Goal: Task Accomplishment & Management: Manage account settings

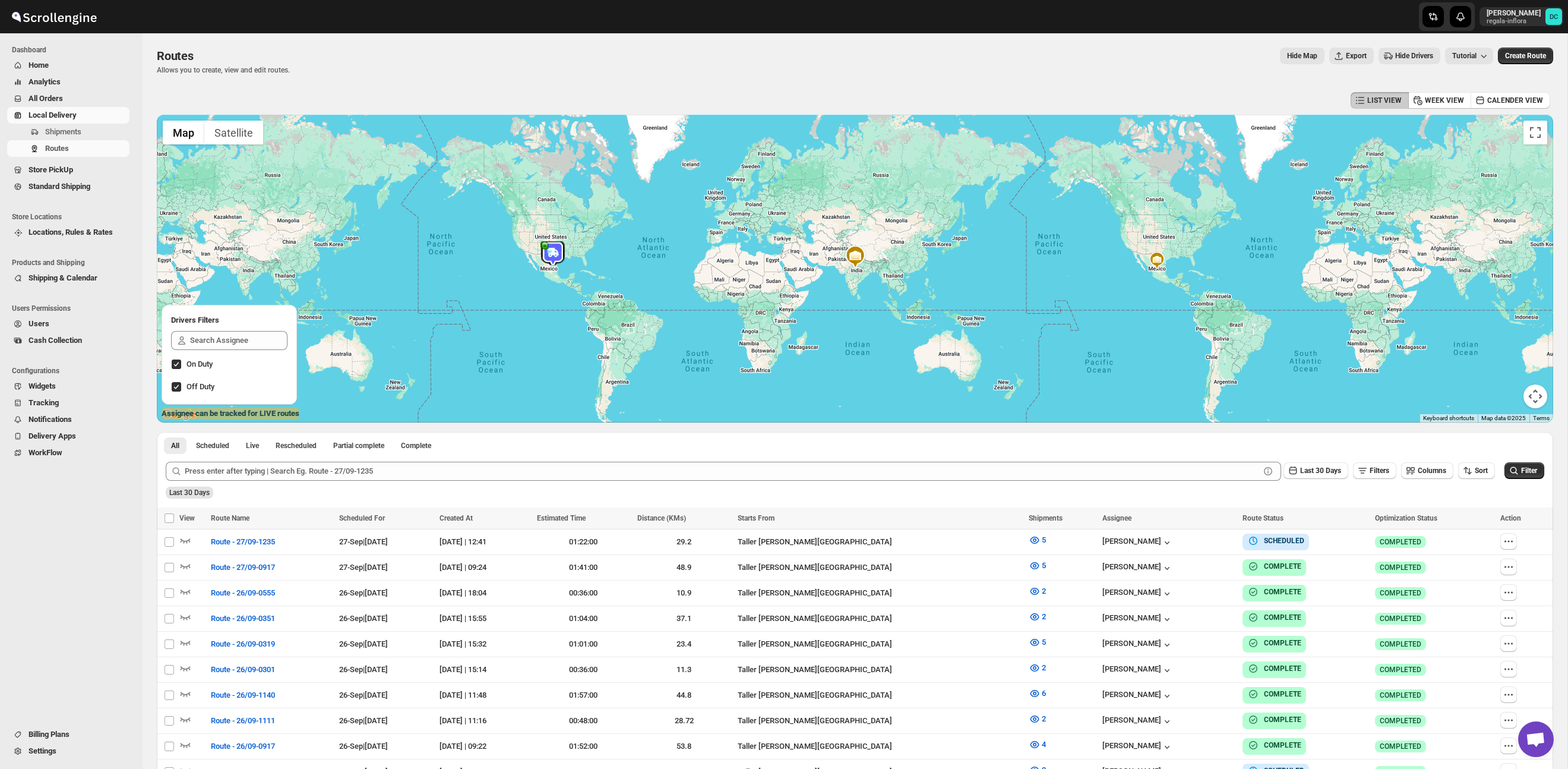
click at [41, 99] on span "All Orders" at bounding box center [46, 98] width 35 height 9
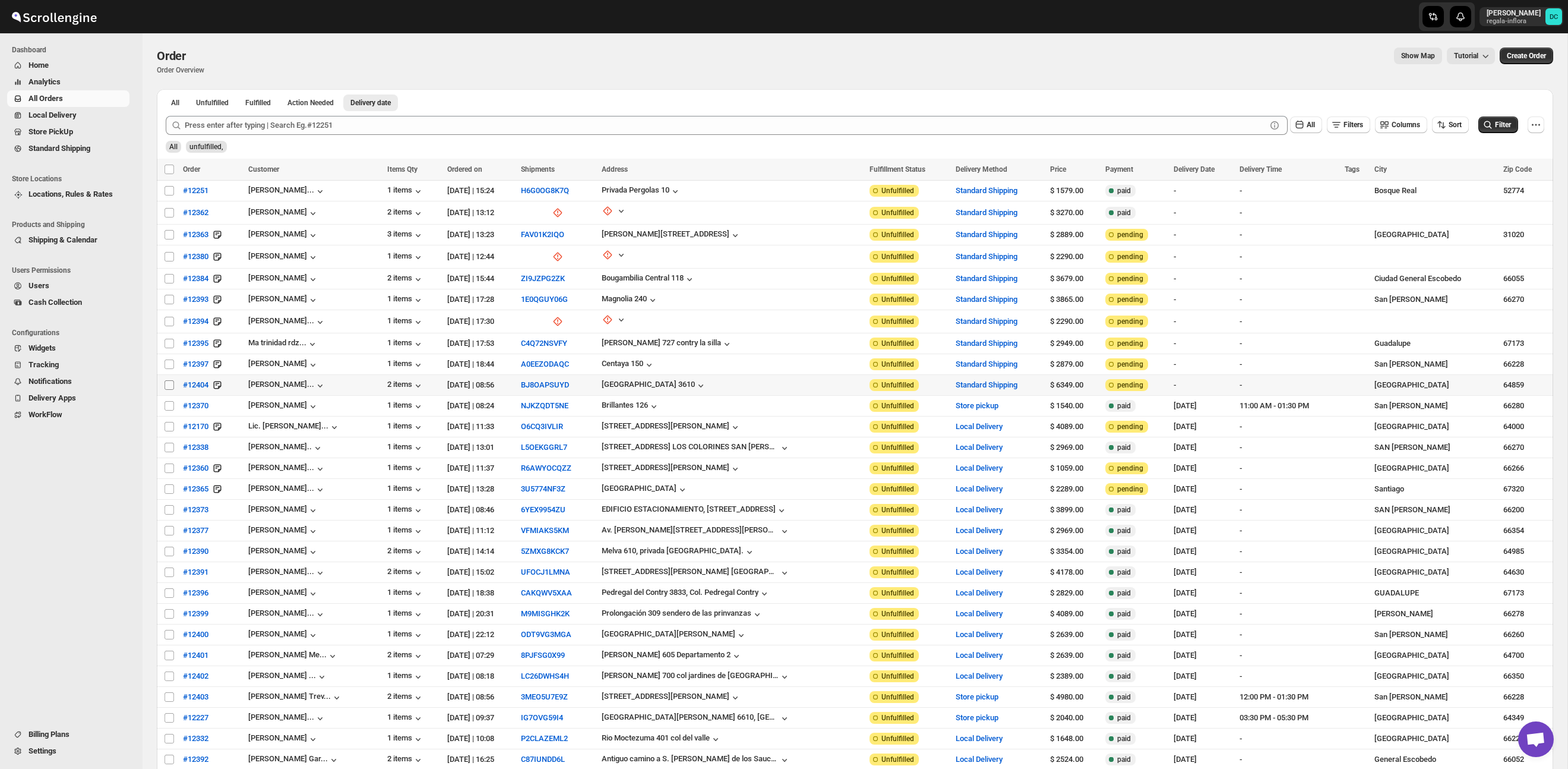
click at [169, 384] on input "Select order" at bounding box center [169, 384] width 10 height 10
checkbox input "true"
drag, startPoint x: 166, startPoint y: 362, endPoint x: 182, endPoint y: 346, distance: 22.6
click at [166, 362] on input "Select order" at bounding box center [169, 364] width 10 height 10
checkbox input "true"
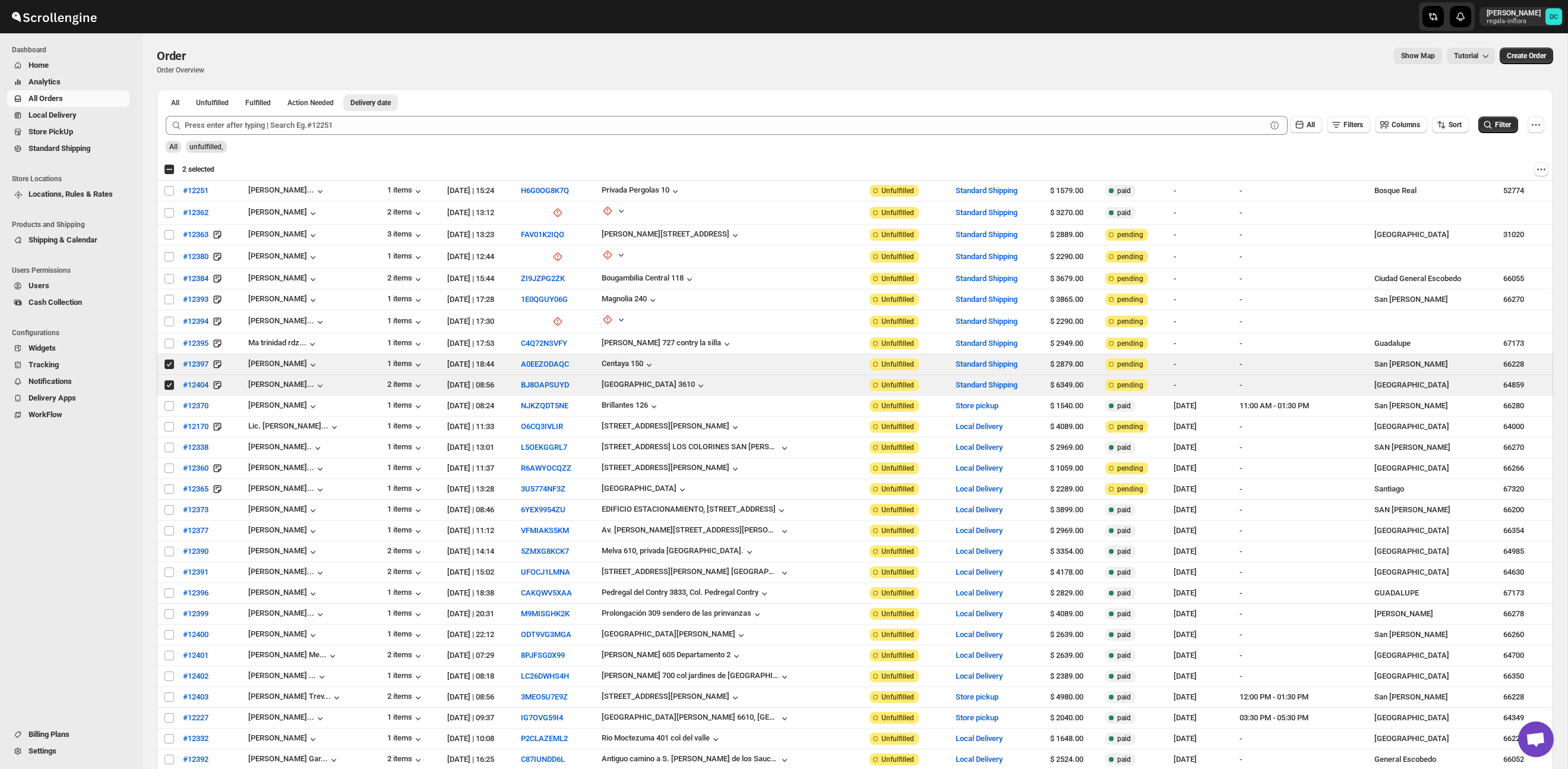
click at [90, 130] on span "Store PickUp" at bounding box center [78, 132] width 99 height 12
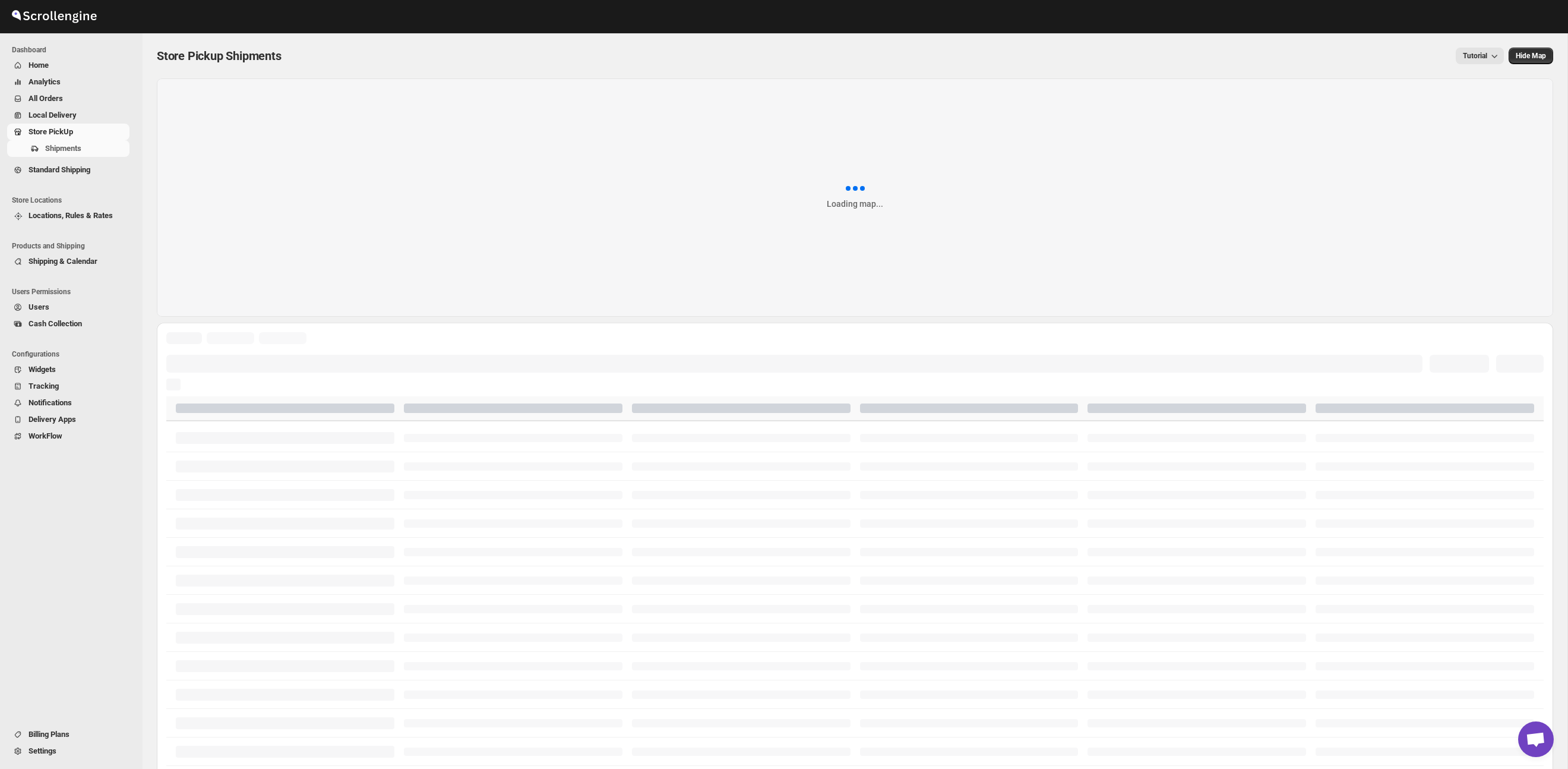
click at [68, 97] on span "All Orders" at bounding box center [78, 99] width 99 height 12
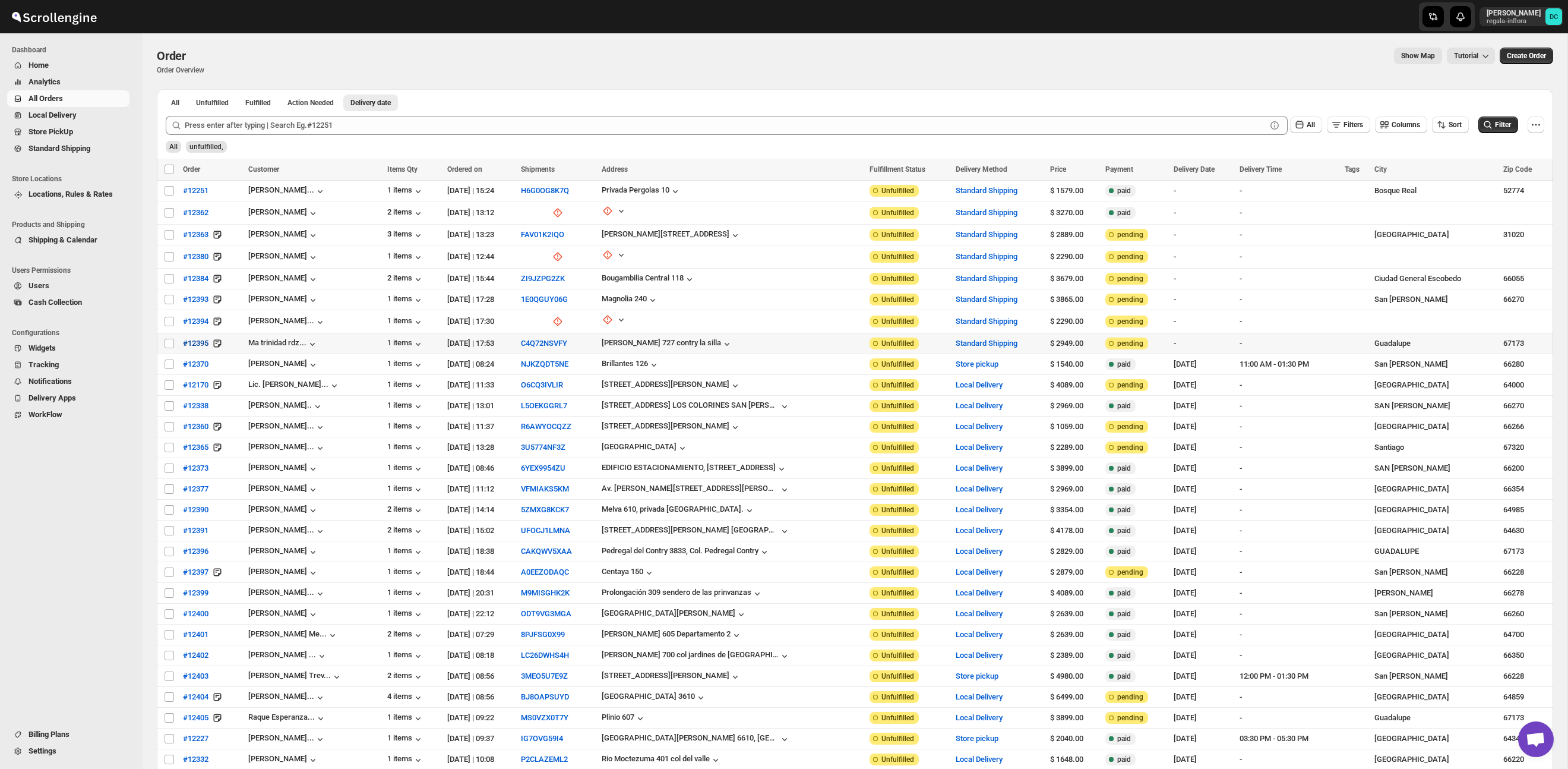
drag, startPoint x: 169, startPoint y: 342, endPoint x: 190, endPoint y: 338, distance: 21.4
click at [169, 342] on input "Select order" at bounding box center [169, 343] width 10 height 10
checkbox input "true"
click at [169, 322] on input "Select order" at bounding box center [169, 321] width 10 height 10
checkbox input "true"
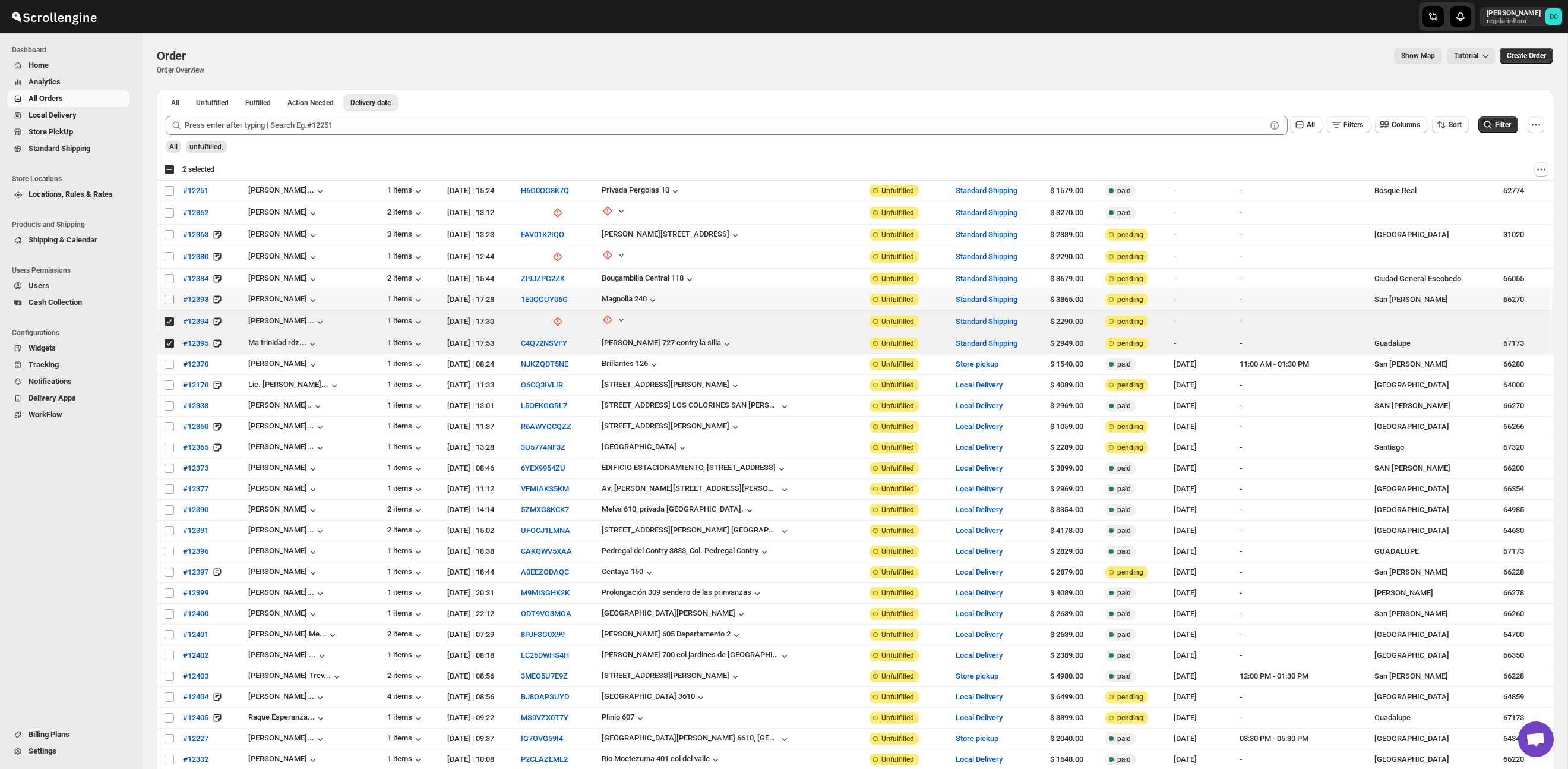
click at [169, 301] on input "Select order" at bounding box center [169, 299] width 10 height 10
checkbox input "true"
click at [169, 280] on input "Select order" at bounding box center [169, 278] width 10 height 10
checkbox input "true"
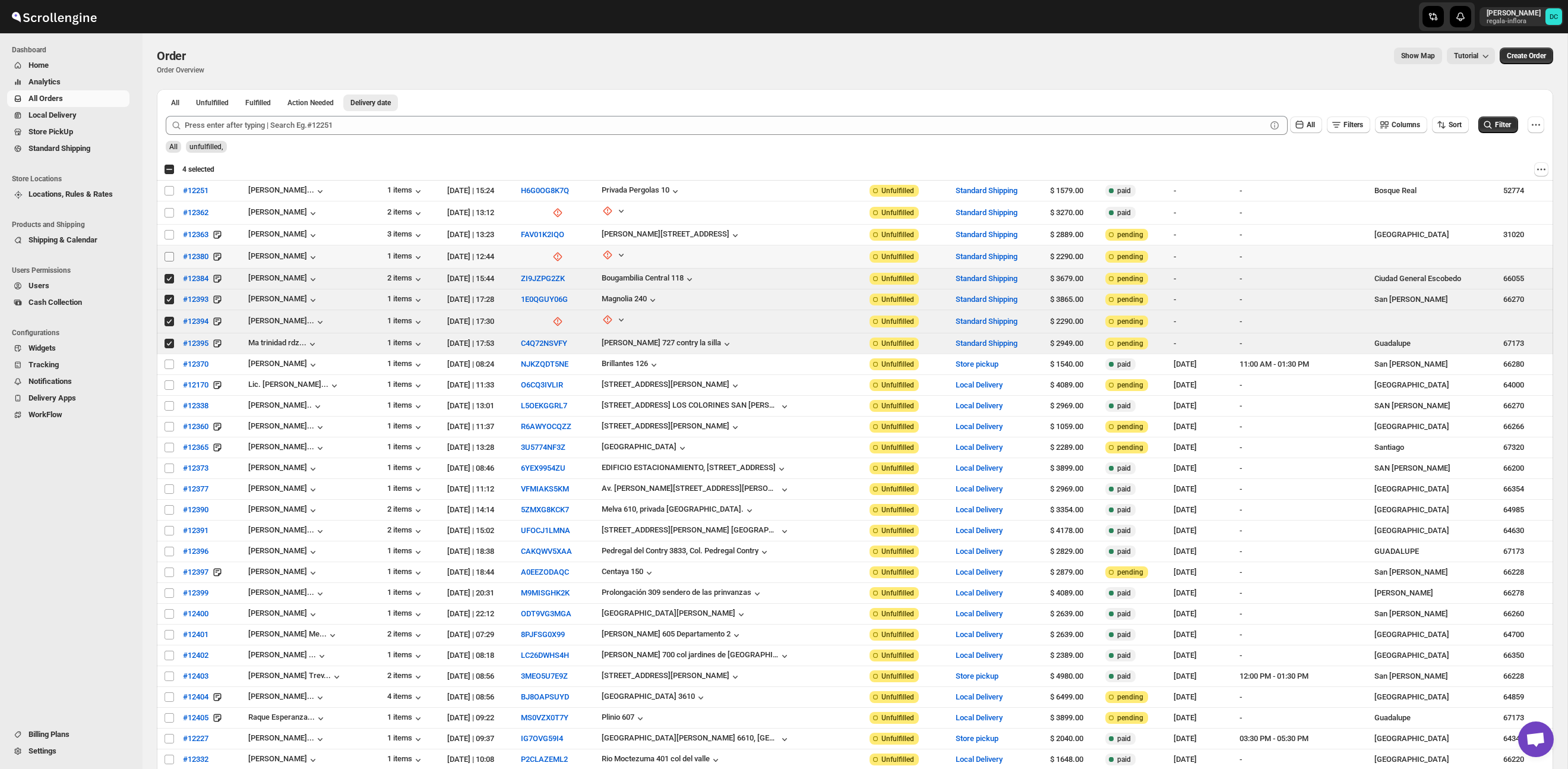
click at [167, 254] on input "Select order" at bounding box center [169, 256] width 10 height 10
checkbox input "true"
click at [169, 233] on input "Select order" at bounding box center [169, 235] width 10 height 10
checkbox input "true"
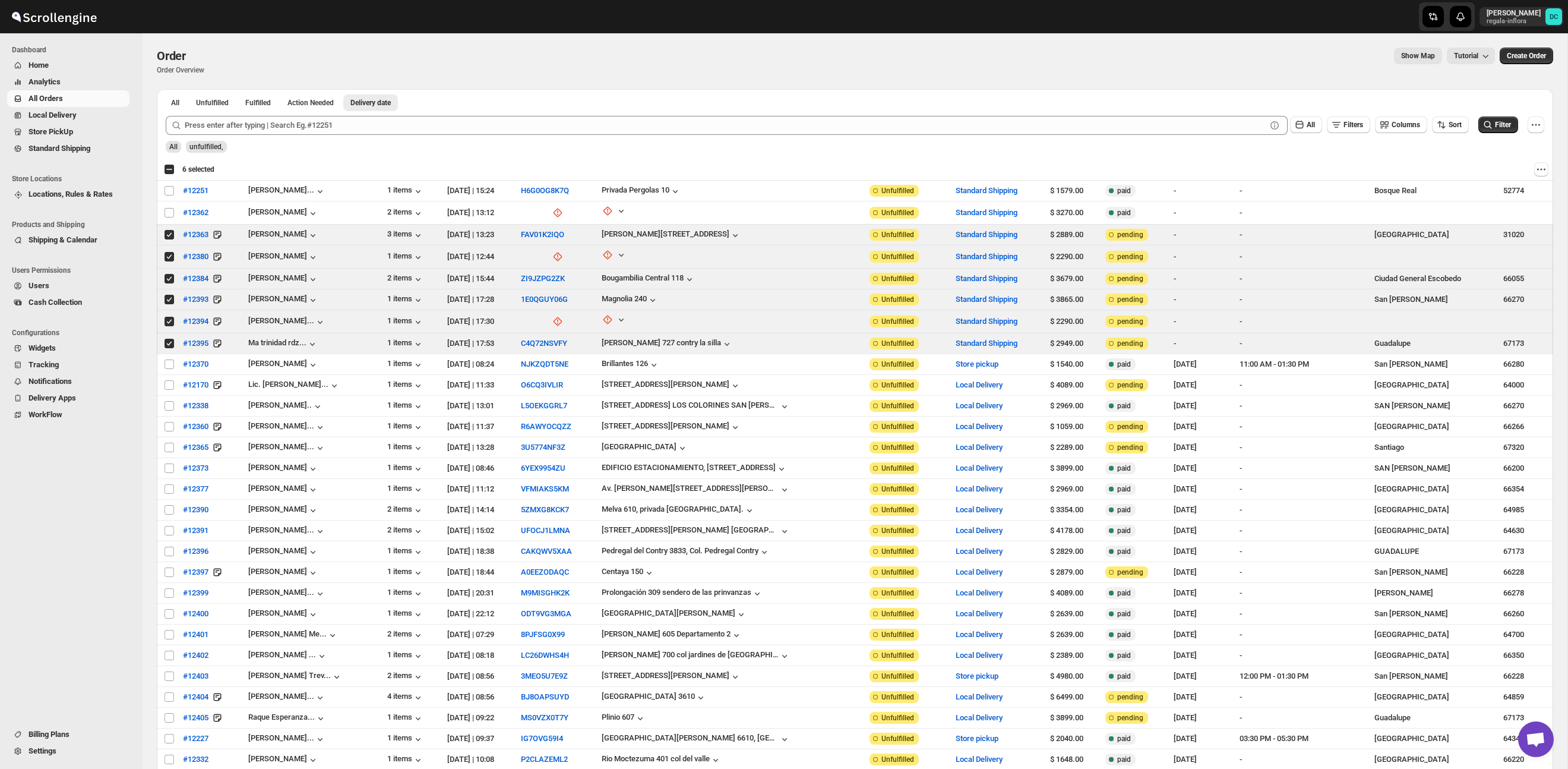
click at [83, 77] on span "Analytics" at bounding box center [78, 82] width 99 height 12
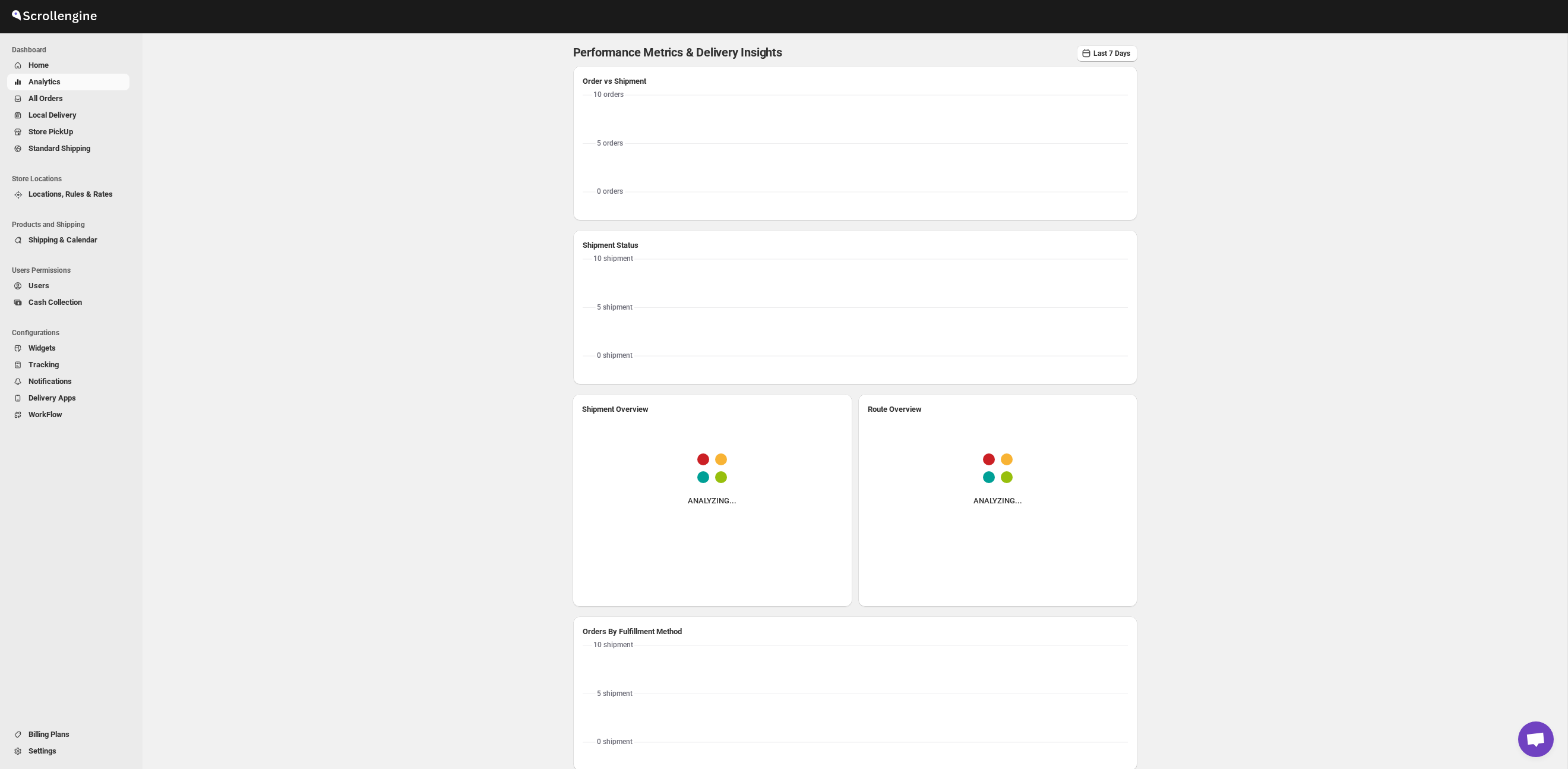
click at [70, 106] on button "All Orders" at bounding box center [69, 98] width 122 height 17
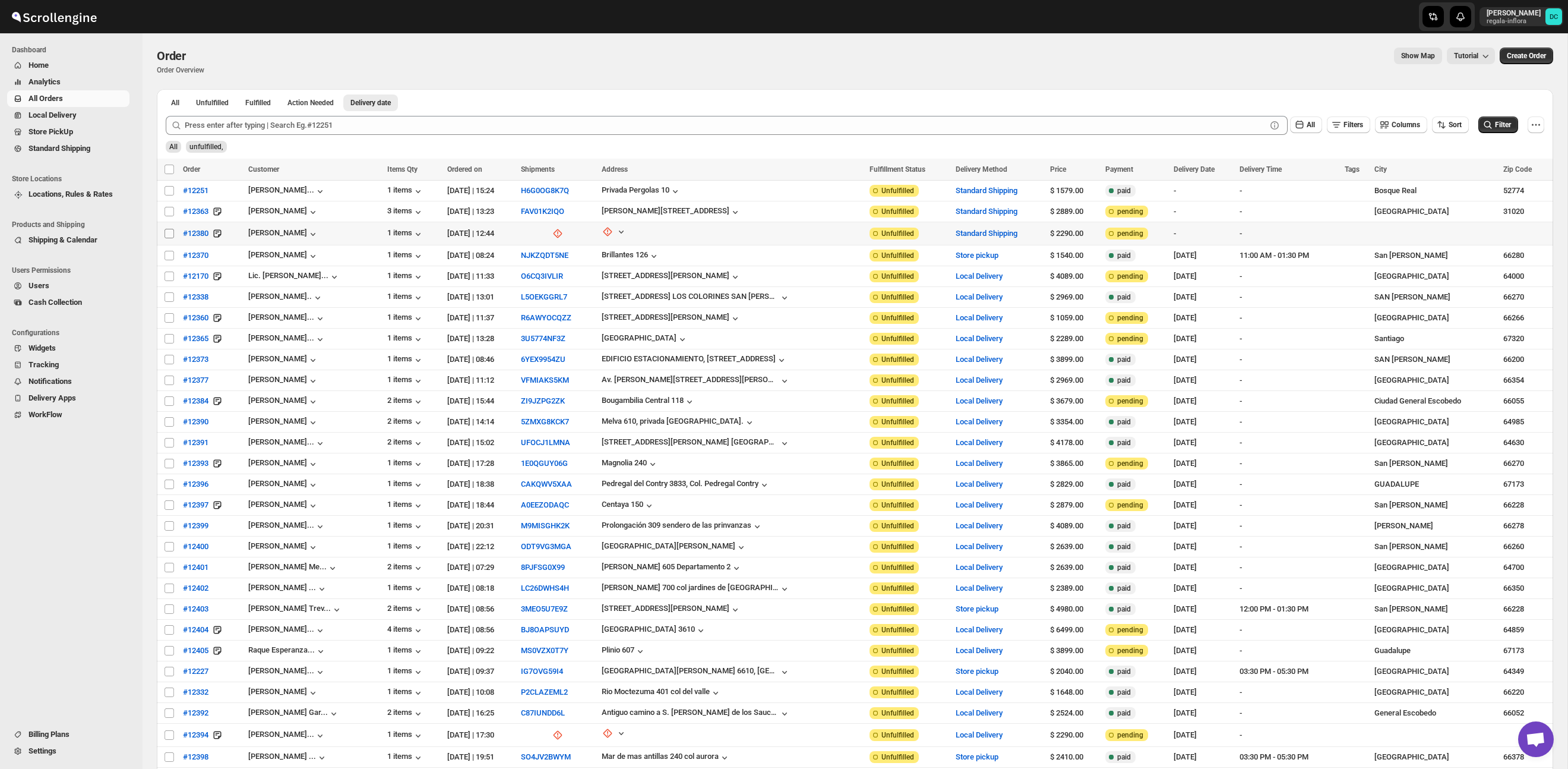
click at [172, 233] on input "Select order" at bounding box center [169, 233] width 10 height 10
checkbox input "true"
click at [170, 215] on input "Select order" at bounding box center [169, 211] width 10 height 10
checkbox input "true"
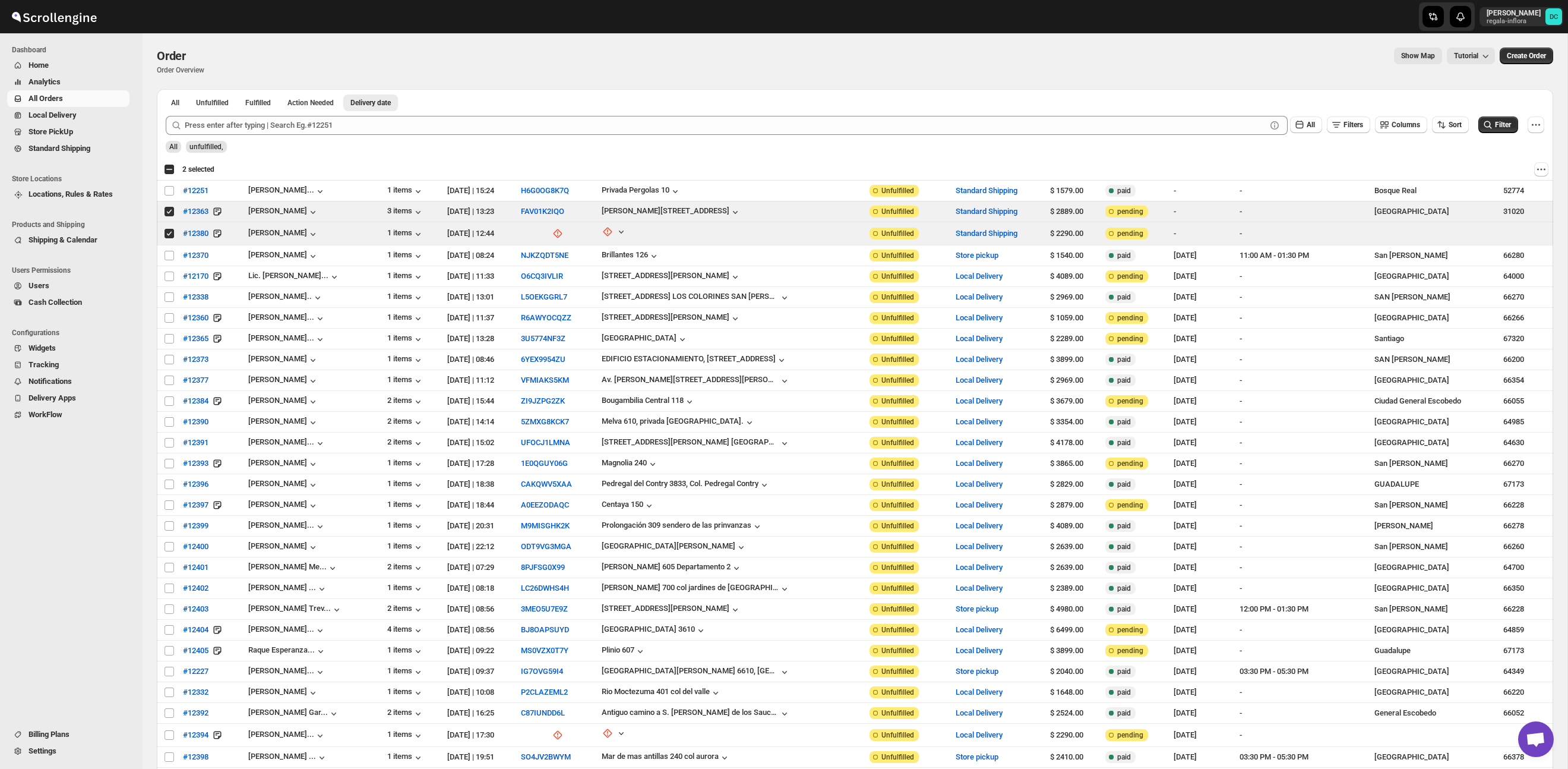
click at [169, 172] on div "Select all 32 orders 2 selected" at bounding box center [189, 169] width 50 height 10
checkbox input "true"
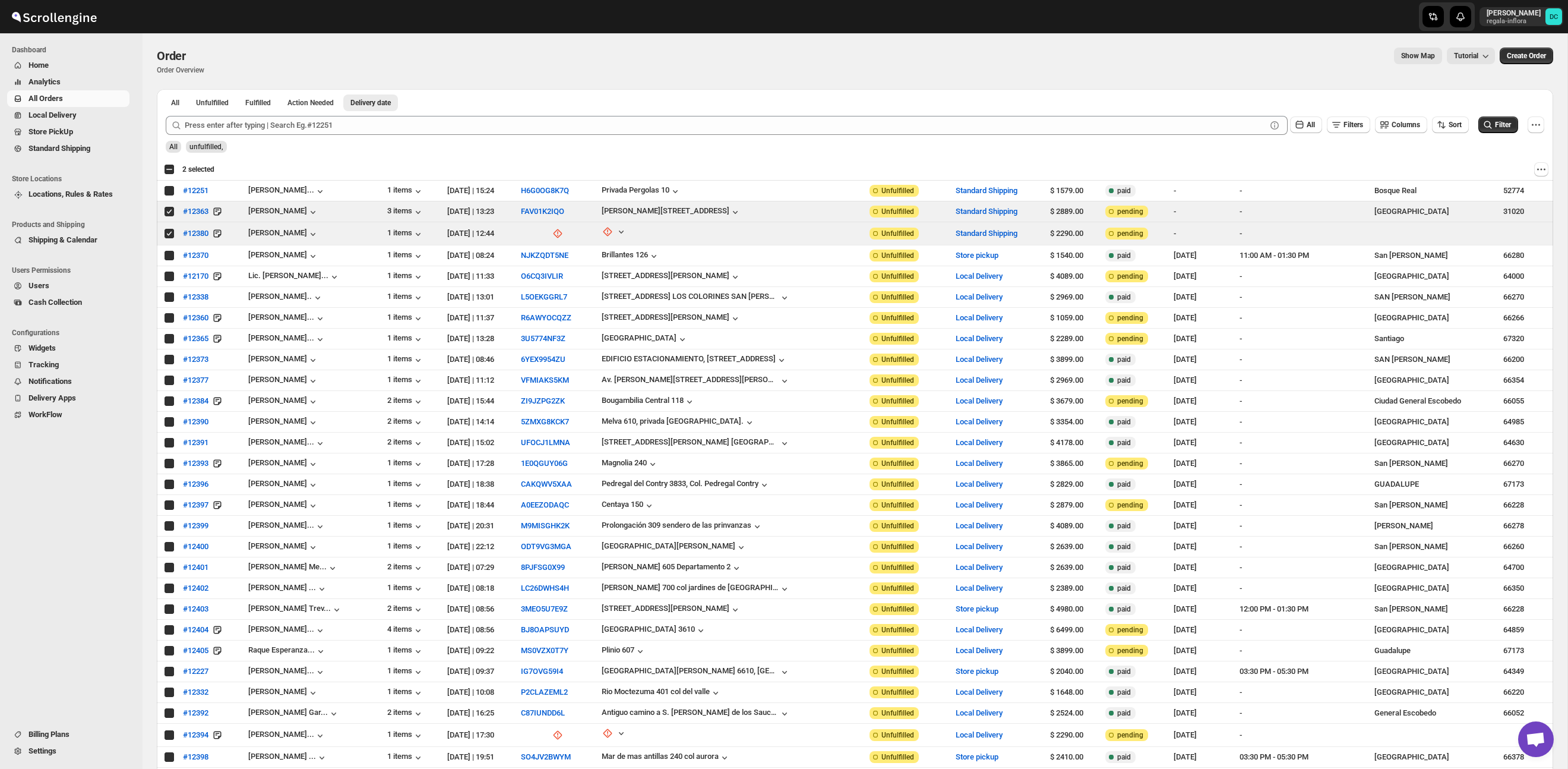
checkbox input "true"
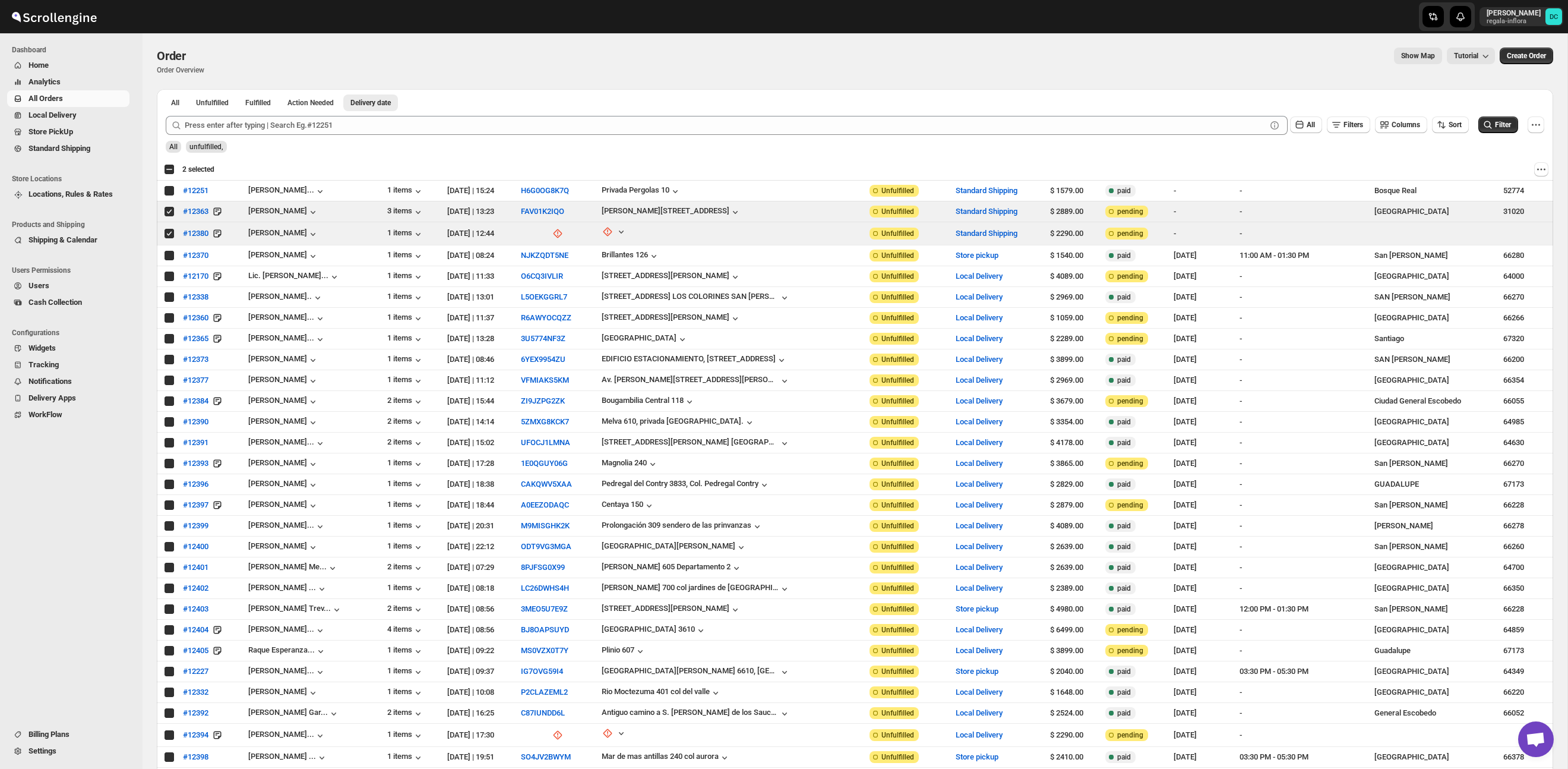
checkbox input "true"
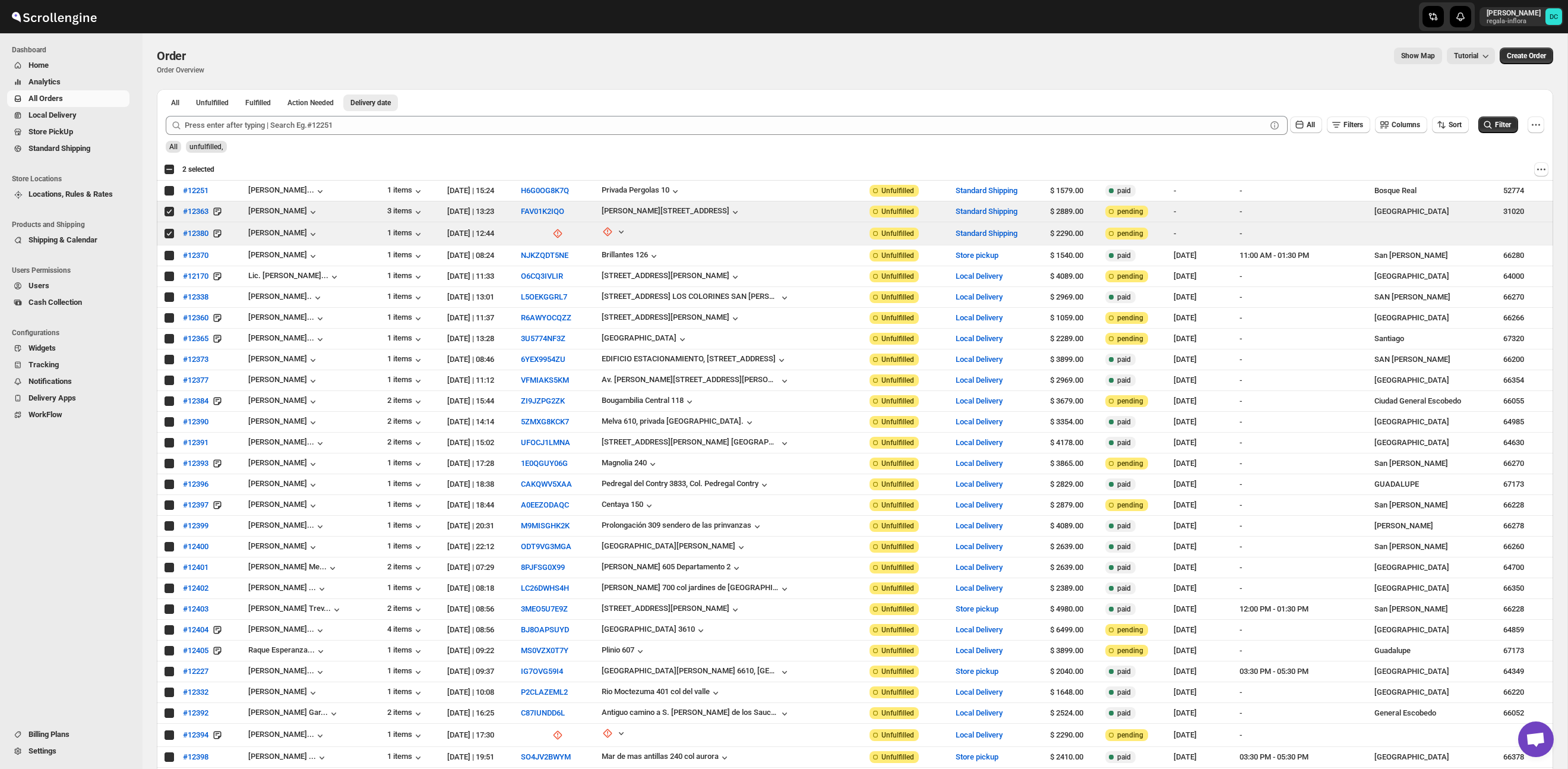
checkbox input "true"
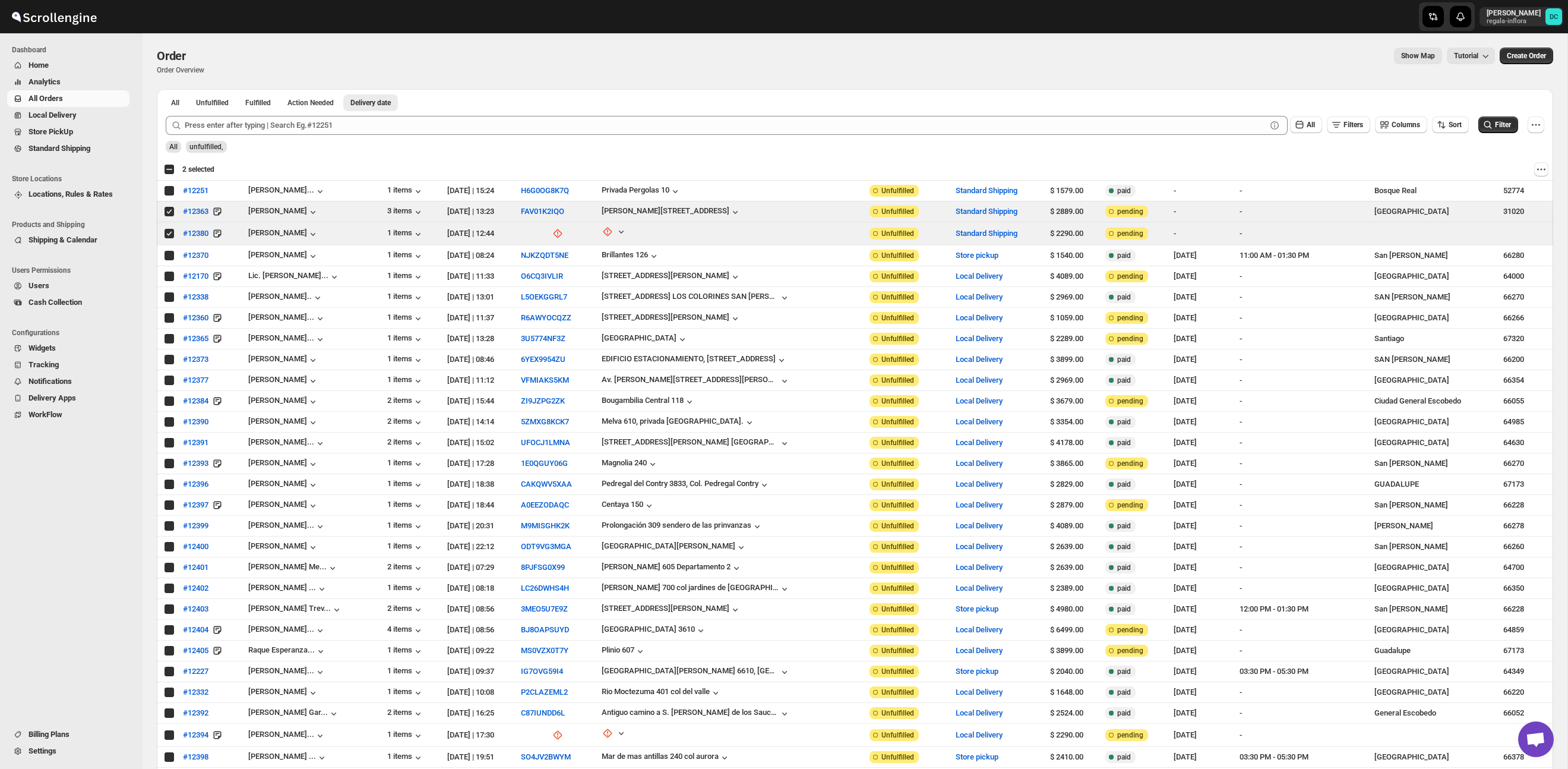
checkbox input "true"
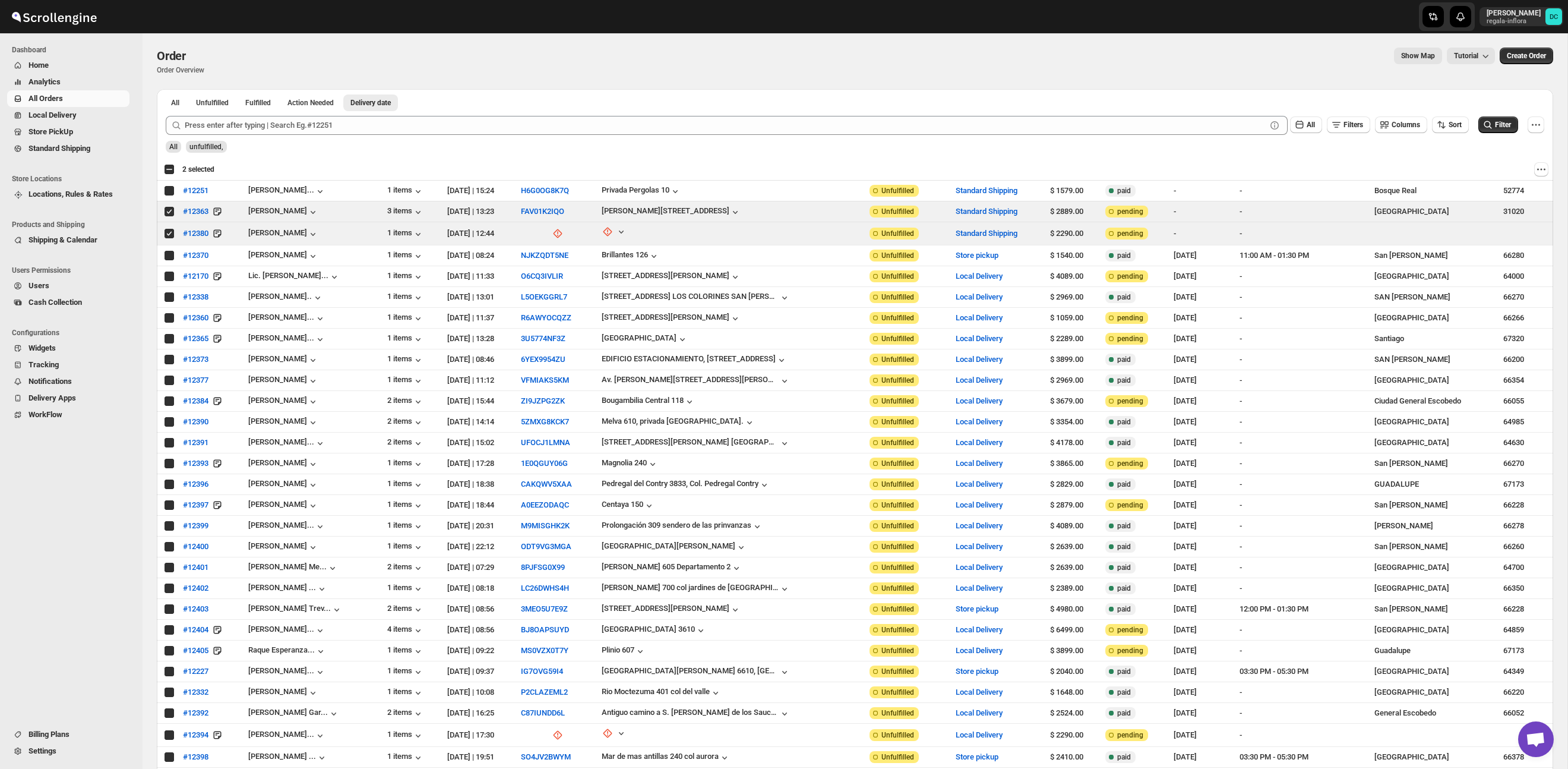
checkbox input "true"
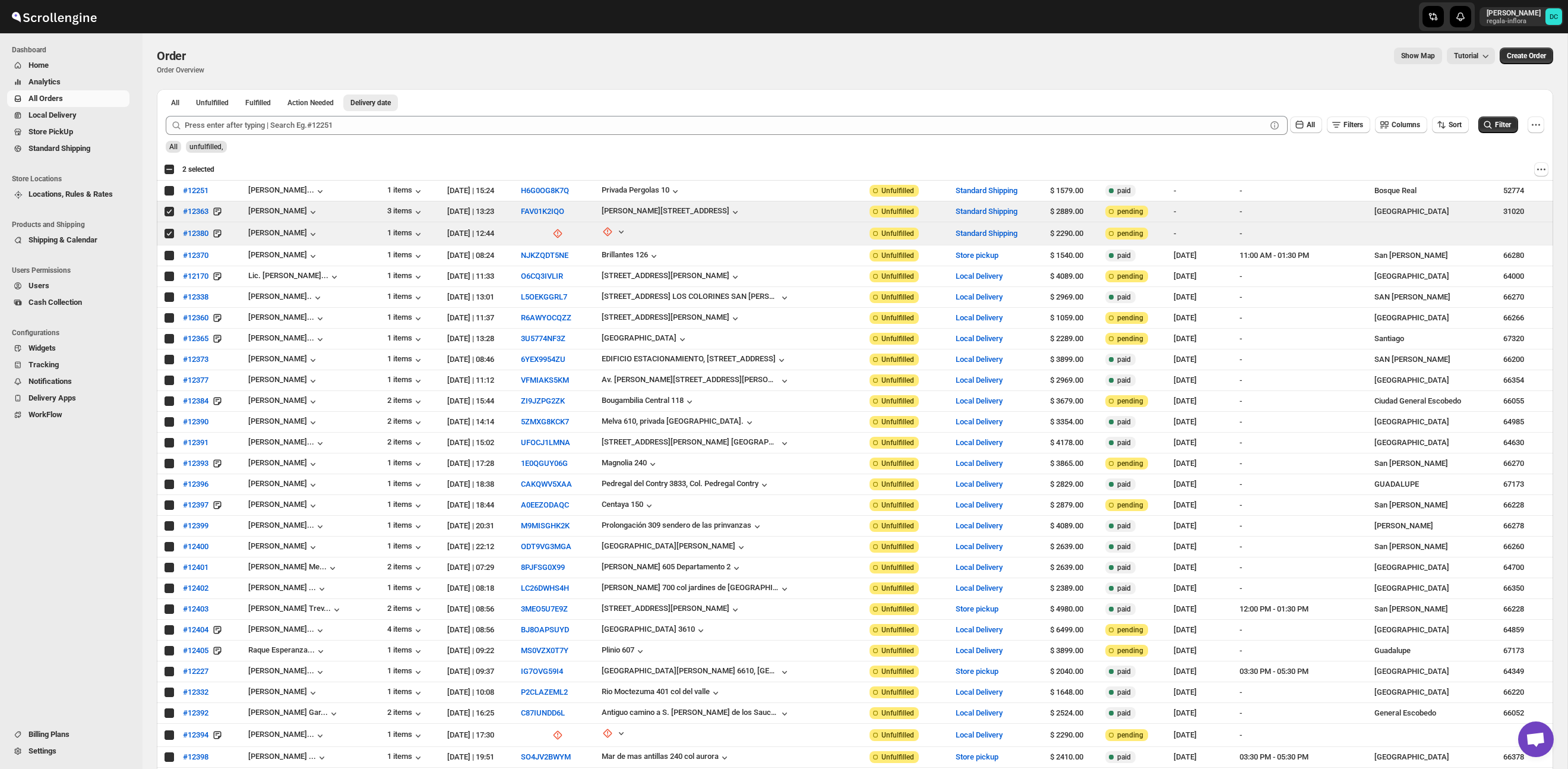
checkbox input "true"
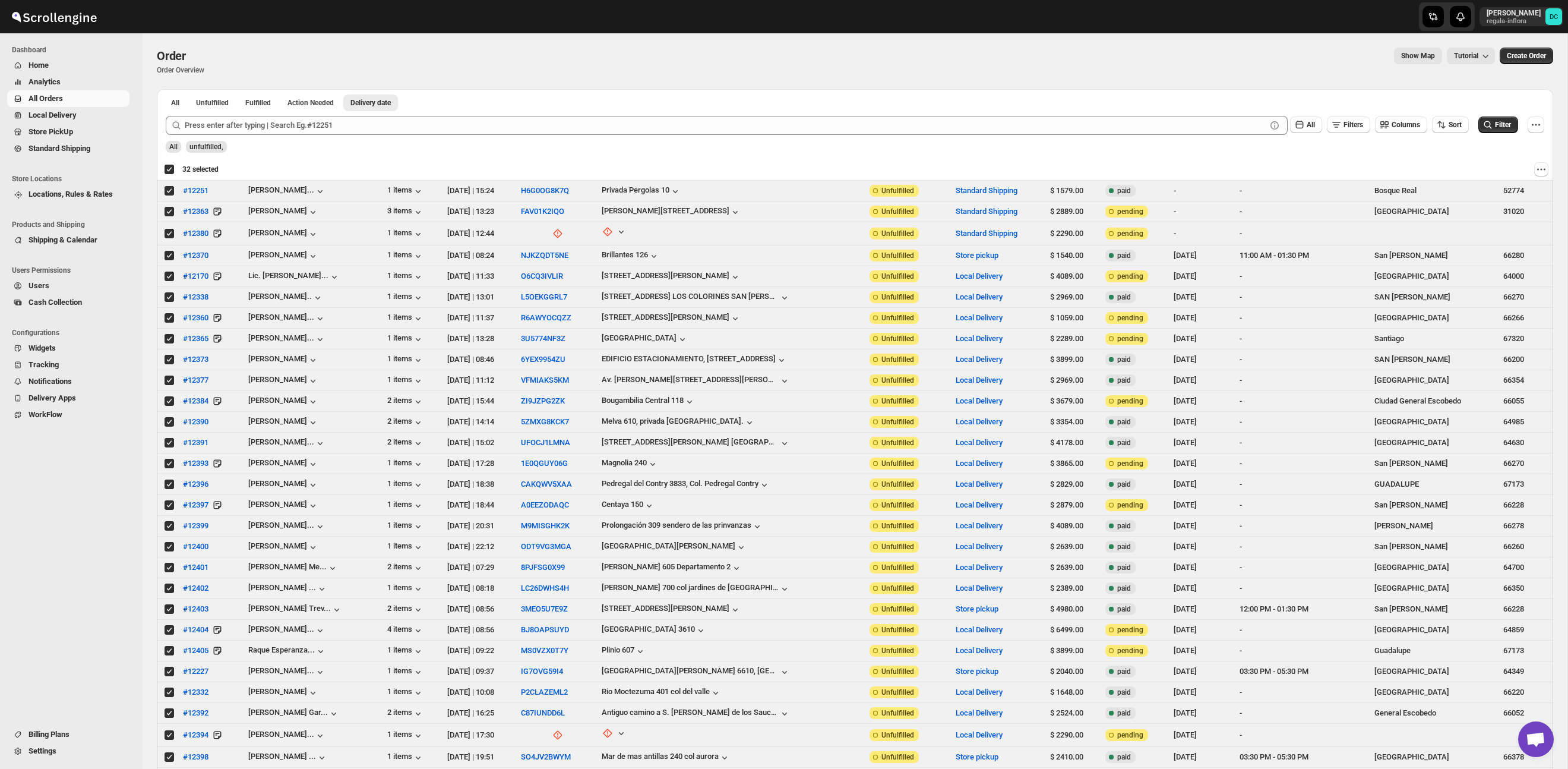
click at [168, 171] on div "Deselect all 32 orders 32 selected" at bounding box center [191, 169] width 55 height 10
checkbox input "false"
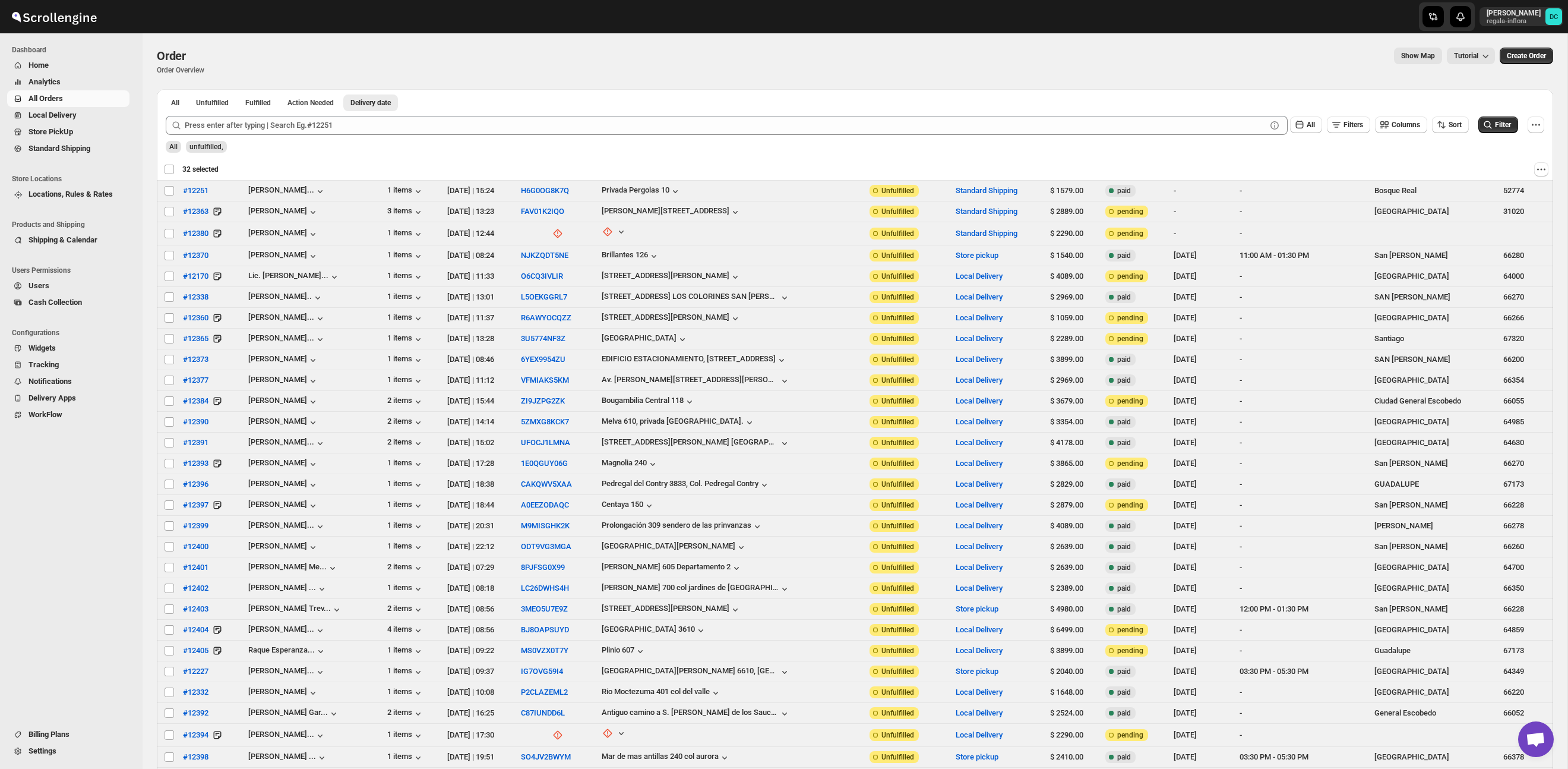
checkbox input "false"
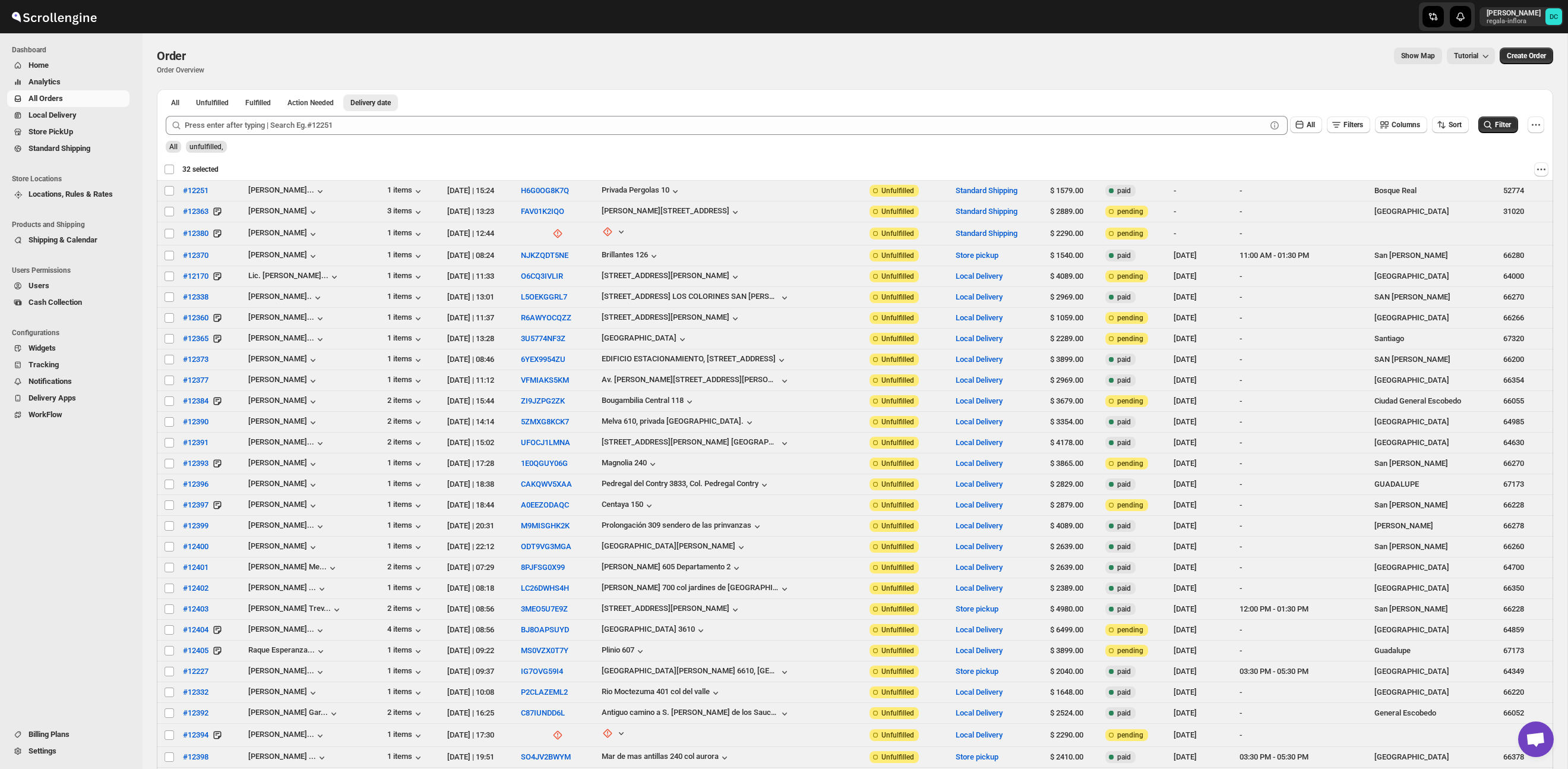
checkbox input "false"
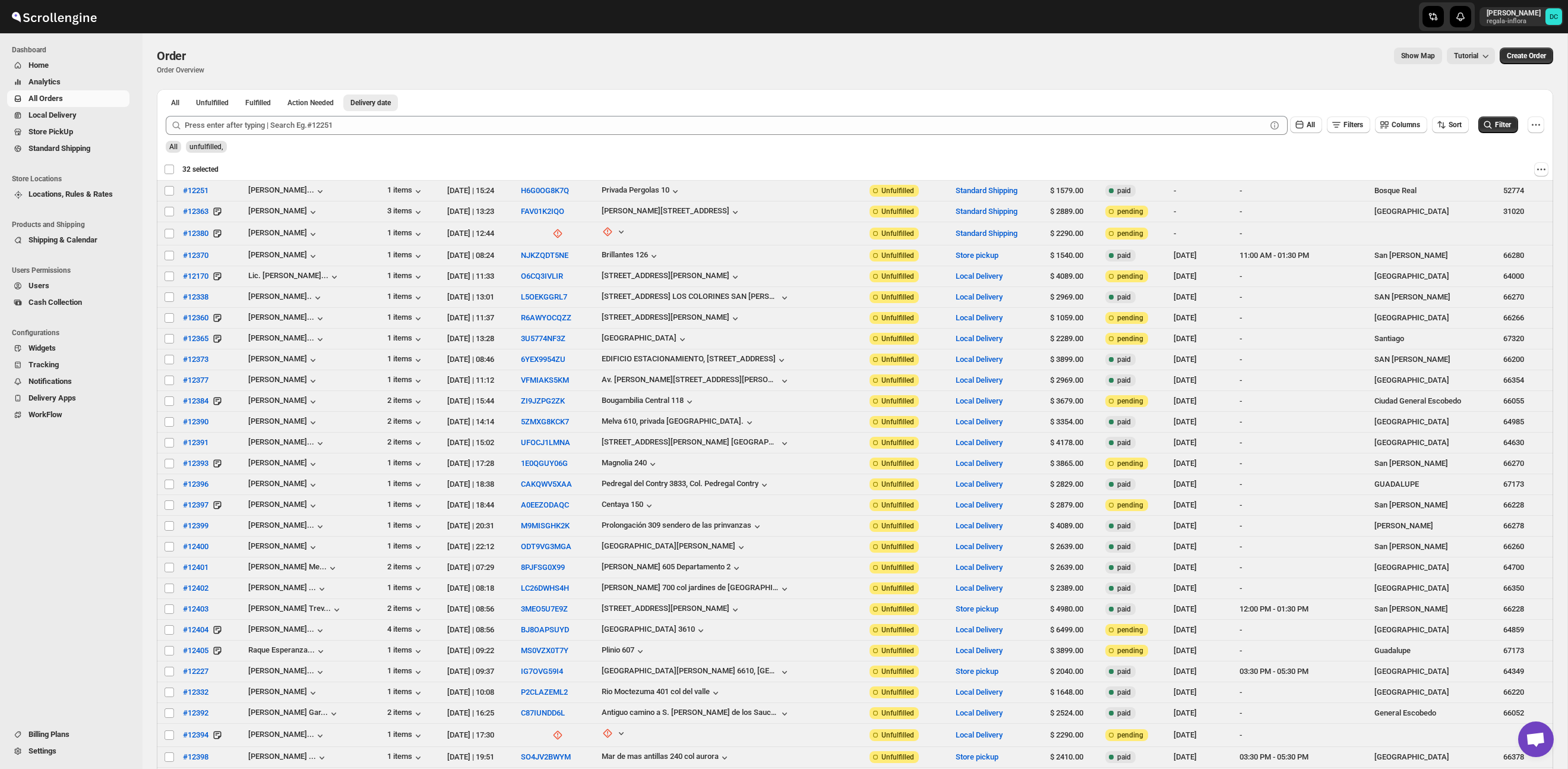
checkbox input "false"
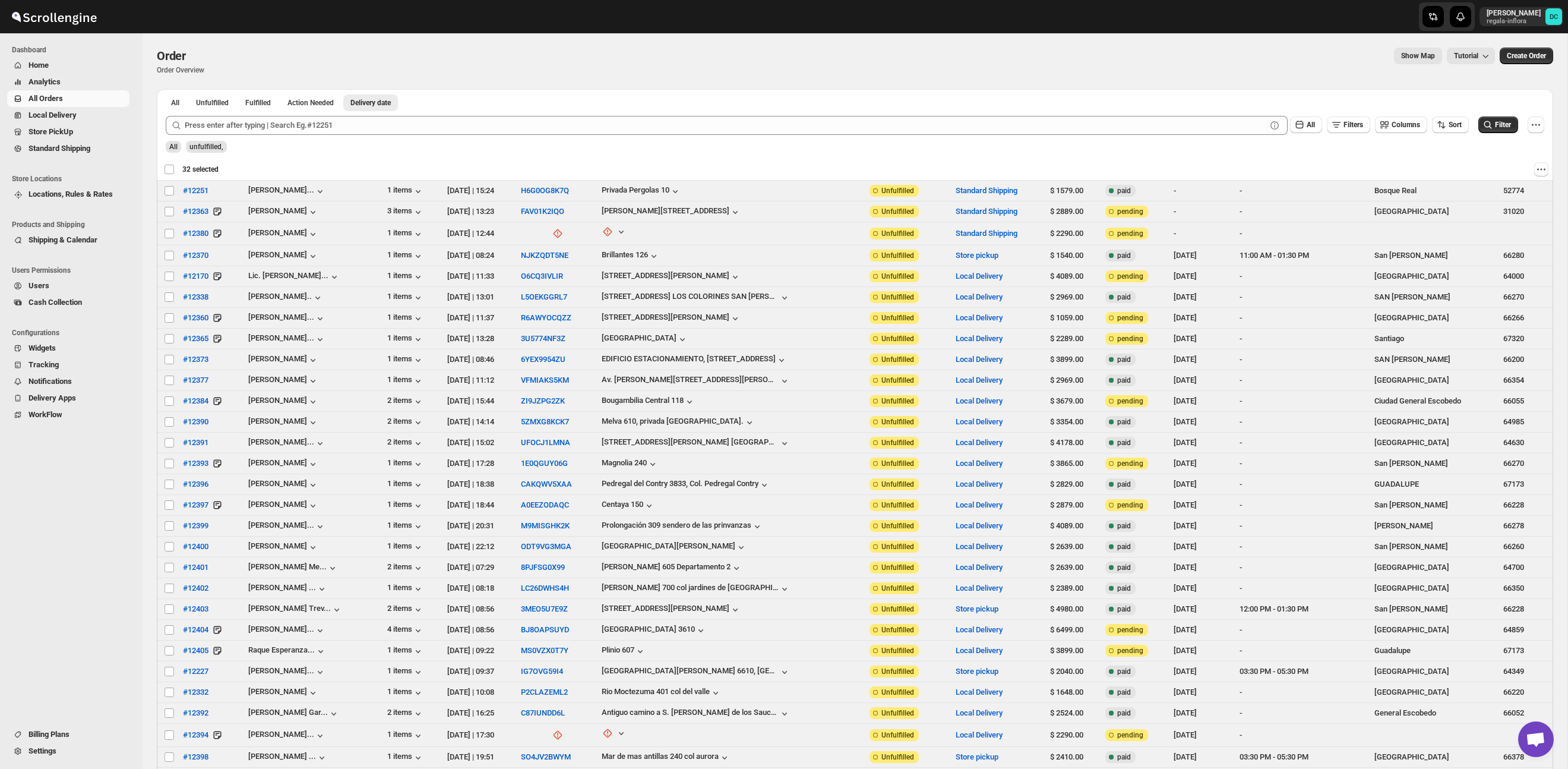
checkbox input "false"
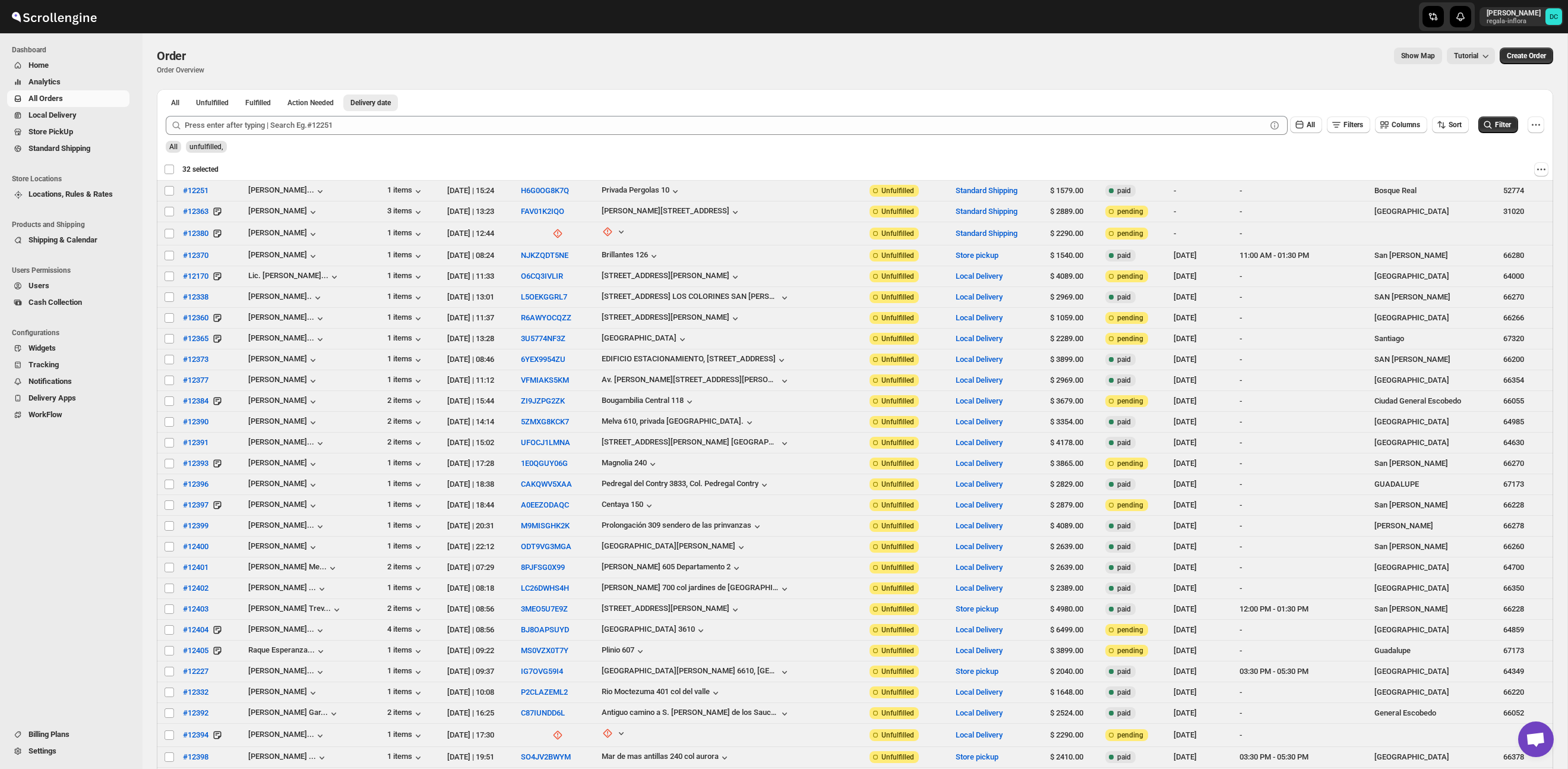
checkbox input "false"
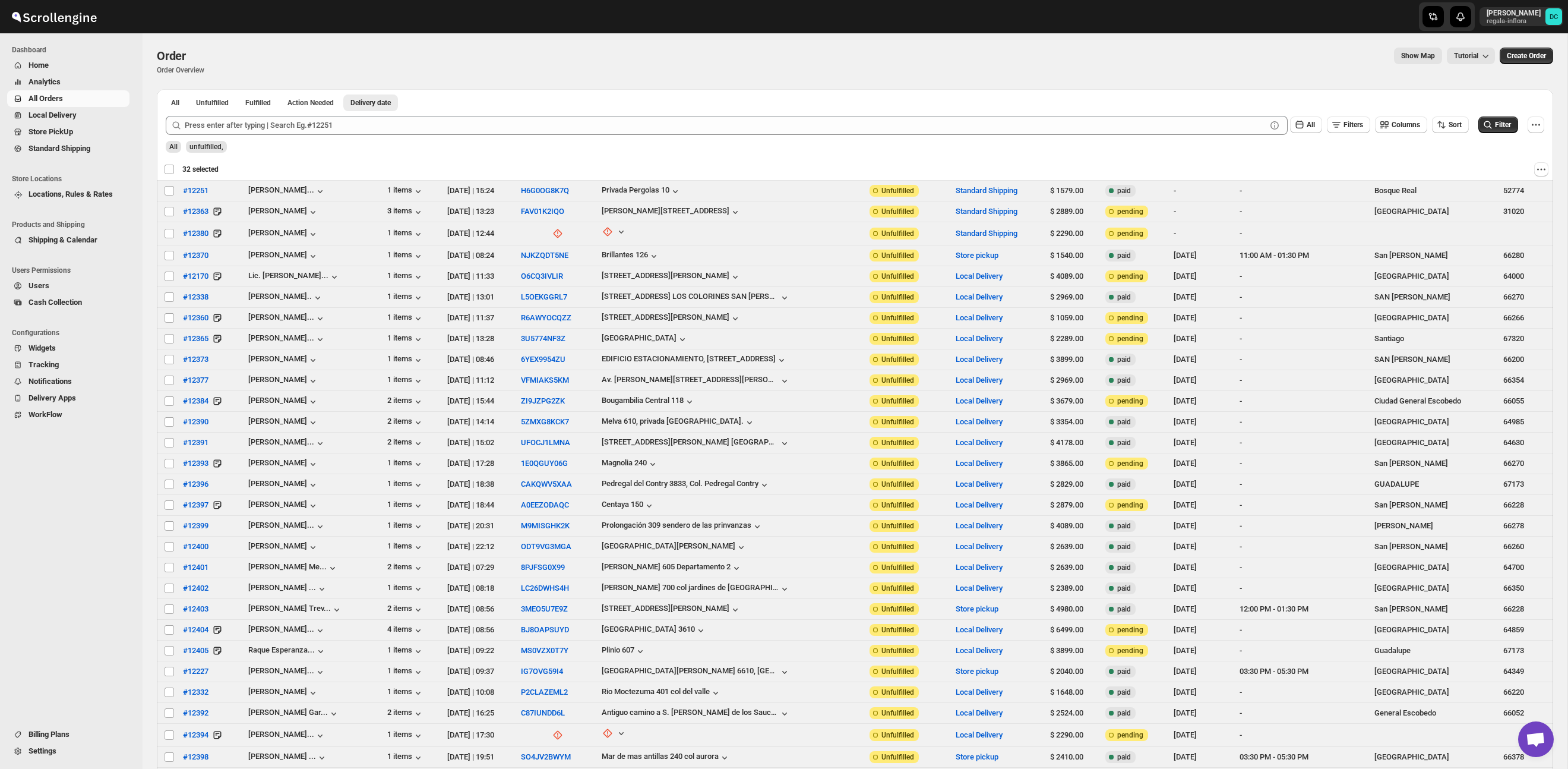
checkbox input "false"
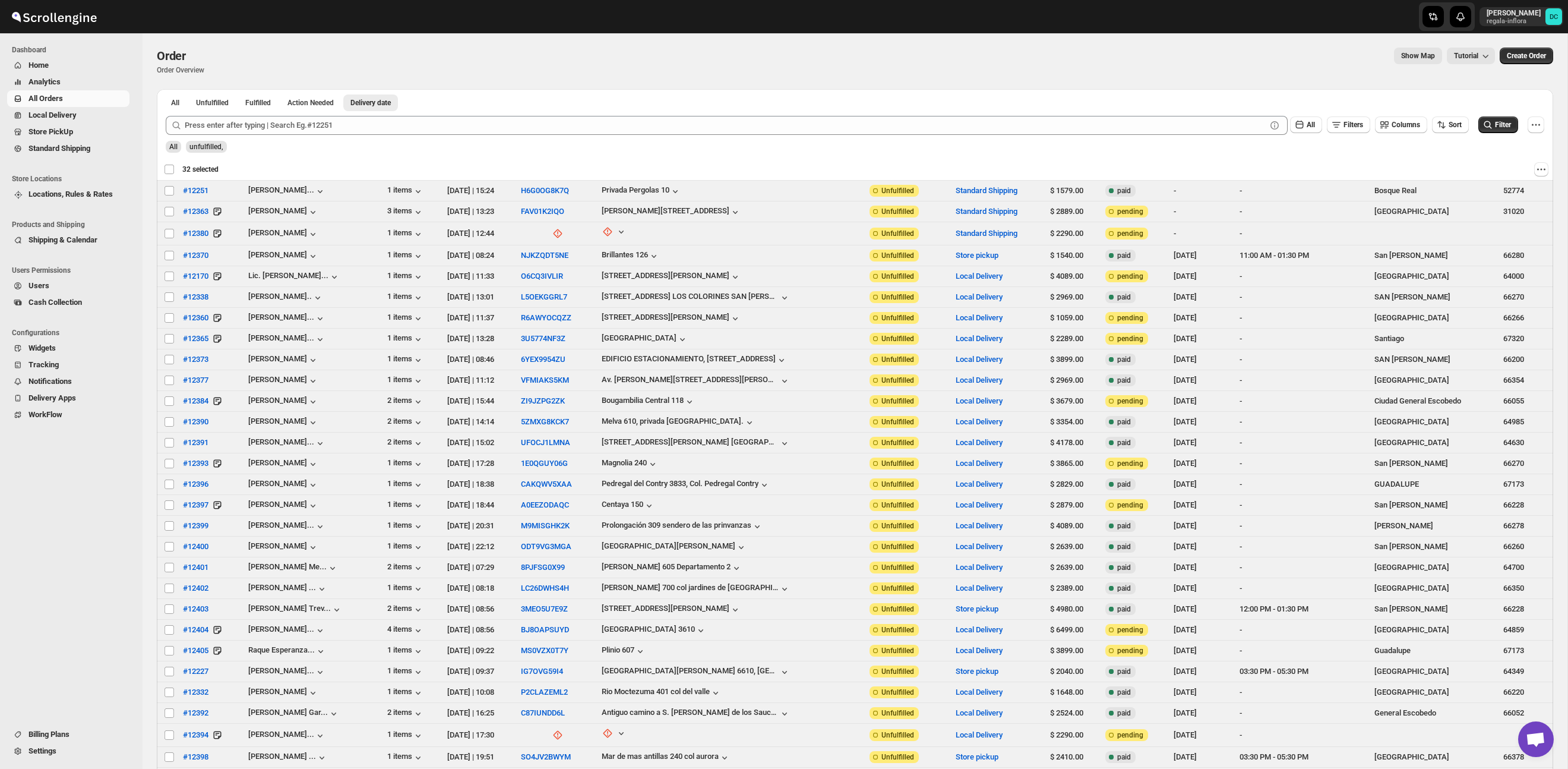
checkbox input "false"
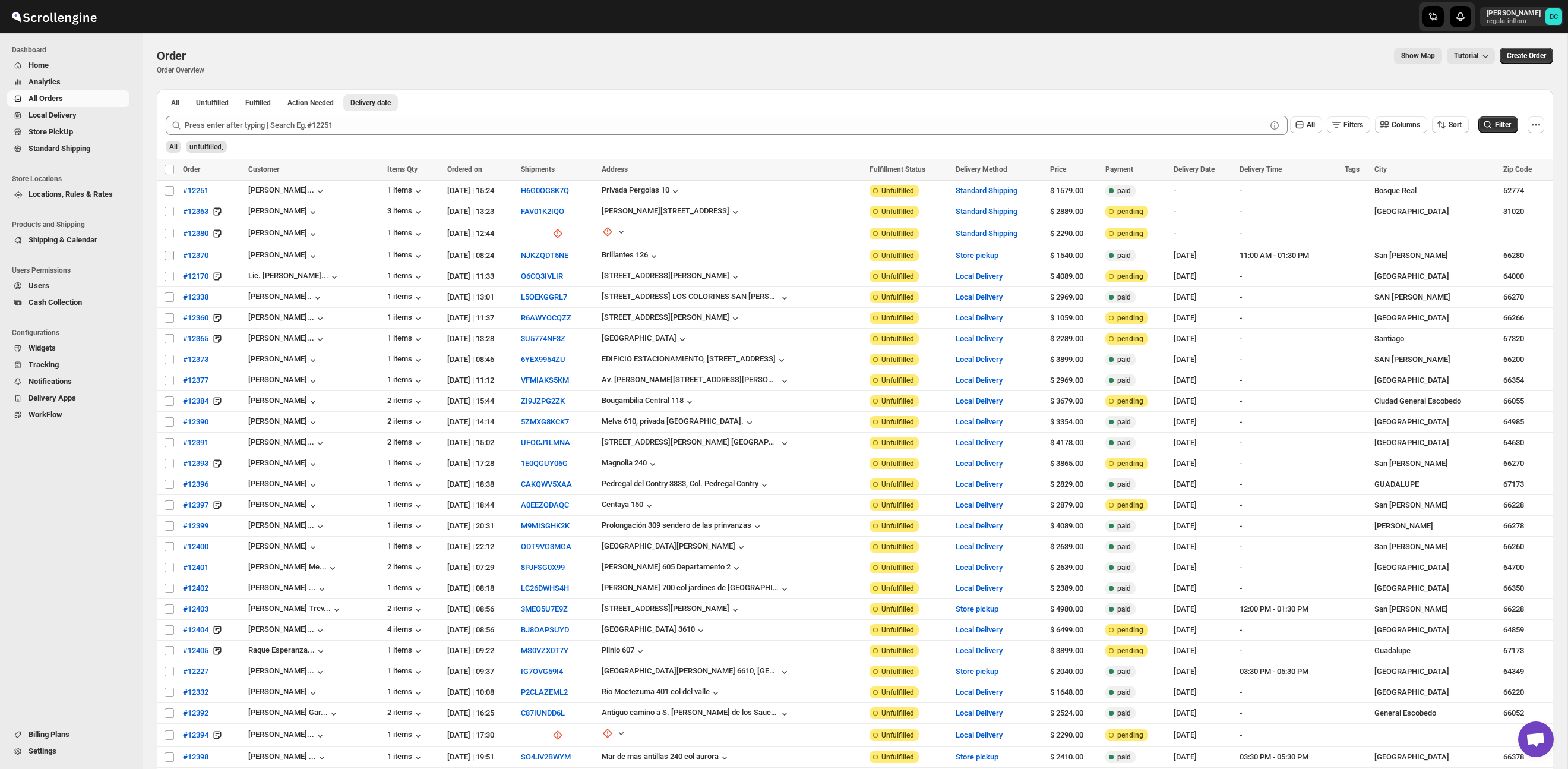
click at [168, 169] on input "Select all orders" at bounding box center [169, 169] width 10 height 10
checkbox input "true"
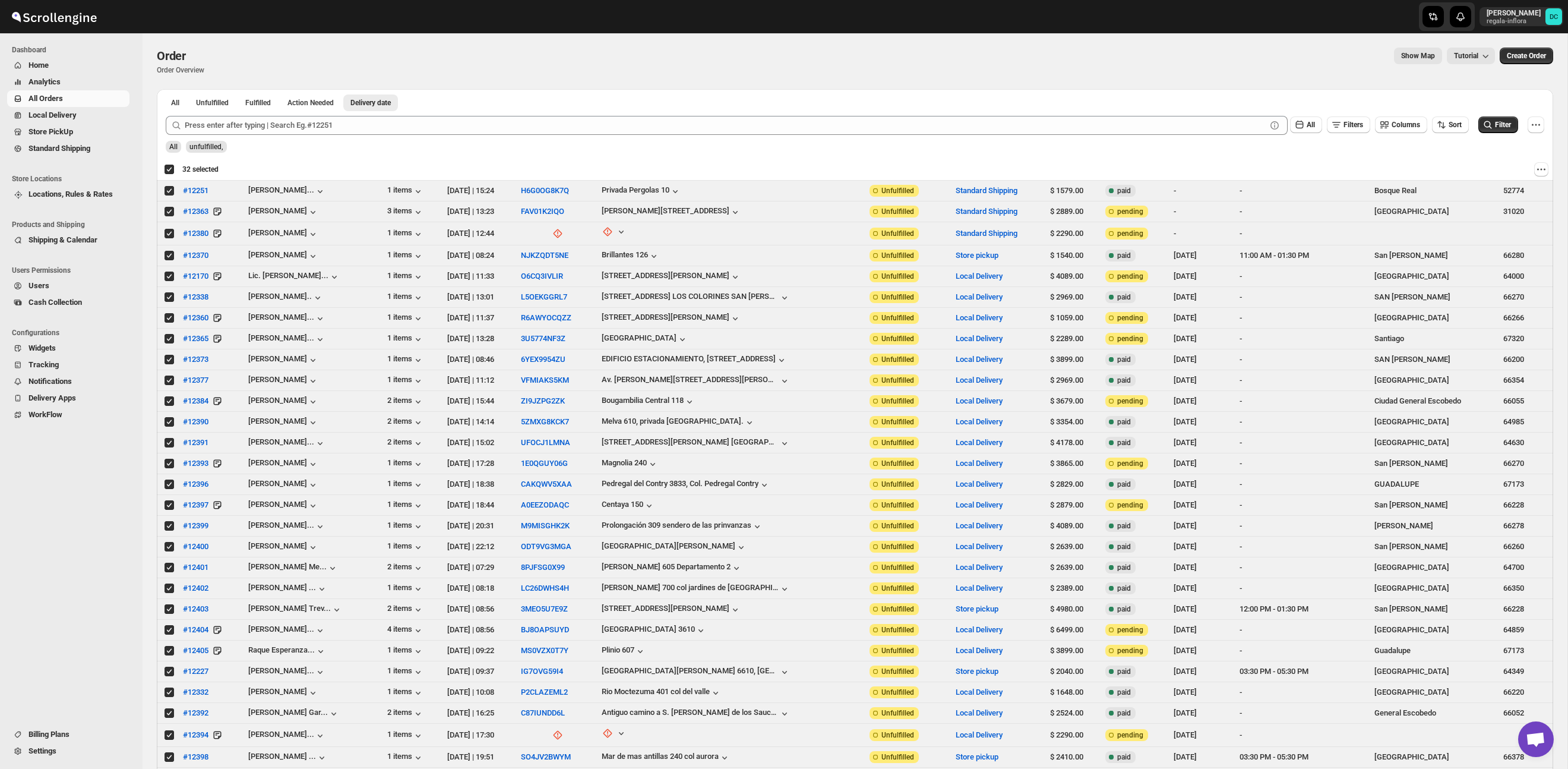
checkbox input "true"
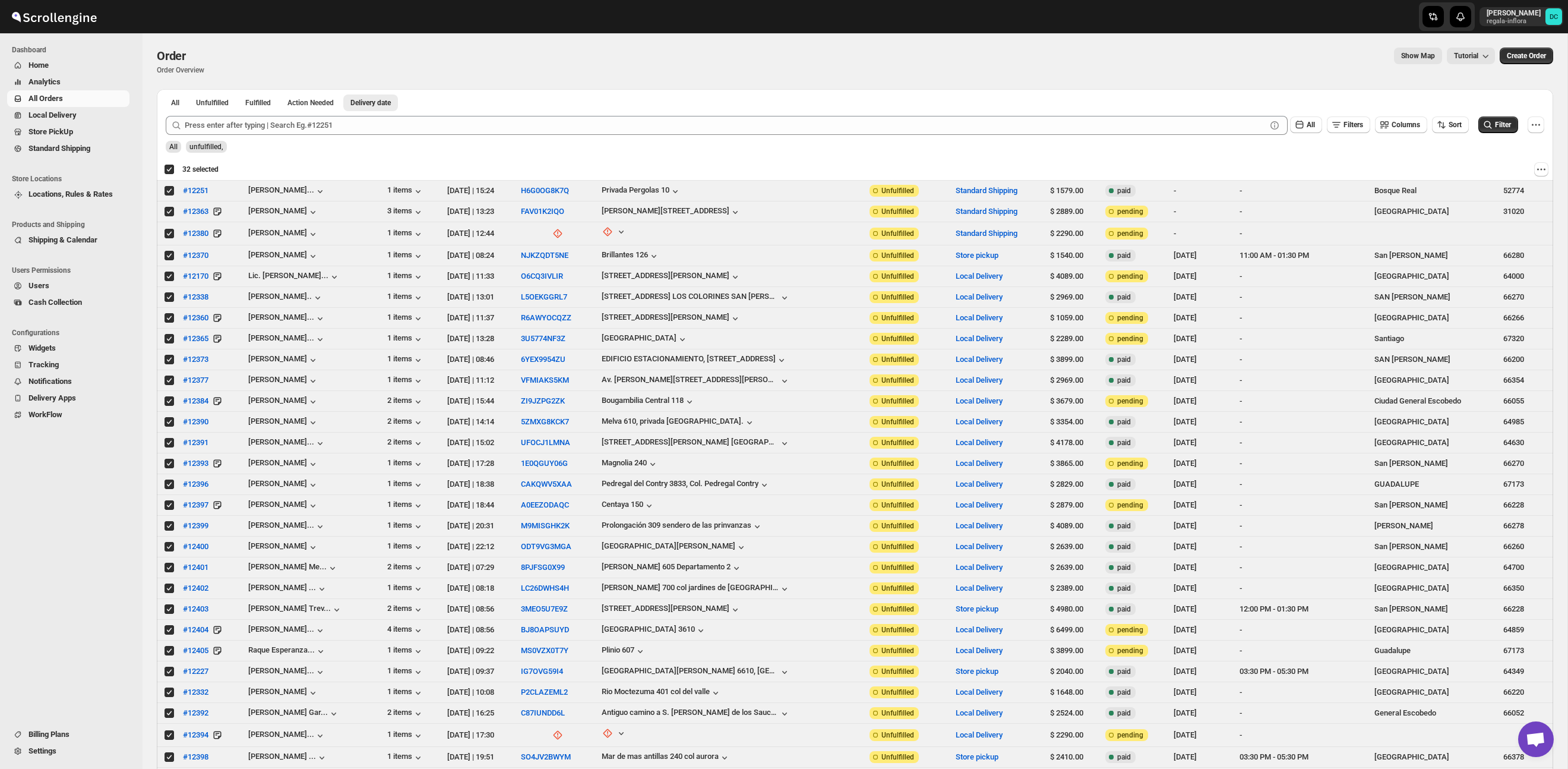
checkbox input "true"
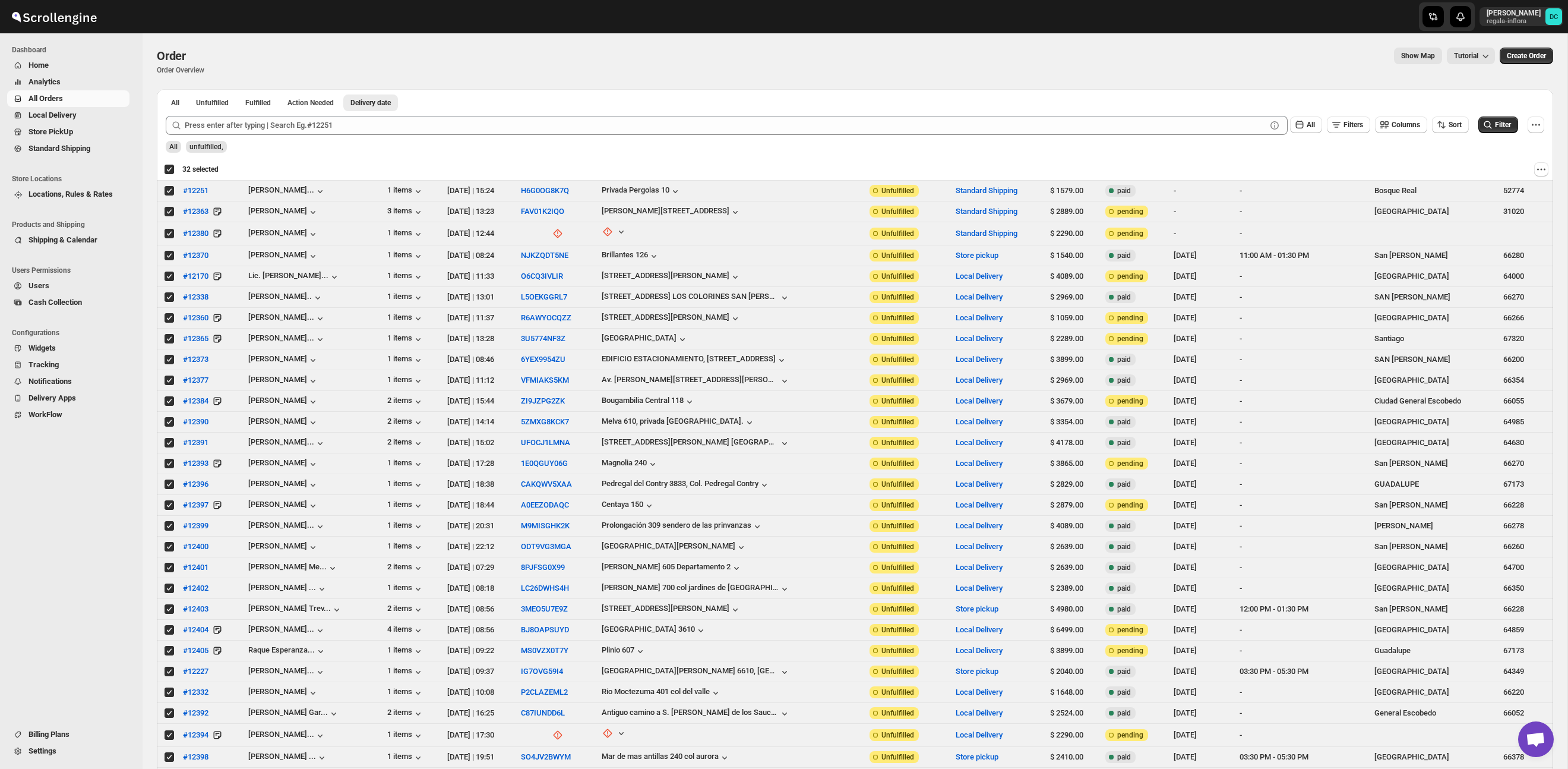
checkbox input "true"
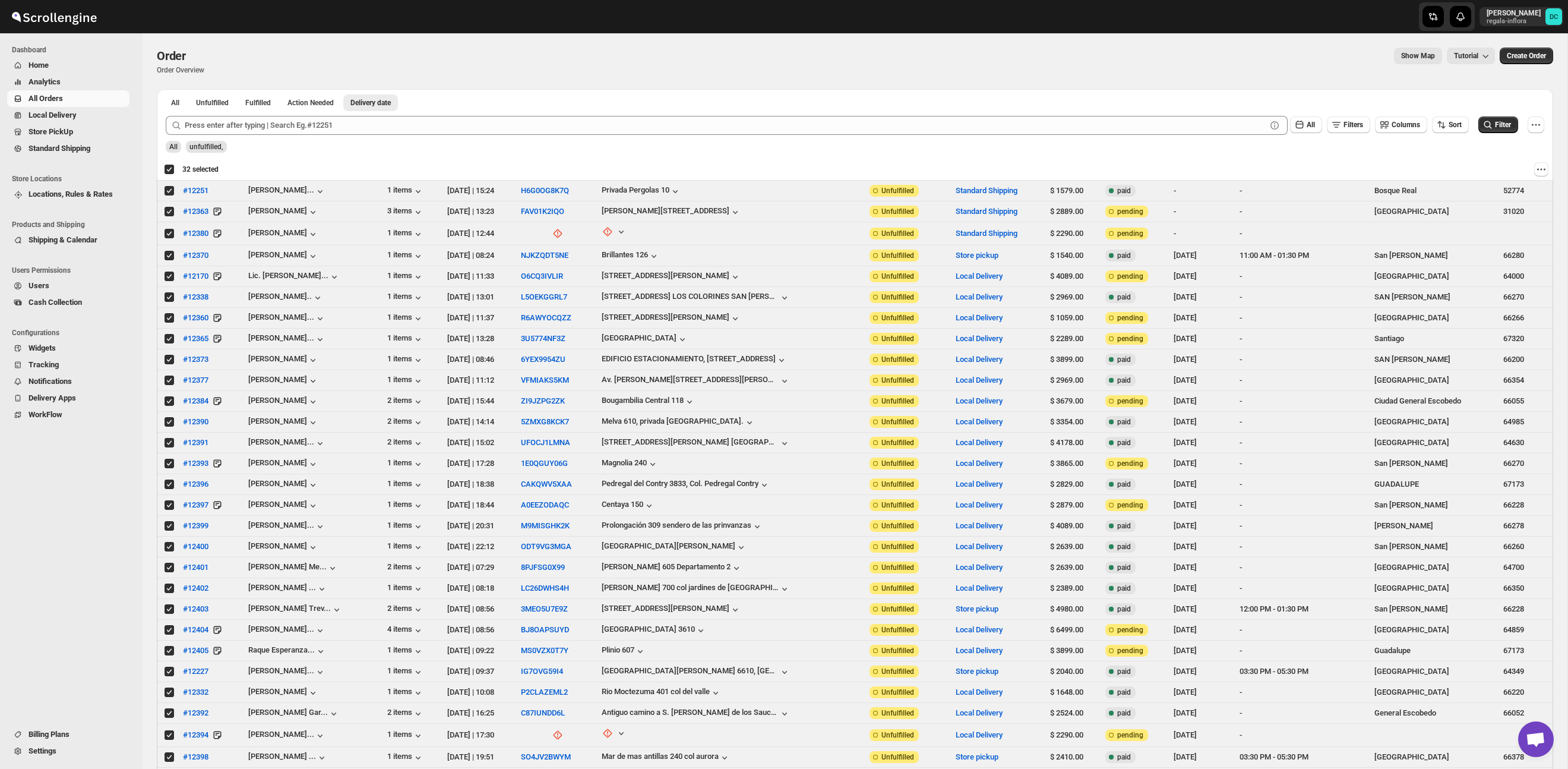
checkbox input "true"
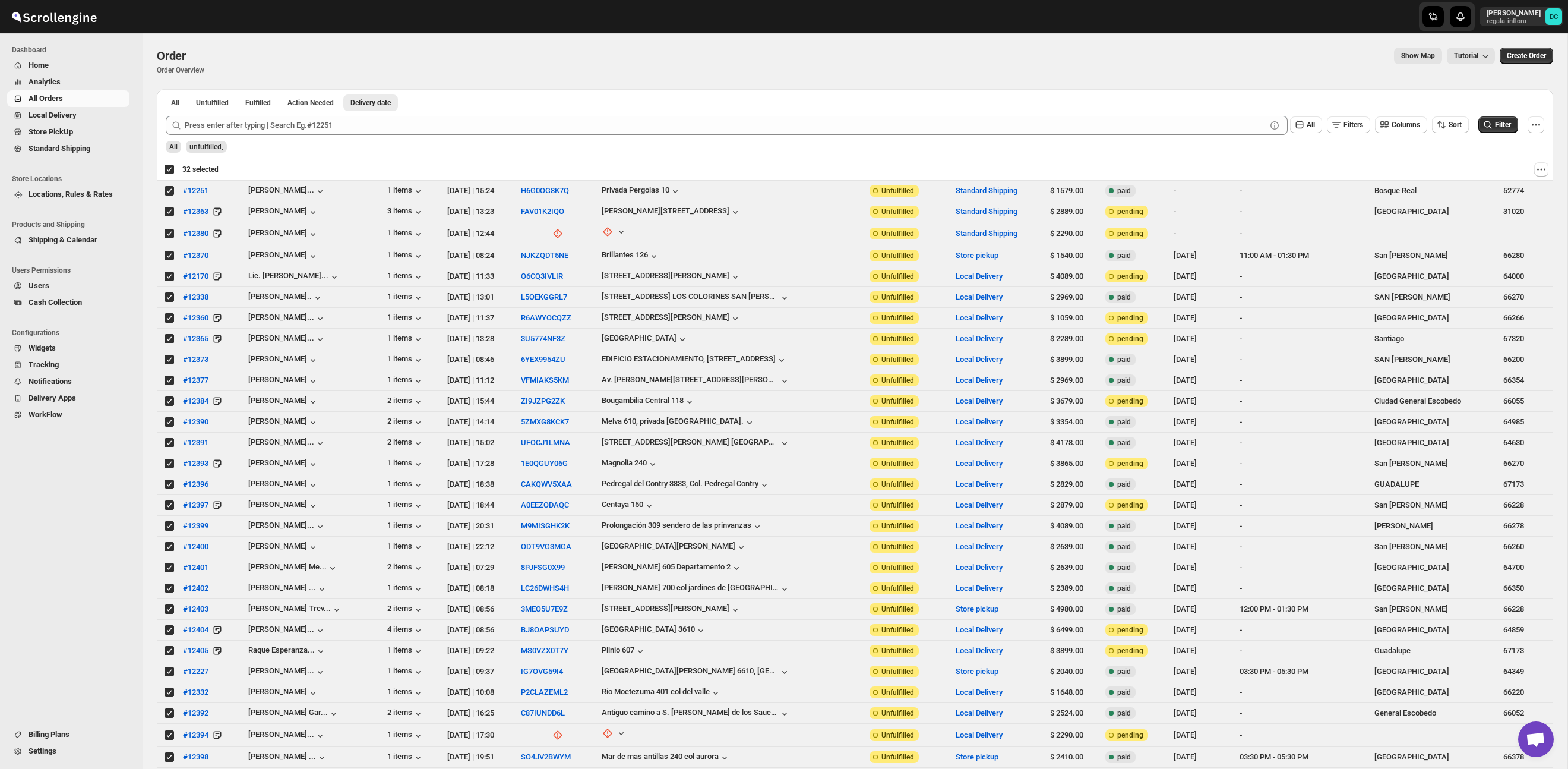
checkbox input "true"
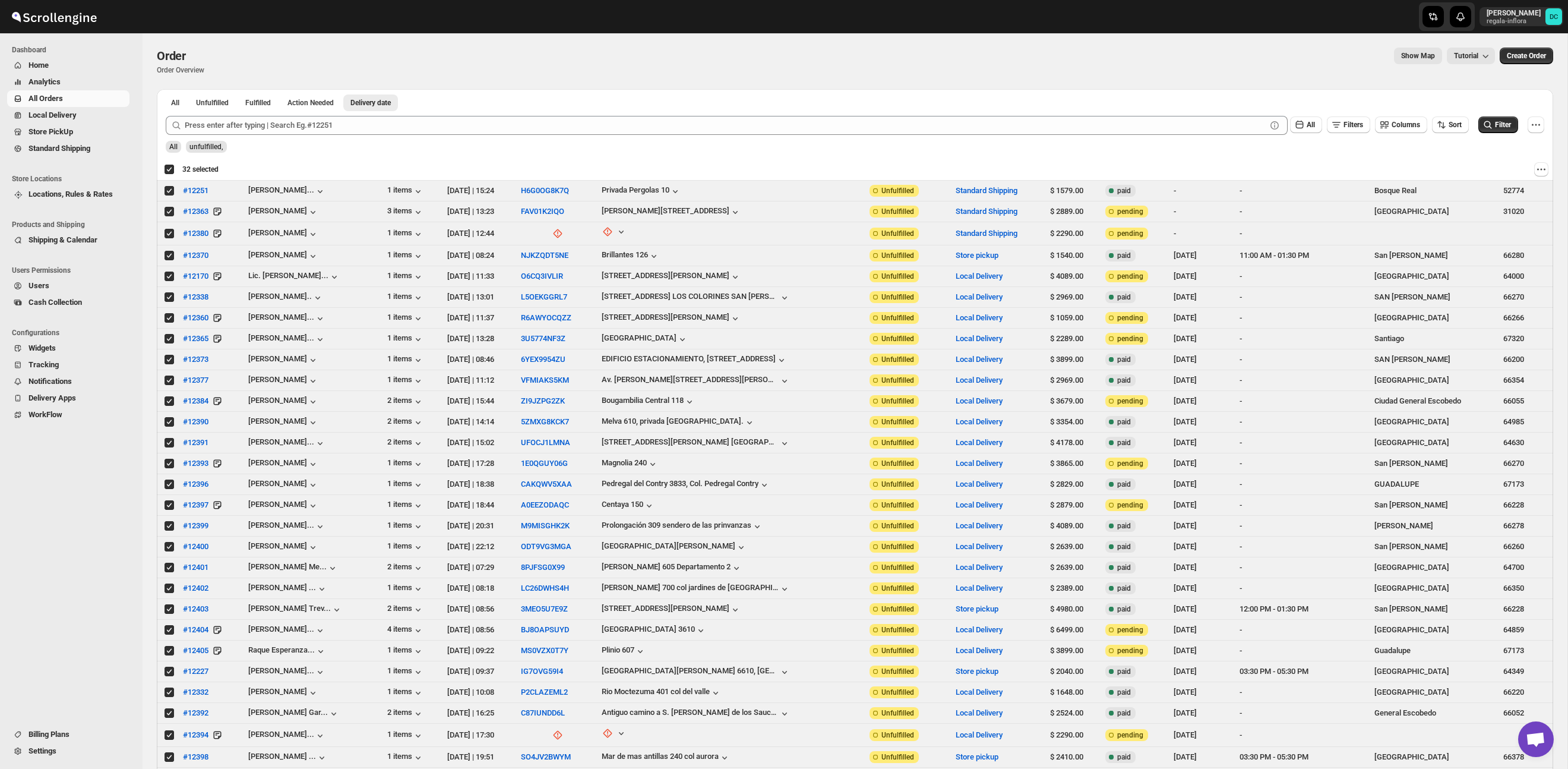
checkbox input "true"
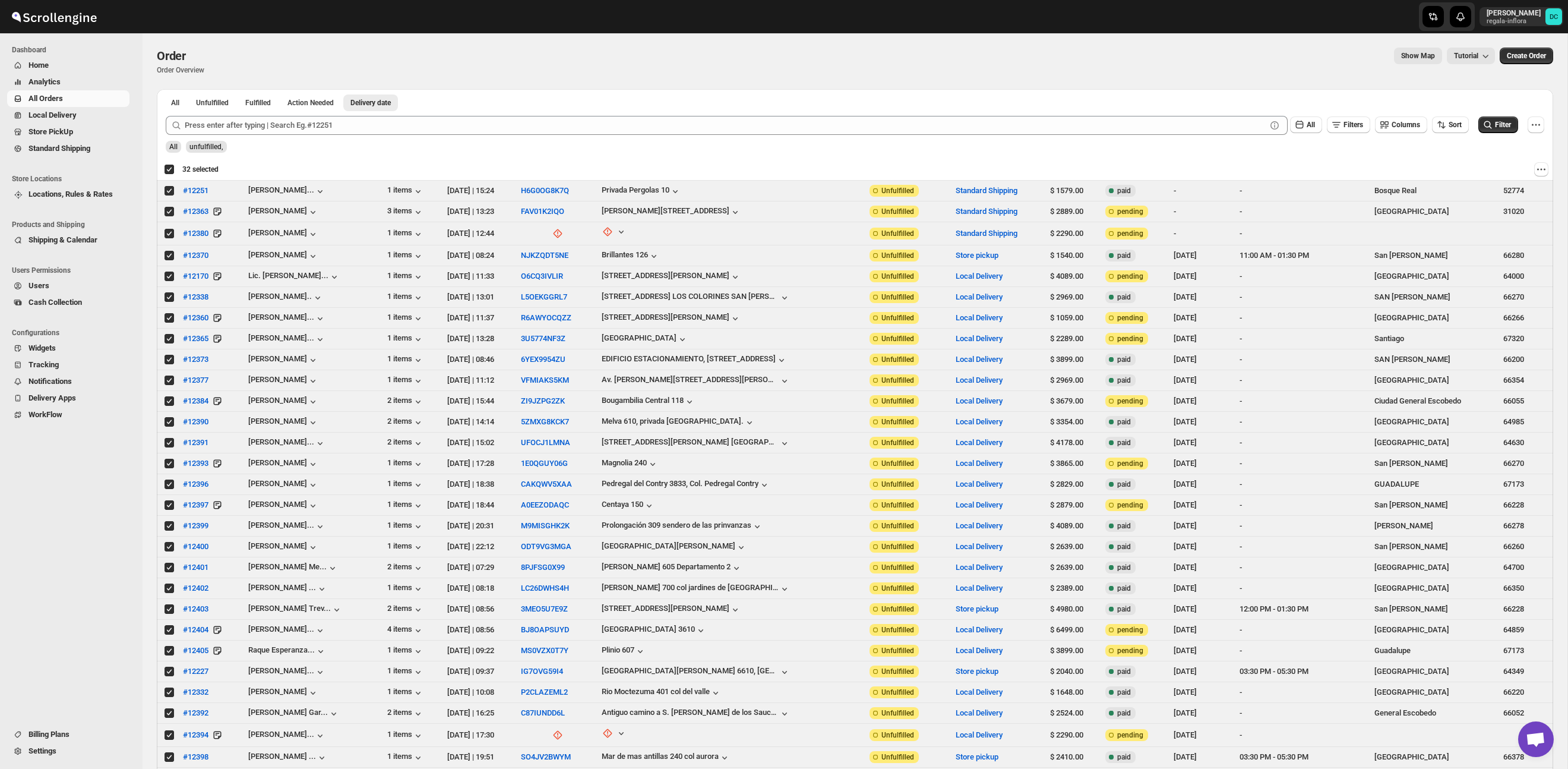
checkbox input "true"
click at [169, 257] on input "Select order" at bounding box center [169, 255] width 10 height 10
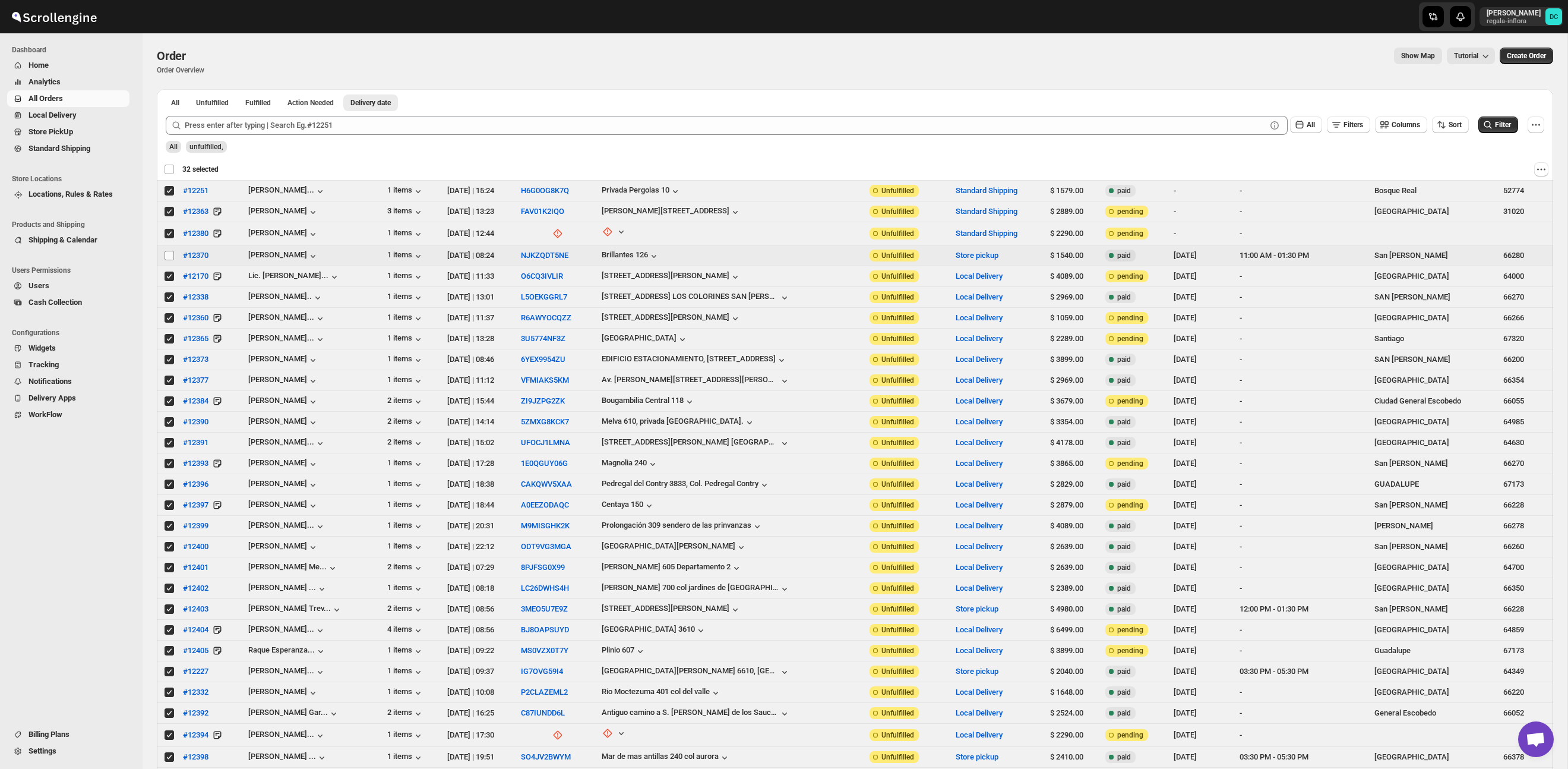
checkbox input "false"
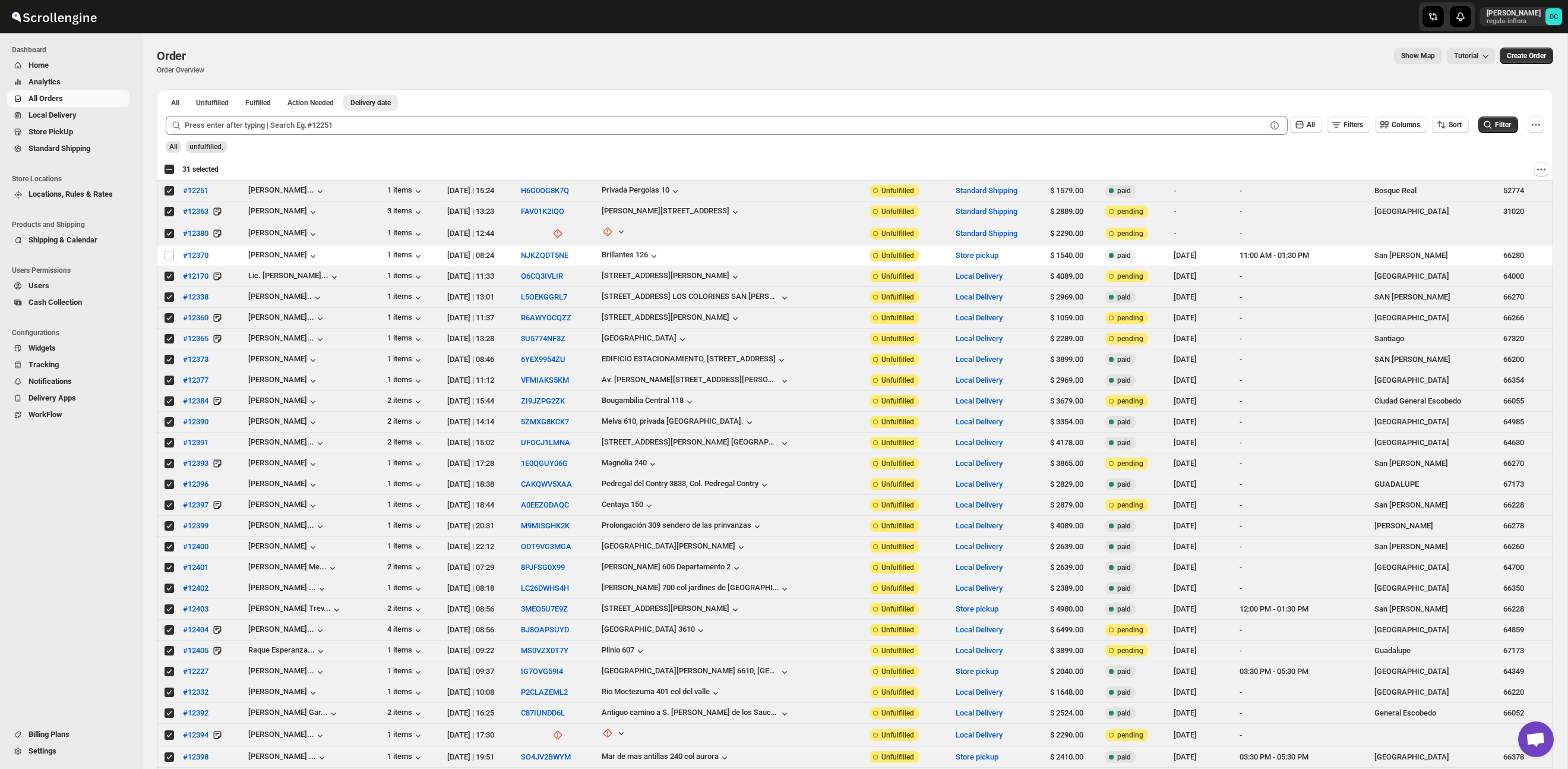
click at [169, 170] on div "Select all 32 orders 31 selected" at bounding box center [191, 169] width 55 height 10
checkbox input "true"
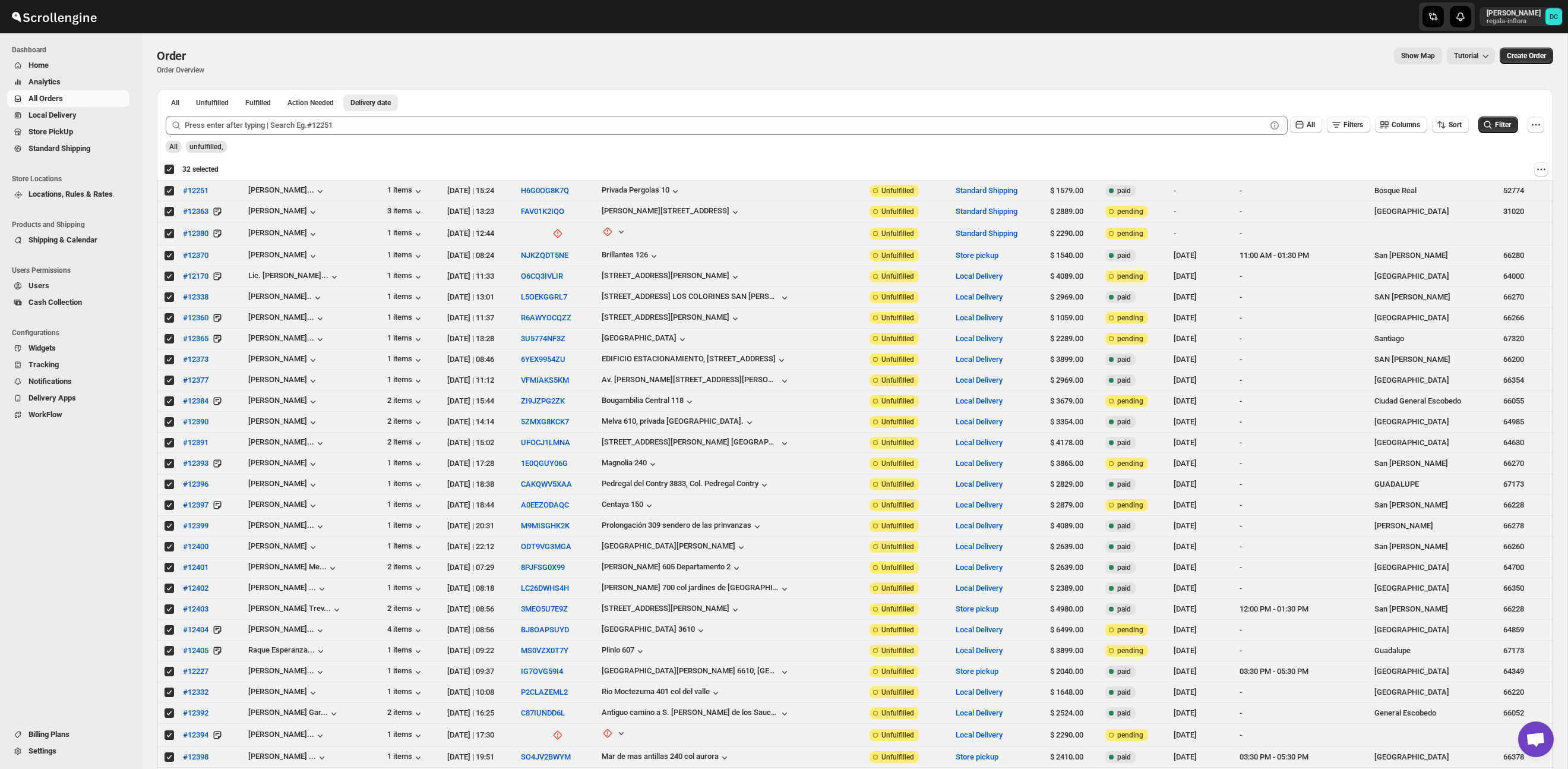
click at [169, 170] on div "Deselect all 32 orders 32 selected" at bounding box center [191, 169] width 55 height 10
checkbox input "false"
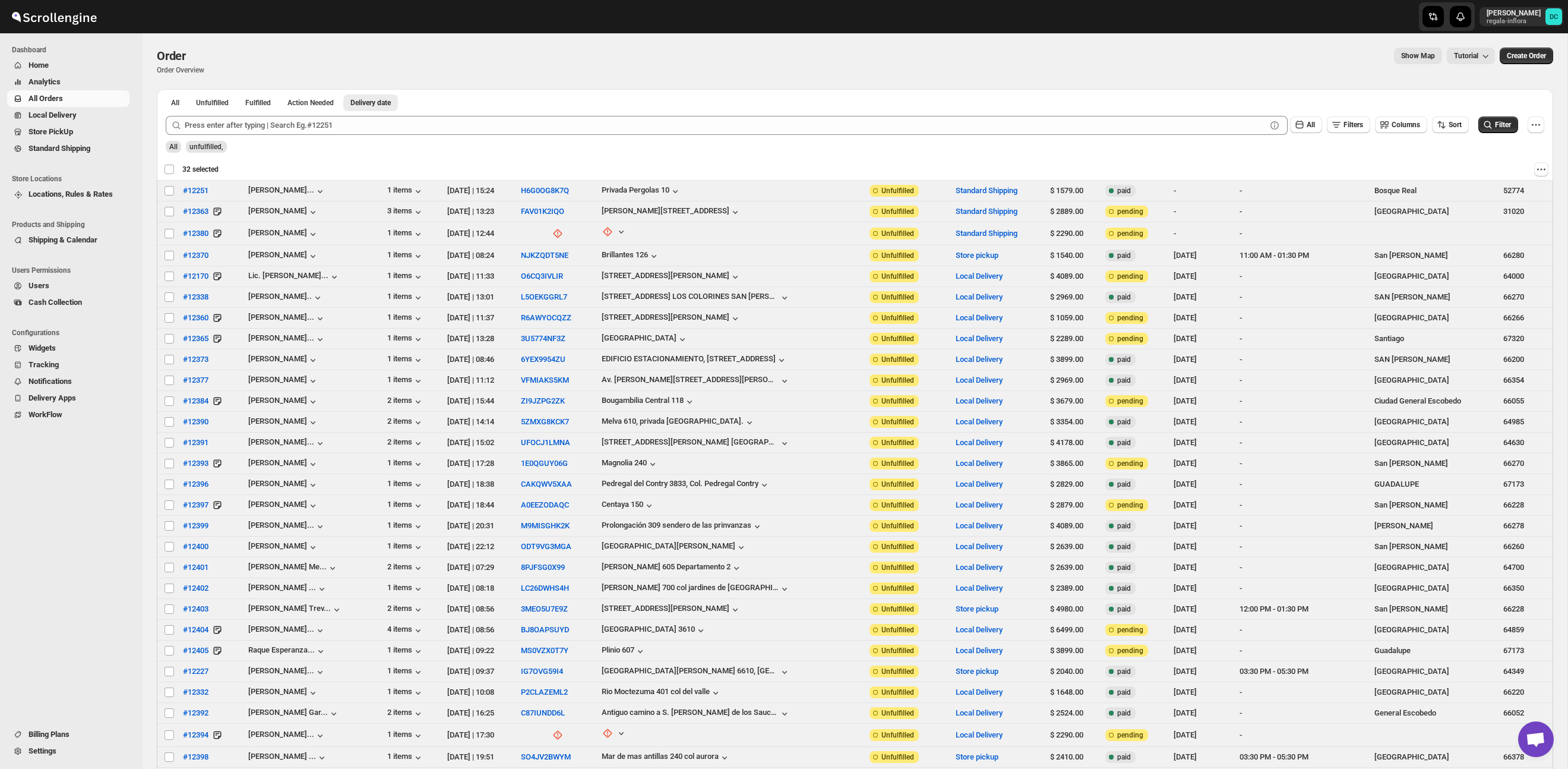
checkbox input "false"
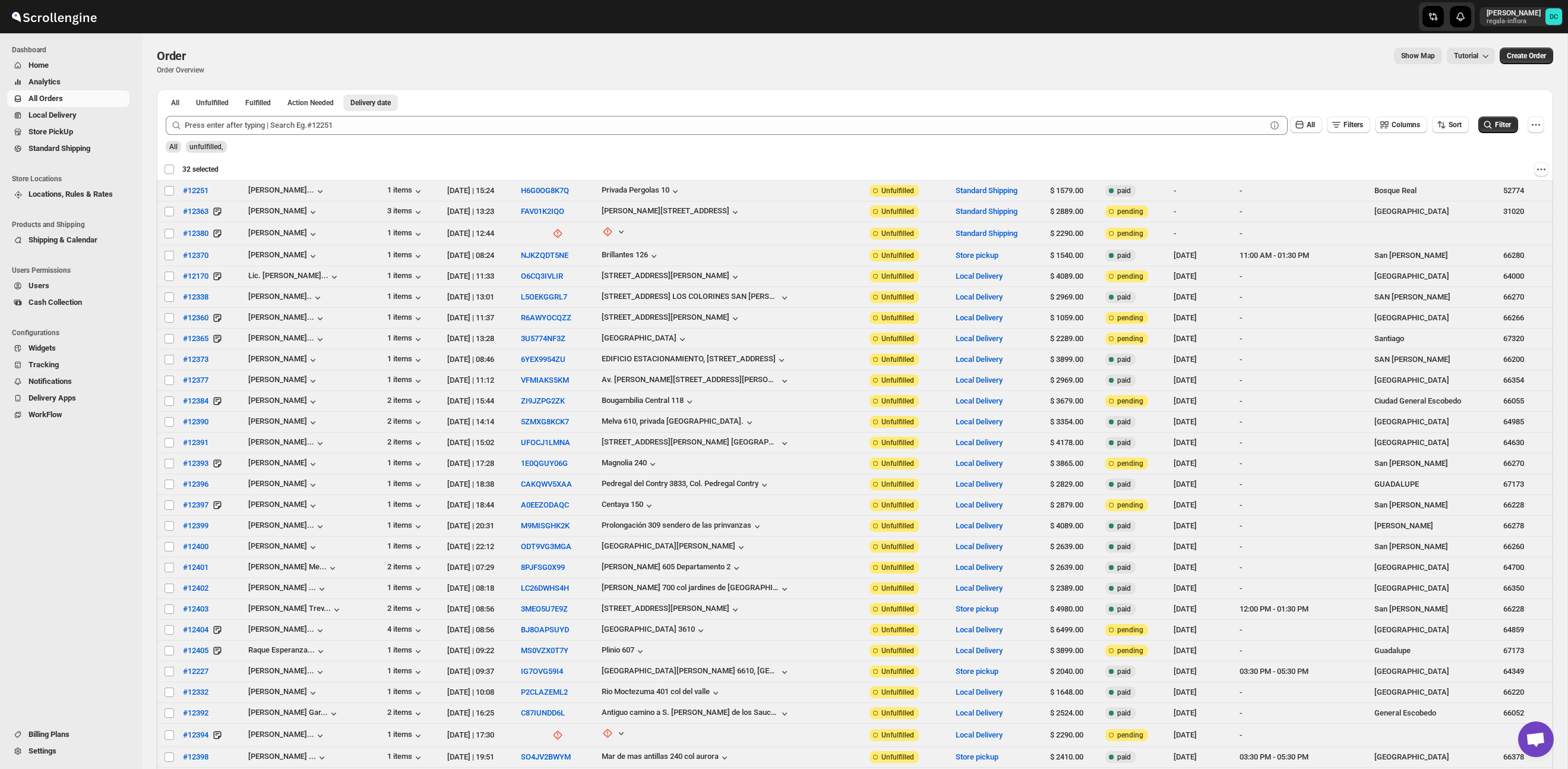
checkbox input "false"
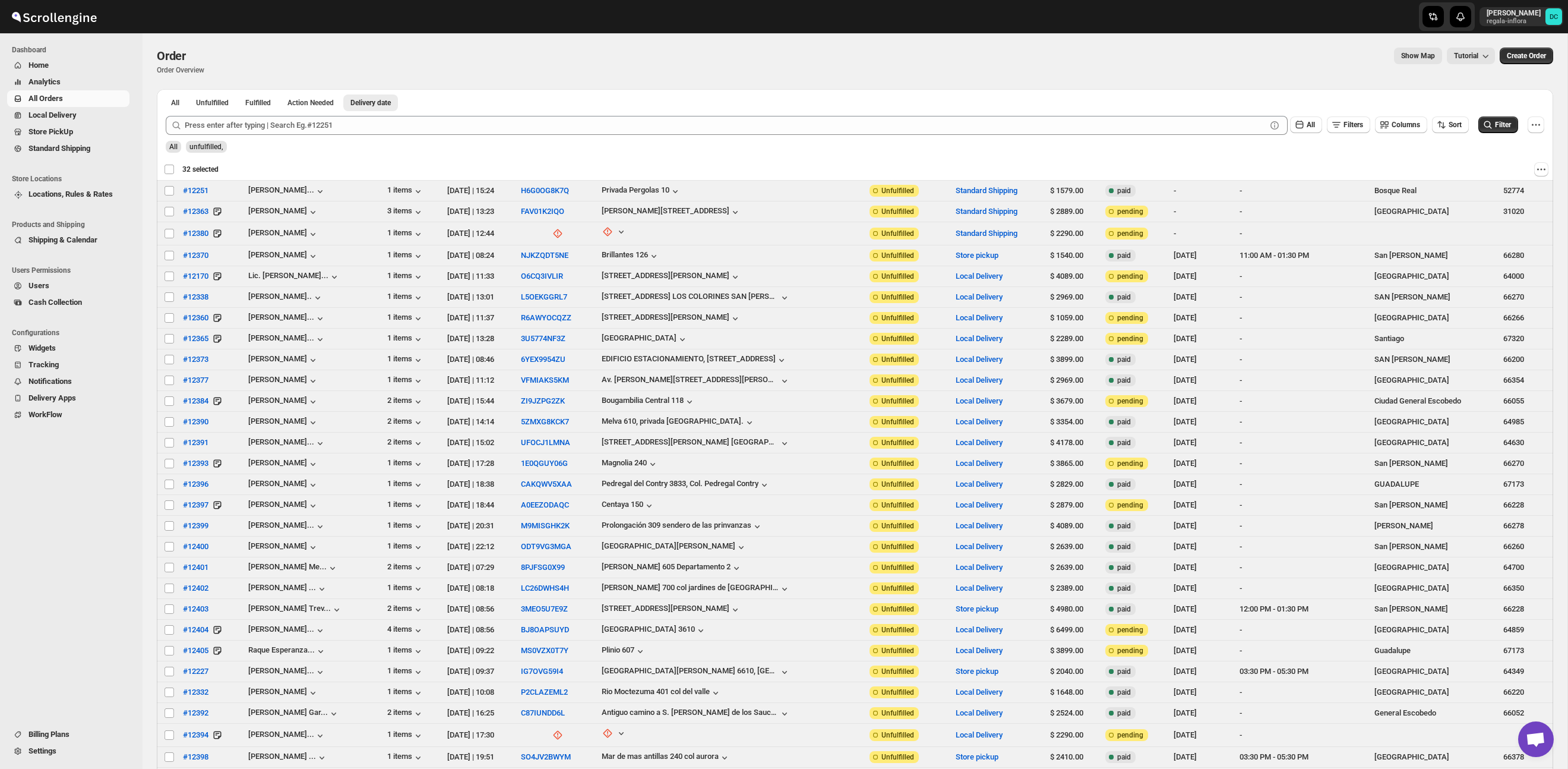
checkbox input "false"
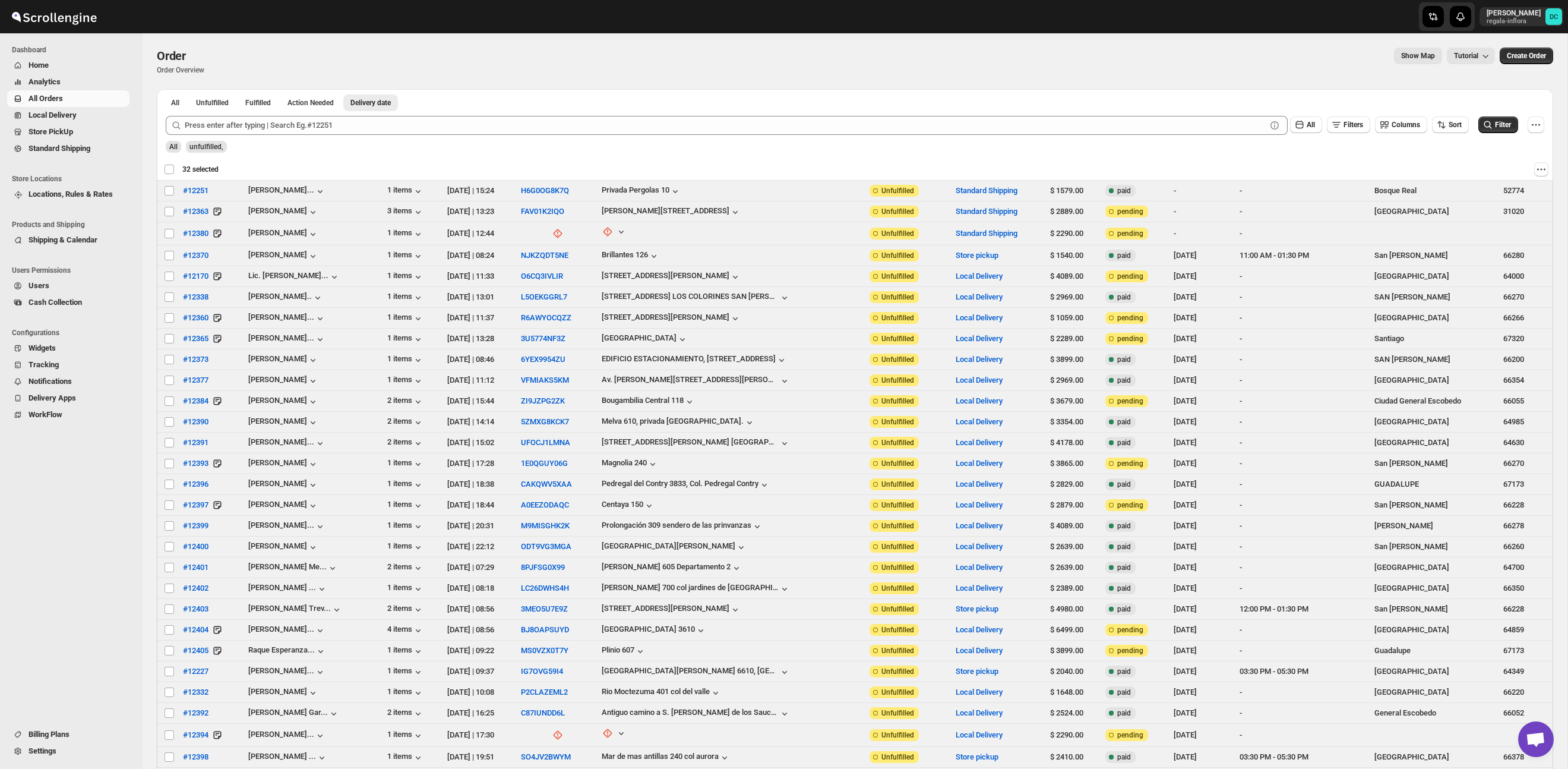
checkbox input "false"
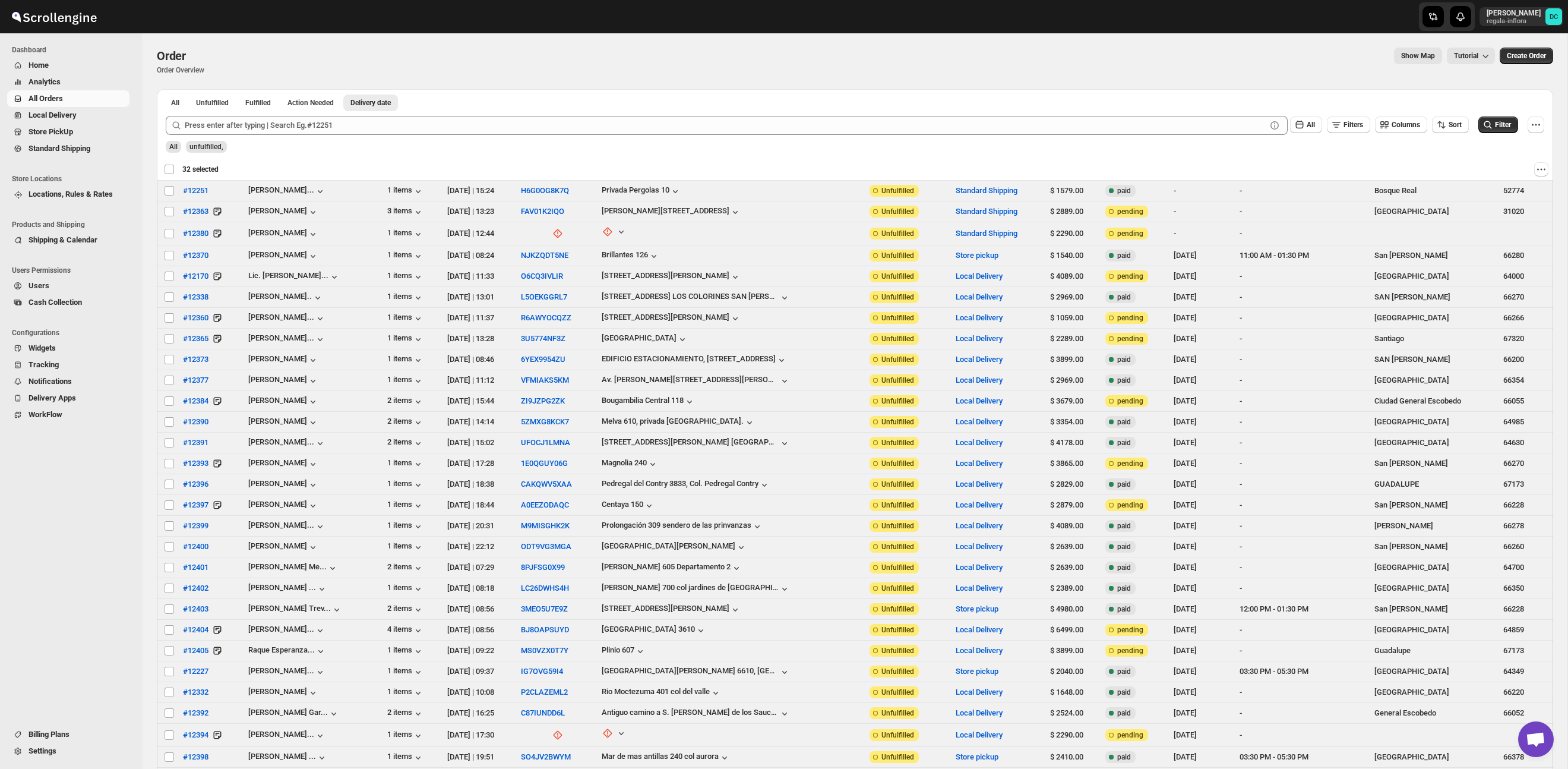
checkbox input "false"
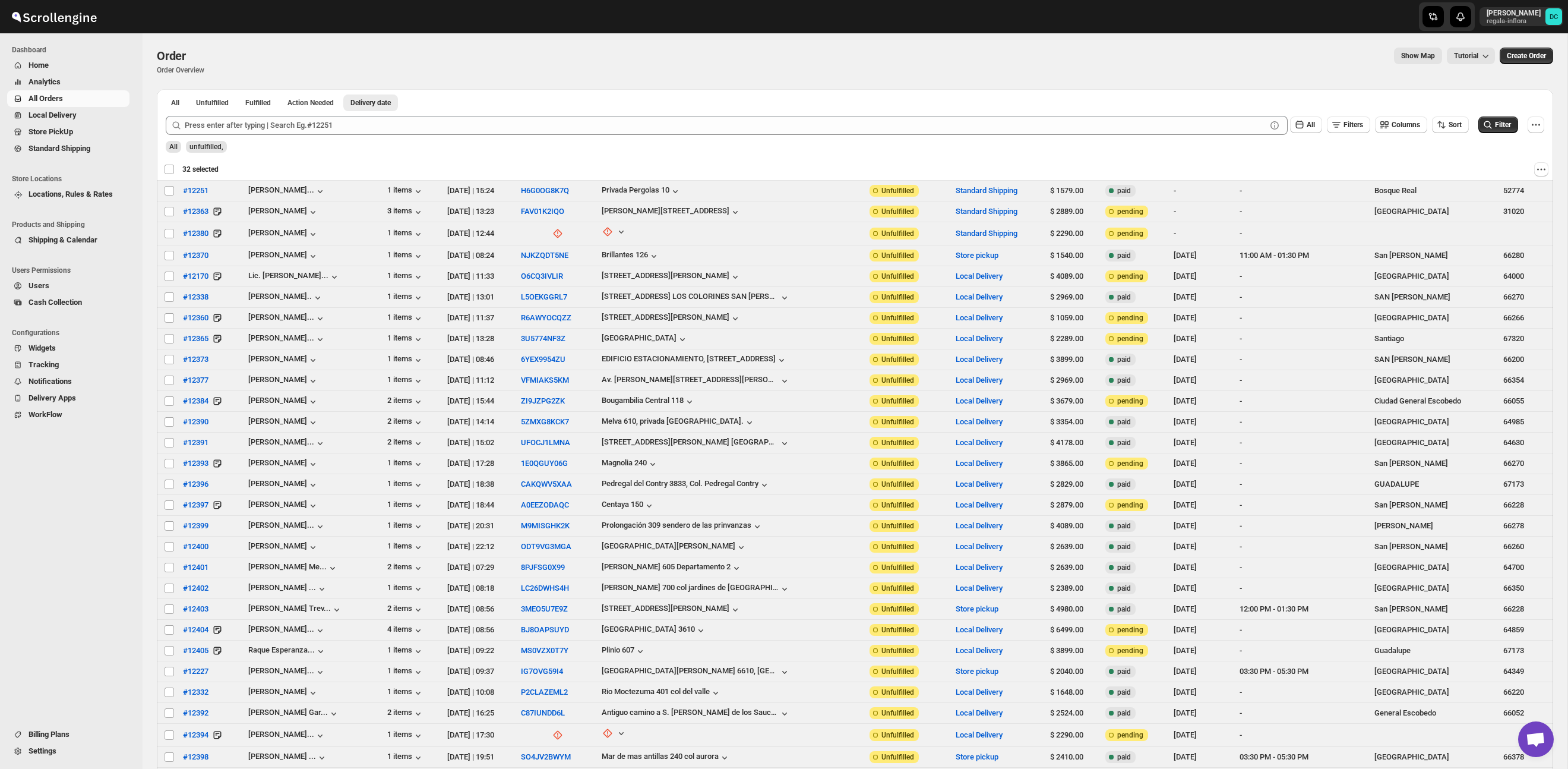
checkbox input "false"
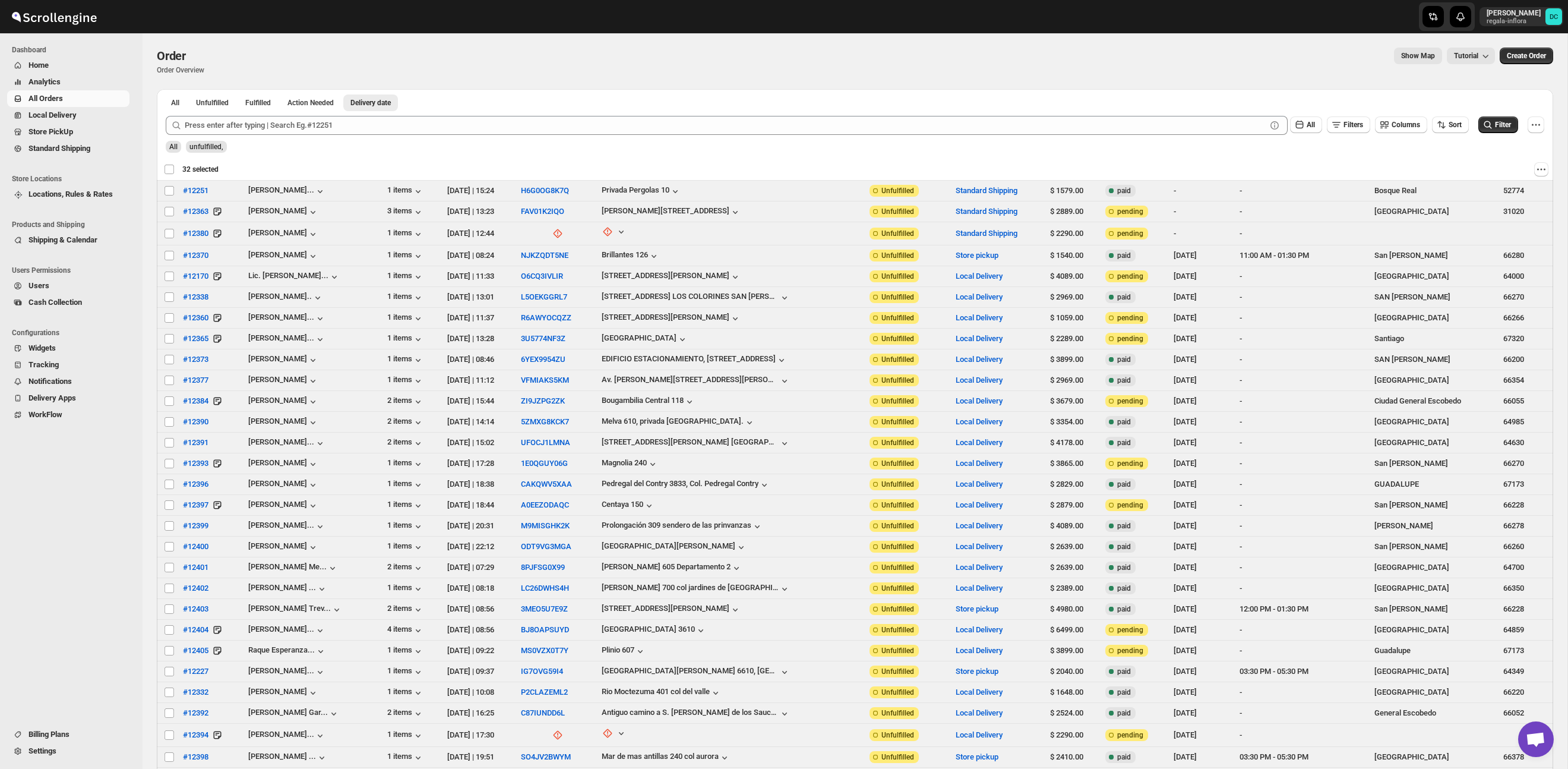
checkbox input "false"
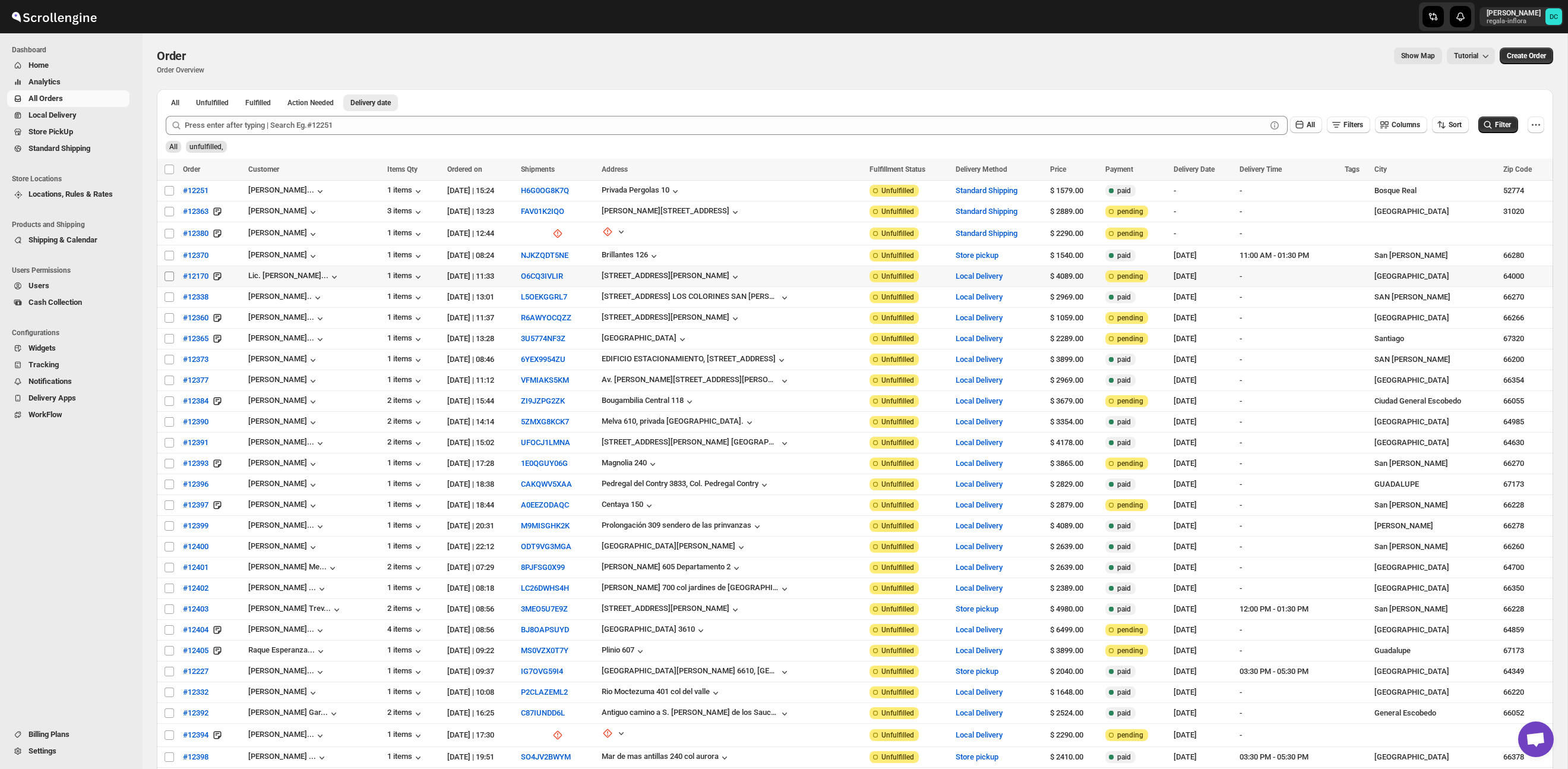
click at [170, 272] on input "Select order" at bounding box center [169, 276] width 10 height 10
checkbox input "true"
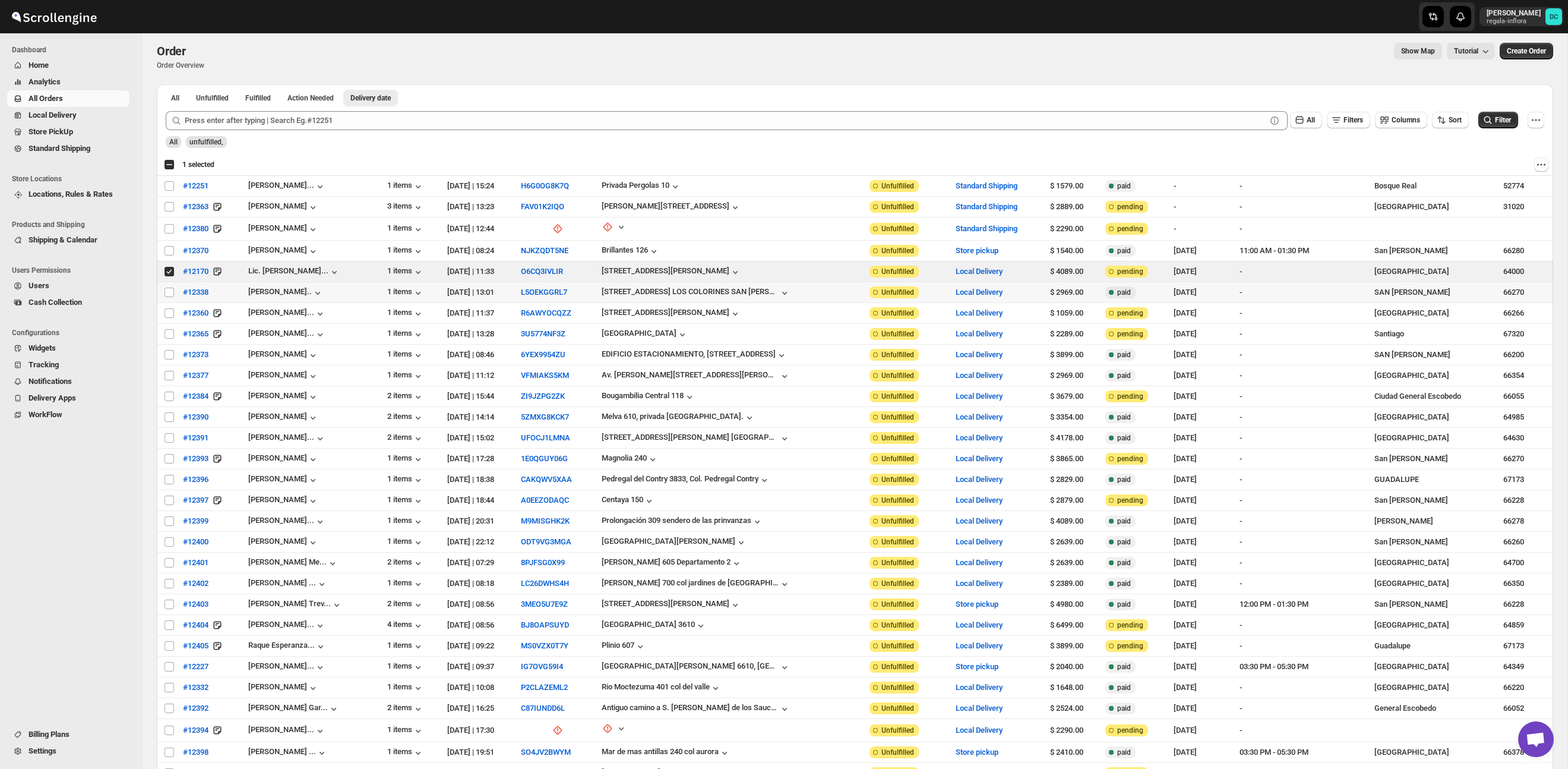
scroll to position [7, 0]
click at [168, 292] on input "Select order" at bounding box center [169, 290] width 10 height 10
checkbox input "true"
drag, startPoint x: 170, startPoint y: 312, endPoint x: 170, endPoint y: 322, distance: 10.0
click at [170, 312] on input "Select order" at bounding box center [169, 311] width 10 height 10
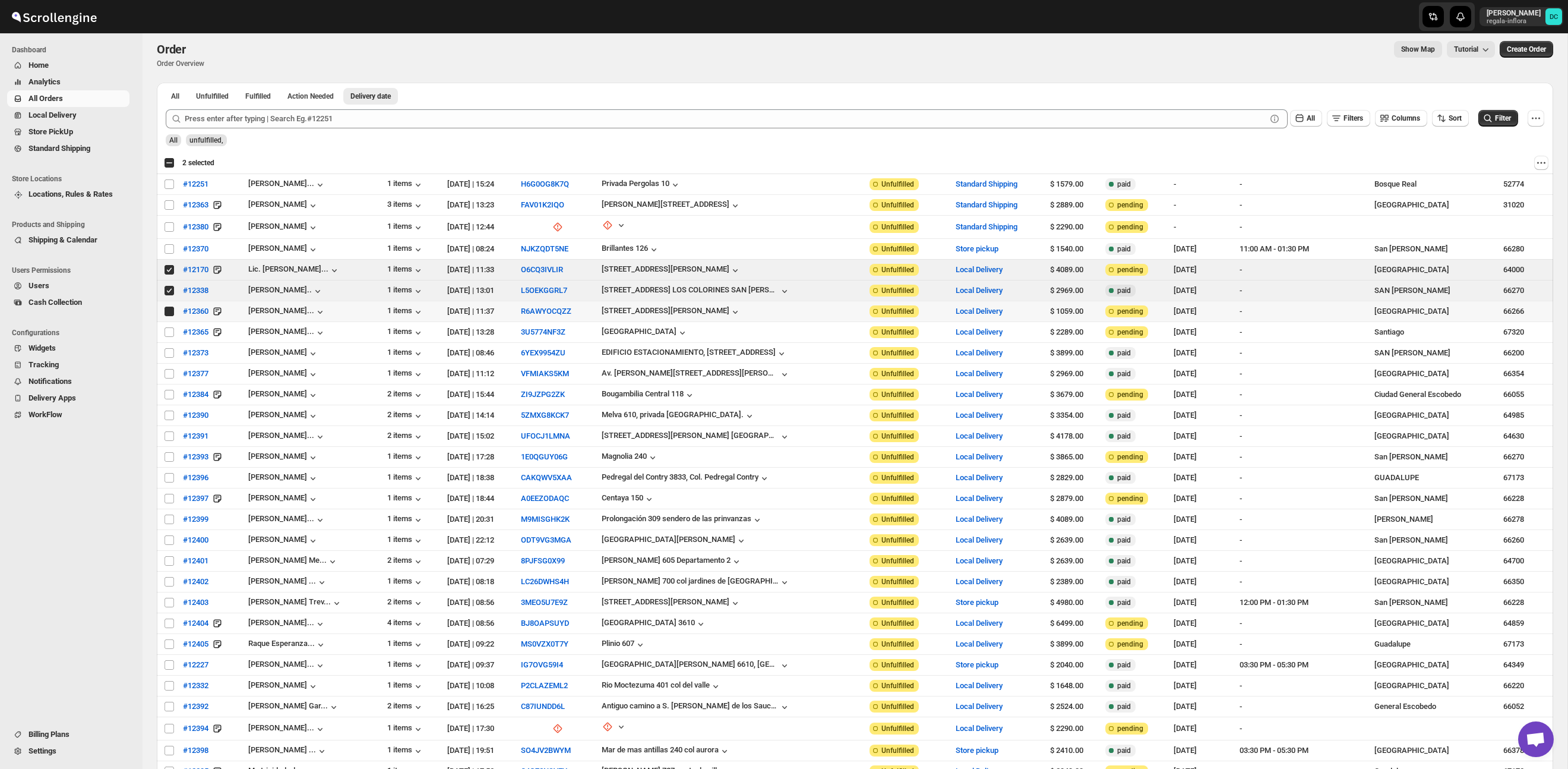
checkbox input "true"
click at [169, 333] on input "Select order" at bounding box center [169, 332] width 10 height 10
checkbox input "true"
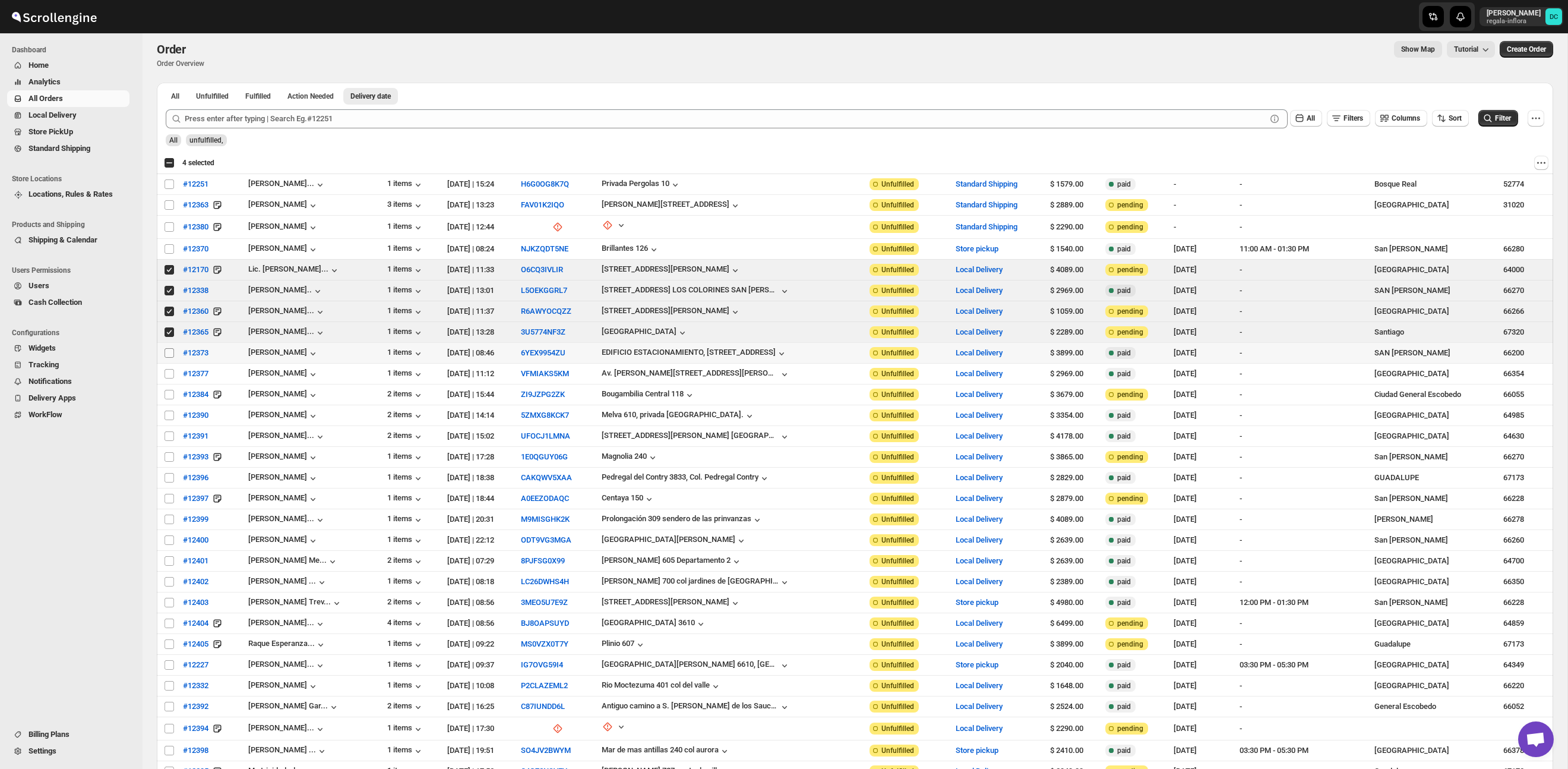
click at [169, 354] on input "Select order" at bounding box center [169, 353] width 10 height 10
checkbox input "true"
click at [169, 374] on input "Select order" at bounding box center [169, 373] width 10 height 10
checkbox input "true"
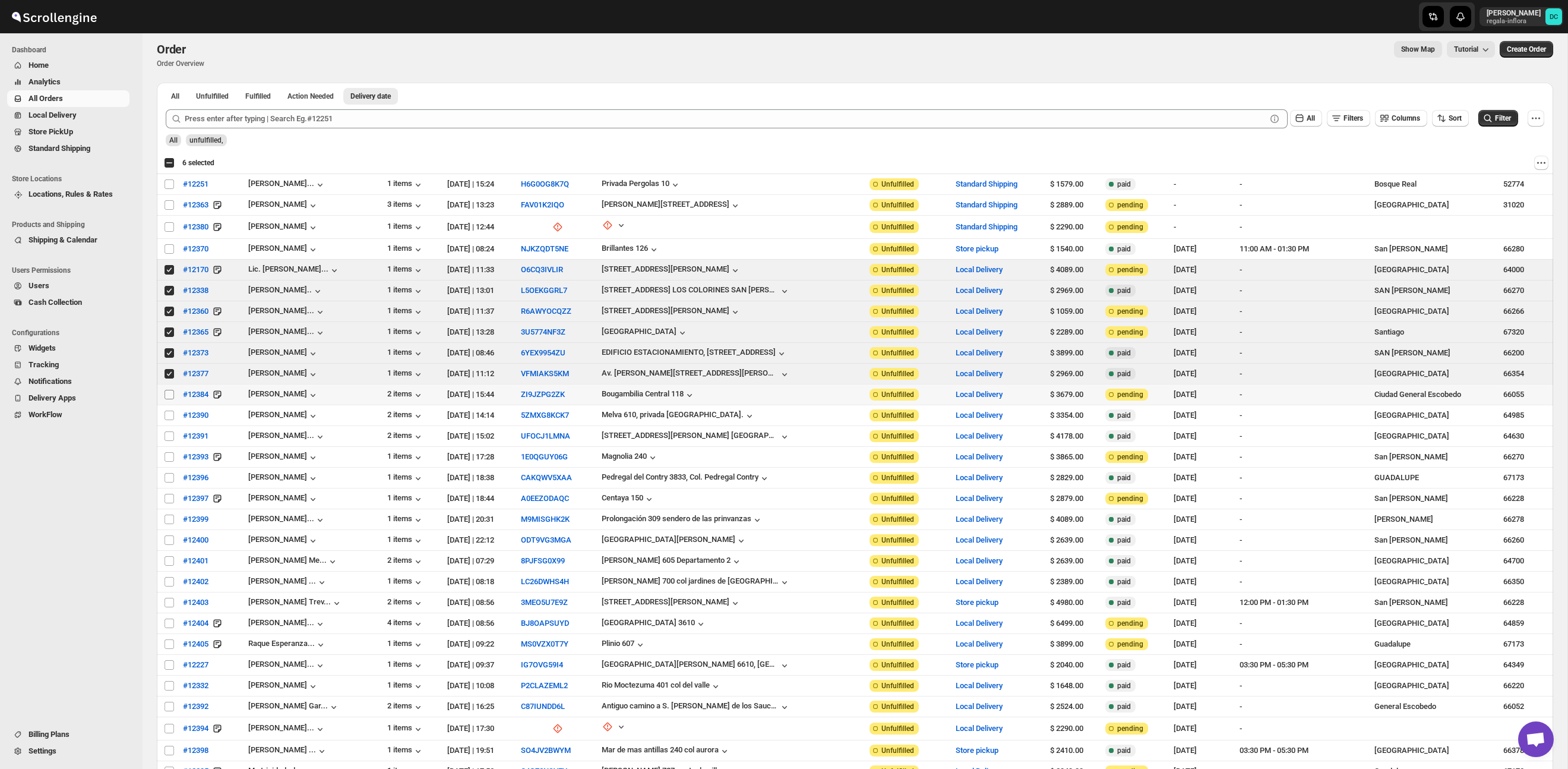
click at [169, 393] on input "Select order" at bounding box center [169, 394] width 10 height 10
checkbox input "true"
click at [167, 416] on input "Select order" at bounding box center [169, 414] width 10 height 10
checkbox input "true"
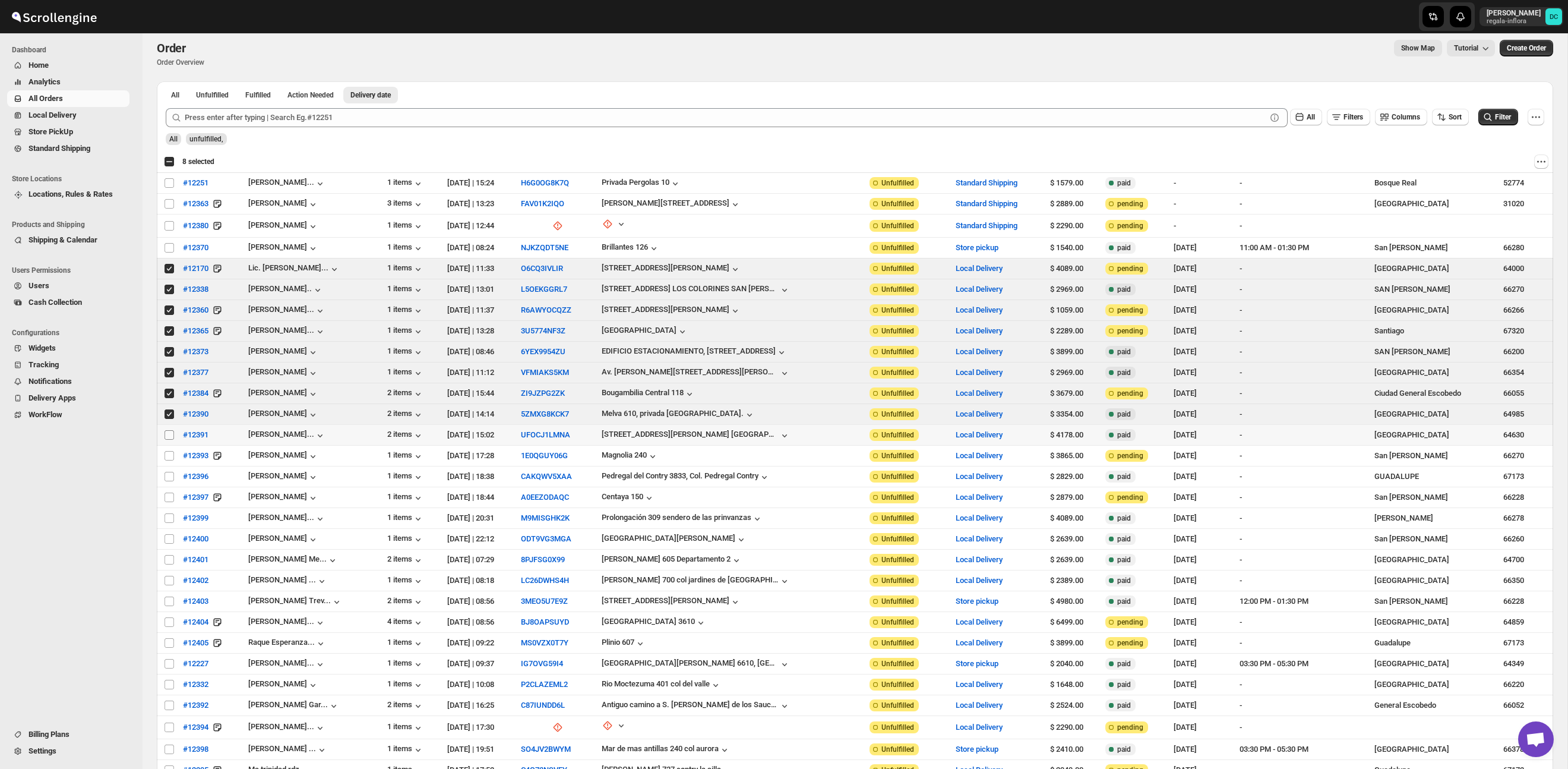
drag, startPoint x: 169, startPoint y: 437, endPoint x: 169, endPoint y: 451, distance: 14.0
click at [169, 437] on input "Select order" at bounding box center [169, 435] width 10 height 10
checkbox input "true"
click at [169, 458] on input "Select order" at bounding box center [169, 456] width 10 height 10
checkbox input "true"
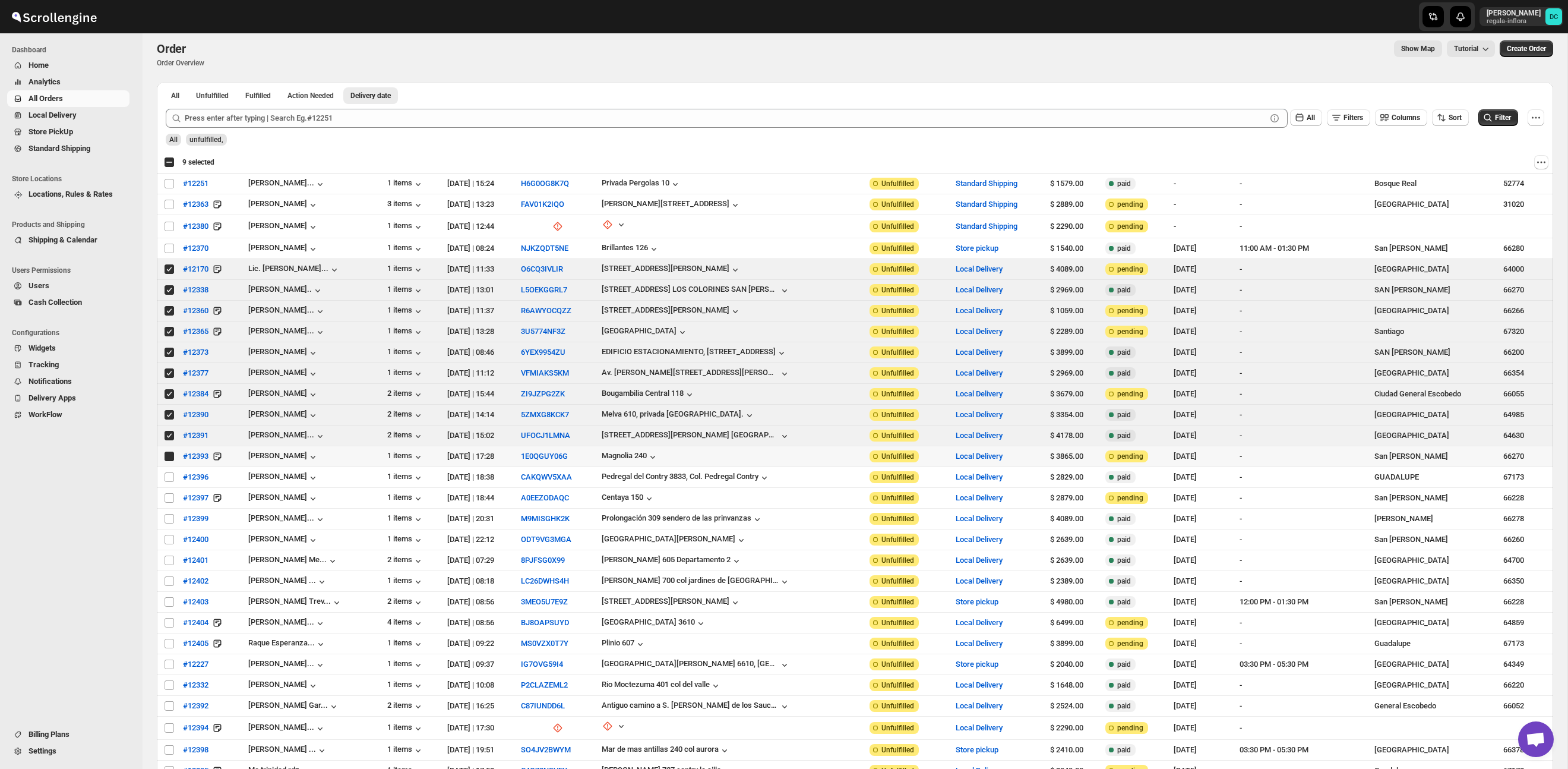
scroll to position [6, 0]
click at [166, 479] on input "Select order" at bounding box center [169, 478] width 10 height 10
click at [167, 480] on input "Select order" at bounding box center [169, 478] width 10 height 10
click at [170, 477] on input "Select order" at bounding box center [169, 477] width 10 height 10
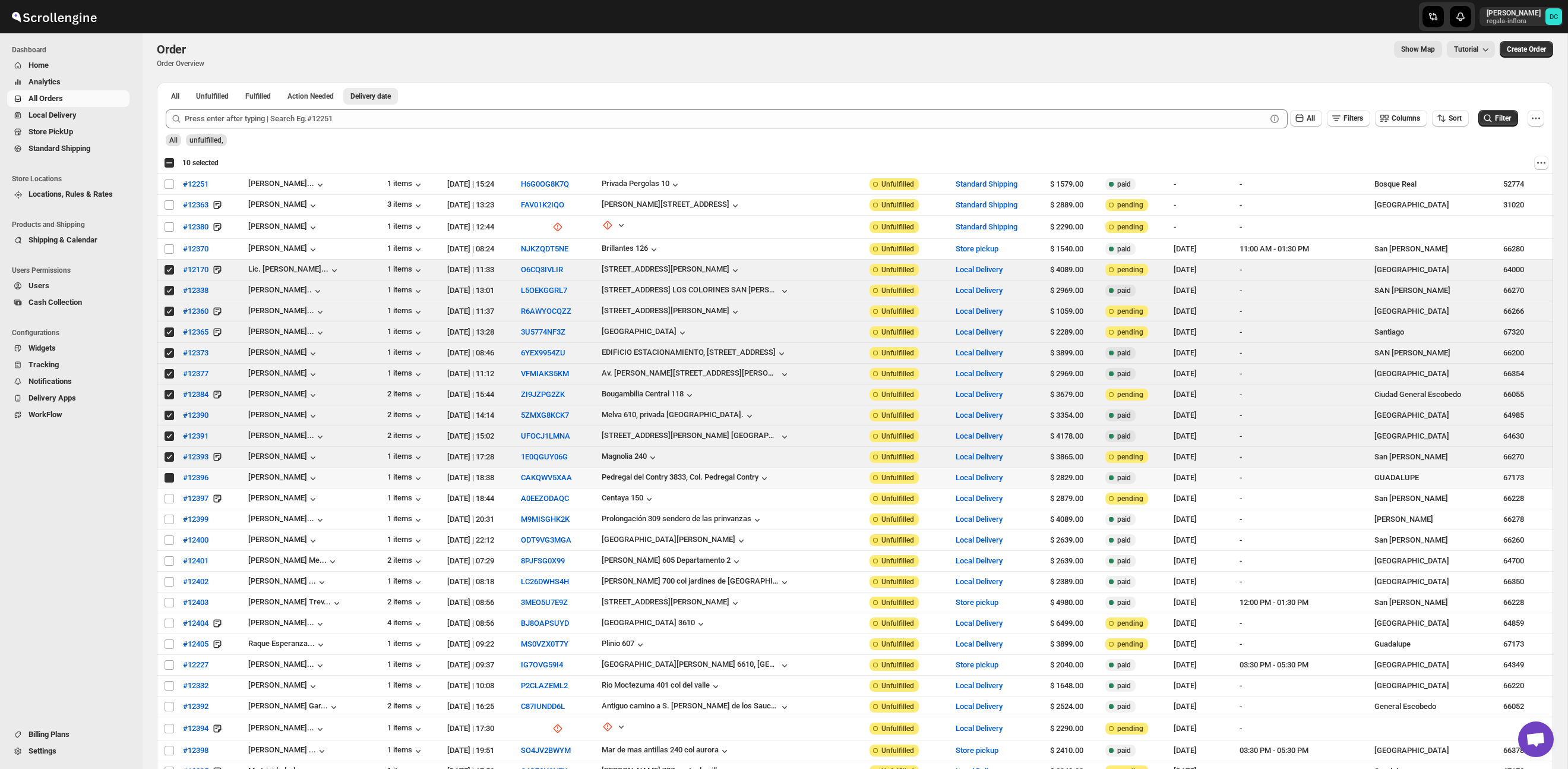
checkbox input "true"
click at [167, 498] on input "Select order" at bounding box center [169, 497] width 10 height 10
checkbox input "true"
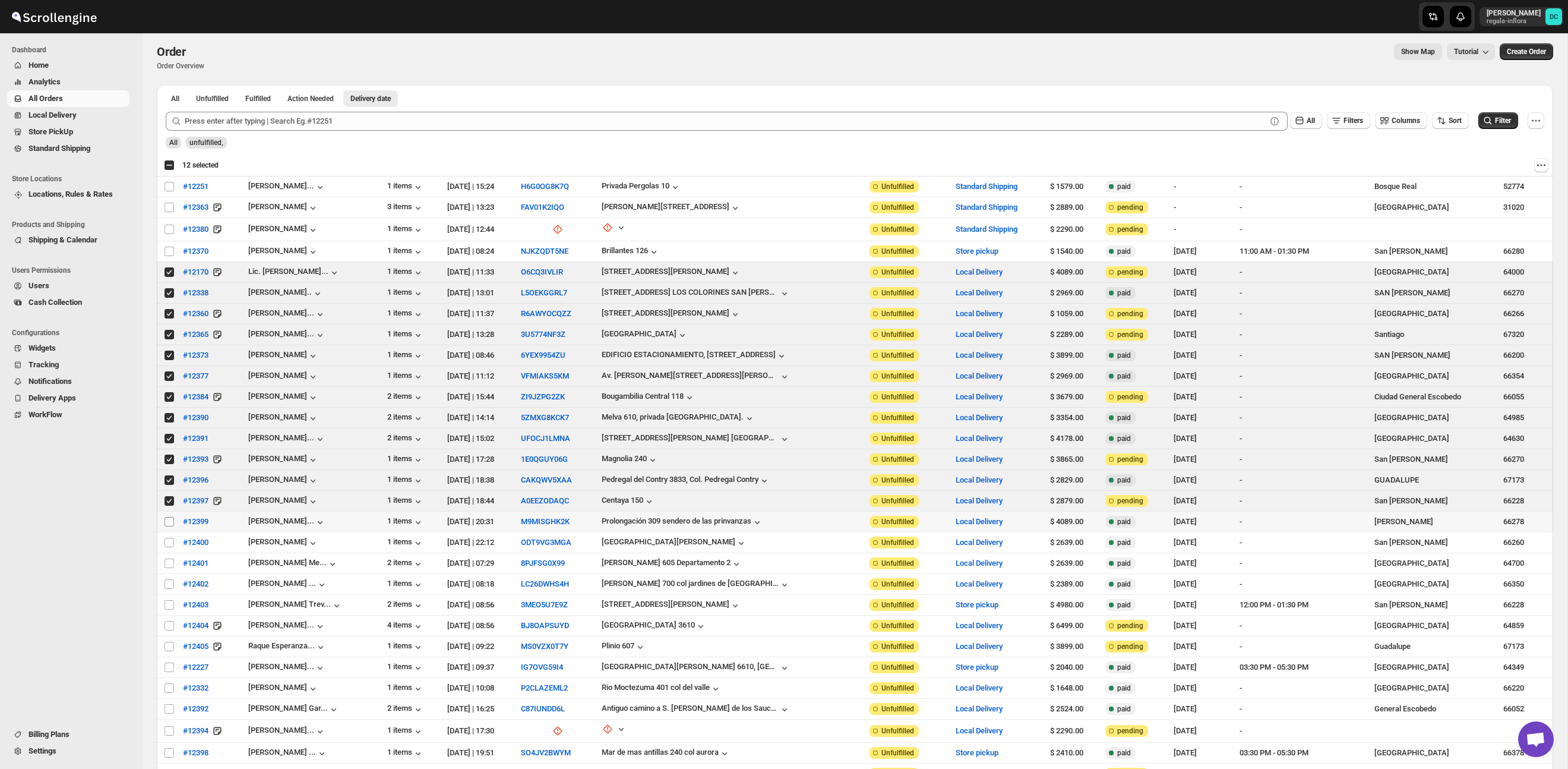
click at [170, 524] on input "Select order" at bounding box center [169, 521] width 10 height 10
checkbox input "true"
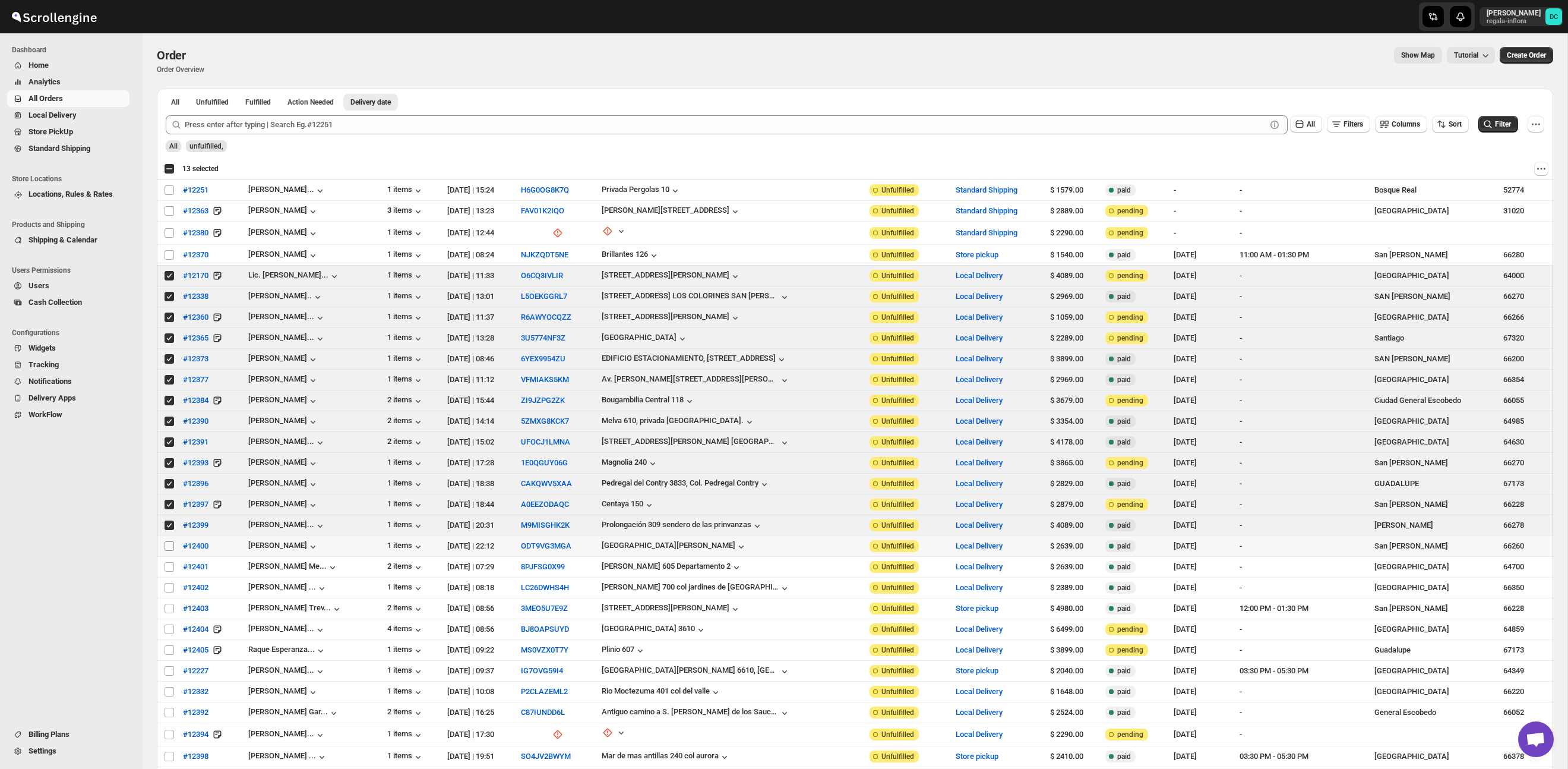
click at [169, 545] on input "Select order" at bounding box center [169, 545] width 10 height 10
checkbox input "true"
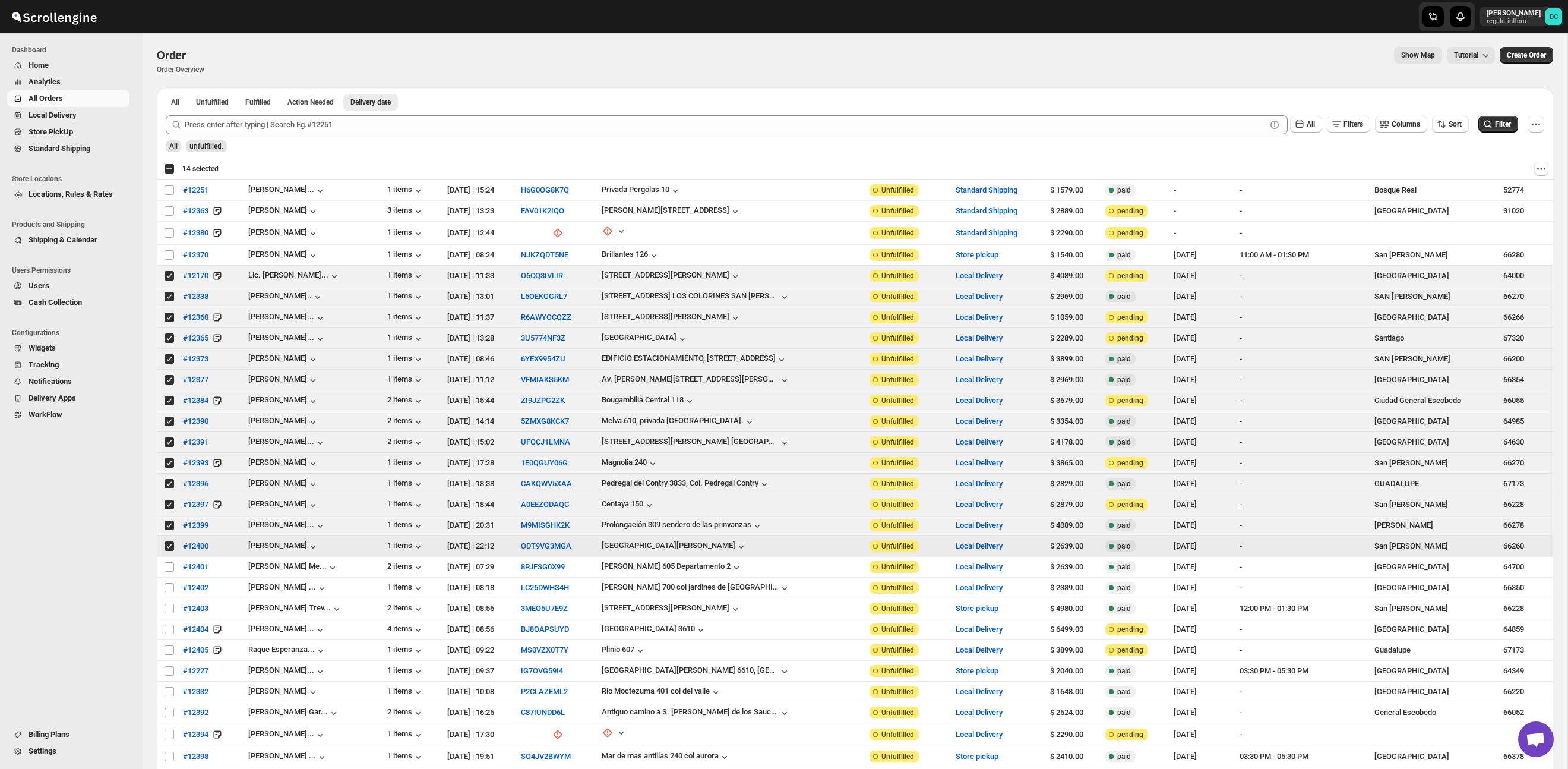
scroll to position [0, 0]
click at [170, 569] on input "Select order" at bounding box center [169, 565] width 10 height 10
checkbox input "true"
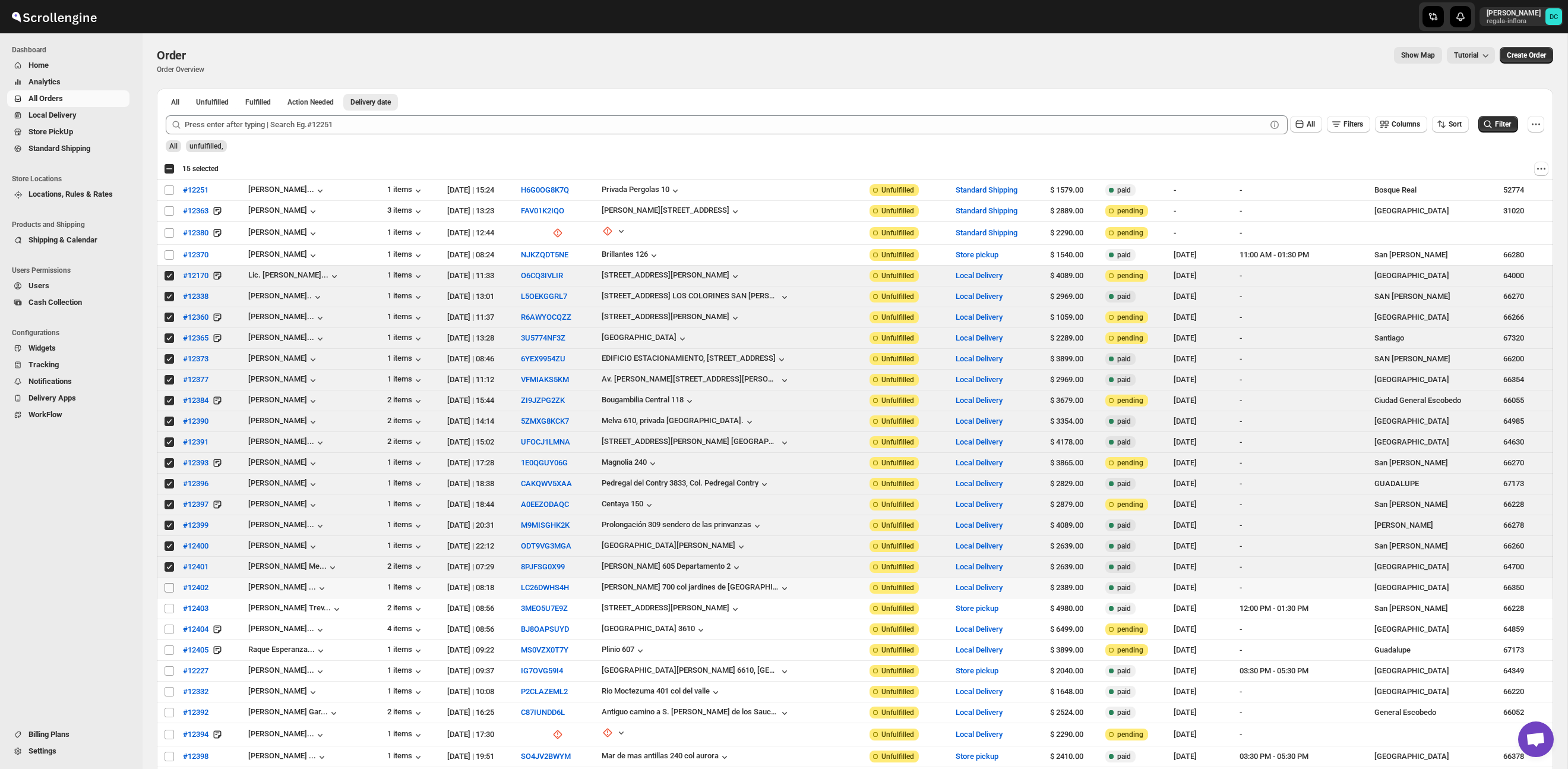
click at [170, 582] on span at bounding box center [169, 587] width 10 height 10
click at [170, 583] on input "Select order" at bounding box center [169, 587] width 10 height 10
checkbox input "false"
click at [167, 606] on input "Select order" at bounding box center [169, 607] width 10 height 10
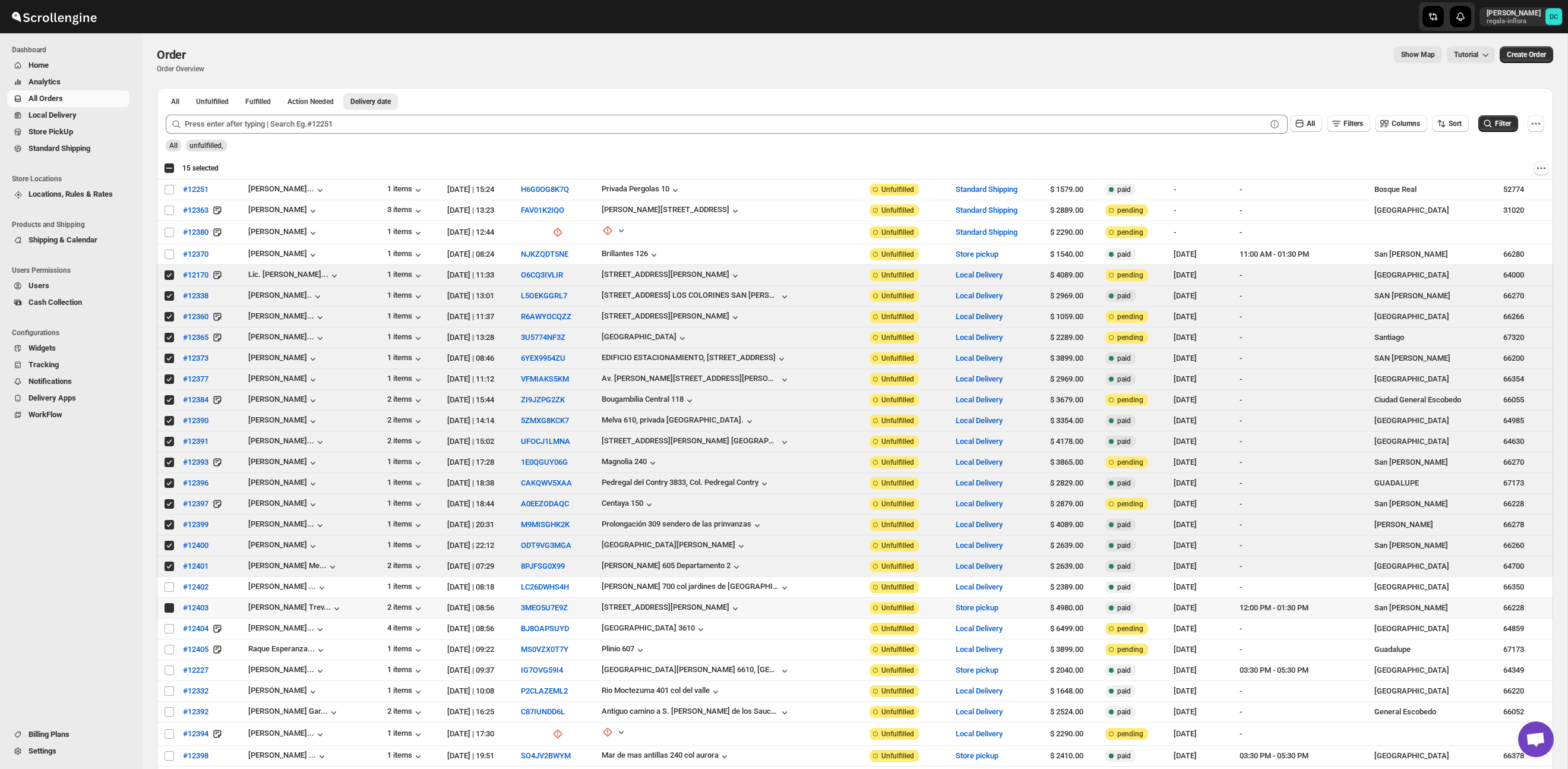
checkbox input "true"
click at [169, 585] on input "Select order" at bounding box center [169, 584] width 10 height 10
checkbox input "true"
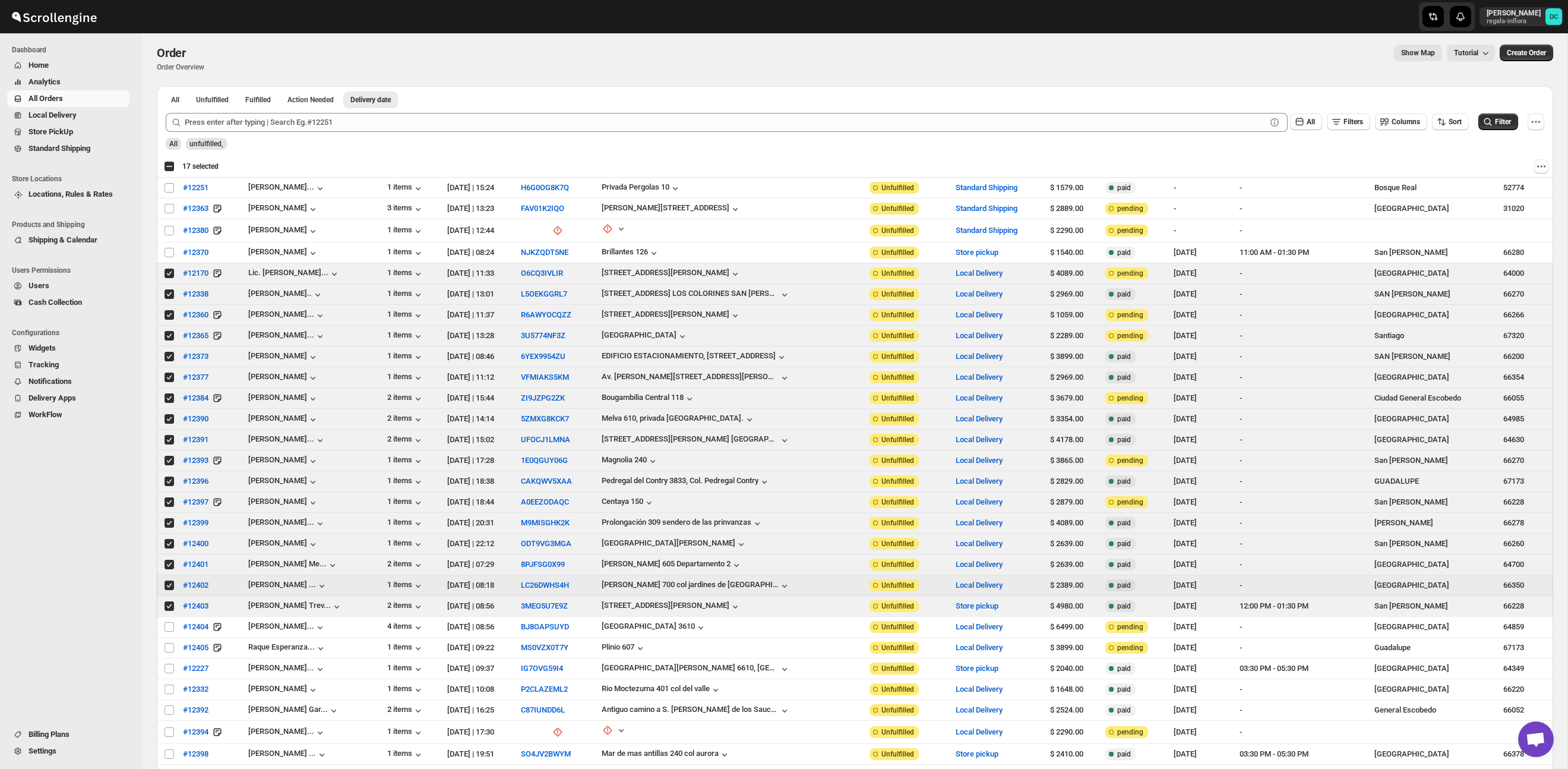
scroll to position [0, 0]
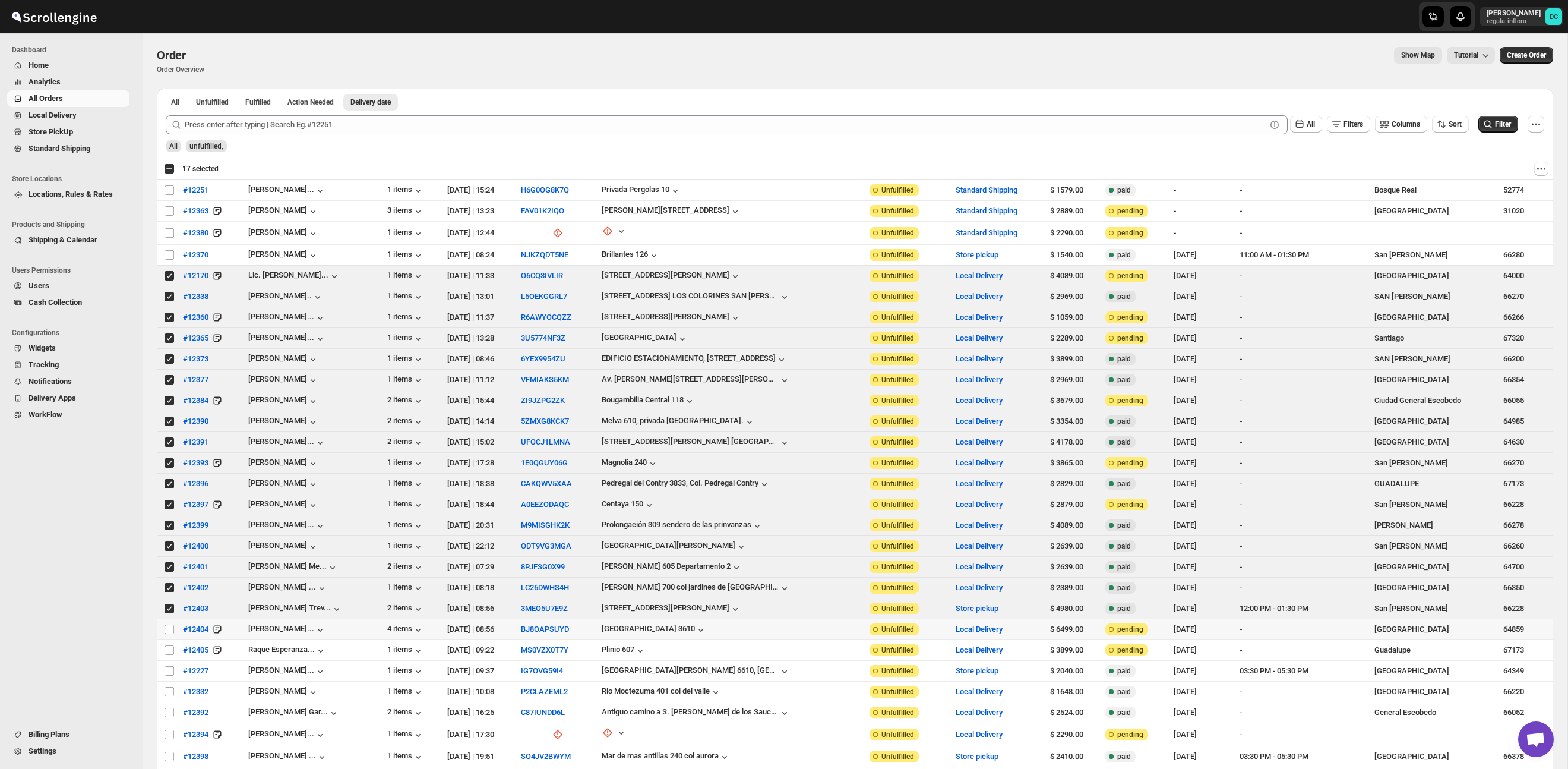
drag, startPoint x: 169, startPoint y: 631, endPoint x: 162, endPoint y: 630, distance: 7.1
click at [168, 631] on input "Select order" at bounding box center [169, 629] width 10 height 10
checkbox input "true"
click at [166, 647] on input "Select order" at bounding box center [169, 649] width 10 height 10
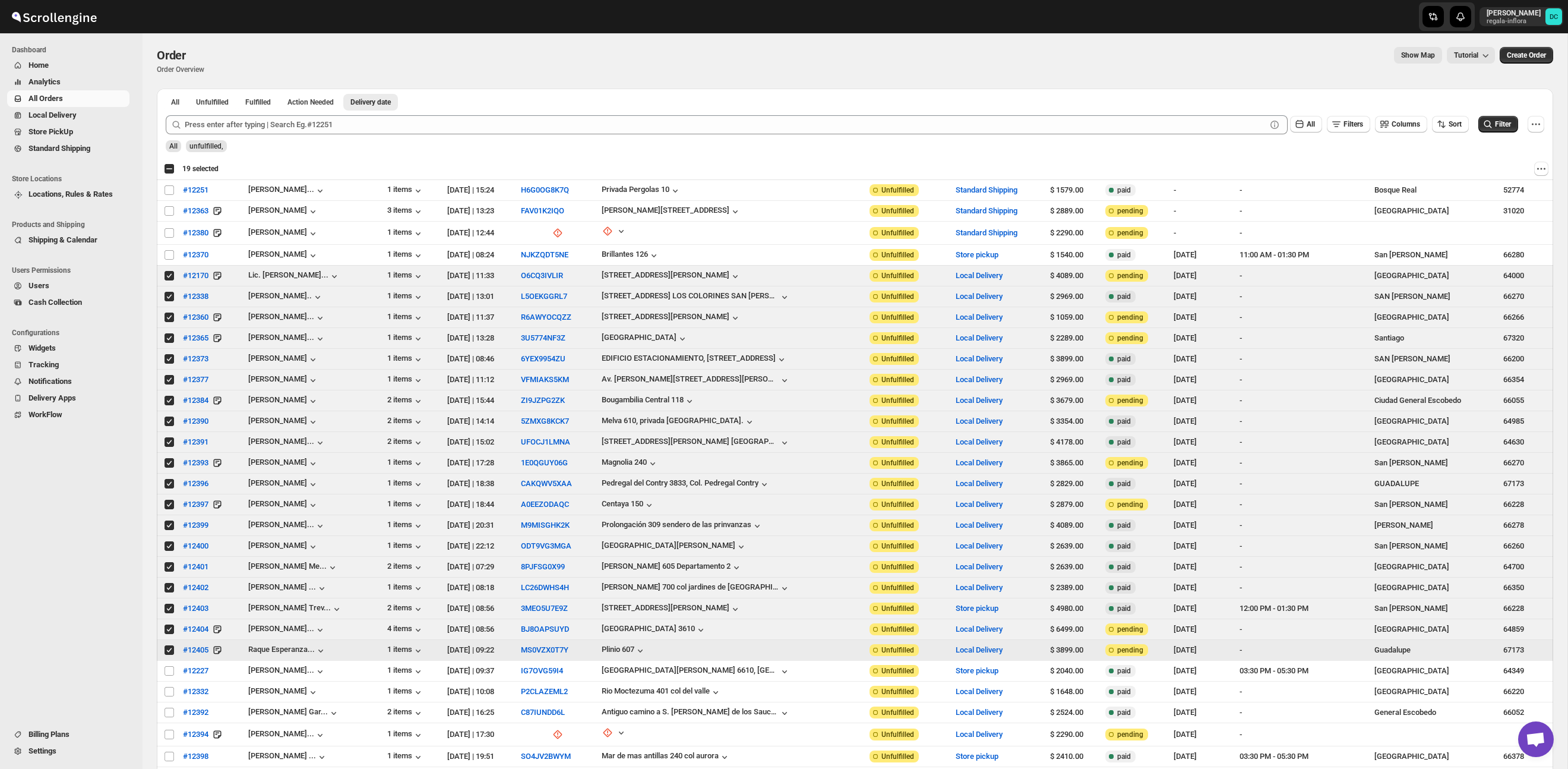
click at [169, 652] on input "Select order" at bounding box center [169, 649] width 10 height 10
checkbox input "false"
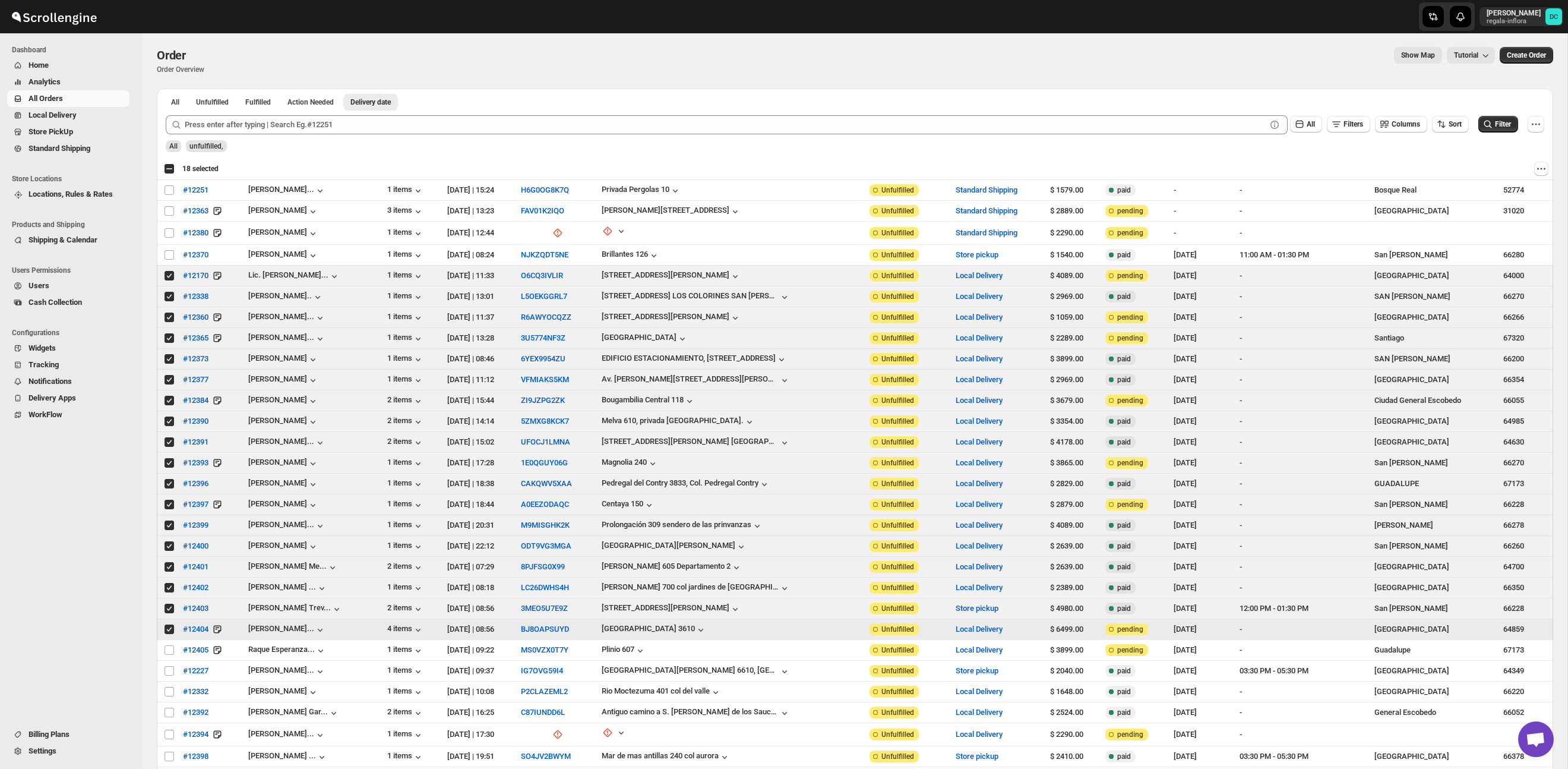
click at [169, 632] on input "Select order" at bounding box center [169, 629] width 10 height 10
checkbox input "false"
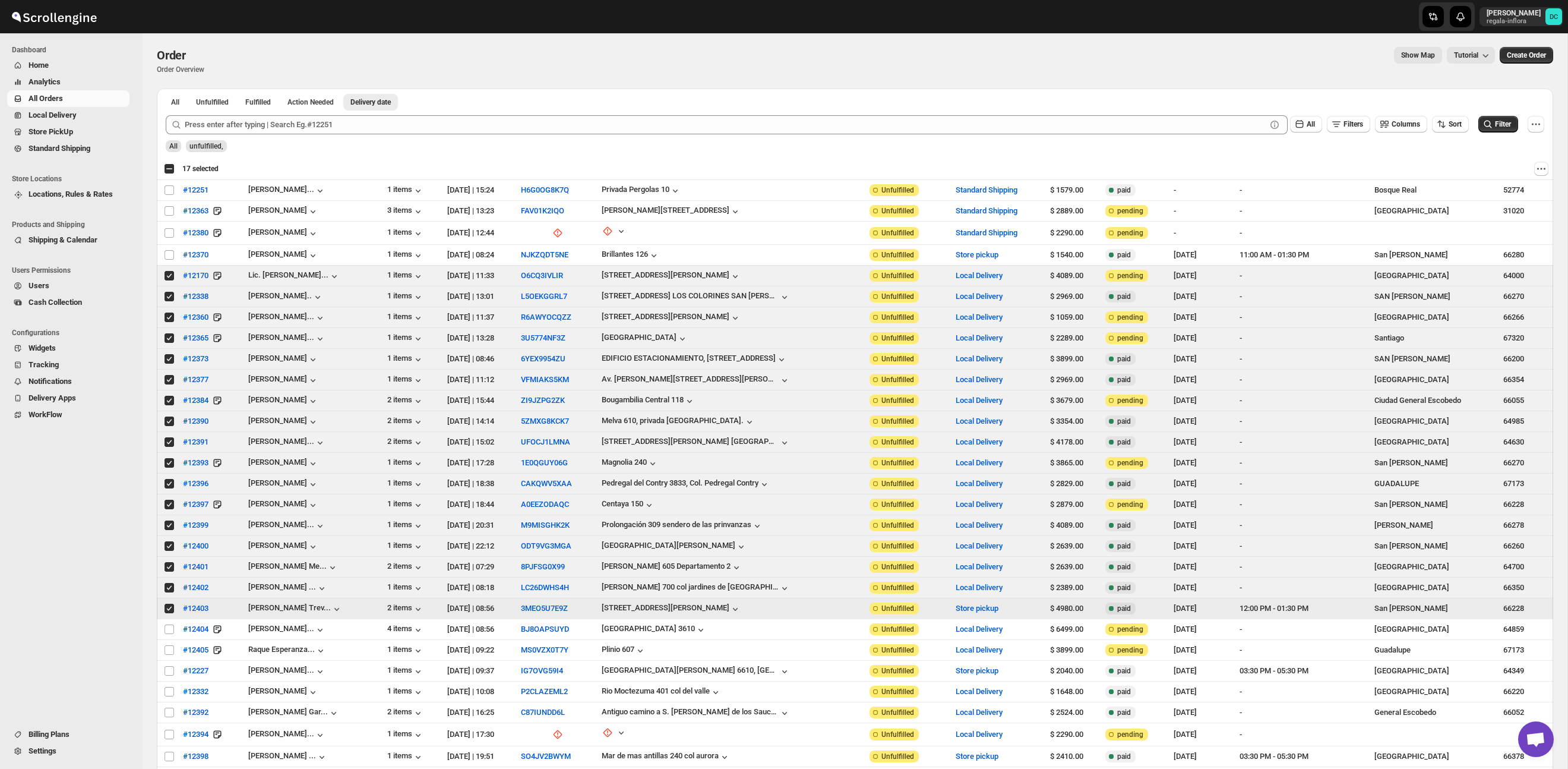
click at [169, 611] on input "Select order" at bounding box center [169, 608] width 10 height 10
checkbox input "false"
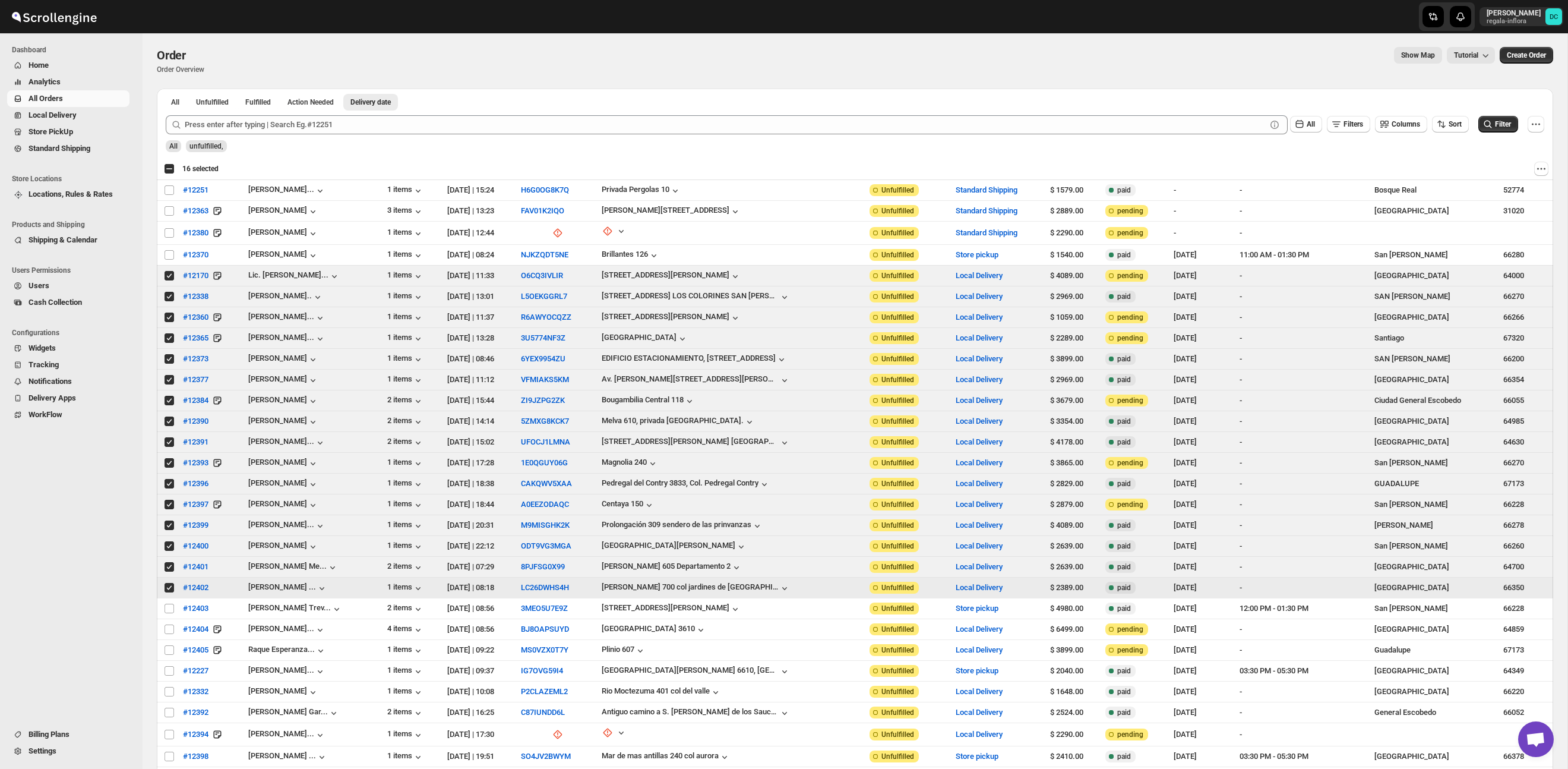
click at [169, 590] on input "Select order" at bounding box center [169, 587] width 10 height 10
checkbox input "false"
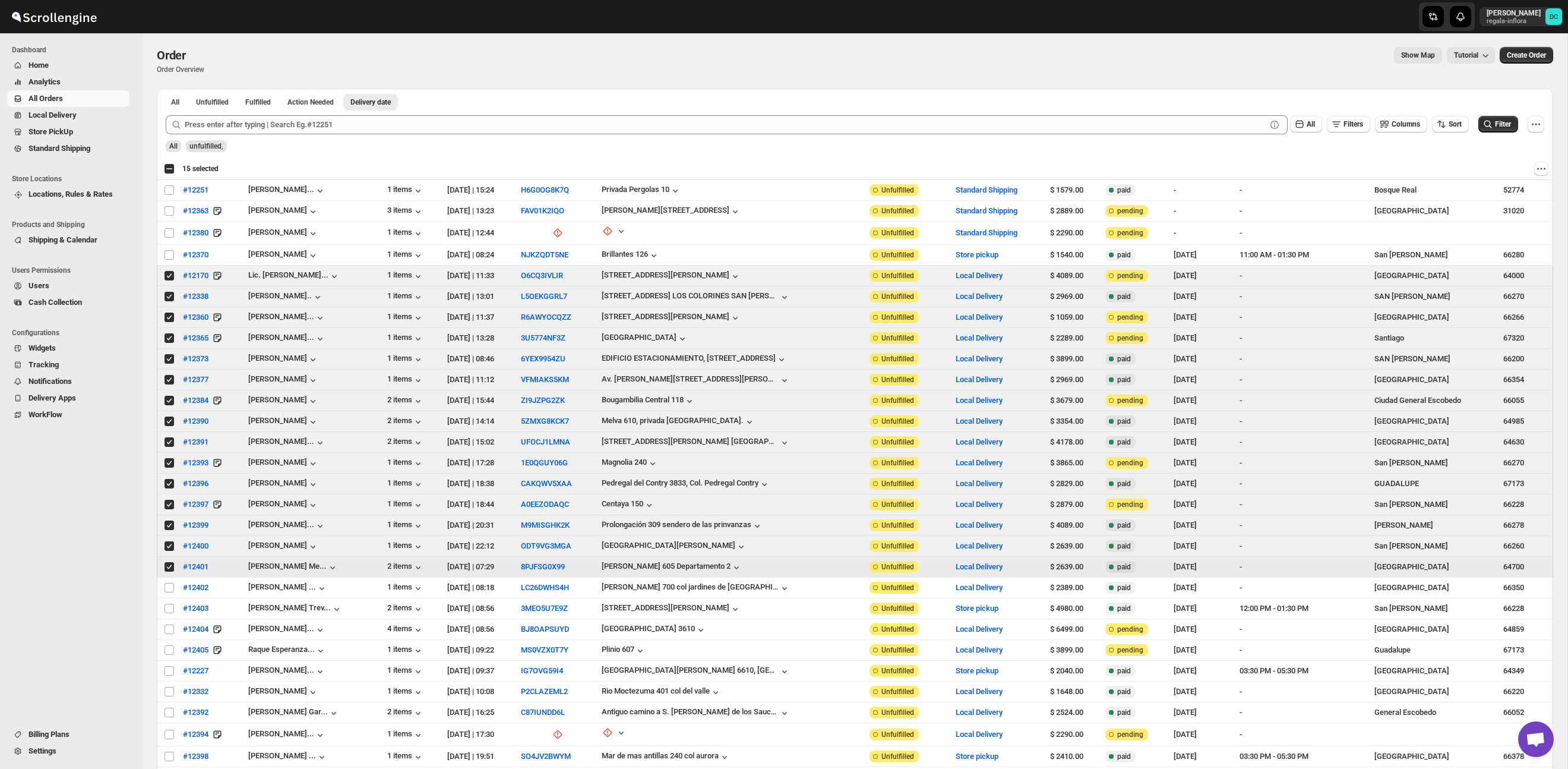
click at [168, 568] on input "Select order" at bounding box center [169, 567] width 10 height 10
checkbox input "false"
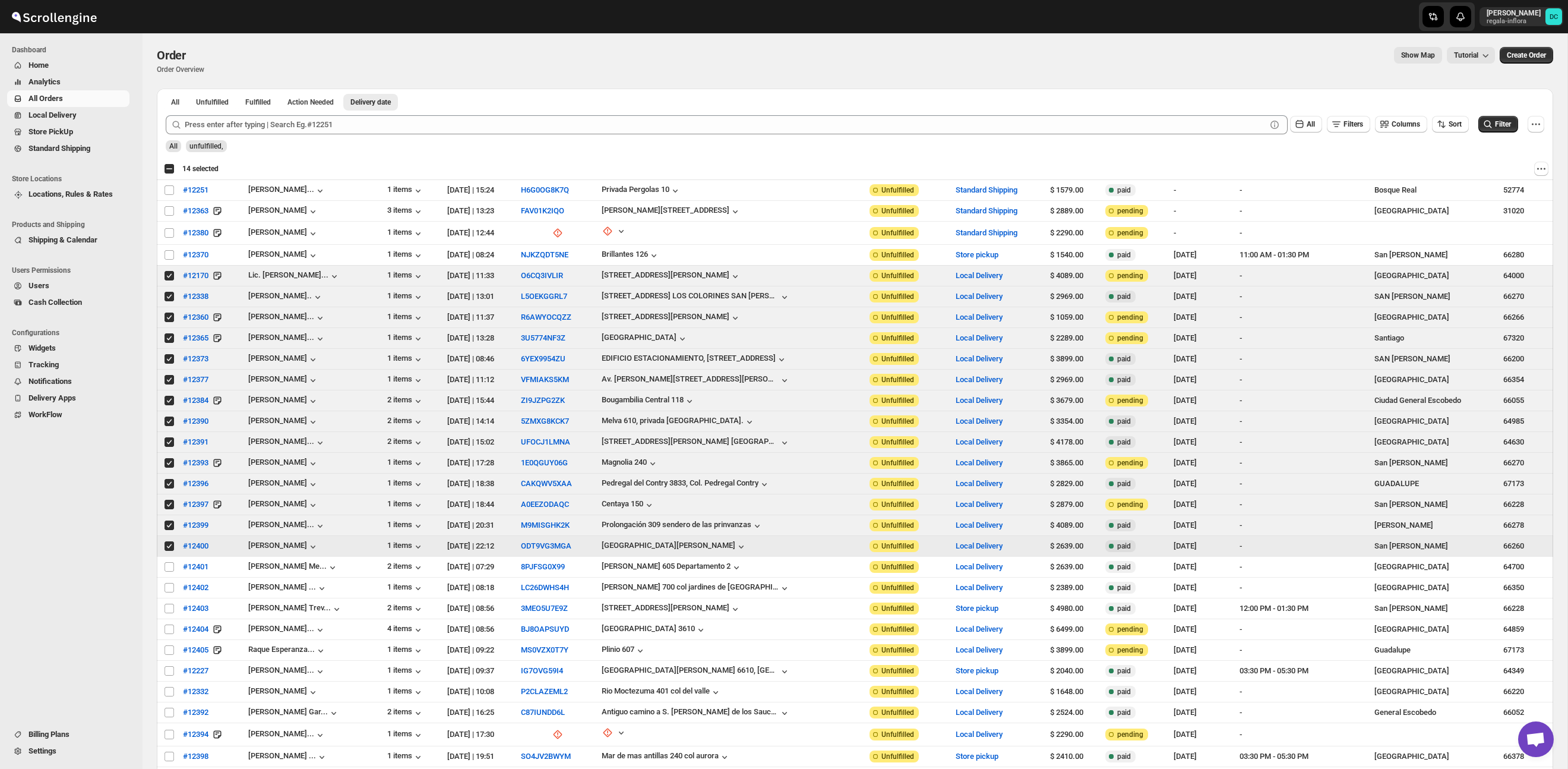
drag, startPoint x: 169, startPoint y: 547, endPoint x: 168, endPoint y: 530, distance: 17.0
click at [169, 547] on input "Select order" at bounding box center [169, 545] width 10 height 10
checkbox input "false"
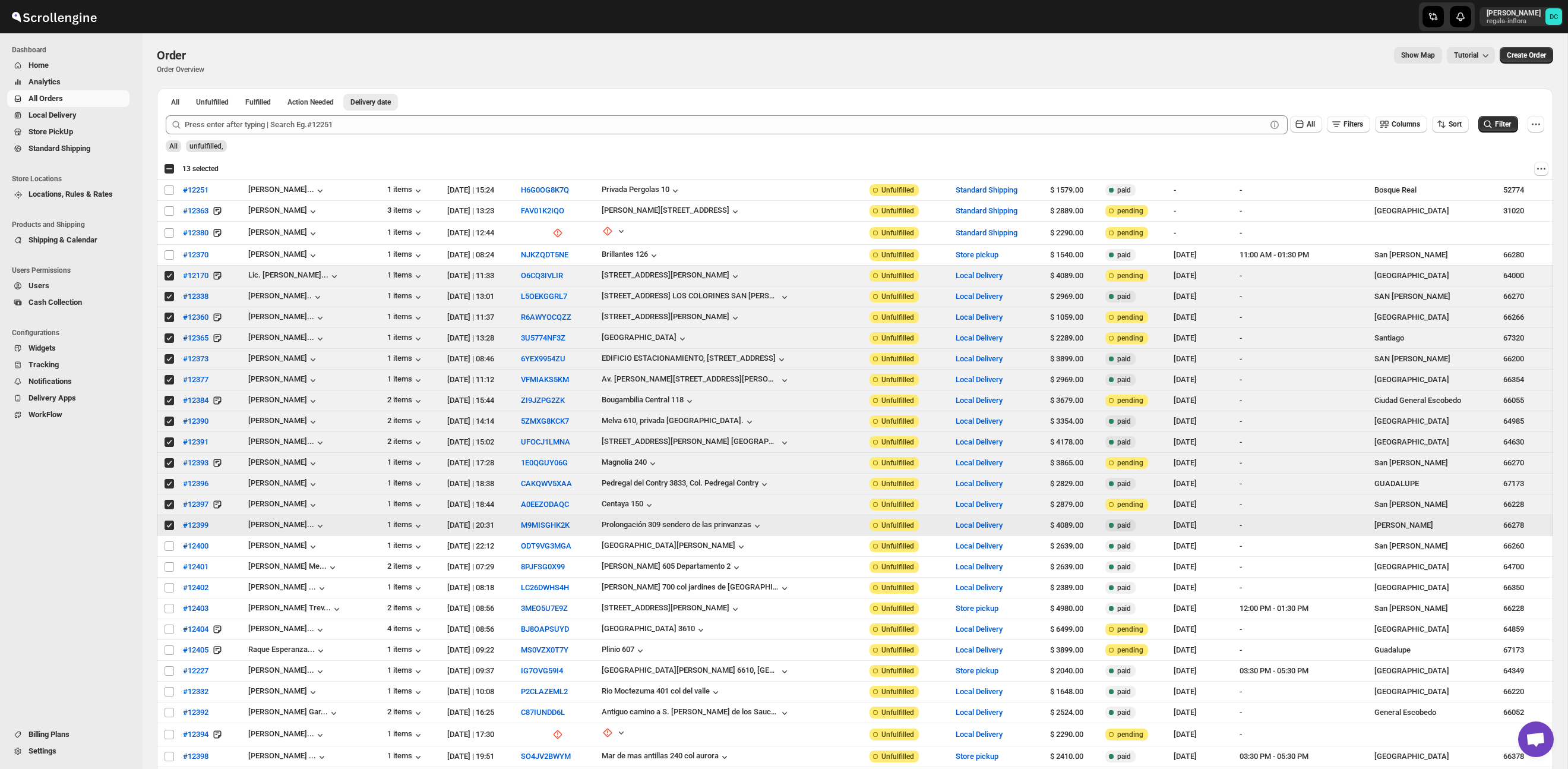
drag, startPoint x: 171, startPoint y: 524, endPoint x: 169, endPoint y: 514, distance: 10.2
click at [170, 524] on input "Select order" at bounding box center [169, 525] width 10 height 10
checkbox input "false"
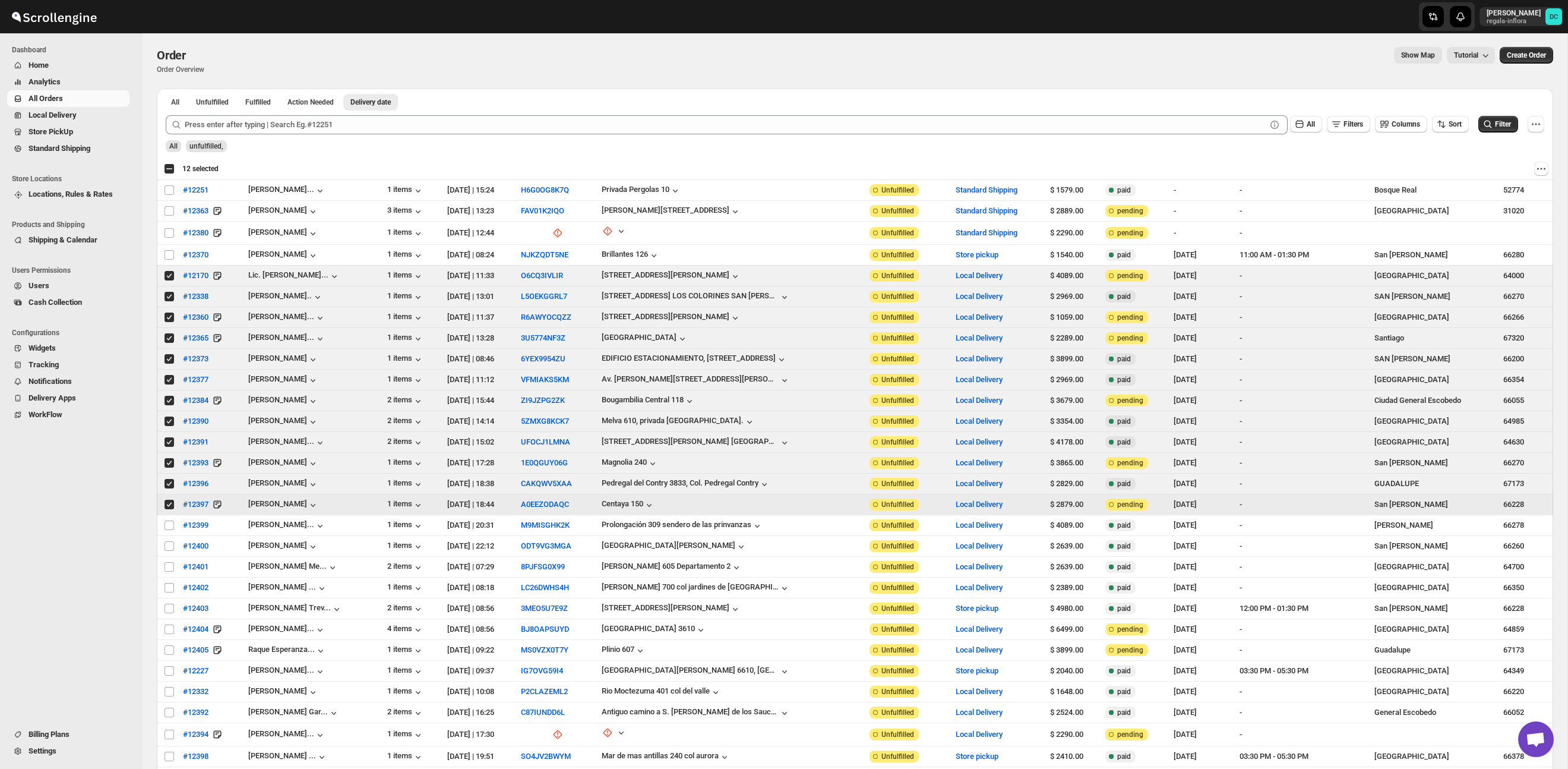
click at [168, 507] on input "Select order" at bounding box center [169, 504] width 10 height 10
checkbox input "false"
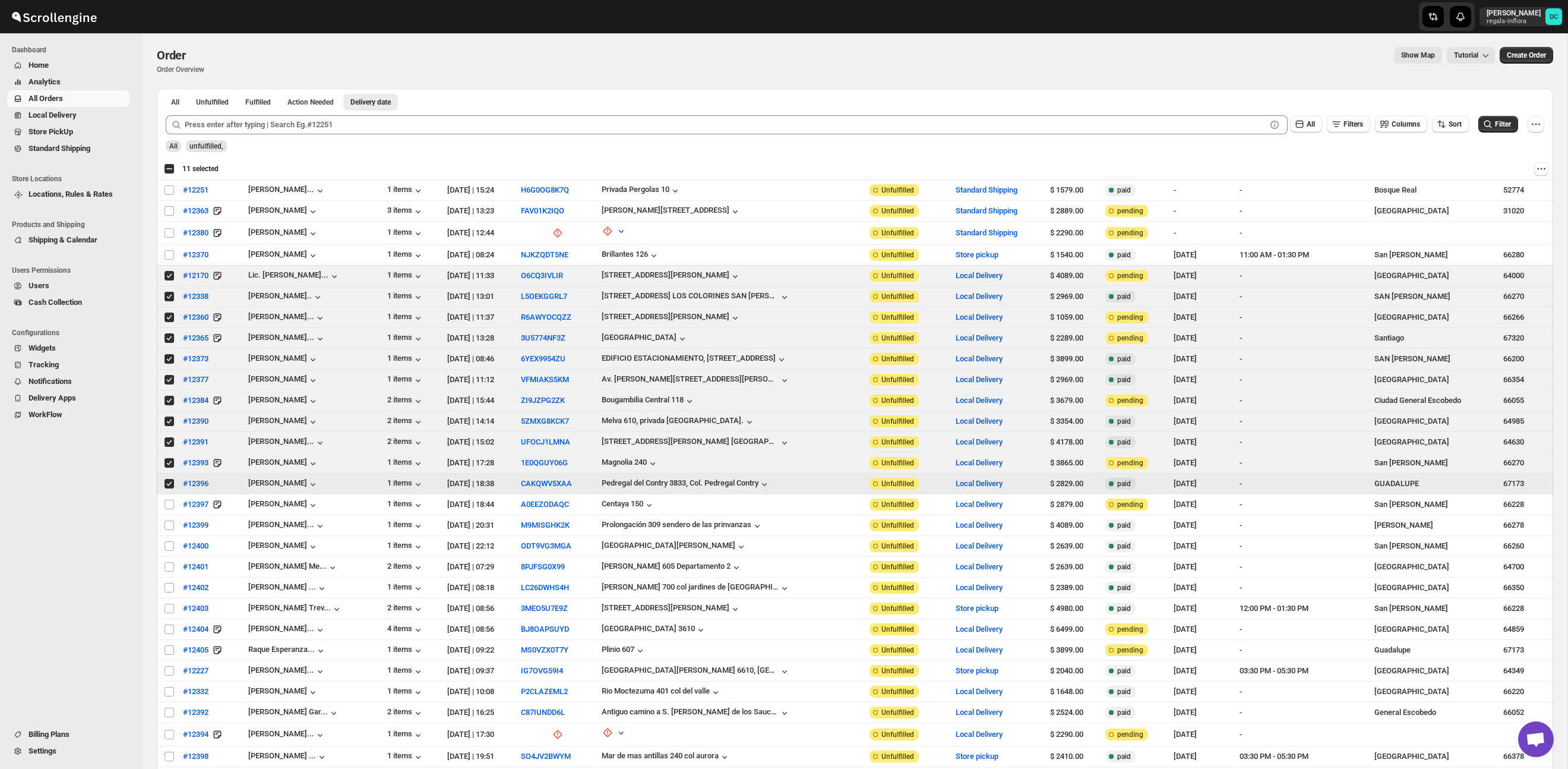
click at [167, 483] on input "Select order" at bounding box center [169, 483] width 10 height 10
checkbox input "false"
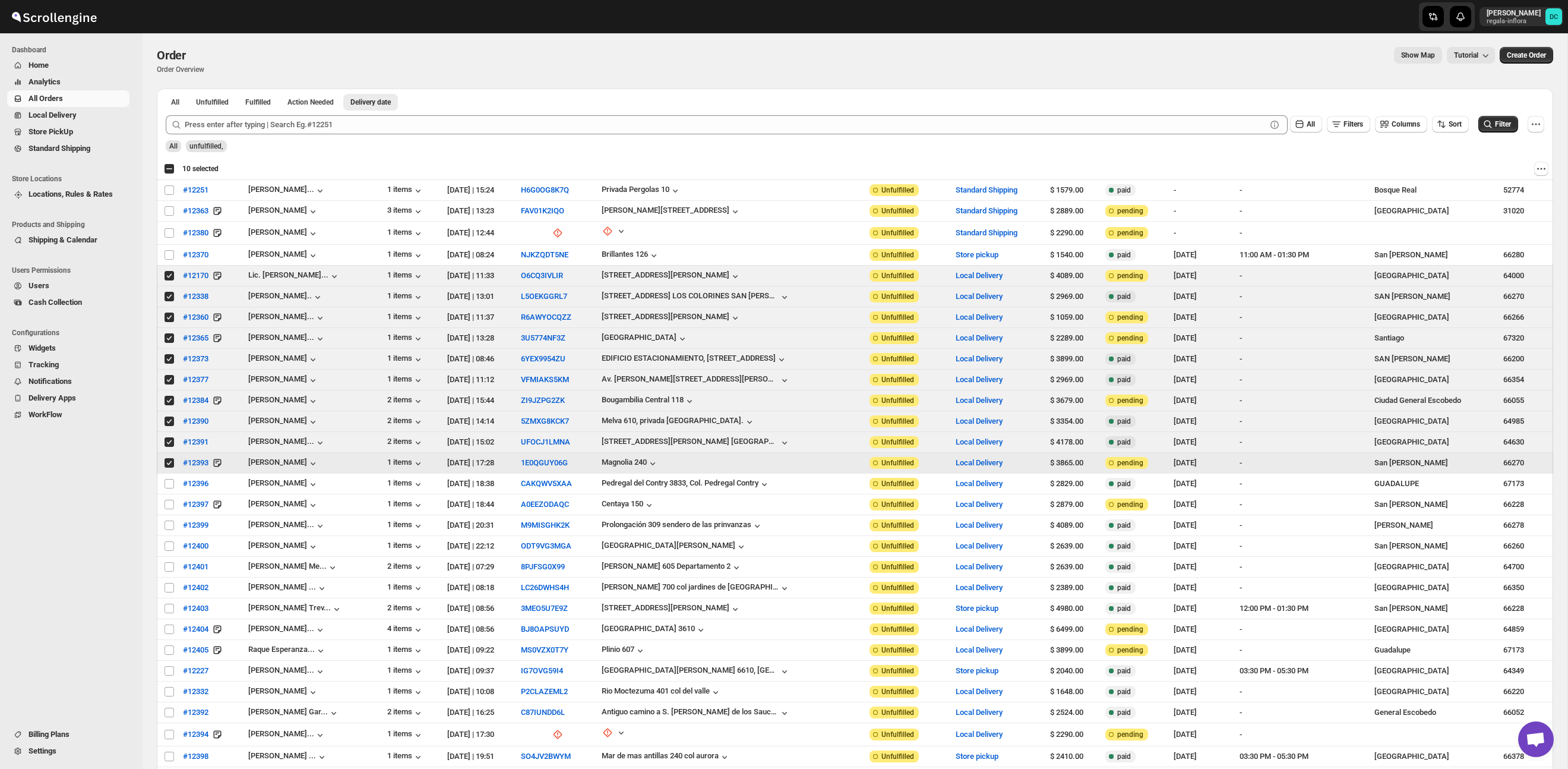
click at [167, 466] on input "Select order" at bounding box center [169, 463] width 10 height 10
checkbox input "false"
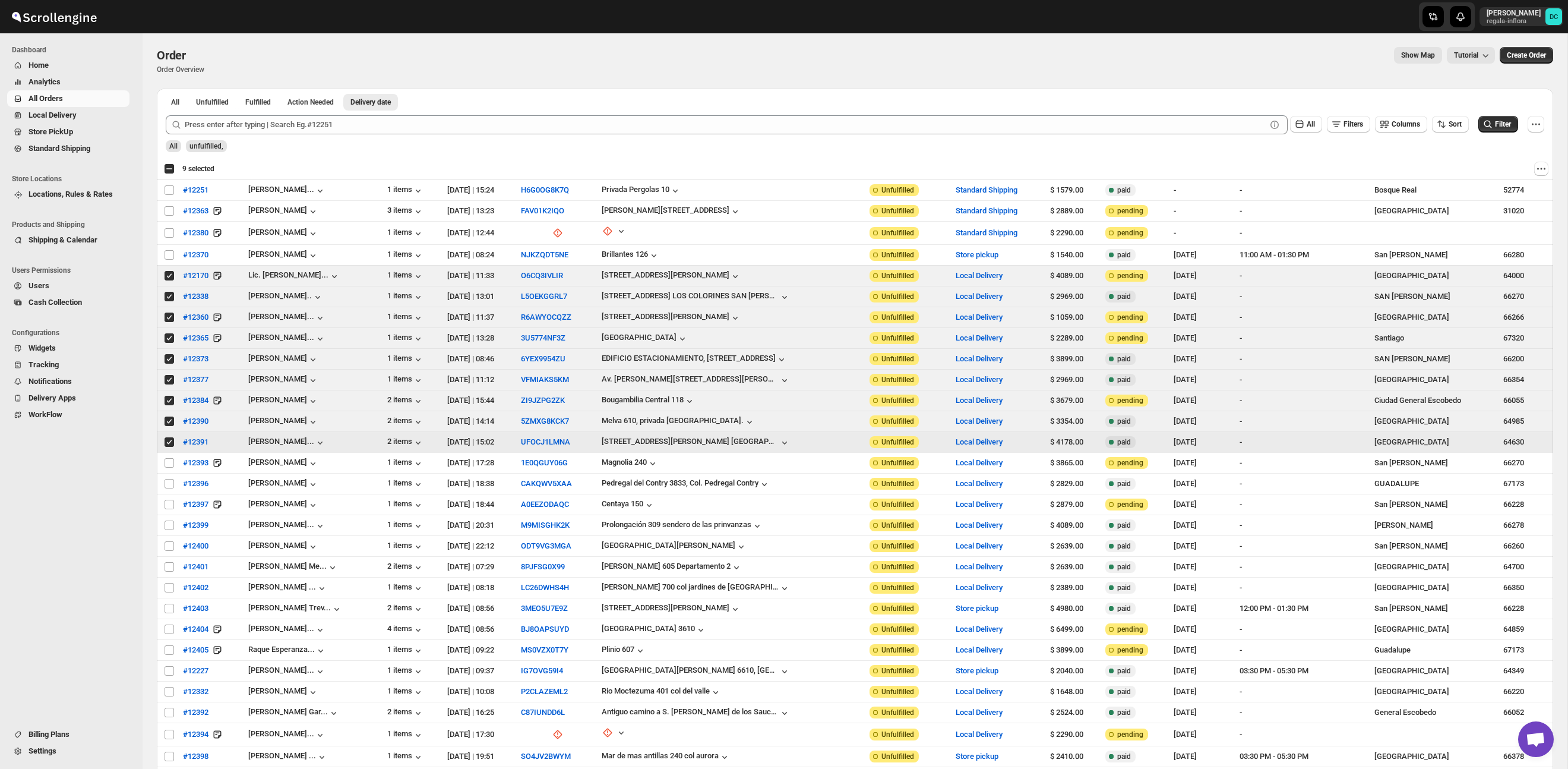
click at [167, 442] on input "Select order" at bounding box center [169, 441] width 10 height 10
checkbox input "false"
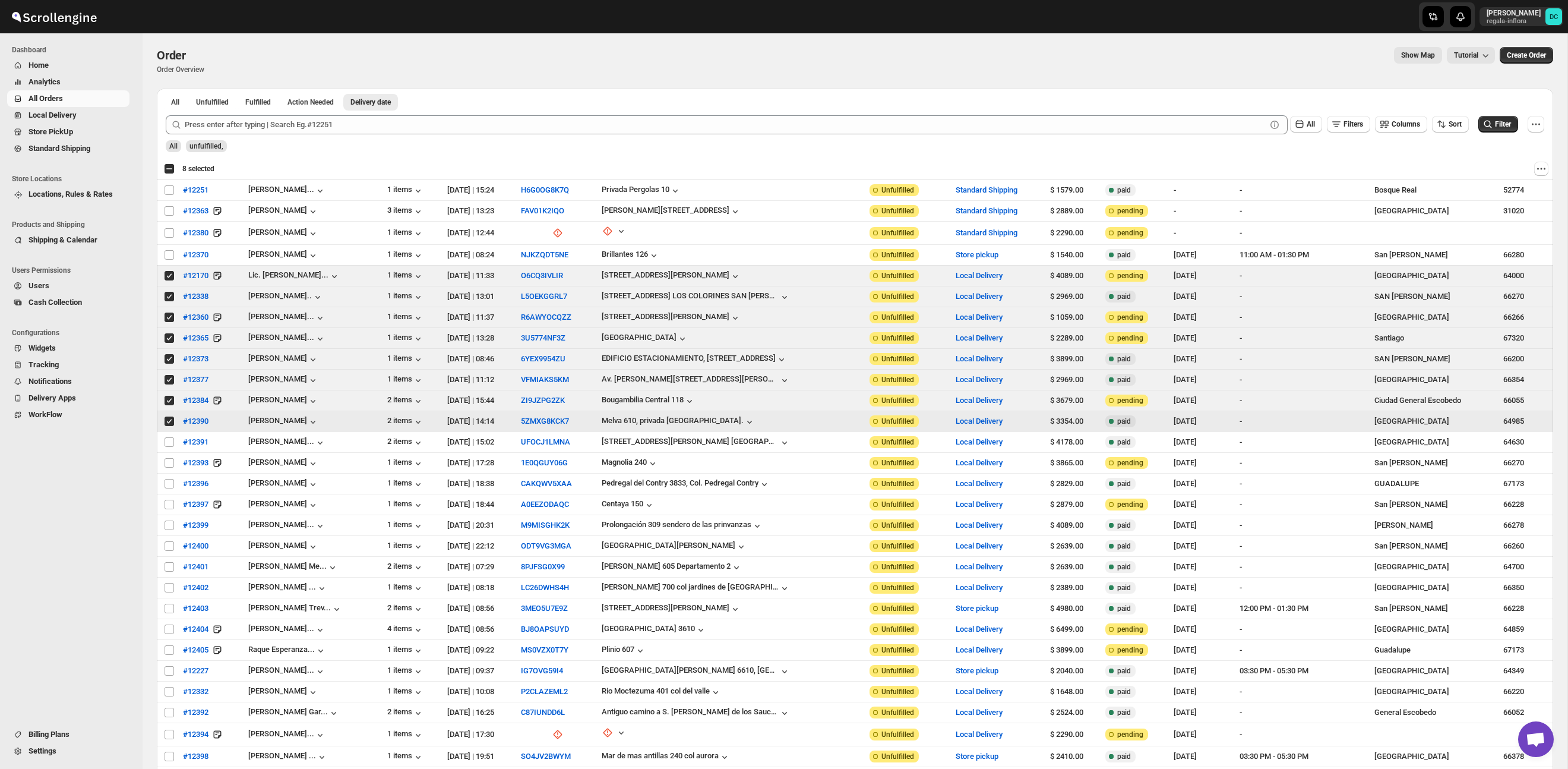
click at [168, 423] on input "Select order" at bounding box center [169, 421] width 10 height 10
checkbox input "false"
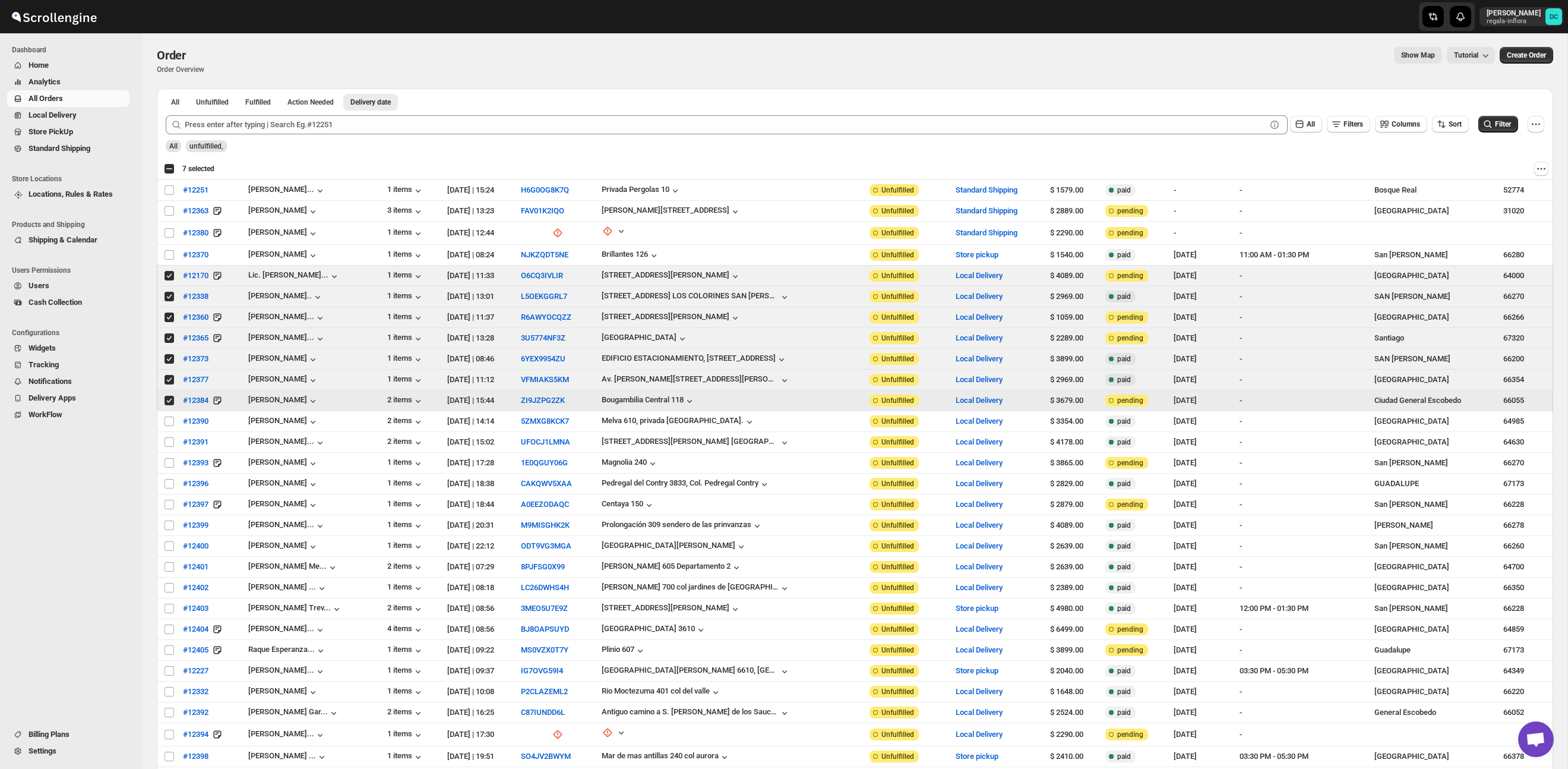
click at [168, 399] on input "Select order" at bounding box center [169, 400] width 10 height 10
checkbox input "false"
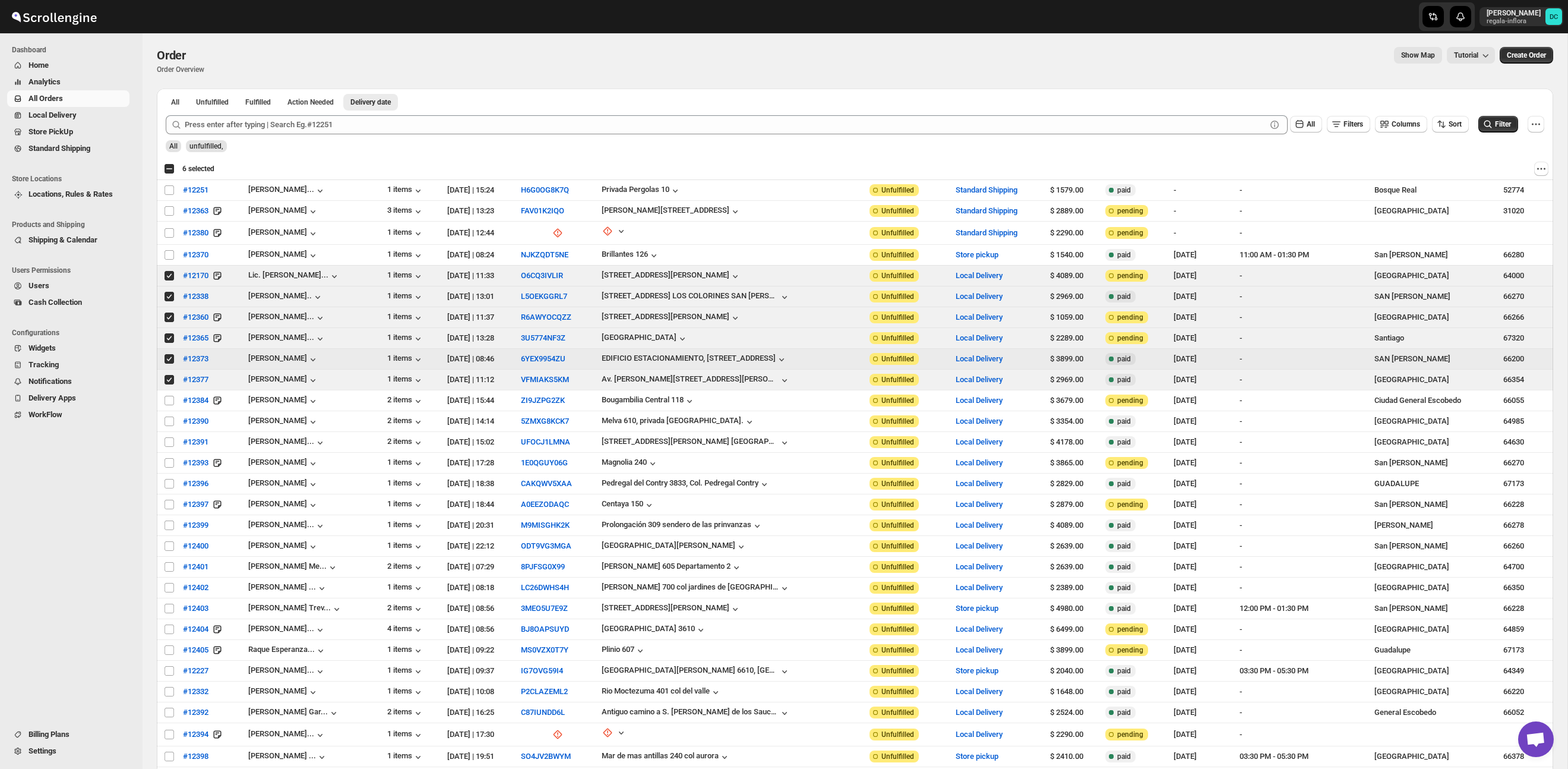
click at [169, 358] on input "Select order" at bounding box center [169, 359] width 10 height 10
checkbox input "false"
click at [167, 336] on input "Select order" at bounding box center [169, 338] width 10 height 10
checkbox input "false"
click at [167, 317] on input "Select order" at bounding box center [169, 317] width 10 height 10
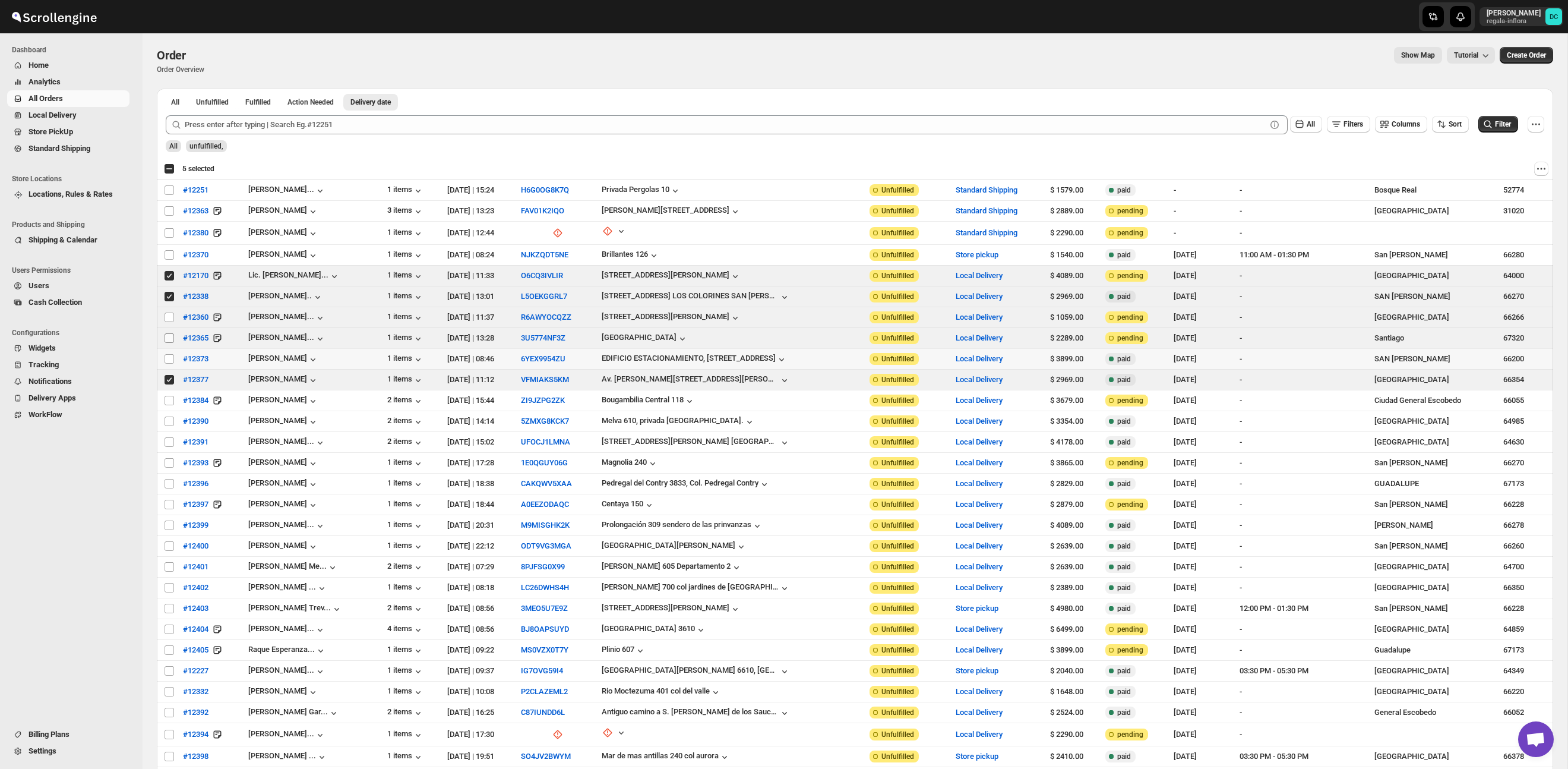
checkbox input "false"
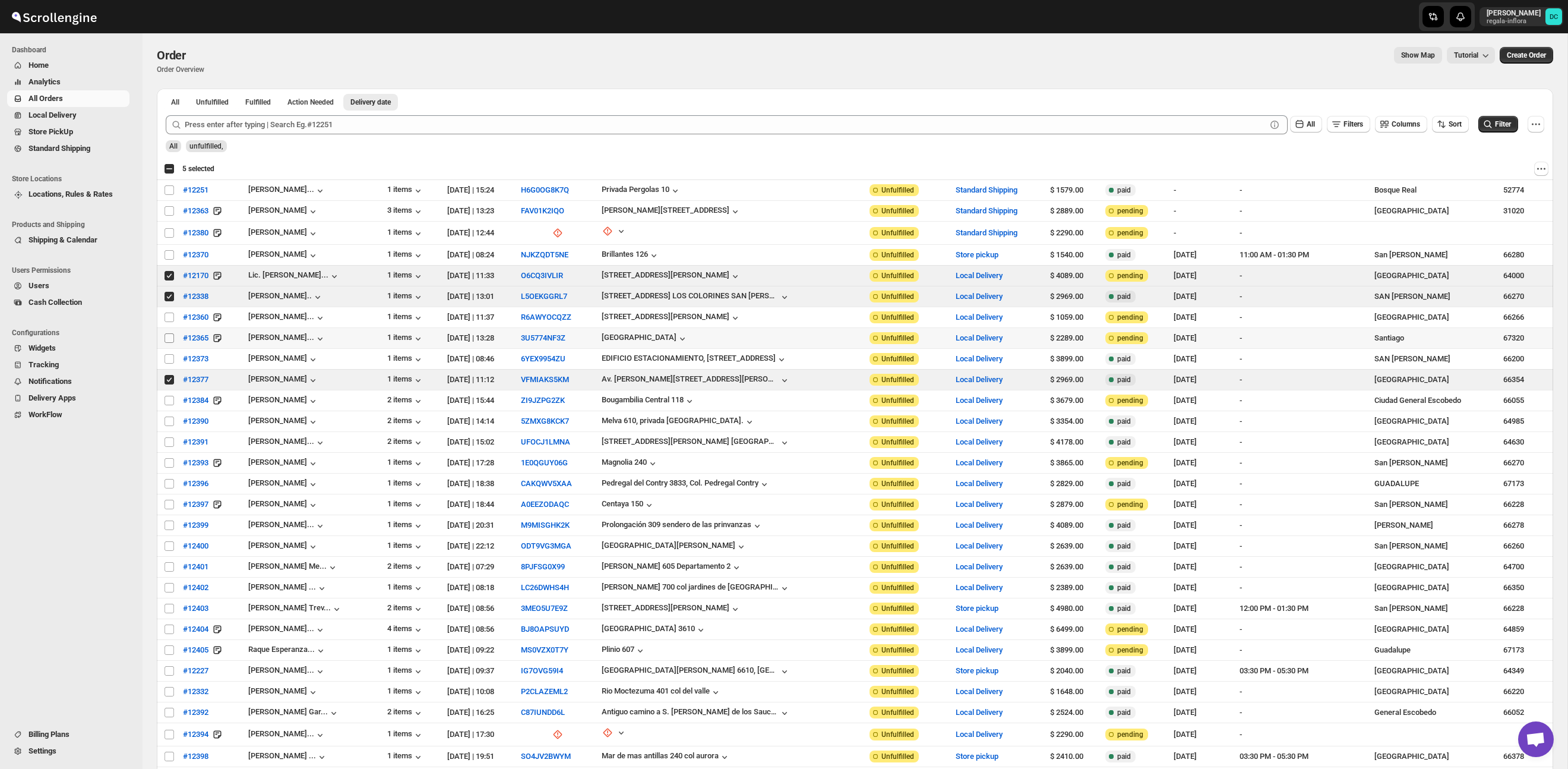
click at [169, 337] on input "Select order" at bounding box center [169, 338] width 10 height 10
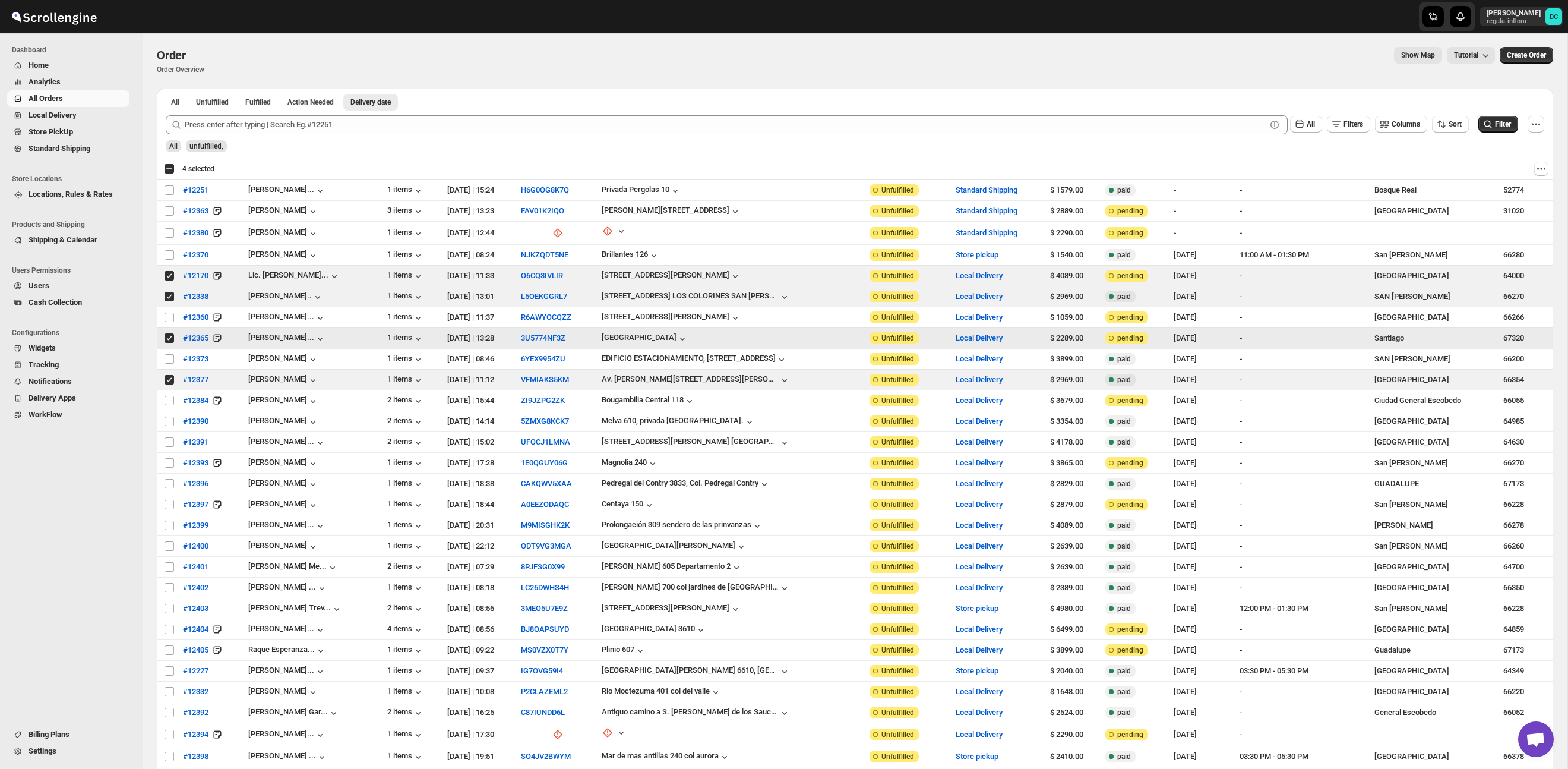
click at [167, 334] on input "Select order" at bounding box center [169, 338] width 10 height 10
checkbox input "false"
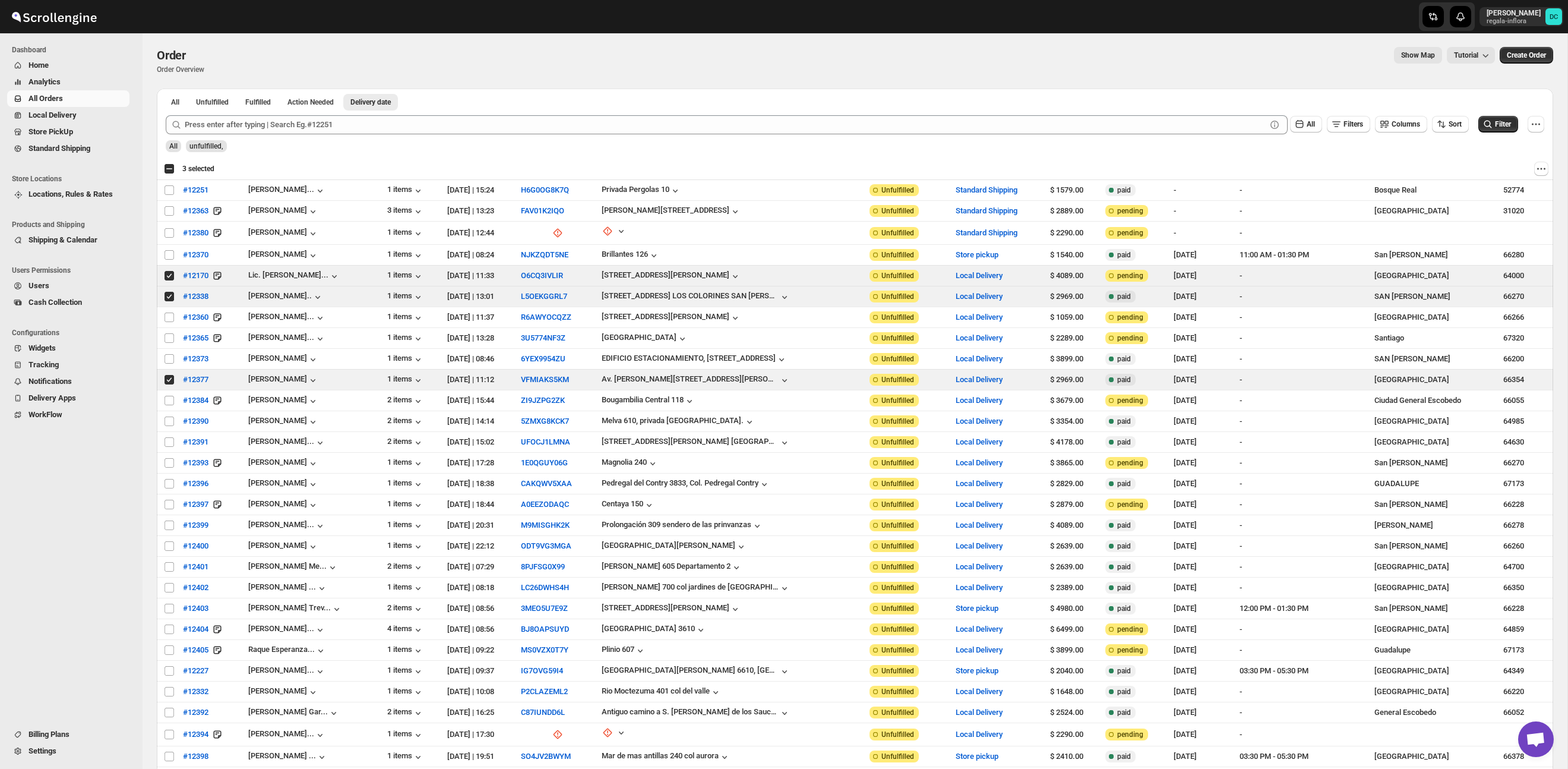
click at [170, 169] on div "Select all 32 orders 3 selected" at bounding box center [189, 168] width 50 height 10
checkbox input "true"
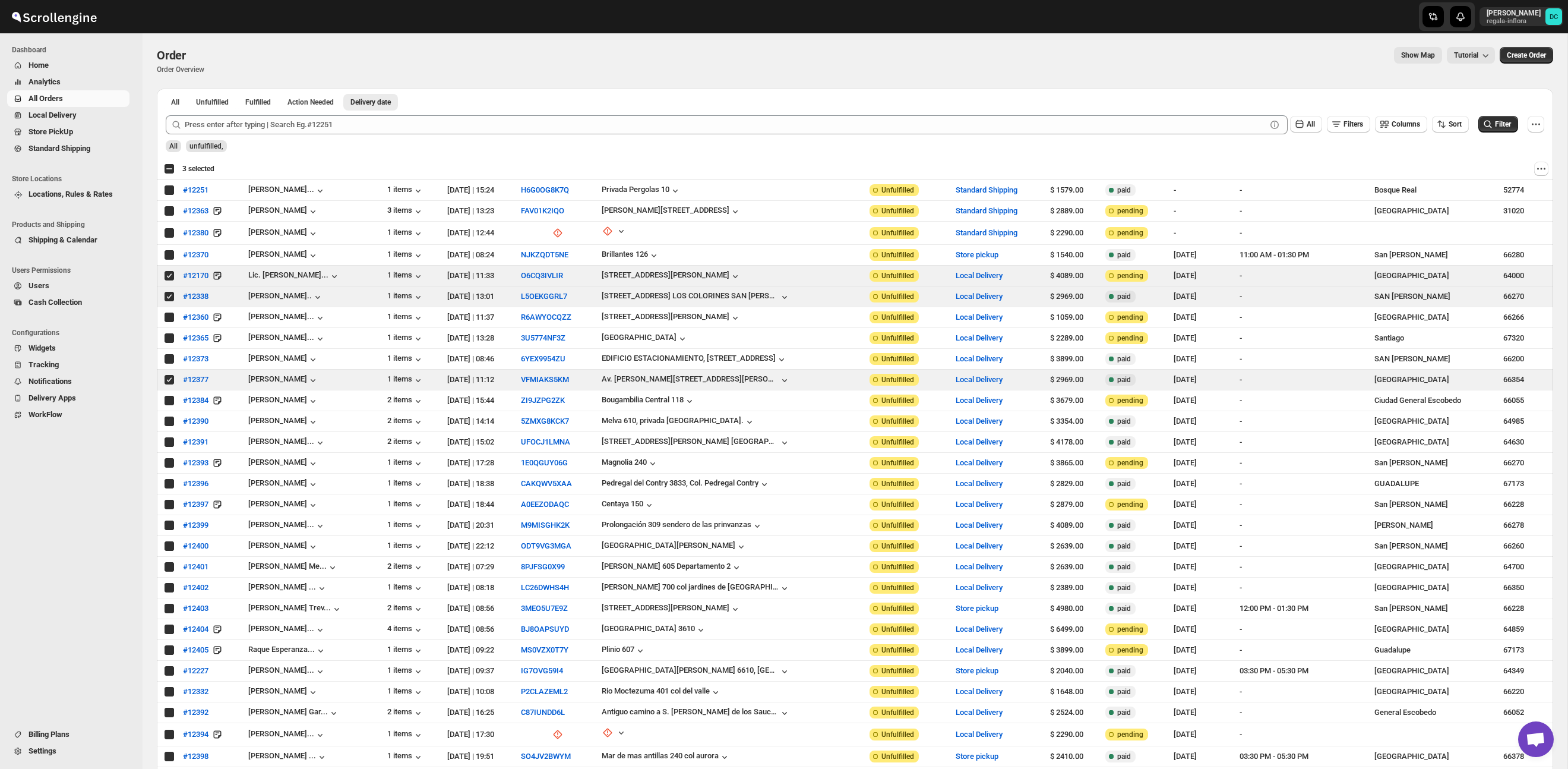
checkbox input "true"
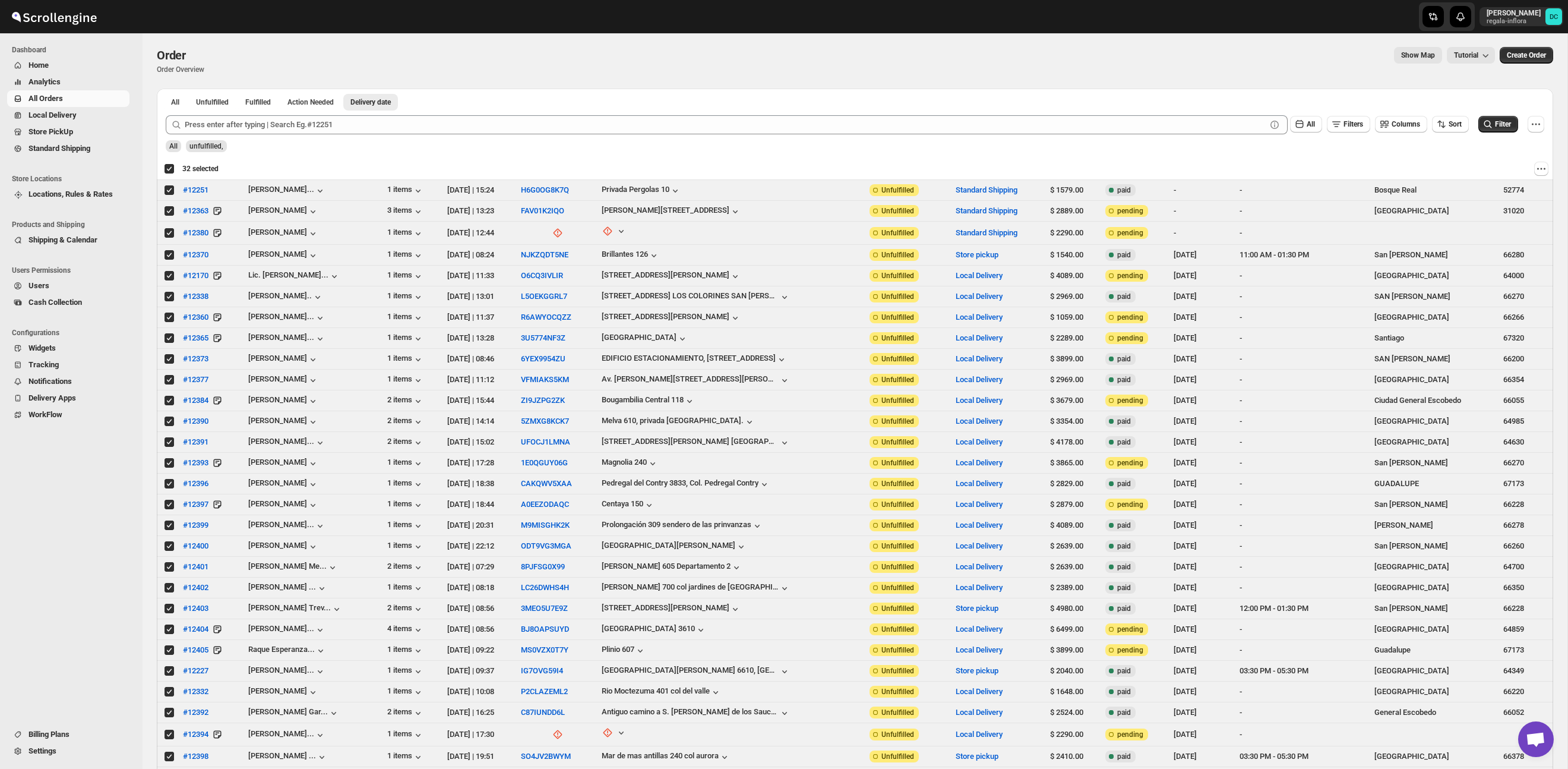
click at [170, 169] on div "Deselect all 32 orders 32 selected" at bounding box center [191, 168] width 55 height 10
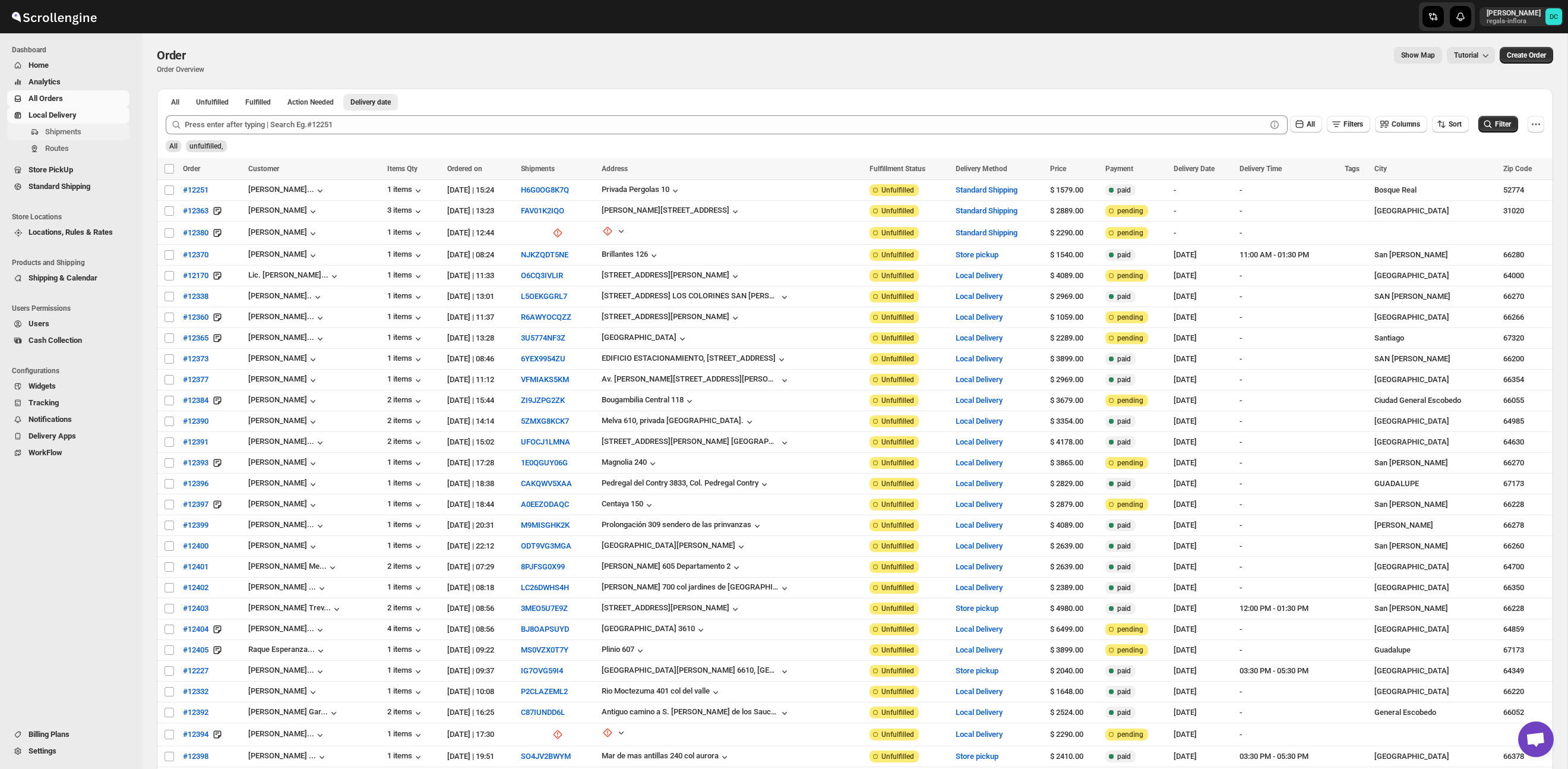
click at [88, 133] on span "Shipments" at bounding box center [86, 132] width 82 height 12
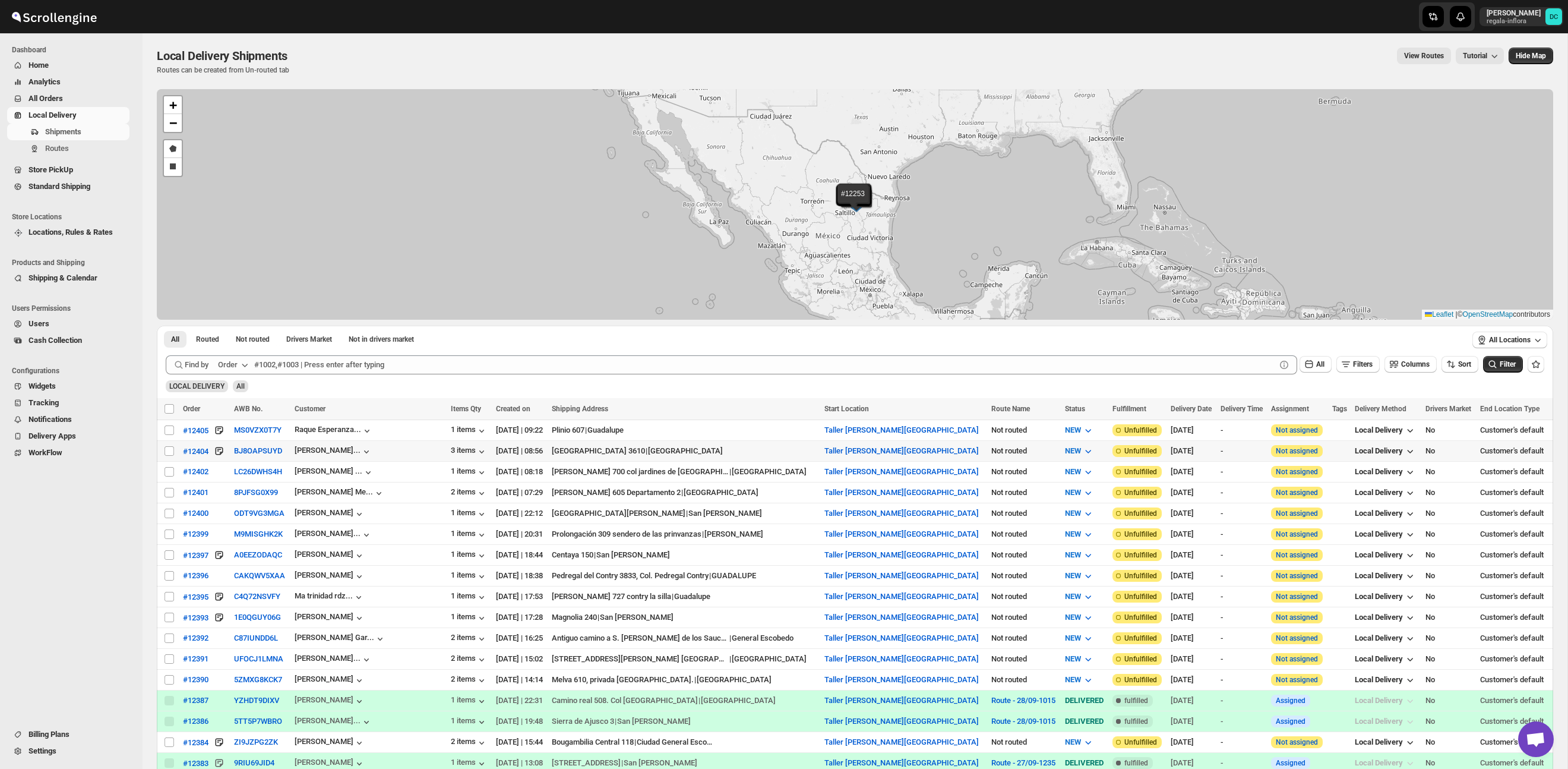
scroll to position [25, 0]
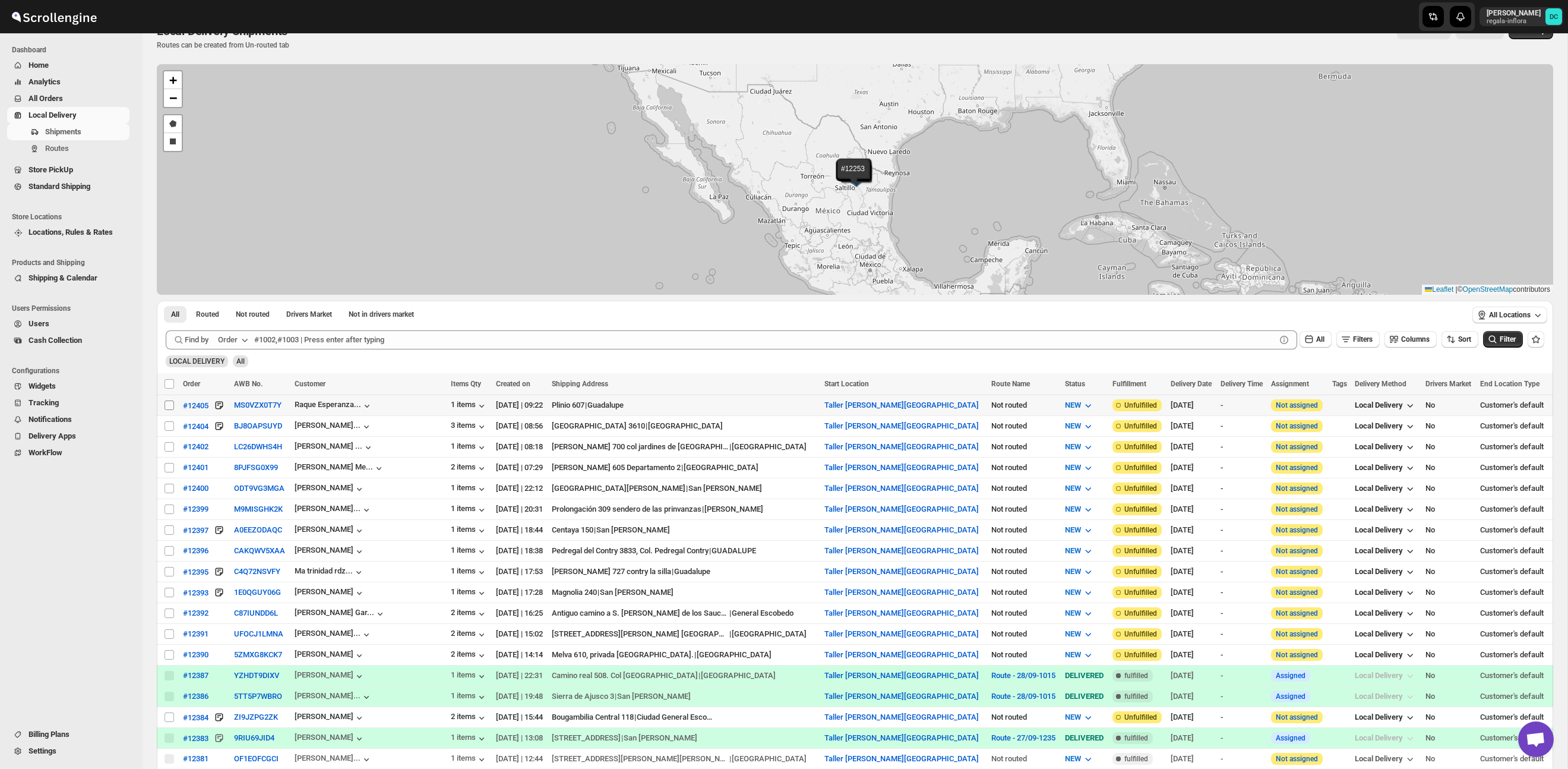
click at [172, 405] on input "Select shipment" at bounding box center [169, 405] width 10 height 10
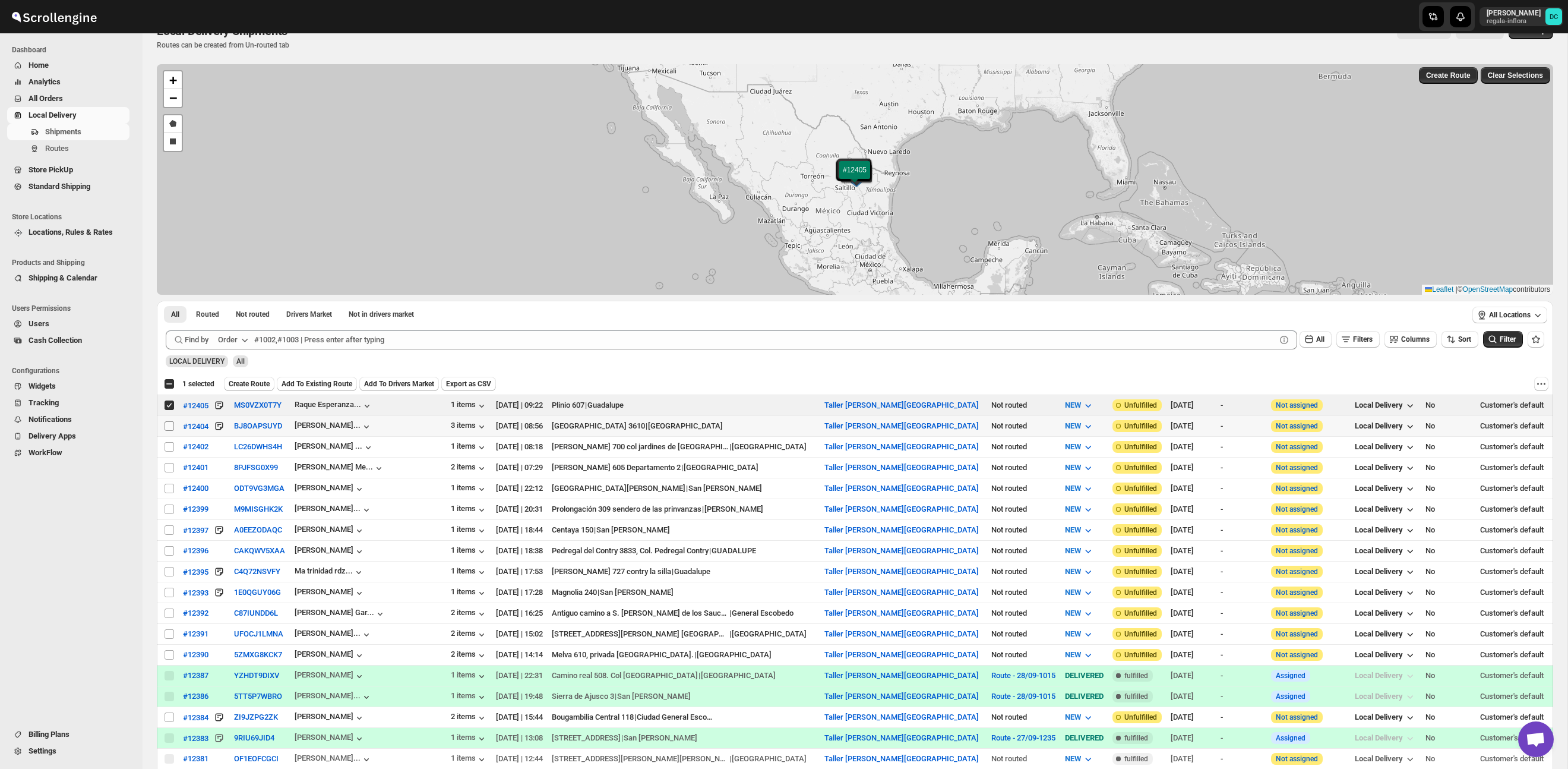
click at [168, 424] on input "Select shipment" at bounding box center [169, 426] width 10 height 10
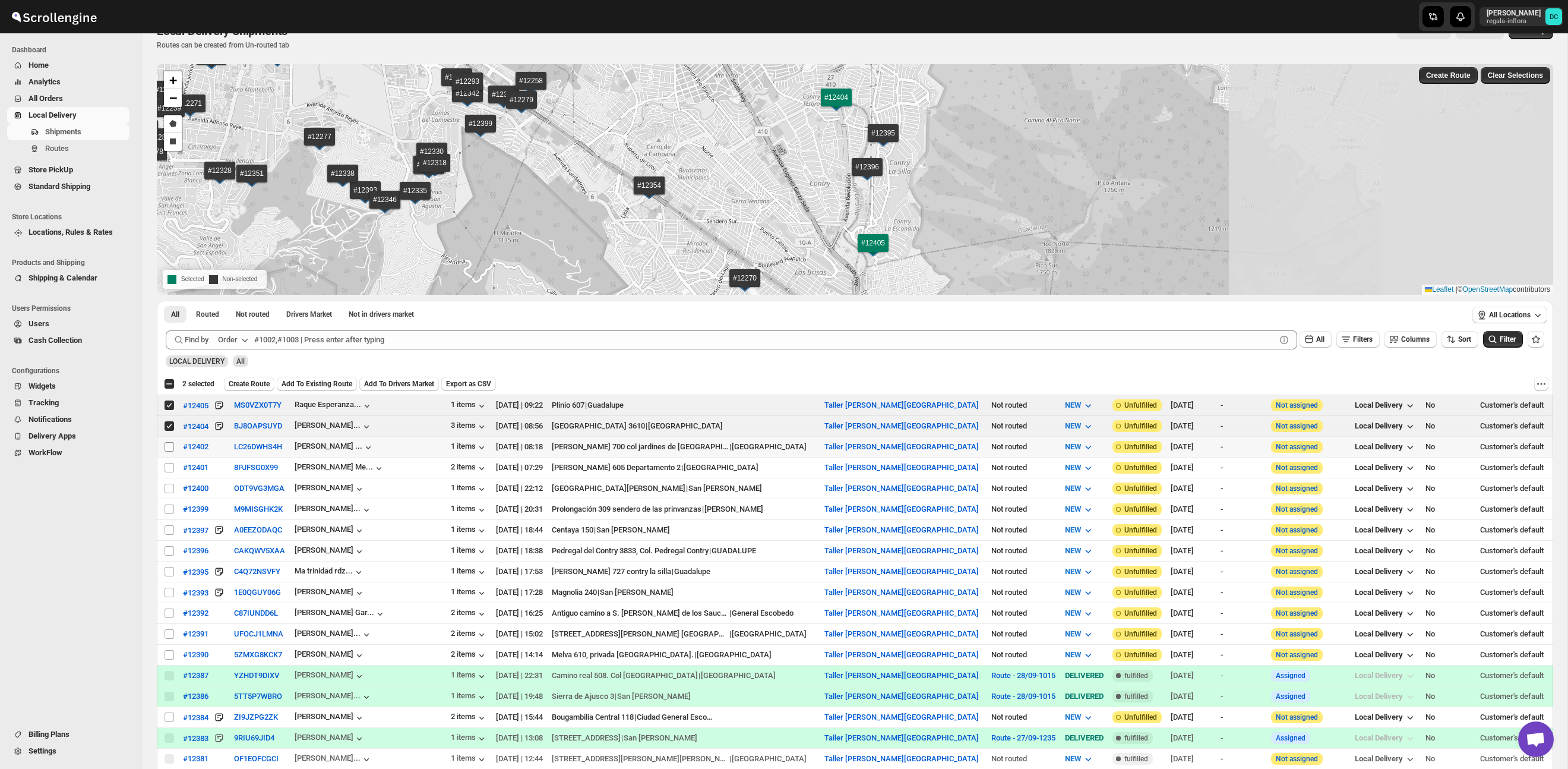
click at [166, 450] on input "Select shipment" at bounding box center [169, 446] width 10 height 10
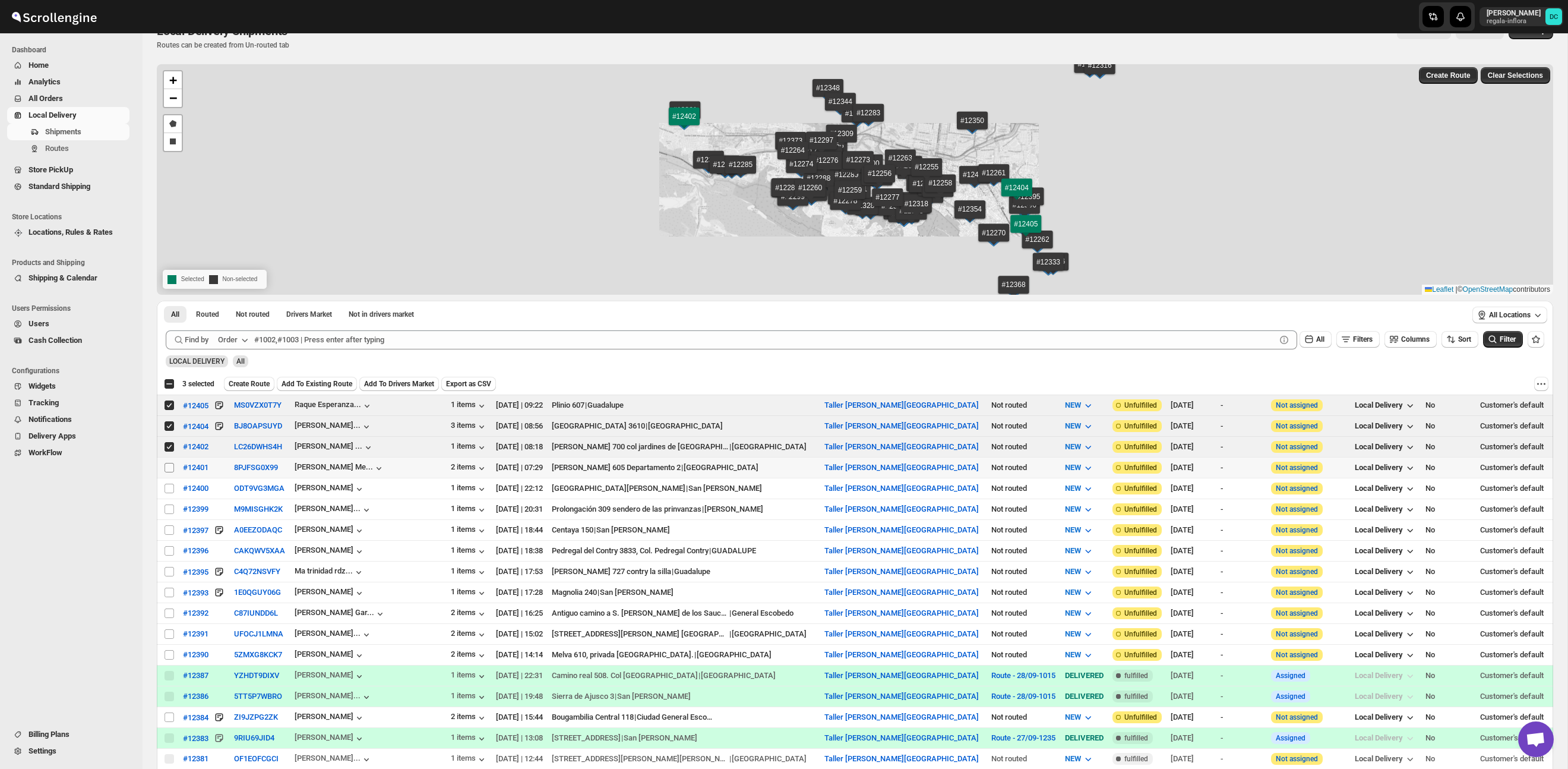
click at [166, 471] on input "Select shipment" at bounding box center [169, 467] width 10 height 10
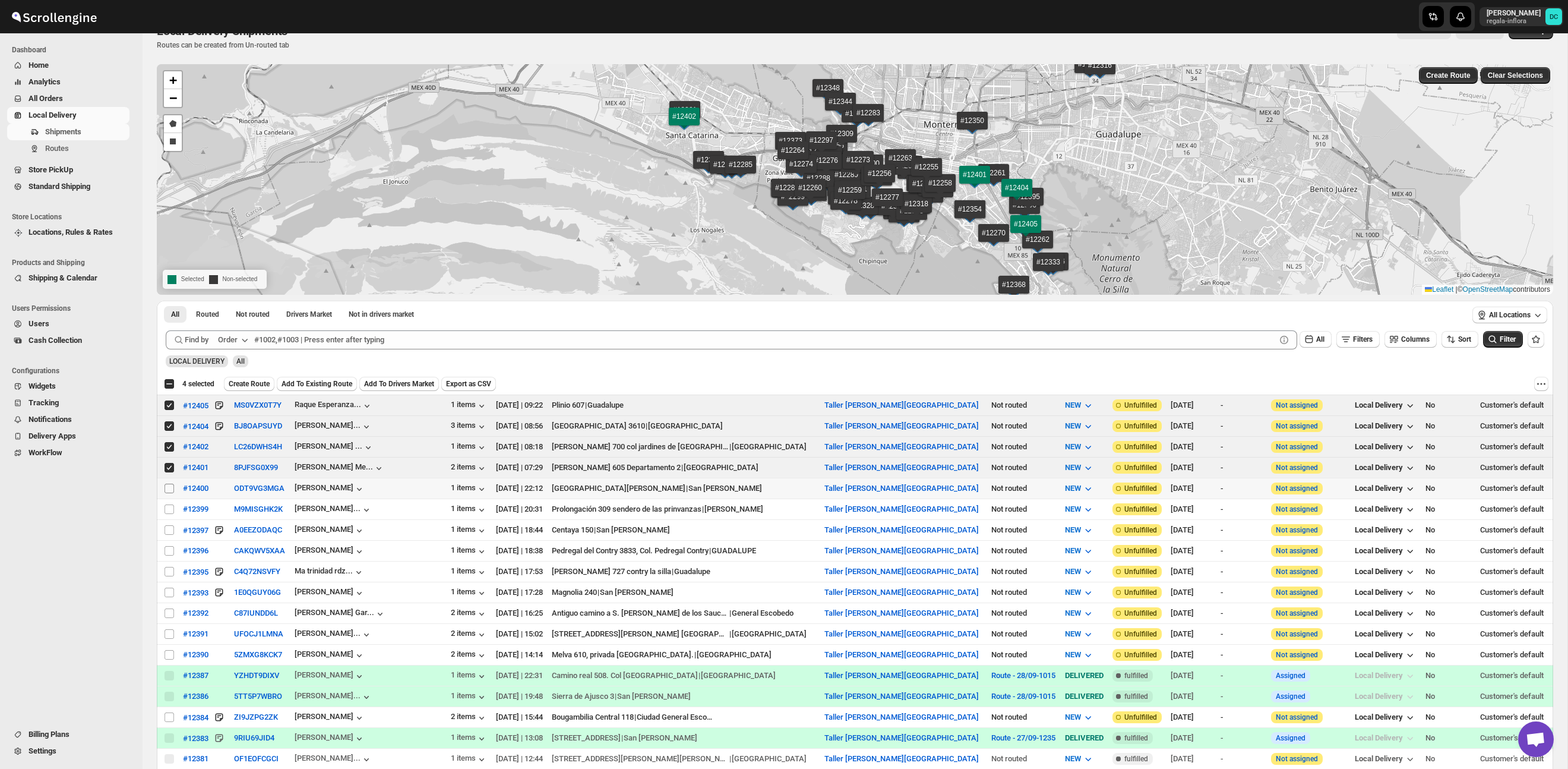
click at [165, 487] on input "Select shipment" at bounding box center [169, 488] width 10 height 10
click at [163, 507] on td "Select shipment" at bounding box center [168, 509] width 23 height 21
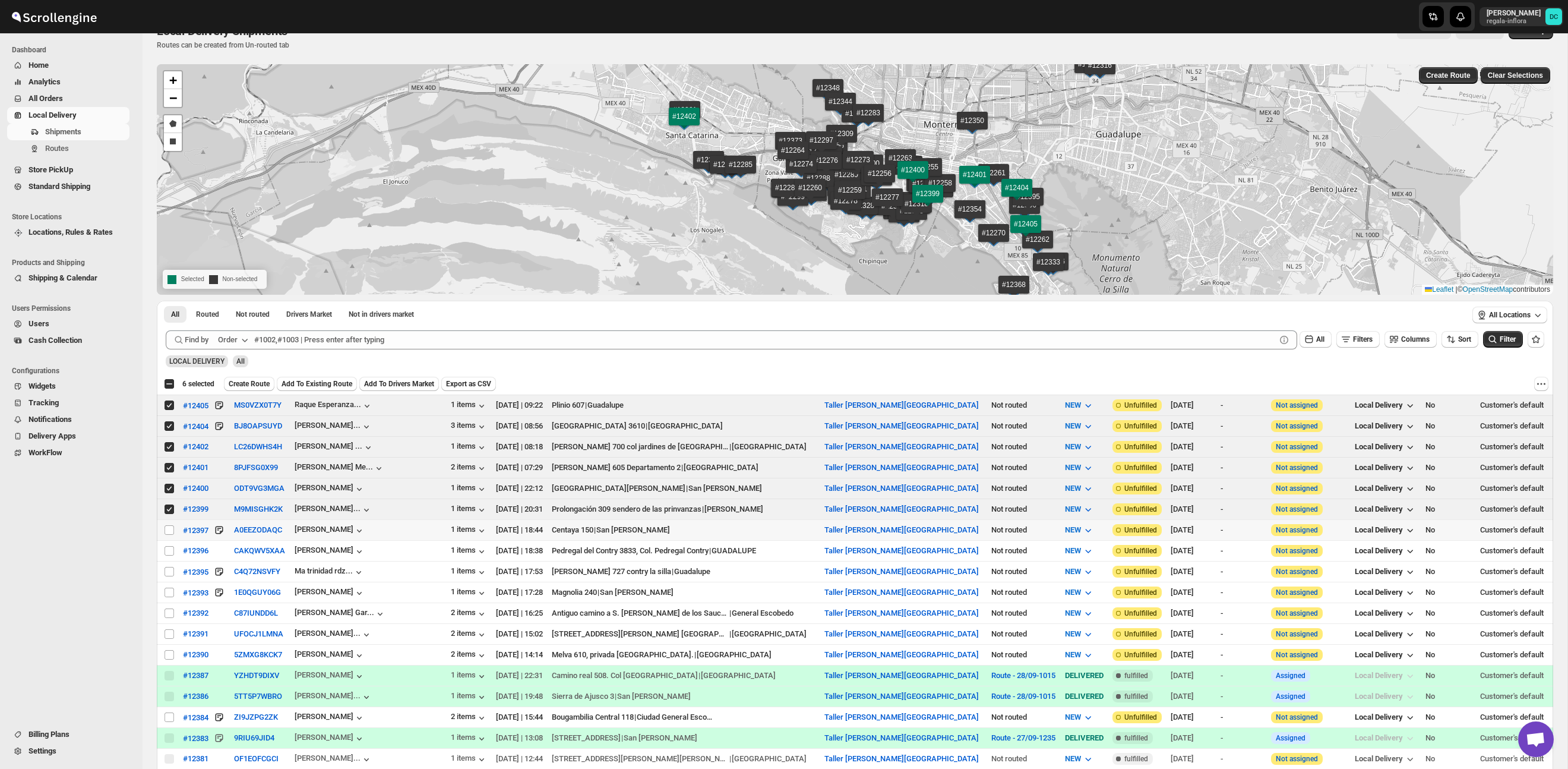
click at [163, 528] on td "Select shipment" at bounding box center [168, 530] width 23 height 21
click at [164, 549] on span at bounding box center [169, 551] width 10 height 10
click at [165, 549] on input "Select shipment" at bounding box center [169, 551] width 10 height 10
click at [162, 597] on td "Select shipment" at bounding box center [168, 593] width 23 height 21
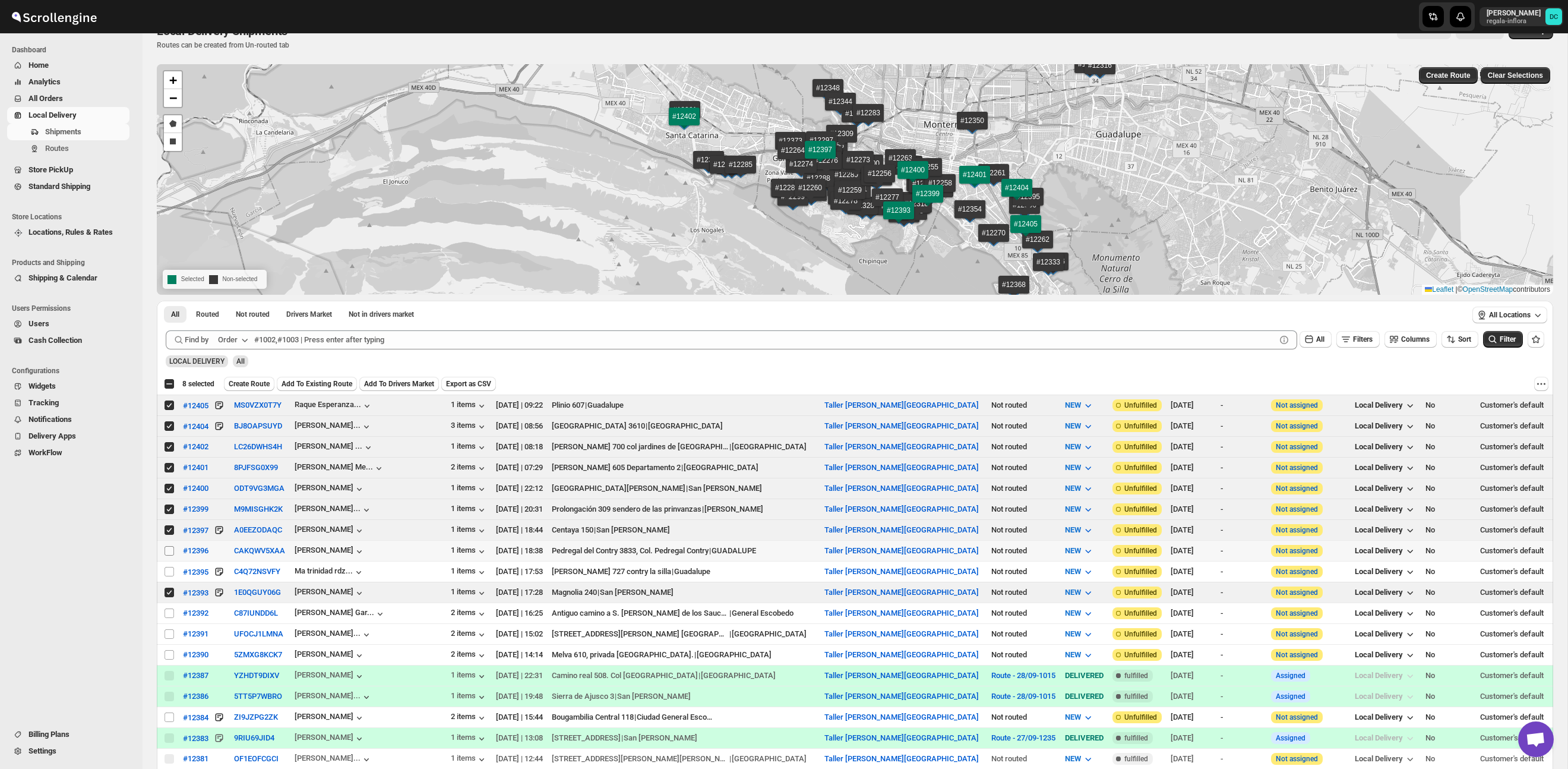
click at [167, 551] on input "Select shipment" at bounding box center [169, 551] width 10 height 10
click at [164, 630] on span at bounding box center [169, 634] width 10 height 10
click at [165, 630] on input "Select shipment" at bounding box center [169, 634] width 10 height 10
click at [167, 638] on input "Select shipment" at bounding box center [169, 634] width 10 height 10
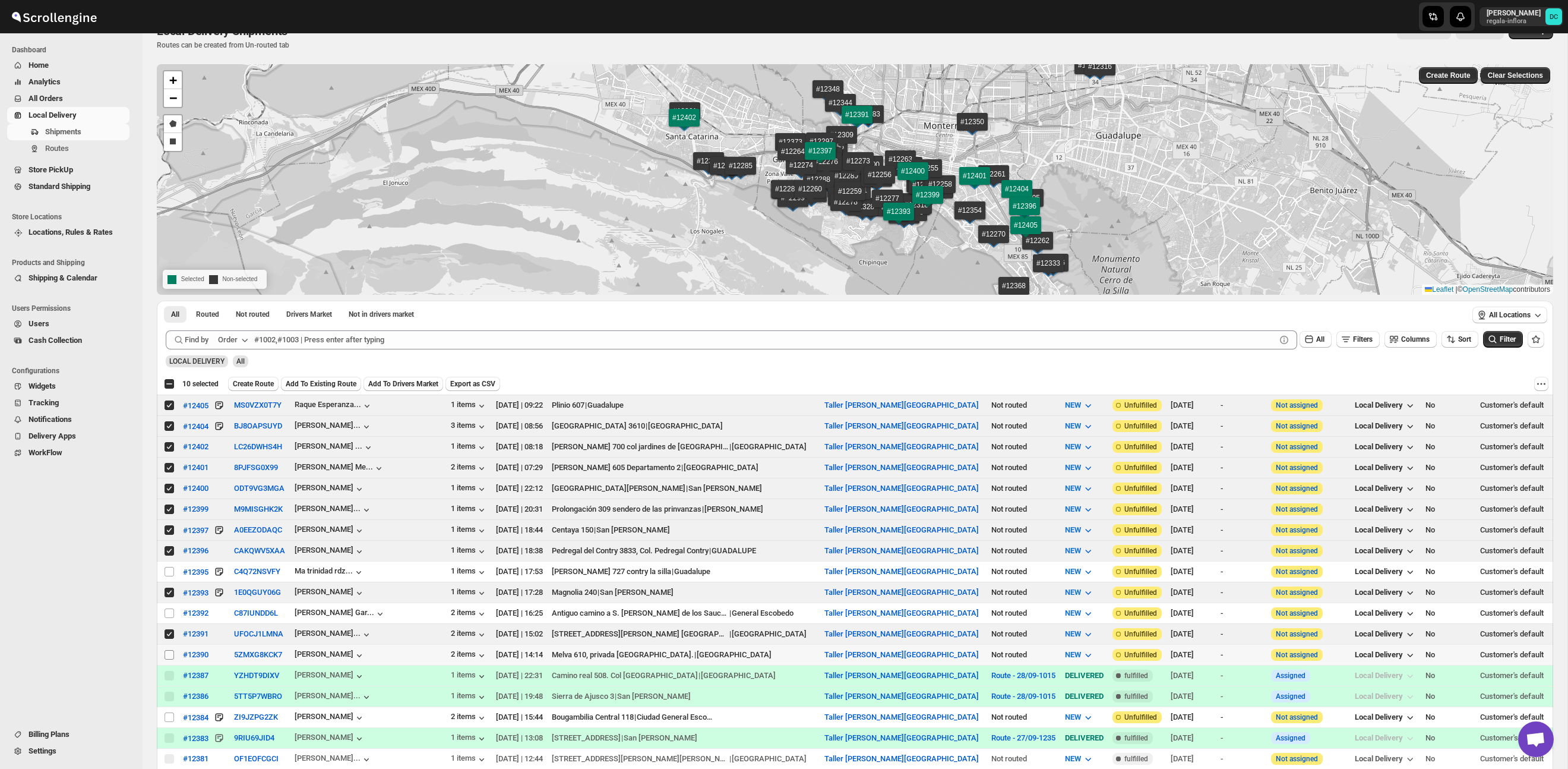
click at [169, 654] on input "Select shipment" at bounding box center [169, 655] width 10 height 10
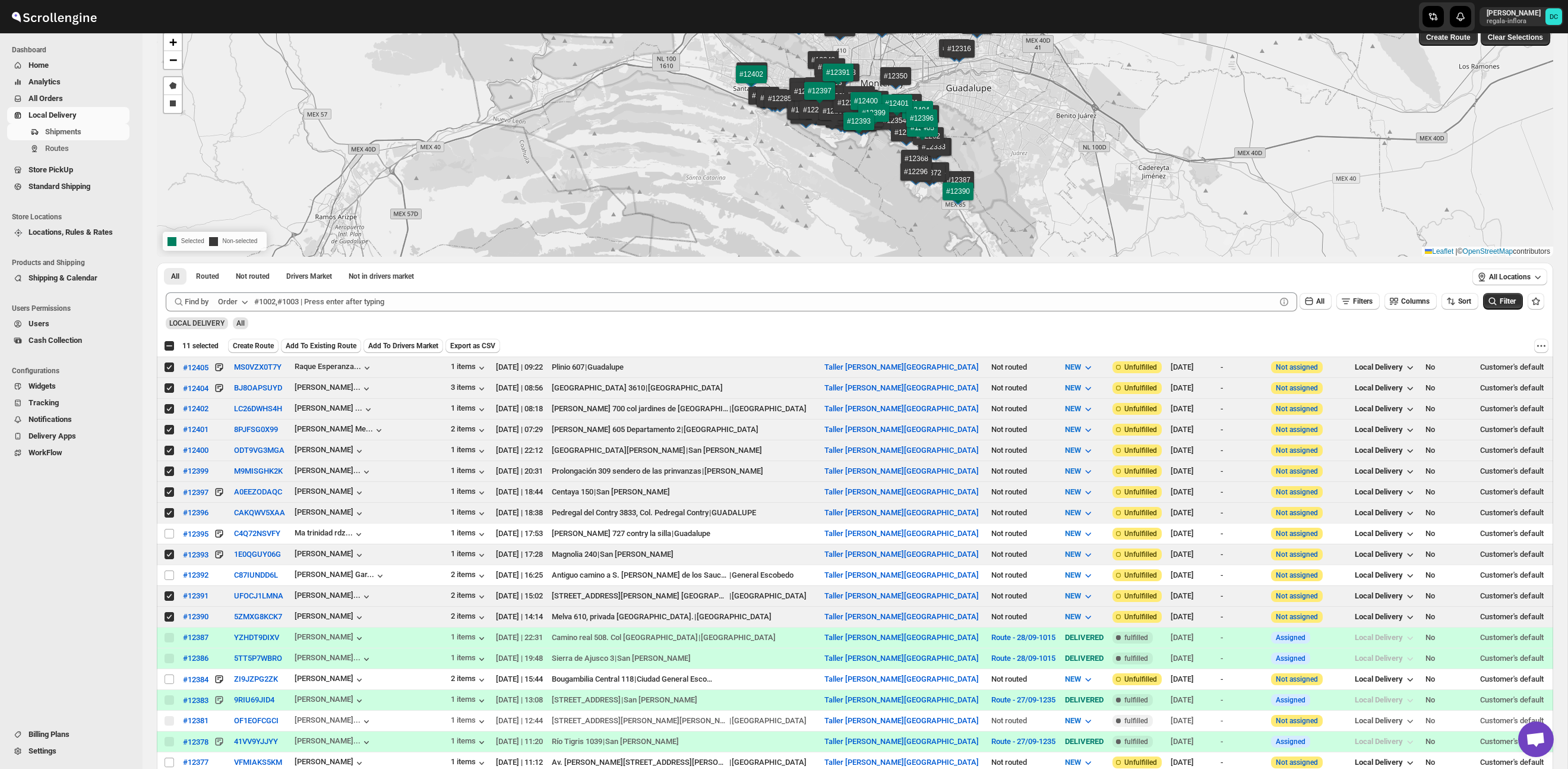
scroll to position [90, 0]
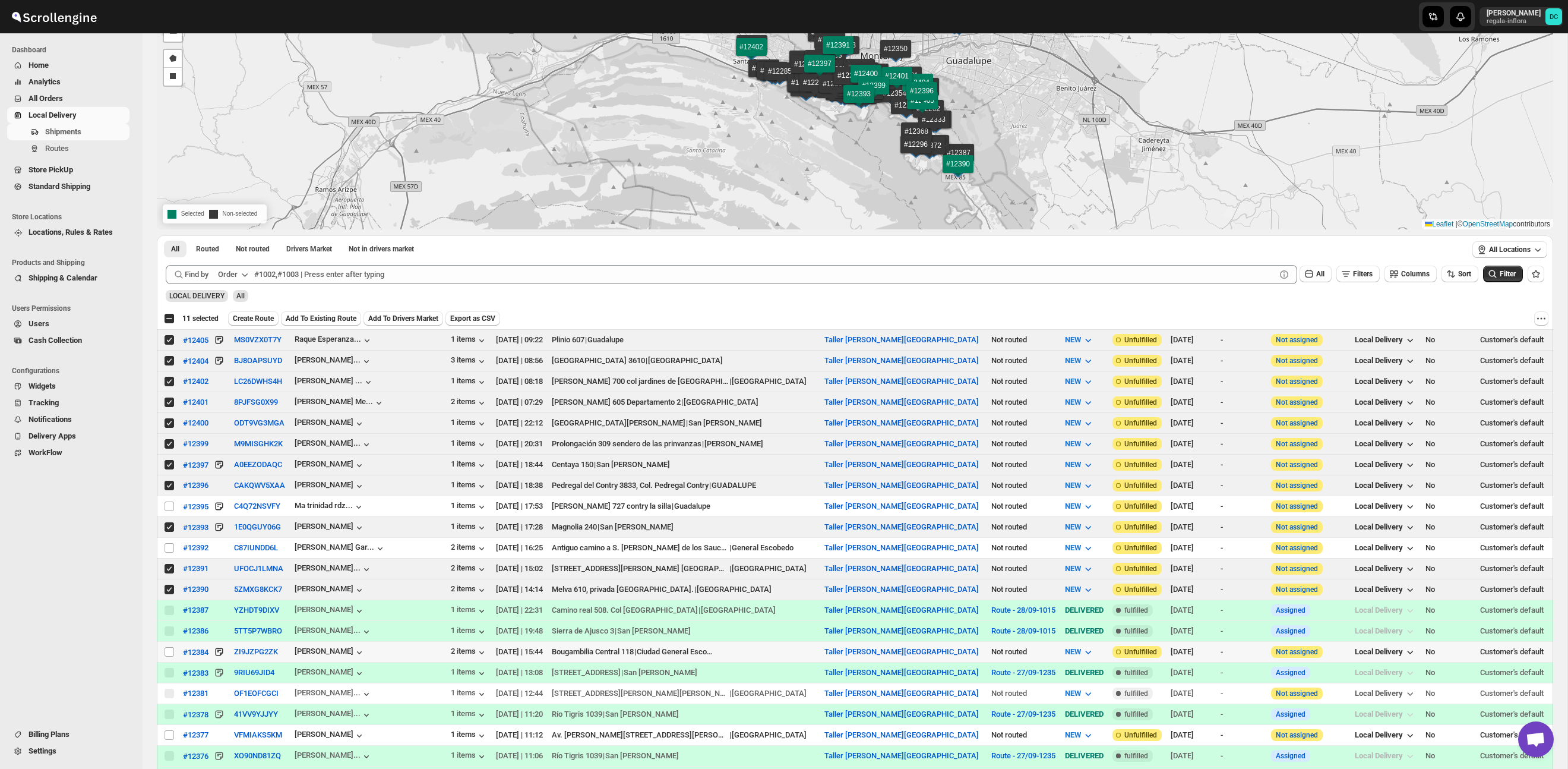
drag, startPoint x: 167, startPoint y: 655, endPoint x: 169, endPoint y: 611, distance: 44.0
click at [167, 655] on input "Select shipment" at bounding box center [169, 652] width 10 height 10
click at [169, 647] on input "Select shipment" at bounding box center [169, 652] width 10 height 10
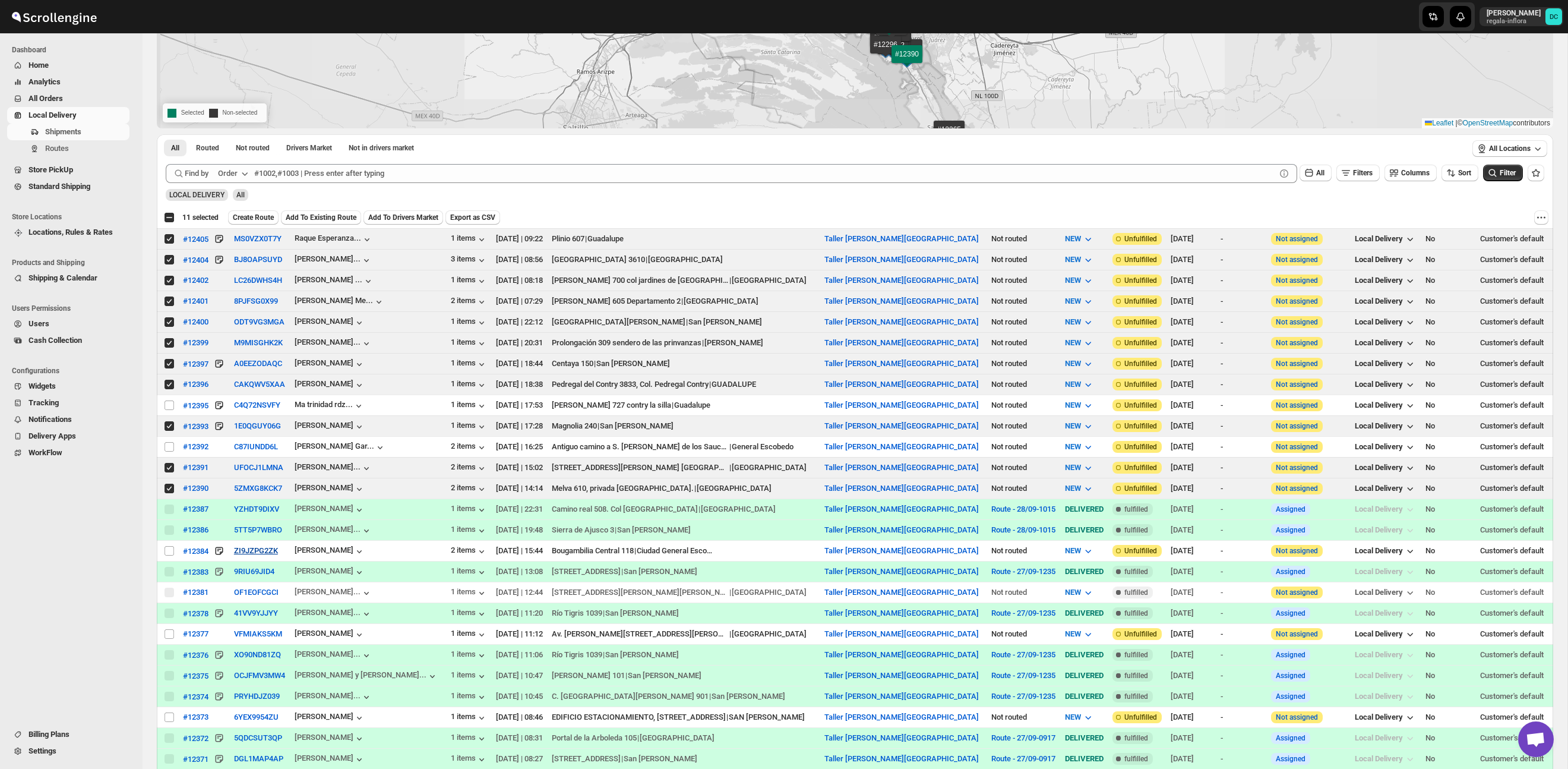
scroll to position [206, 0]
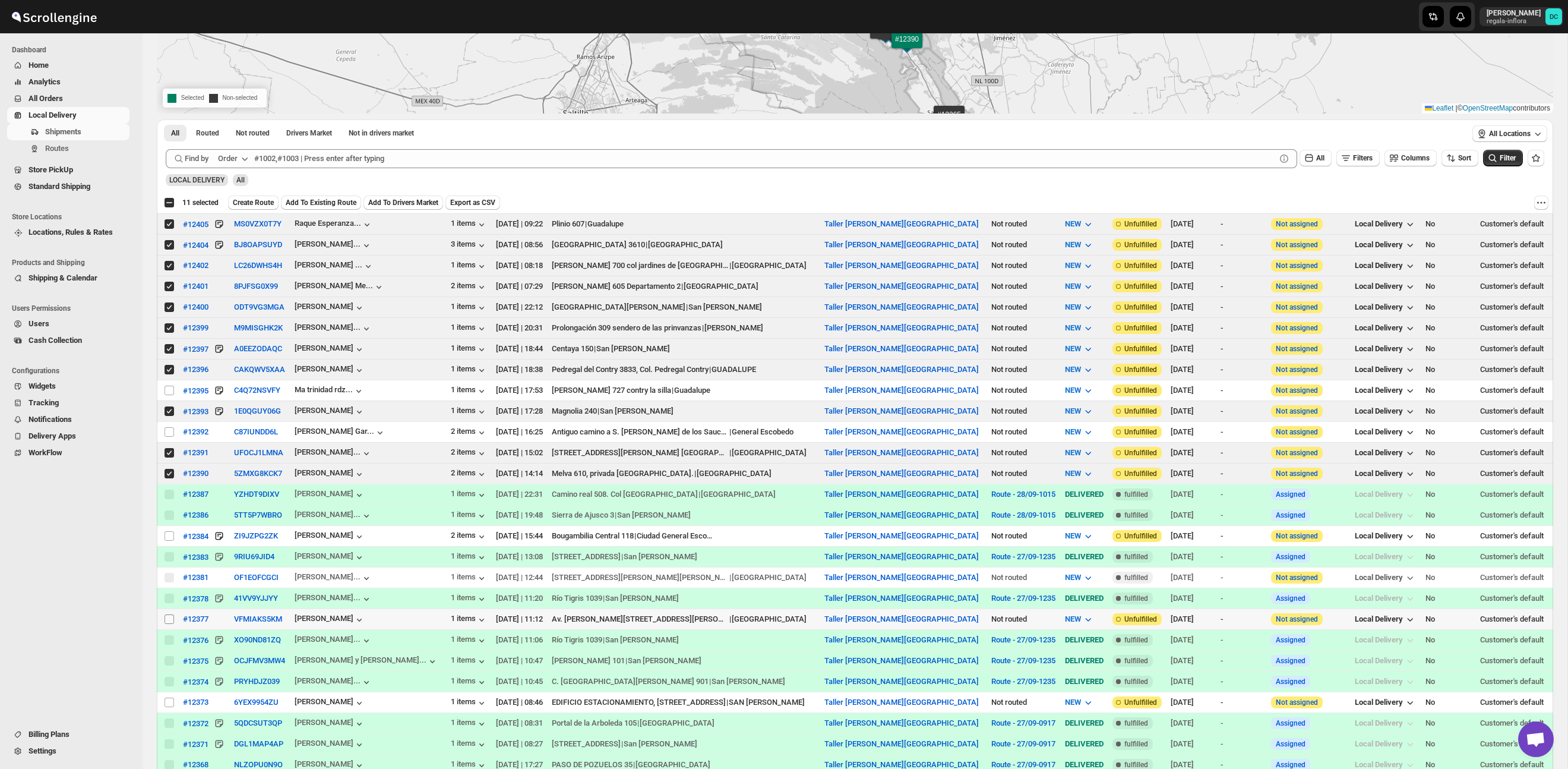
click at [168, 621] on input "Select shipment" at bounding box center [169, 618] width 10 height 10
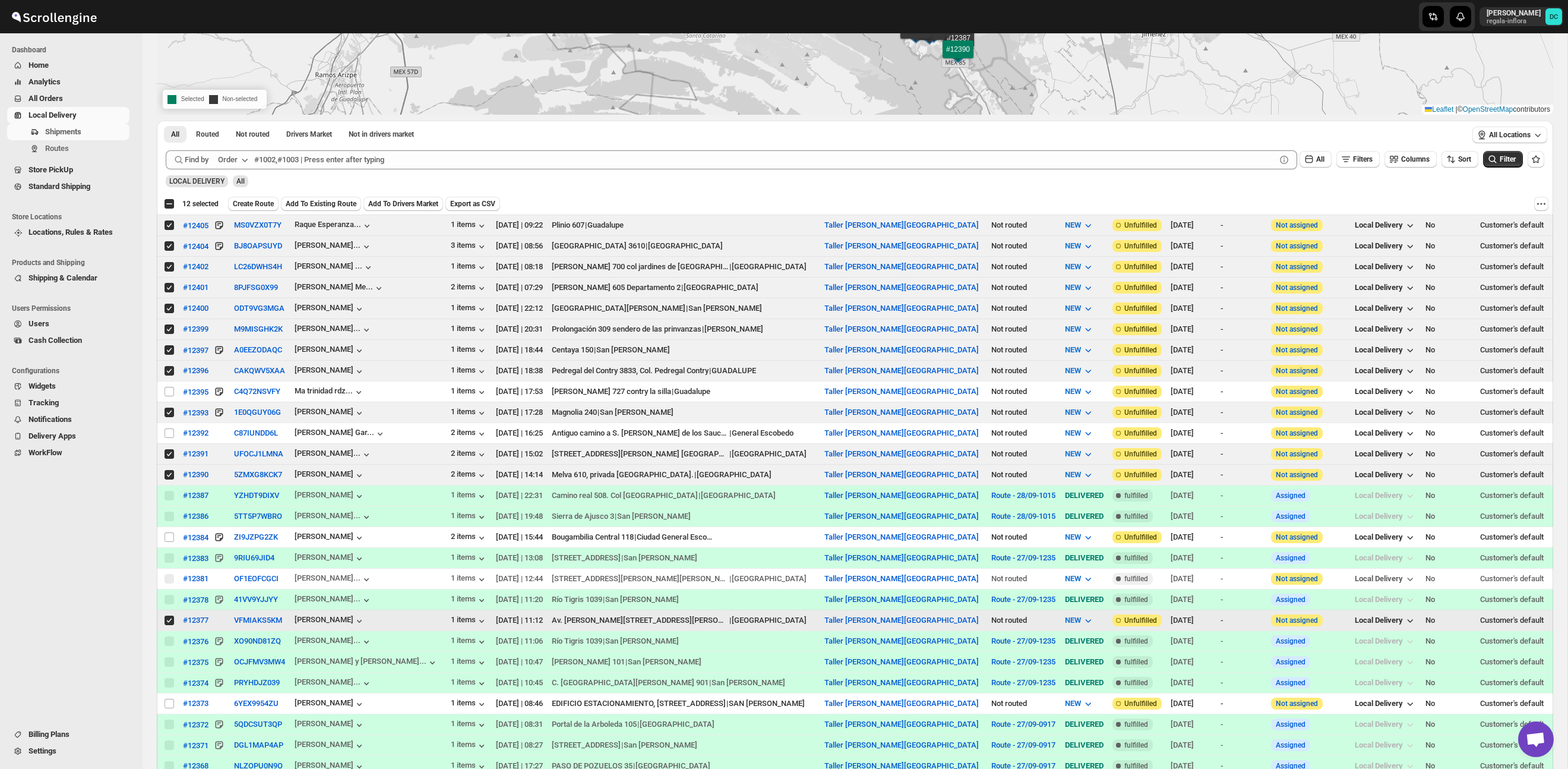
scroll to position [233, 0]
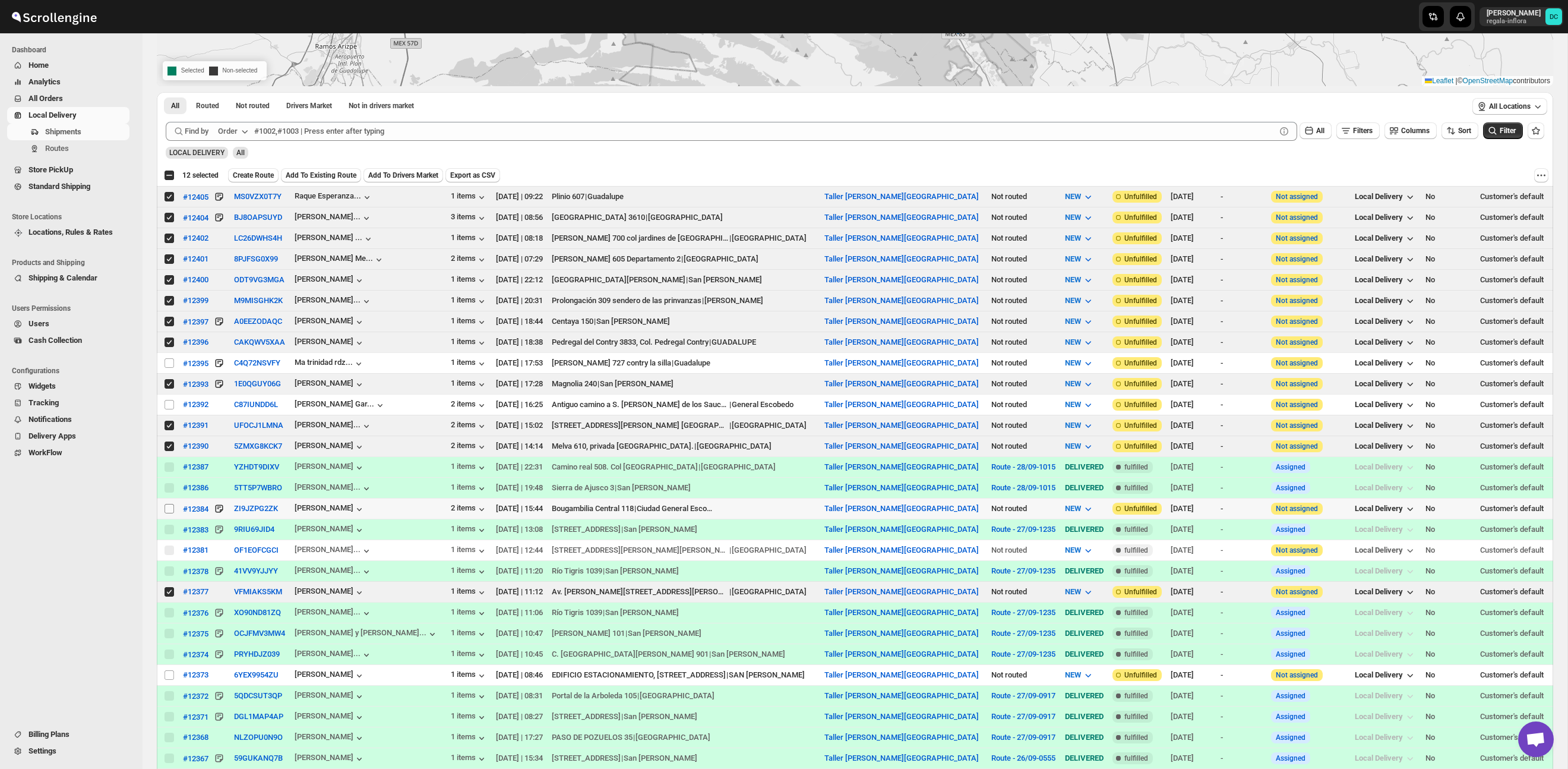
drag, startPoint x: 167, startPoint y: 511, endPoint x: 254, endPoint y: 541, distance: 92.0
click at [167, 511] on input "Select shipment" at bounding box center [169, 508] width 10 height 10
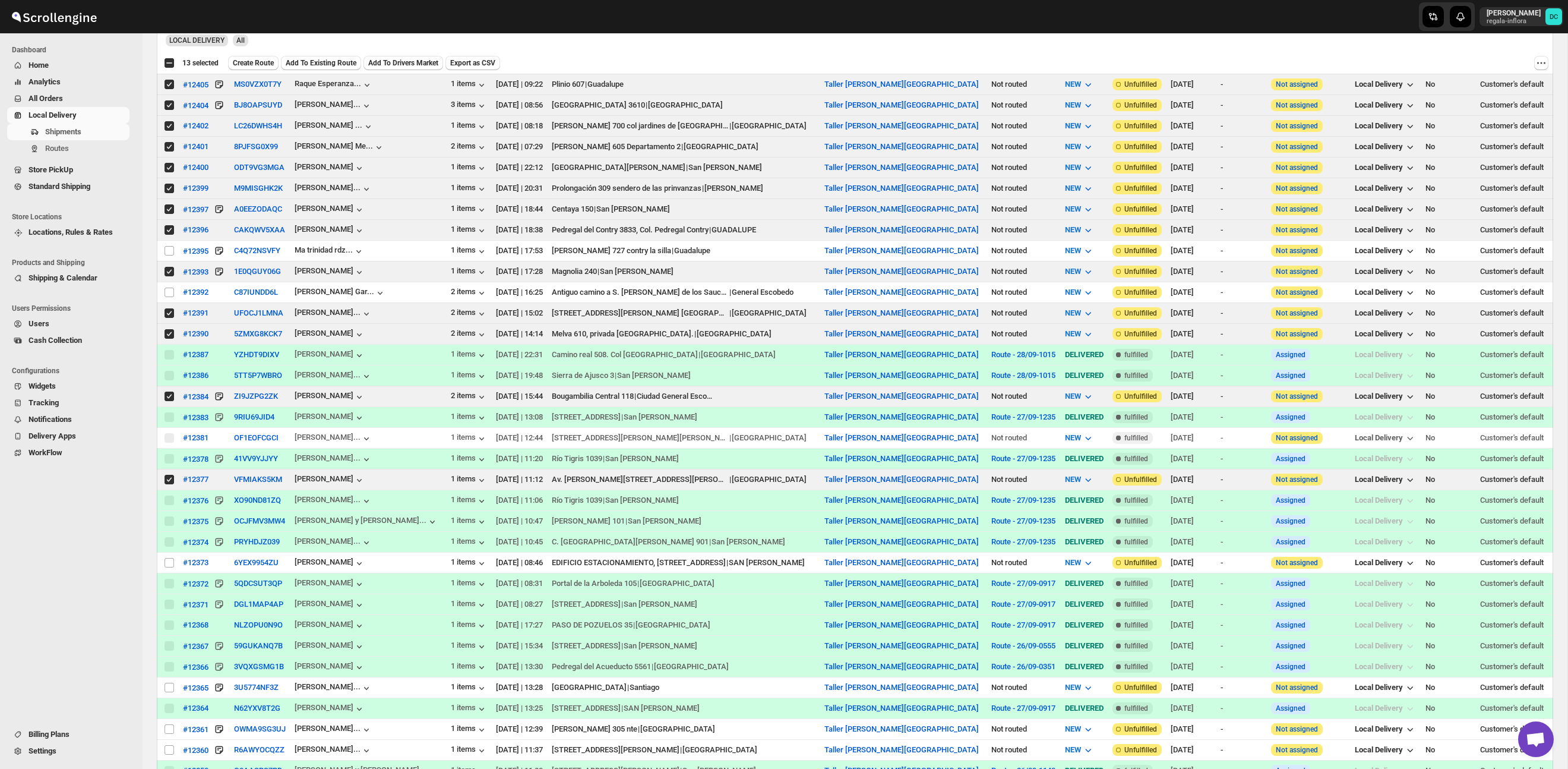
scroll to position [370, 0]
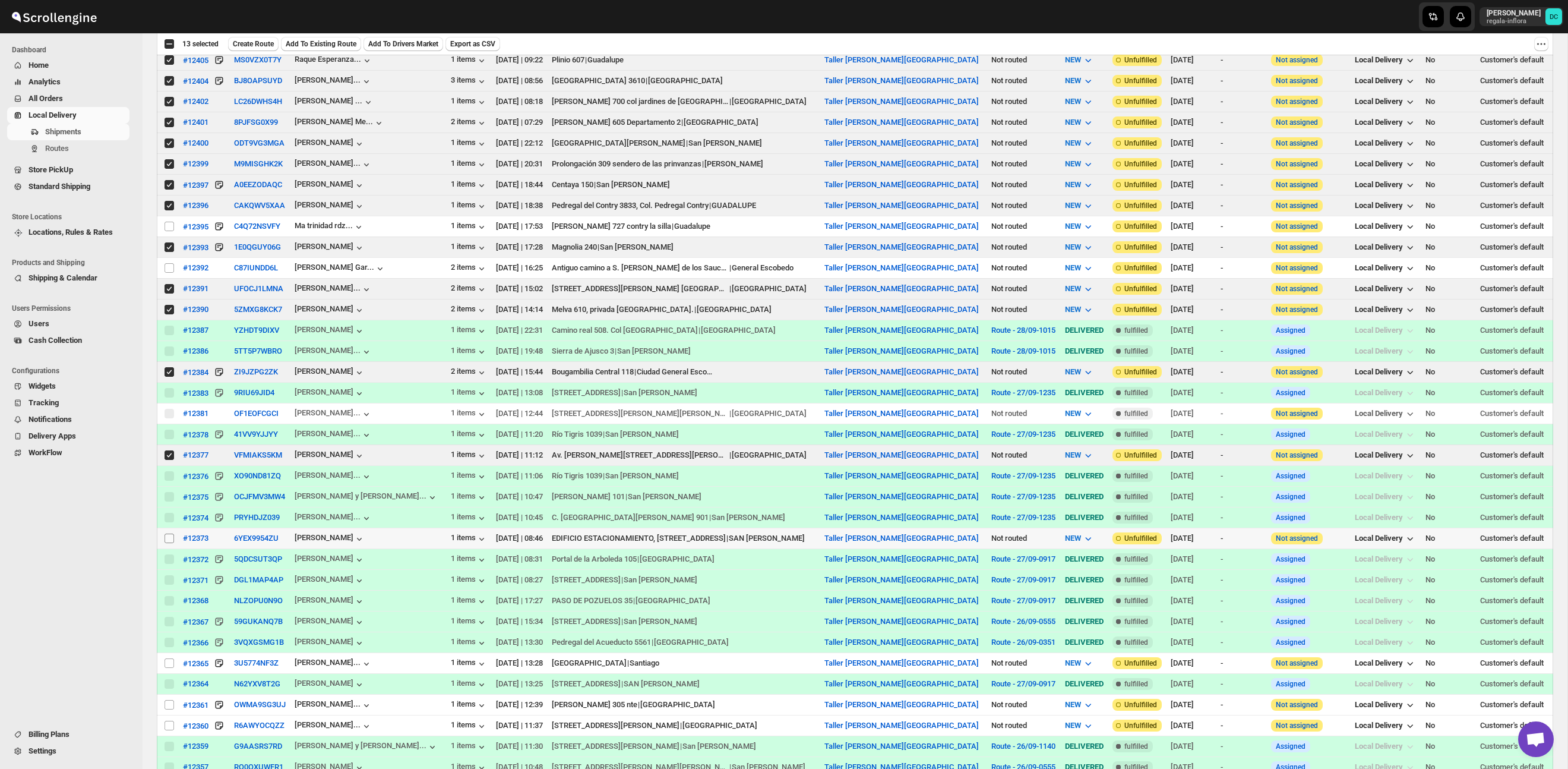
click at [169, 539] on input "Select shipment" at bounding box center [169, 538] width 10 height 10
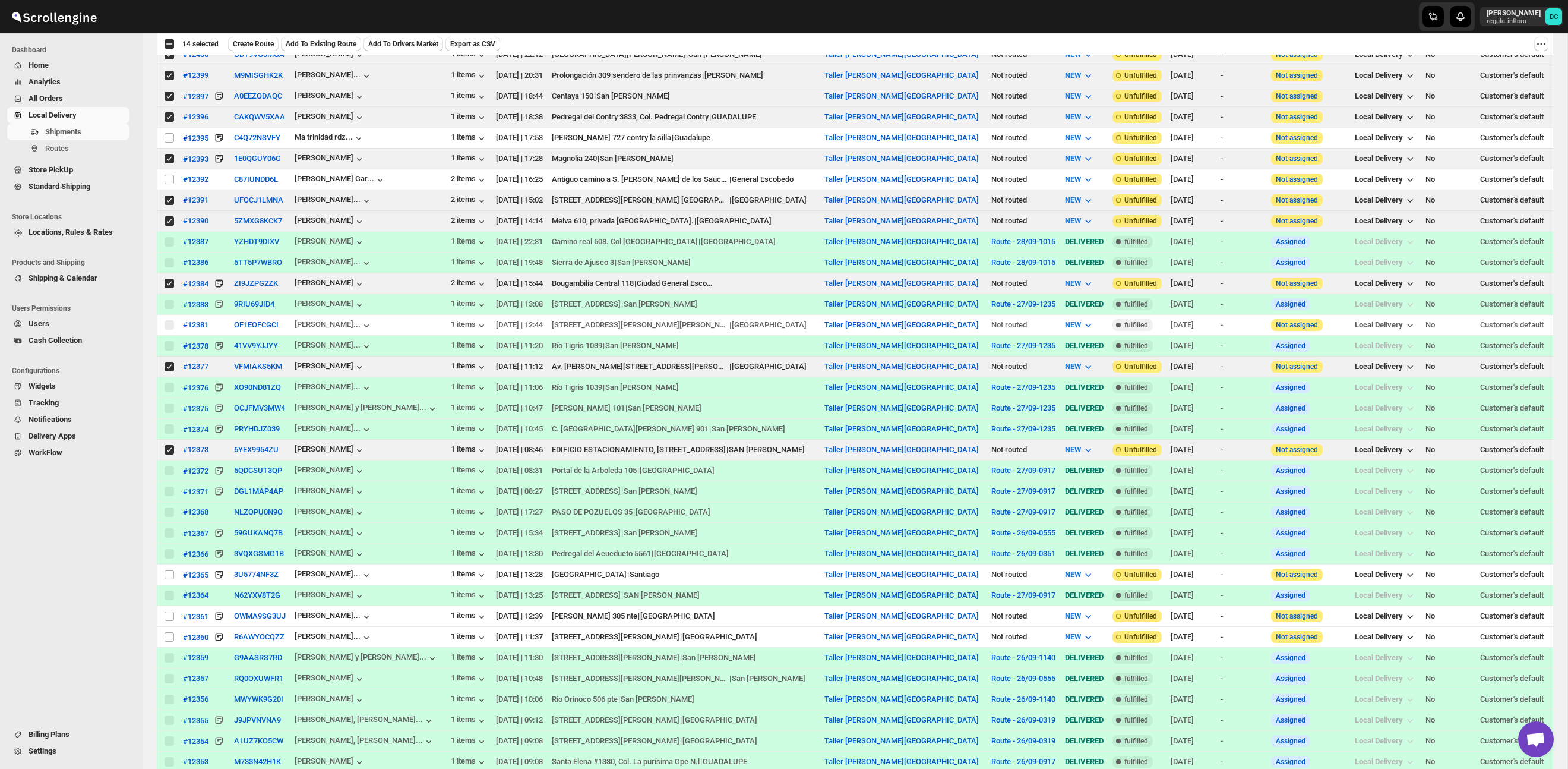
scroll to position [466, 0]
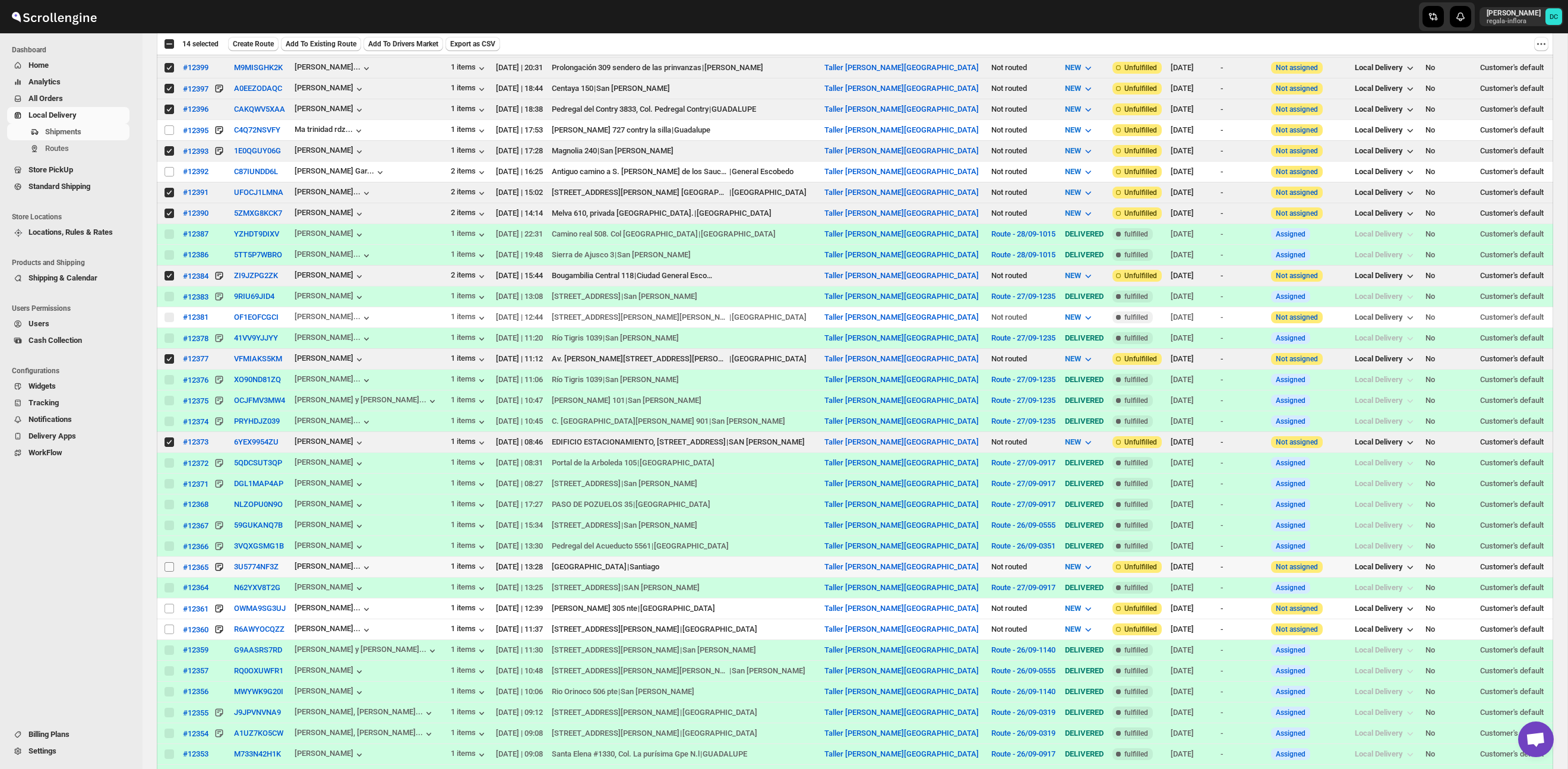
click at [168, 571] on input "Select shipment" at bounding box center [169, 567] width 10 height 10
click at [168, 632] on input "Select shipment" at bounding box center [169, 629] width 10 height 10
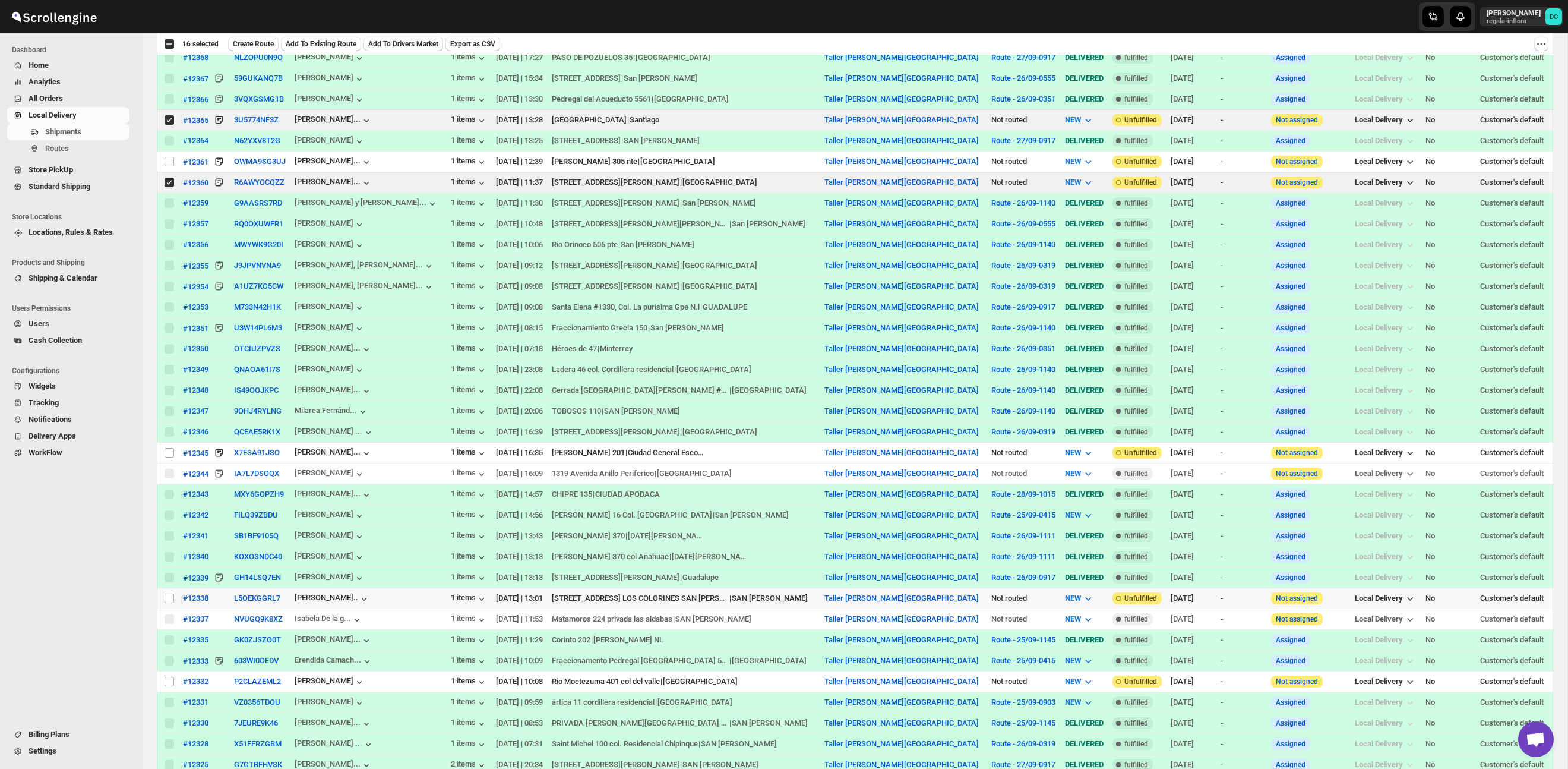
scroll to position [915, 0]
drag, startPoint x: 171, startPoint y: 599, endPoint x: 311, endPoint y: 603, distance: 140.1
click at [171, 599] on input "Select shipment" at bounding box center [169, 596] width 10 height 10
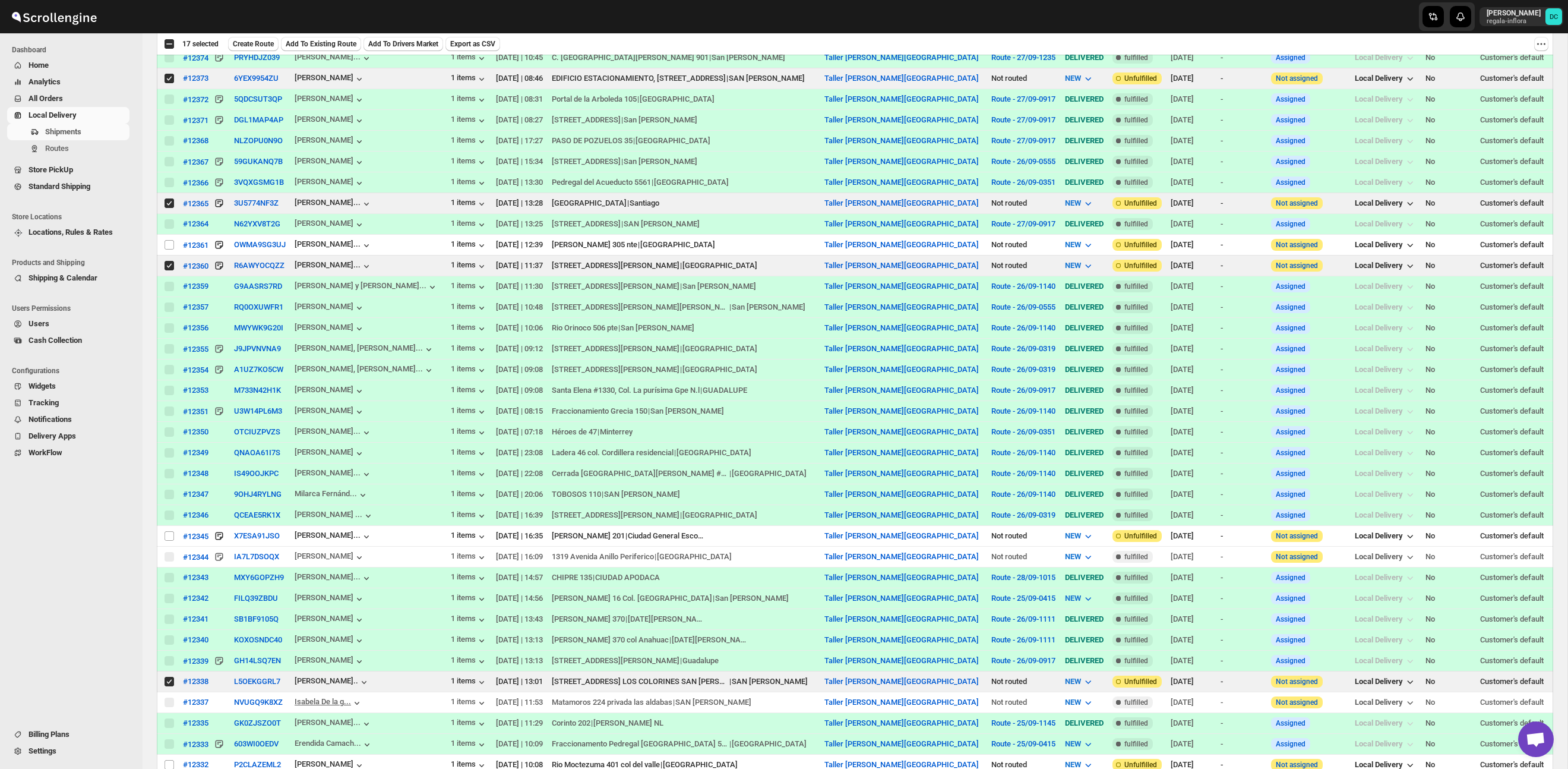
scroll to position [0, 0]
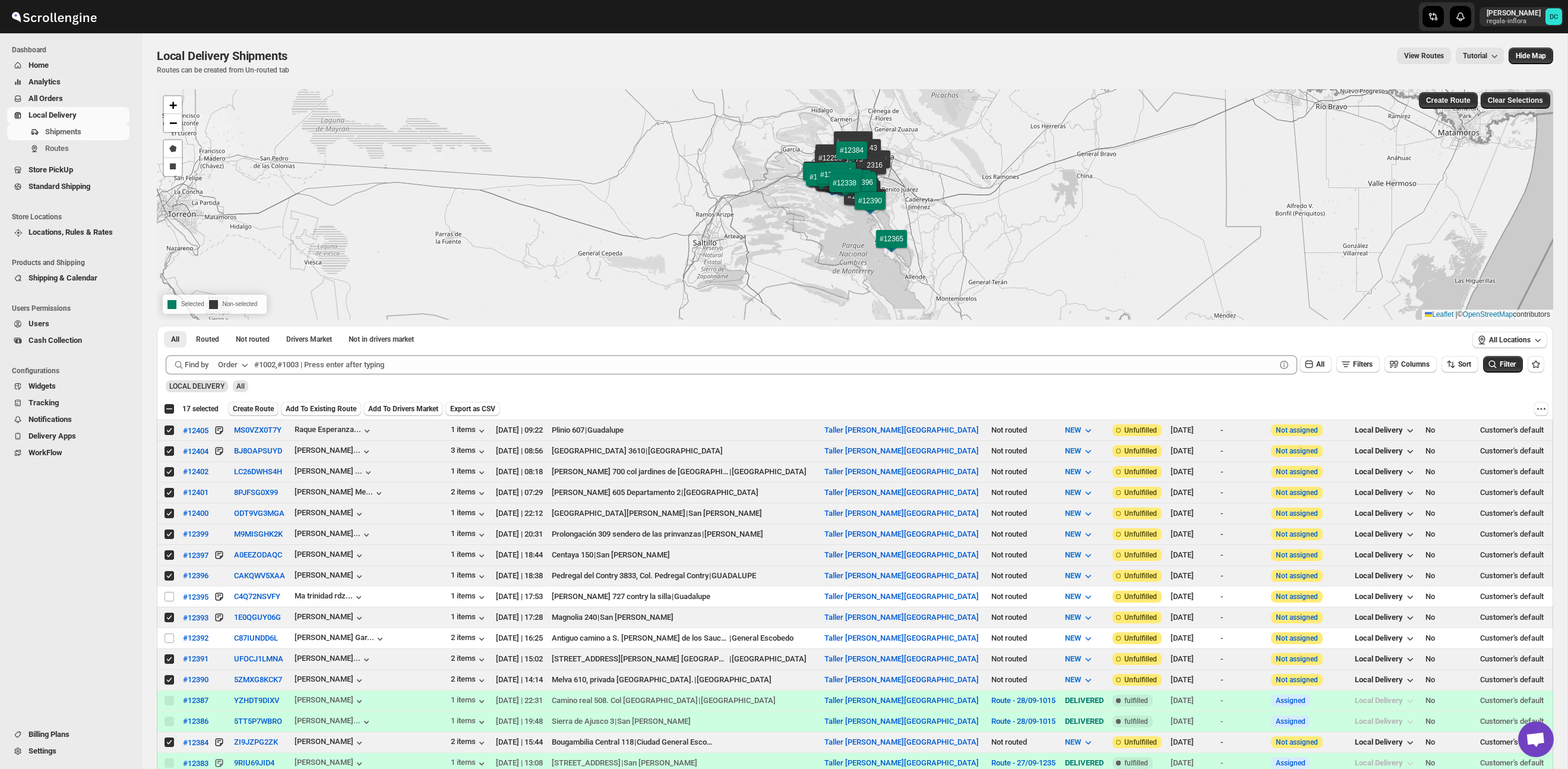
click at [260, 407] on span "Create Route" at bounding box center [254, 408] width 41 height 10
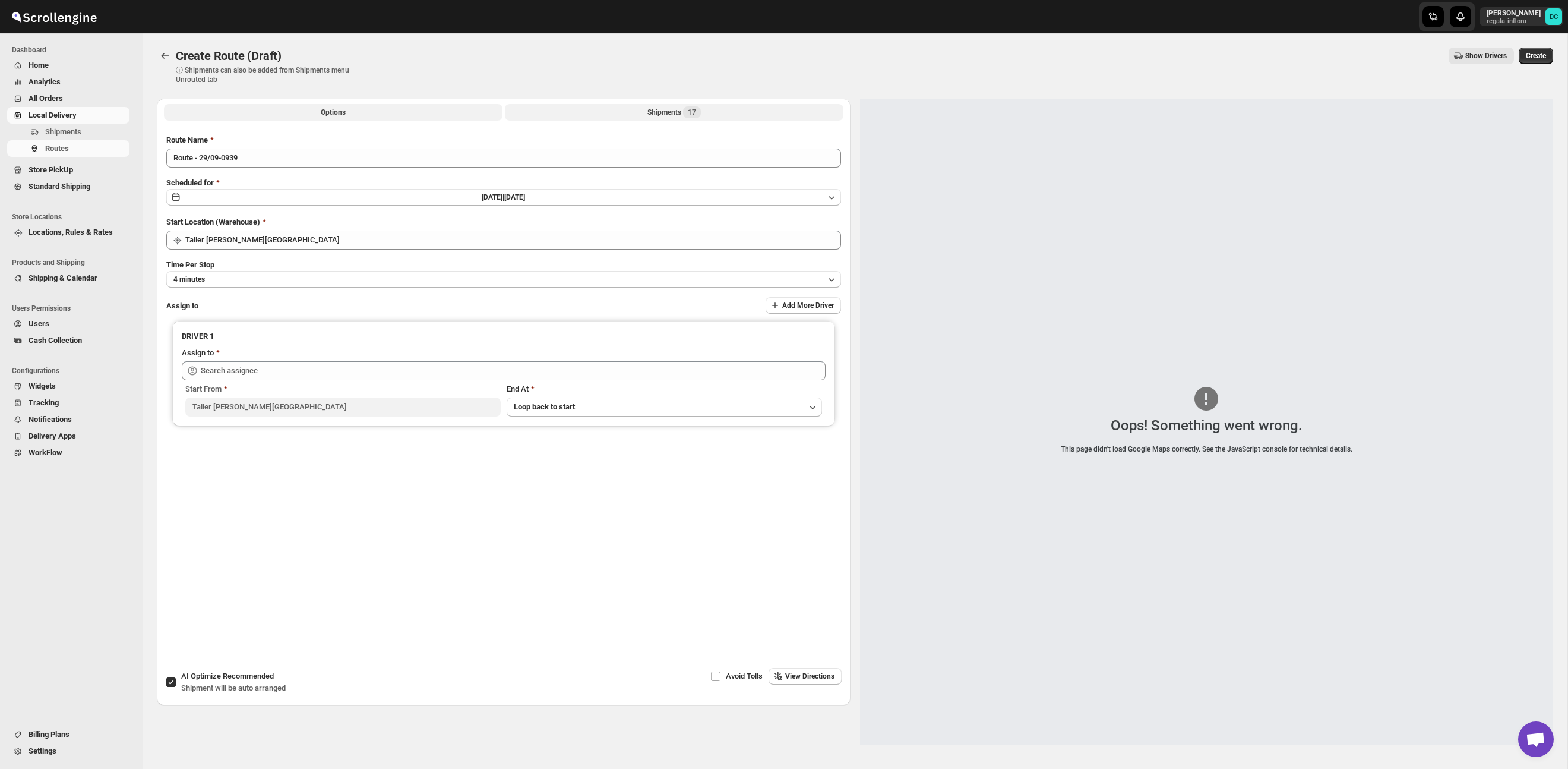
click at [663, 115] on div "Shipments 17" at bounding box center [674, 112] width 53 height 12
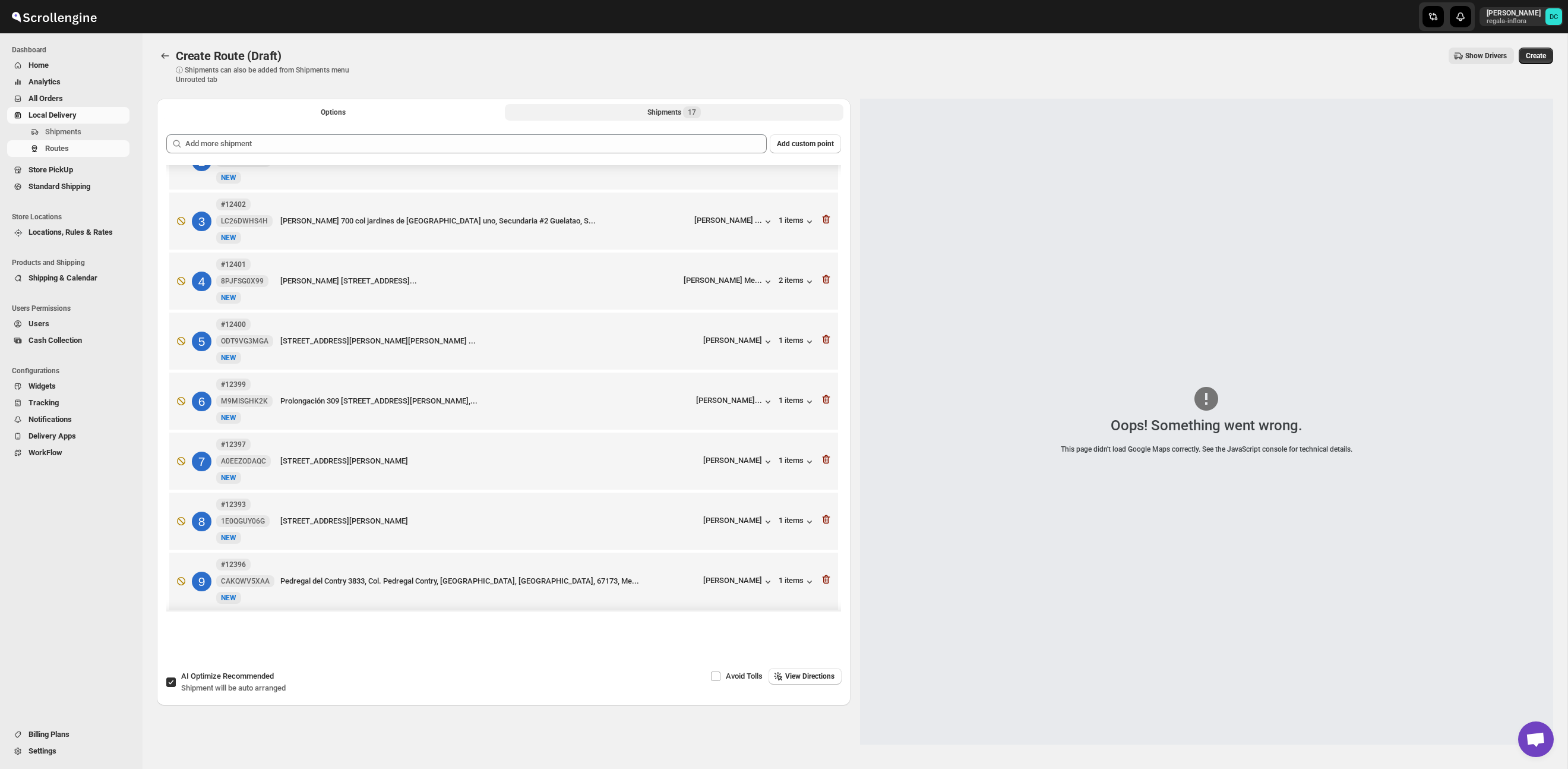
scroll to position [100, 0]
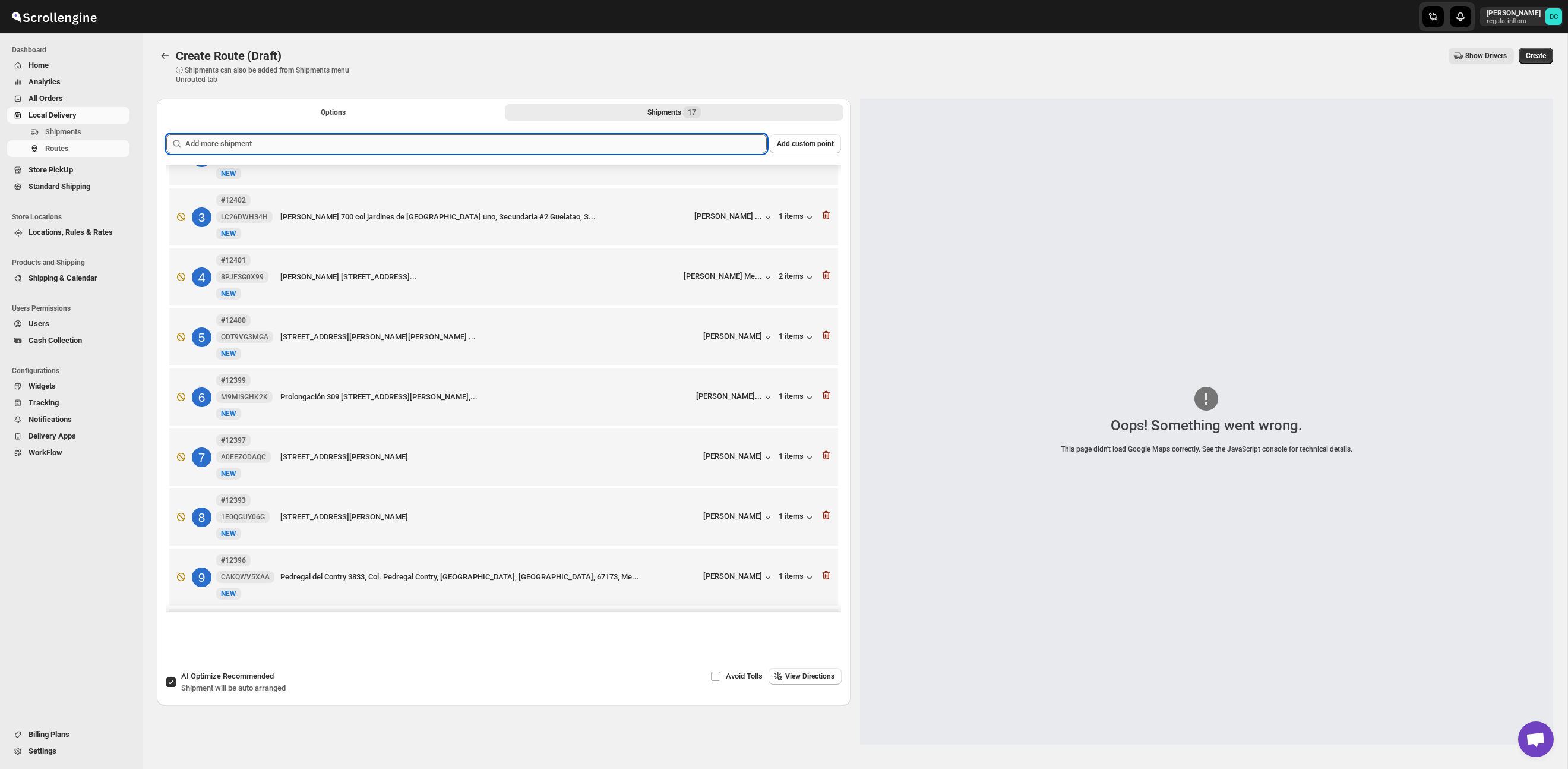
click at [651, 136] on input "text" at bounding box center [476, 144] width 581 height 19
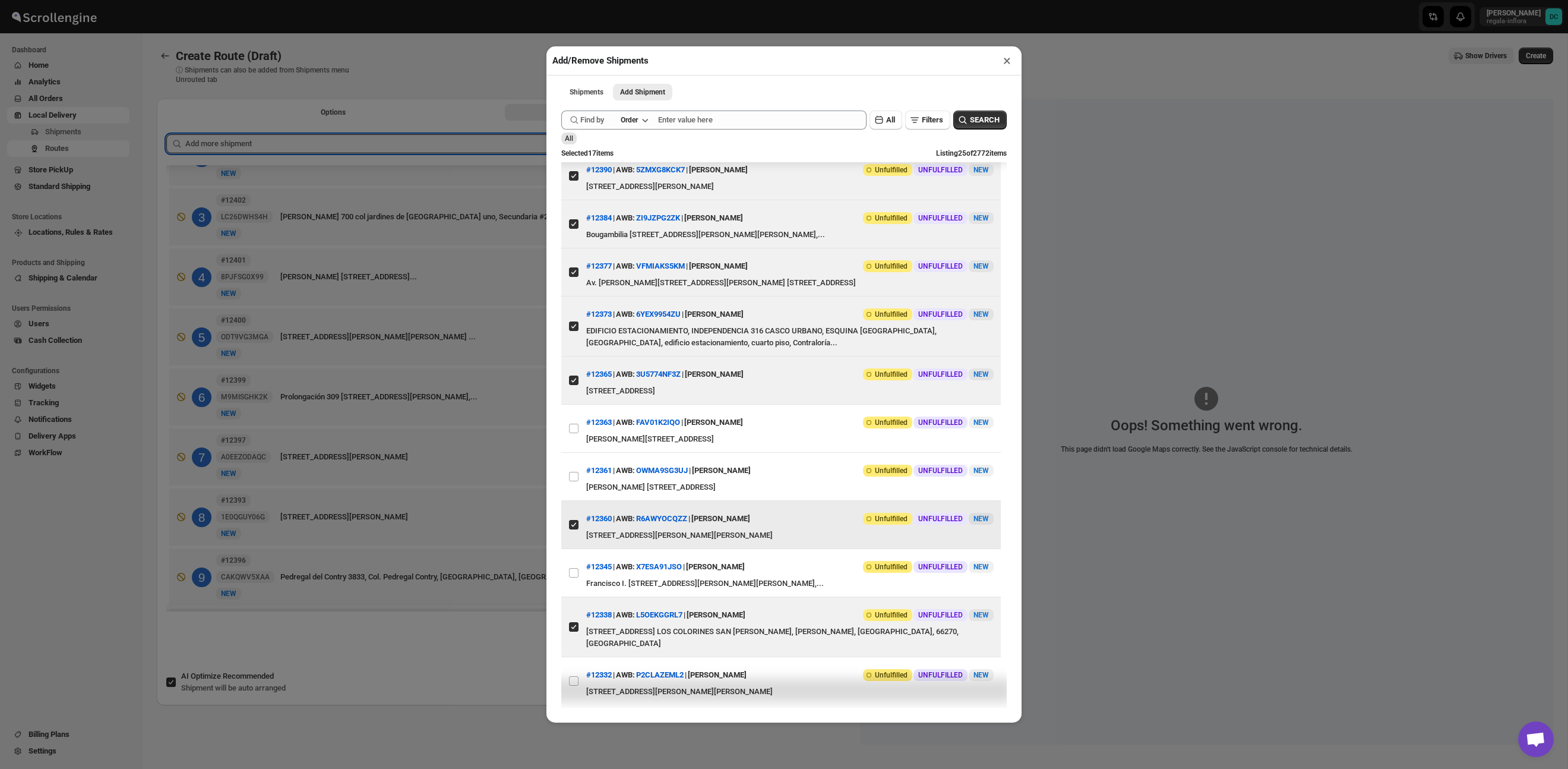
scroll to position [776, 0]
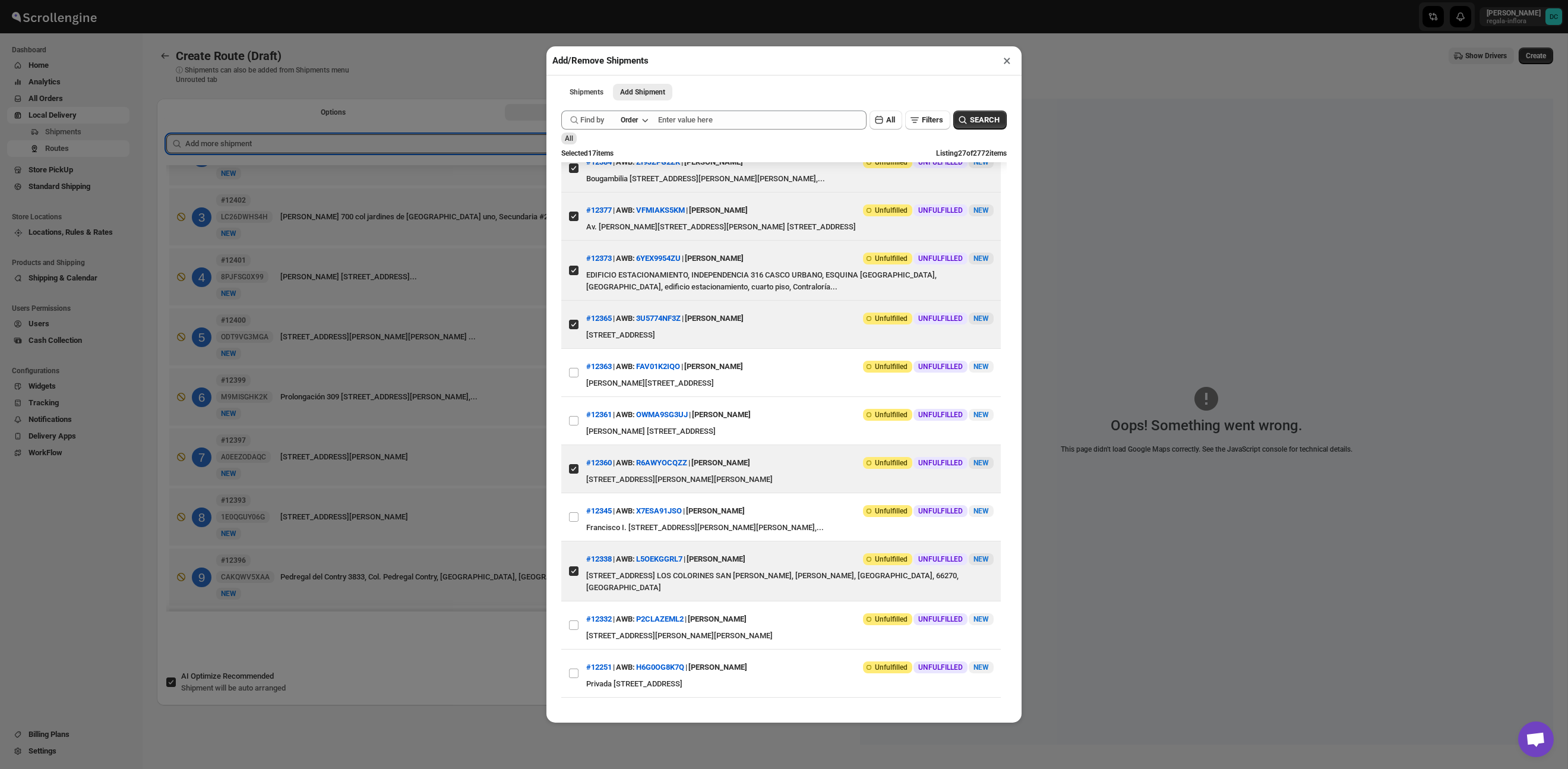
drag, startPoint x: 492, startPoint y: 660, endPoint x: 649, endPoint y: 611, distance: 164.5
click at [494, 659] on div "Add/Remove Shipments × Shipments Add Shipment More views Shipments Add Shipment…" at bounding box center [784, 384] width 1568 height 769
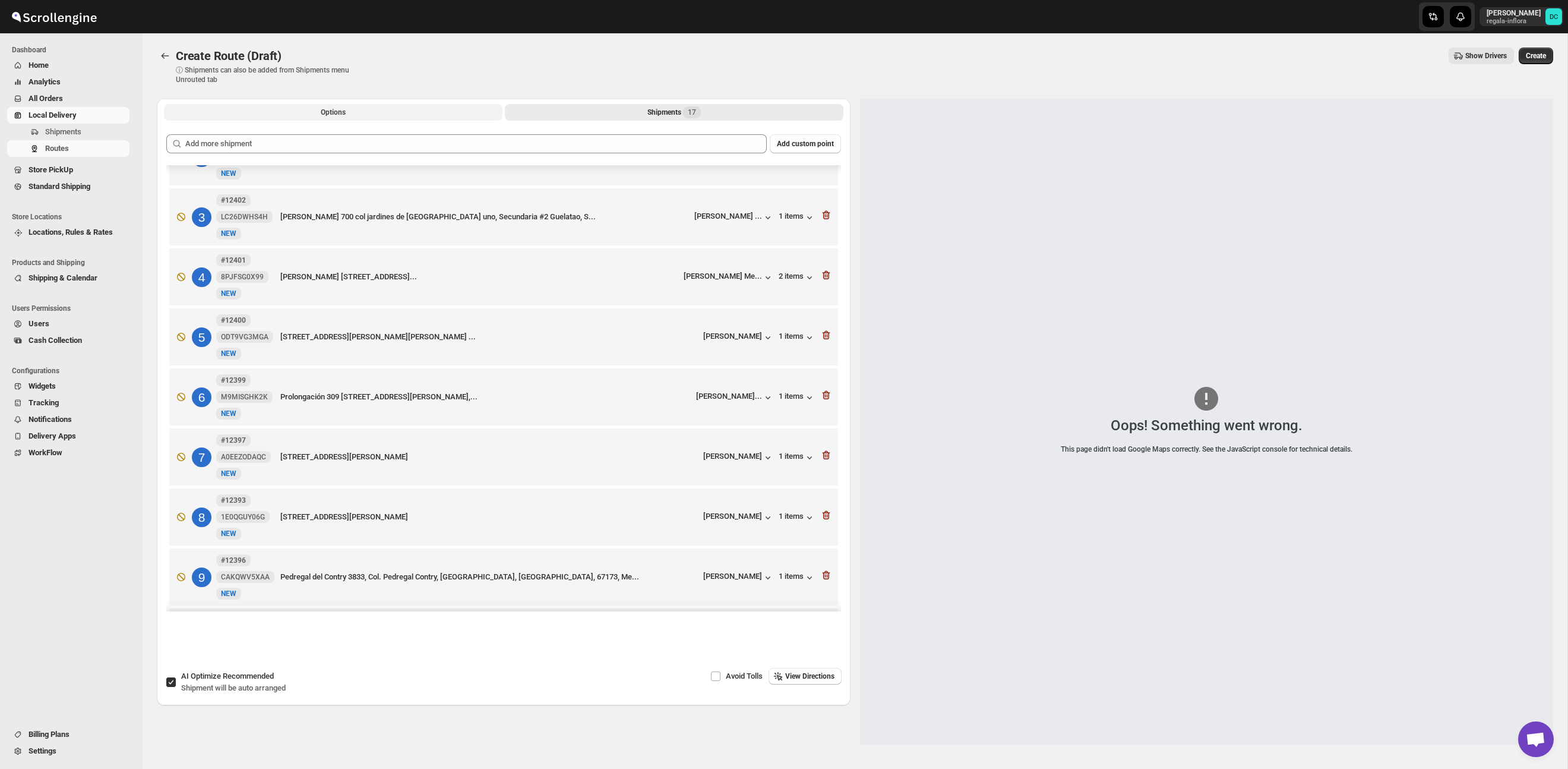
click at [339, 108] on span "Options" at bounding box center [334, 112] width 25 height 10
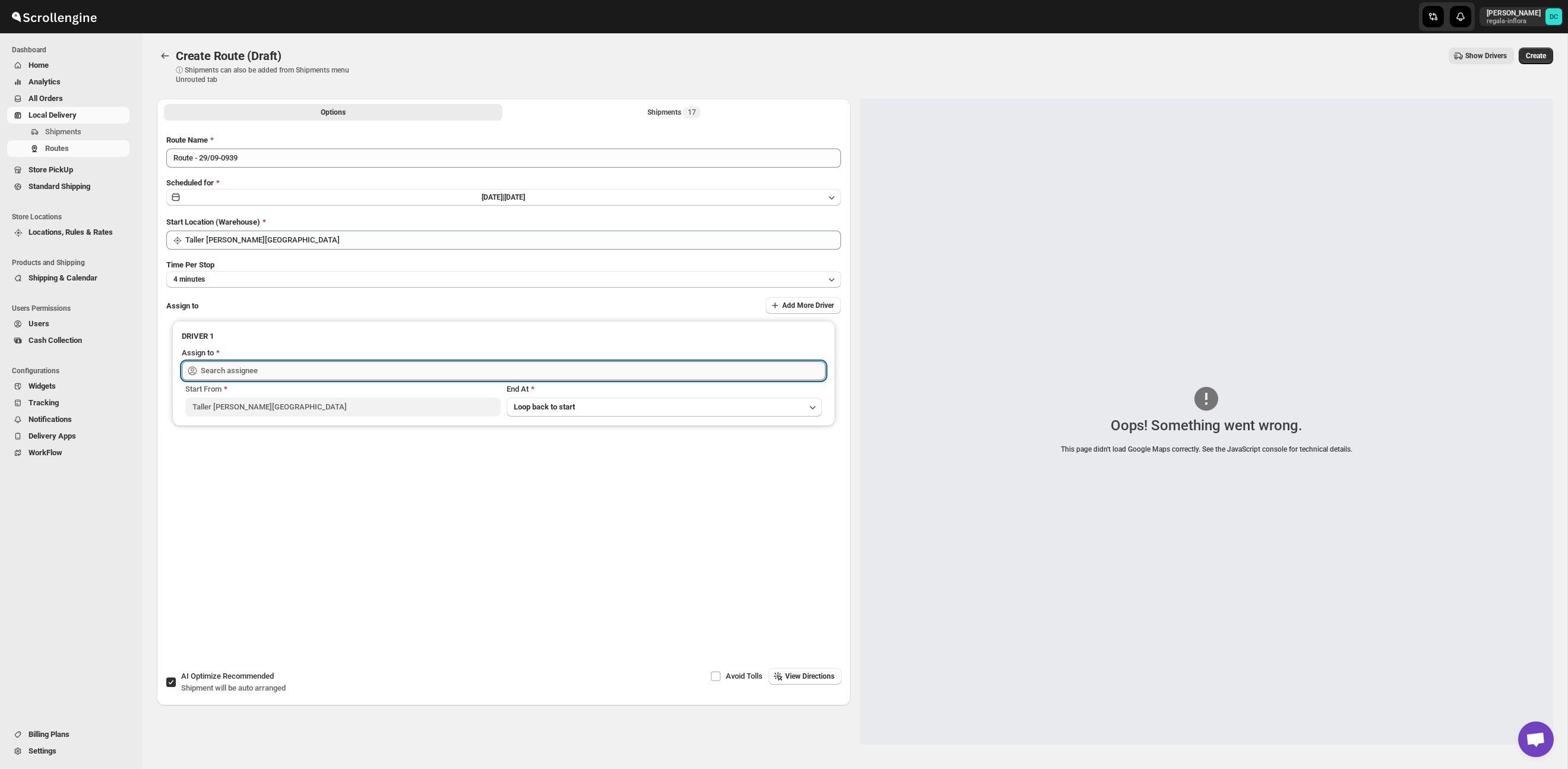
click at [452, 376] on input "text" at bounding box center [513, 370] width 625 height 19
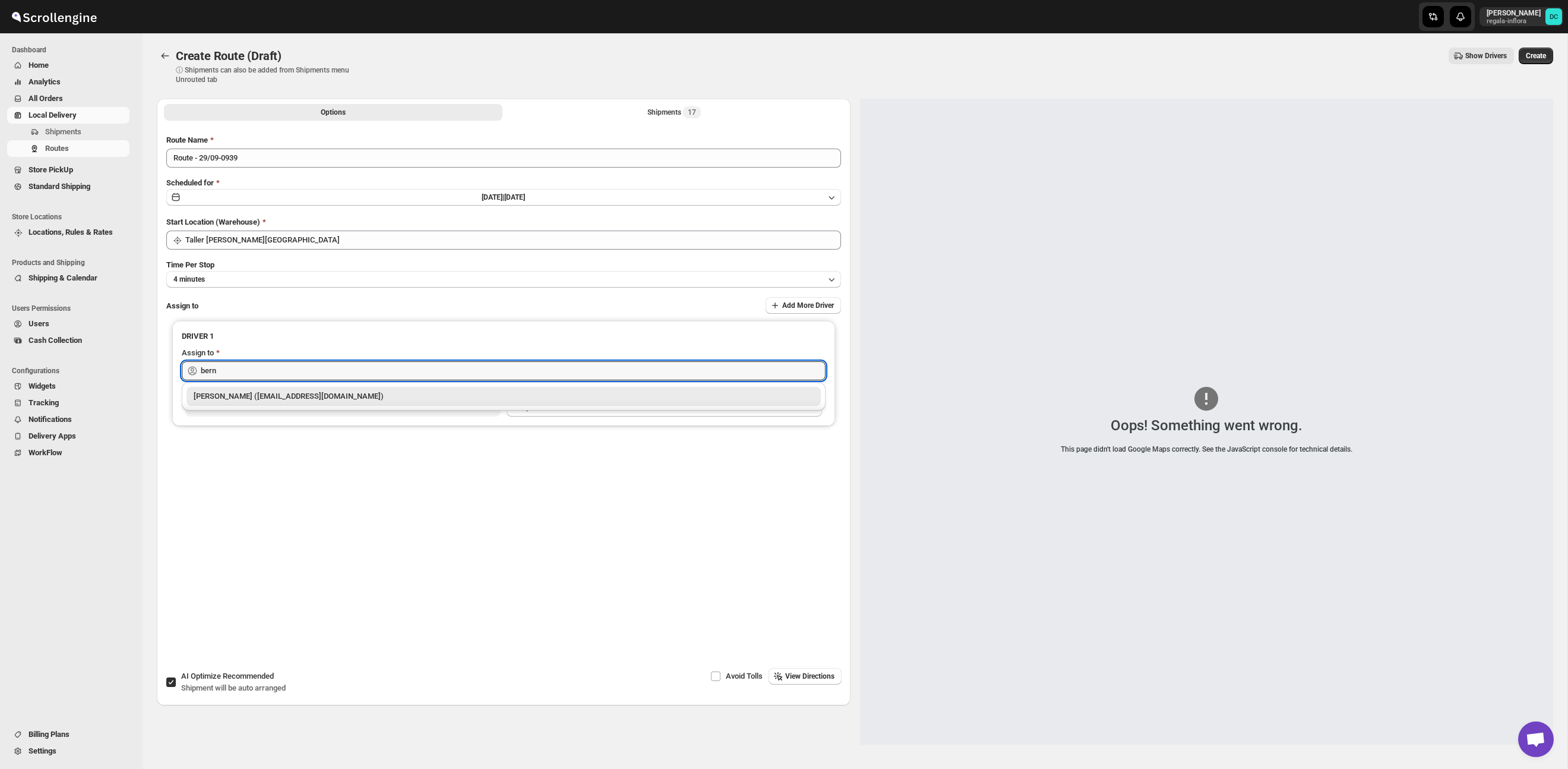
click at [455, 400] on div "[PERSON_NAME] ([EMAIL_ADDRESS][DOMAIN_NAME])" at bounding box center [503, 396] width 620 height 12
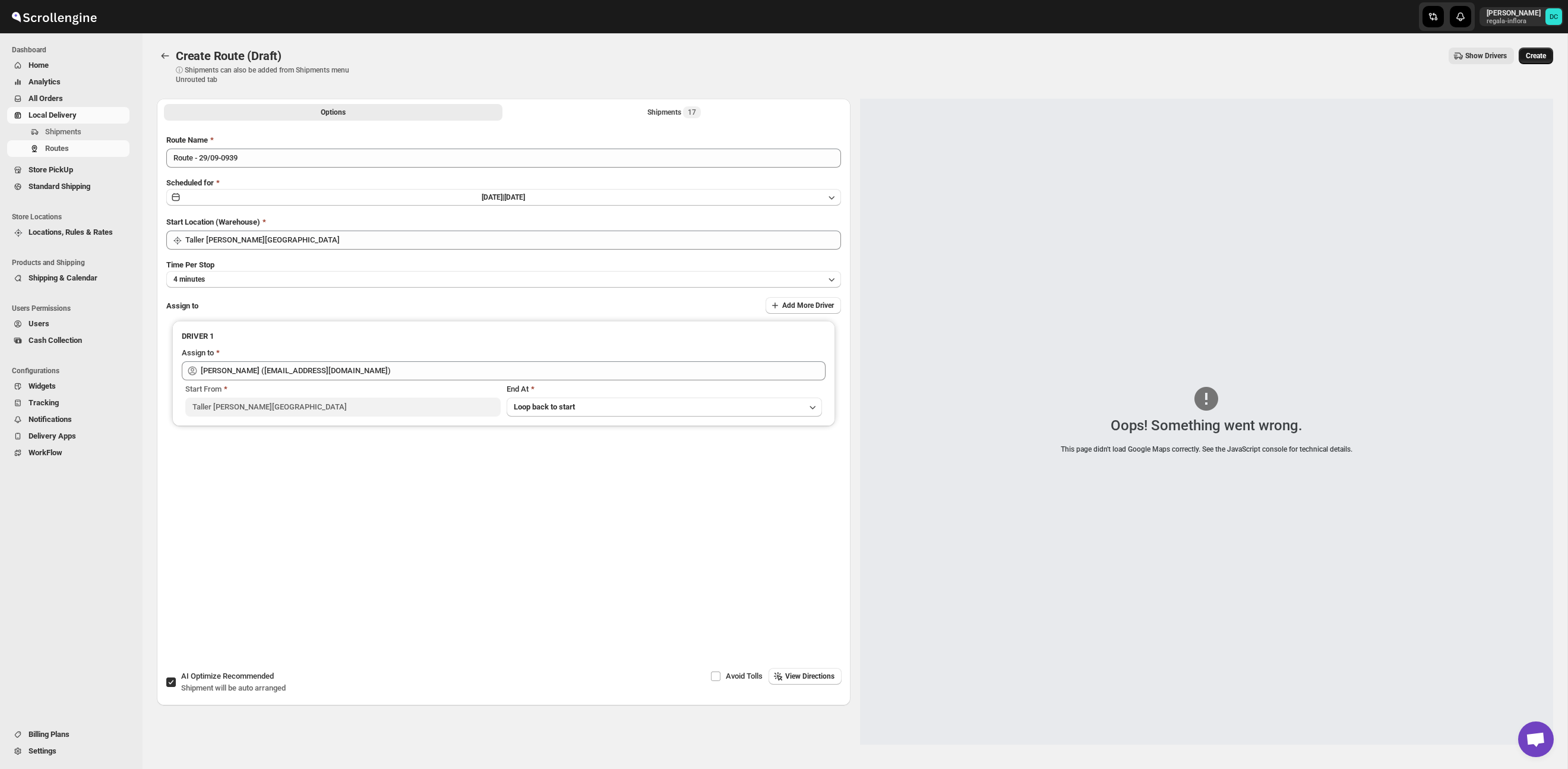
click at [1522, 55] on button "Create" at bounding box center [1536, 55] width 35 height 17
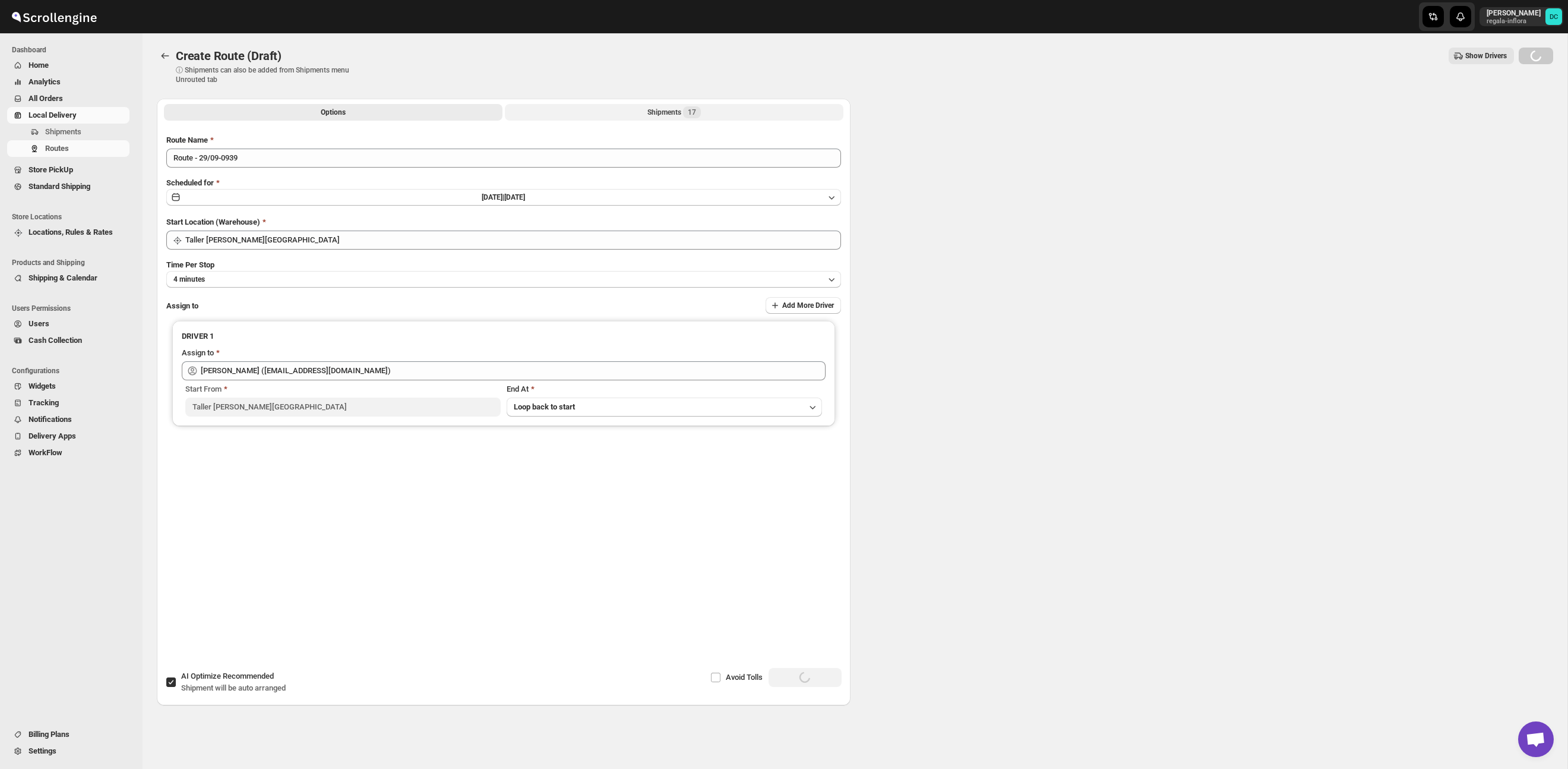
click at [619, 109] on button "Shipments 17" at bounding box center [674, 112] width 339 height 17
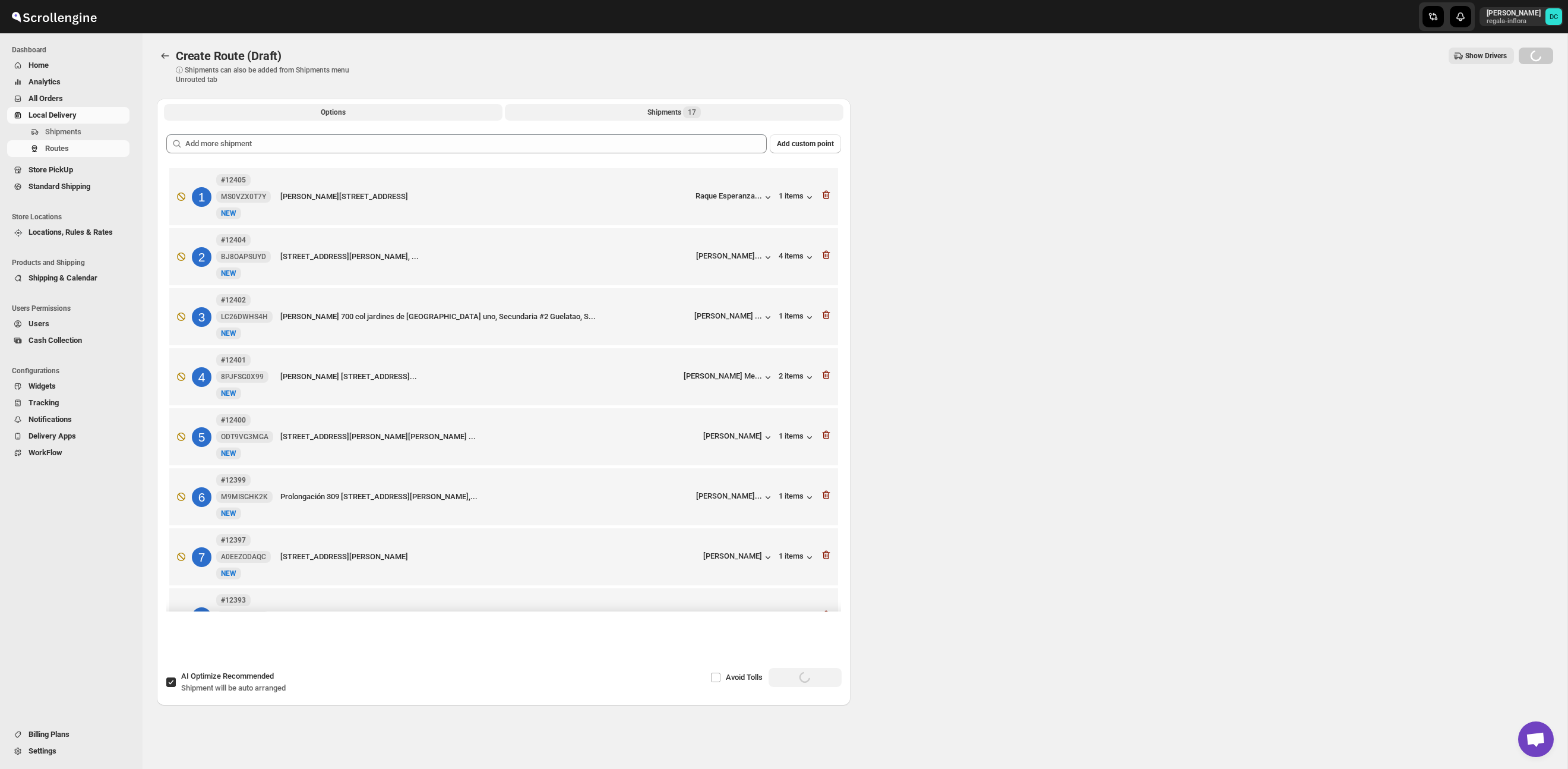
click at [411, 115] on button "Options" at bounding box center [333, 112] width 339 height 17
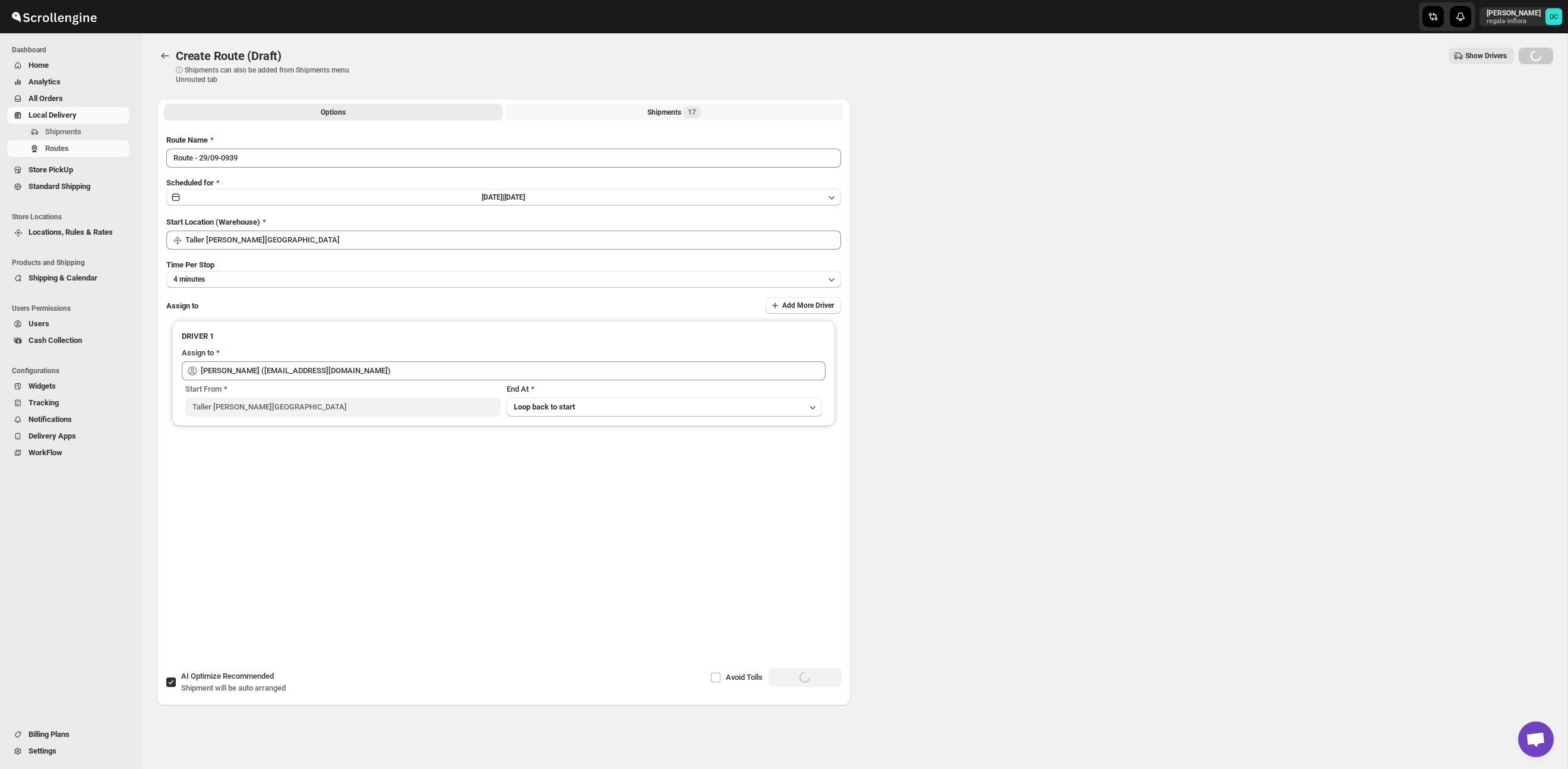
drag, startPoint x: 593, startPoint y: 114, endPoint x: 570, endPoint y: 114, distance: 23.0
click at [593, 113] on button "Shipments 17" at bounding box center [674, 112] width 339 height 17
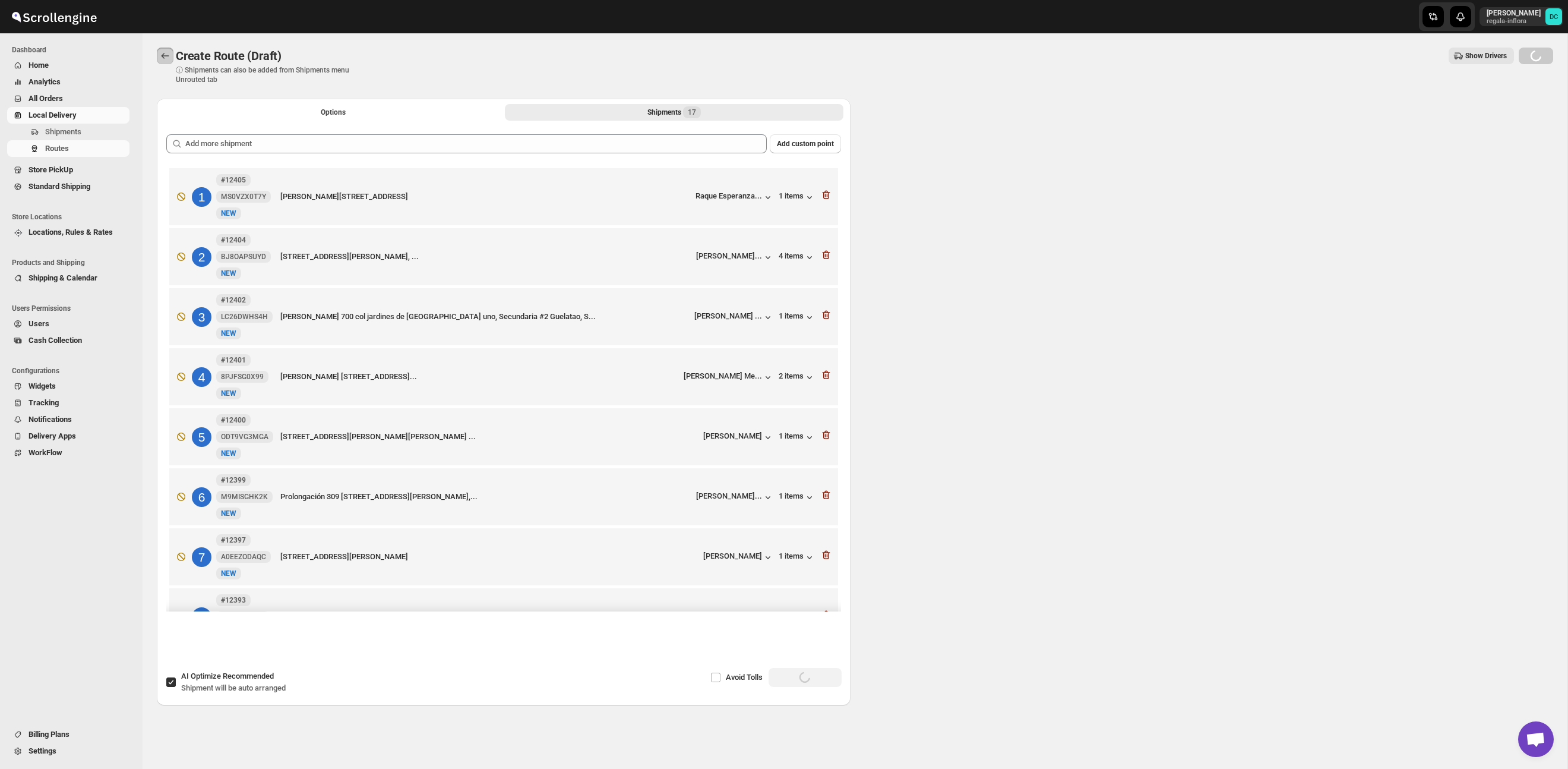
click at [167, 55] on icon "Routes" at bounding box center [165, 56] width 12 height 12
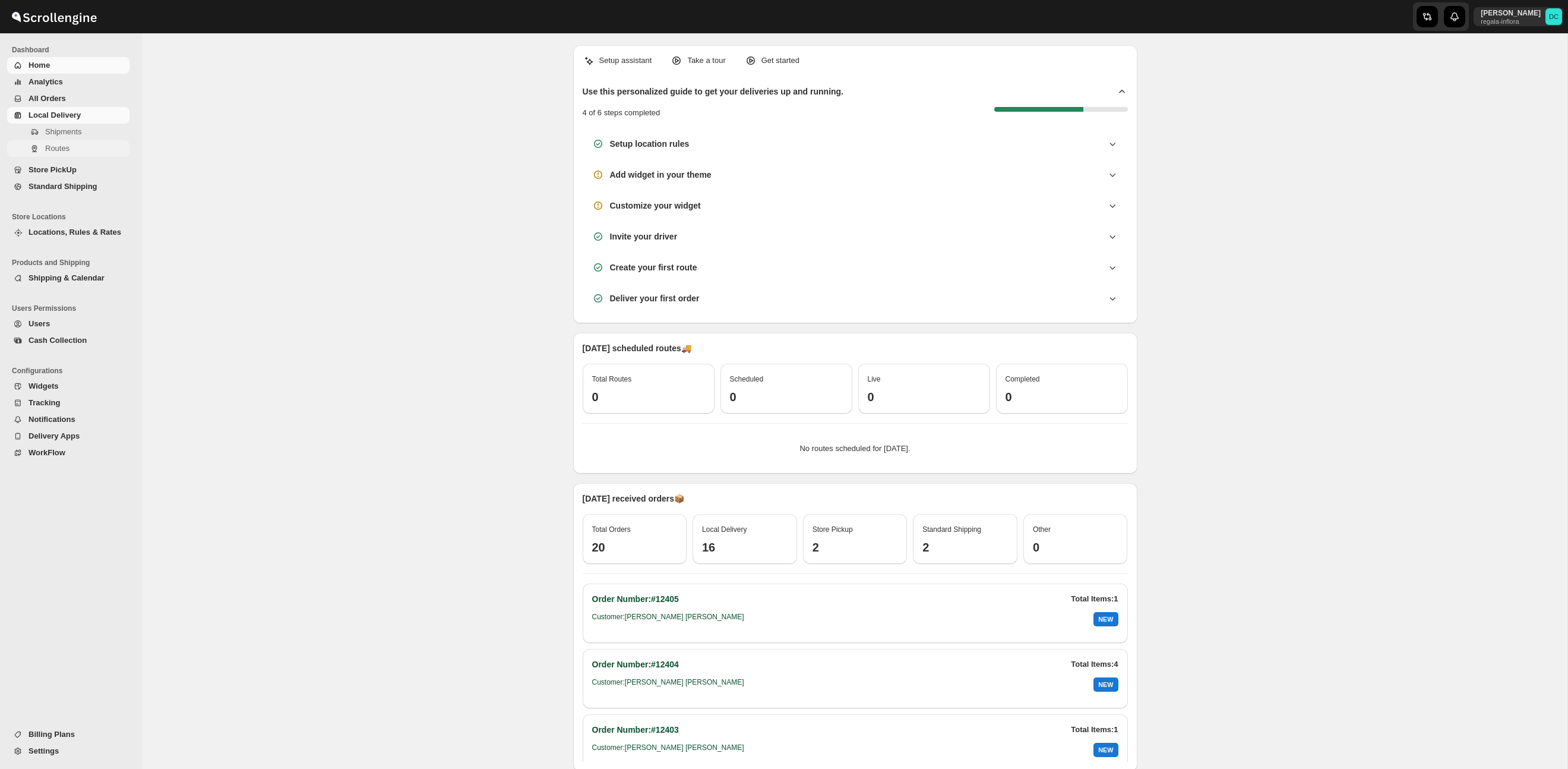
click at [68, 145] on span "Routes" at bounding box center [57, 148] width 24 height 9
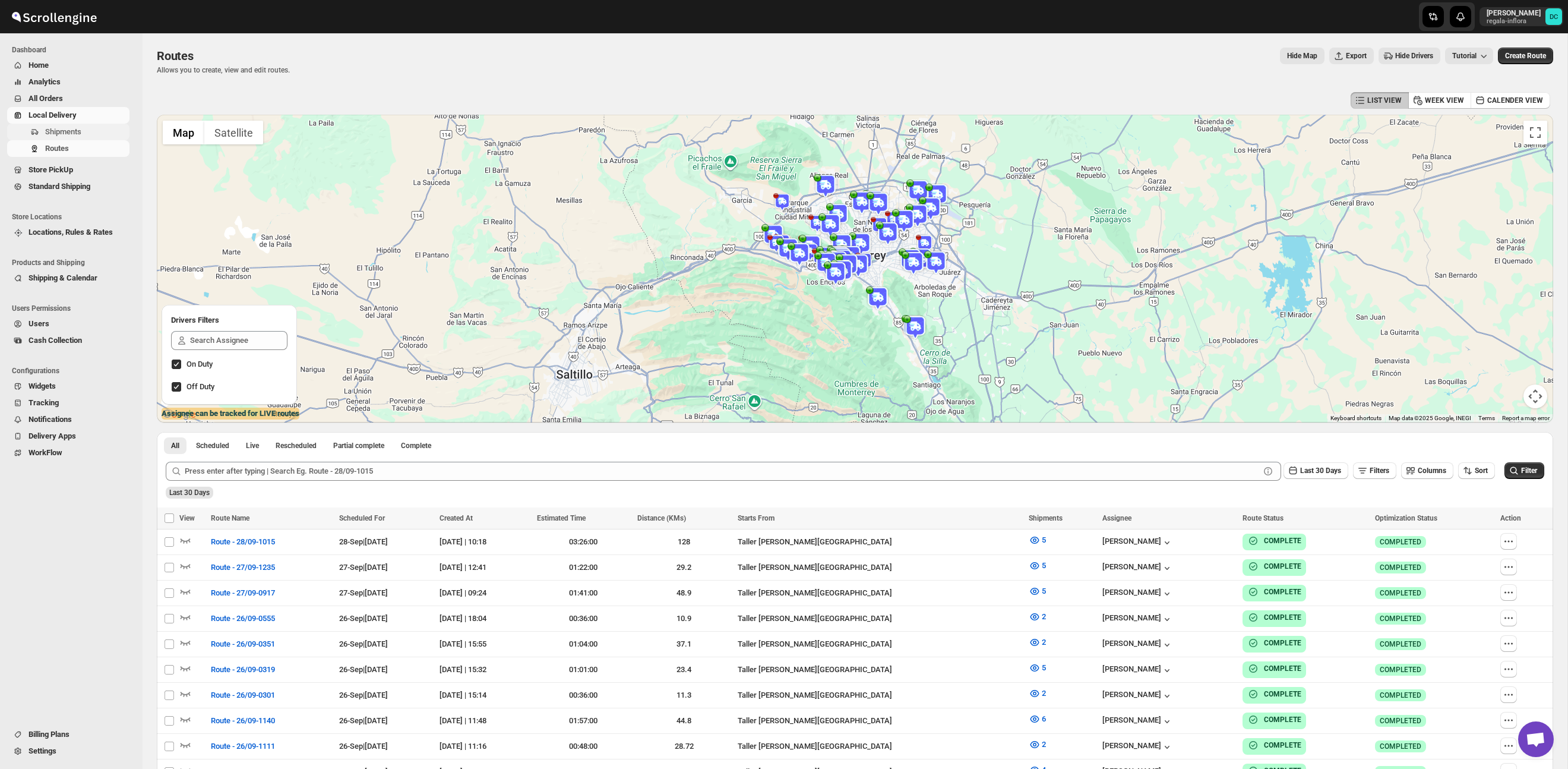
click at [49, 132] on span "Shipments" at bounding box center [63, 131] width 36 height 9
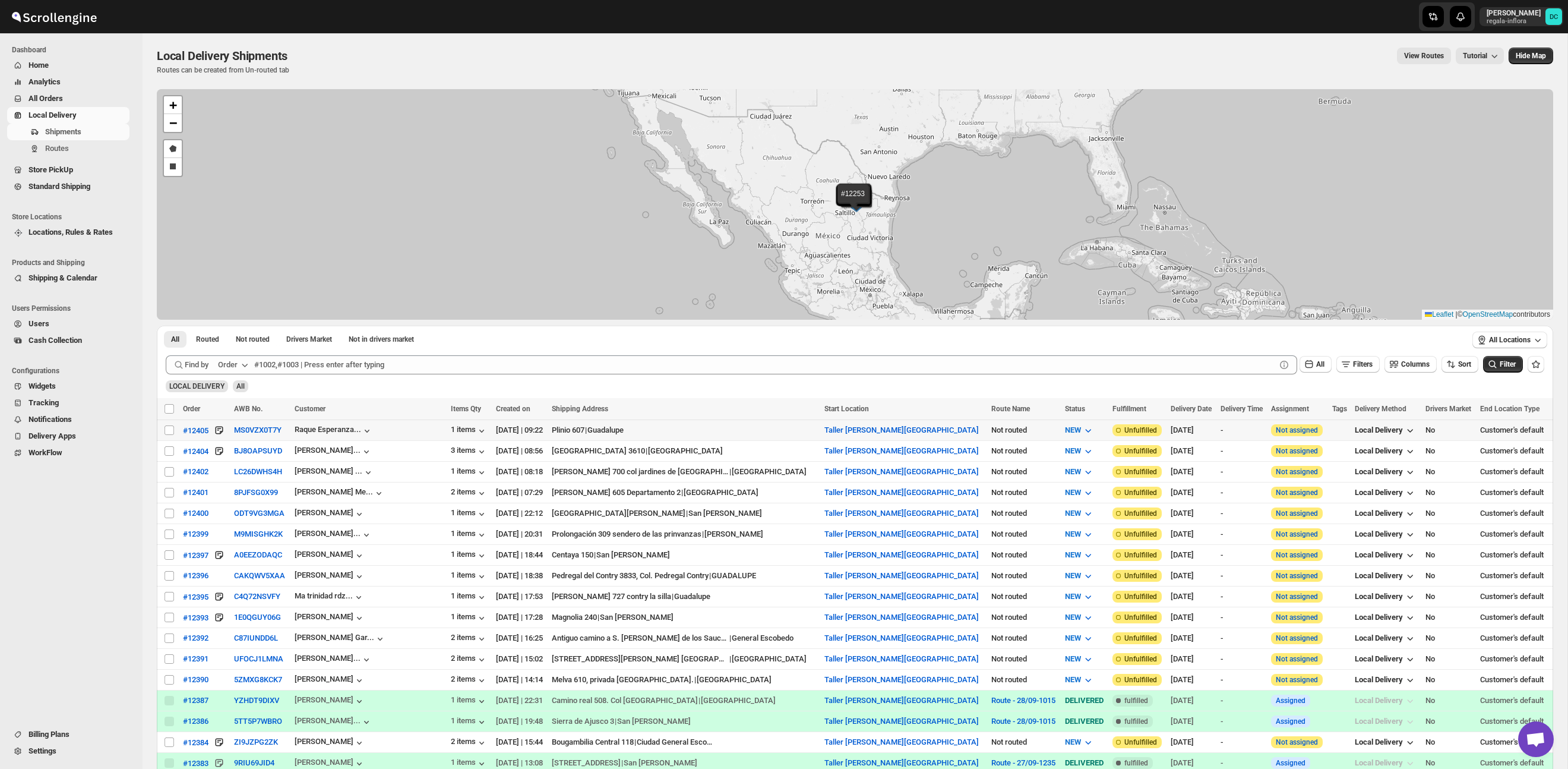
drag, startPoint x: 167, startPoint y: 431, endPoint x: 164, endPoint y: 455, distance: 24.2
click at [167, 431] on input "Select shipment" at bounding box center [169, 430] width 10 height 10
checkbox input "true"
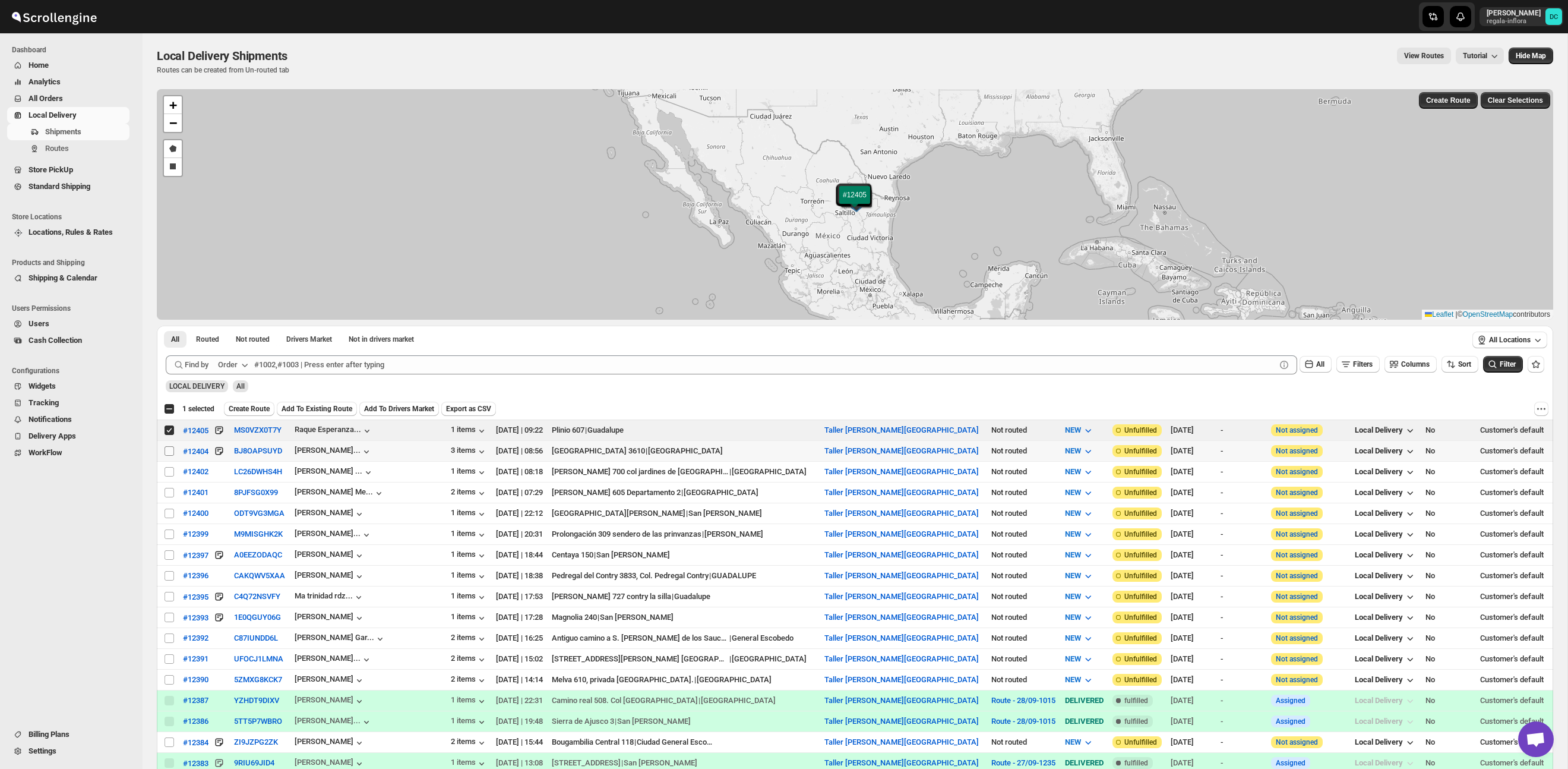
click at [169, 451] on input "Select shipment" at bounding box center [169, 451] width 10 height 10
checkbox input "true"
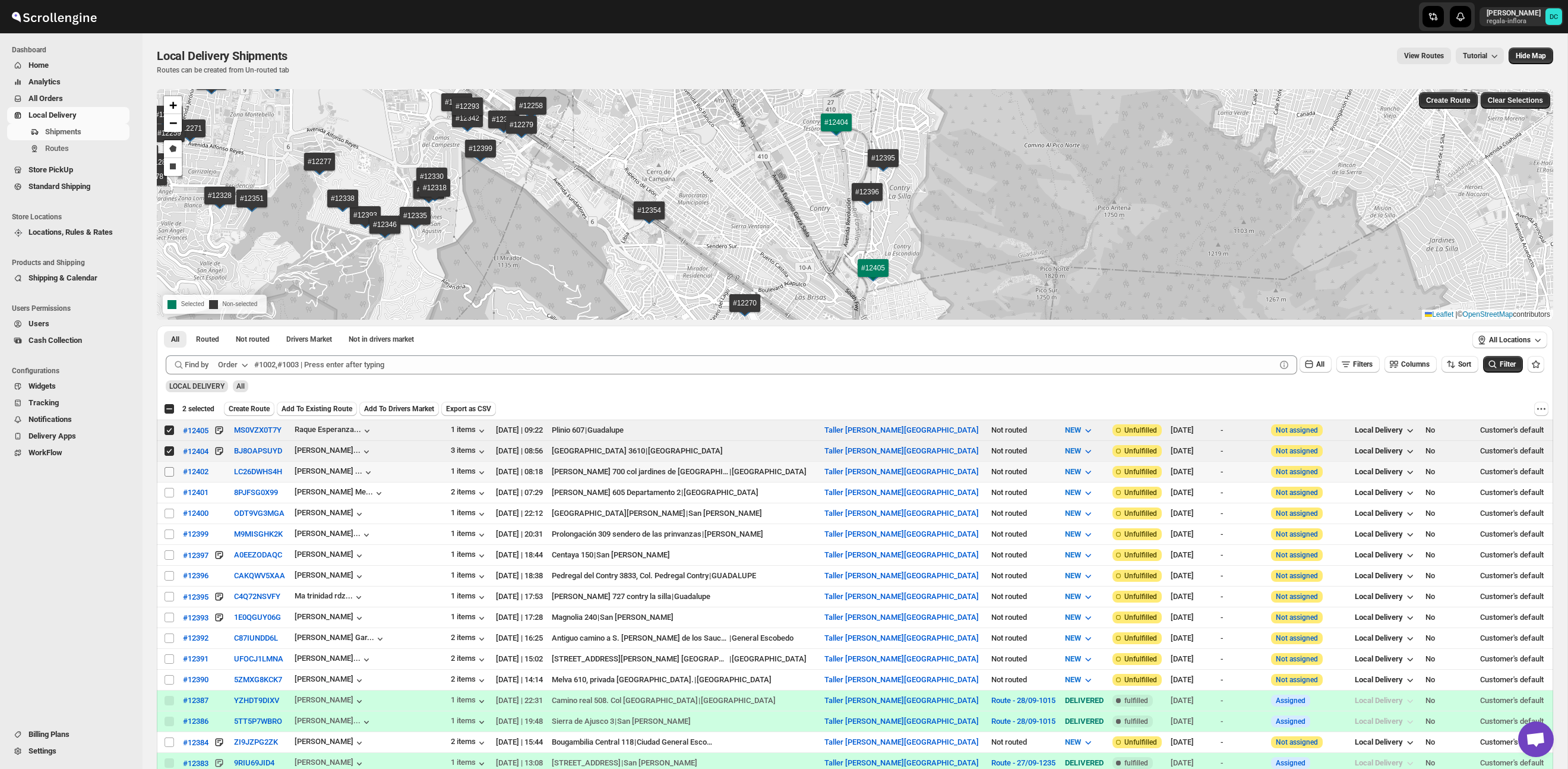
click at [169, 474] on input "Select shipment" at bounding box center [169, 472] width 10 height 10
checkbox input "true"
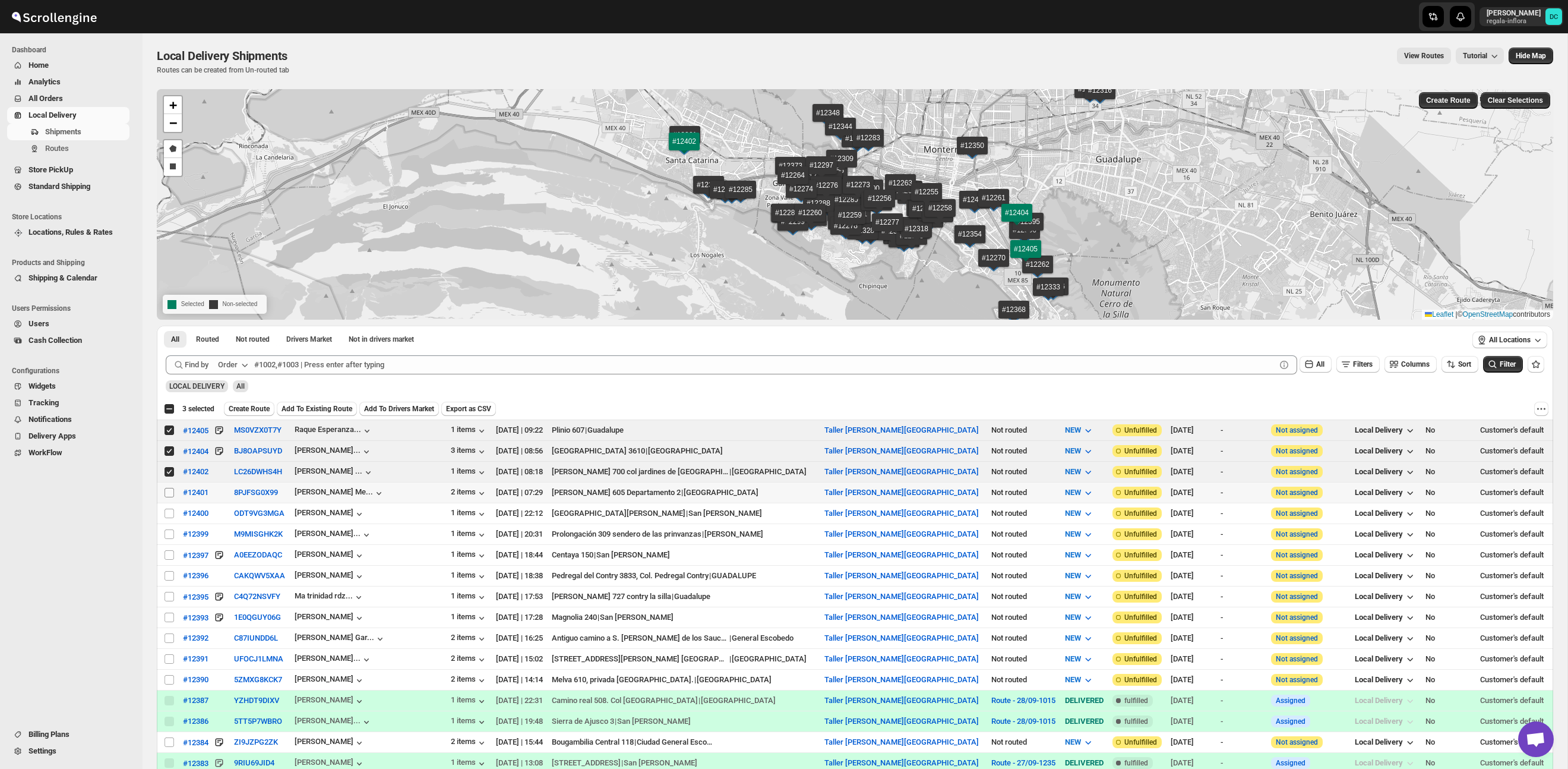
drag, startPoint x: 172, startPoint y: 492, endPoint x: 169, endPoint y: 497, distance: 5.8
click at [172, 492] on input "Select shipment" at bounding box center [169, 492] width 10 height 10
checkbox input "true"
click at [168, 506] on td "Select shipment" at bounding box center [168, 514] width 23 height 21
checkbox input "true"
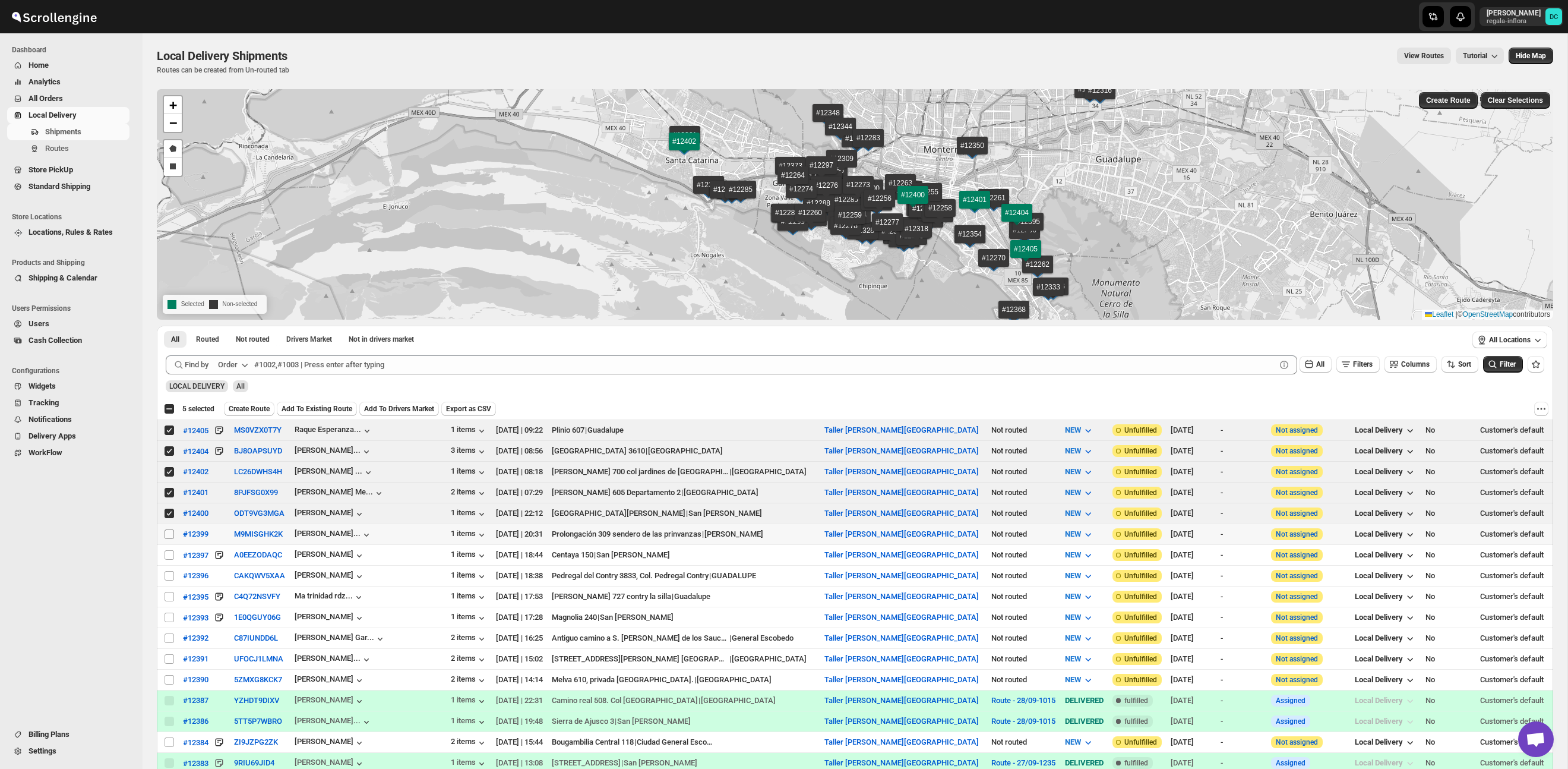
click at [169, 534] on input "Select shipment" at bounding box center [169, 534] width 10 height 10
checkbox input "true"
click at [168, 554] on input "Select shipment" at bounding box center [169, 554] width 10 height 10
checkbox input "true"
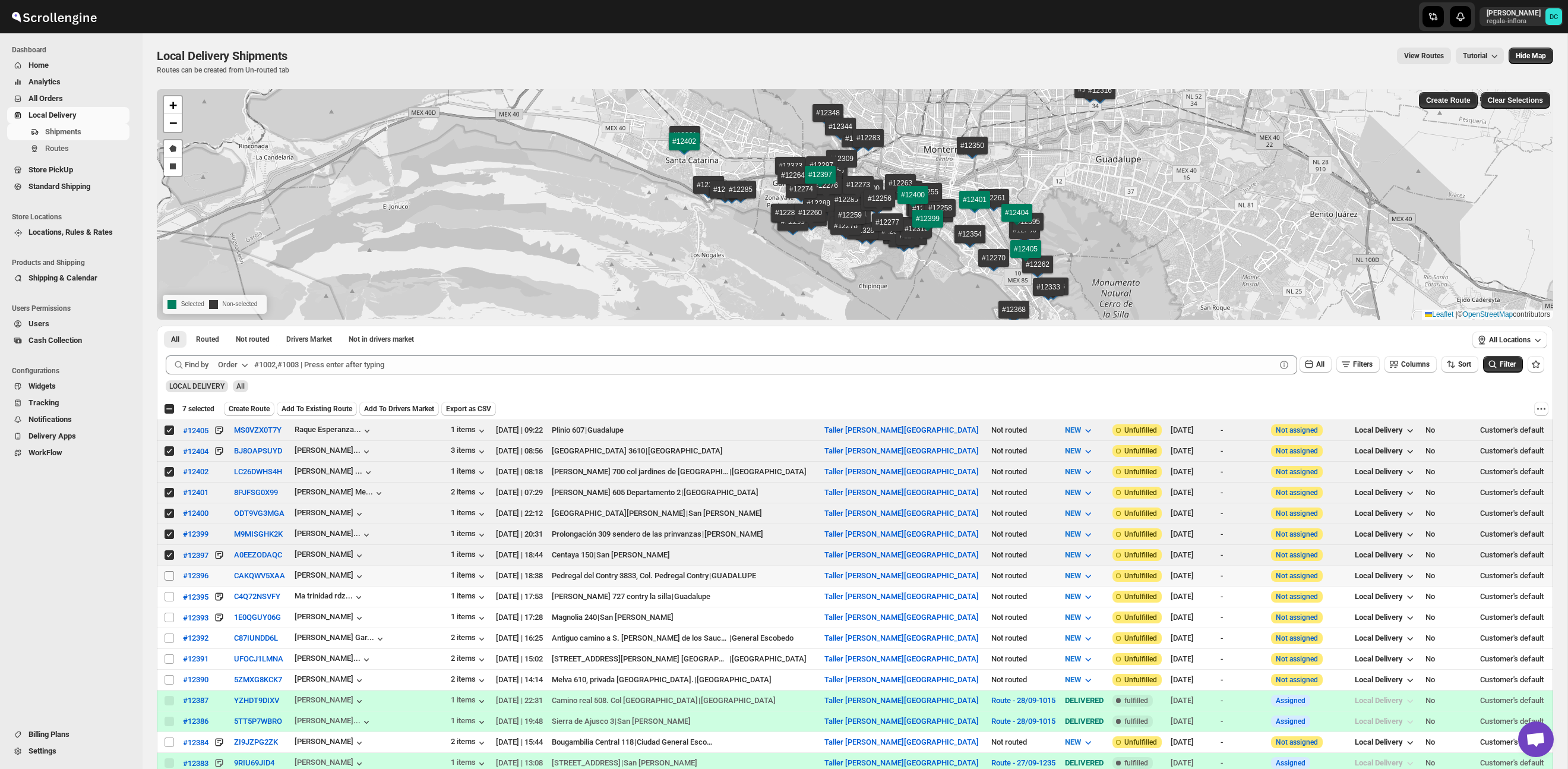
click at [169, 576] on input "Select shipment" at bounding box center [169, 576] width 10 height 10
checkbox input "true"
click at [167, 613] on input "Select shipment" at bounding box center [169, 617] width 10 height 10
checkbox input "true"
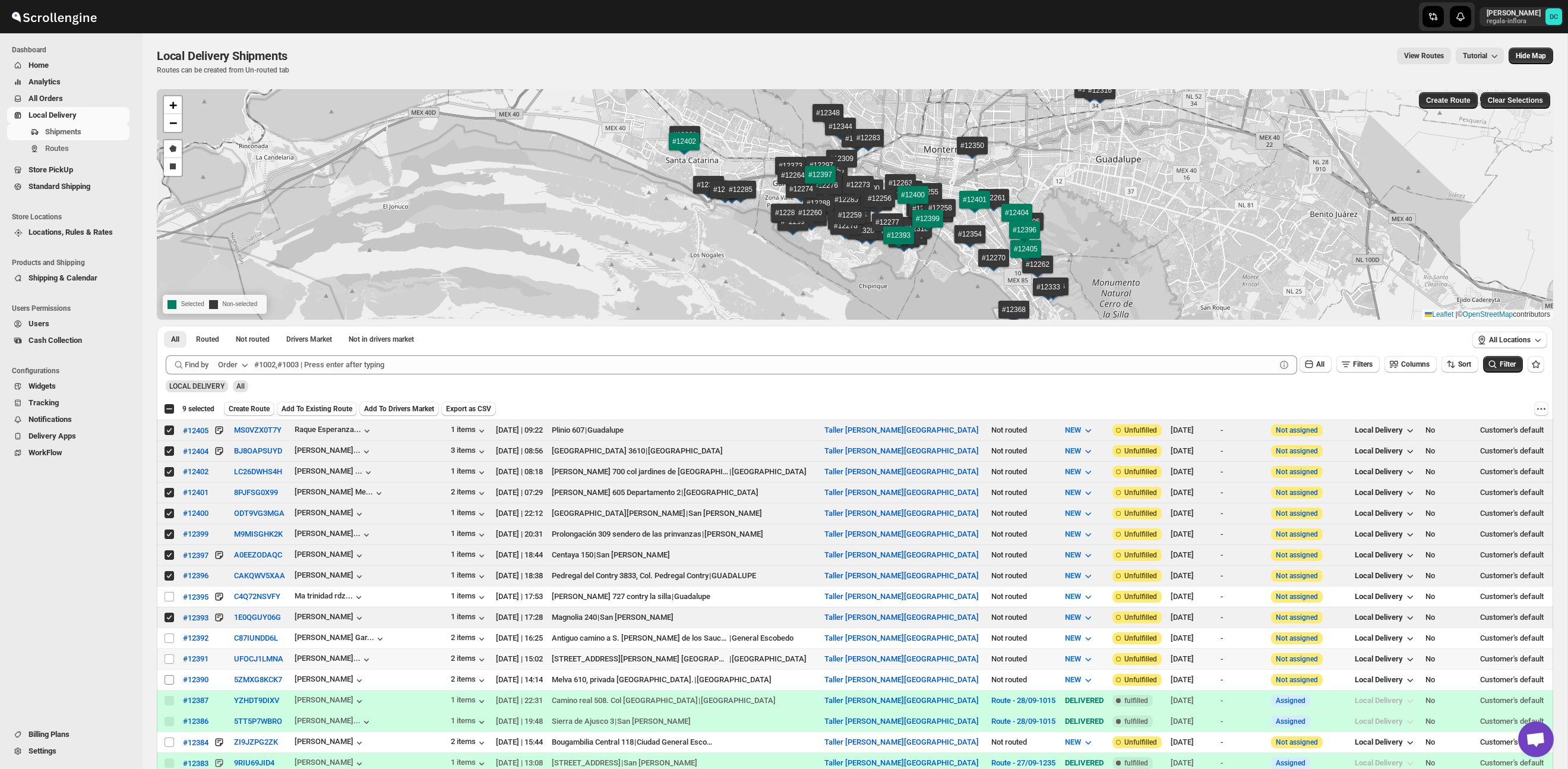
click at [167, 661] on input "Select shipment" at bounding box center [169, 658] width 10 height 10
checkbox input "true"
drag, startPoint x: 170, startPoint y: 680, endPoint x: 215, endPoint y: 666, distance: 47.1
click at [169, 680] on input "Select shipment" at bounding box center [169, 679] width 10 height 10
checkbox input "true"
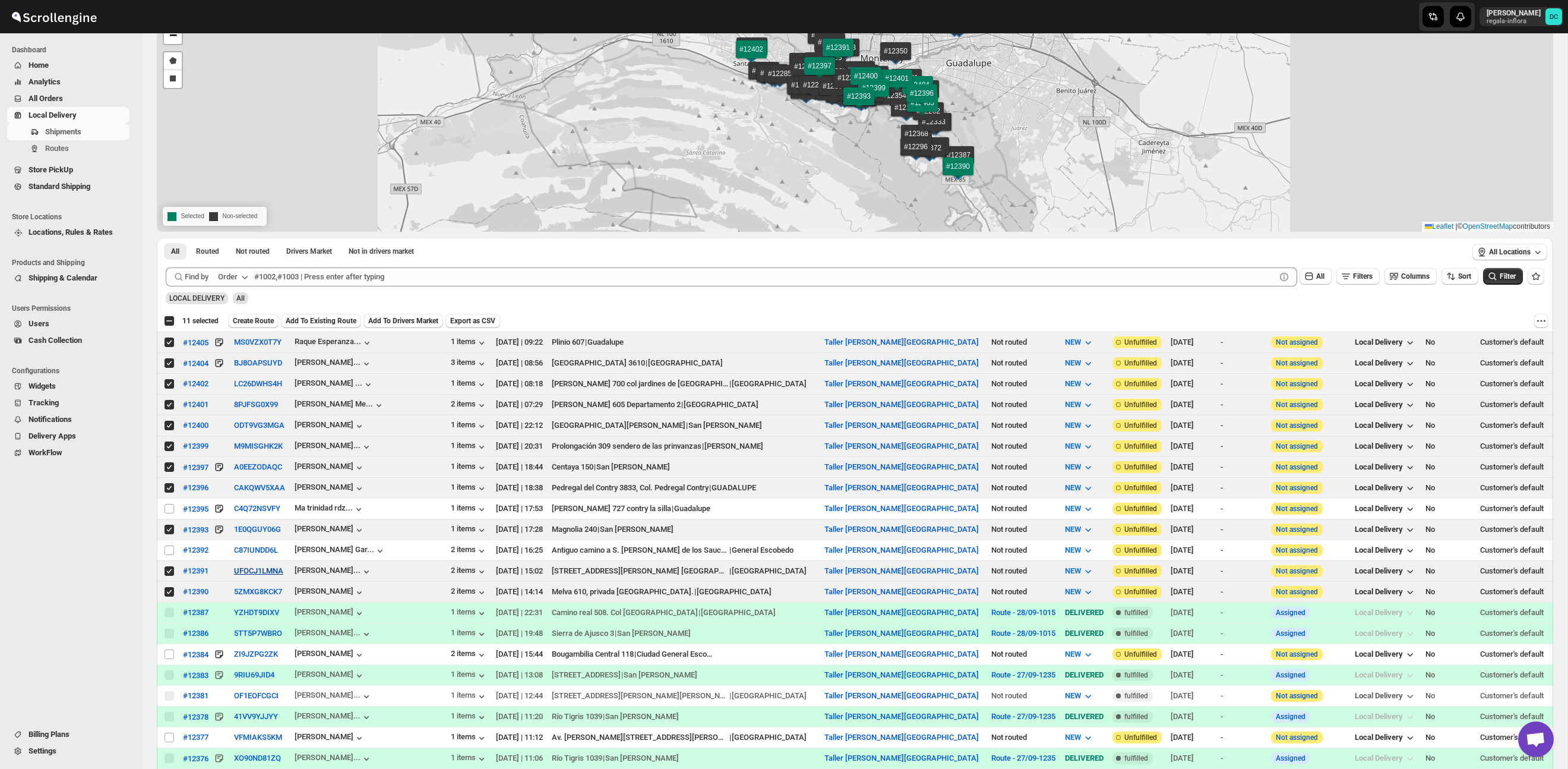
scroll to position [116, 0]
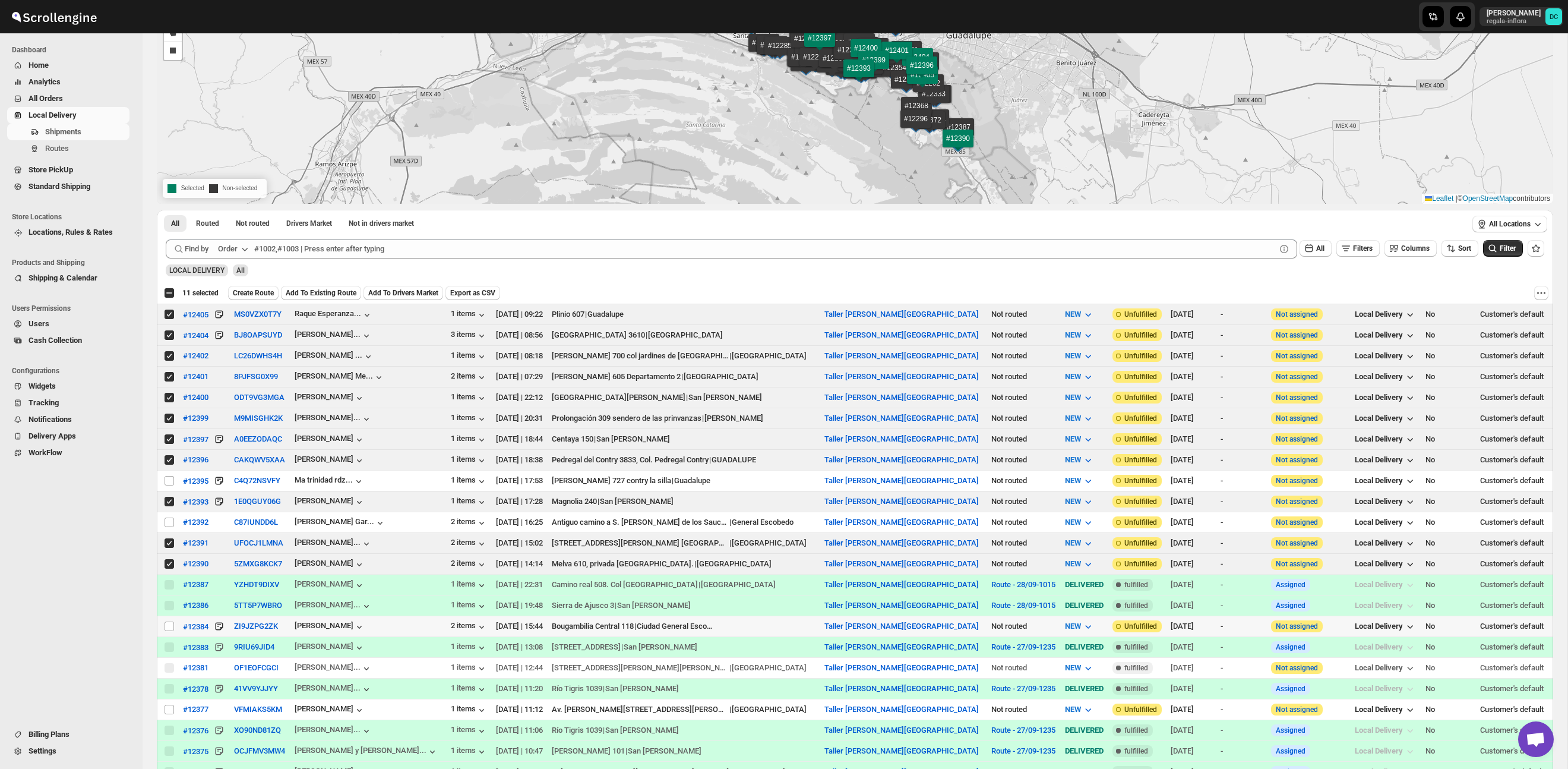
drag, startPoint x: 169, startPoint y: 629, endPoint x: 169, endPoint y: 661, distance: 32.0
click at [169, 629] on input "Select shipment" at bounding box center [169, 626] width 10 height 10
checkbox input "true"
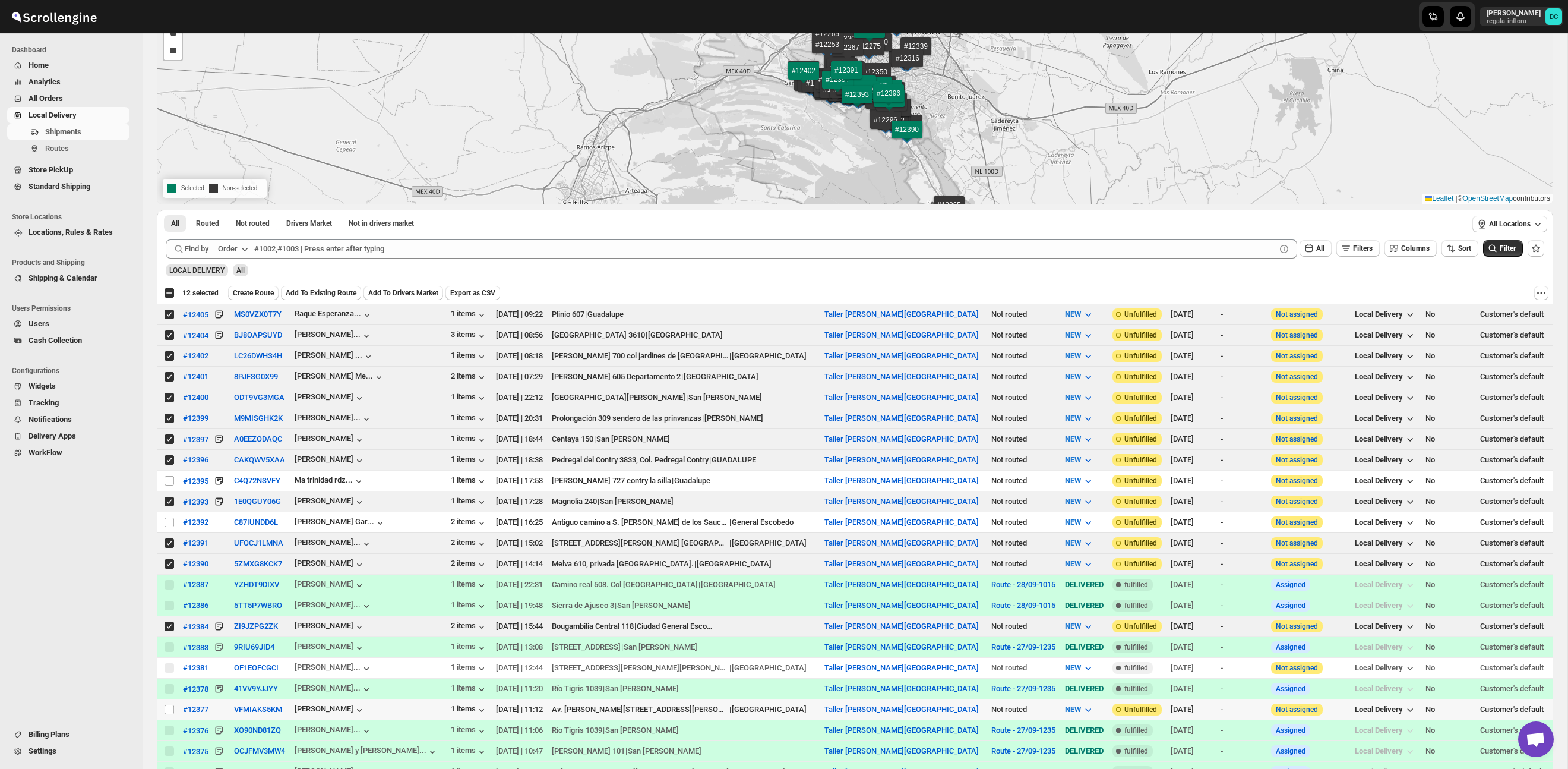
scroll to position [162, 0]
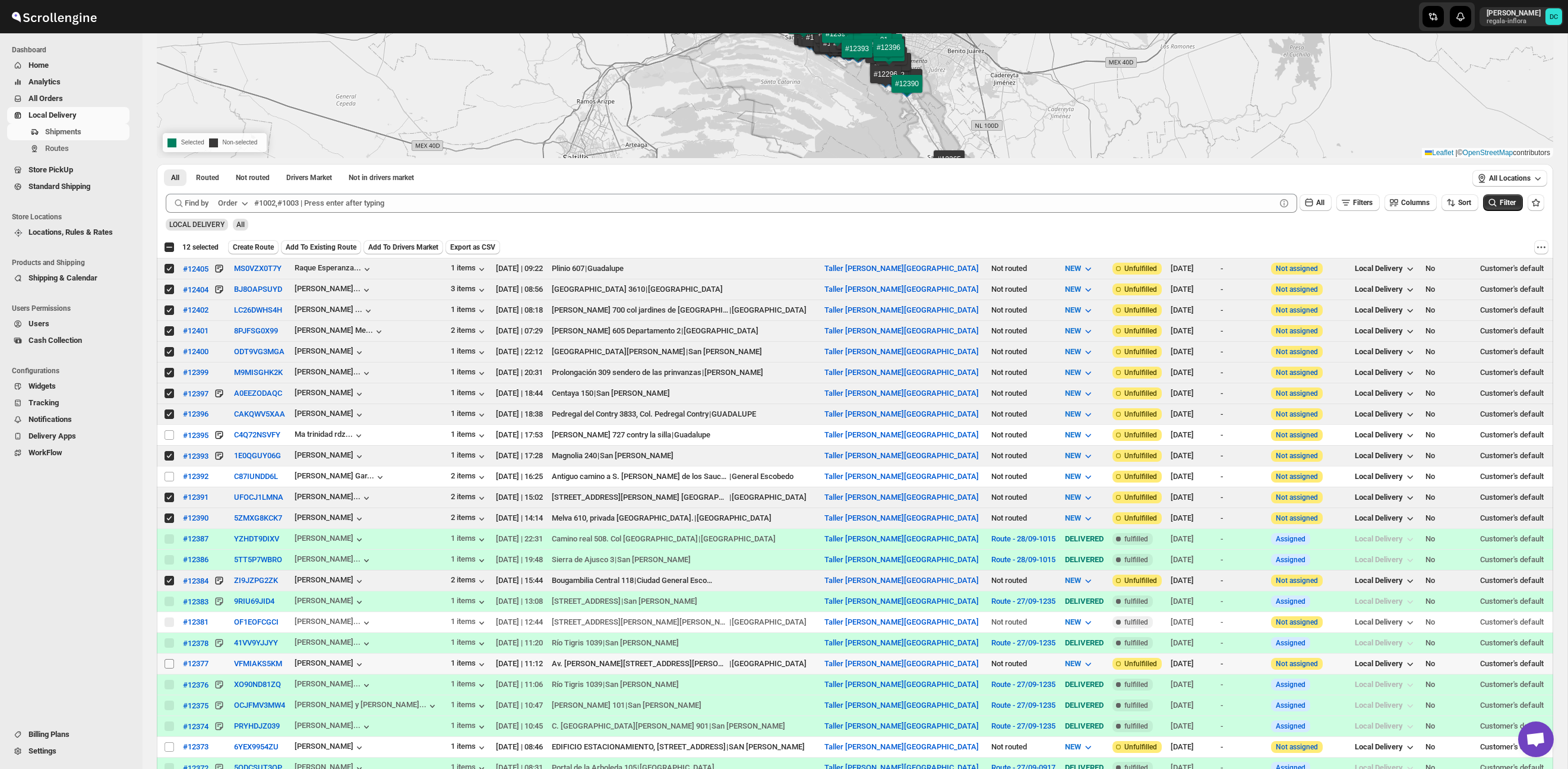
click at [168, 665] on input "Select shipment" at bounding box center [169, 663] width 10 height 10
checkbox input "true"
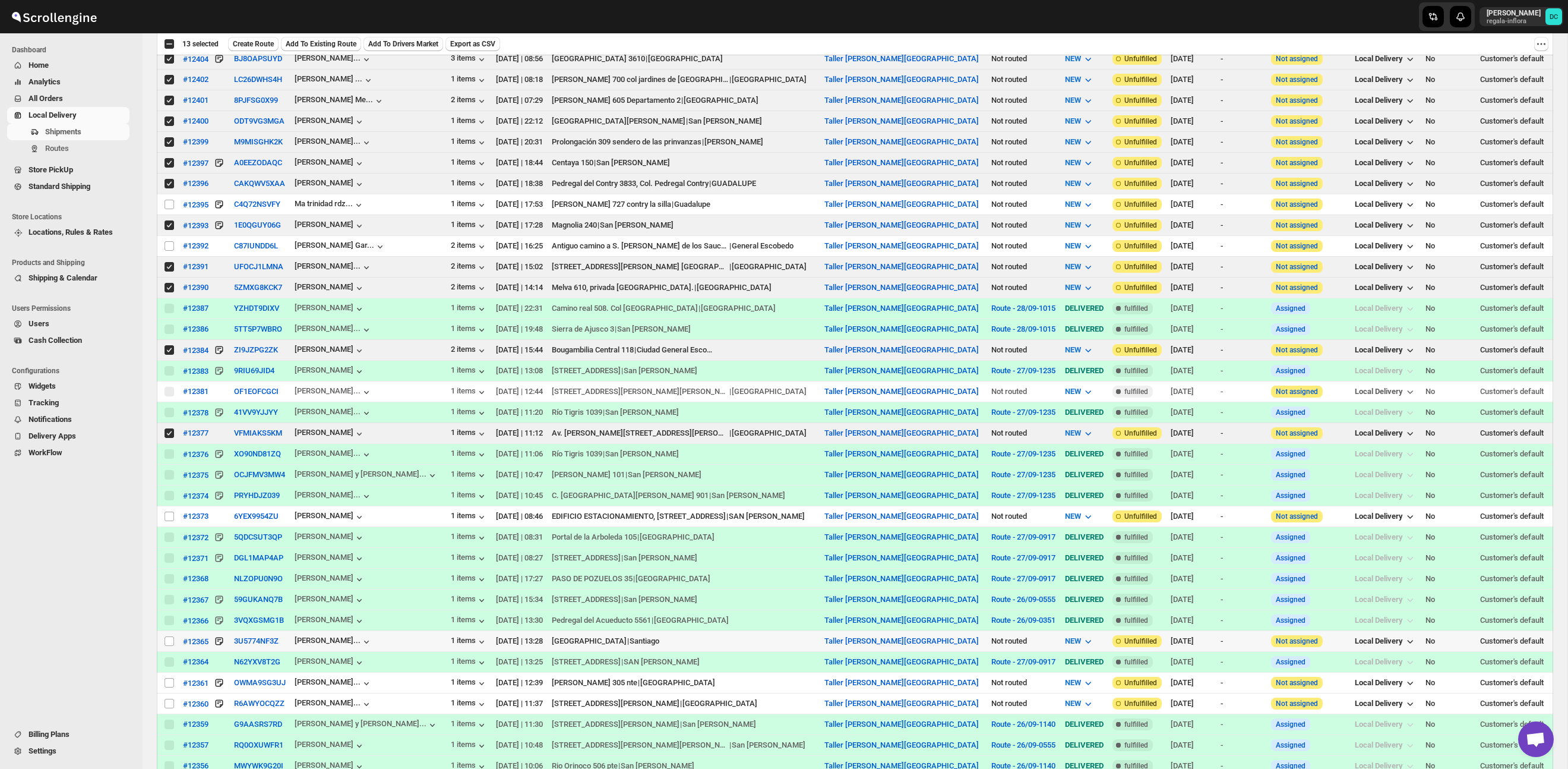
scroll to position [404, 0]
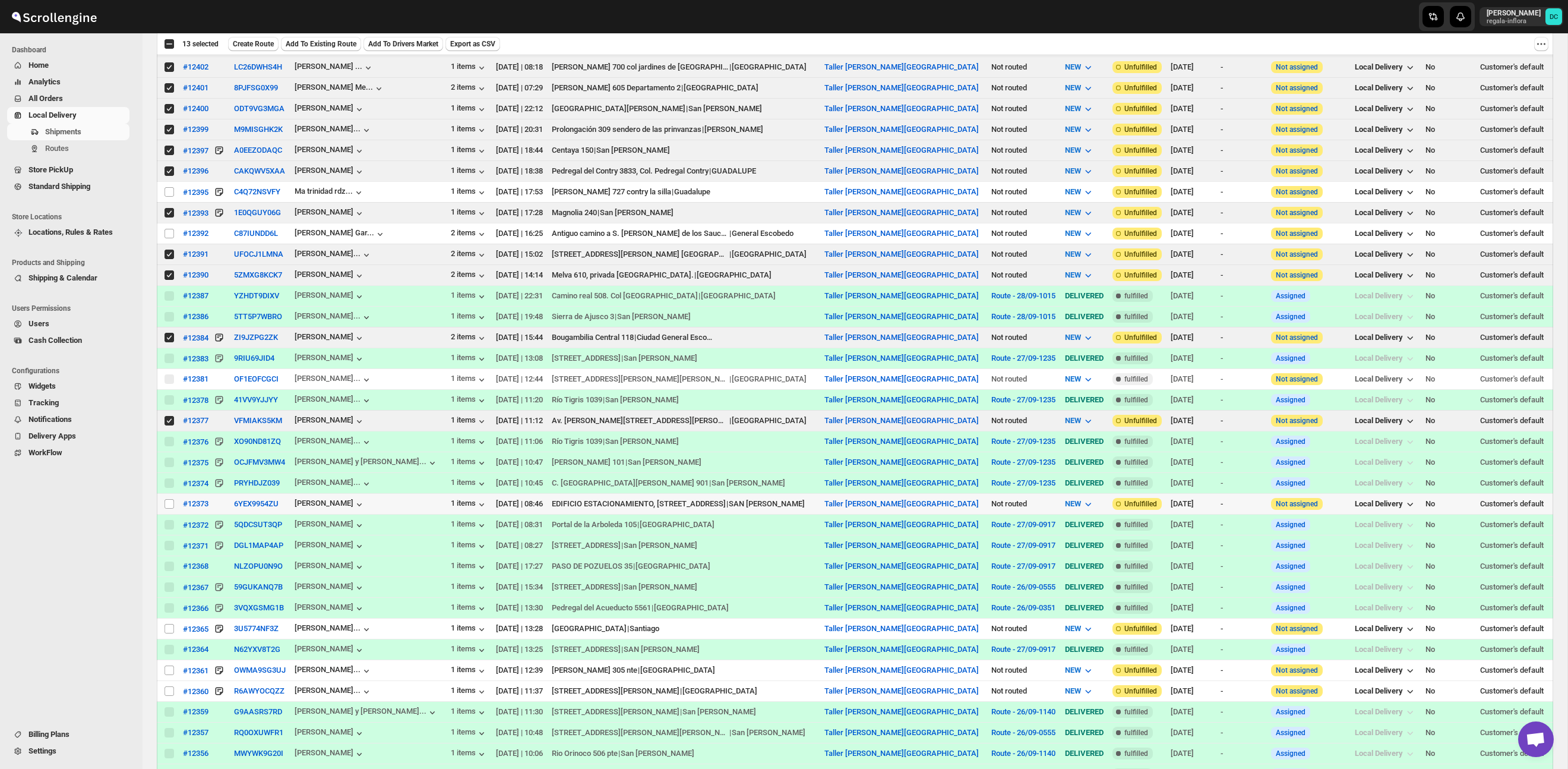
drag, startPoint x: 170, startPoint y: 503, endPoint x: 171, endPoint y: 514, distance: 11.0
click at [170, 503] on input "Select shipment" at bounding box center [169, 503] width 10 height 10
checkbox input "true"
drag, startPoint x: 168, startPoint y: 631, endPoint x: 185, endPoint y: 624, distance: 18.4
click at [168, 631] on input "Select shipment" at bounding box center [169, 628] width 10 height 10
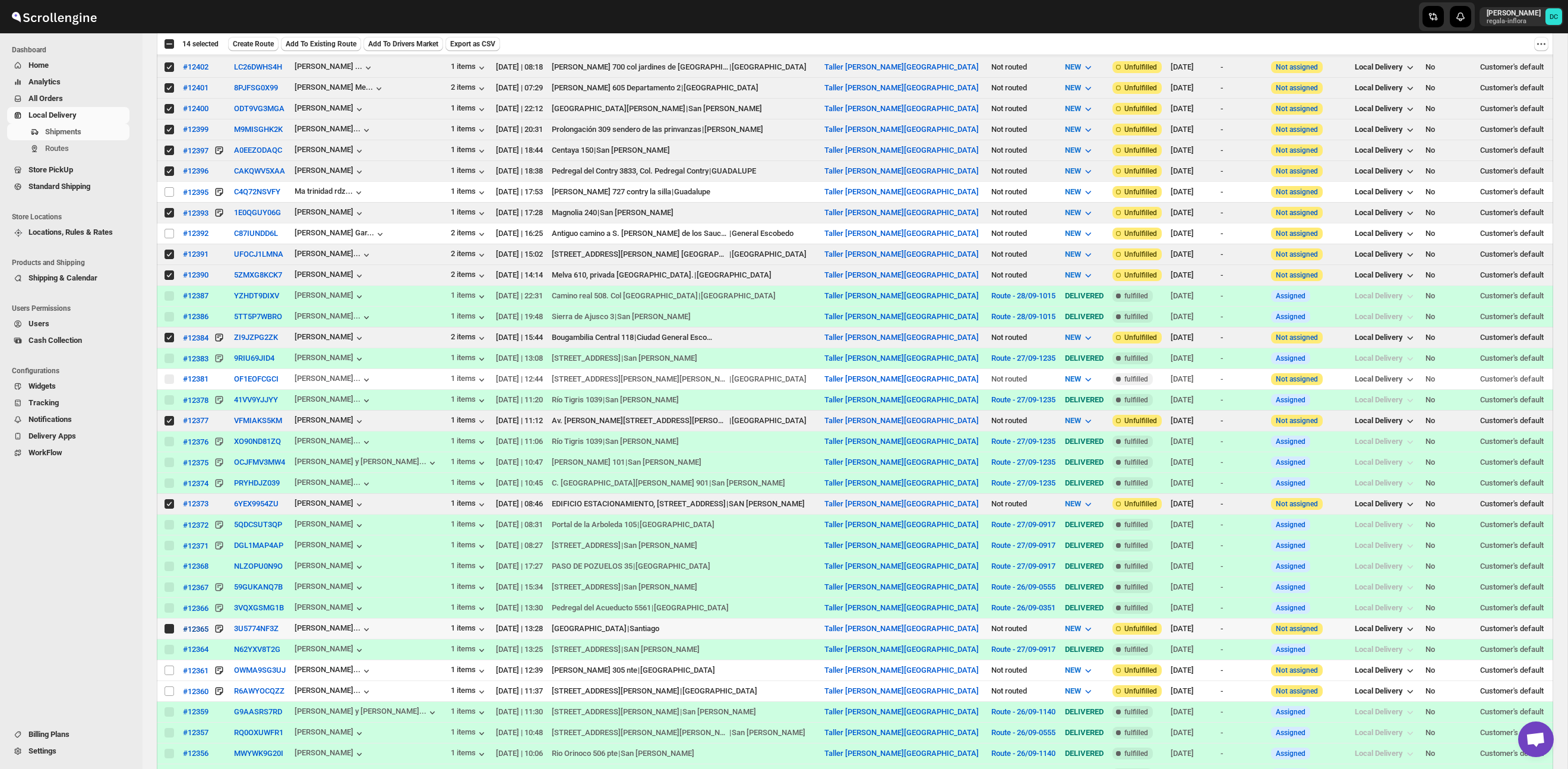
checkbox input "true"
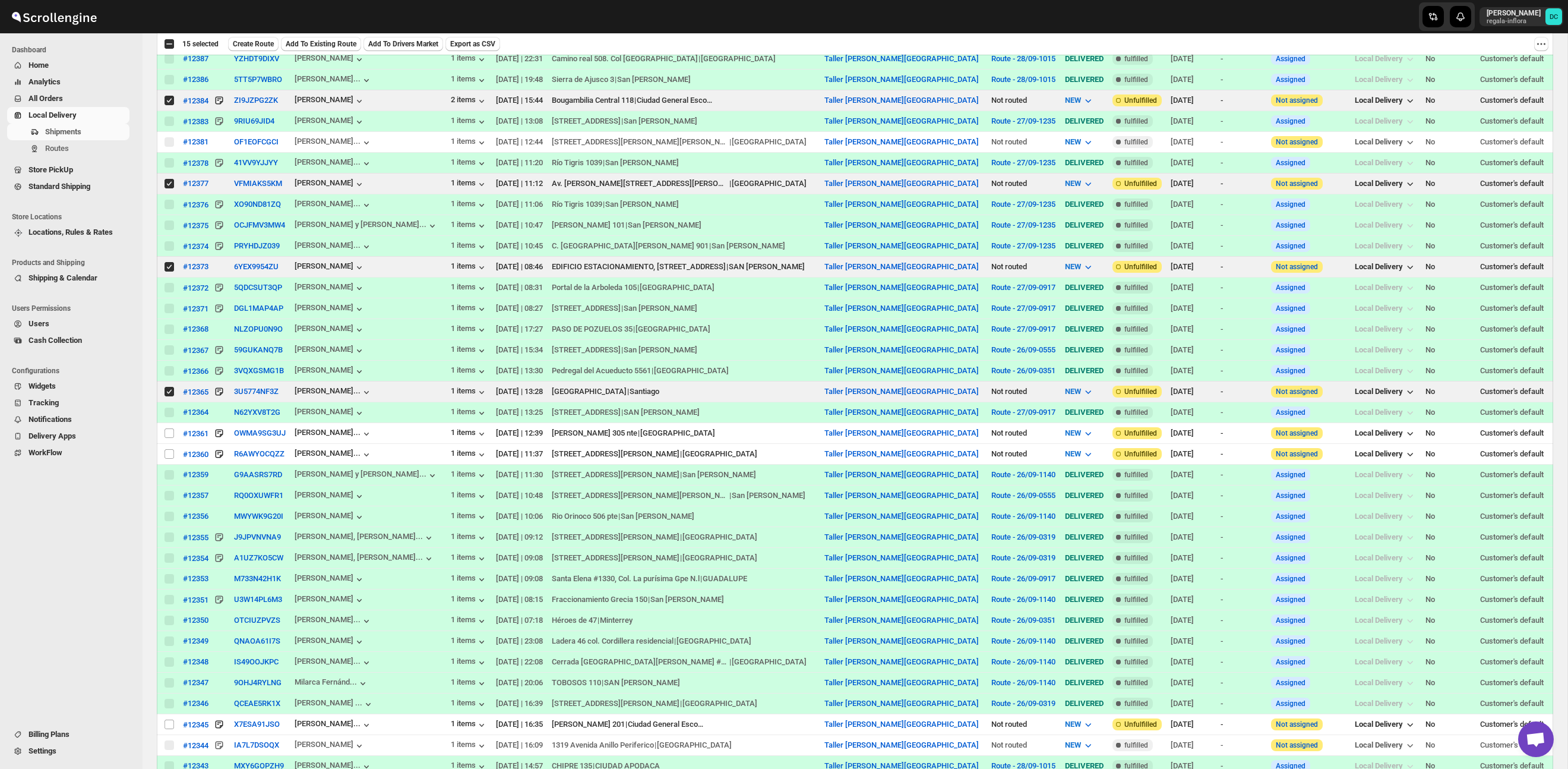
scroll to position [646, 0]
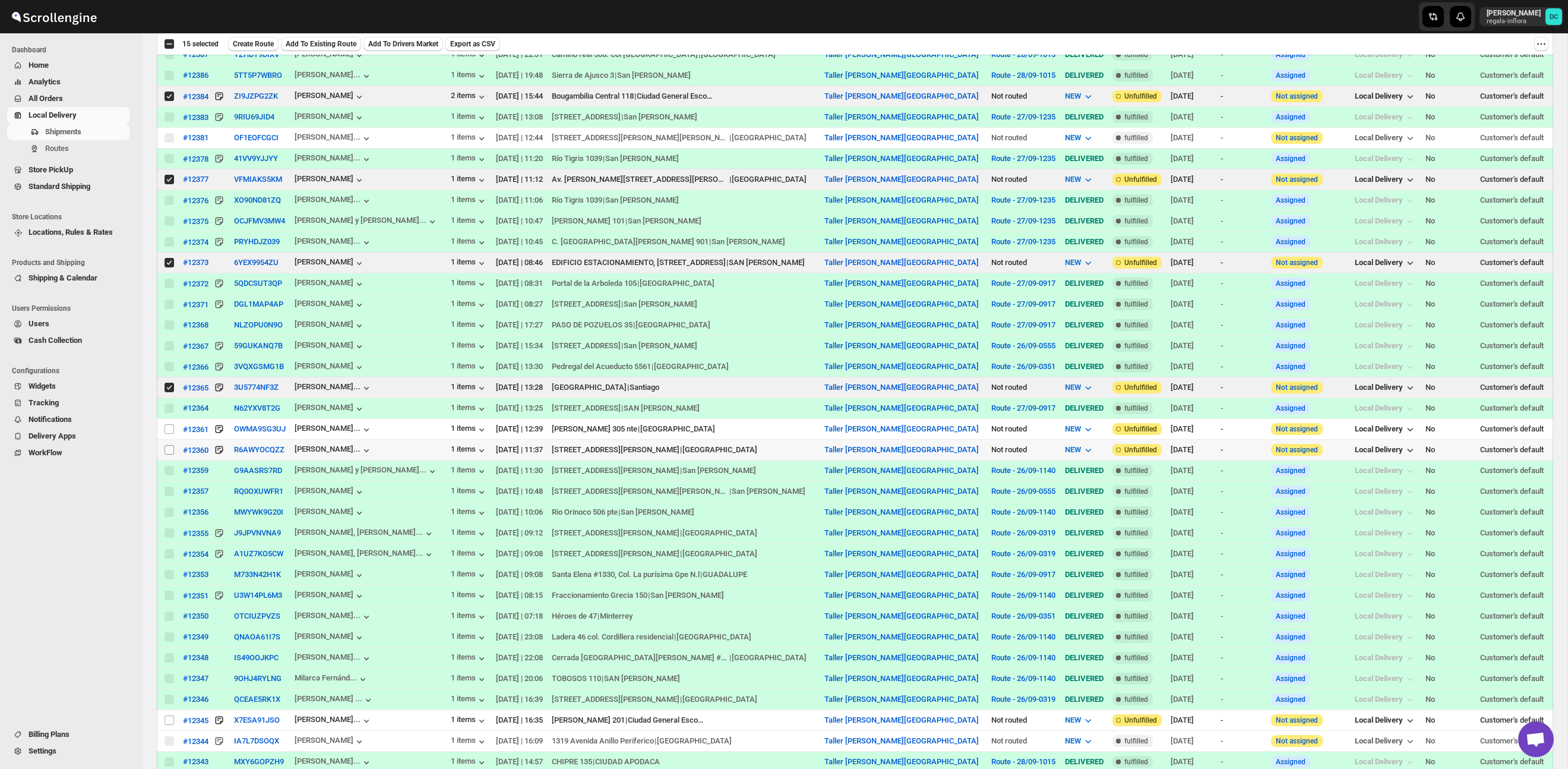
click at [171, 452] on input "Select shipment" at bounding box center [169, 449] width 10 height 10
checkbox input "true"
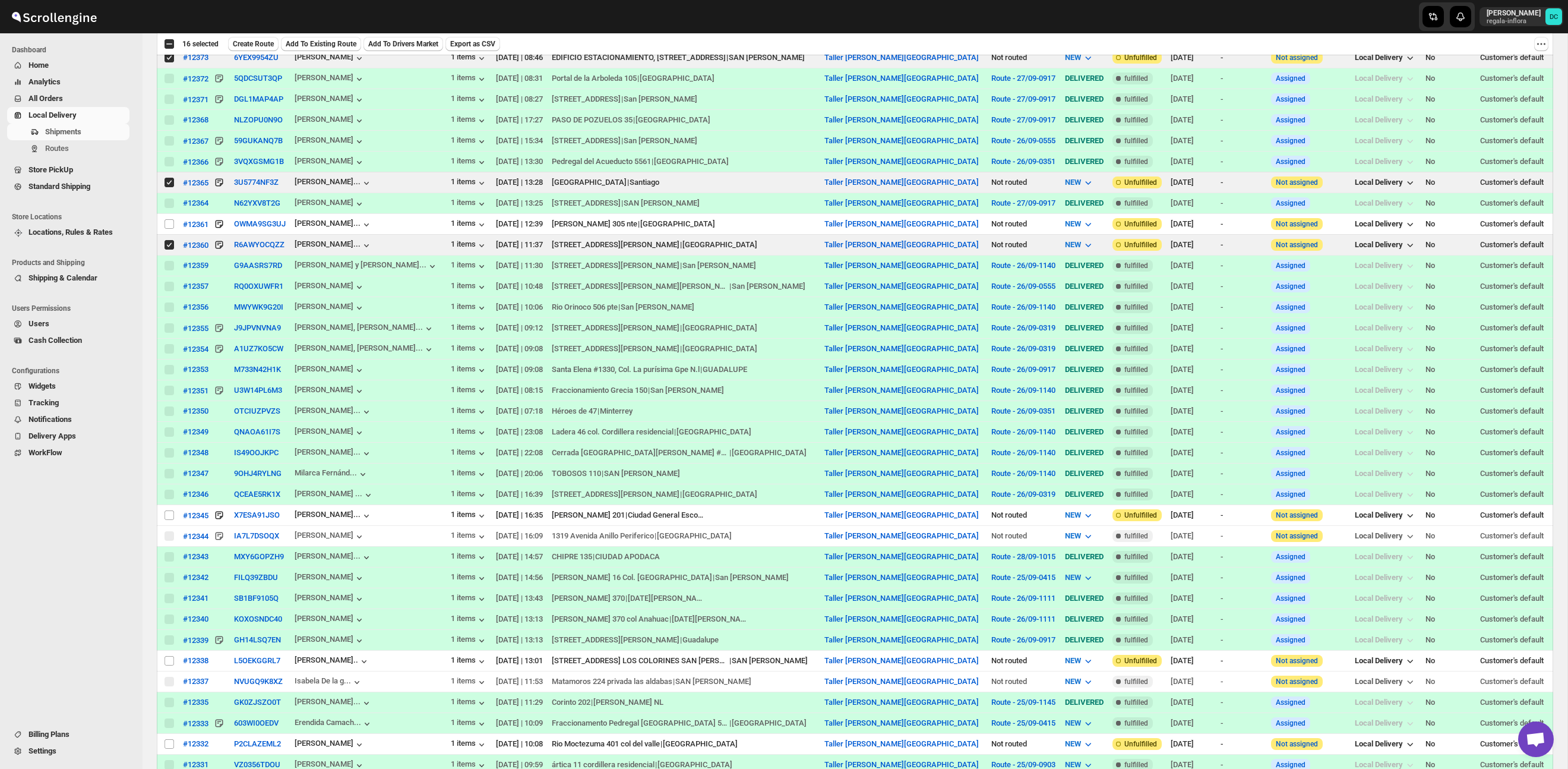
scroll to position [857, 0]
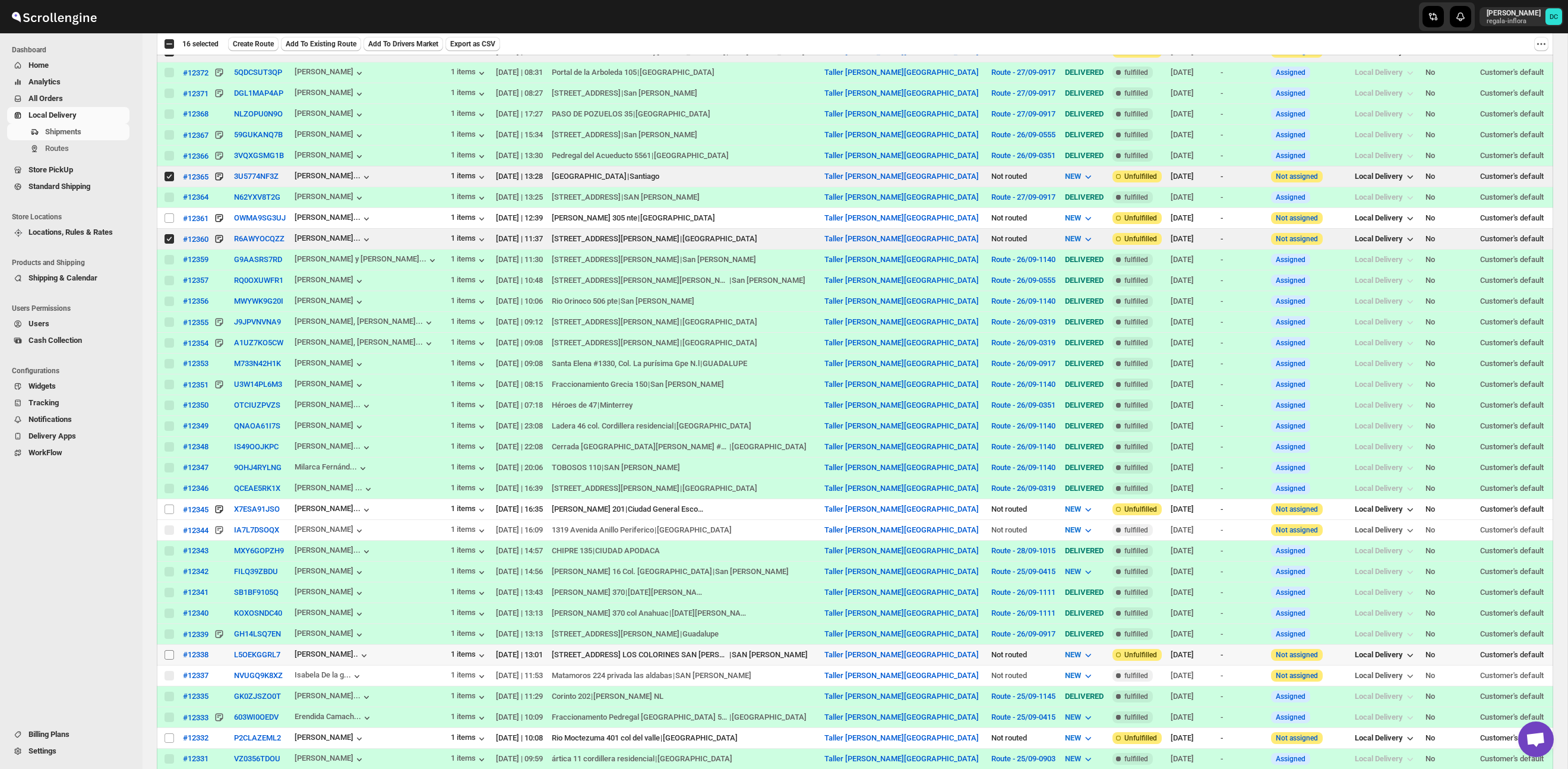
click at [169, 660] on input "Select shipment" at bounding box center [169, 655] width 10 height 10
checkbox input "true"
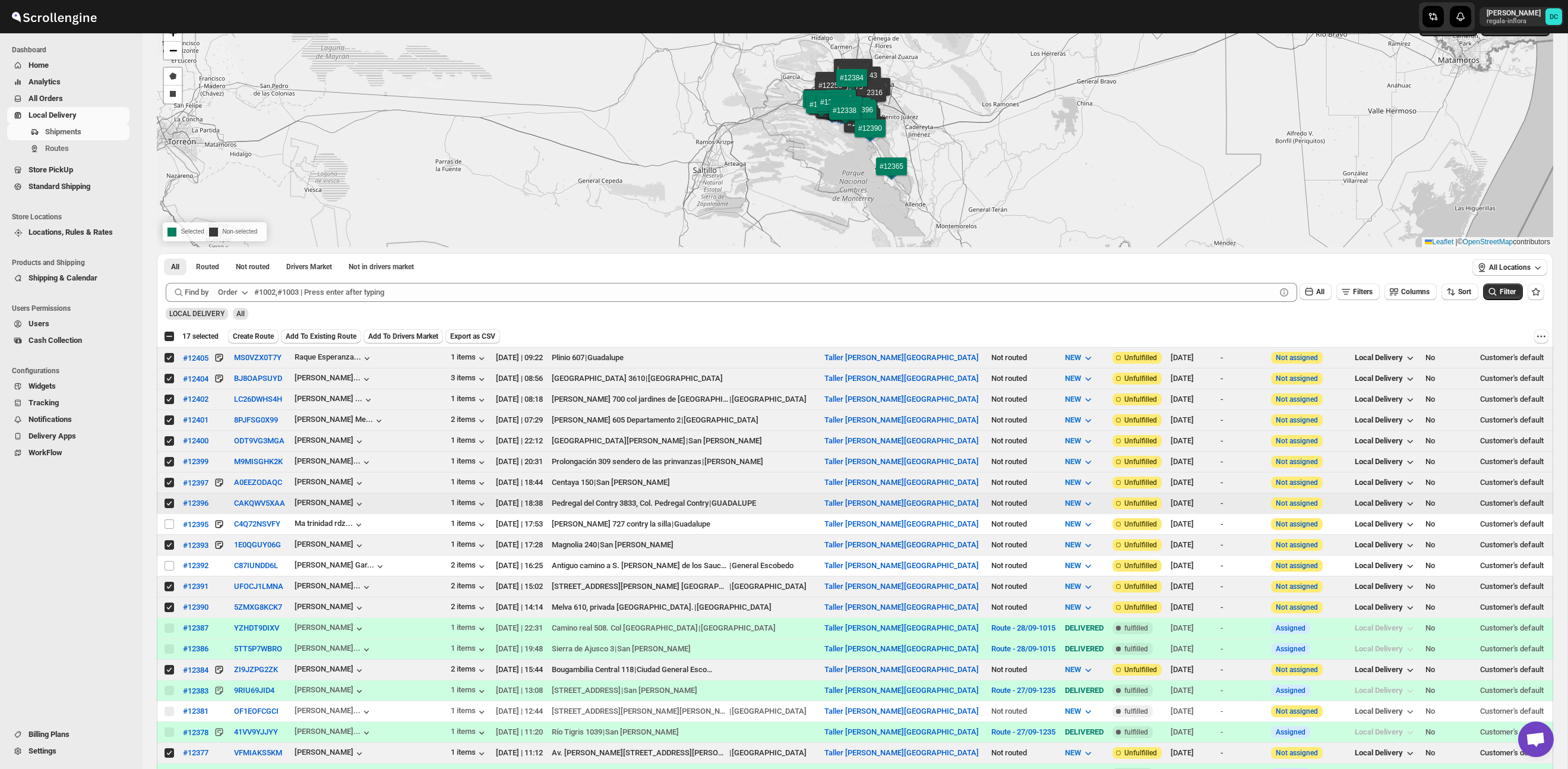
scroll to position [0, 0]
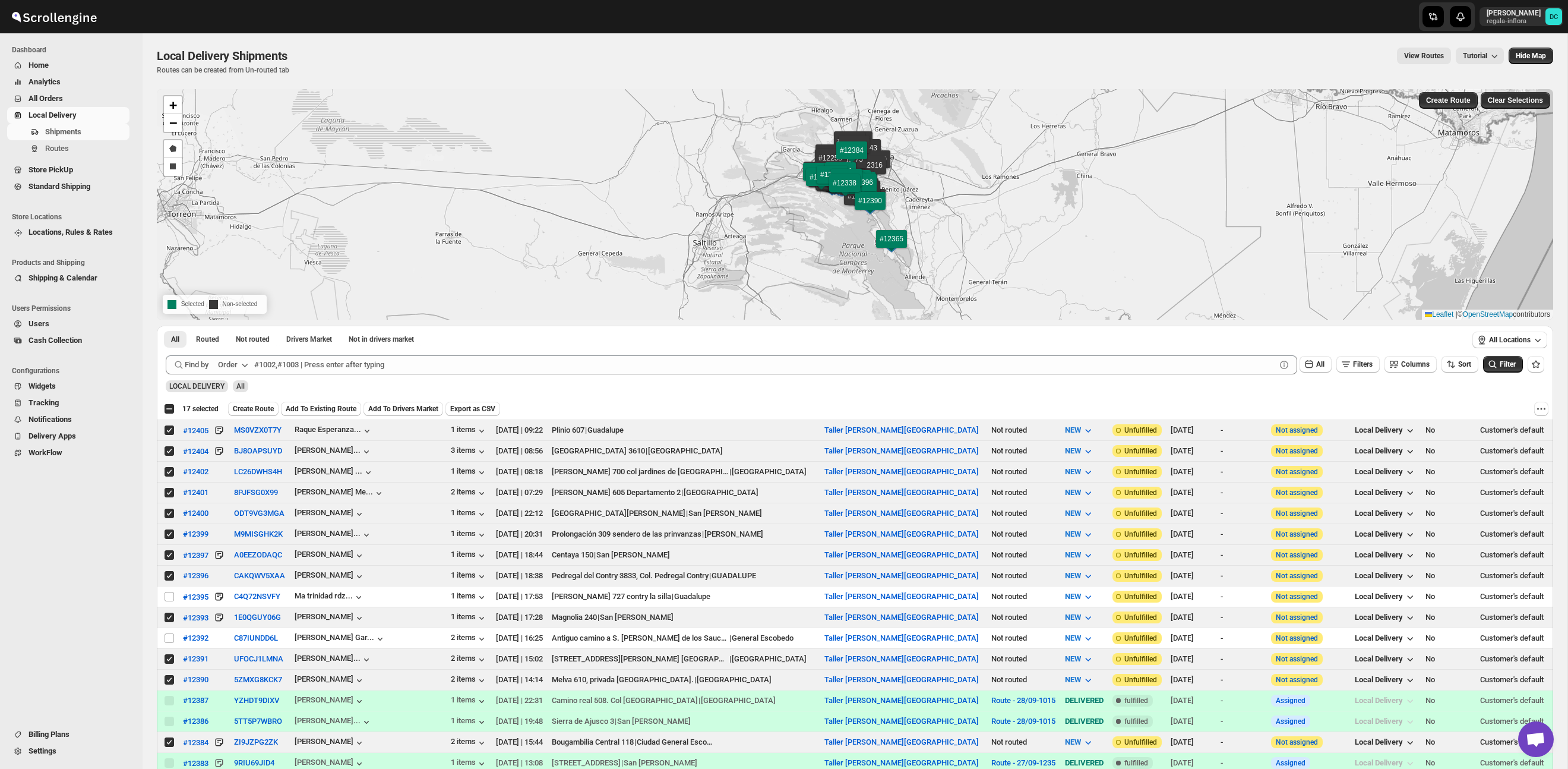
drag, startPoint x: 266, startPoint y: 410, endPoint x: 282, endPoint y: 411, distance: 16.0
click at [266, 410] on span "Create Route" at bounding box center [254, 408] width 41 height 10
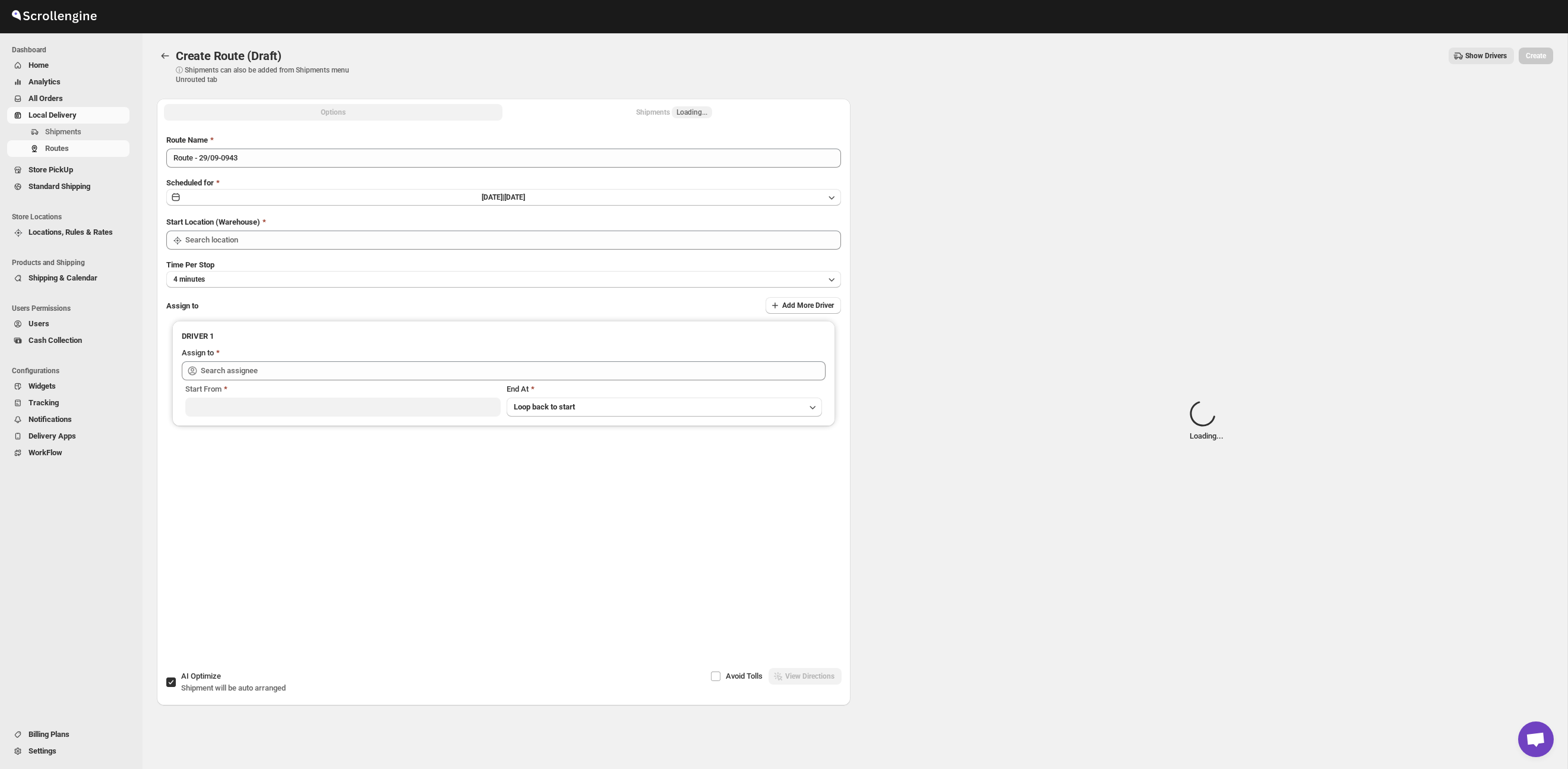
type input "Taller [PERSON_NAME] del [PERSON_NAME][GEOGRAPHIC_DATA]"
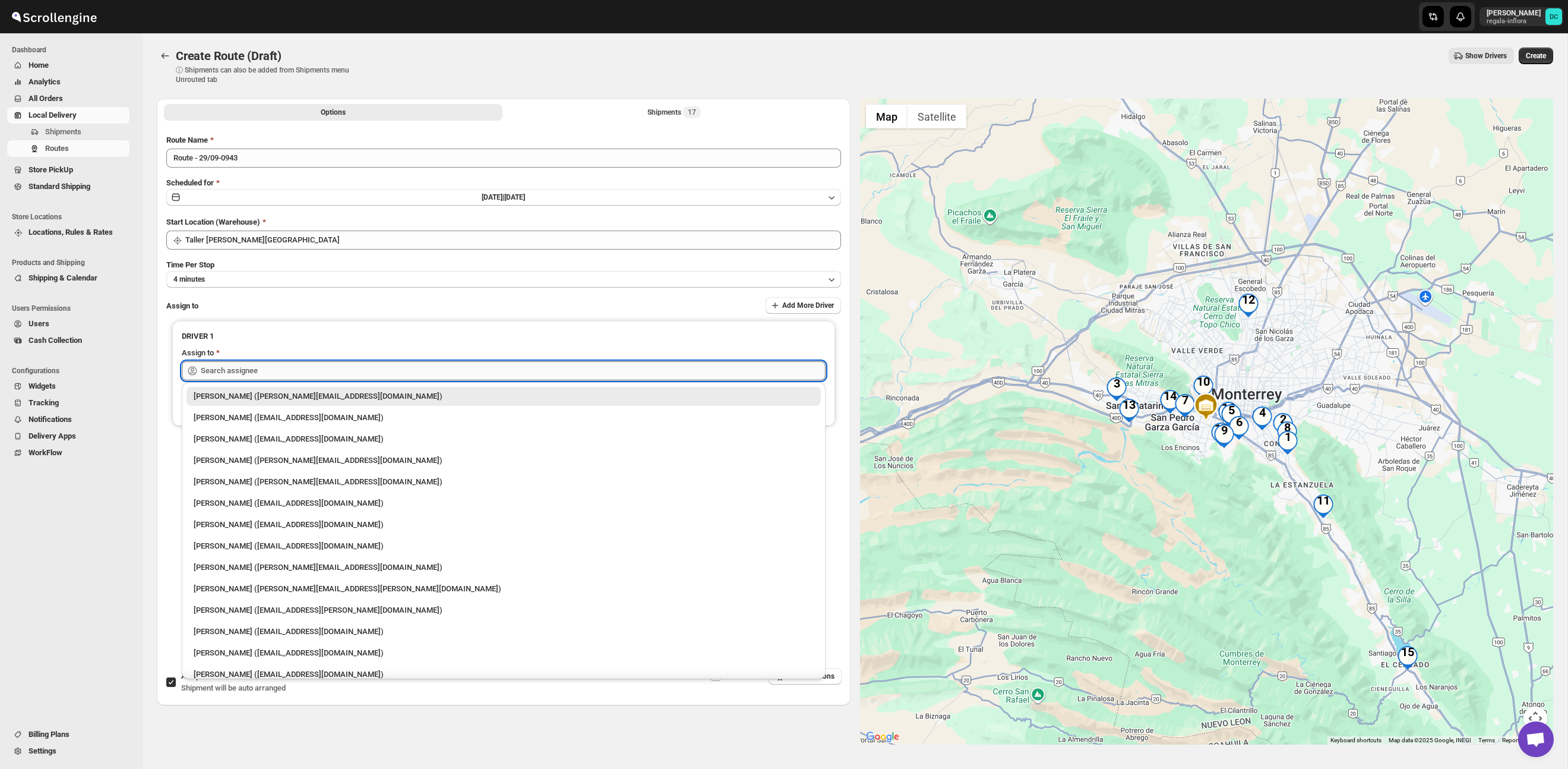
click at [301, 377] on input "text" at bounding box center [513, 370] width 625 height 19
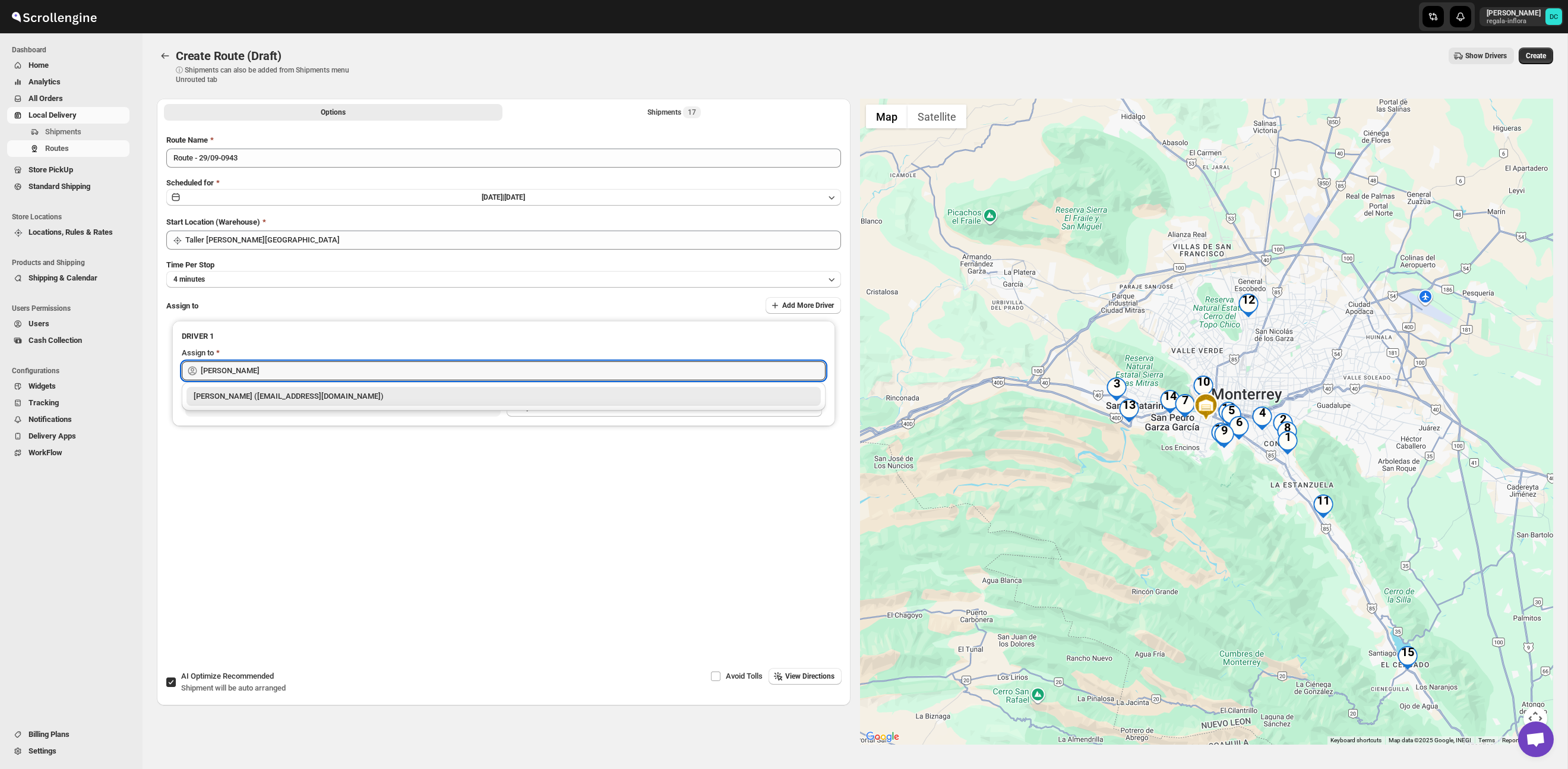
click at [345, 401] on div "[PERSON_NAME] ([PERSON_NAME][EMAIL_ADDRESS][DOMAIN_NAME])" at bounding box center [503, 396] width 620 height 12
type input "[PERSON_NAME] ([EMAIL_ADDRESS][DOMAIN_NAME])"
drag, startPoint x: 1538, startPoint y: 60, endPoint x: 1529, endPoint y: 83, distance: 24.7
click at [1538, 60] on span "Create" at bounding box center [1536, 55] width 20 height 10
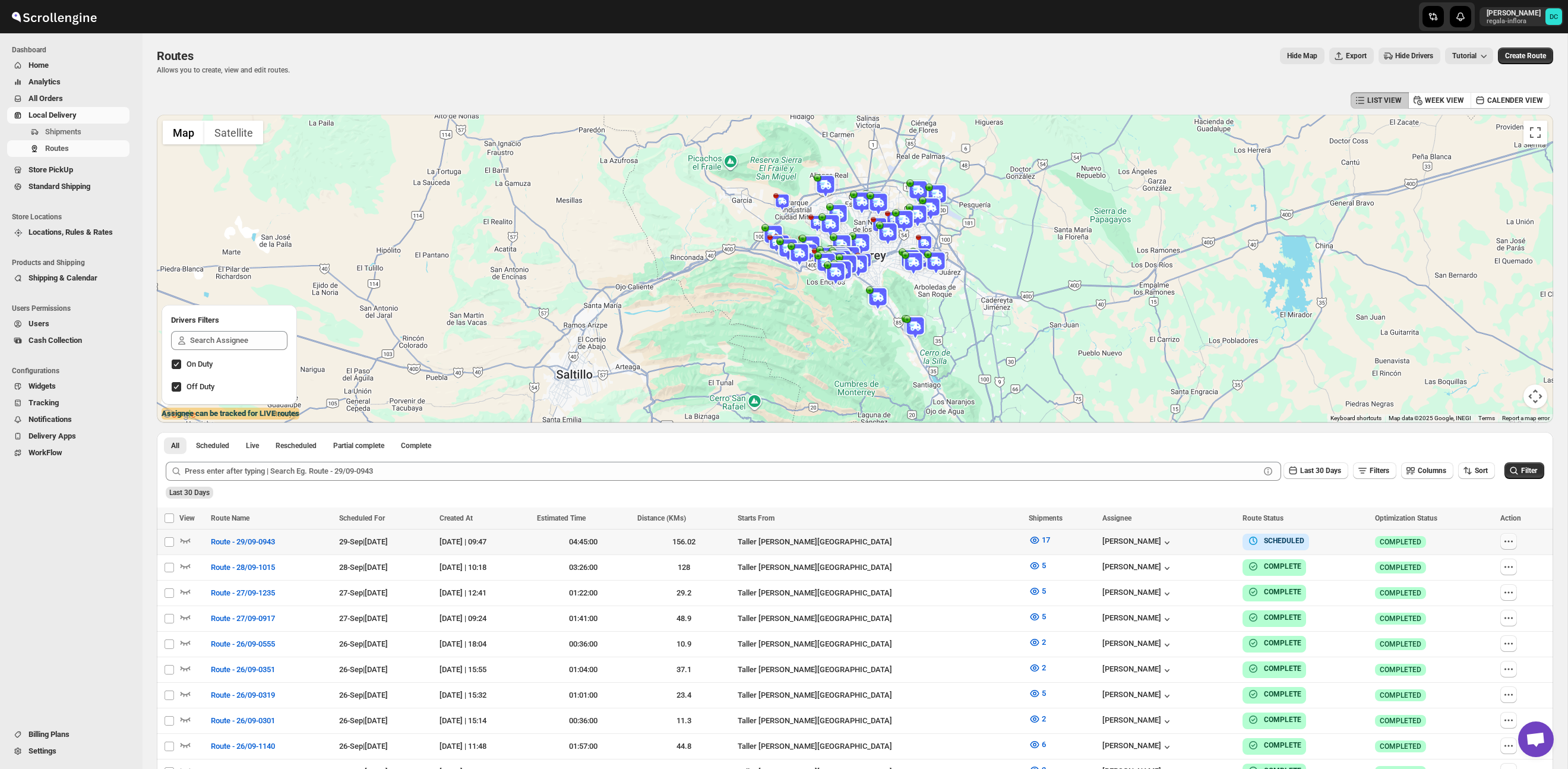
click at [1513, 546] on icon "button" at bounding box center [1509, 541] width 12 height 12
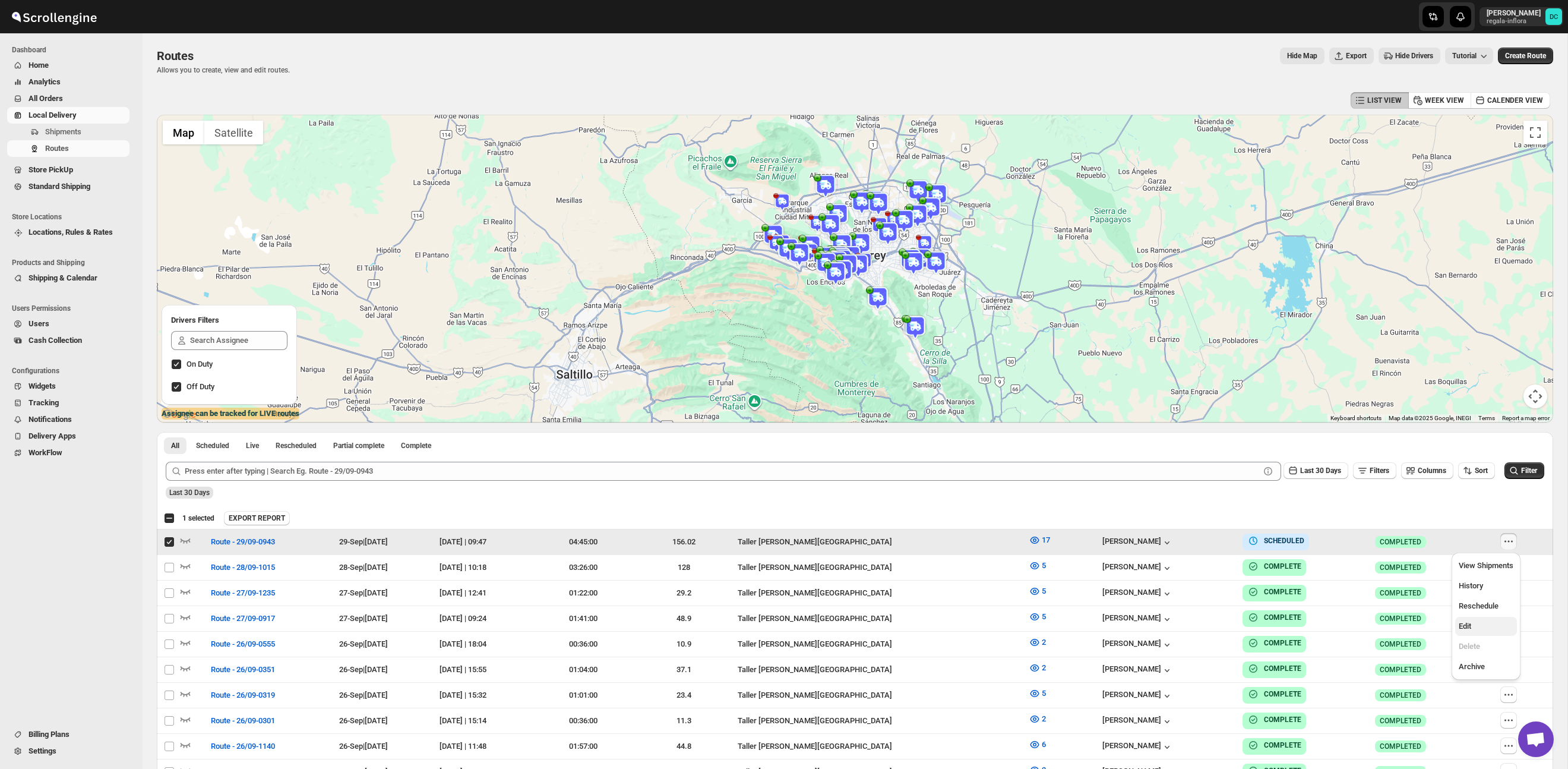
click at [1493, 633] on button "Edit" at bounding box center [1486, 627] width 62 height 19
checkbox input "false"
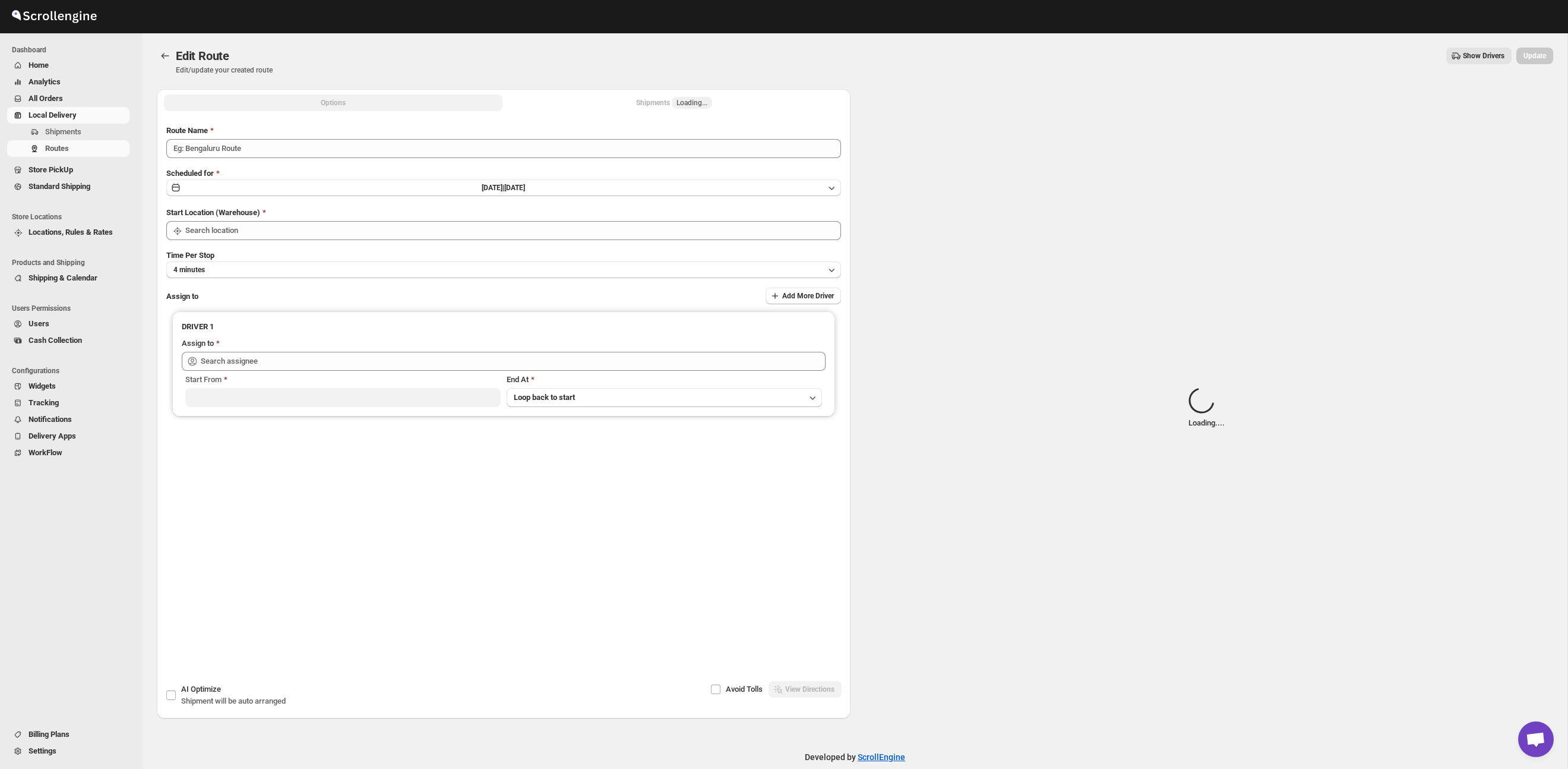
type input "Route - 29/09-0943"
type input "Taller [PERSON_NAME][GEOGRAPHIC_DATA]"
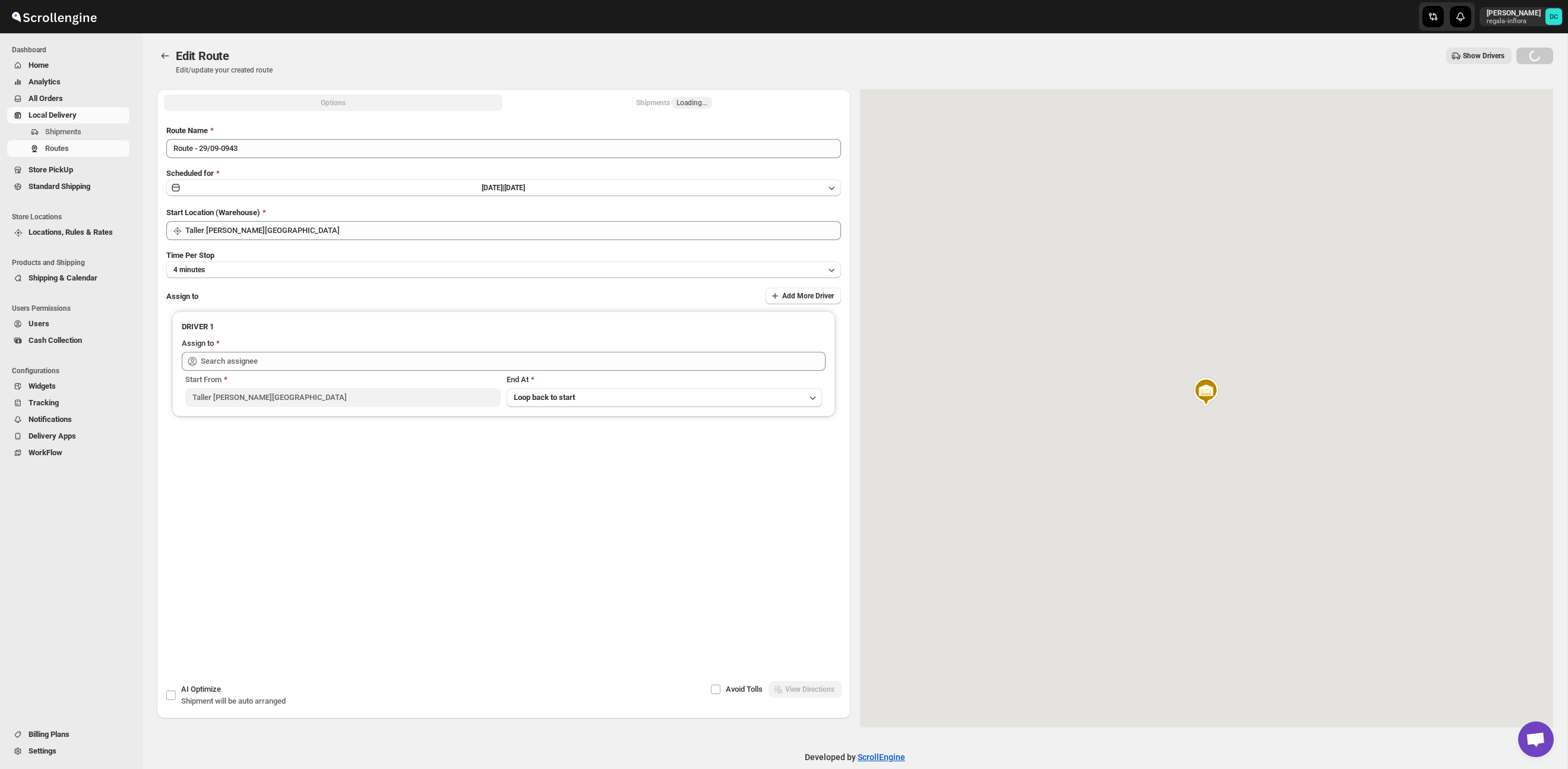
type input "[PERSON_NAME] ([EMAIL_ADDRESS][DOMAIN_NAME])"
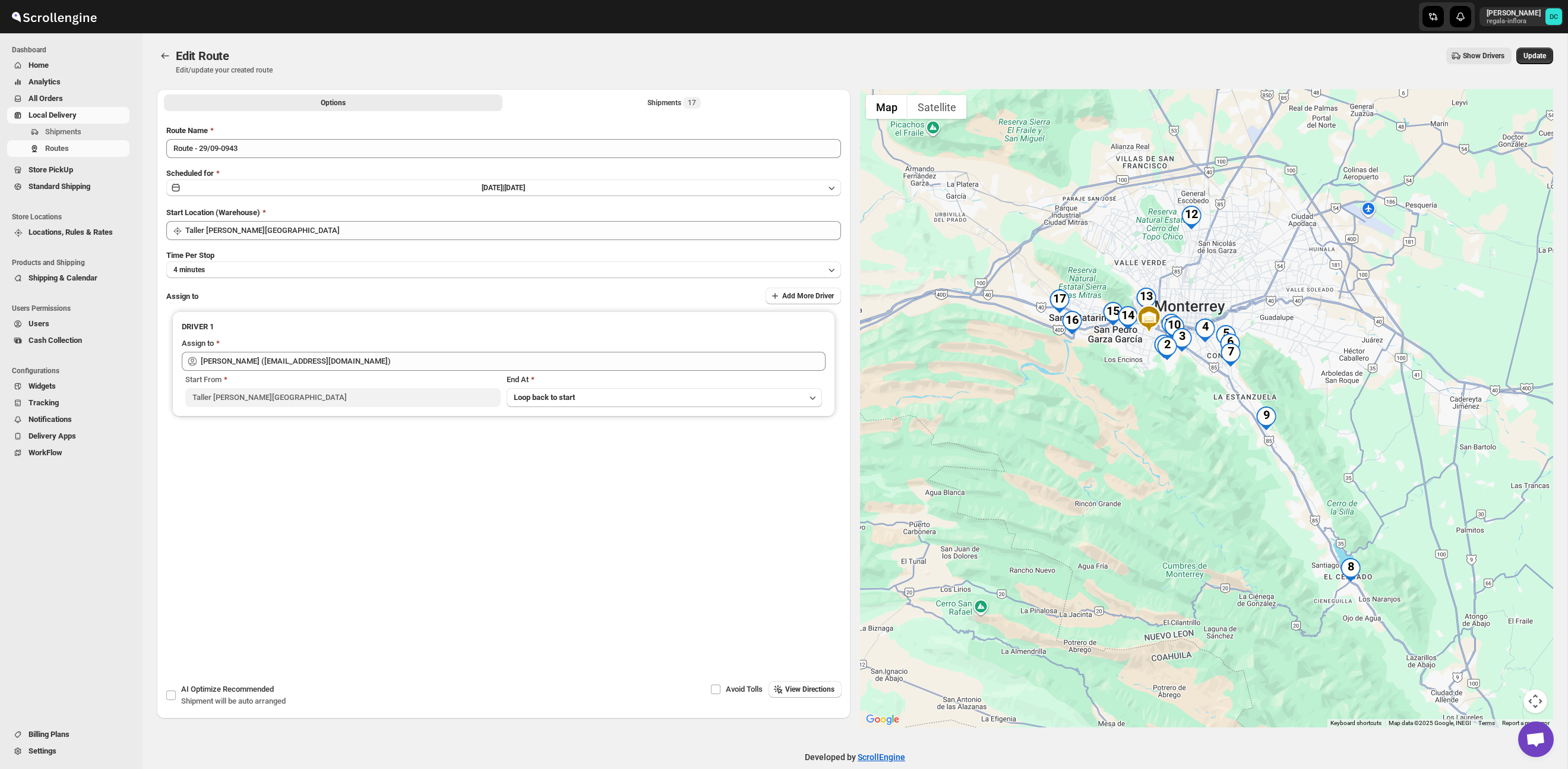
drag, startPoint x: 1235, startPoint y: 477, endPoint x: 1232, endPoint y: 445, distance: 32.1
click at [1232, 446] on div at bounding box center [1207, 408] width 694 height 638
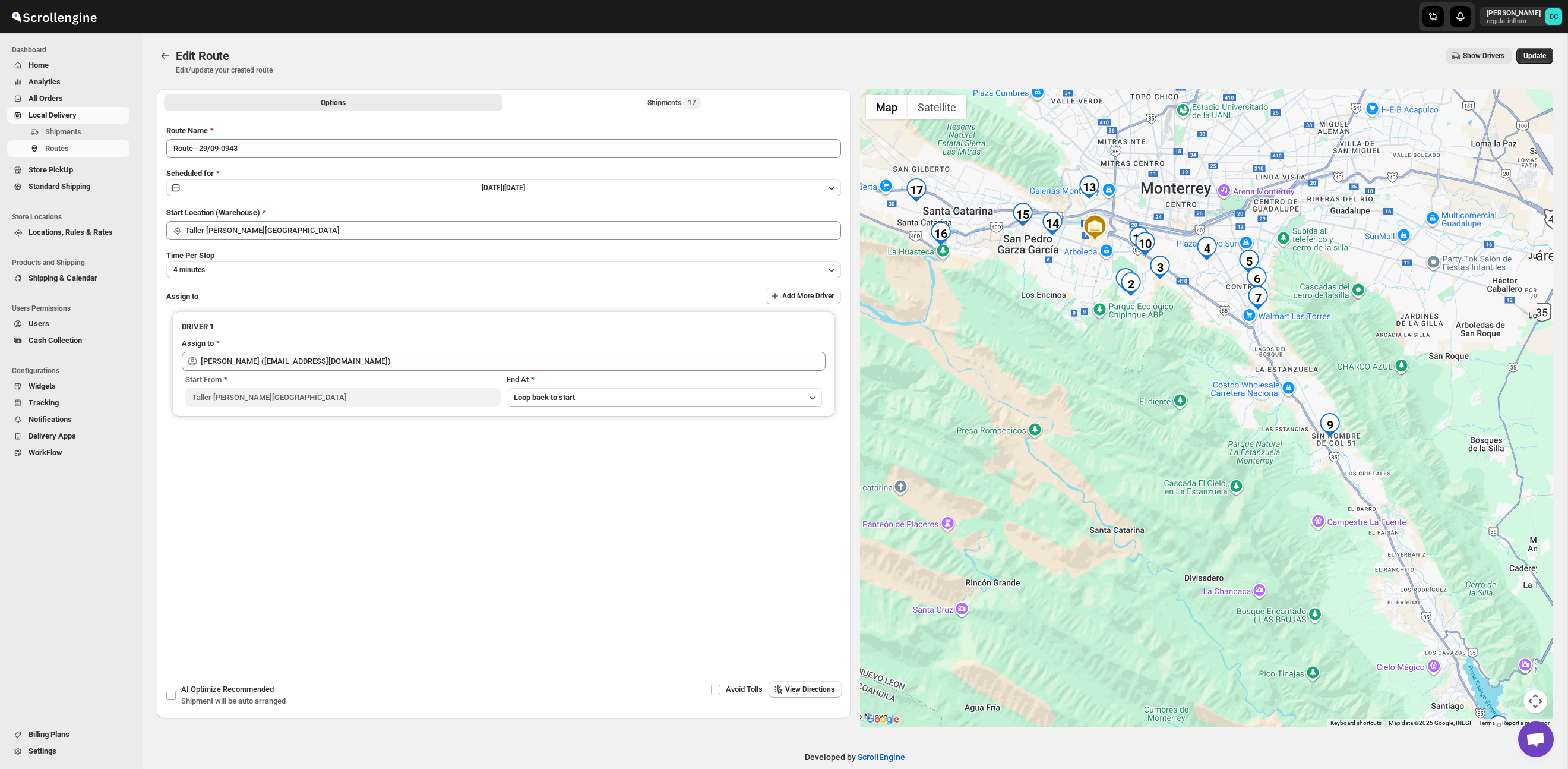
drag, startPoint x: 1346, startPoint y: 373, endPoint x: 1330, endPoint y: 342, distance: 34.9
click at [1330, 342] on div at bounding box center [1207, 408] width 694 height 638
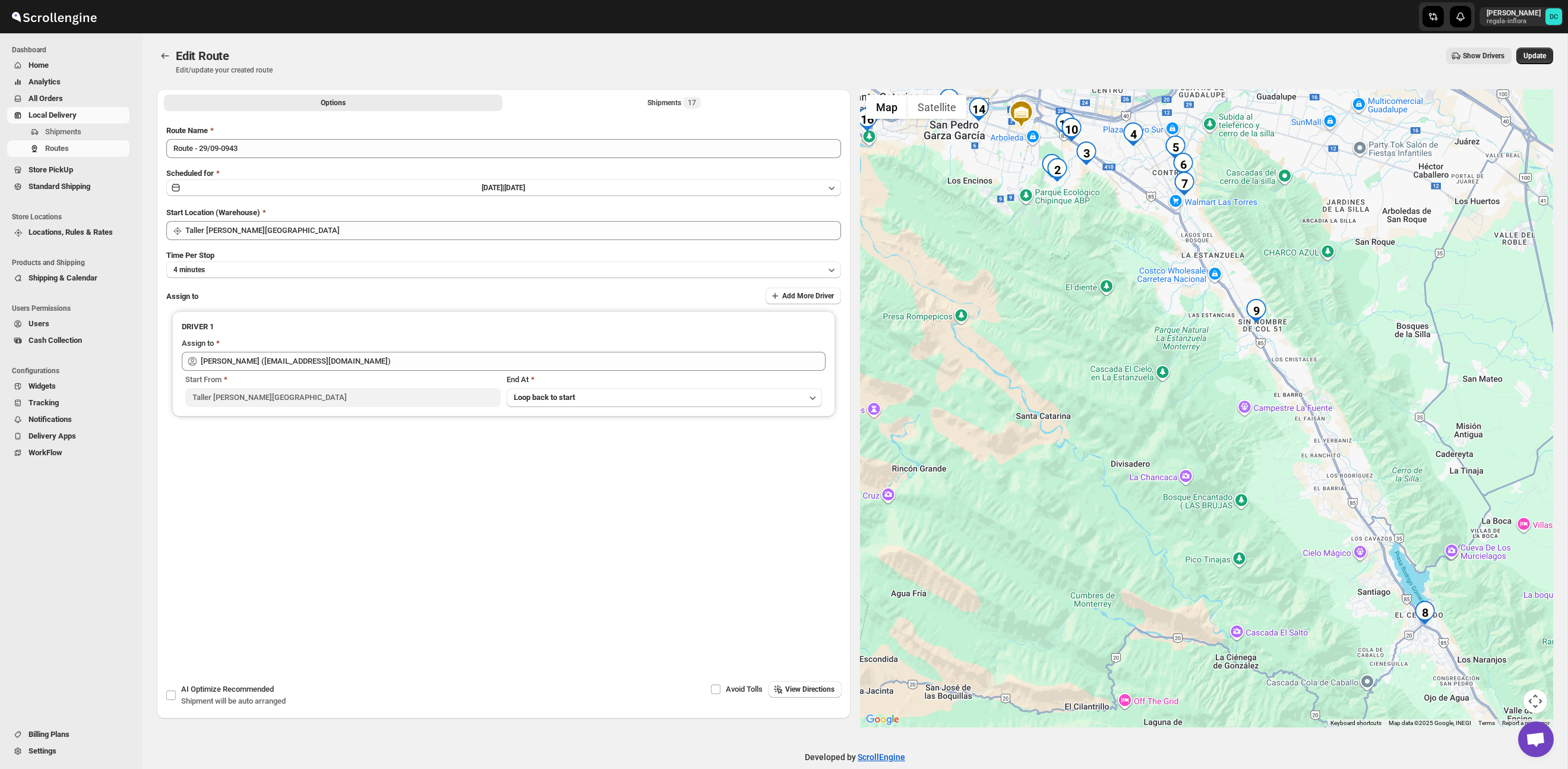
drag, startPoint x: 1395, startPoint y: 390, endPoint x: 1336, endPoint y: 304, distance: 104.3
click at [1336, 304] on div at bounding box center [1207, 408] width 694 height 638
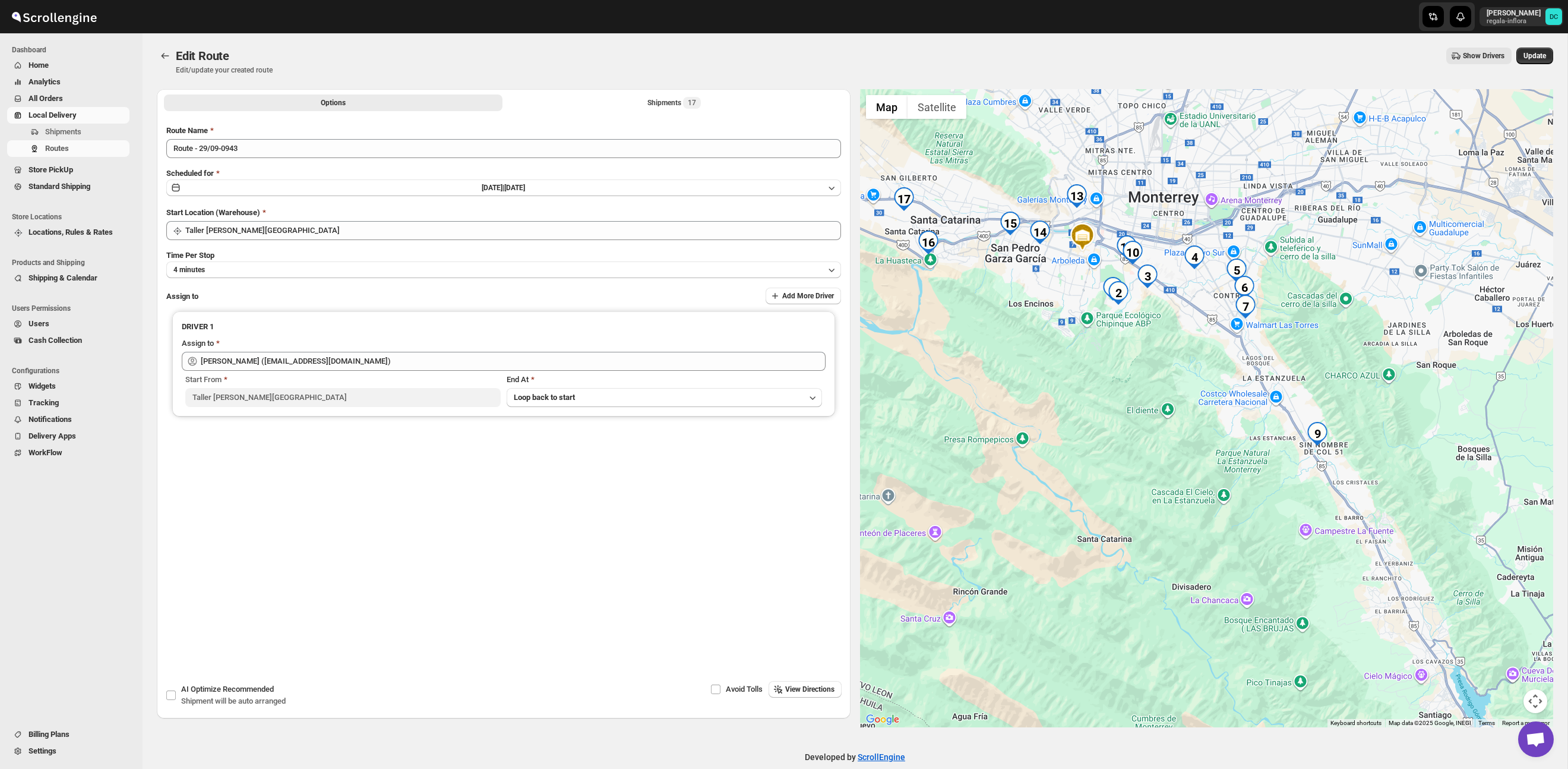
drag, startPoint x: 1149, startPoint y: 279, endPoint x: 1212, endPoint y: 404, distance: 140.0
click at [1212, 404] on div at bounding box center [1207, 408] width 694 height 638
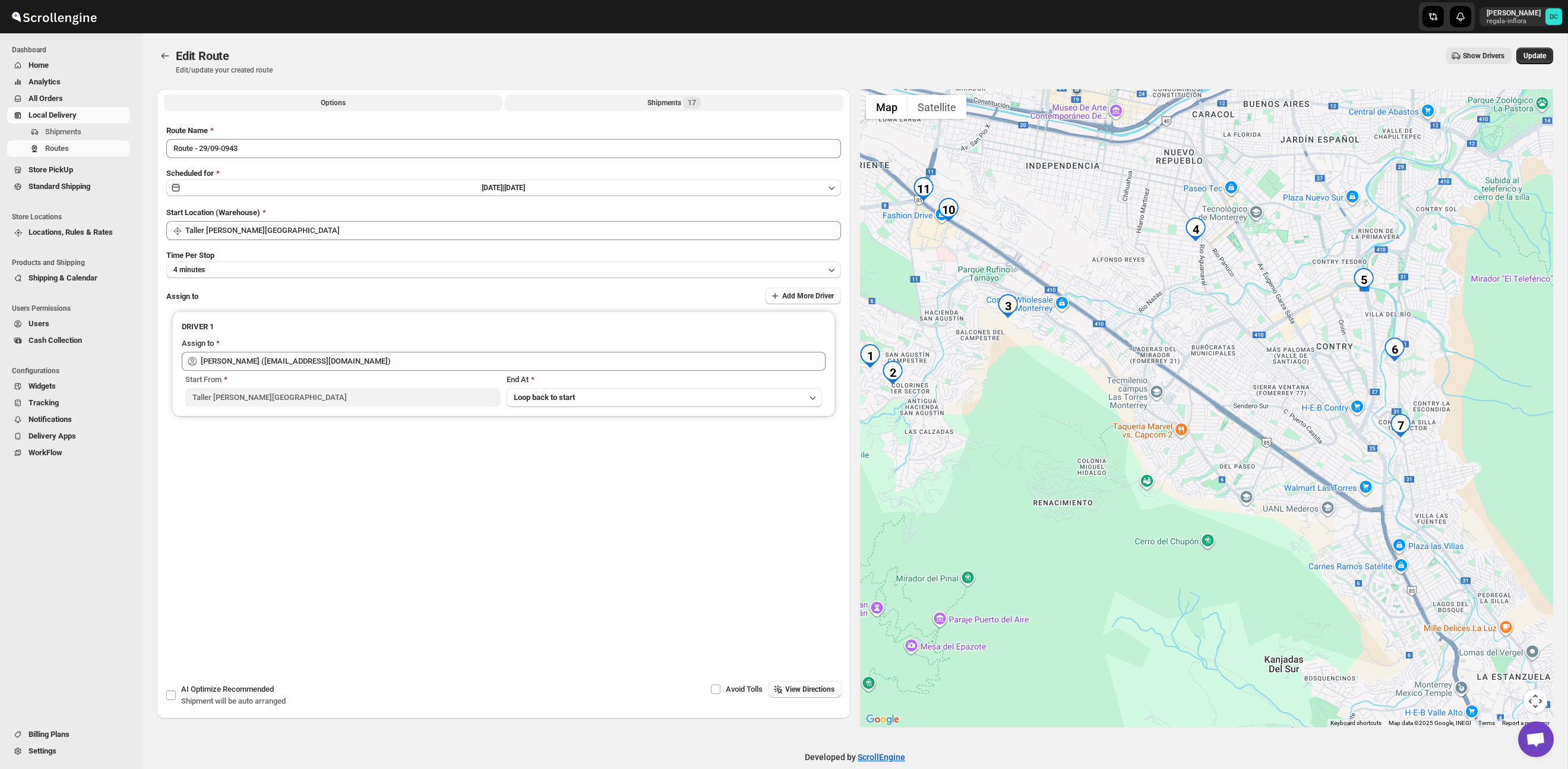
click at [514, 99] on button "Shipments 17" at bounding box center [674, 103] width 339 height 17
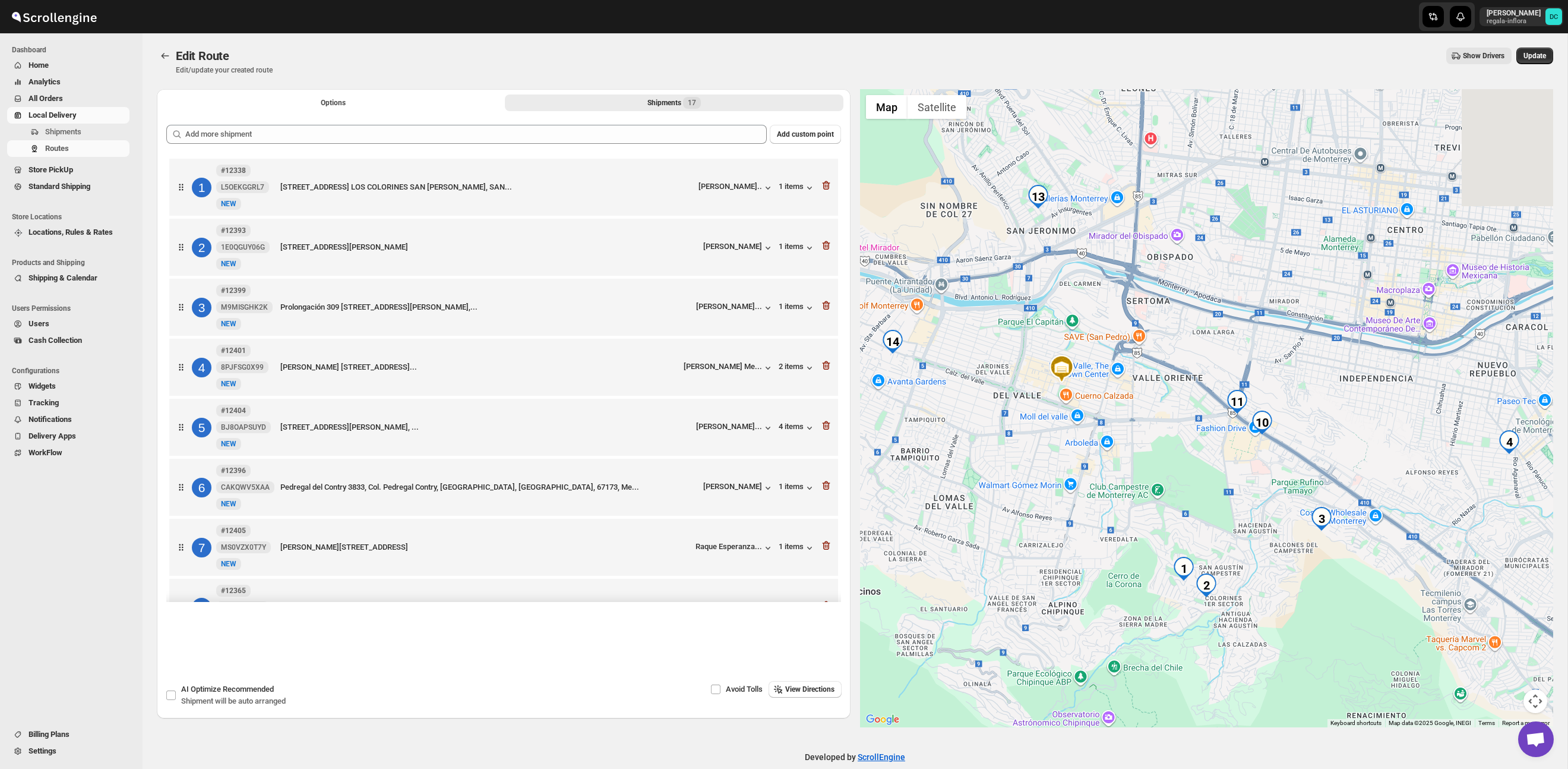
drag, startPoint x: 1362, startPoint y: 473, endPoint x: 1204, endPoint y: 446, distance: 160.3
click at [1204, 446] on div at bounding box center [1207, 408] width 694 height 638
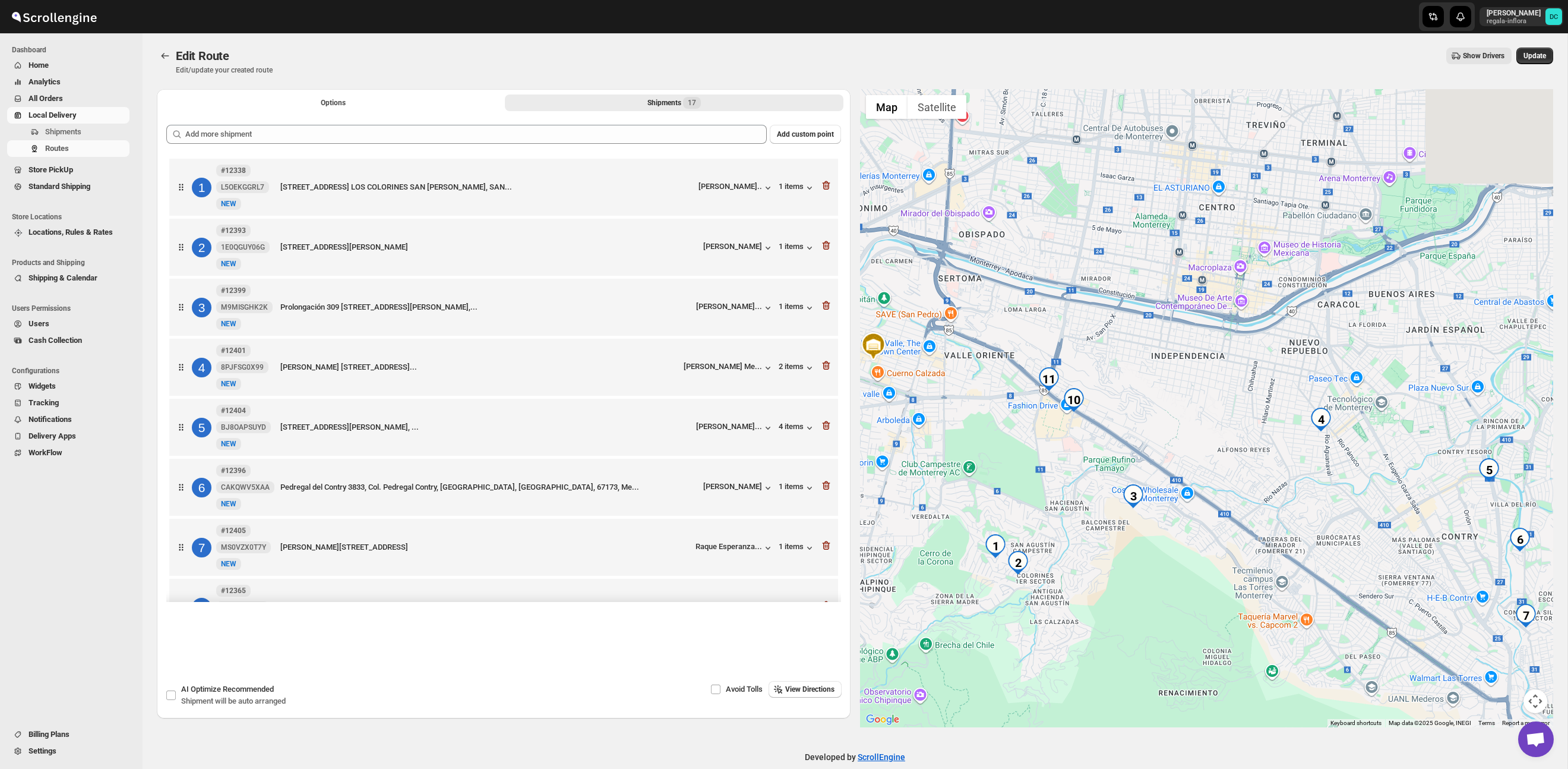
drag, startPoint x: 1209, startPoint y: 404, endPoint x: 1083, endPoint y: 392, distance: 126.6
click at [1083, 392] on div at bounding box center [1207, 408] width 694 height 638
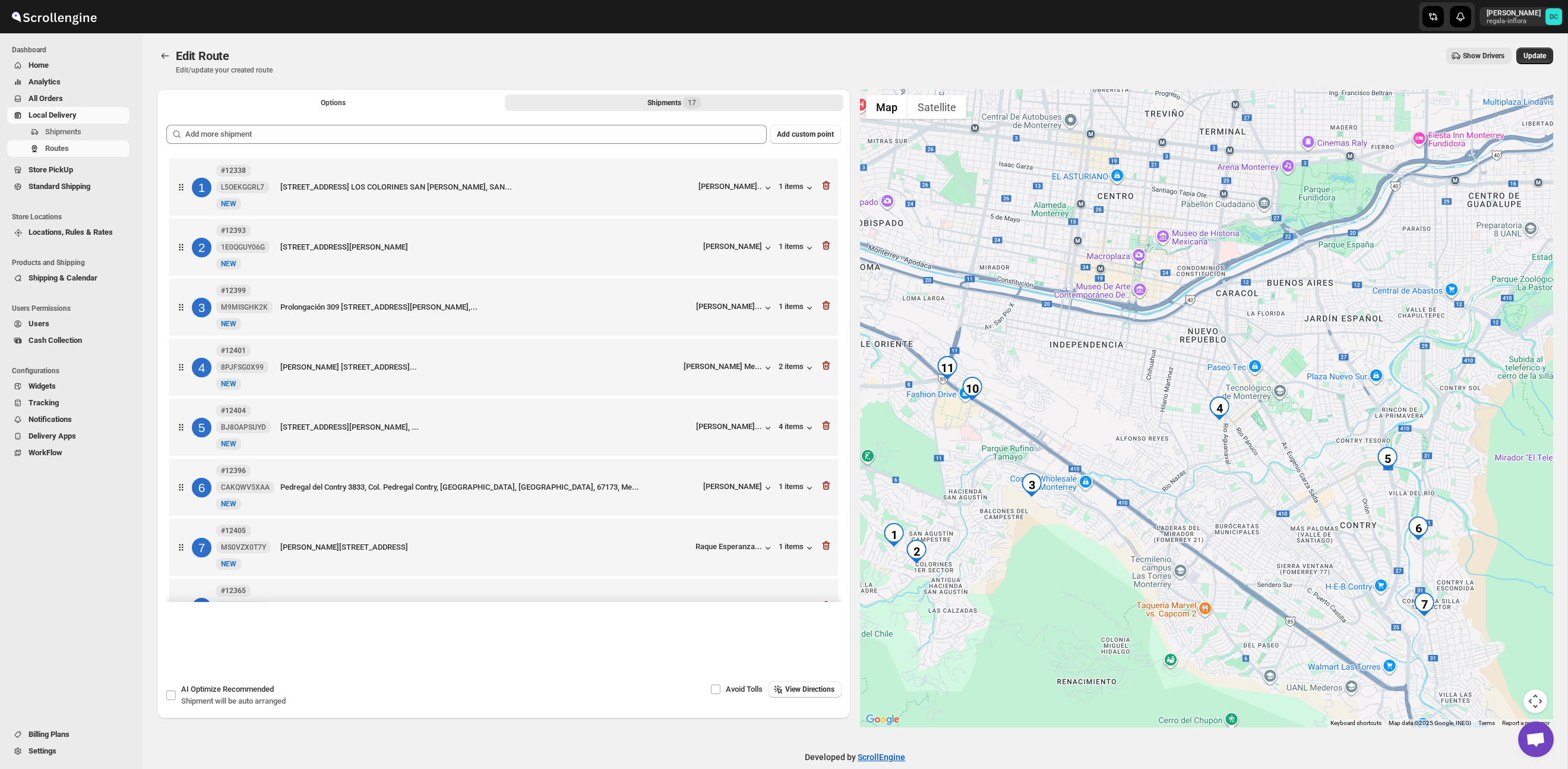
drag, startPoint x: 1170, startPoint y: 410, endPoint x: 677, endPoint y: 389, distance: 493.4
click at [1163, 410] on div at bounding box center [1207, 408] width 694 height 638
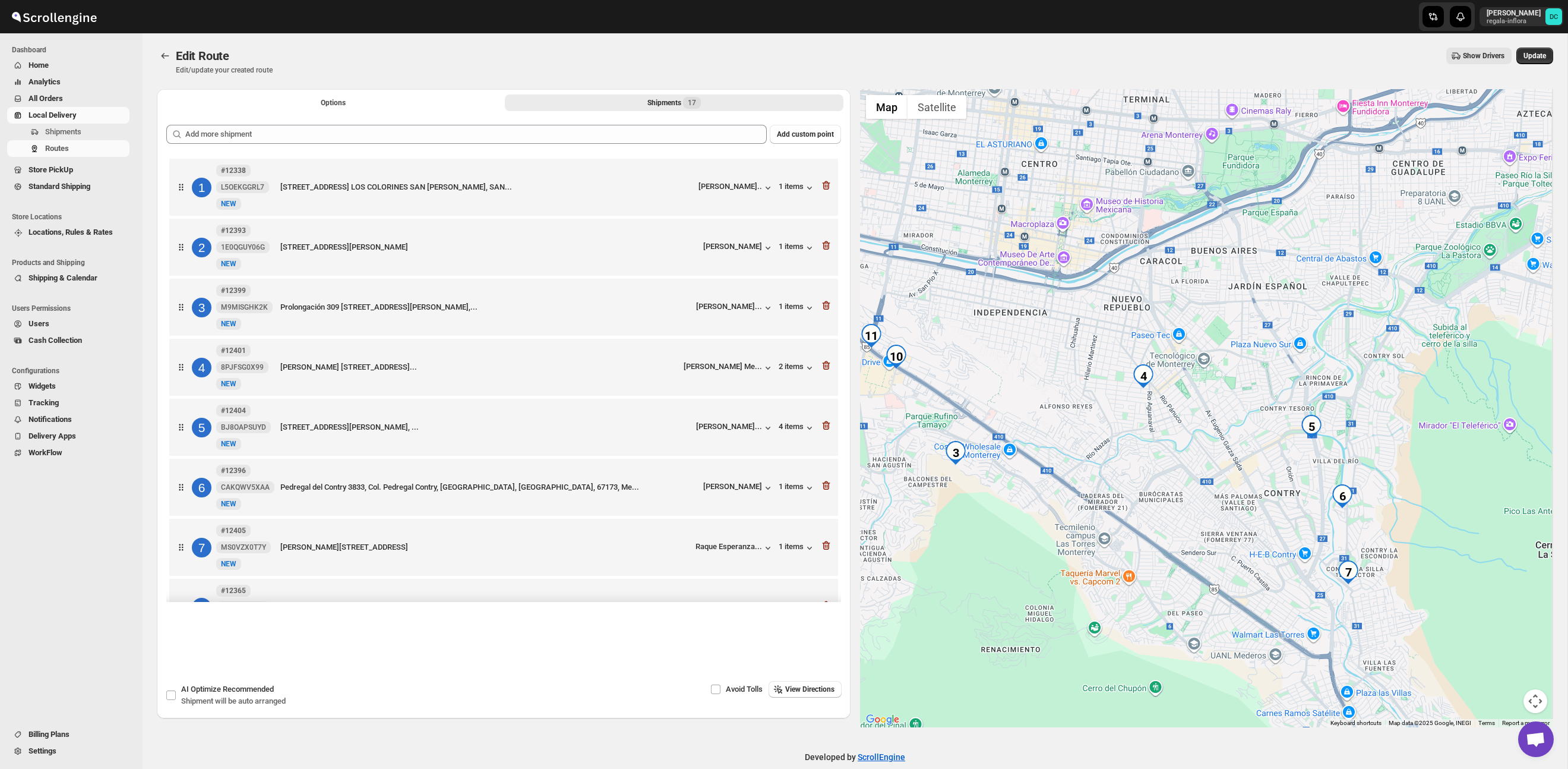
drag, startPoint x: 1337, startPoint y: 338, endPoint x: 1305, endPoint y: 326, distance: 34.2
click at [1305, 326] on div at bounding box center [1207, 408] width 694 height 638
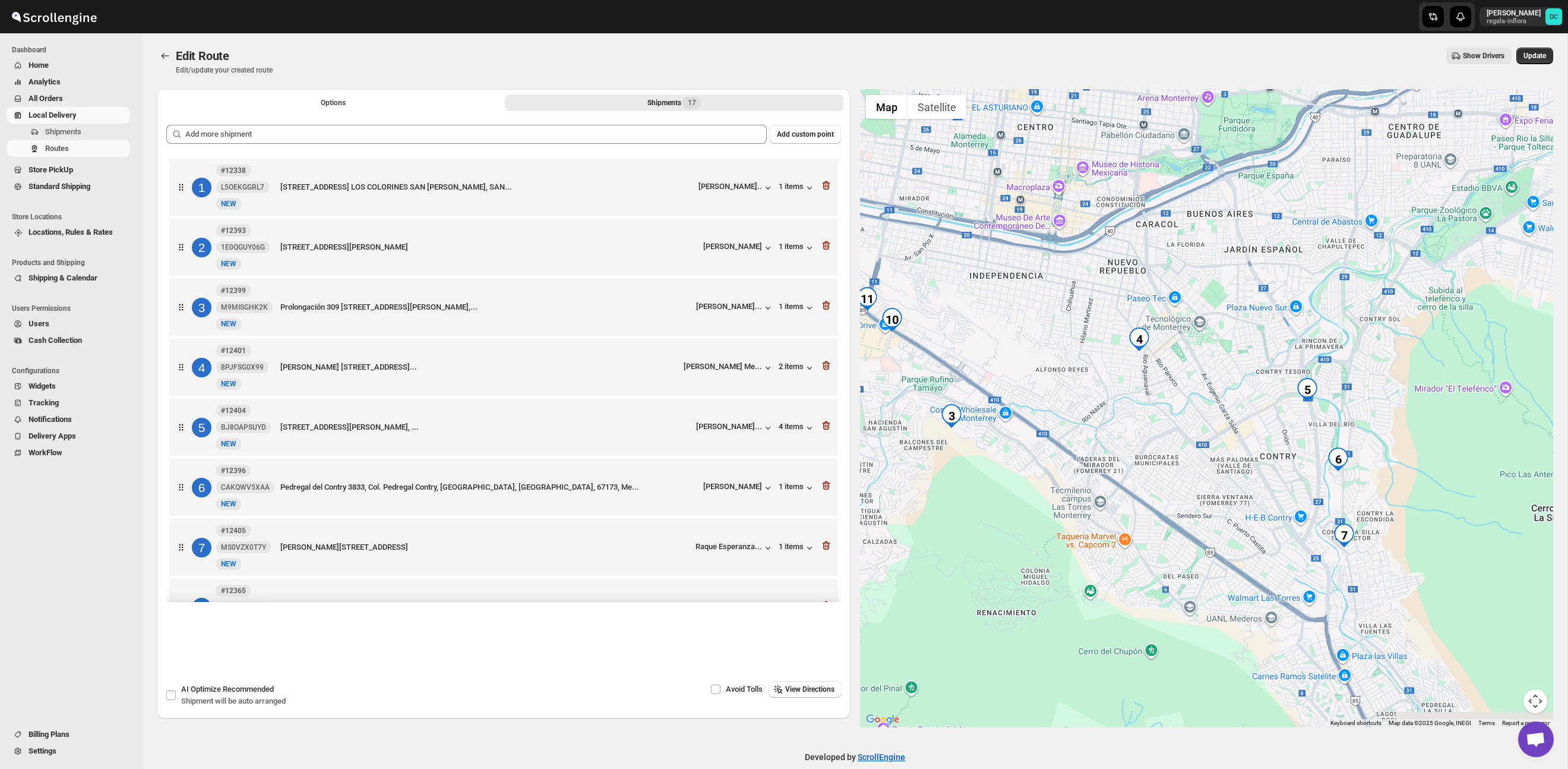
drag, startPoint x: 1379, startPoint y: 441, endPoint x: 1364, endPoint y: 356, distance: 86.3
click at [1360, 350] on div at bounding box center [1207, 408] width 694 height 638
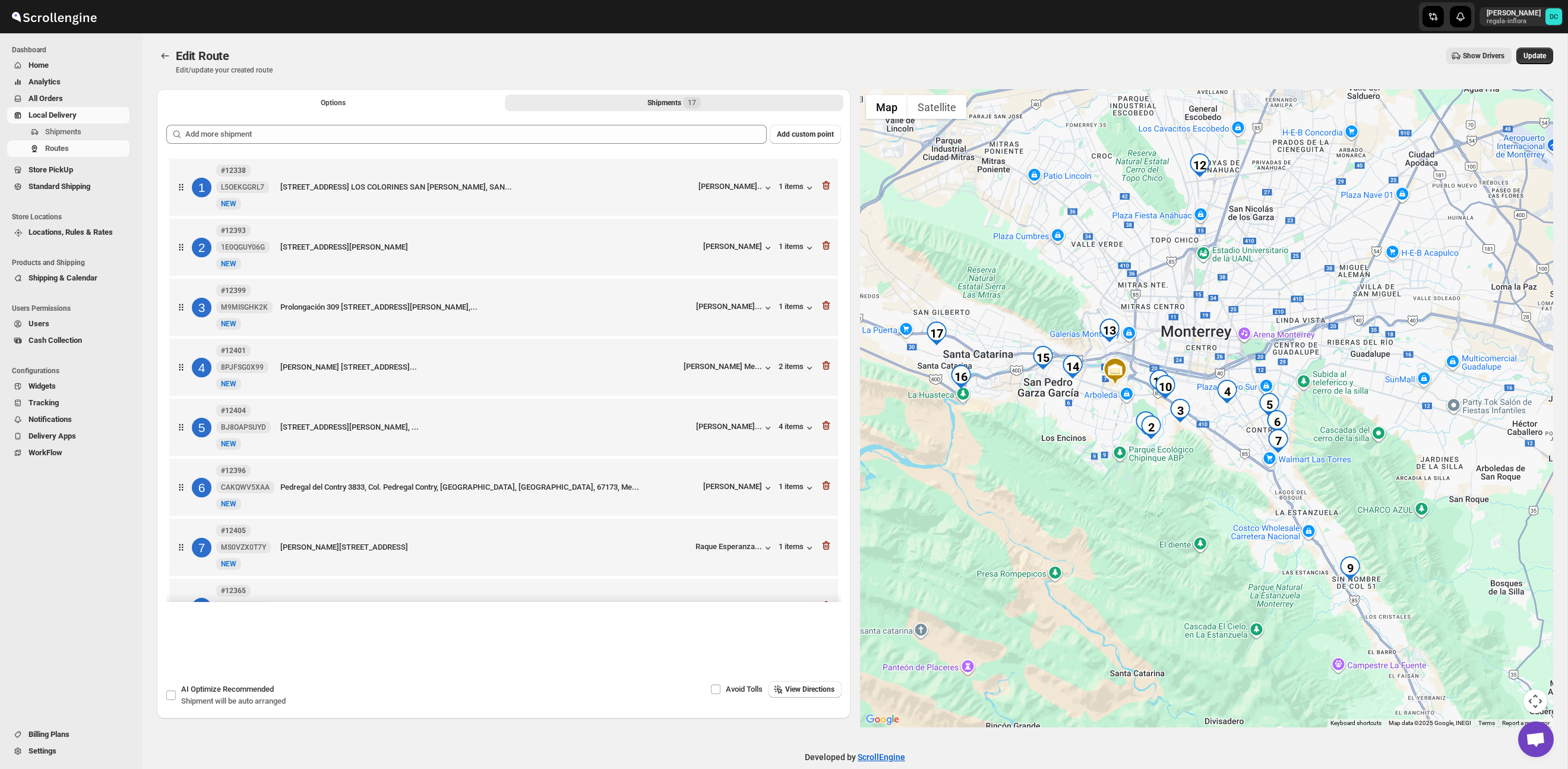
drag, startPoint x: 1412, startPoint y: 571, endPoint x: 1363, endPoint y: 497, distance: 88.8
click at [1363, 497] on div at bounding box center [1207, 408] width 694 height 638
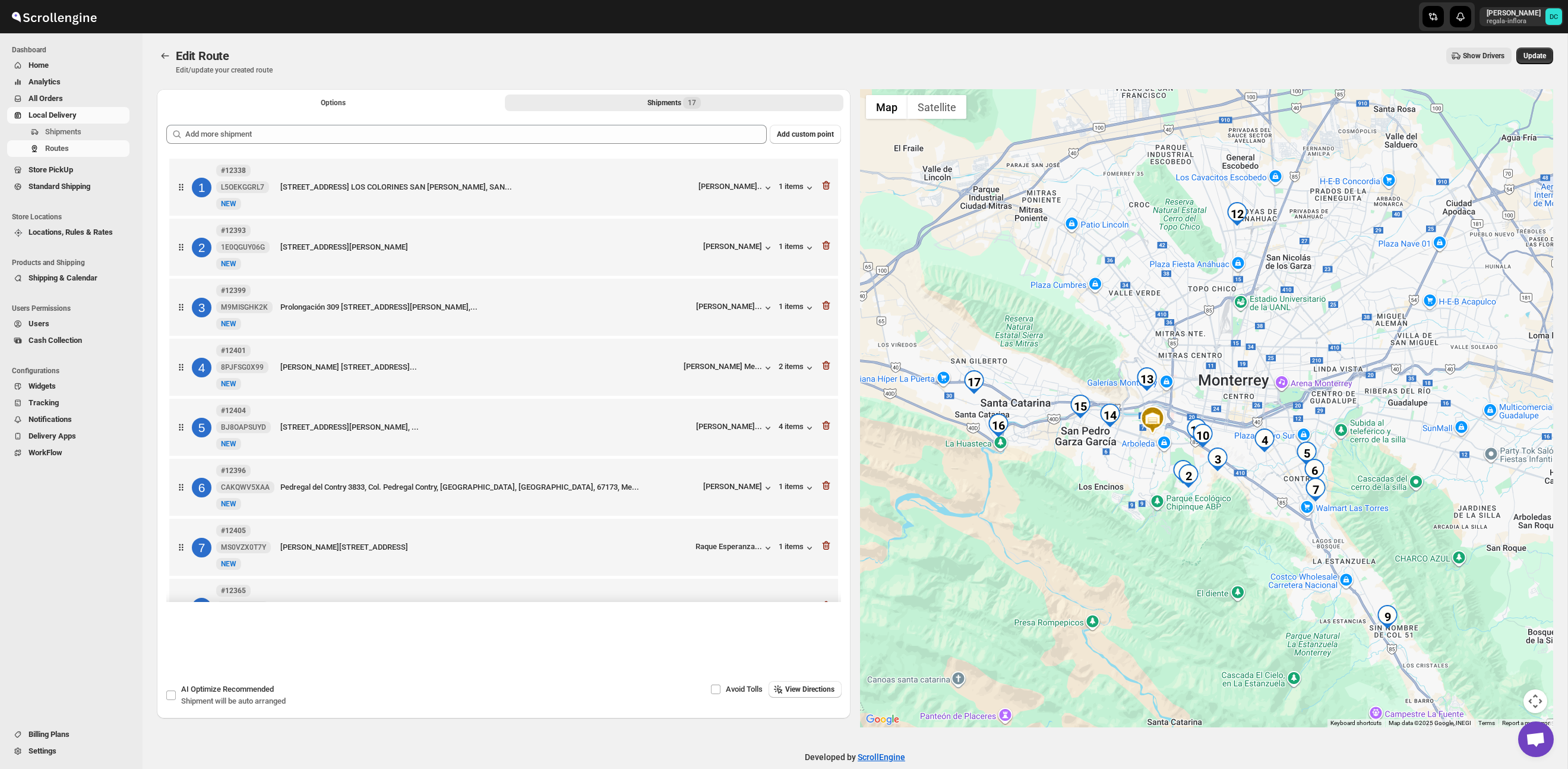
drag, startPoint x: 1203, startPoint y: 428, endPoint x: 1278, endPoint y: 489, distance: 96.7
click at [1246, 483] on div at bounding box center [1207, 408] width 694 height 638
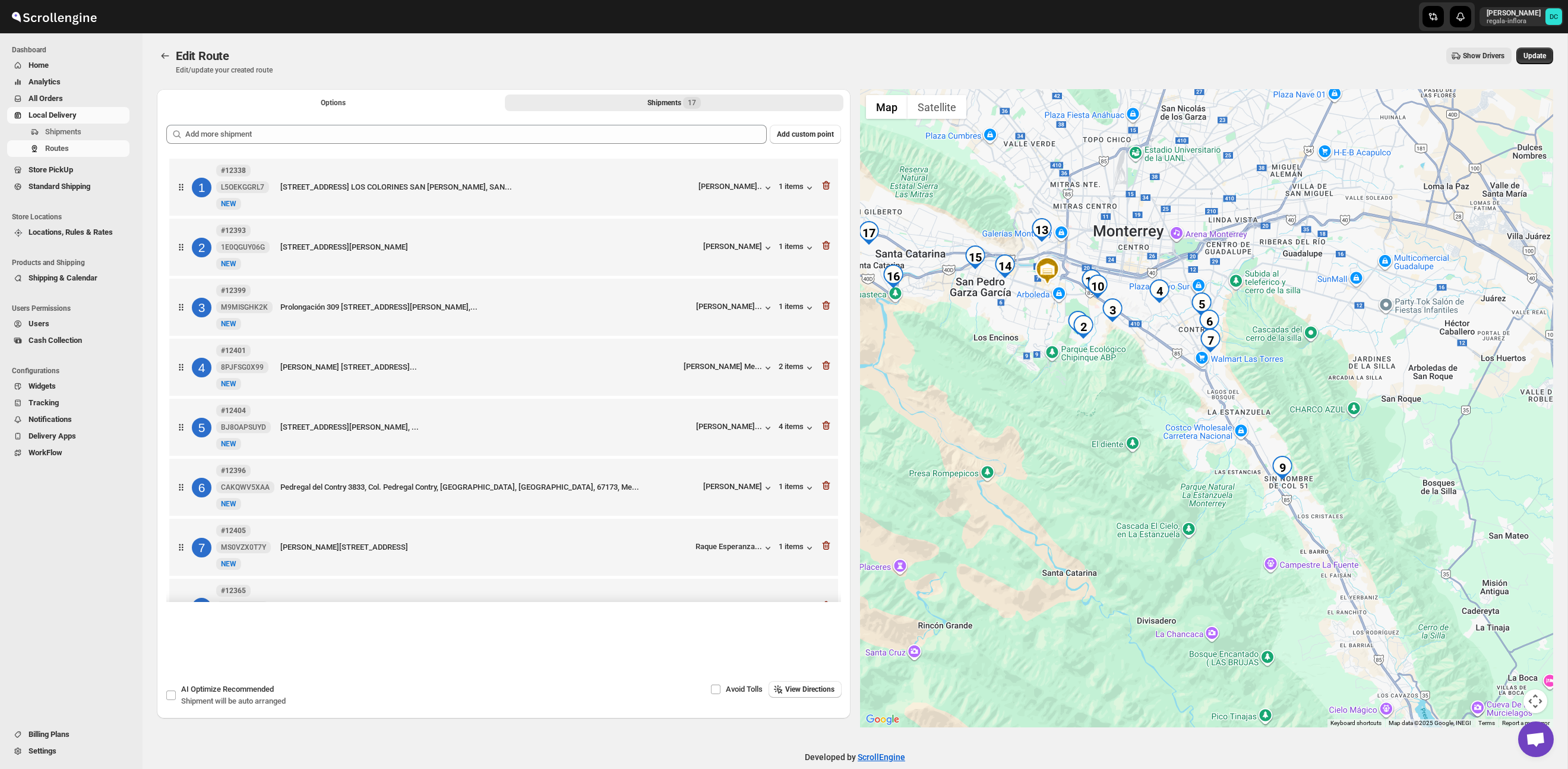
drag, startPoint x: 1271, startPoint y: 485, endPoint x: 1160, endPoint y: 331, distance: 189.8
click at [1160, 331] on div at bounding box center [1207, 408] width 694 height 638
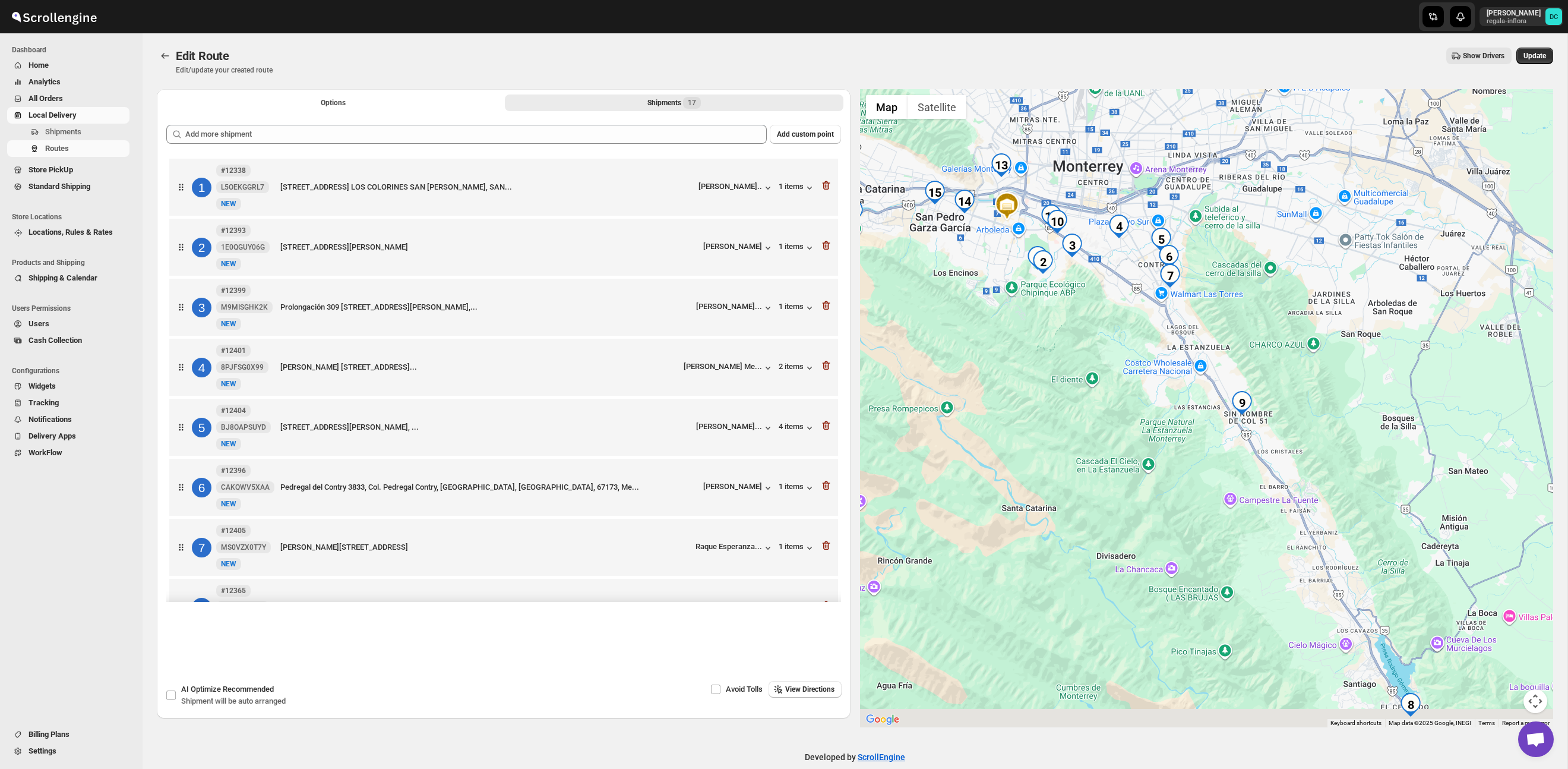
drag, startPoint x: 1258, startPoint y: 386, endPoint x: 1239, endPoint y: 351, distance: 39.8
click at [1239, 351] on div at bounding box center [1207, 408] width 694 height 638
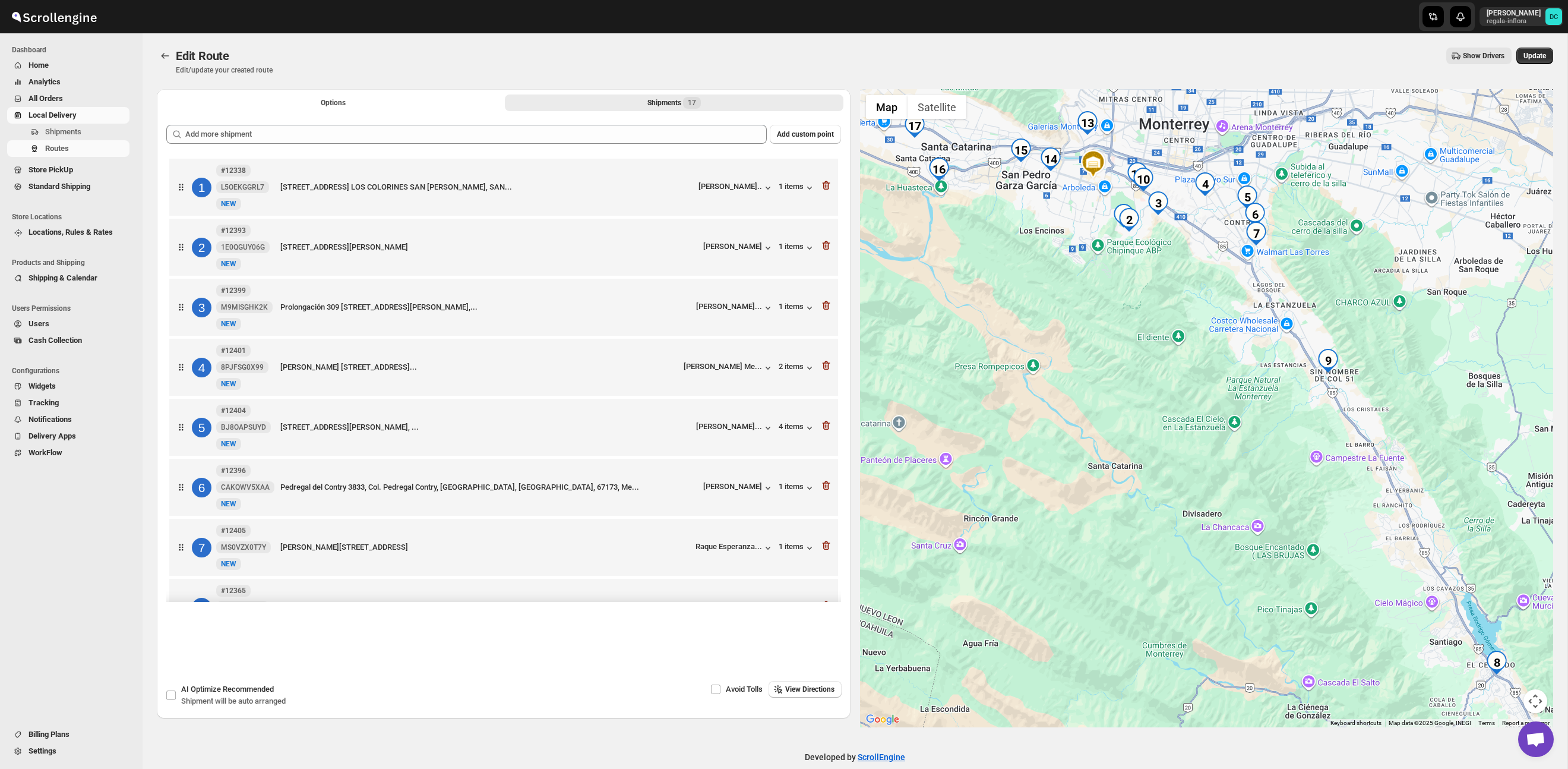
drag, startPoint x: 1126, startPoint y: 314, endPoint x: 1205, endPoint y: 288, distance: 83.2
click at [1205, 288] on div at bounding box center [1207, 408] width 694 height 638
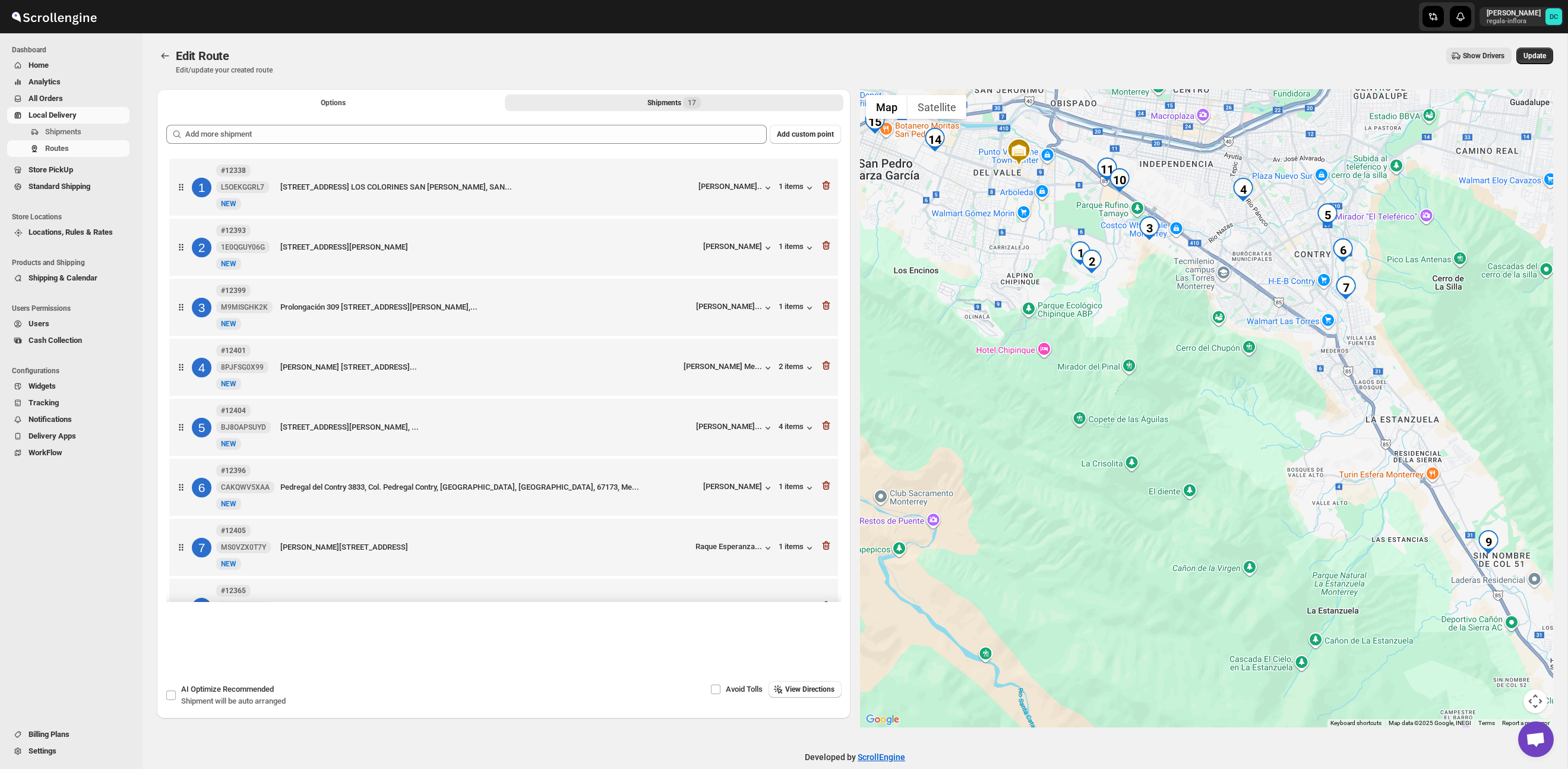
drag, startPoint x: 1159, startPoint y: 192, endPoint x: 1171, endPoint y: 294, distance: 102.7
click at [1171, 294] on div at bounding box center [1207, 408] width 694 height 638
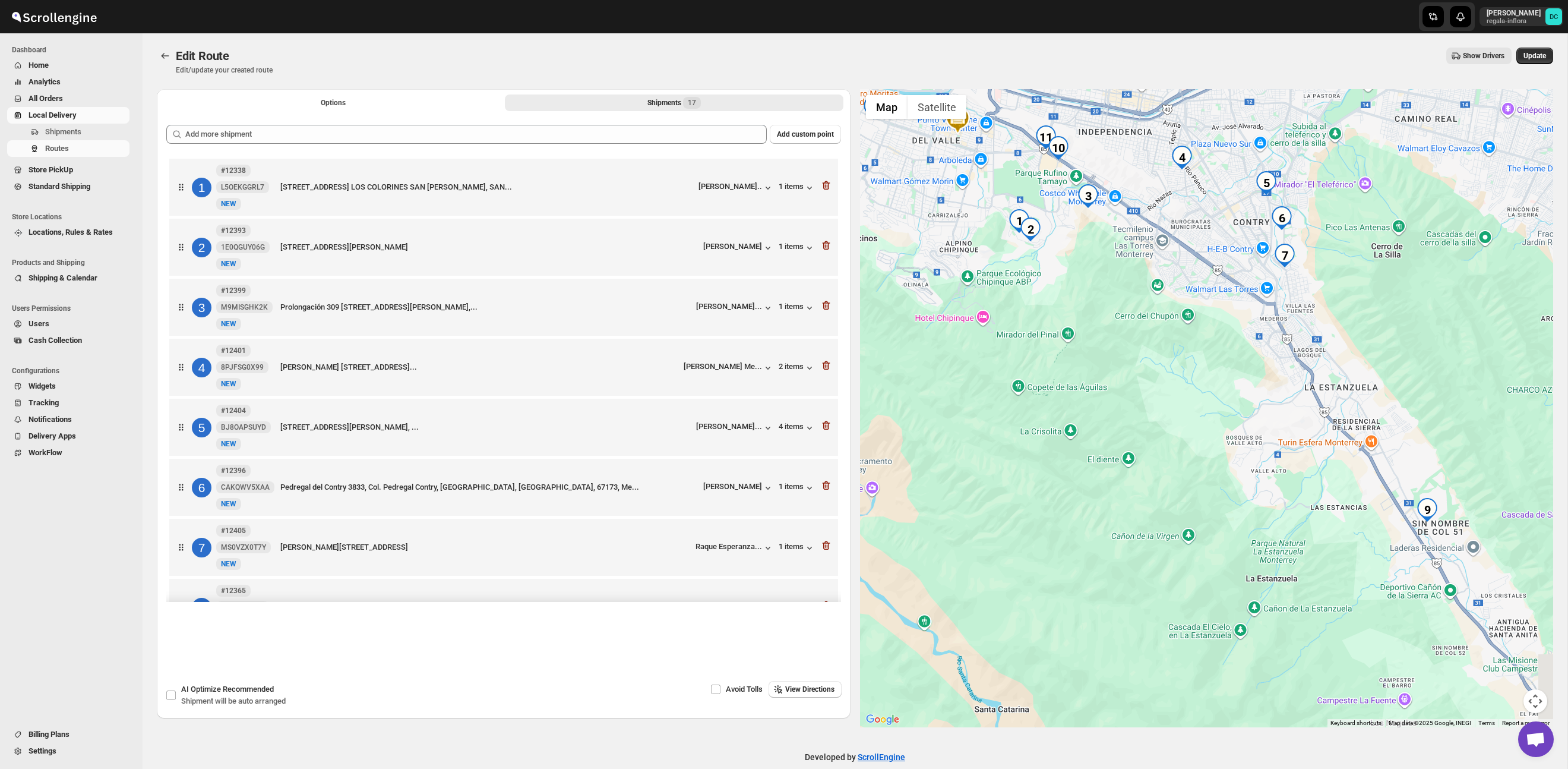
drag, startPoint x: 1476, startPoint y: 436, endPoint x: 1366, endPoint y: 401, distance: 115.4
click at [1369, 392] on div at bounding box center [1207, 408] width 694 height 638
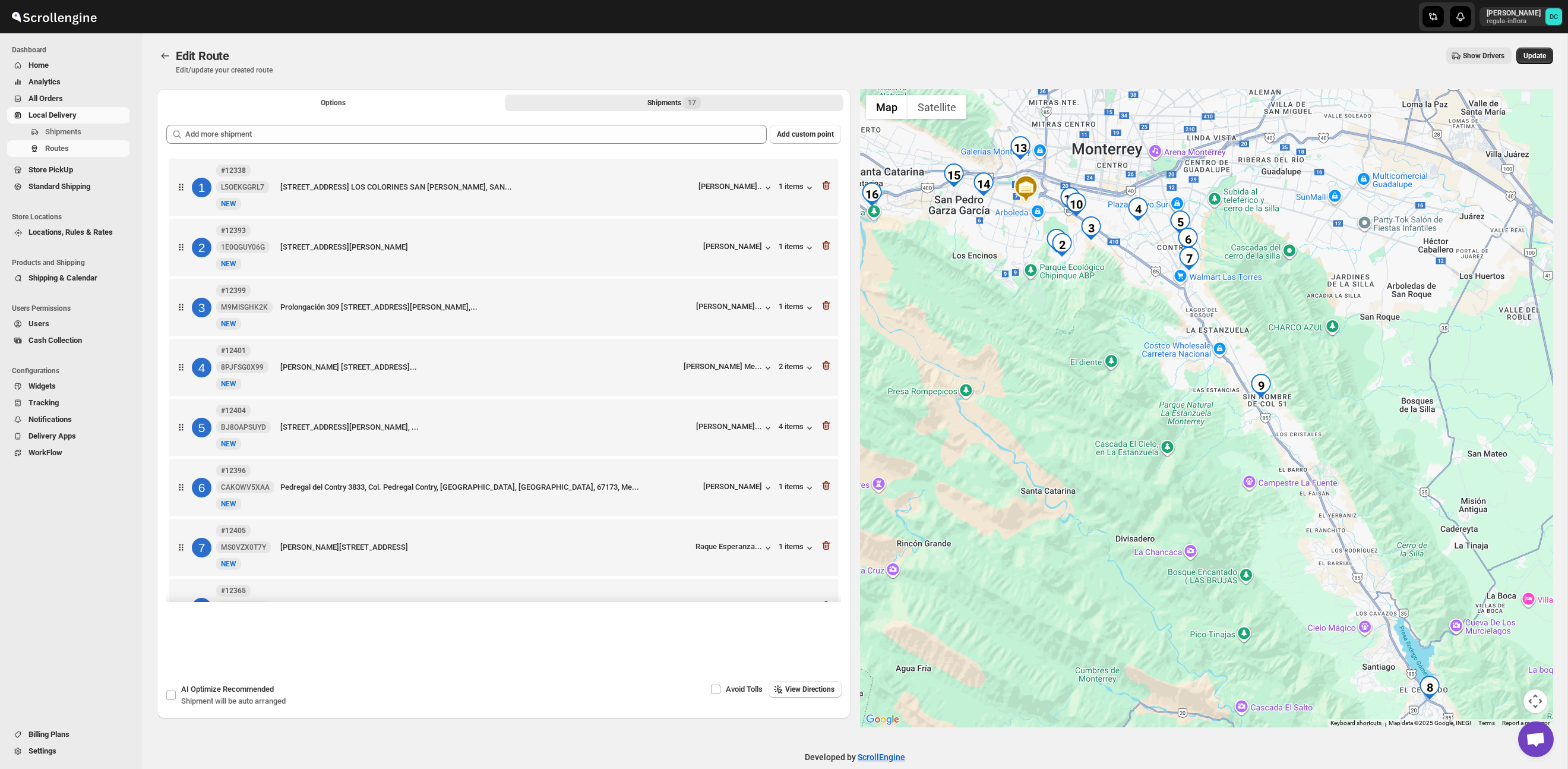
drag, startPoint x: 1259, startPoint y: 426, endPoint x: 1156, endPoint y: 373, distance: 115.8
click at [1156, 373] on div at bounding box center [1207, 408] width 694 height 638
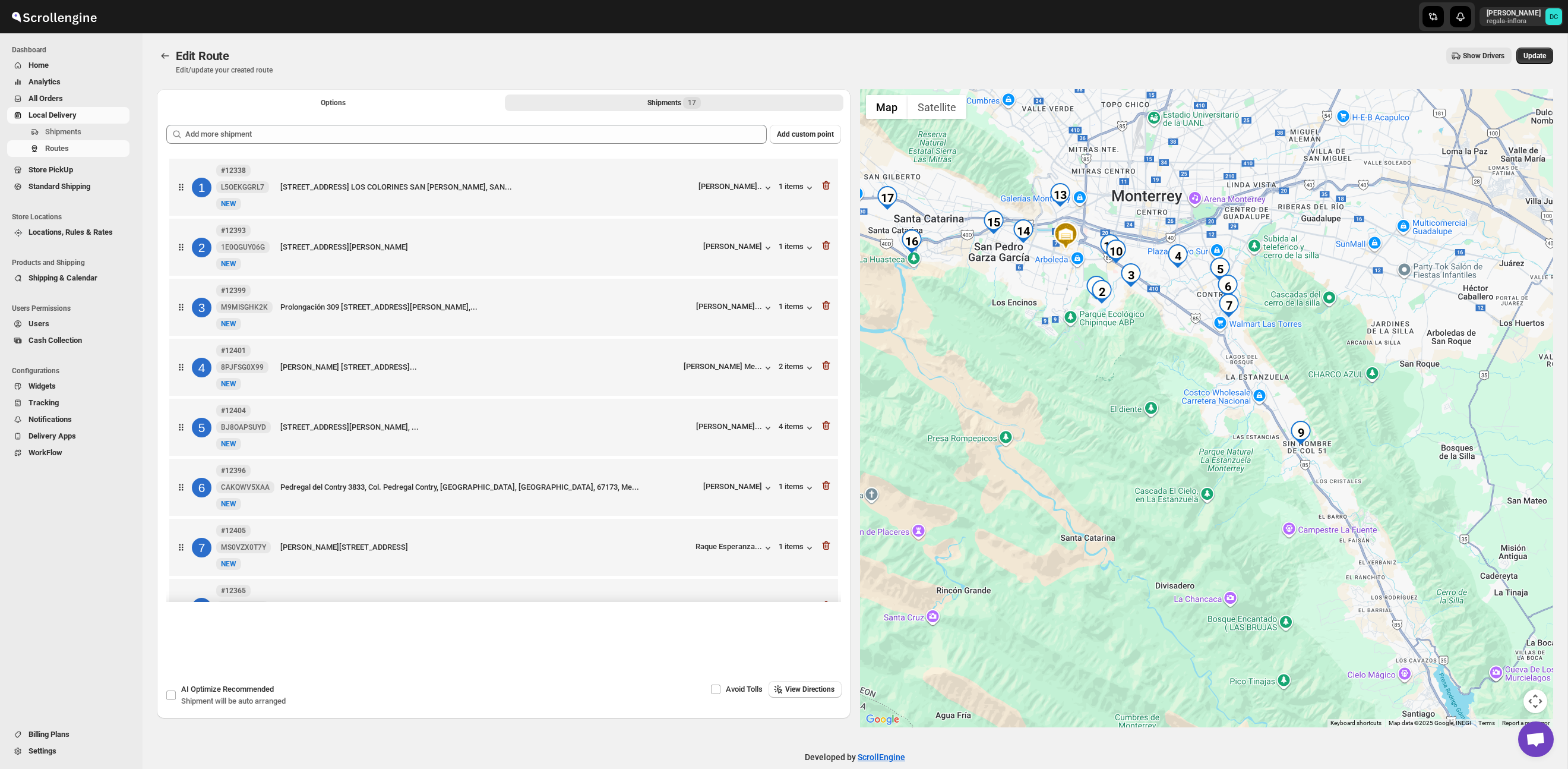
drag, startPoint x: 1144, startPoint y: 372, endPoint x: 1190, endPoint y: 422, distance: 67.9
click at [1190, 422] on div at bounding box center [1207, 408] width 694 height 638
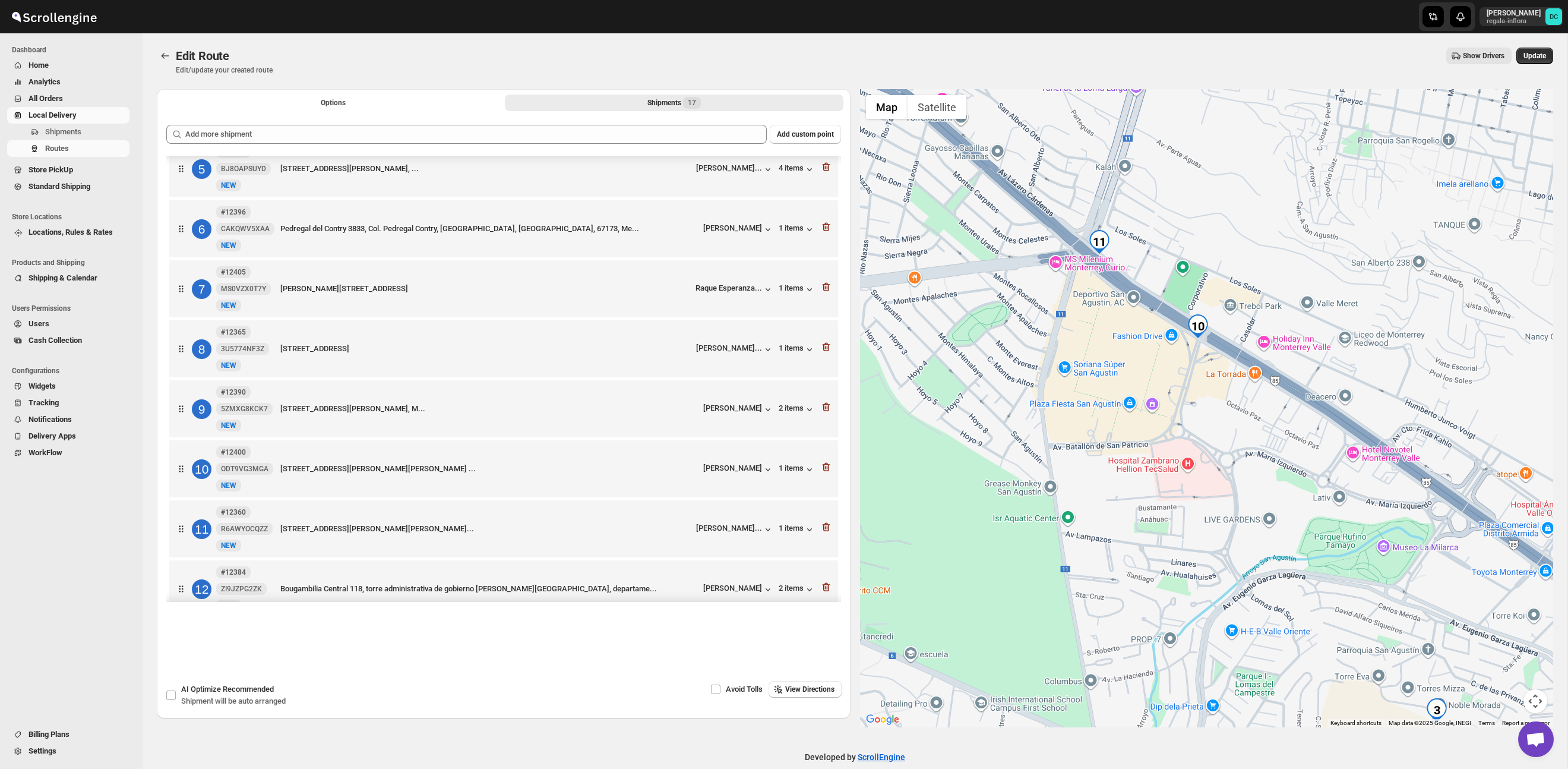
scroll to position [272, 0]
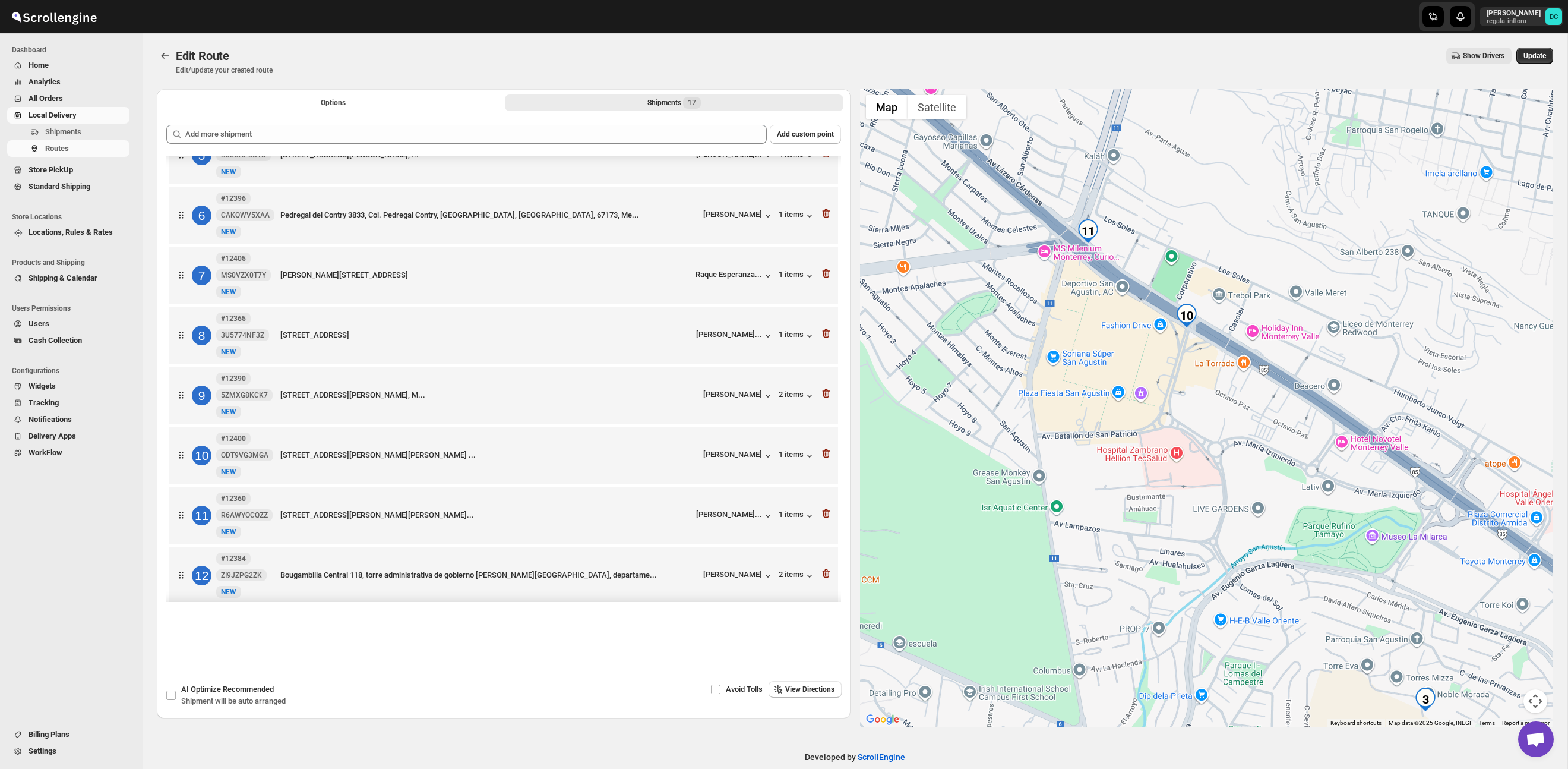
drag, startPoint x: 1344, startPoint y: 426, endPoint x: 1078, endPoint y: 245, distance: 321.7
click at [1070, 229] on div at bounding box center [1207, 408] width 694 height 638
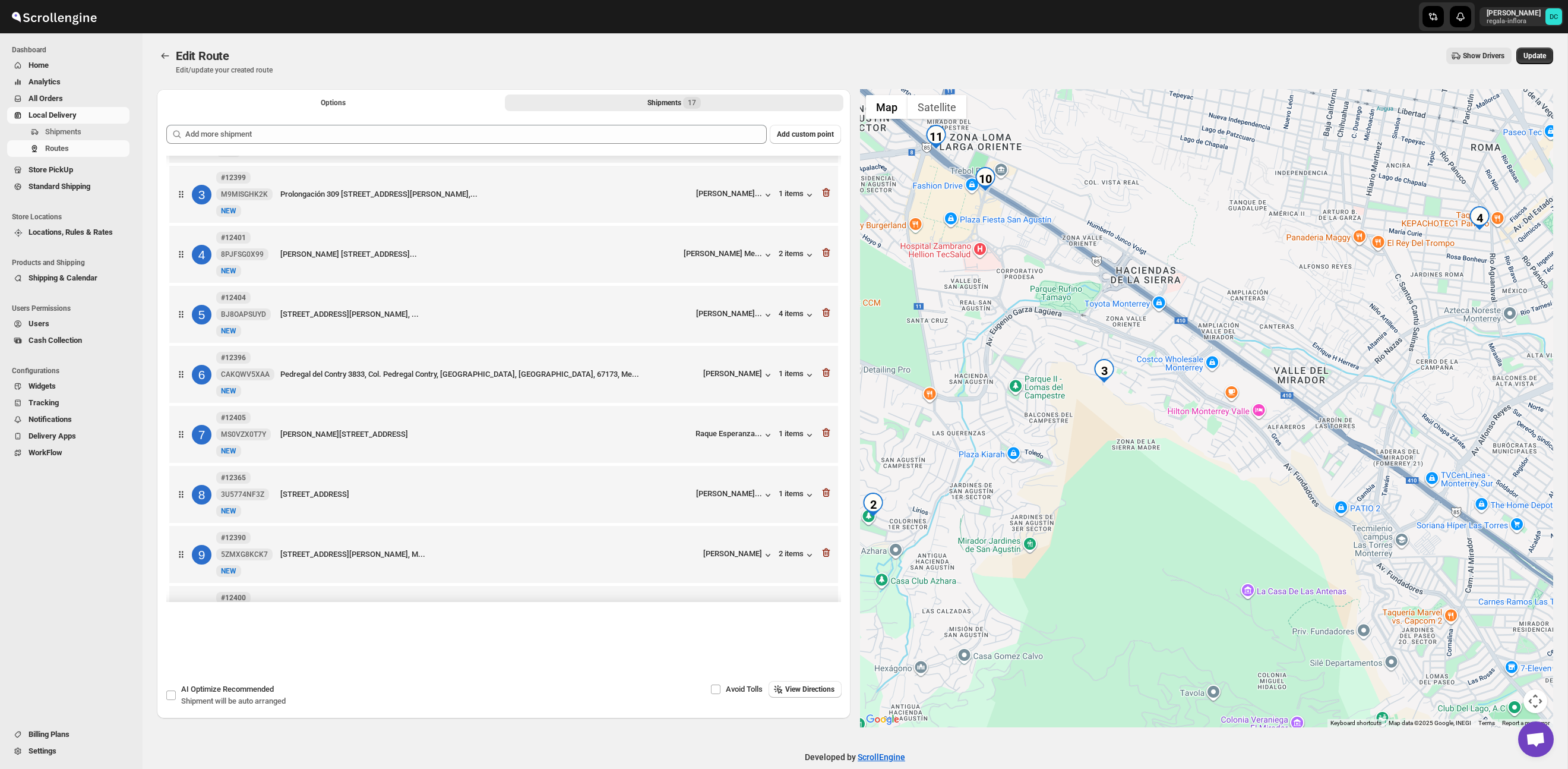
scroll to position [123, 0]
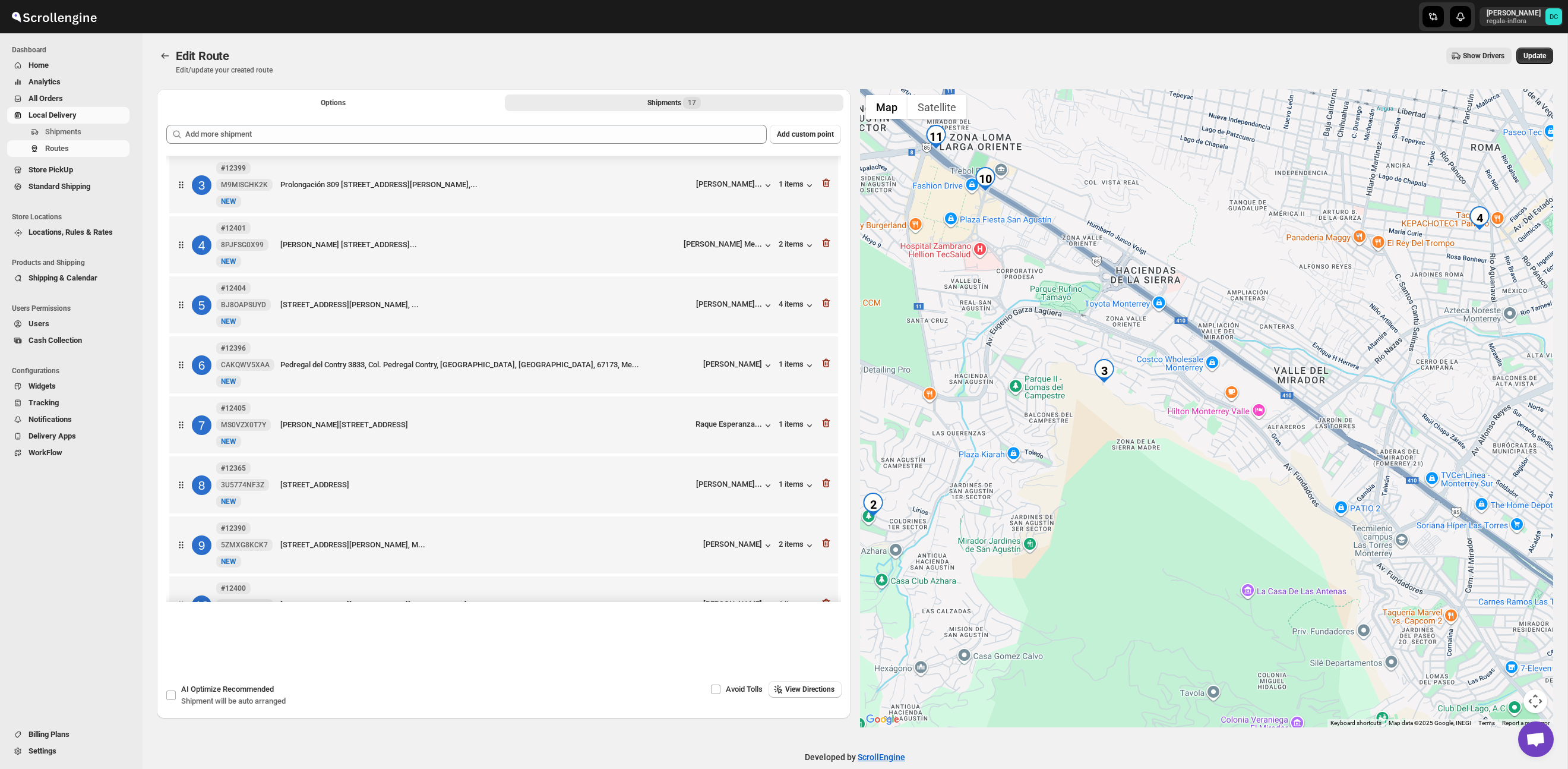
drag, startPoint x: 1426, startPoint y: 472, endPoint x: 1203, endPoint y: 401, distance: 234.0
click at [1203, 401] on div at bounding box center [1207, 408] width 694 height 638
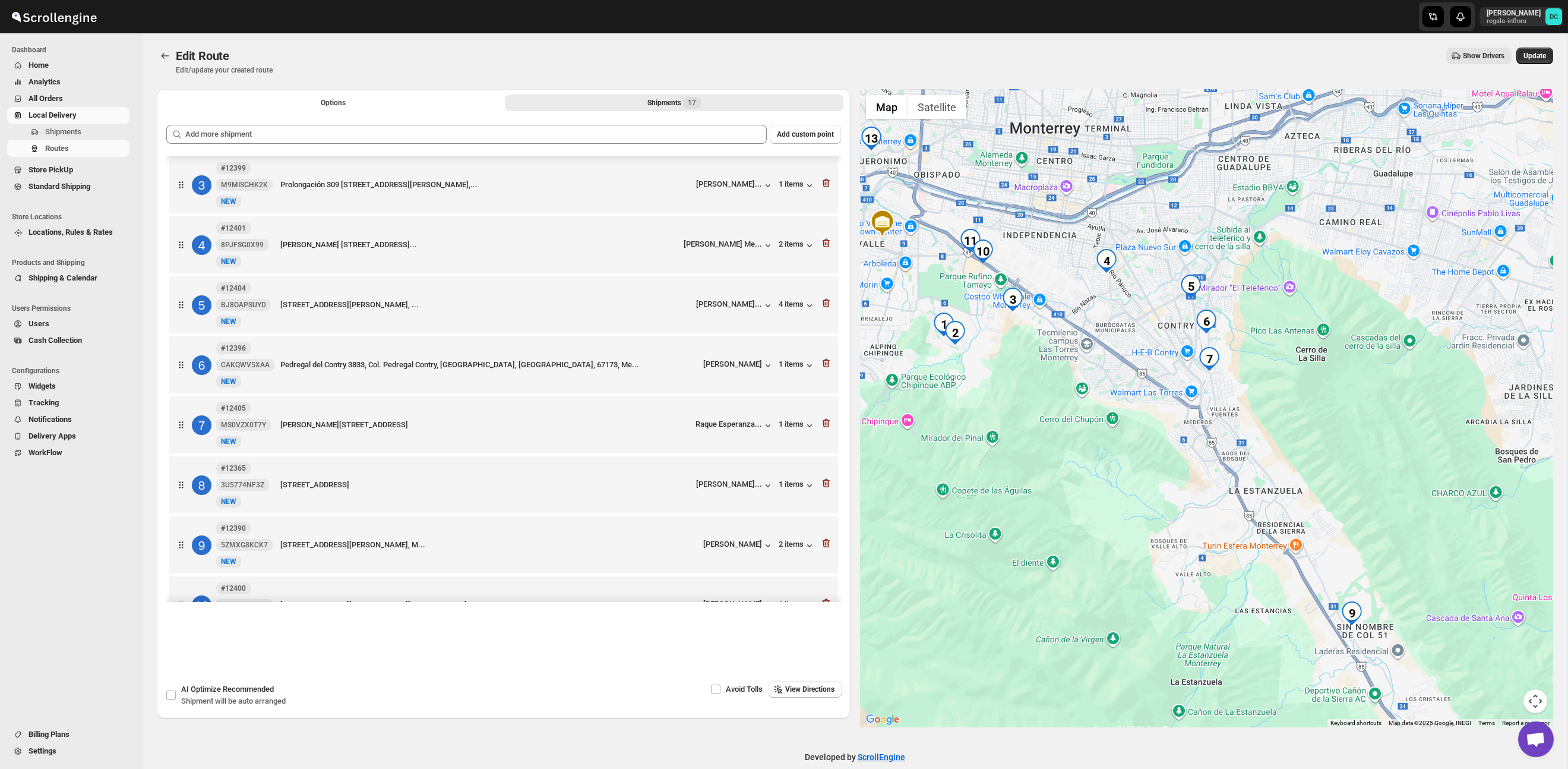
drag, startPoint x: 1311, startPoint y: 465, endPoint x: 1167, endPoint y: 361, distance: 177.6
click at [1165, 361] on div at bounding box center [1207, 408] width 694 height 638
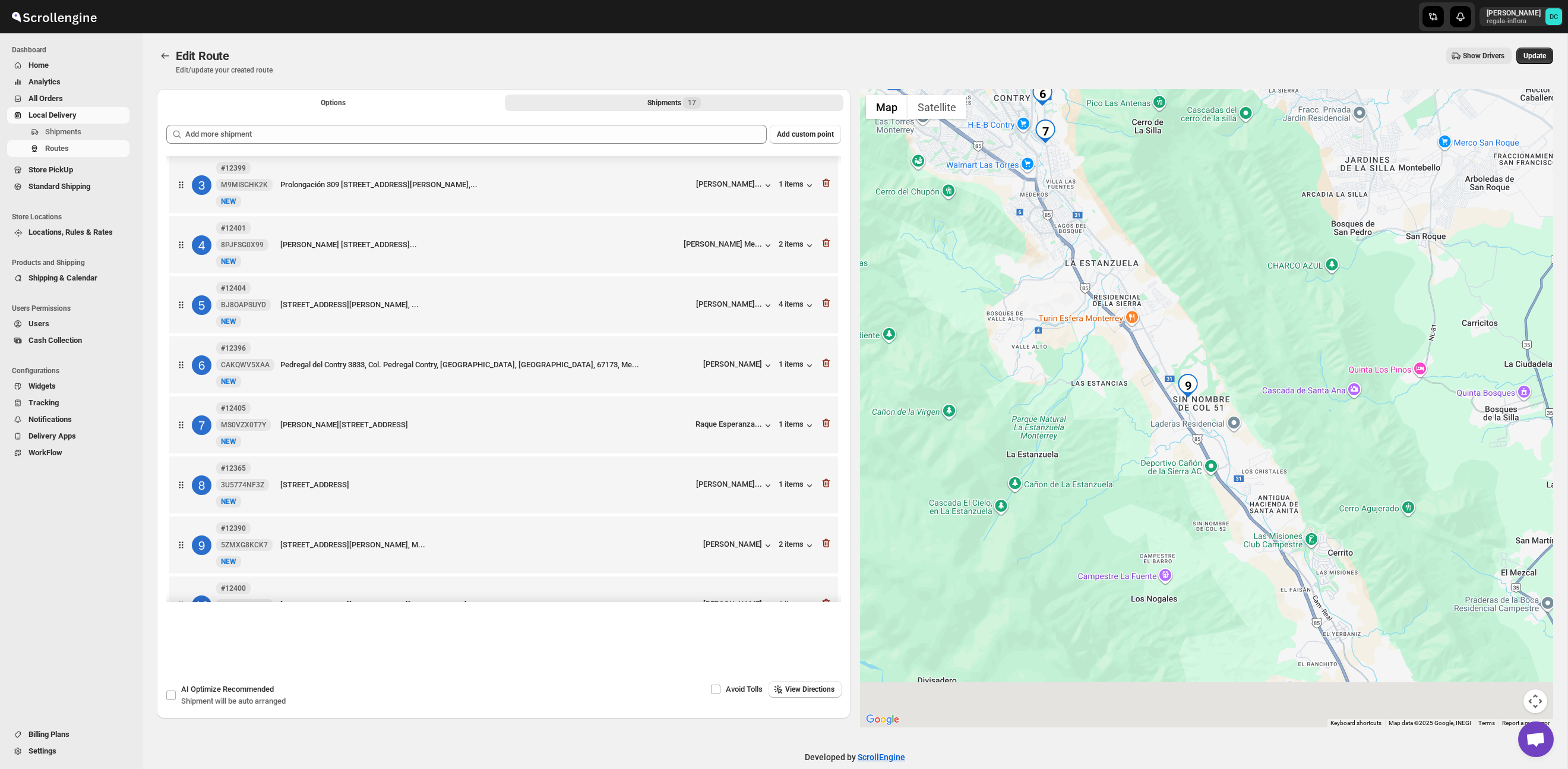
drag, startPoint x: 1296, startPoint y: 450, endPoint x: 1178, endPoint y: 395, distance: 130.2
click at [1260, 358] on div at bounding box center [1207, 408] width 694 height 638
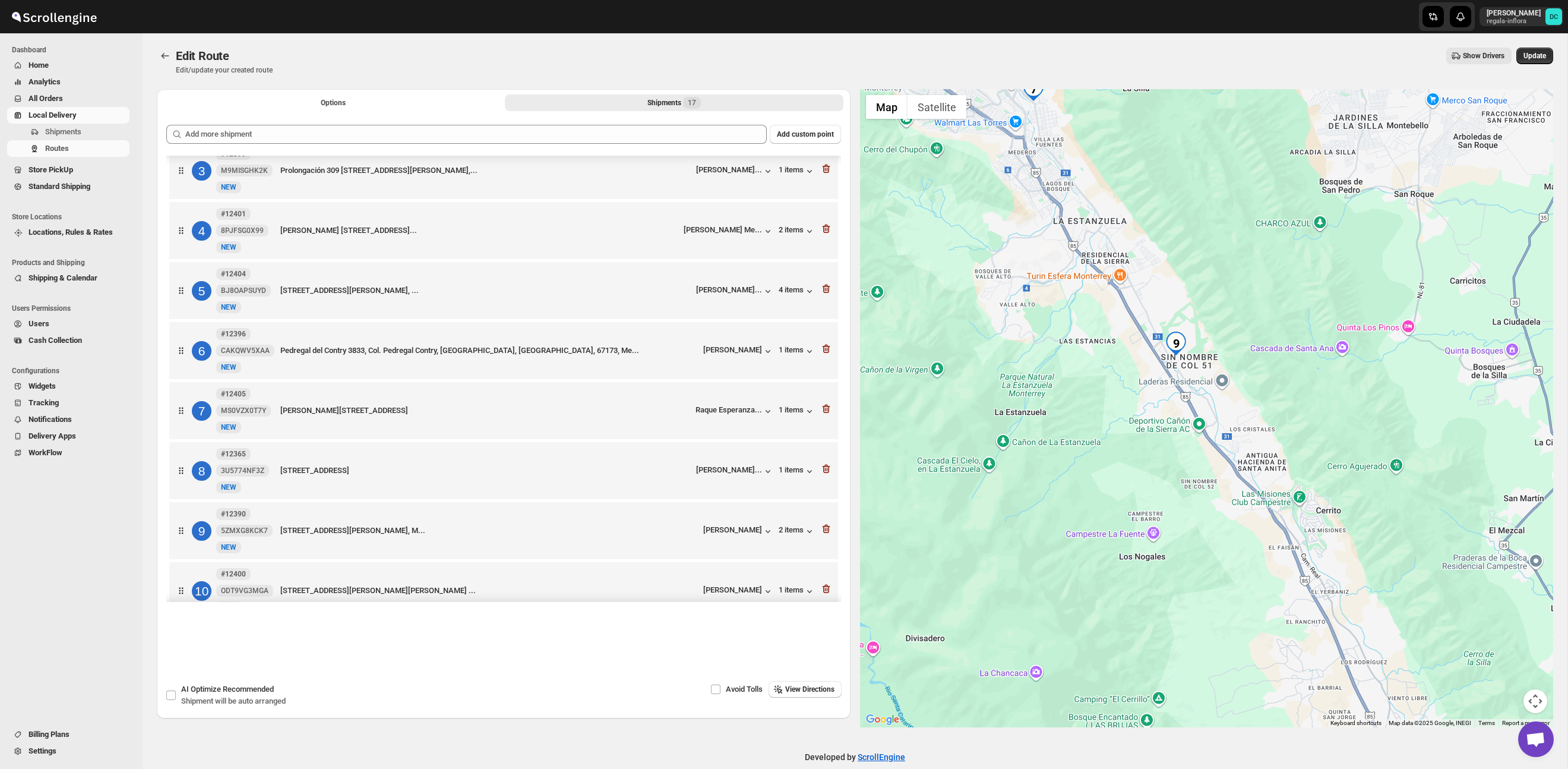
scroll to position [140, 0]
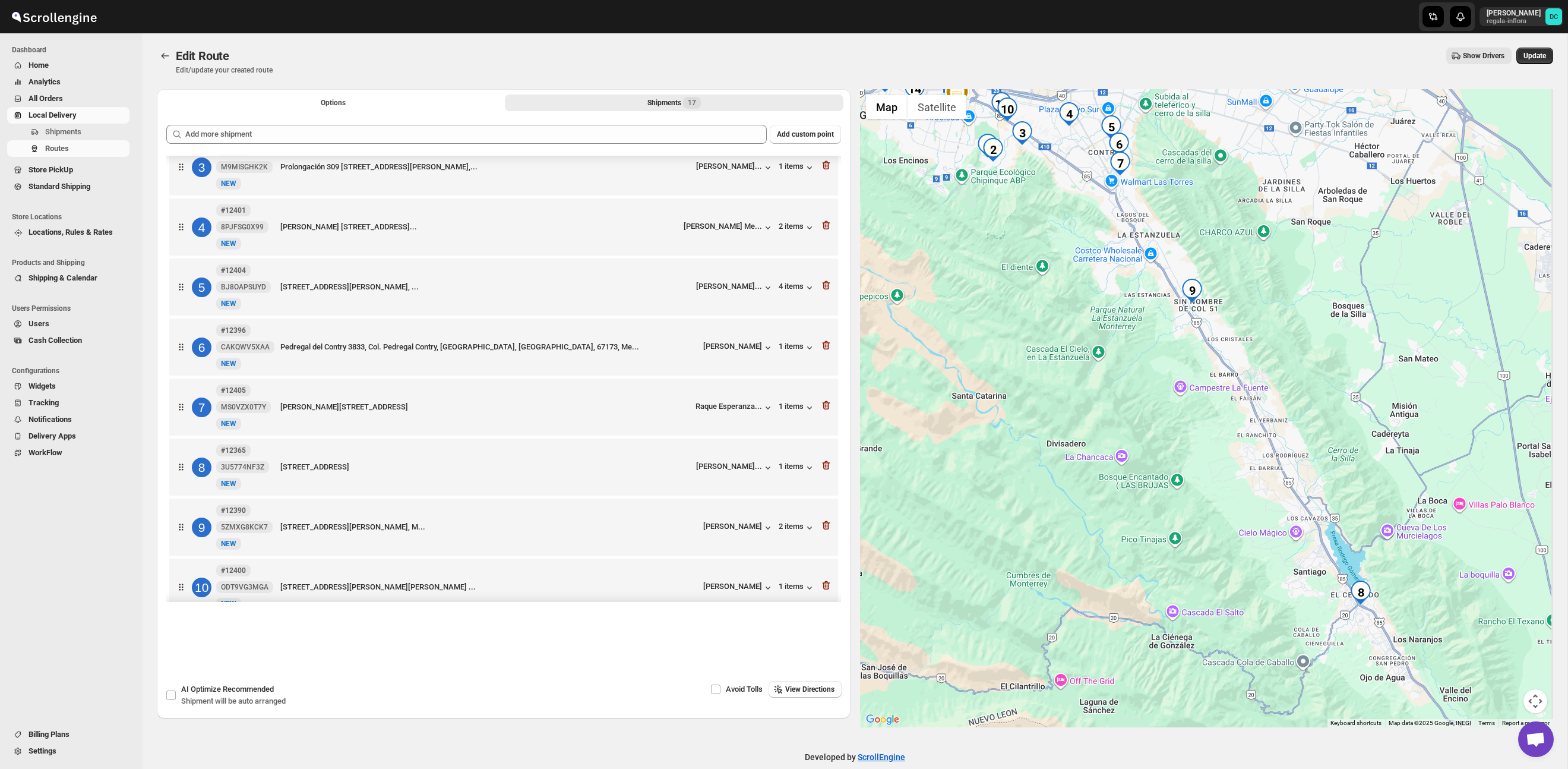
drag, startPoint x: 1409, startPoint y: 549, endPoint x: 1300, endPoint y: 407, distance: 179.0
click at [1301, 407] on div at bounding box center [1207, 408] width 694 height 638
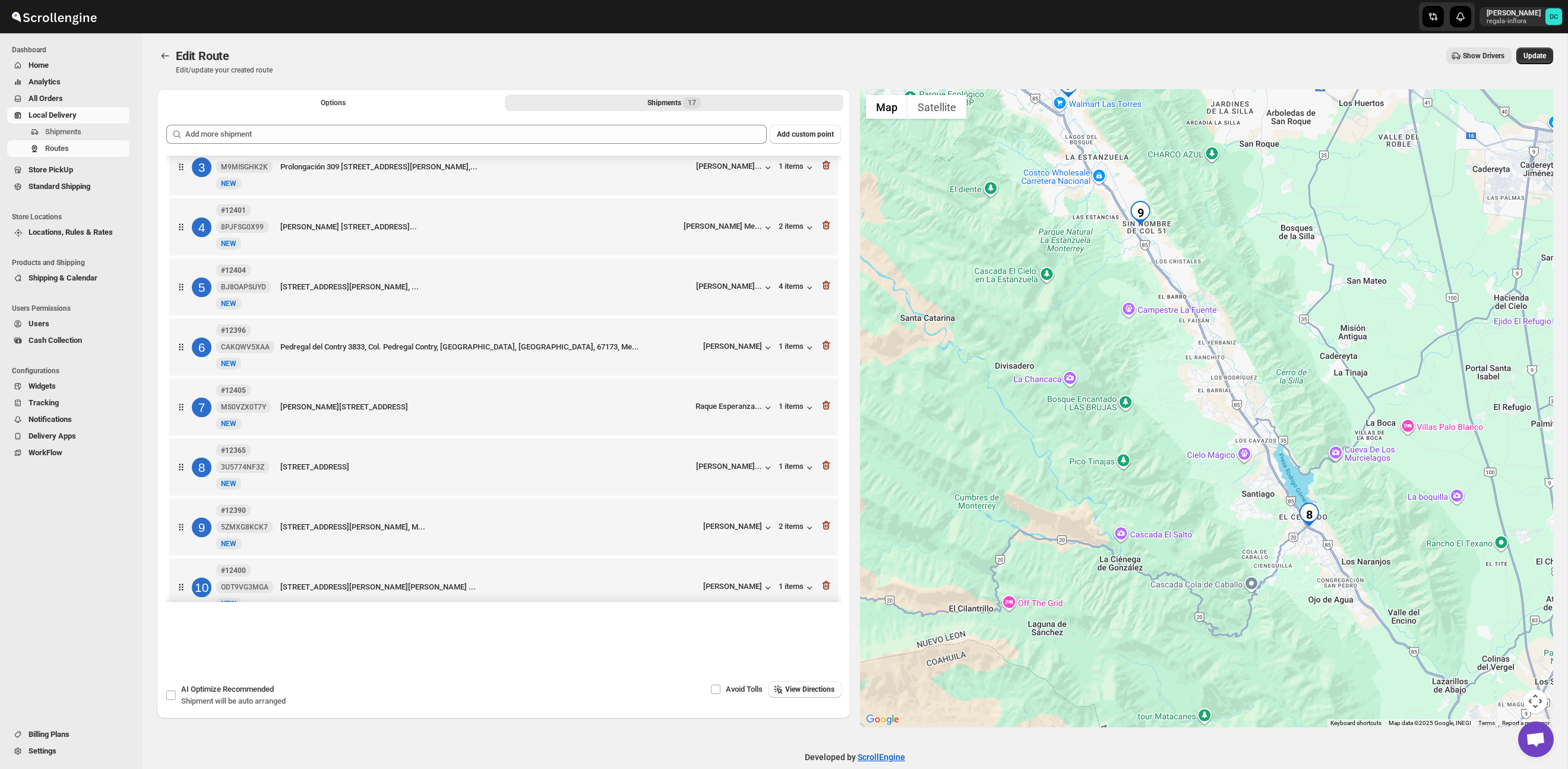
click at [1341, 472] on div at bounding box center [1207, 408] width 694 height 638
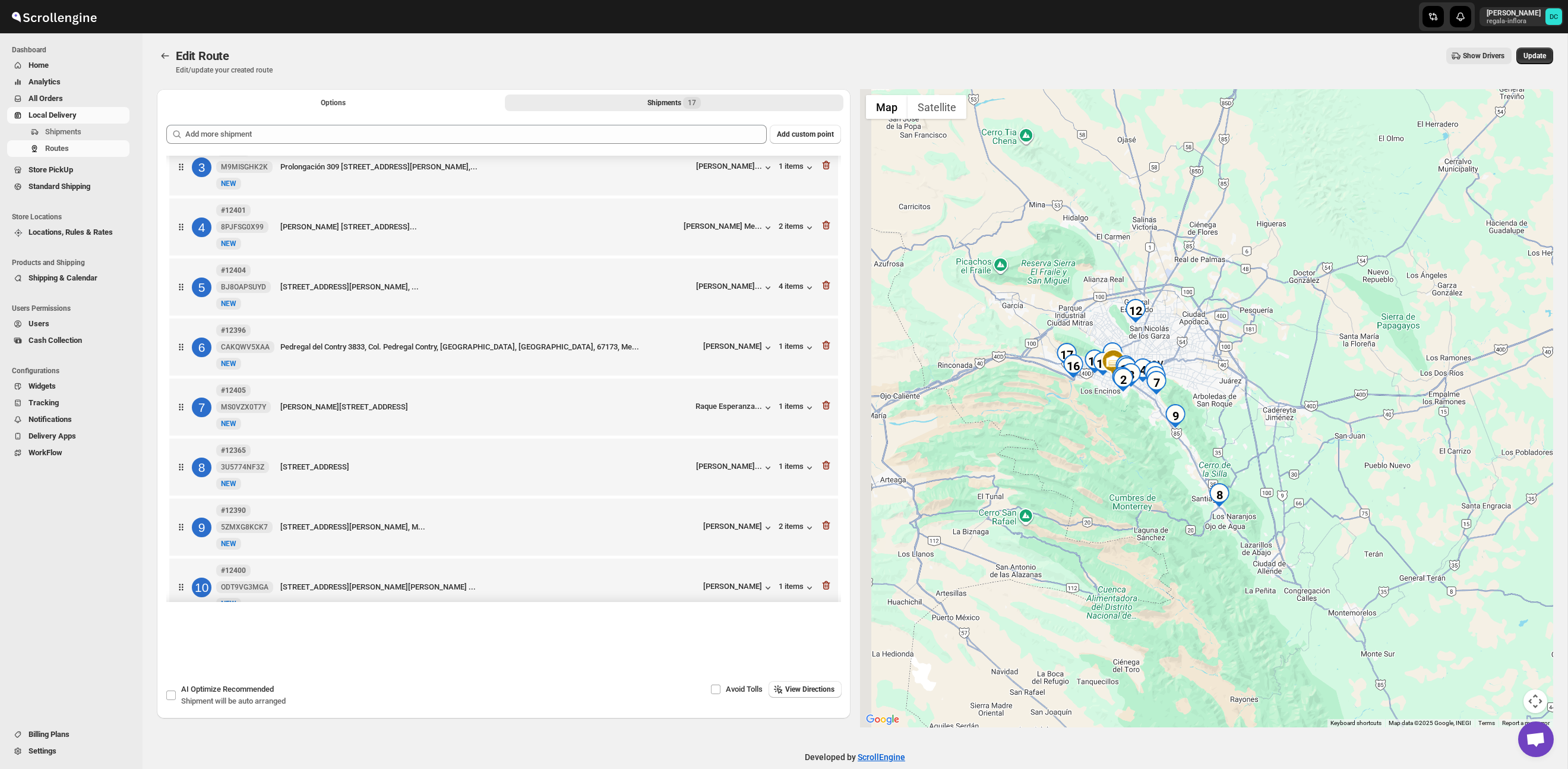
drag, startPoint x: 1091, startPoint y: 402, endPoint x: 1184, endPoint y: 476, distance: 118.8
click at [1181, 480] on div at bounding box center [1207, 408] width 694 height 638
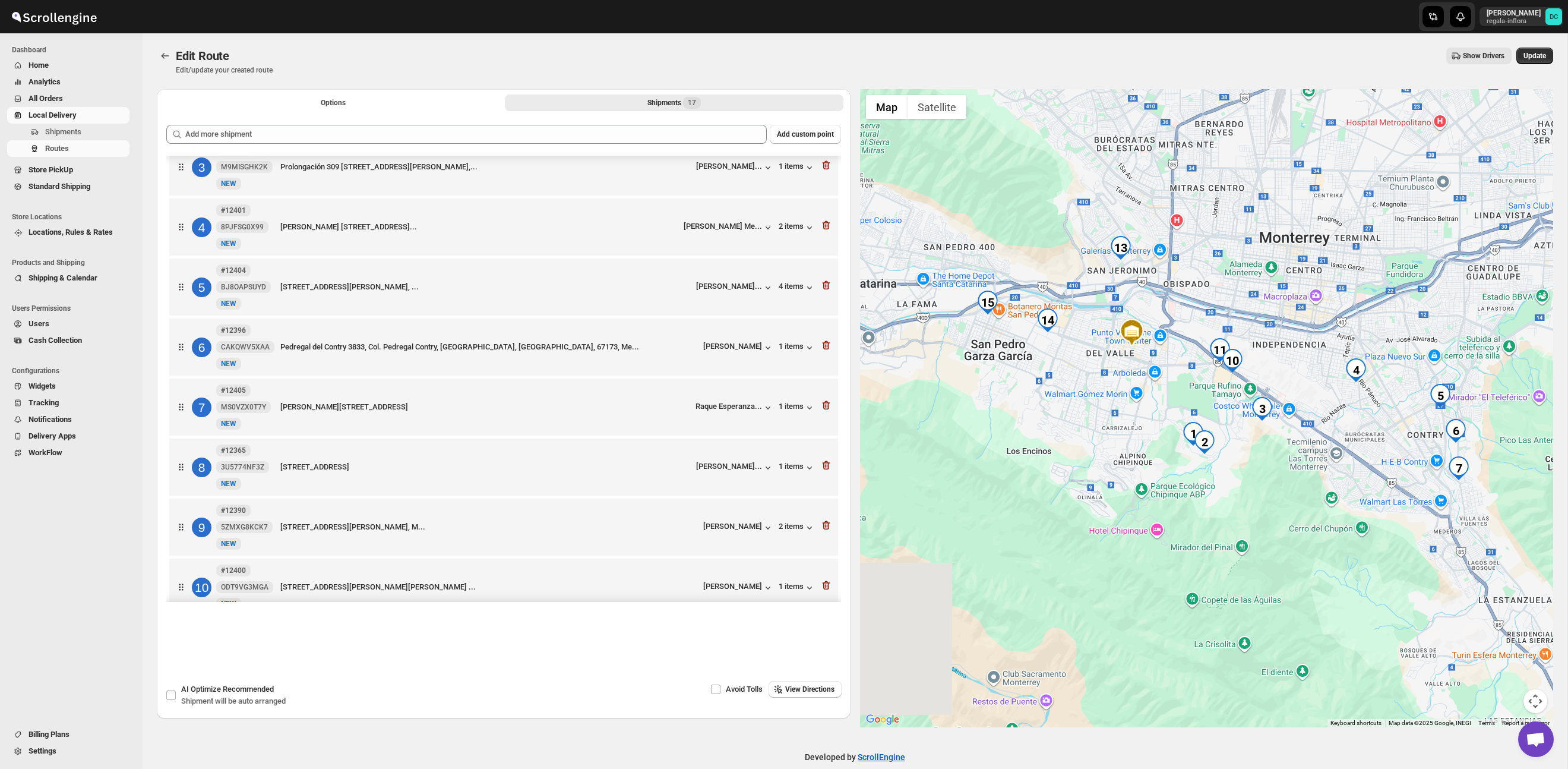
drag, startPoint x: 1174, startPoint y: 471, endPoint x: 1268, endPoint y: 463, distance: 94.3
click at [1269, 463] on div at bounding box center [1207, 408] width 694 height 638
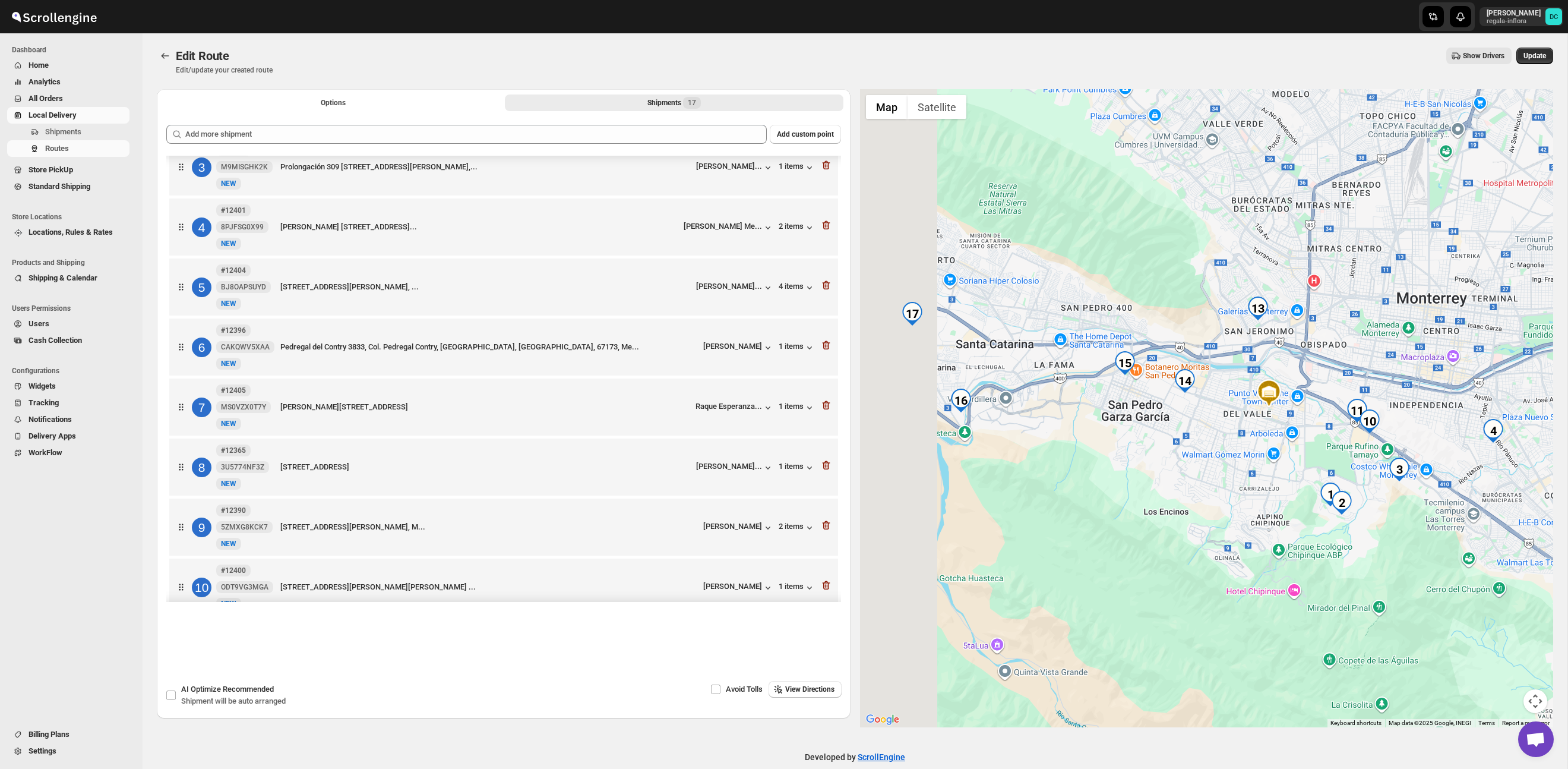
drag, startPoint x: 1119, startPoint y: 422, endPoint x: 1217, endPoint y: 452, distance: 102.5
click at [1215, 452] on div at bounding box center [1207, 408] width 694 height 638
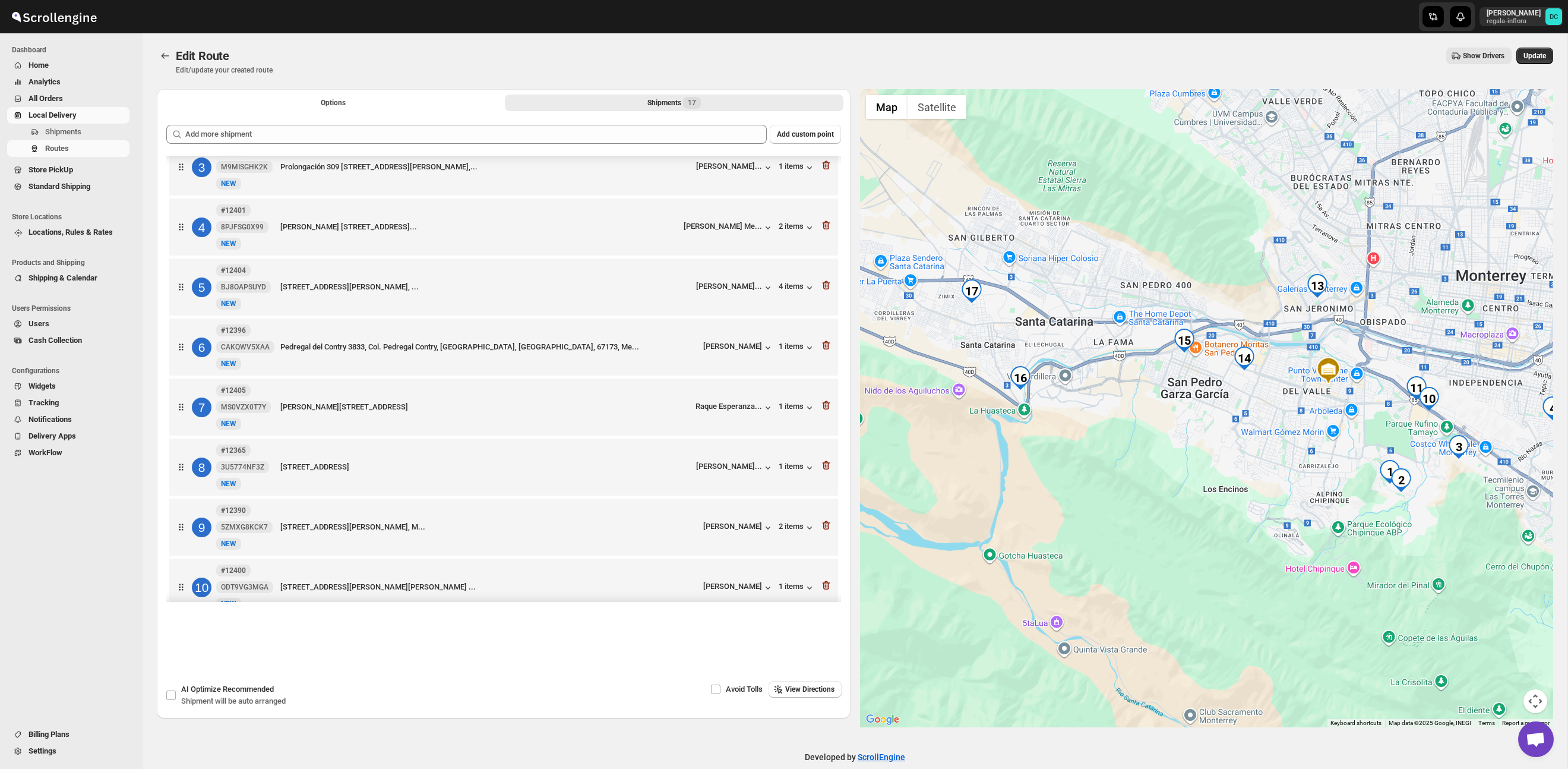
drag, startPoint x: 1198, startPoint y: 438, endPoint x: 1166, endPoint y: 435, distance: 32.1
click at [1166, 435] on div at bounding box center [1207, 408] width 694 height 638
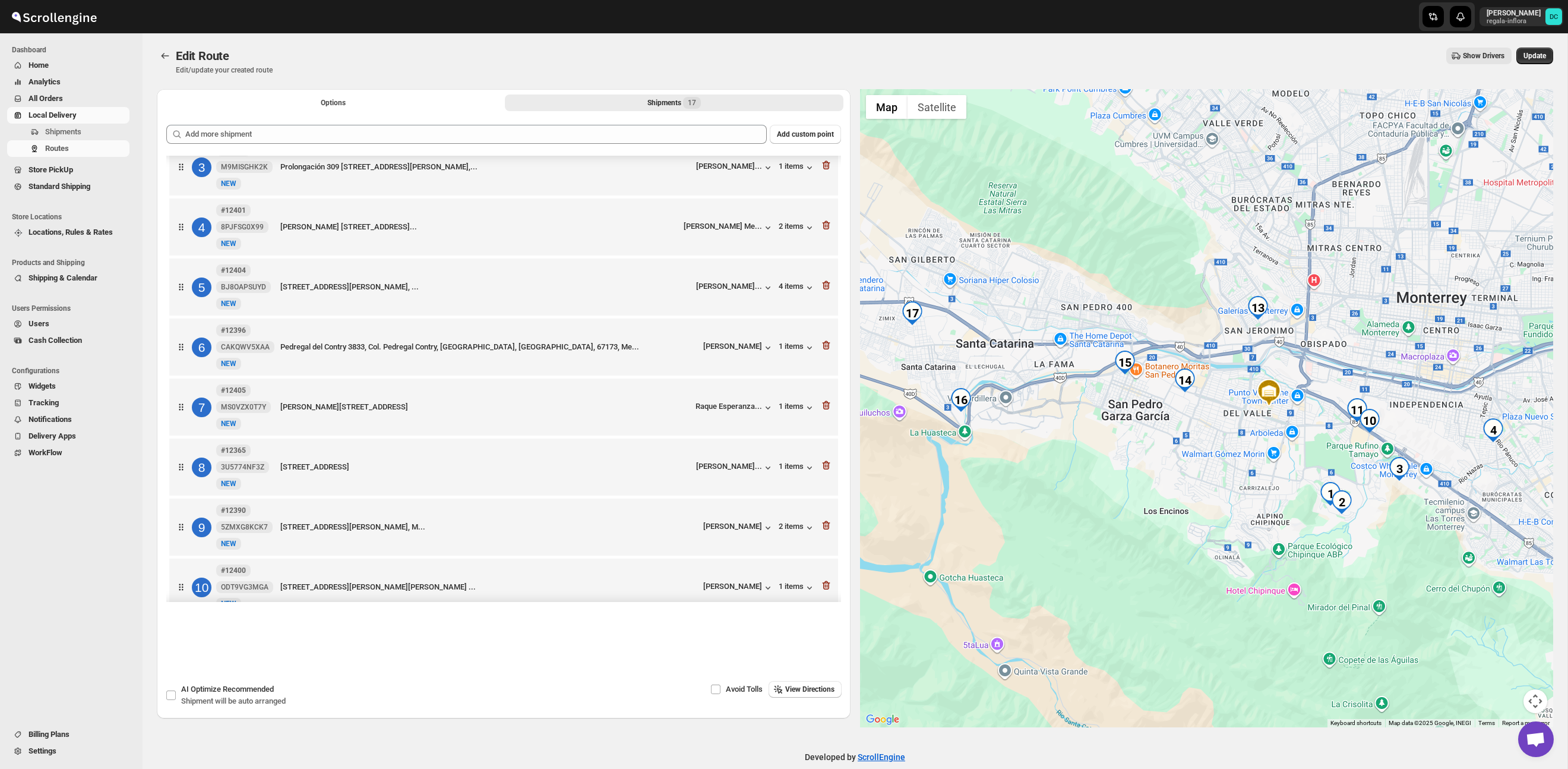
drag, startPoint x: 1327, startPoint y: 423, endPoint x: 1278, endPoint y: 446, distance: 54.1
click at [1278, 446] on div at bounding box center [1207, 408] width 694 height 638
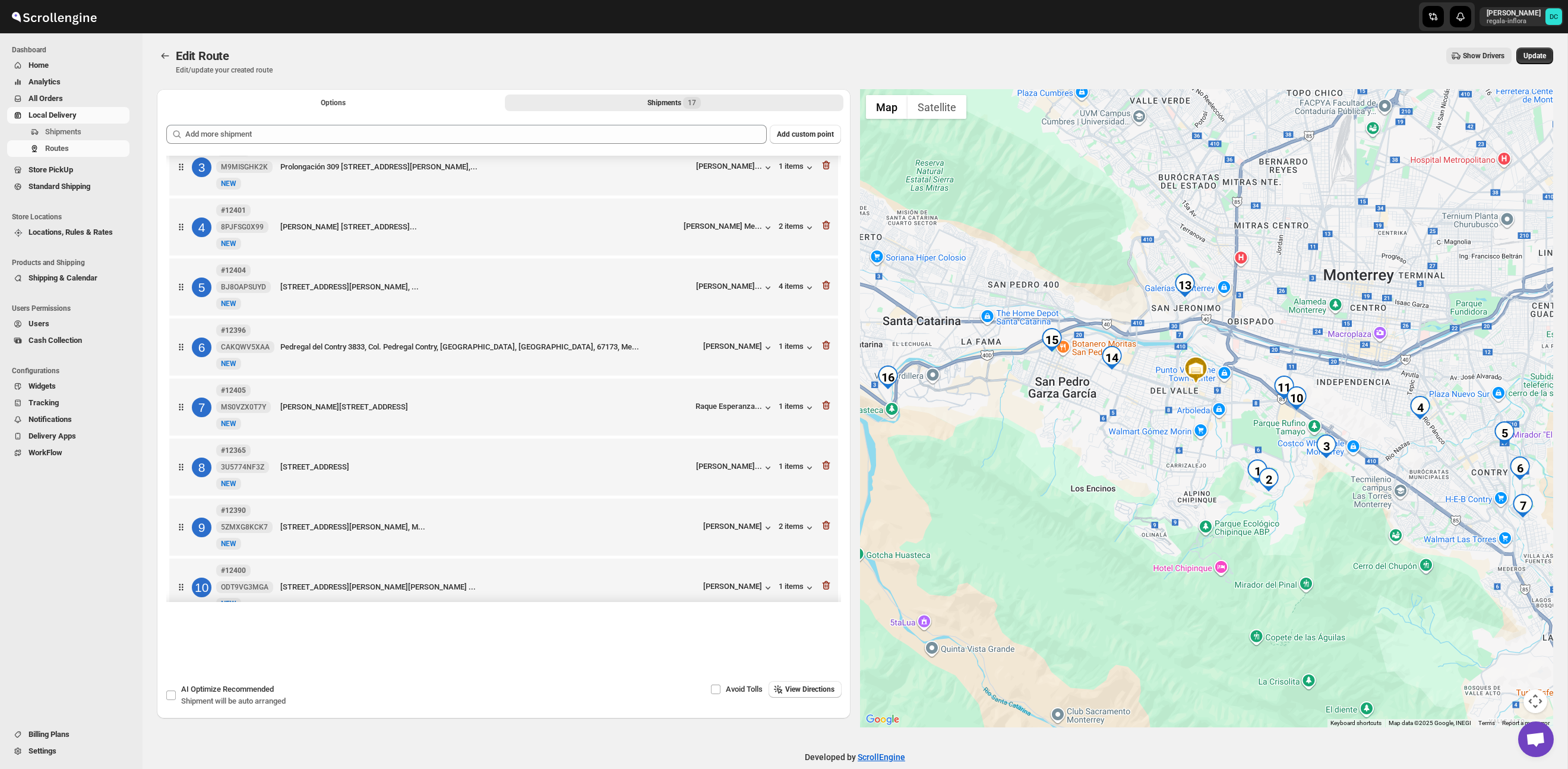
drag, startPoint x: 1350, startPoint y: 464, endPoint x: 1232, endPoint y: 432, distance: 122.3
click at [1232, 432] on div at bounding box center [1207, 408] width 694 height 638
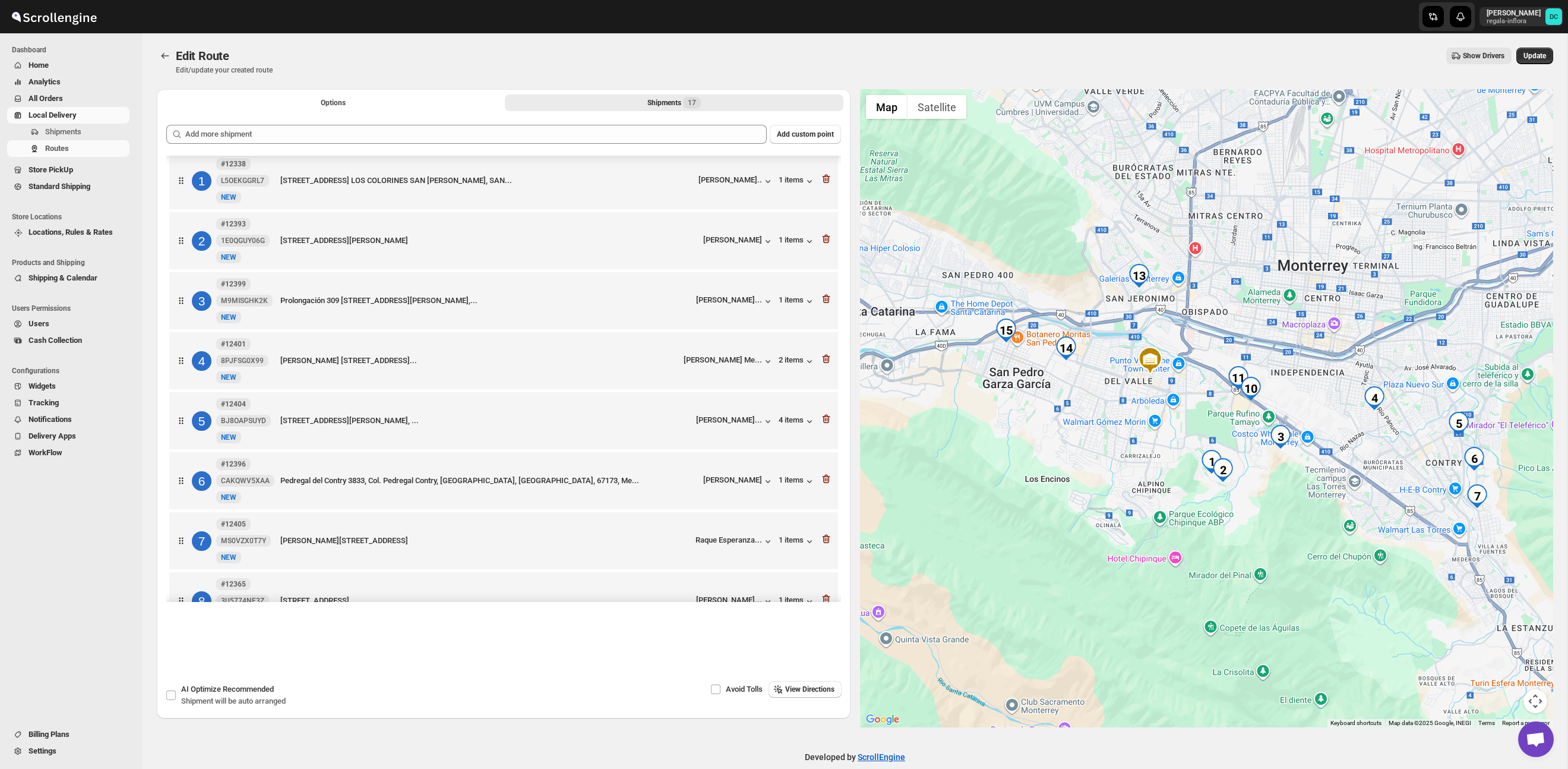
scroll to position [0, 0]
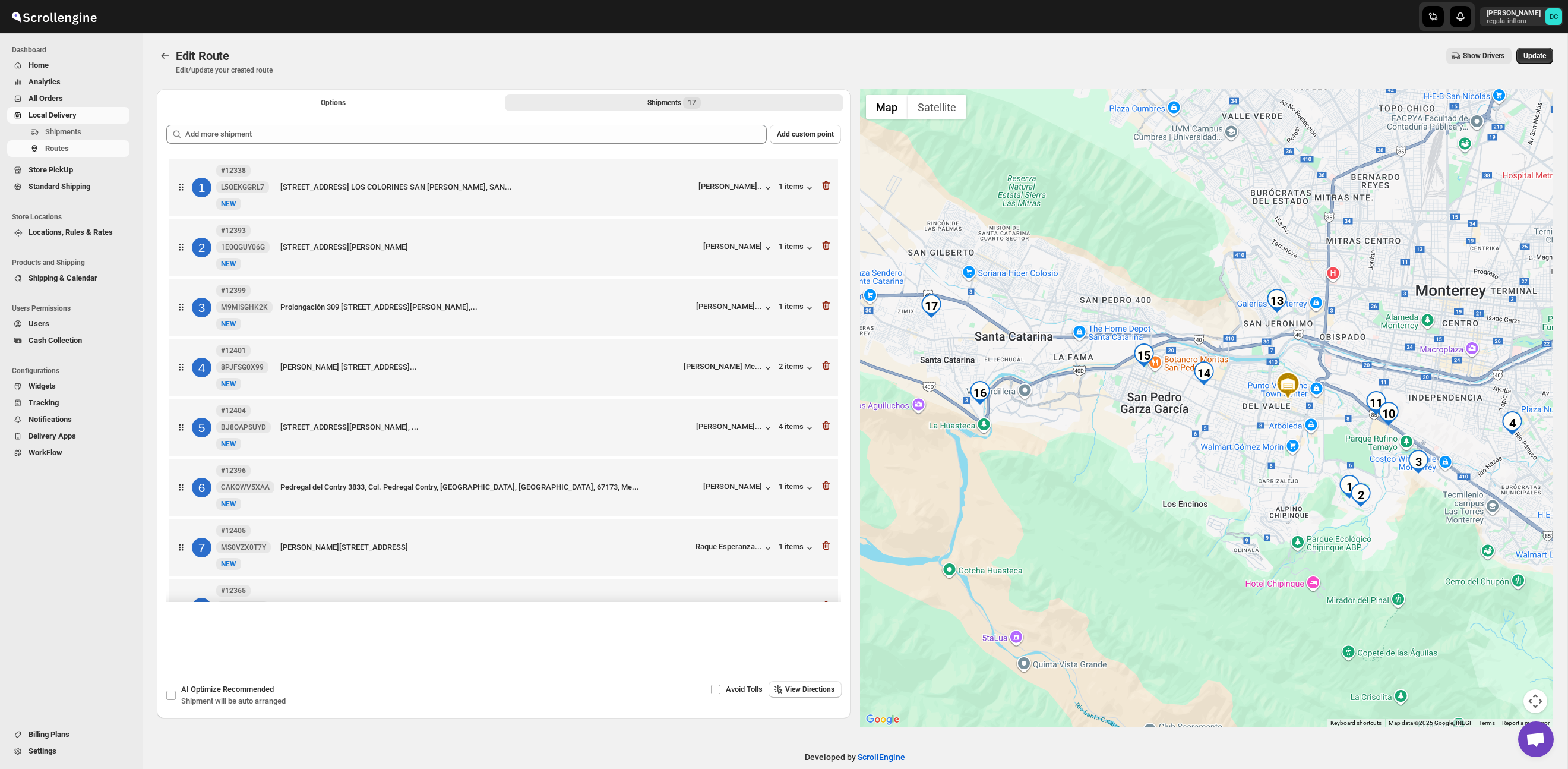
drag, startPoint x: 1141, startPoint y: 407, endPoint x: 1271, endPoint y: 430, distance: 132.0
click at [1271, 430] on div at bounding box center [1207, 408] width 694 height 638
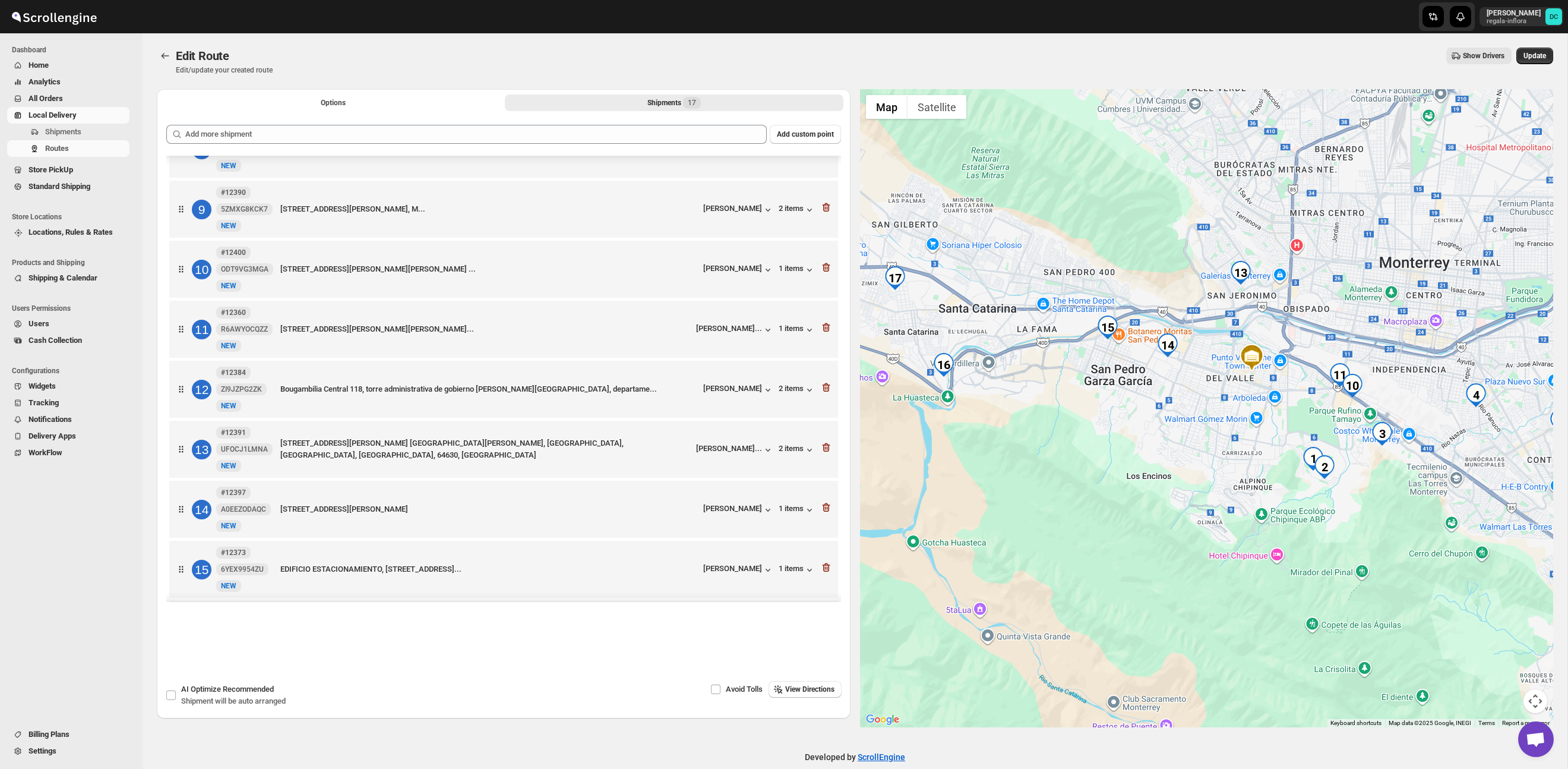
scroll to position [461, 0]
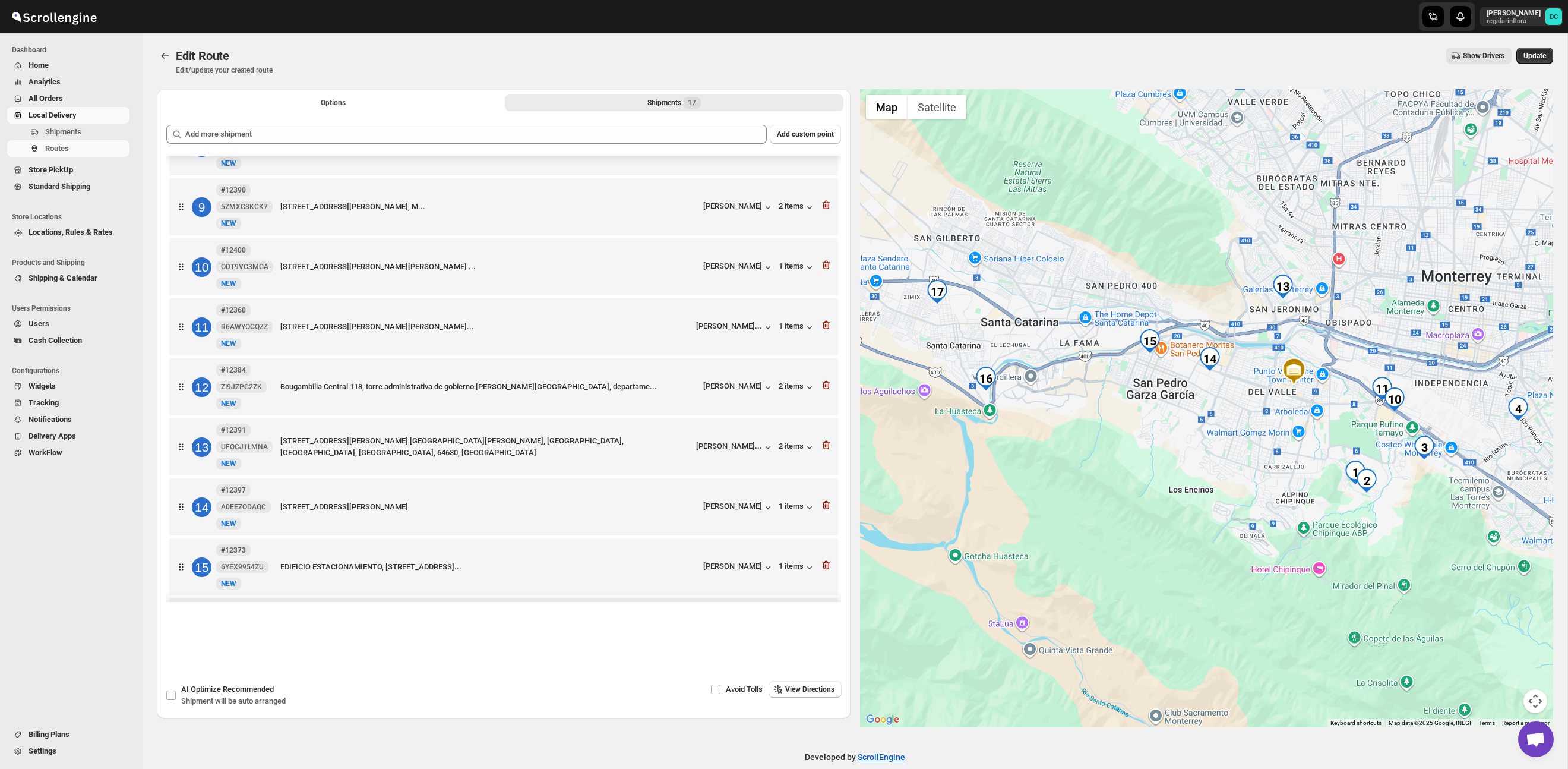
drag, startPoint x: 1072, startPoint y: 409, endPoint x: 1108, endPoint y: 424, distance: 39.0
click at [1117, 424] on div at bounding box center [1207, 408] width 694 height 638
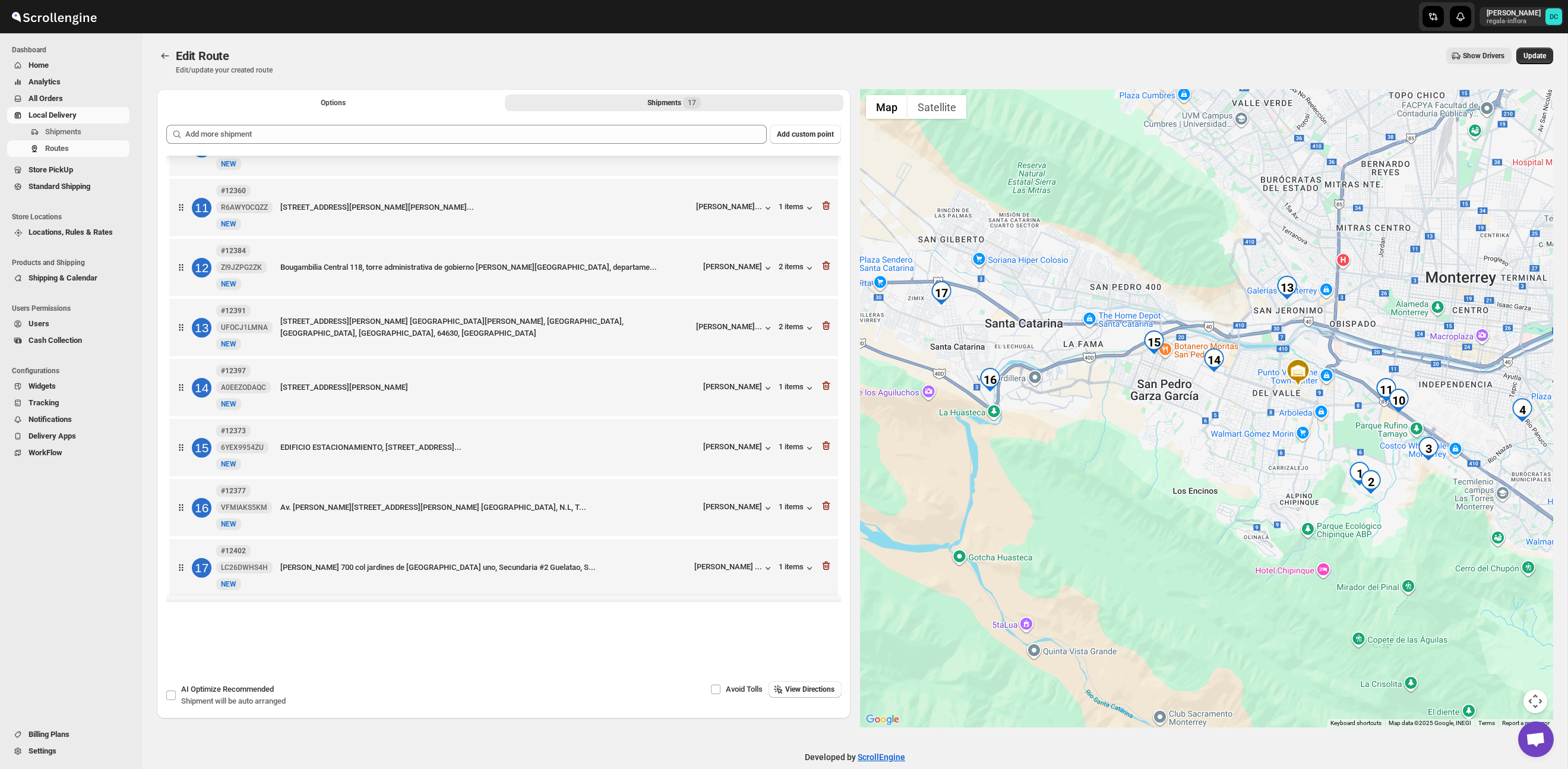
scroll to position [595, 0]
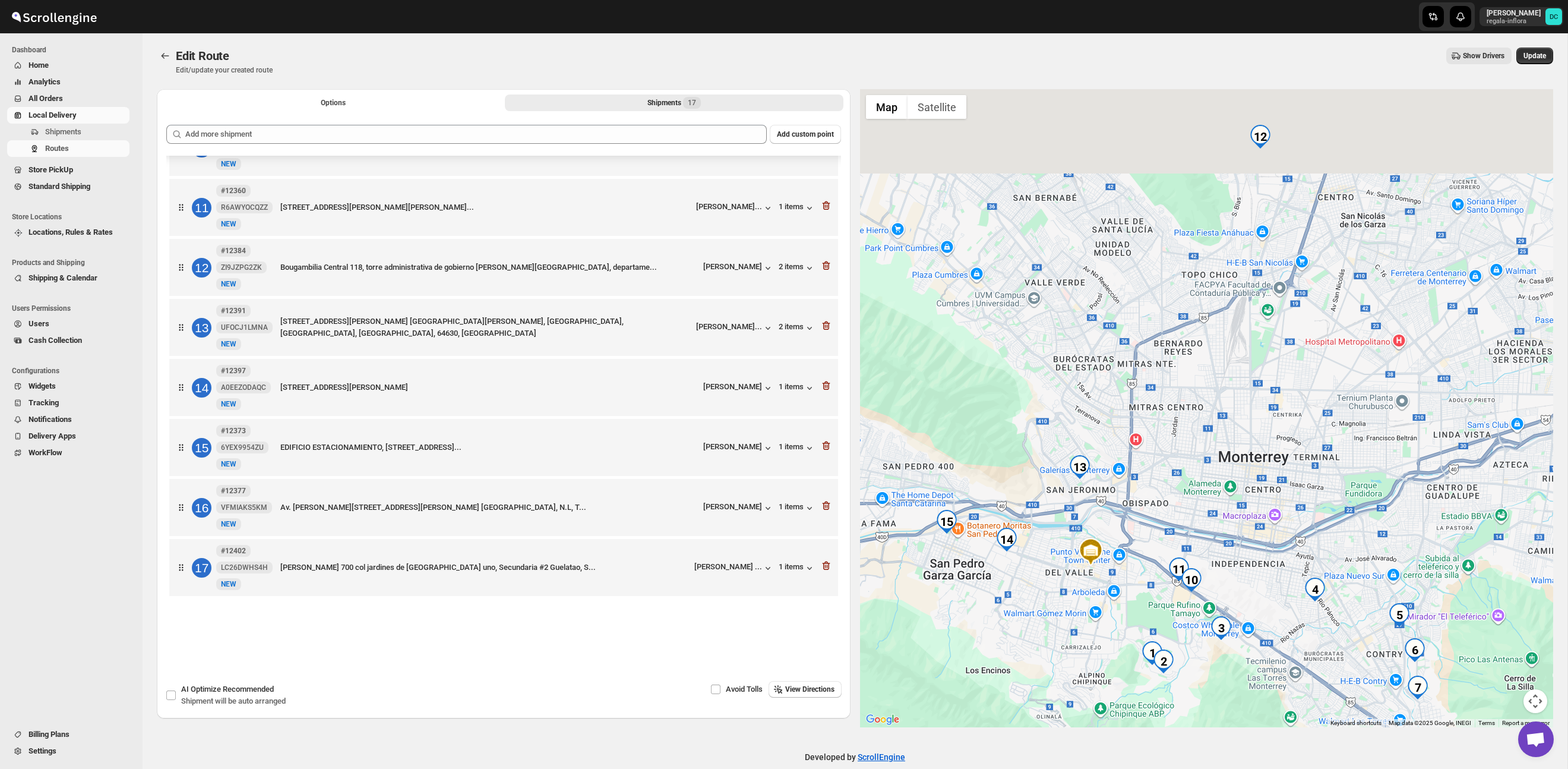
drag, startPoint x: 1263, startPoint y: 196, endPoint x: 1109, endPoint y: 361, distance: 225.7
click at [1042, 387] on div at bounding box center [1207, 408] width 694 height 638
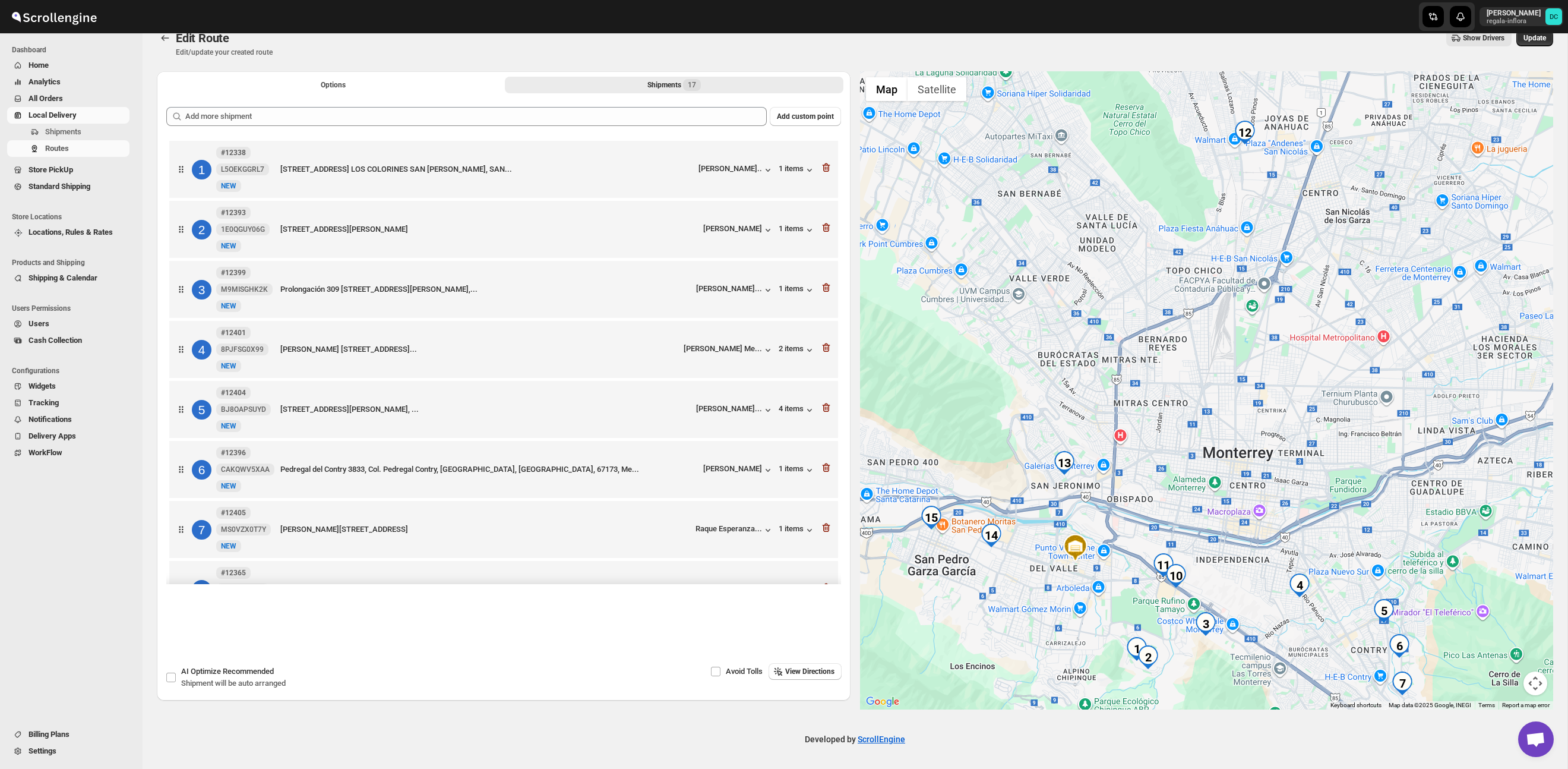
scroll to position [0, 0]
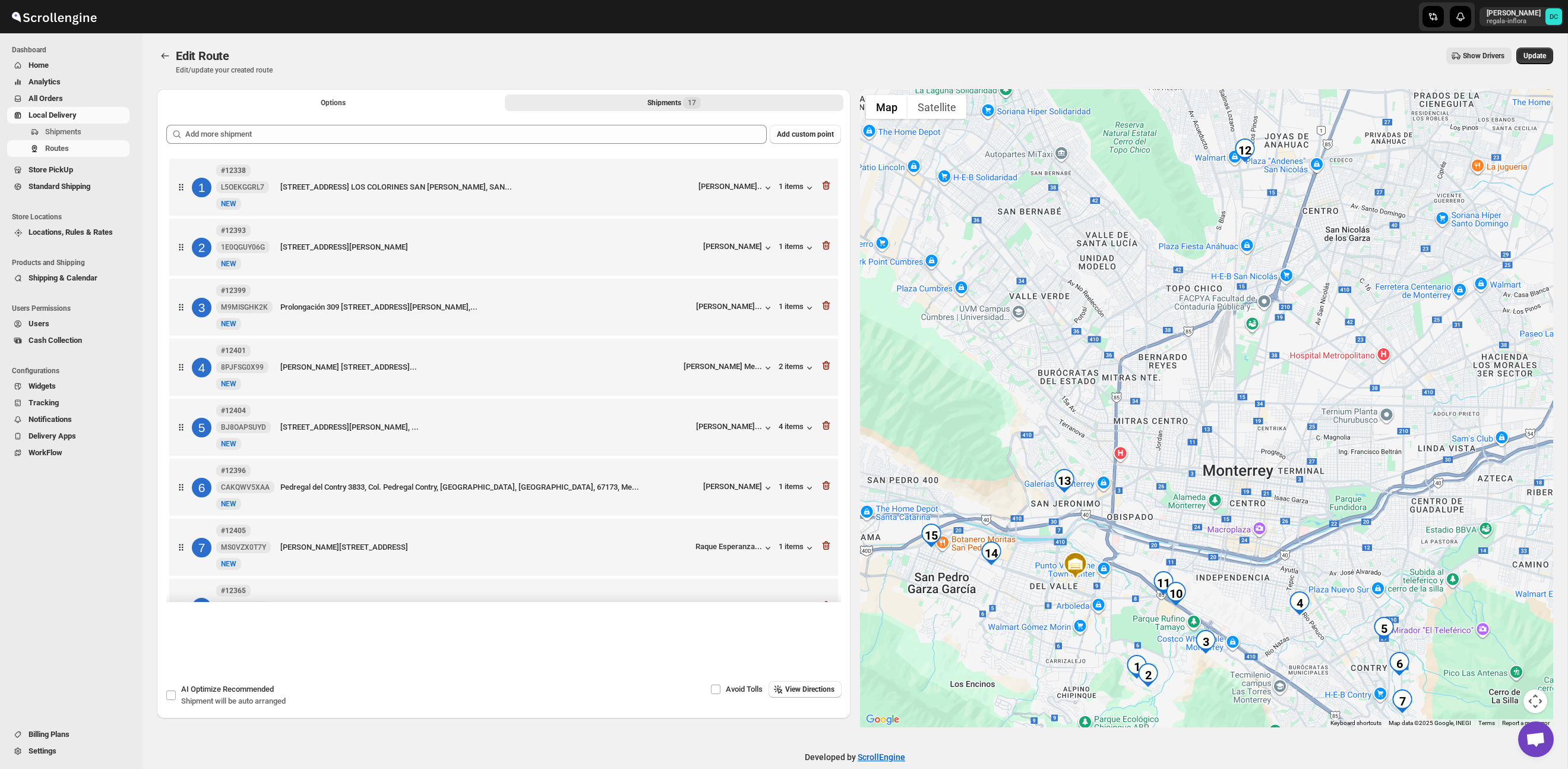
drag, startPoint x: 1531, startPoint y: 55, endPoint x: 1535, endPoint y: 79, distance: 24.3
click at [1531, 55] on span "Update" at bounding box center [1535, 55] width 23 height 10
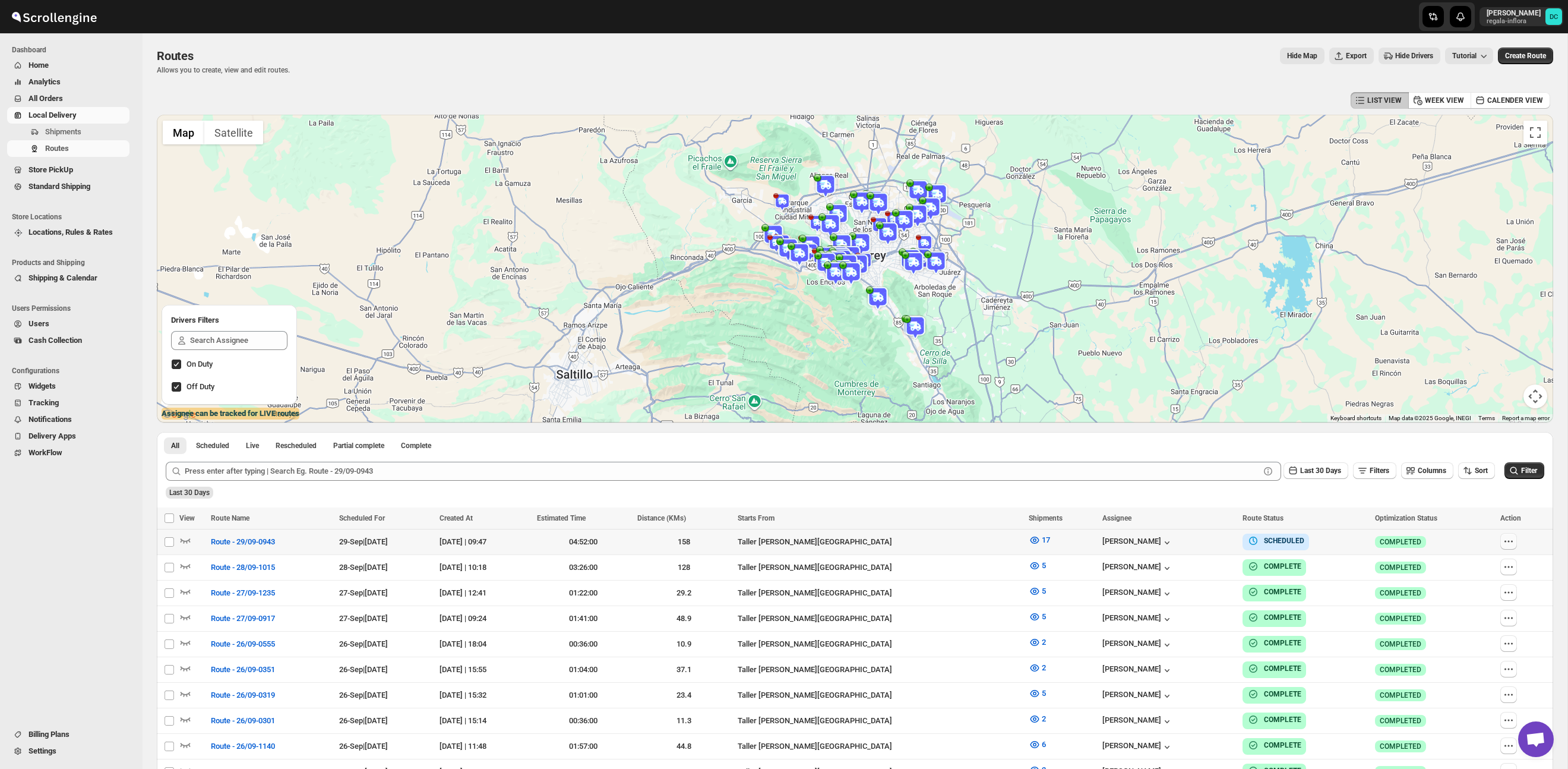
click at [1512, 546] on icon "button" at bounding box center [1509, 541] width 12 height 12
checkbox input "true"
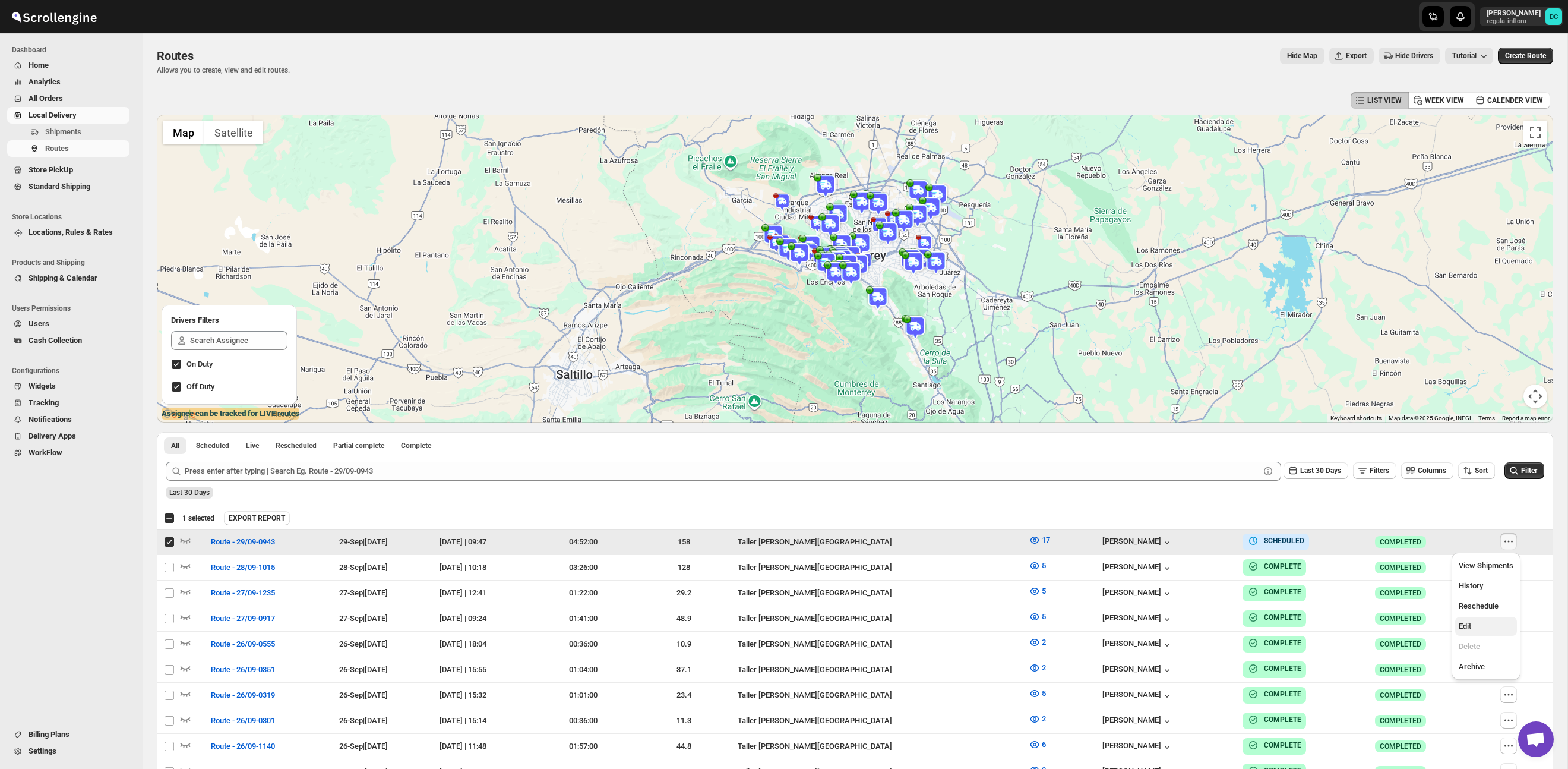
click at [1484, 624] on span "Edit" at bounding box center [1486, 626] width 55 height 12
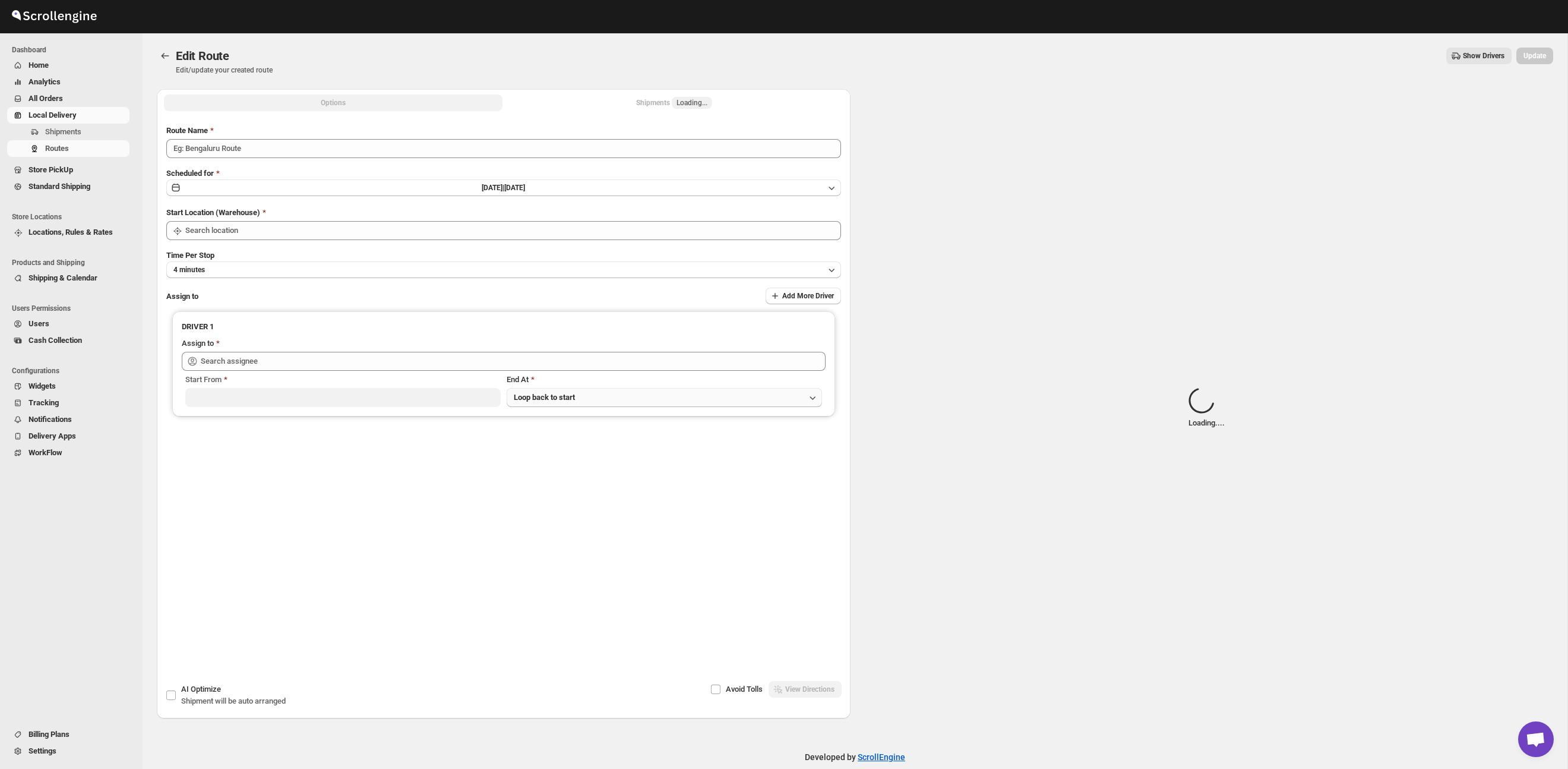
type input "Route - 29/09-0943"
type input "Taller [PERSON_NAME][GEOGRAPHIC_DATA]"
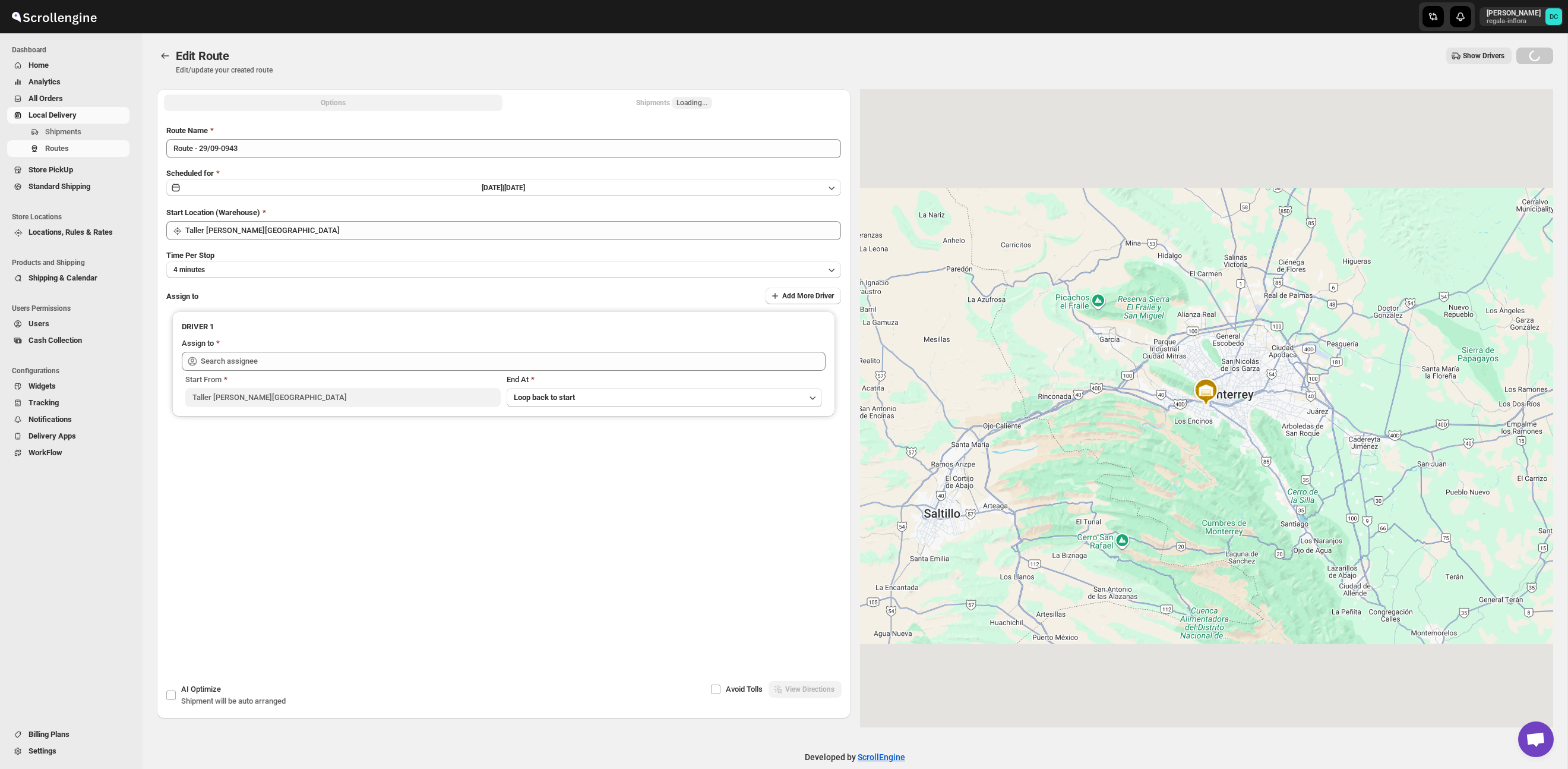
type input "[PERSON_NAME] ([EMAIL_ADDRESS][DOMAIN_NAME])"
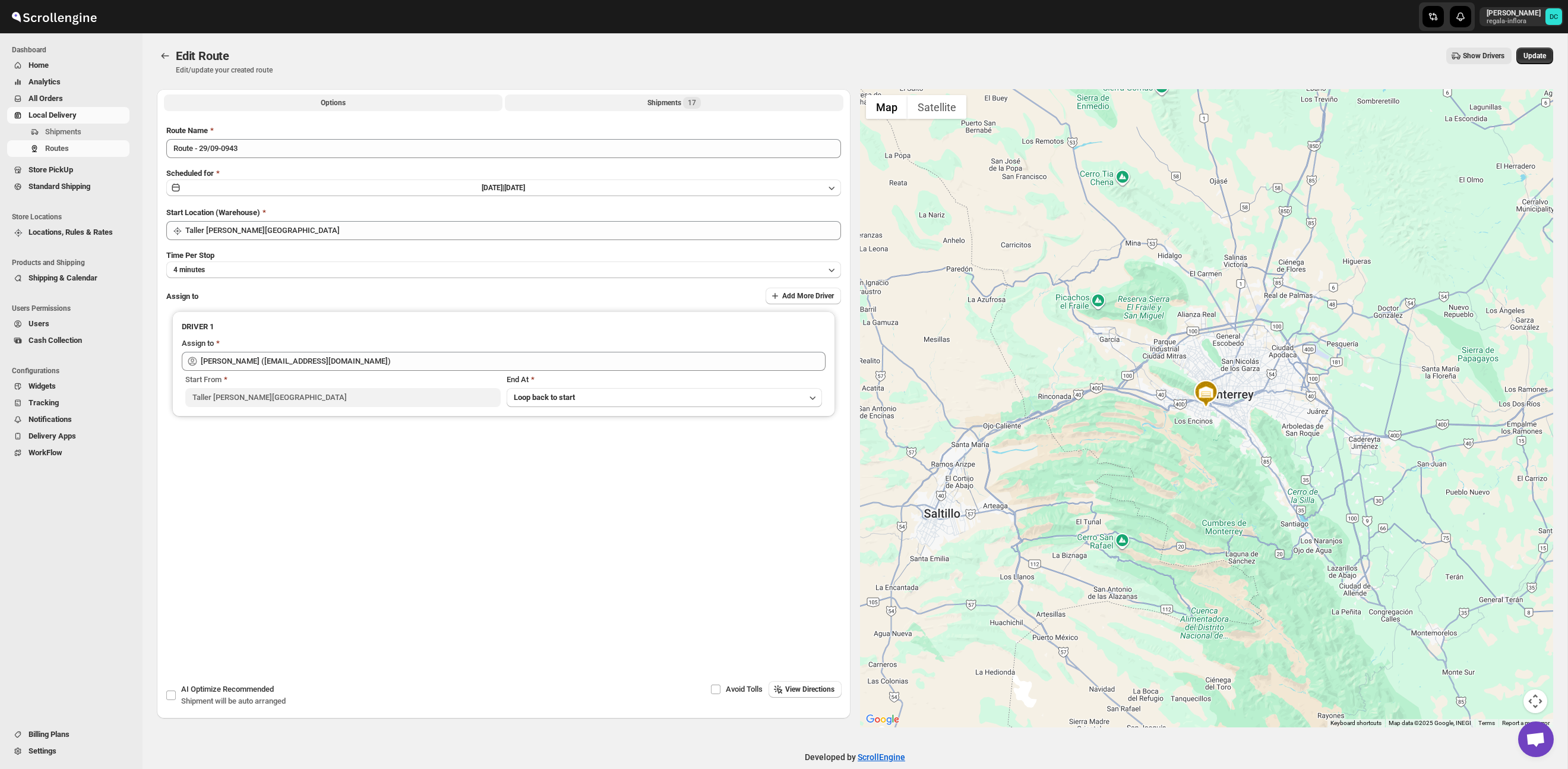
click at [587, 97] on button "Shipments 17" at bounding box center [674, 103] width 339 height 17
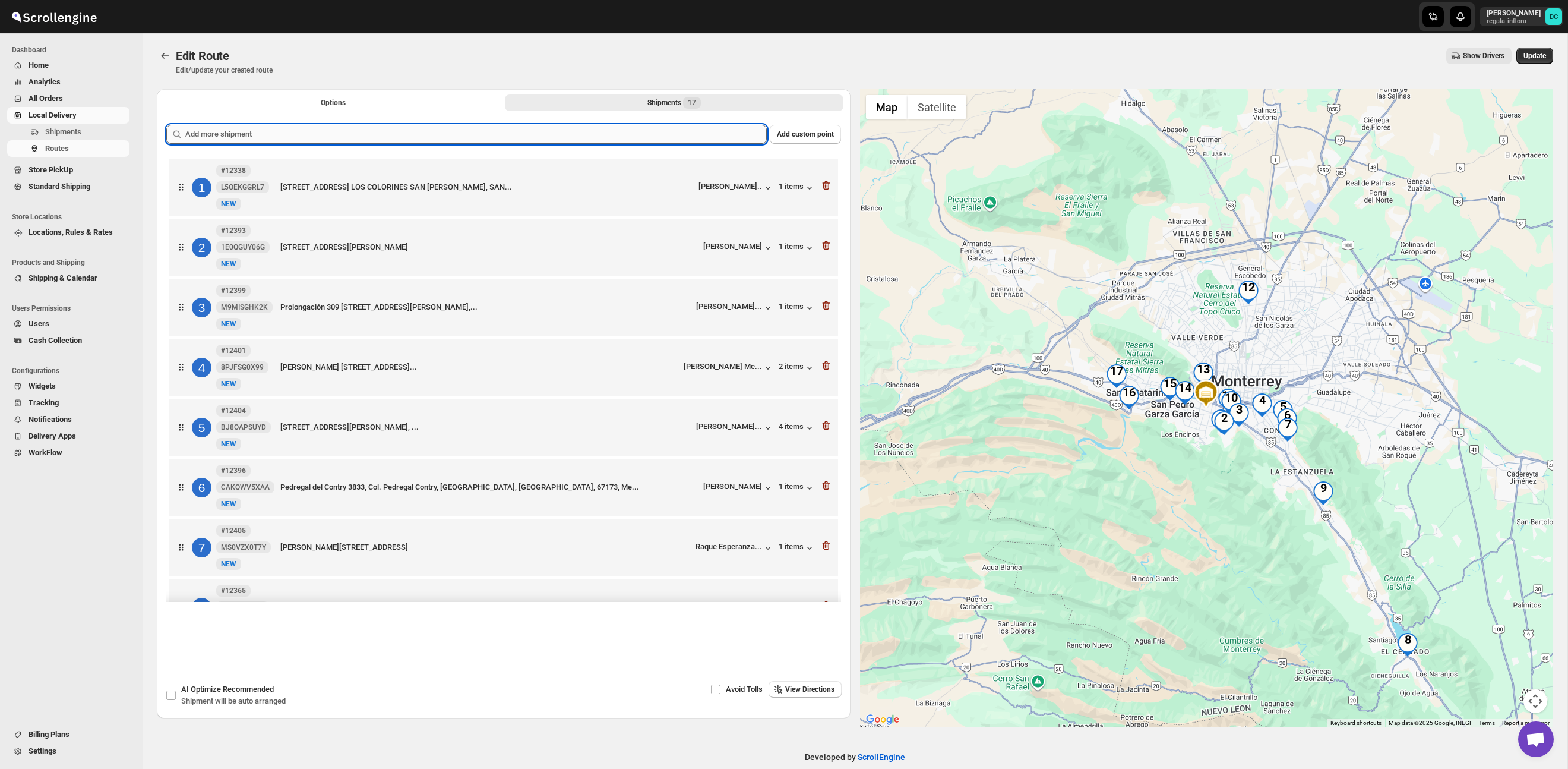
click at [497, 141] on input "text" at bounding box center [476, 134] width 581 height 19
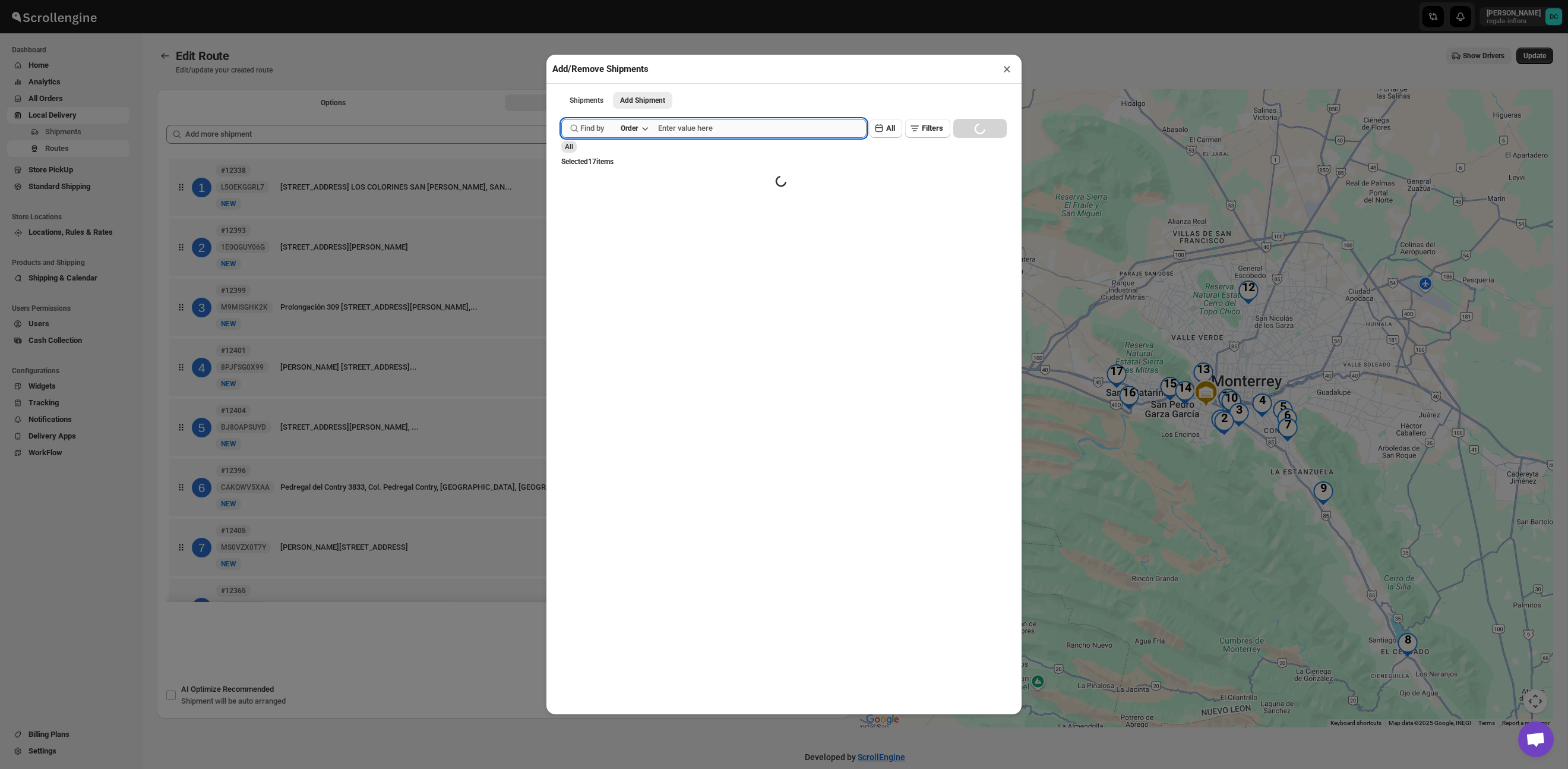
click at [754, 134] on input "text" at bounding box center [762, 128] width 209 height 19
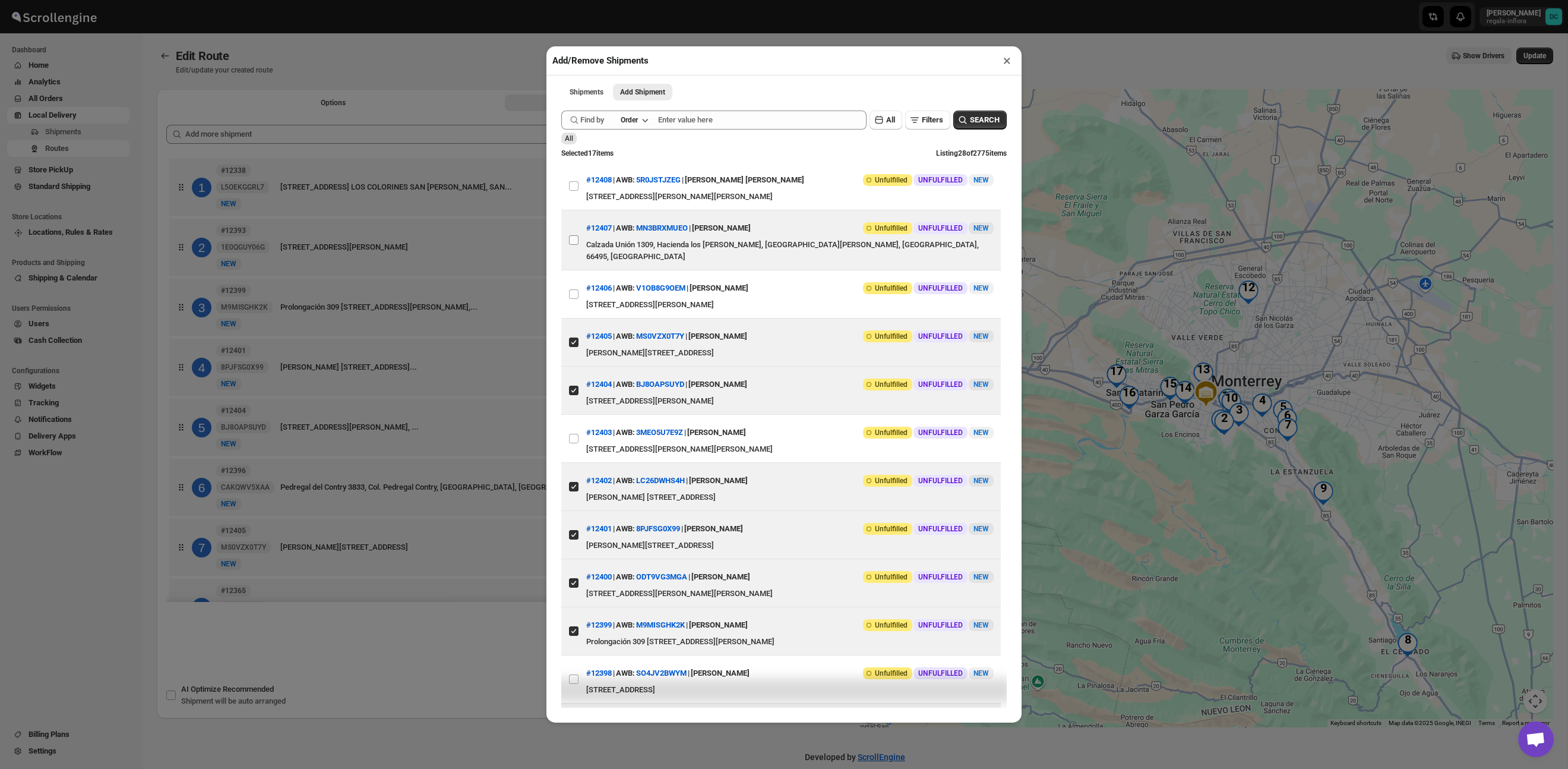
drag, startPoint x: 575, startPoint y: 282, endPoint x: 578, endPoint y: 252, distance: 30.1
click at [575, 289] on input "View details for 68daaf3e02c94fc1c02bd7fe" at bounding box center [573, 294] width 10 height 10
checkbox input "true"
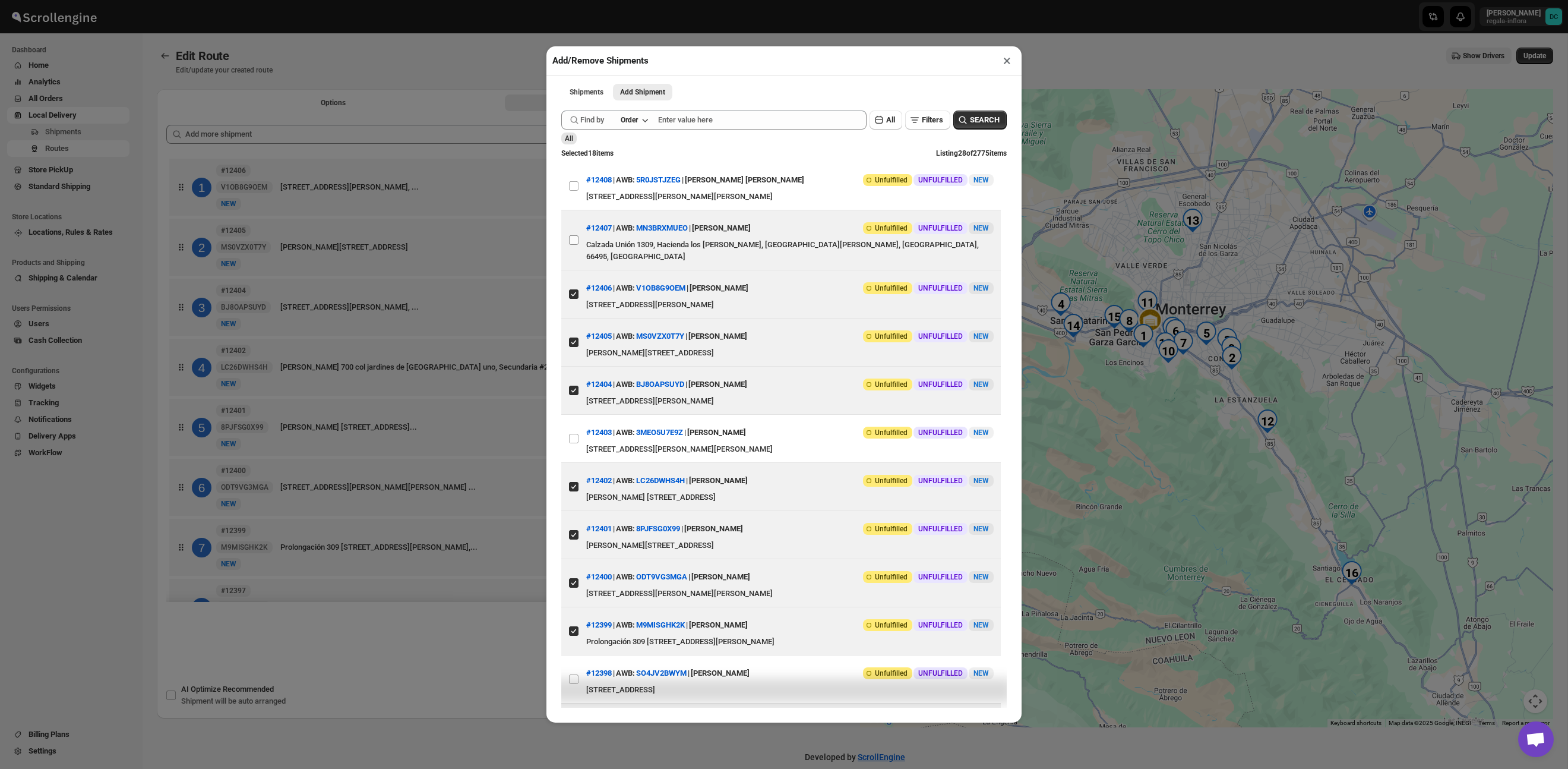
drag, startPoint x: 573, startPoint y: 232, endPoint x: 572, endPoint y: 210, distance: 22.0
click at [572, 235] on input "View details for 68daba6402c94fc1c02bd8f8" at bounding box center [573, 240] width 10 height 10
checkbox input "true"
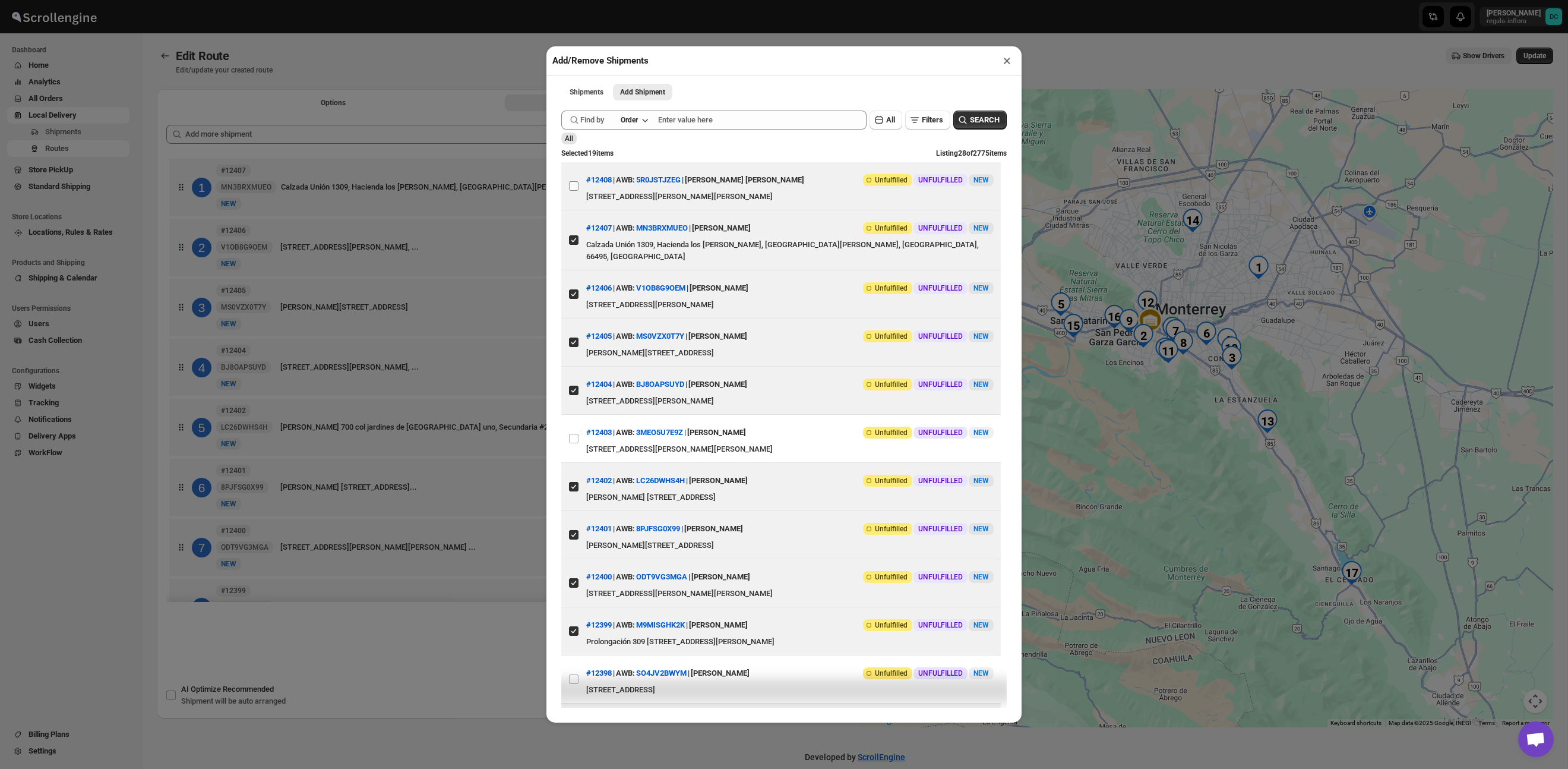
click at [573, 187] on input "View details for 68dabaa002c94fc1c02bd8fa" at bounding box center [573, 186] width 10 height 10
checkbox input "true"
click at [509, 60] on div "Add/Remove Shipments × Shipments Add Shipment More views Shipments Add Shipment…" at bounding box center [784, 384] width 1568 height 769
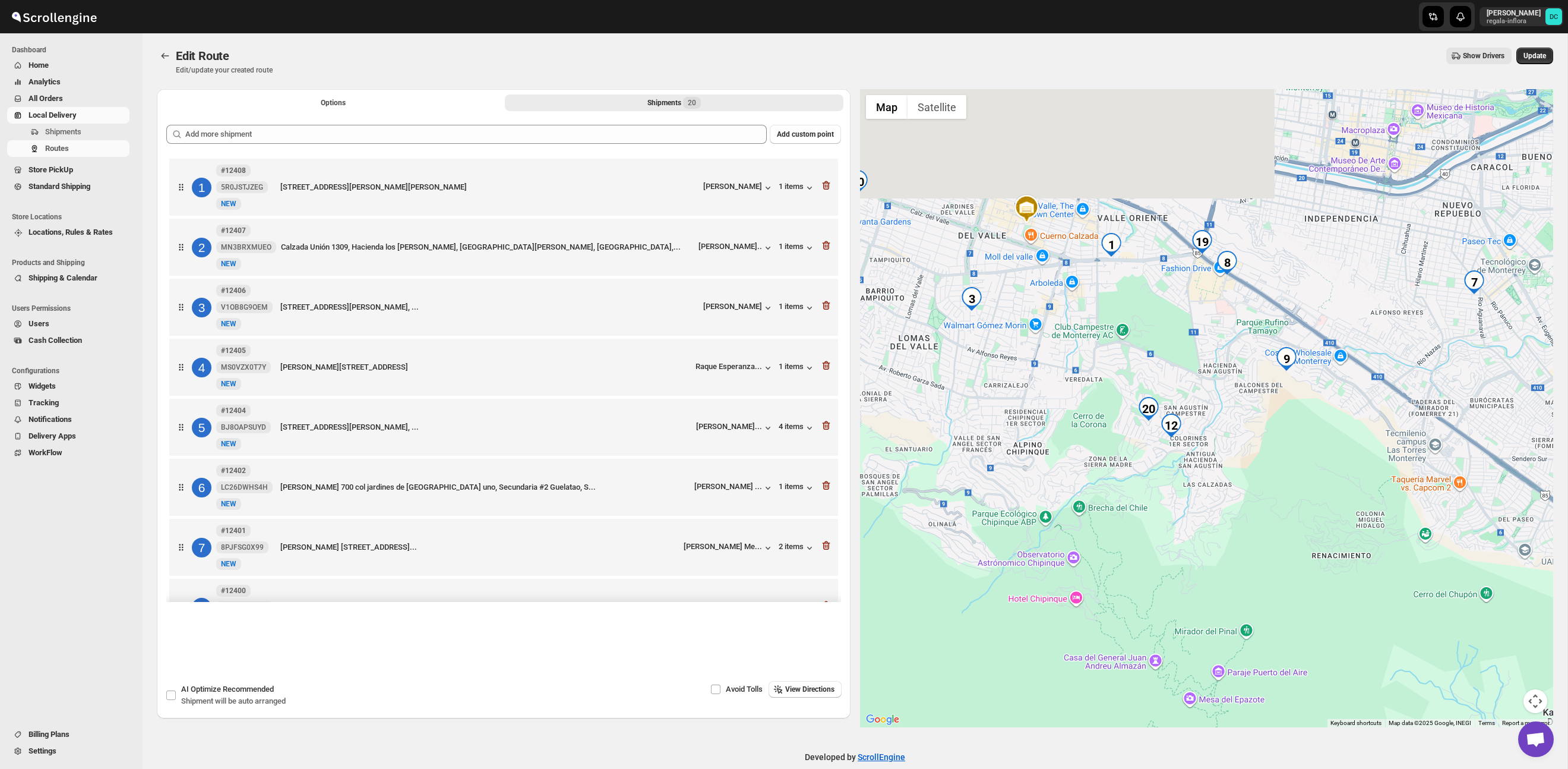
drag, startPoint x: 1012, startPoint y: 284, endPoint x: 1035, endPoint y: 401, distance: 119.2
click at [1035, 401] on div at bounding box center [1207, 408] width 694 height 638
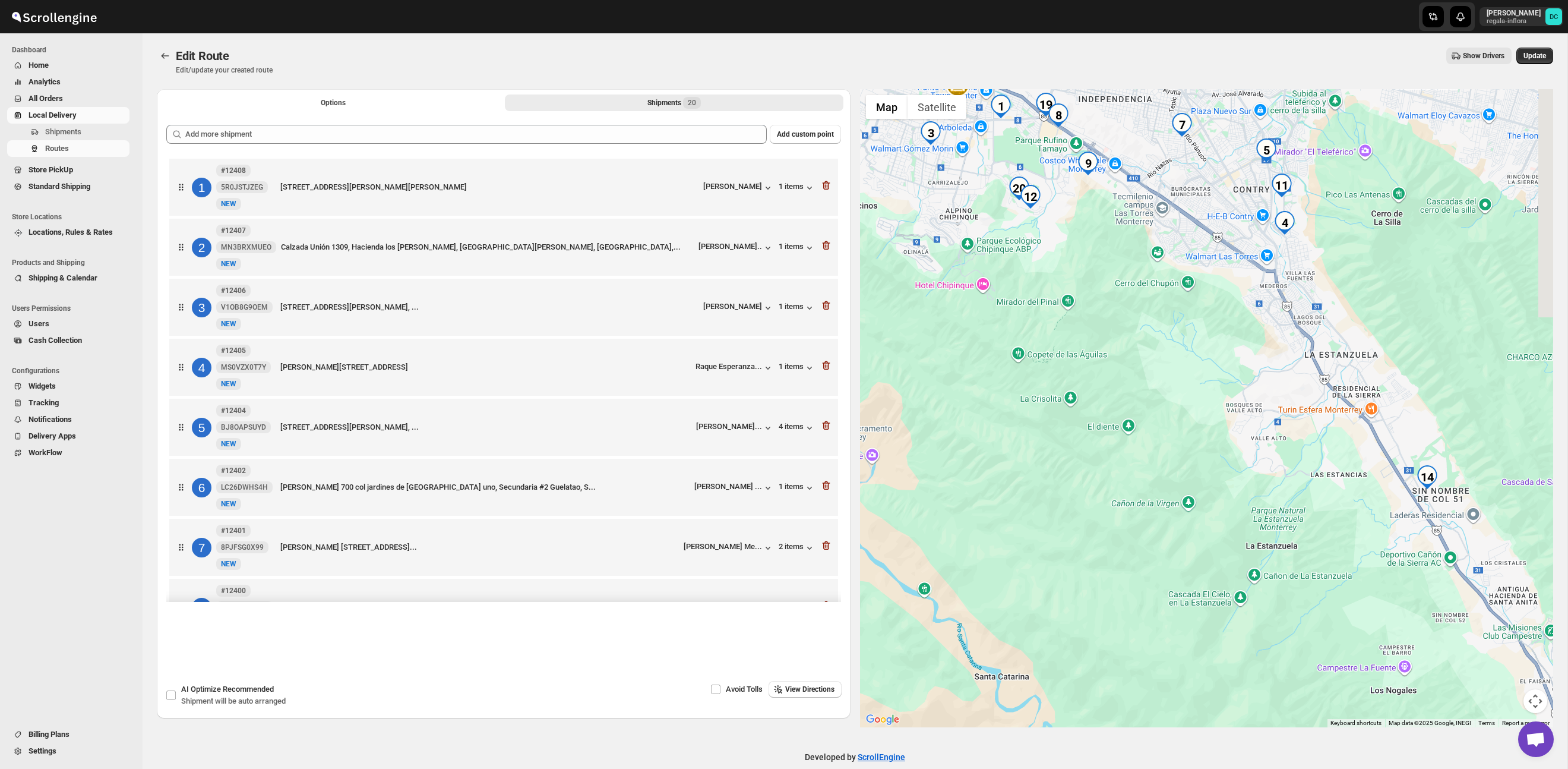
drag, startPoint x: 1287, startPoint y: 559, endPoint x: 1139, endPoint y: 311, distance: 288.8
click at [1139, 311] on div at bounding box center [1207, 408] width 694 height 638
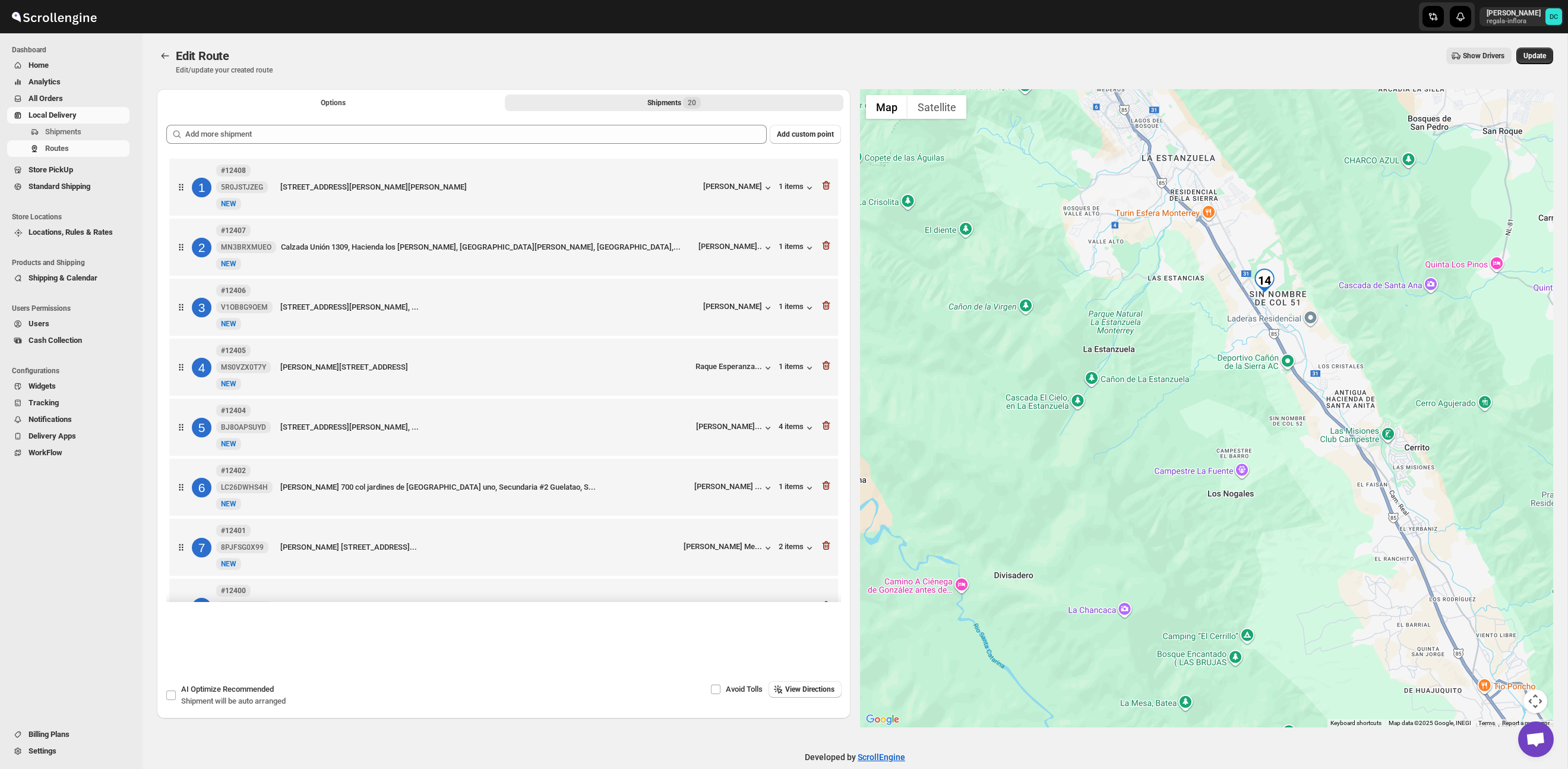
drag, startPoint x: 1260, startPoint y: 474, endPoint x: 1095, endPoint y: 279, distance: 255.4
click at [1095, 279] on div at bounding box center [1207, 408] width 694 height 638
drag, startPoint x: 1260, startPoint y: 466, endPoint x: 1308, endPoint y: 531, distance: 80.8
click at [1308, 530] on div at bounding box center [1207, 408] width 694 height 638
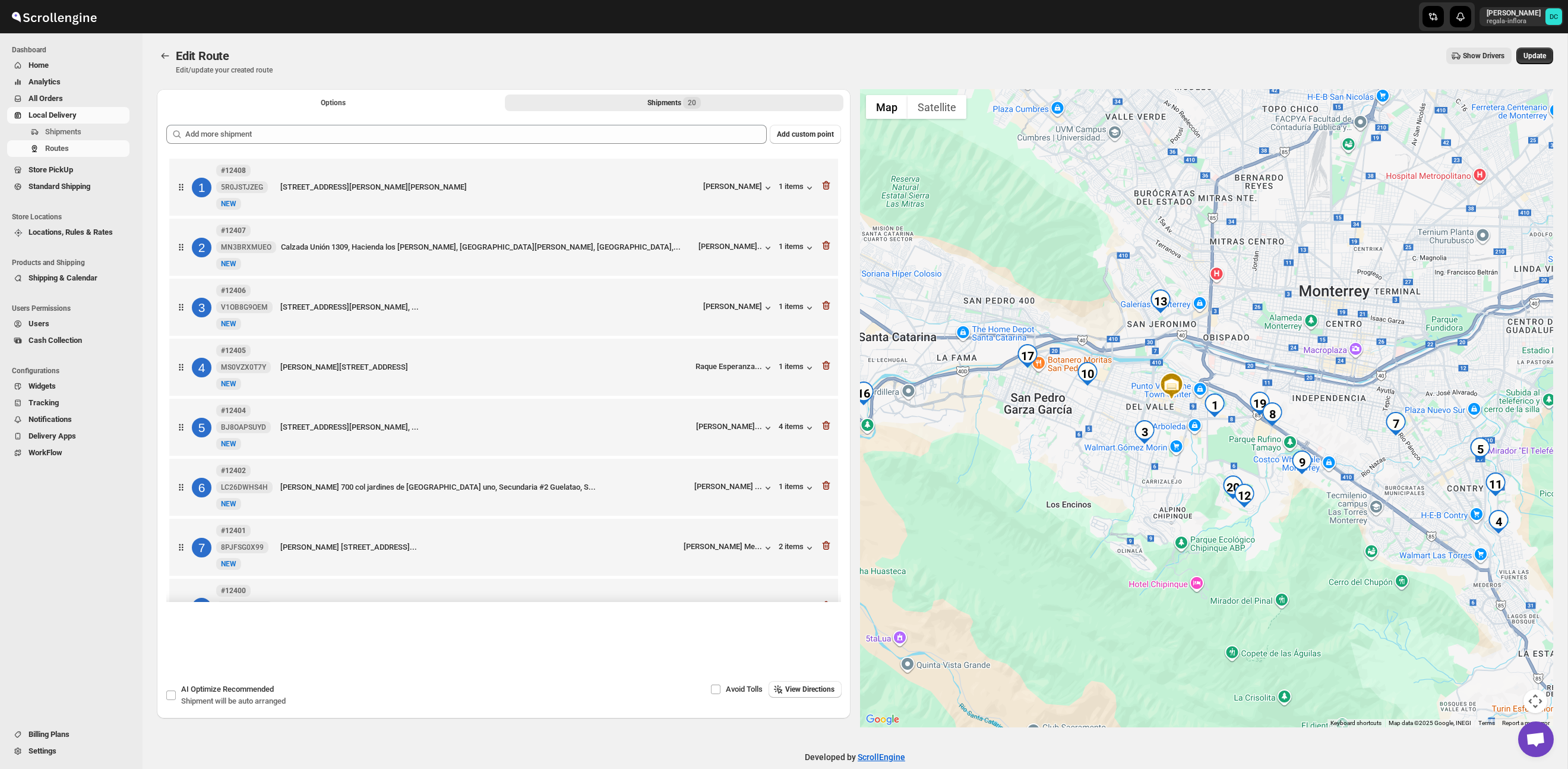
drag, startPoint x: 1166, startPoint y: 427, endPoint x: 1248, endPoint y: 384, distance: 92.6
click at [1172, 446] on div at bounding box center [1207, 408] width 694 height 638
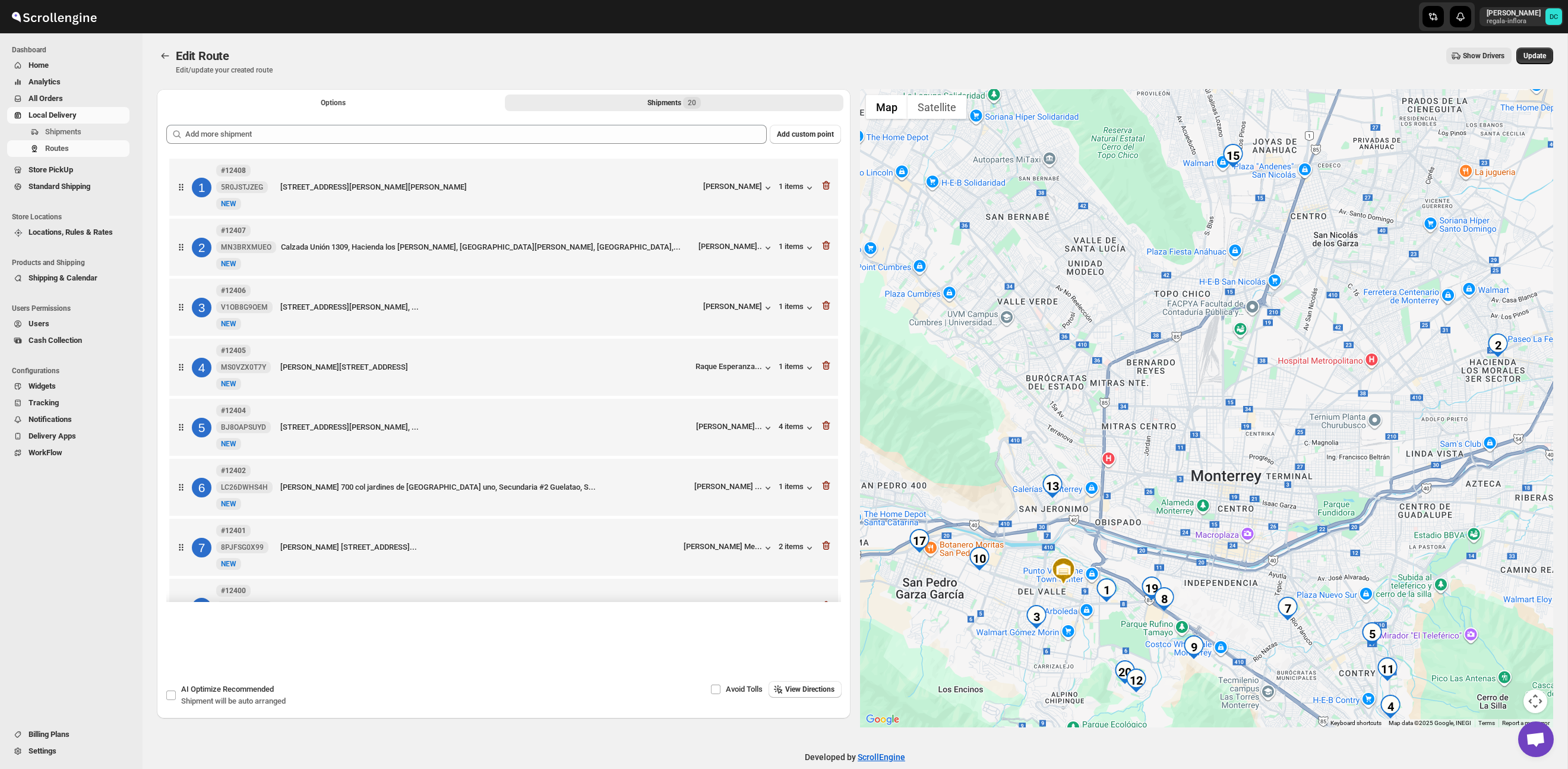
drag, startPoint x: 1329, startPoint y: 331, endPoint x: 1218, endPoint y: 518, distance: 217.5
click at [1218, 518] on div at bounding box center [1207, 408] width 694 height 638
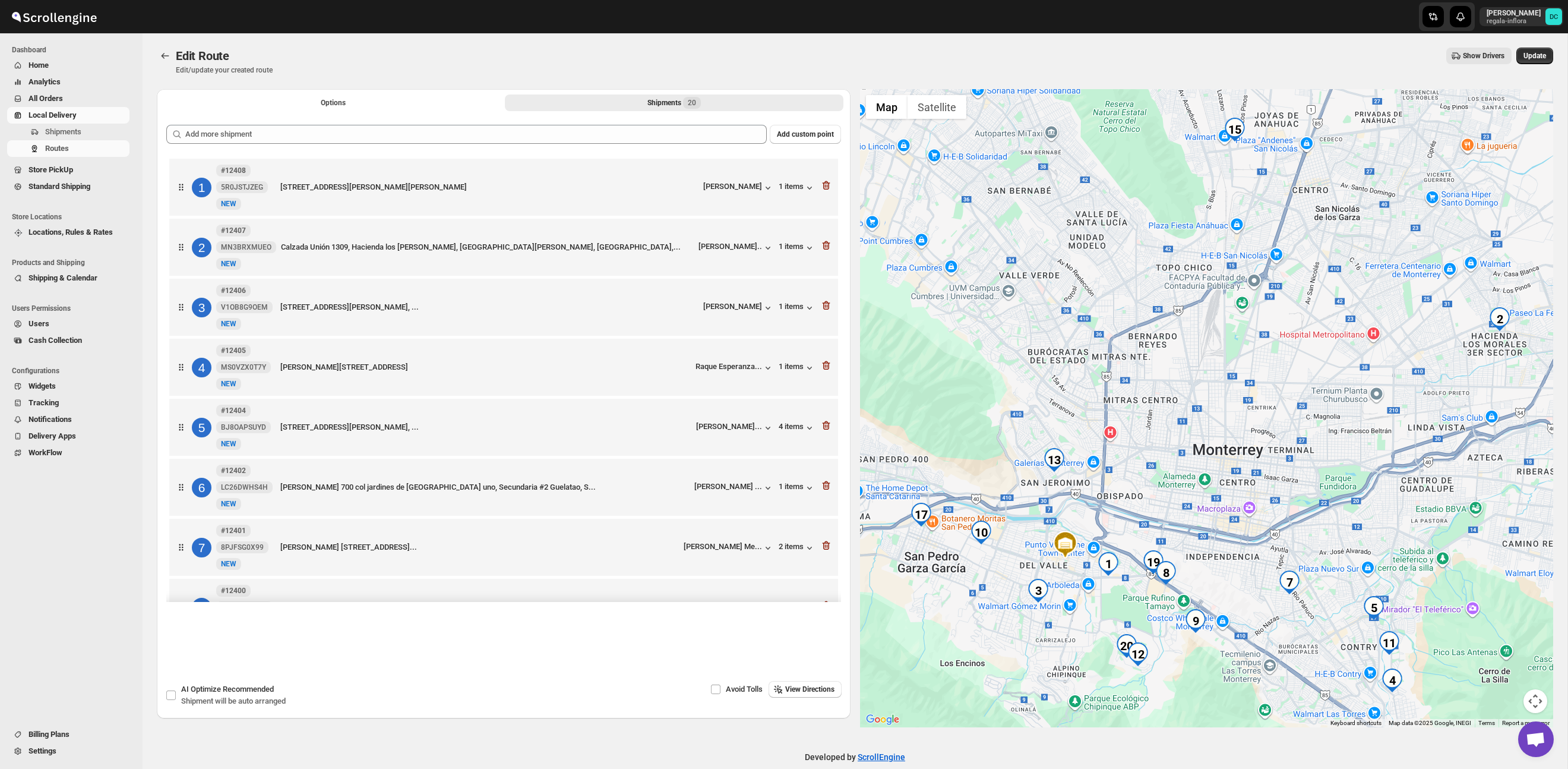
drag, startPoint x: 1075, startPoint y: 612, endPoint x: 1081, endPoint y: 554, distance: 58.3
click at [1081, 554] on div at bounding box center [1207, 408] width 694 height 638
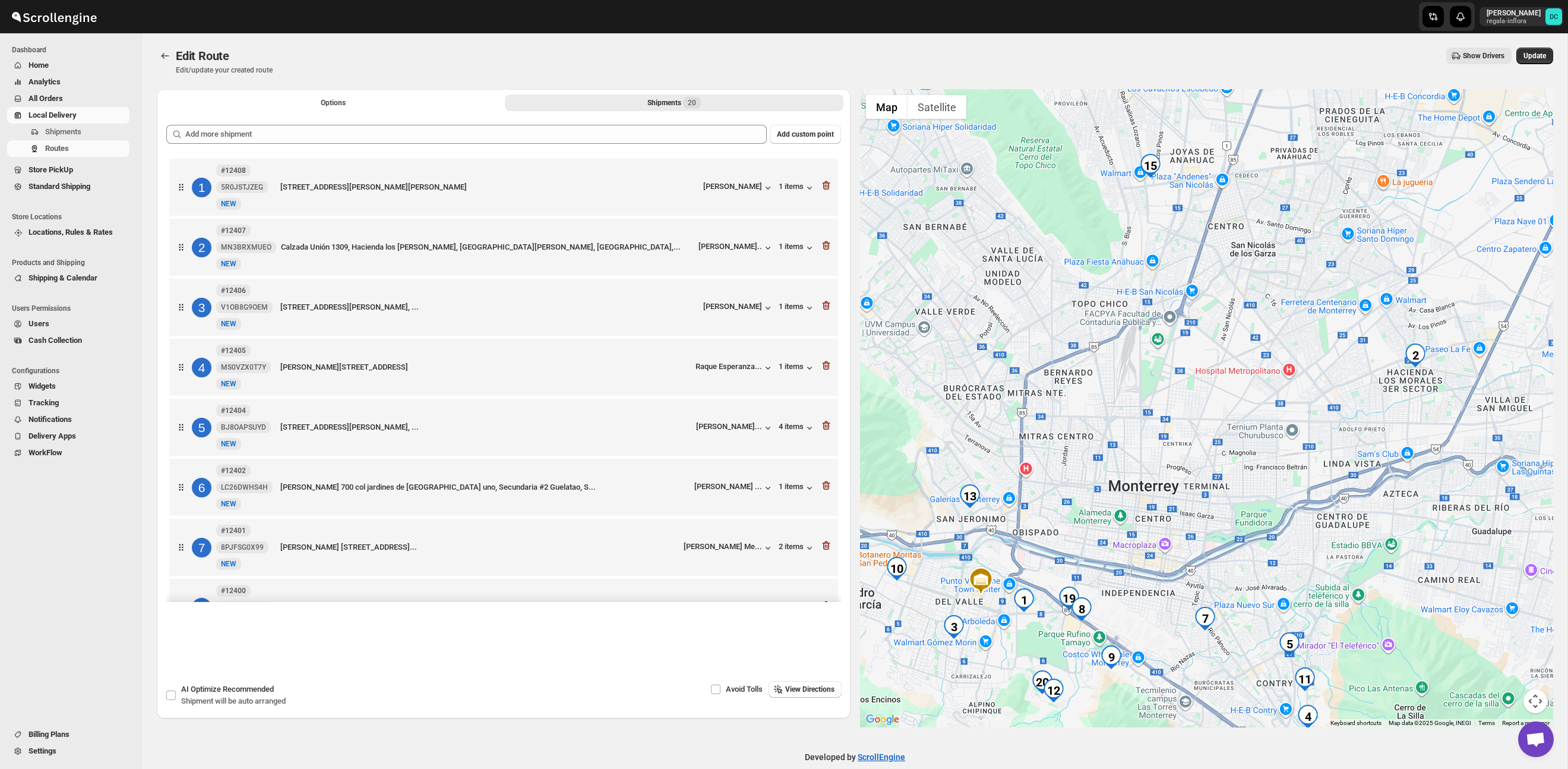
drag, startPoint x: 1156, startPoint y: 377, endPoint x: 1066, endPoint y: 446, distance: 113.4
click at [1066, 446] on div at bounding box center [1207, 408] width 694 height 638
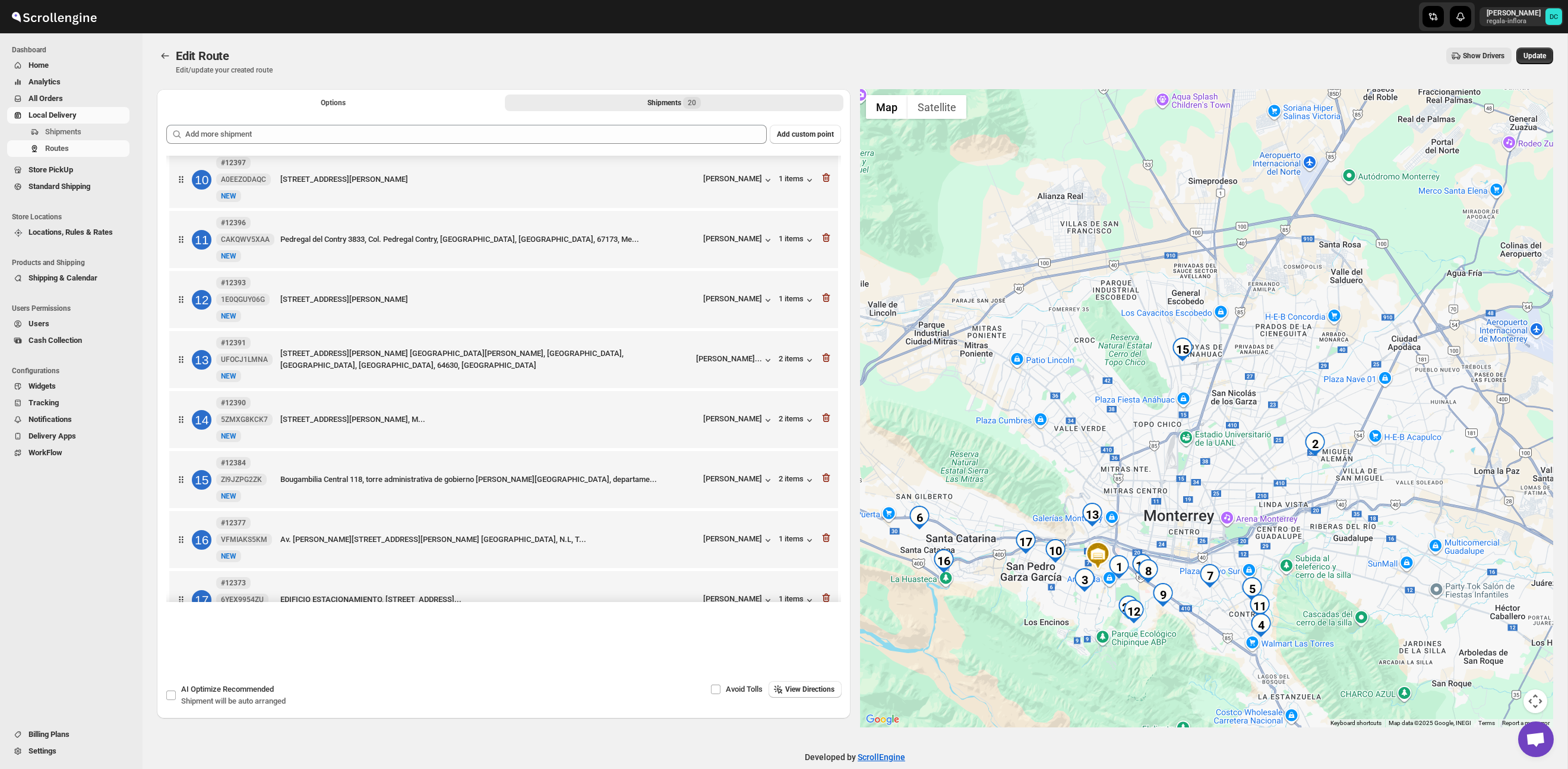
scroll to position [574, 0]
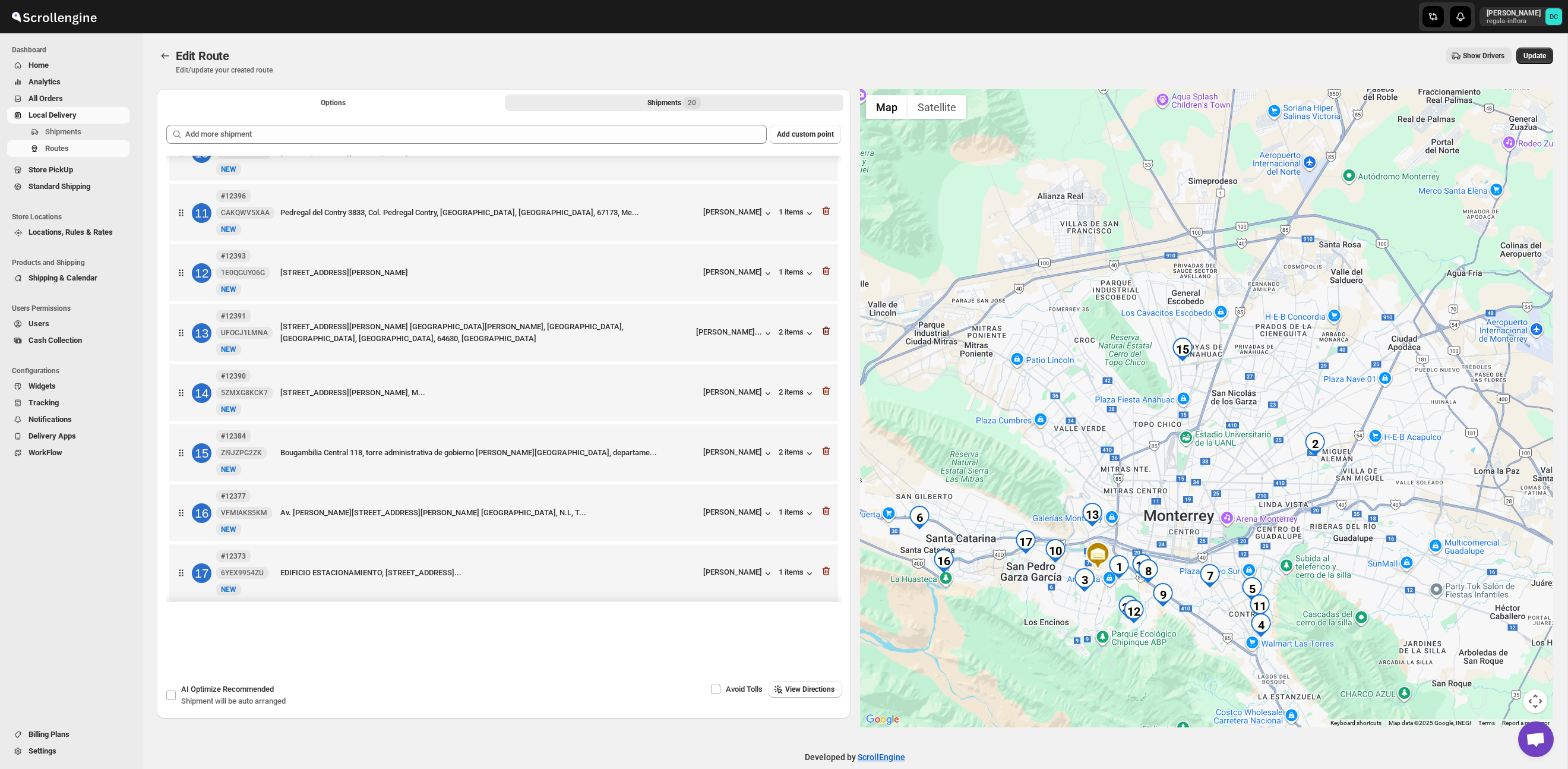
click at [829, 336] on icon "button" at bounding box center [826, 331] width 7 height 9
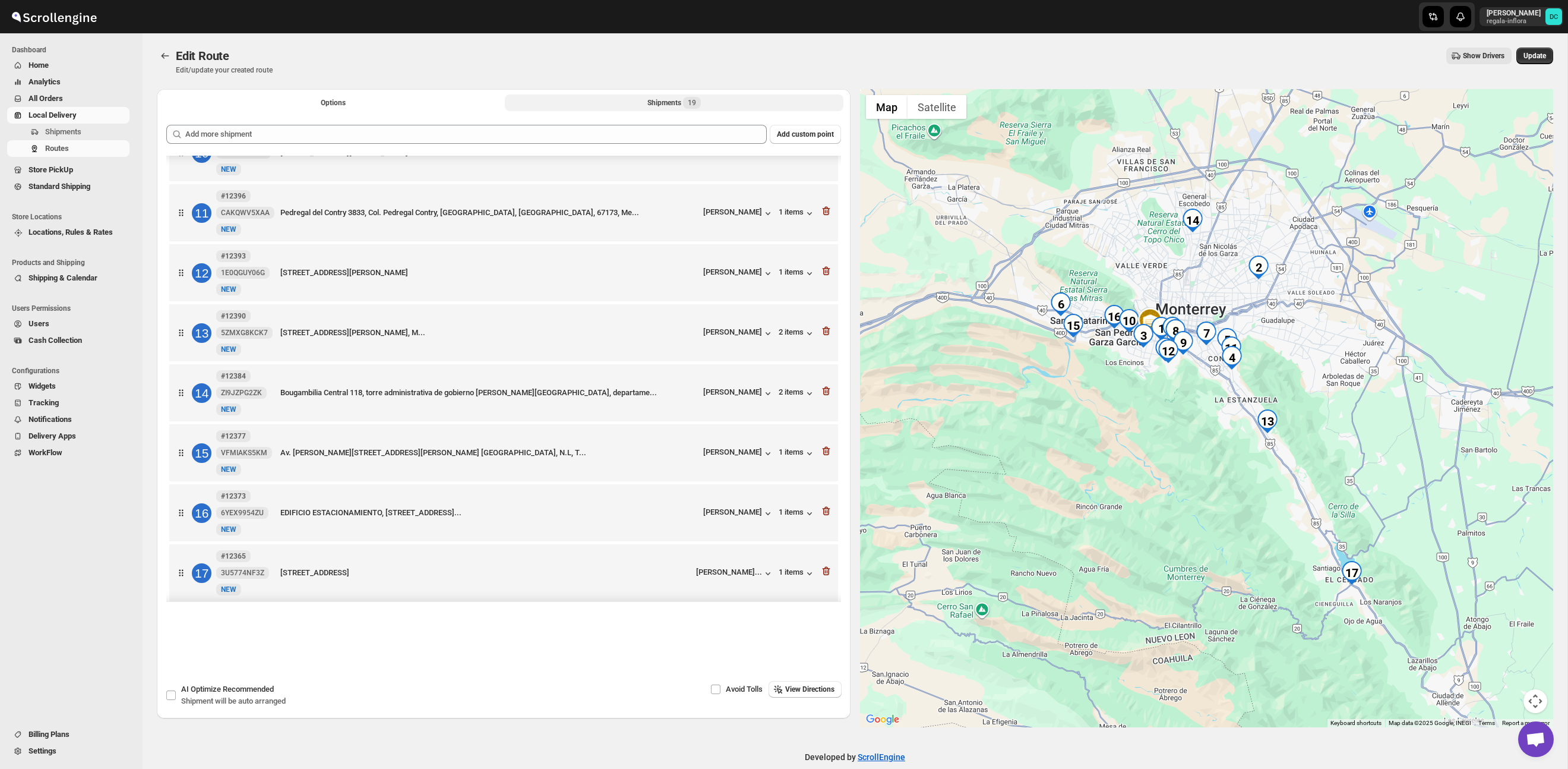
click at [826, 154] on icon "button" at bounding box center [827, 151] width 1 height 4
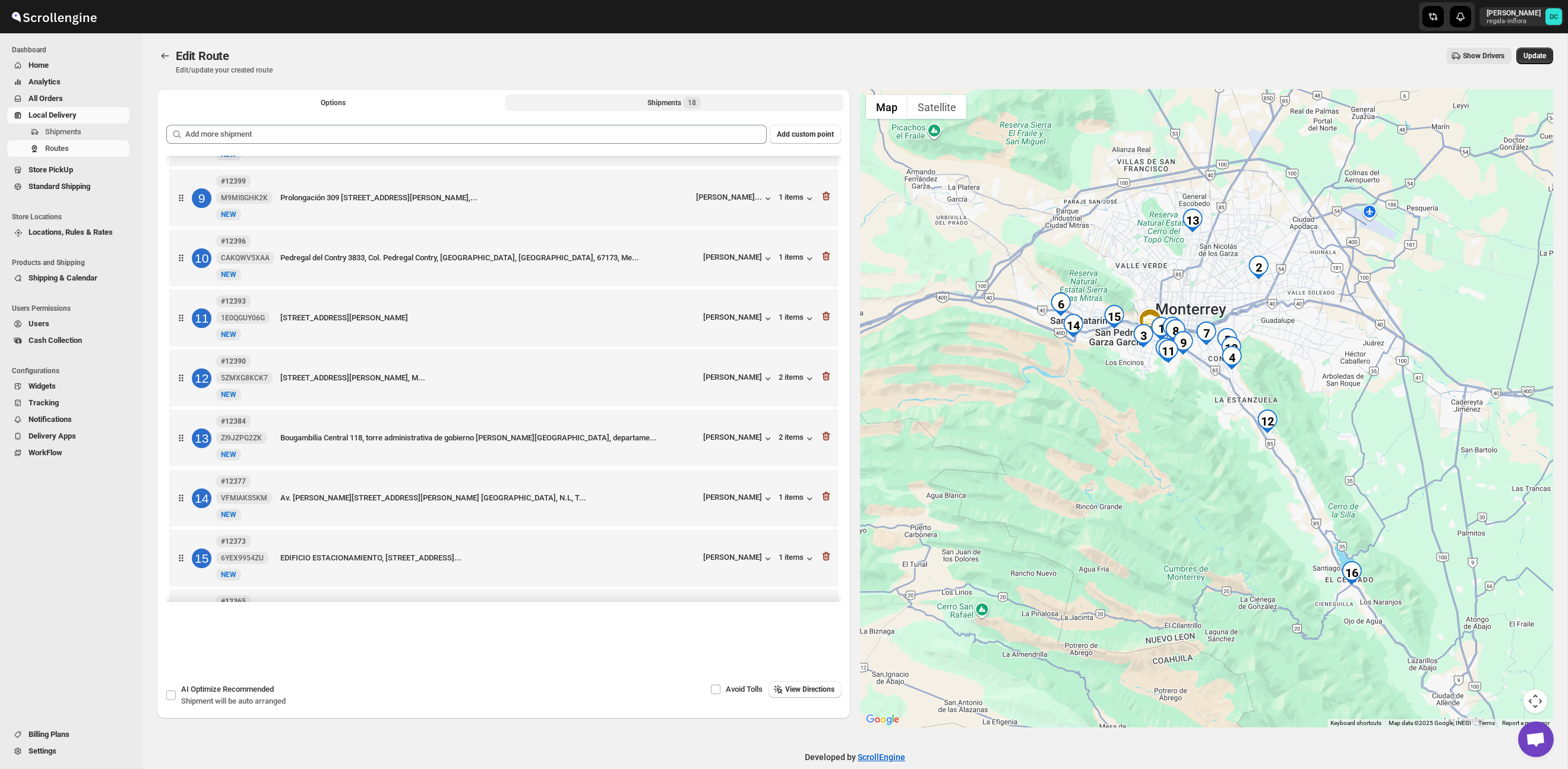
scroll to position [473, 0]
click at [826, 559] on icon "button" at bounding box center [826, 553] width 12 height 12
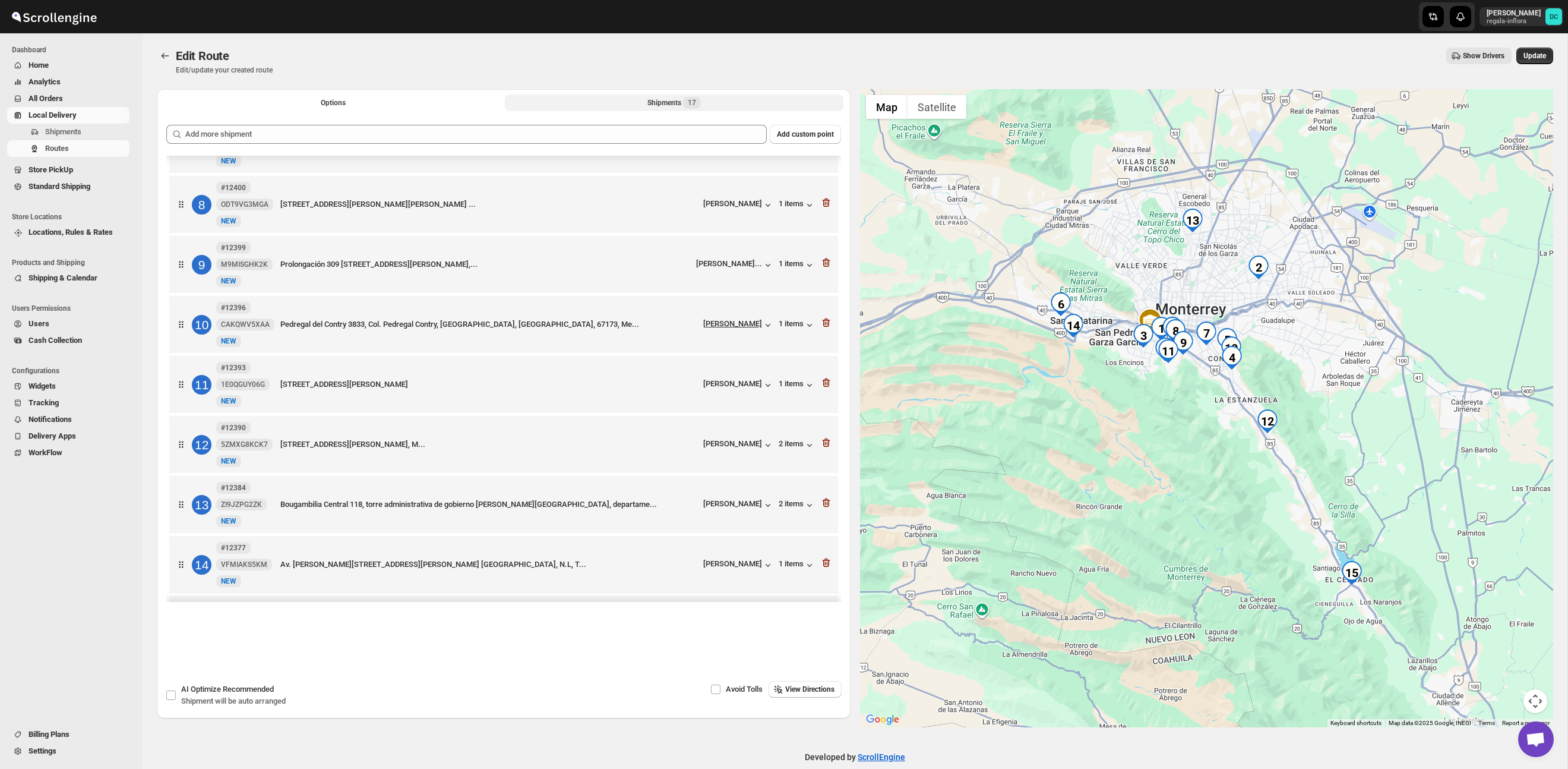
scroll to position [283, 0]
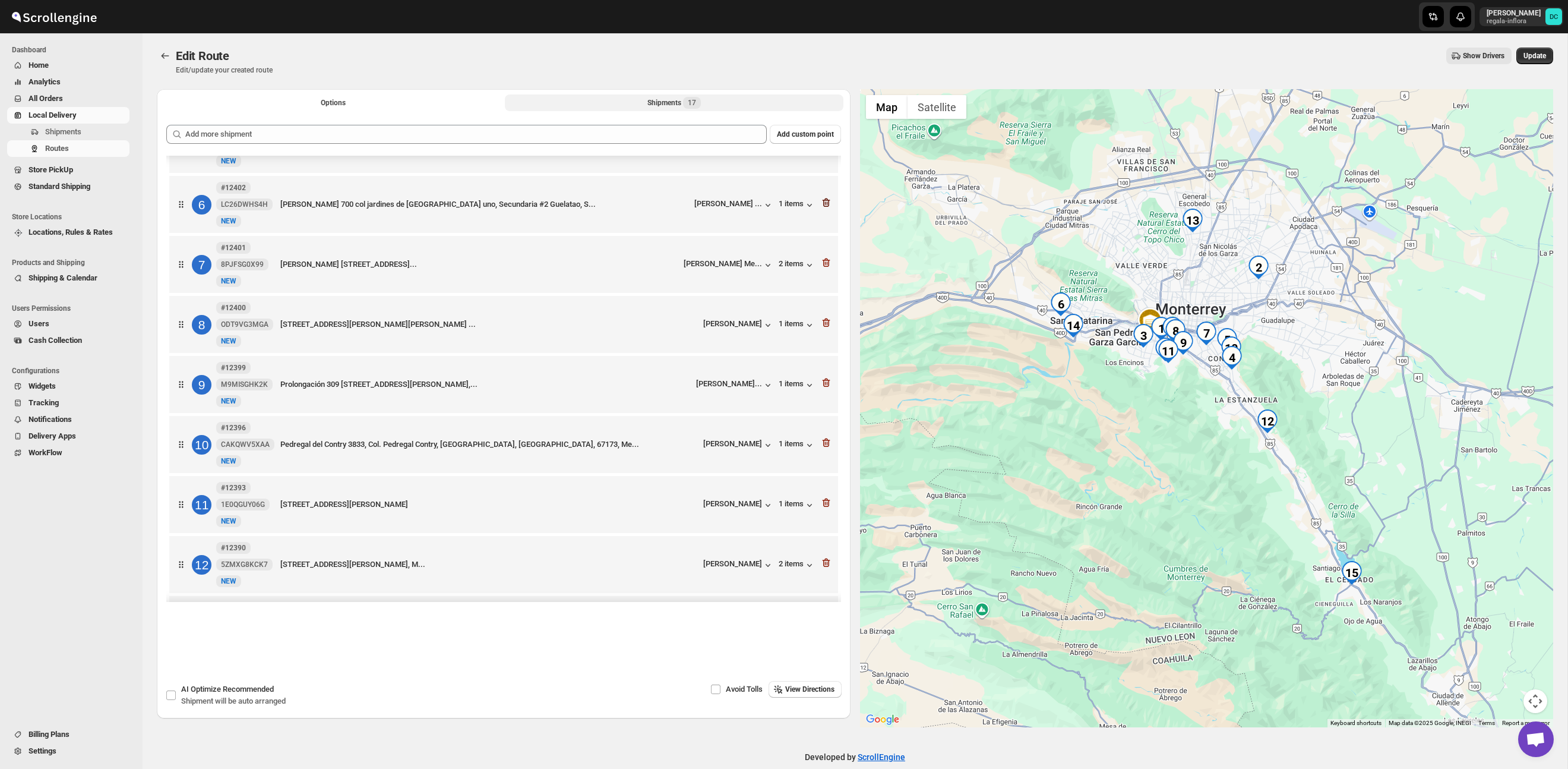
click at [826, 209] on icon "button" at bounding box center [826, 202] width 12 height 12
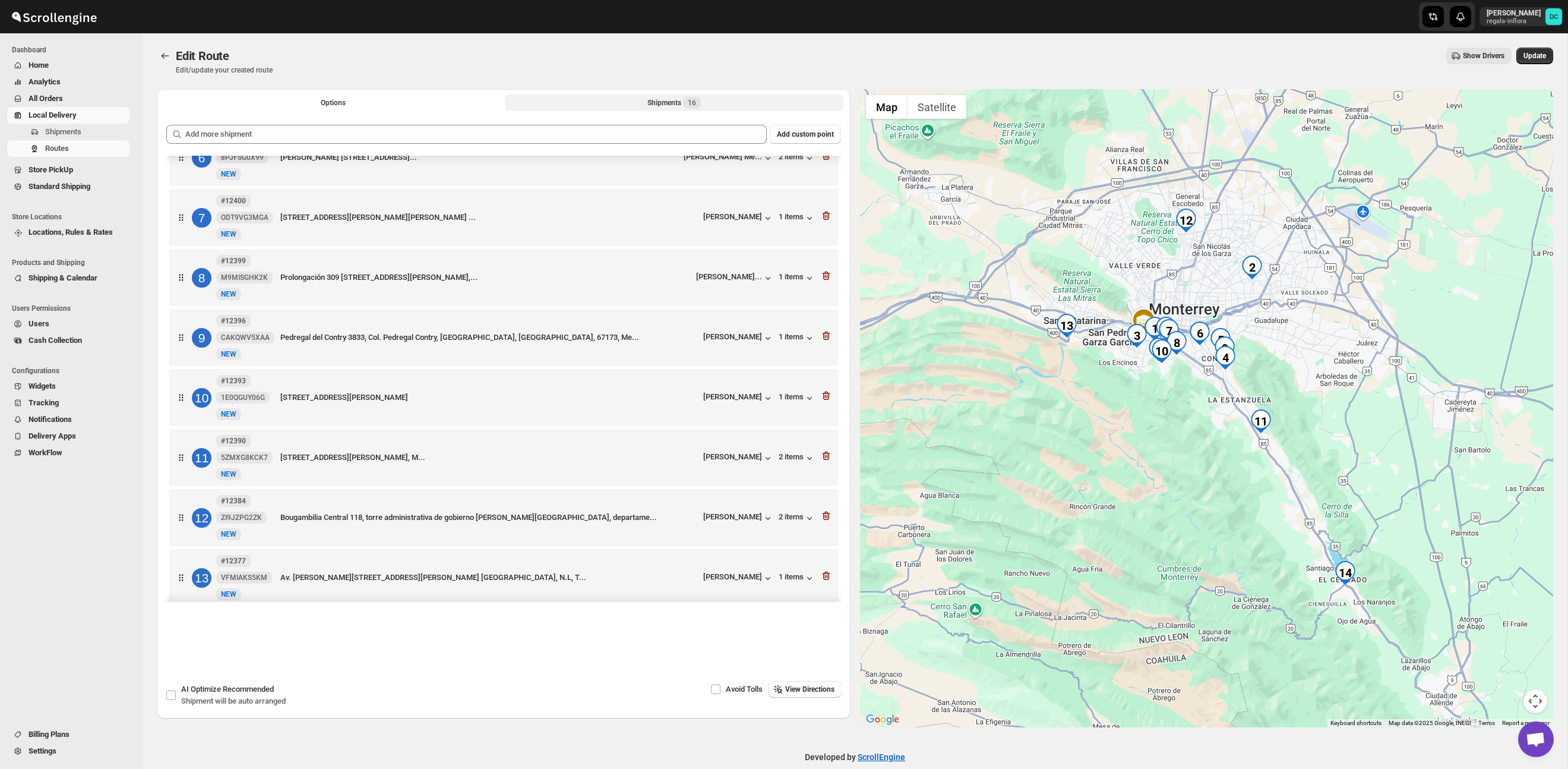
scroll to position [364, 0]
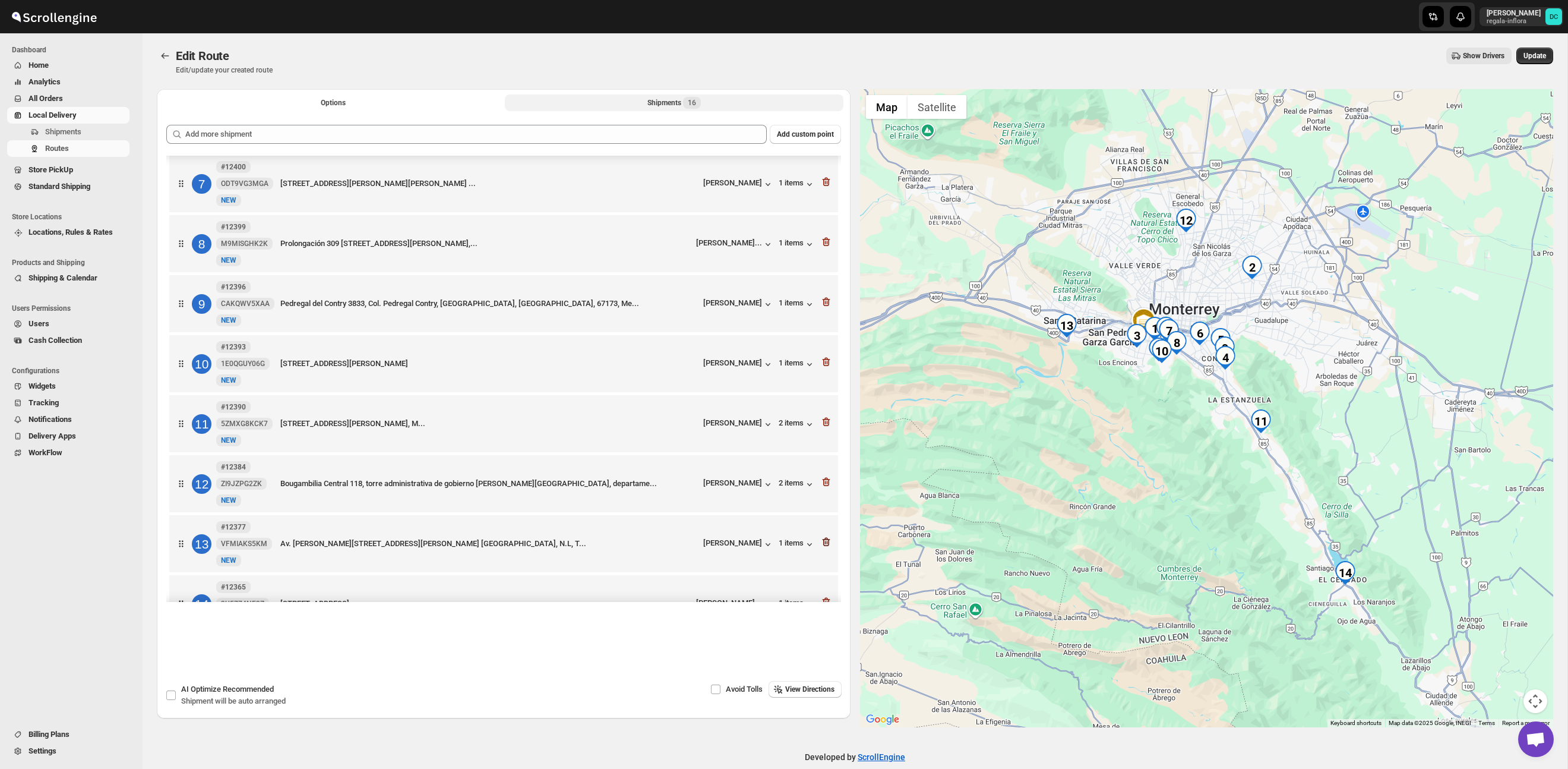
click at [824, 548] on icon "button" at bounding box center [826, 542] width 12 height 12
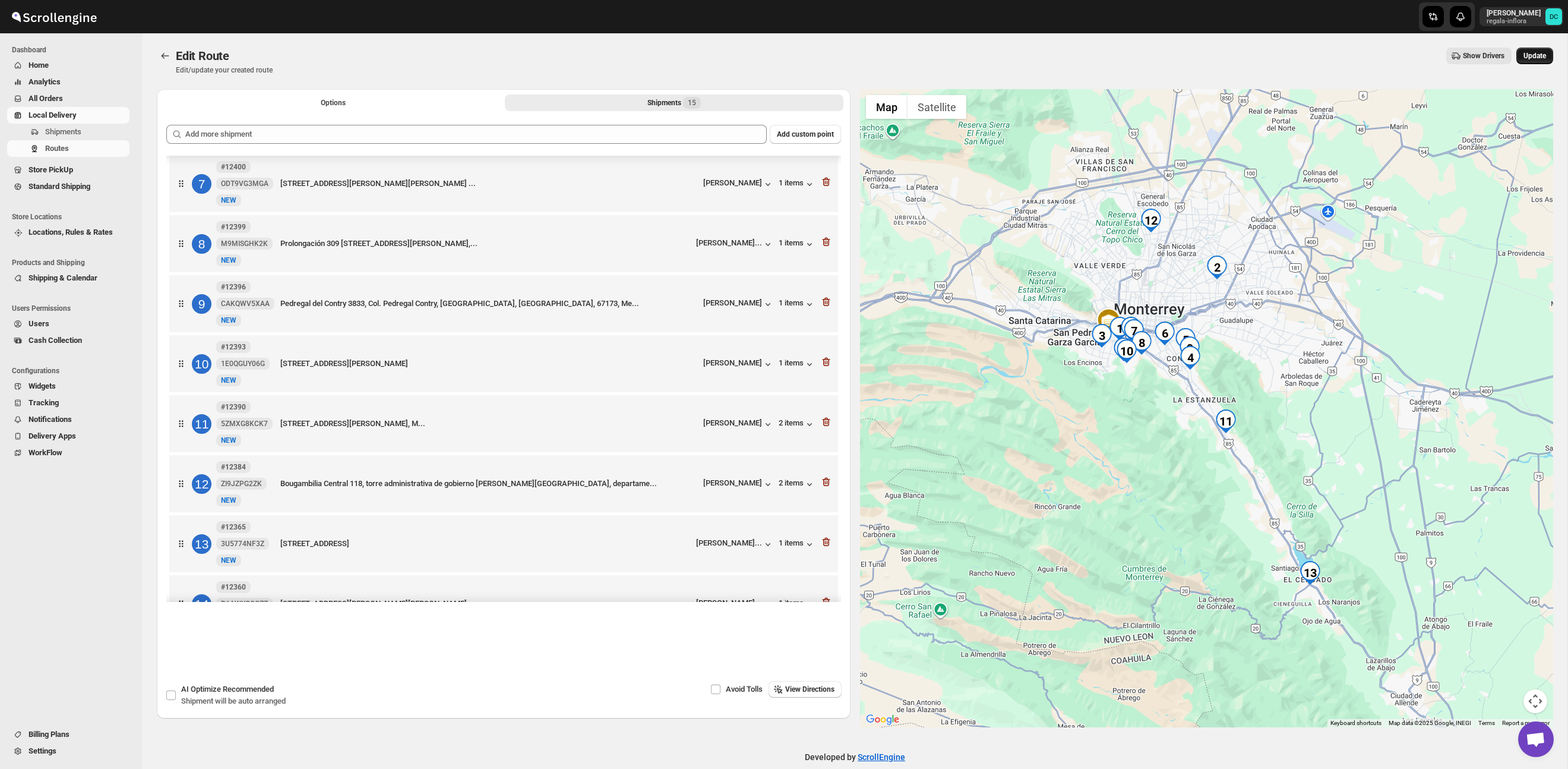
click at [1524, 56] on span "Update" at bounding box center [1535, 55] width 23 height 10
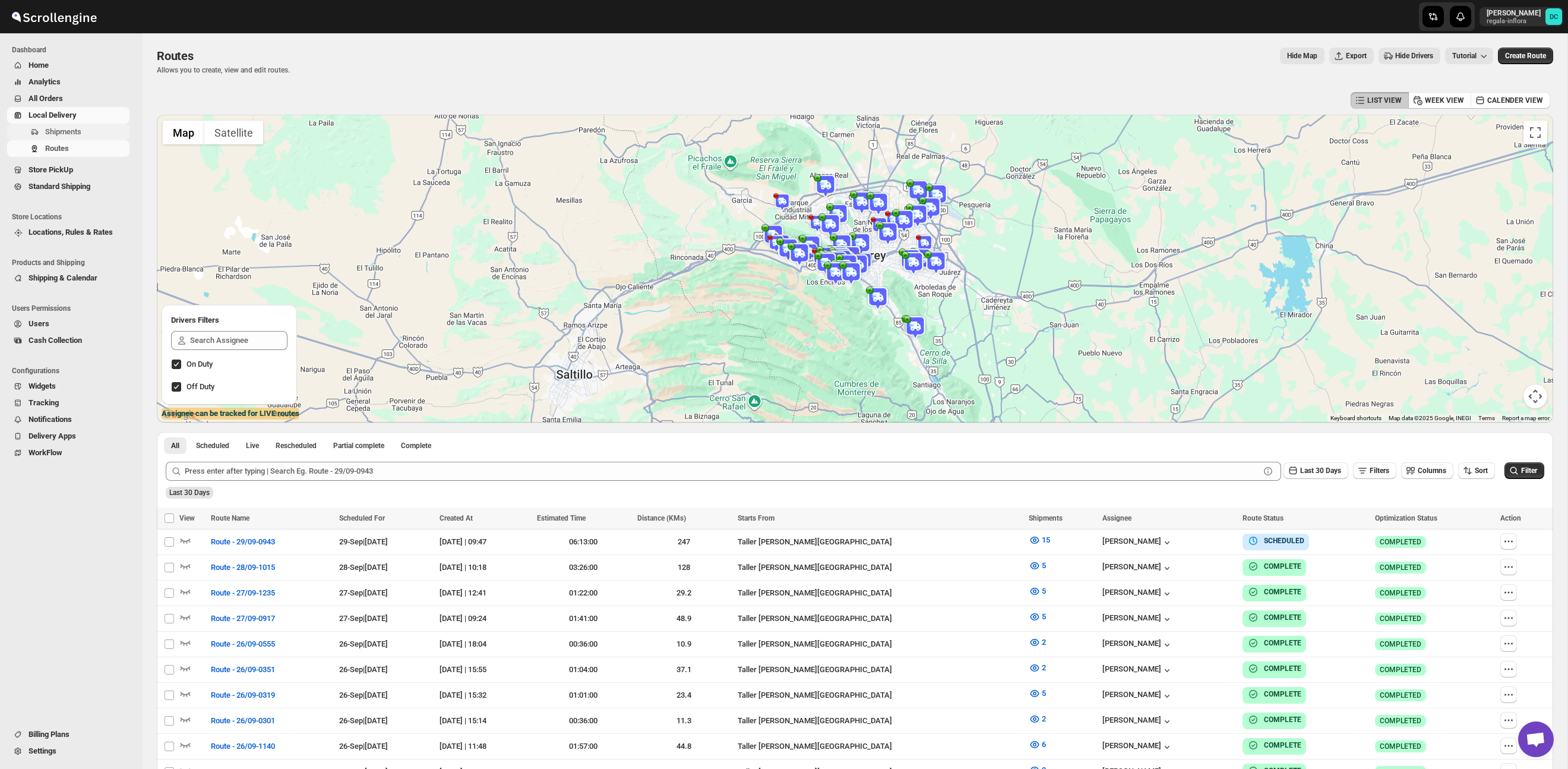
click at [60, 133] on span "Shipments" at bounding box center [63, 131] width 36 height 9
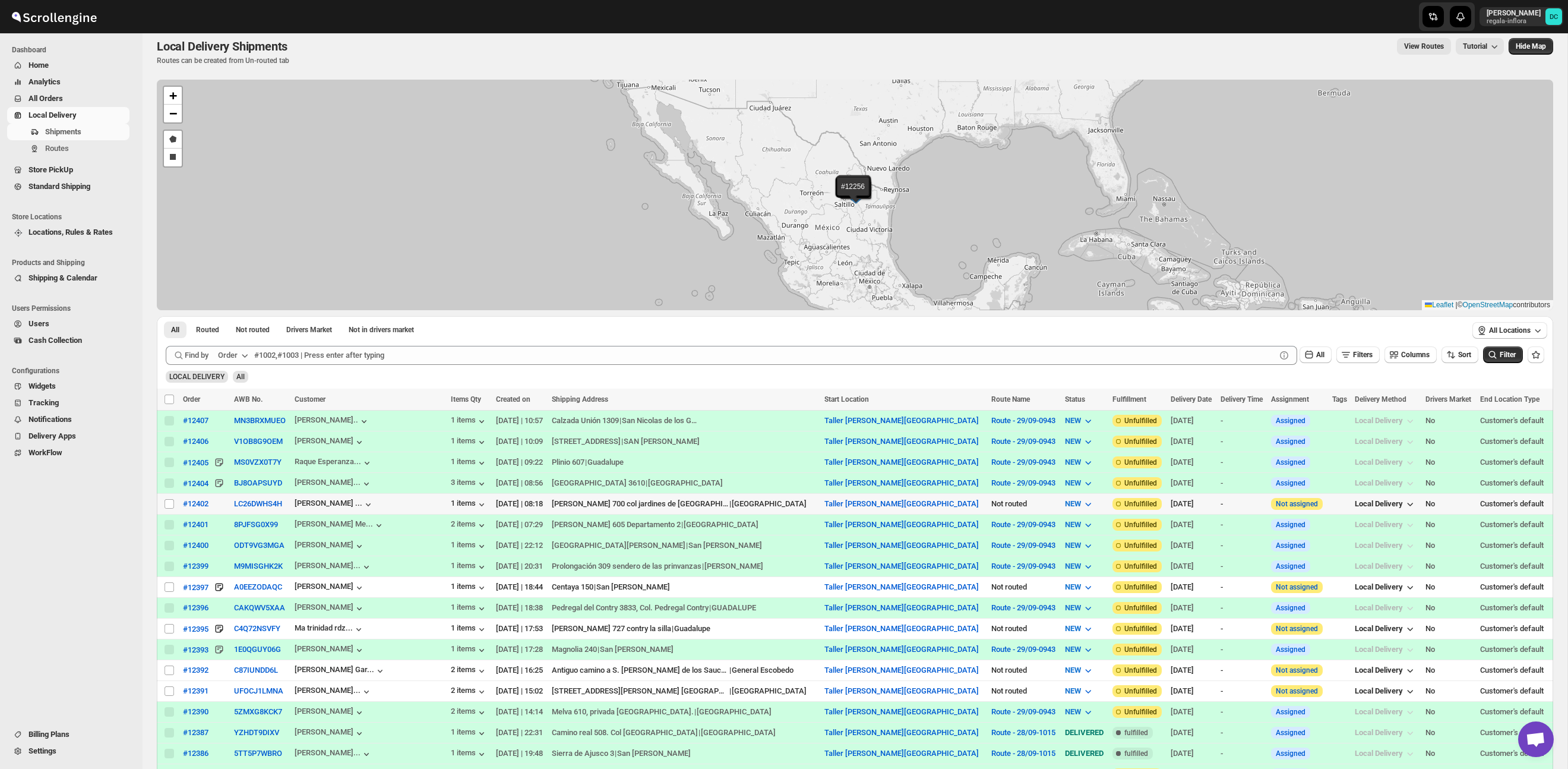
scroll to position [10, 0]
click at [169, 586] on input "Select shipment" at bounding box center [169, 586] width 10 height 10
checkbox input "true"
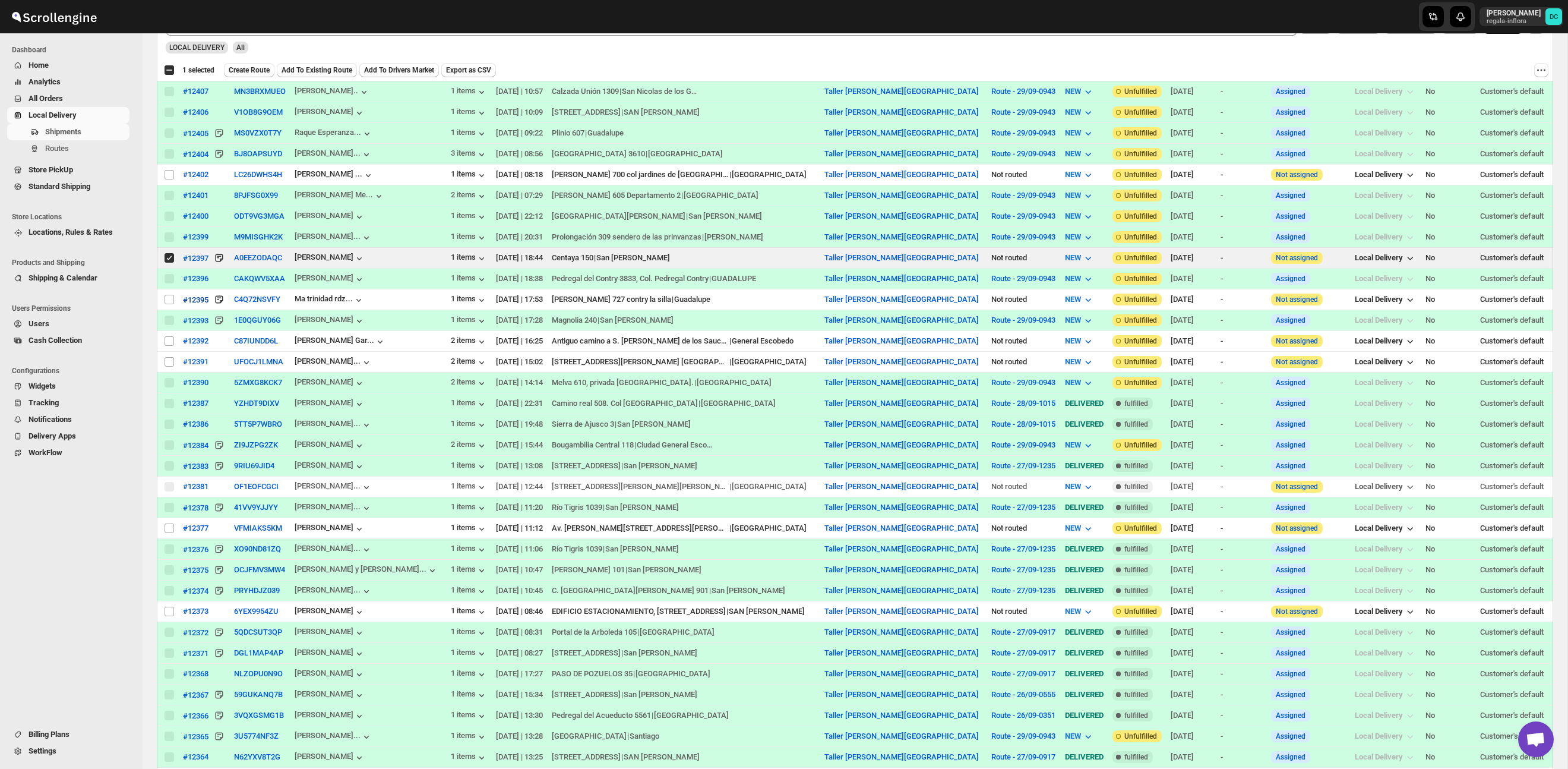
scroll to position [339, 0]
click at [170, 613] on input "Select shipment" at bounding box center [169, 610] width 10 height 10
checkbox input "true"
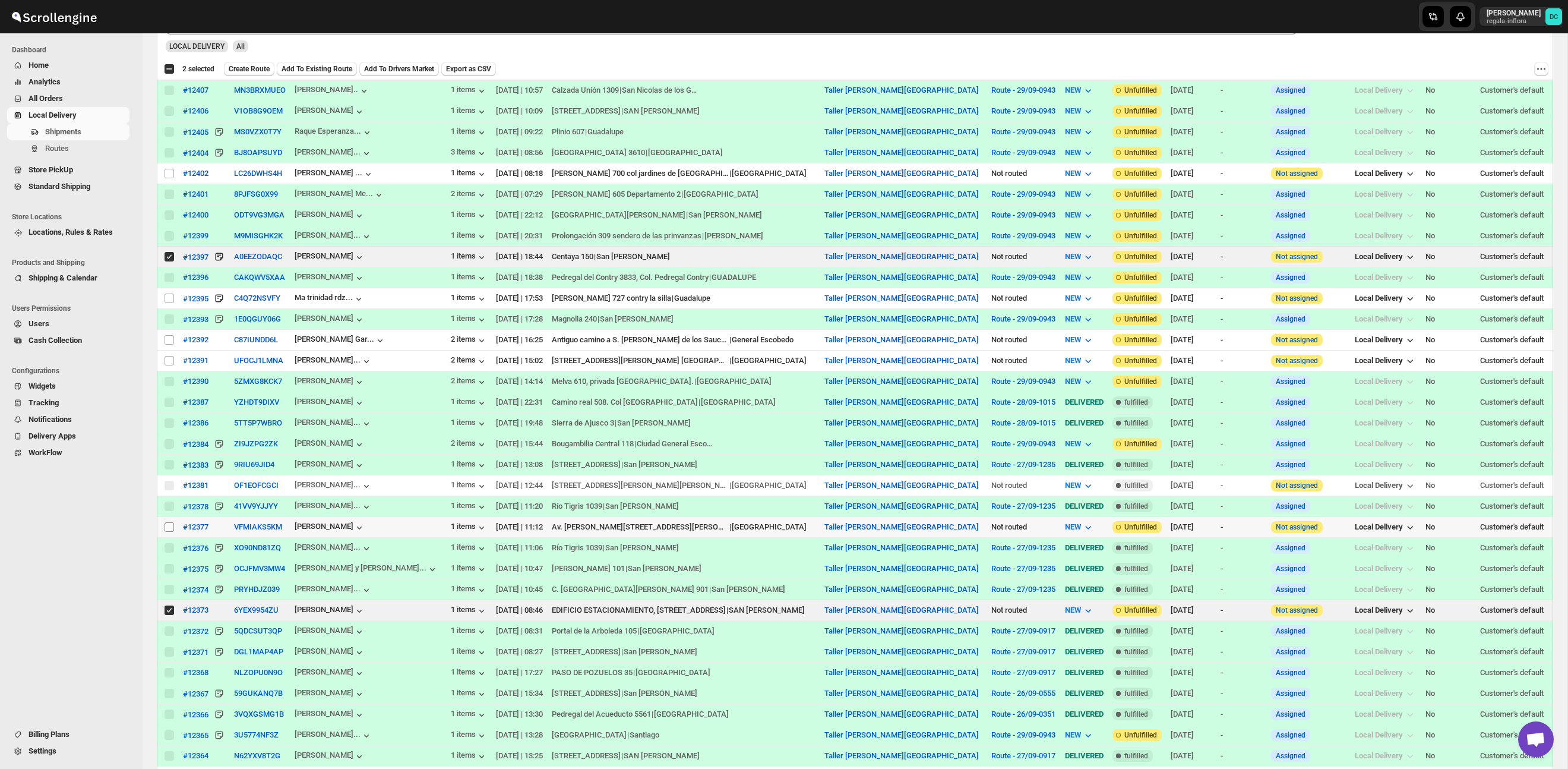
click at [169, 528] on input "Select shipment" at bounding box center [169, 527] width 10 height 10
checkbox input "true"
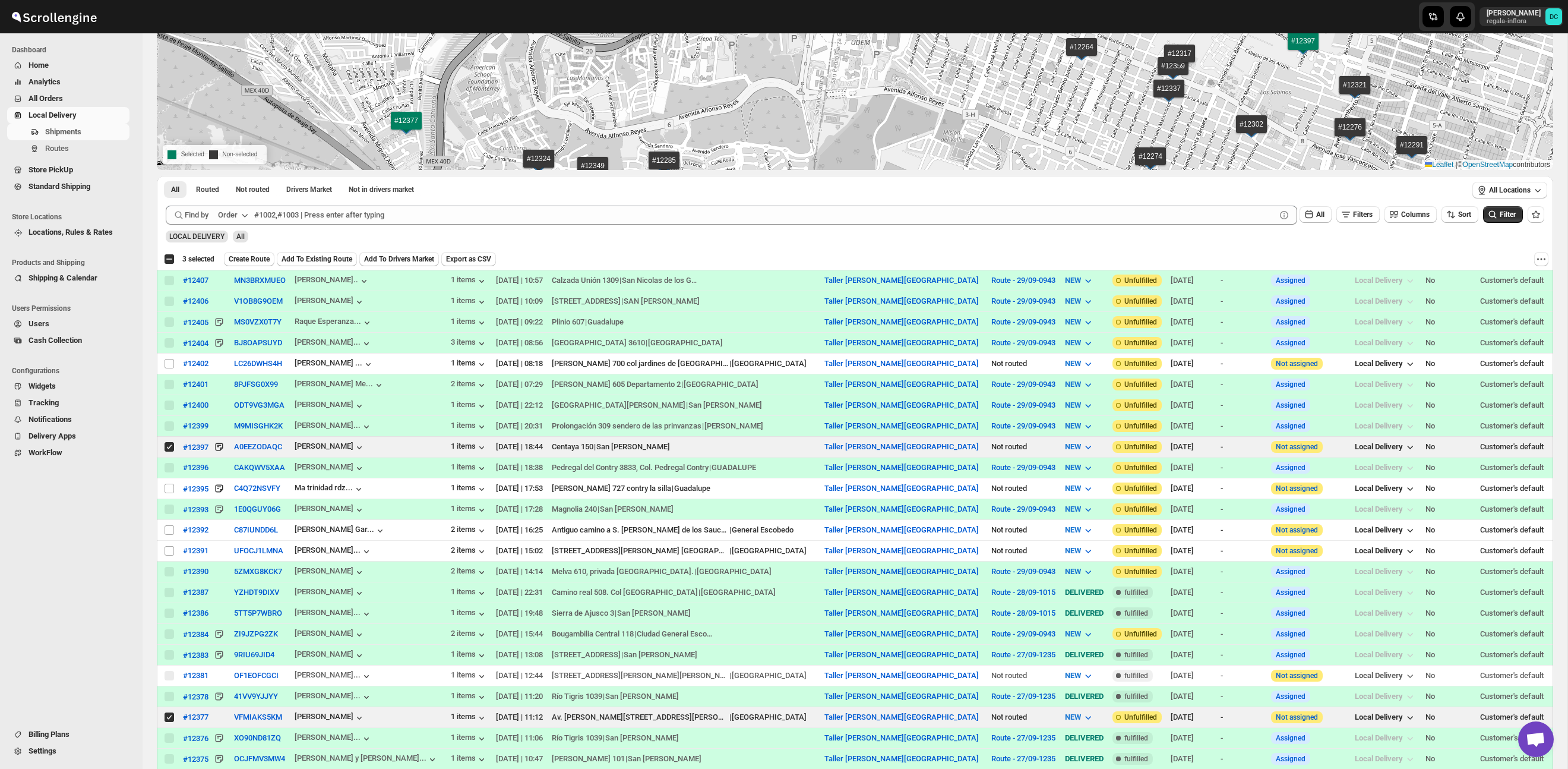
scroll to position [0, 0]
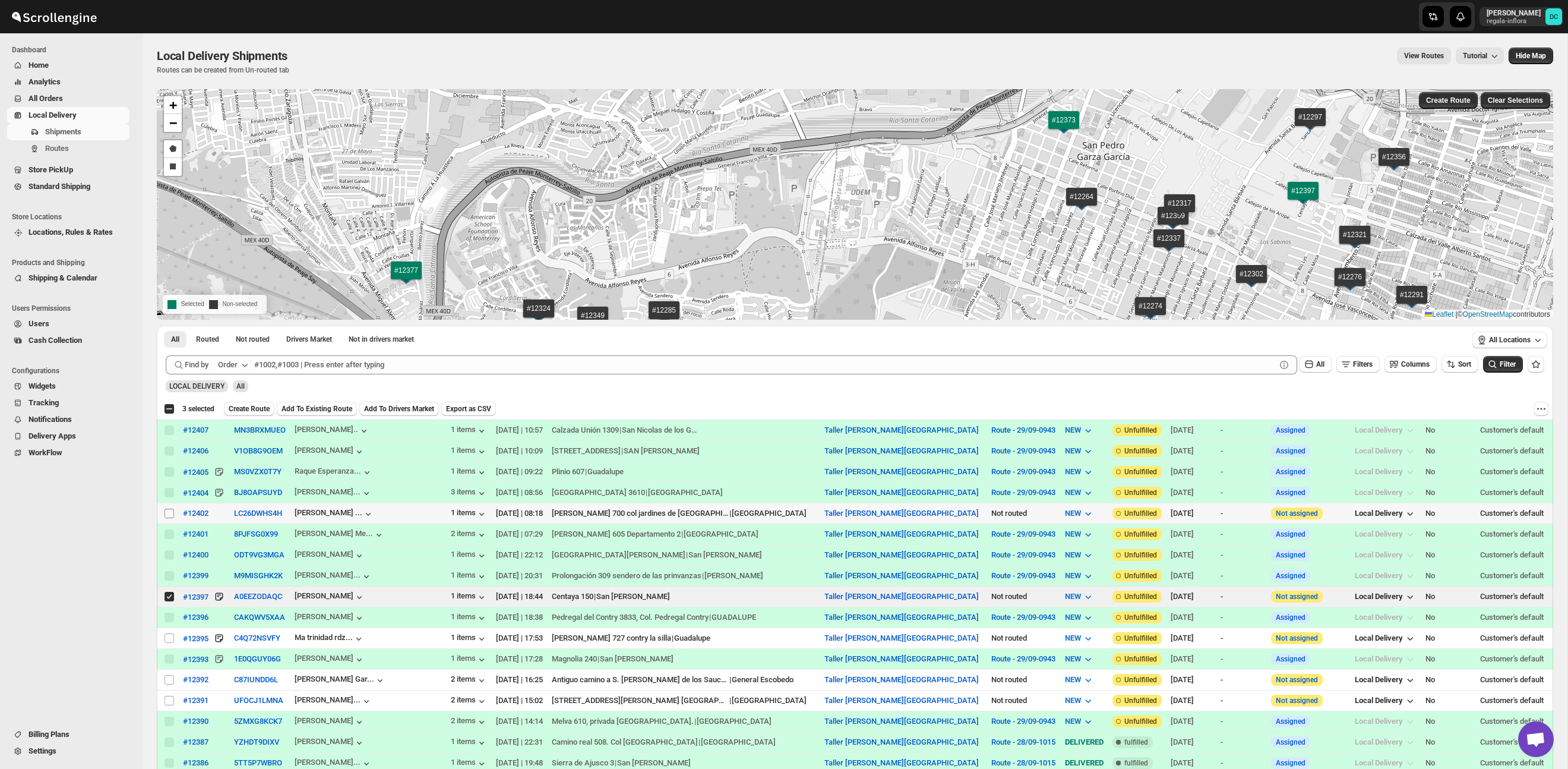
drag, startPoint x: 170, startPoint y: 512, endPoint x: 258, endPoint y: 448, distance: 108.8
click at [170, 512] on input "Select shipment" at bounding box center [169, 513] width 10 height 10
checkbox input "true"
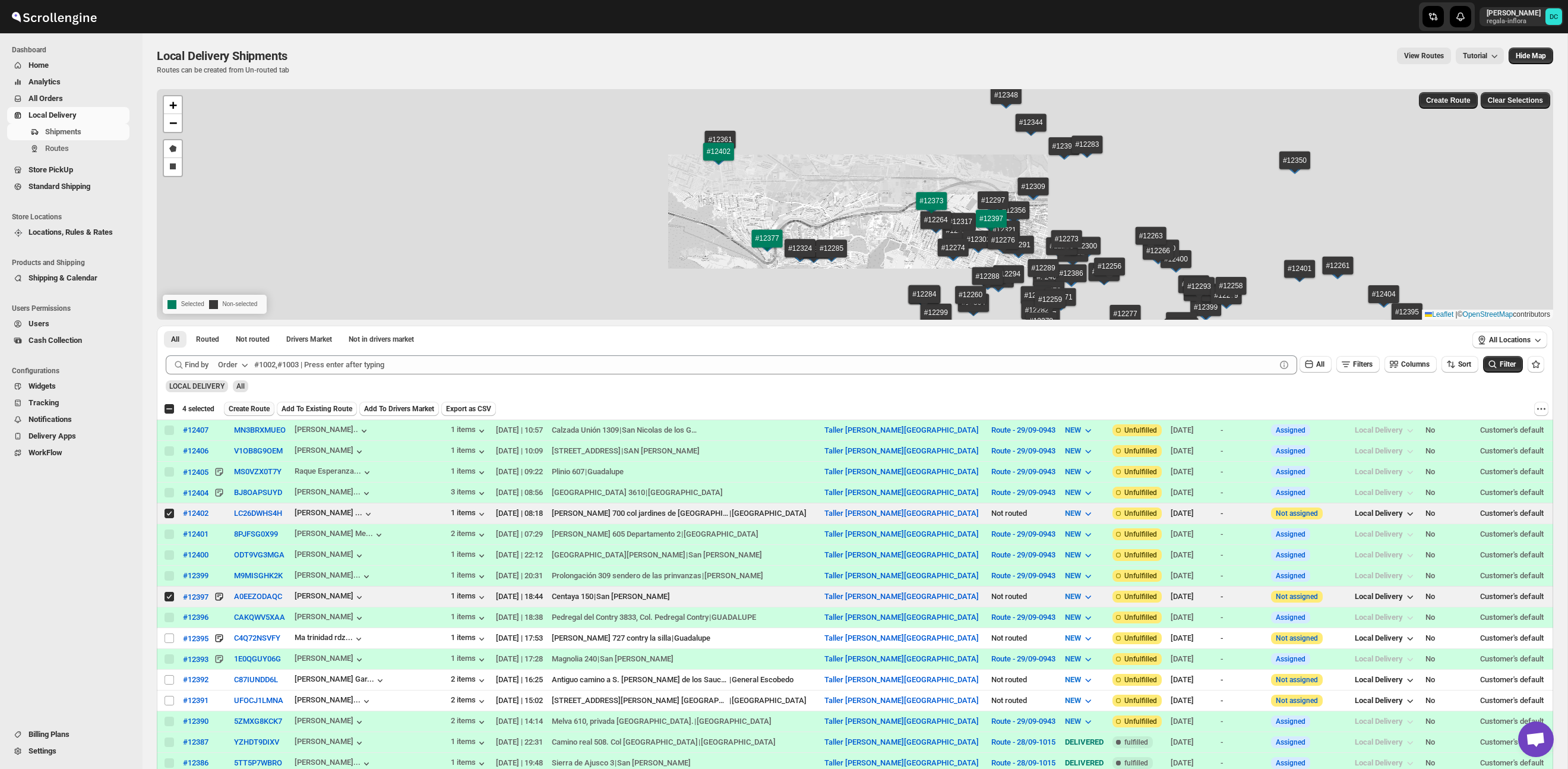
click at [258, 404] on button "Create Route" at bounding box center [249, 408] width 50 height 14
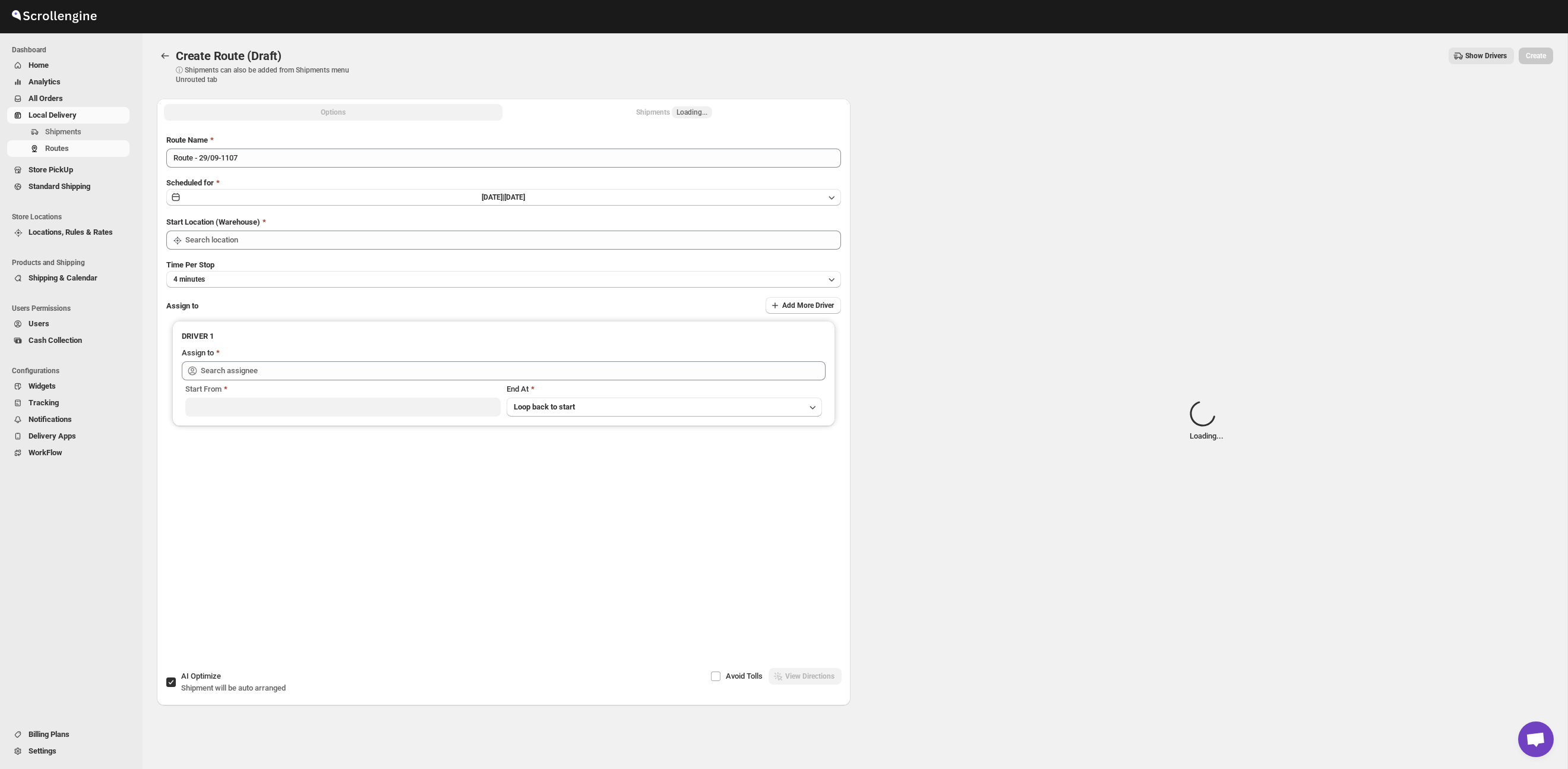
type input "Taller [PERSON_NAME][GEOGRAPHIC_DATA]"
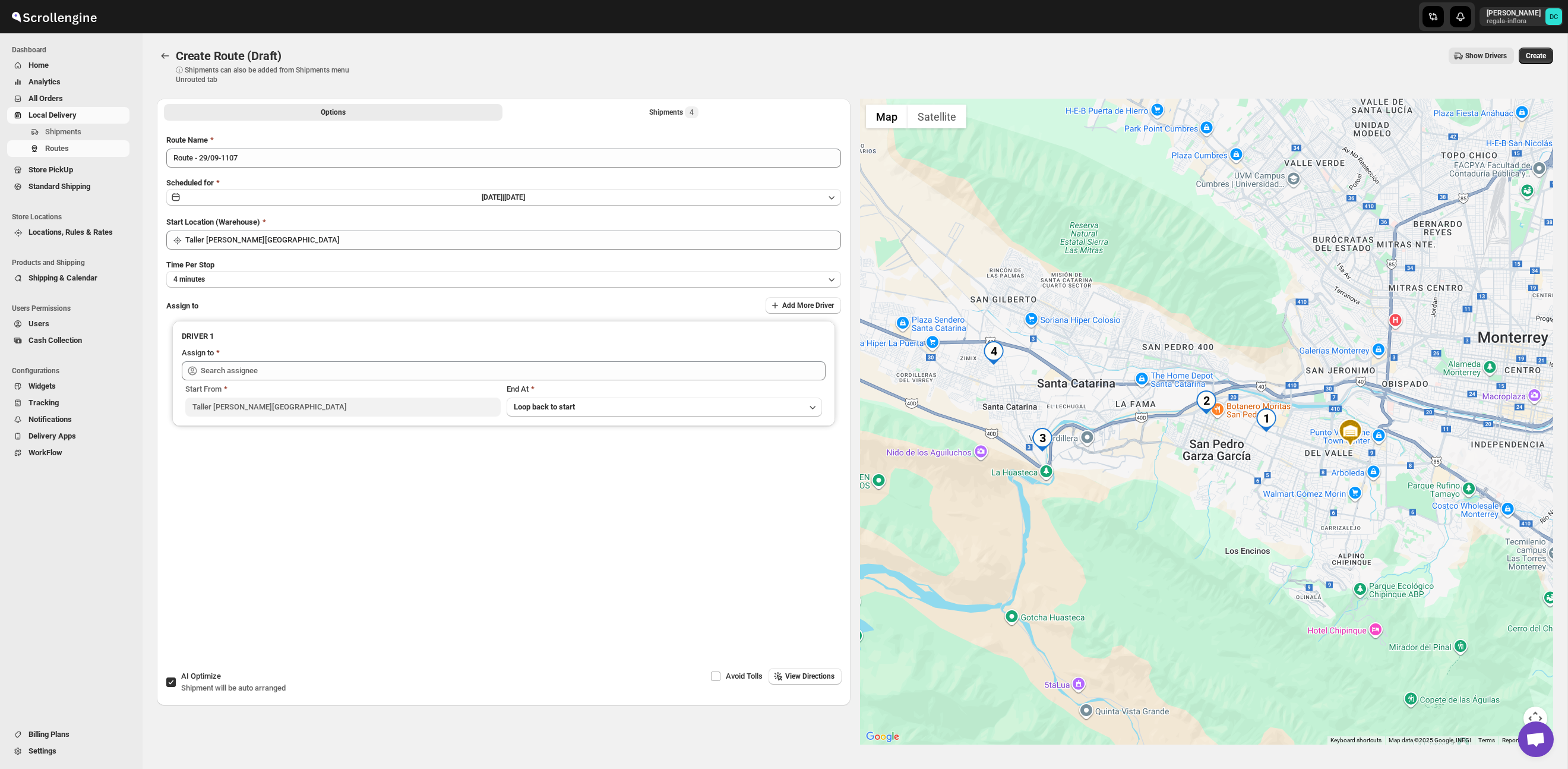
drag, startPoint x: 1214, startPoint y: 455, endPoint x: 1272, endPoint y: 465, distance: 58.9
click at [1272, 465] on div at bounding box center [1207, 421] width 694 height 646
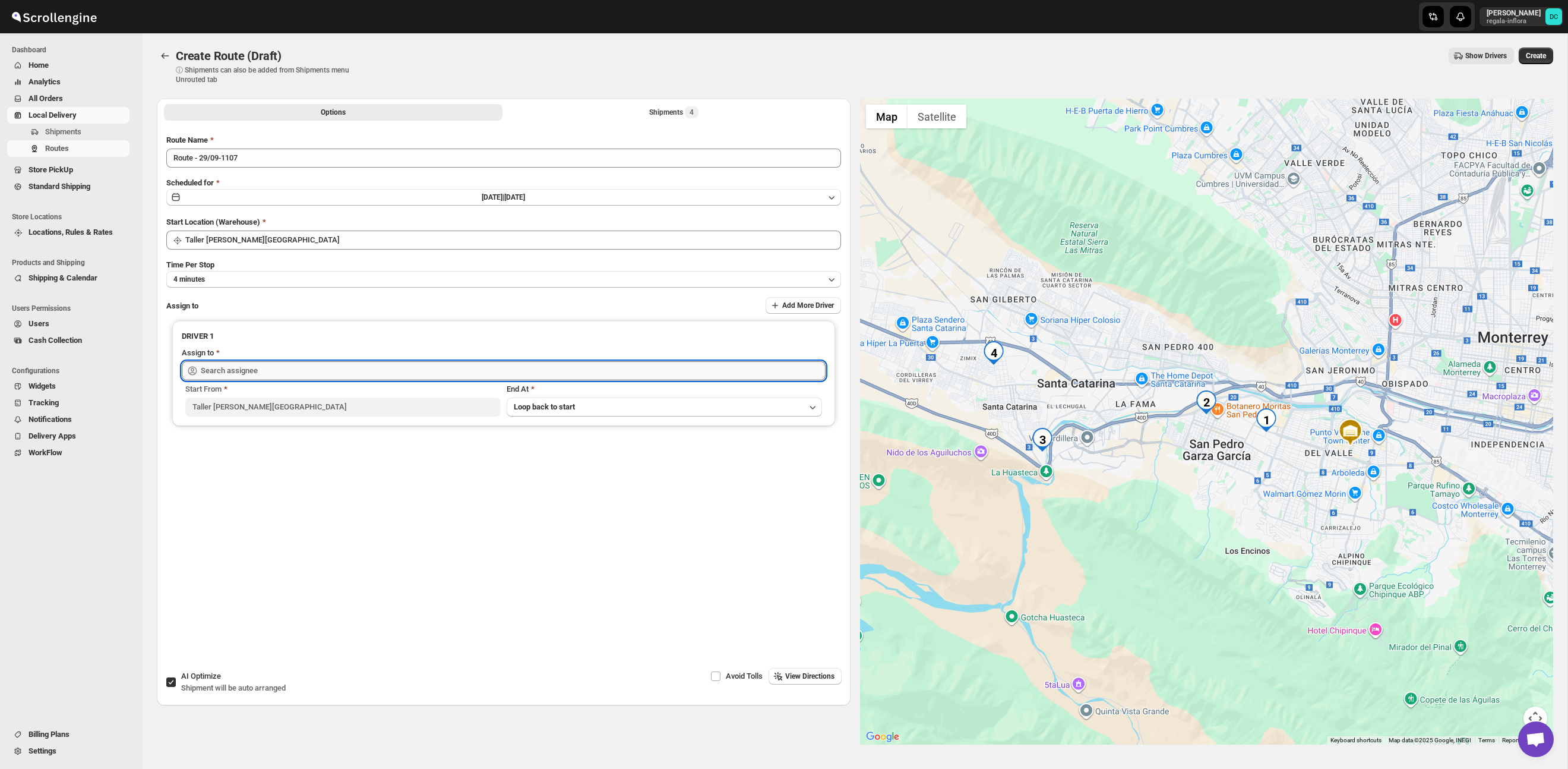
click at [439, 368] on input "text" at bounding box center [513, 370] width 625 height 19
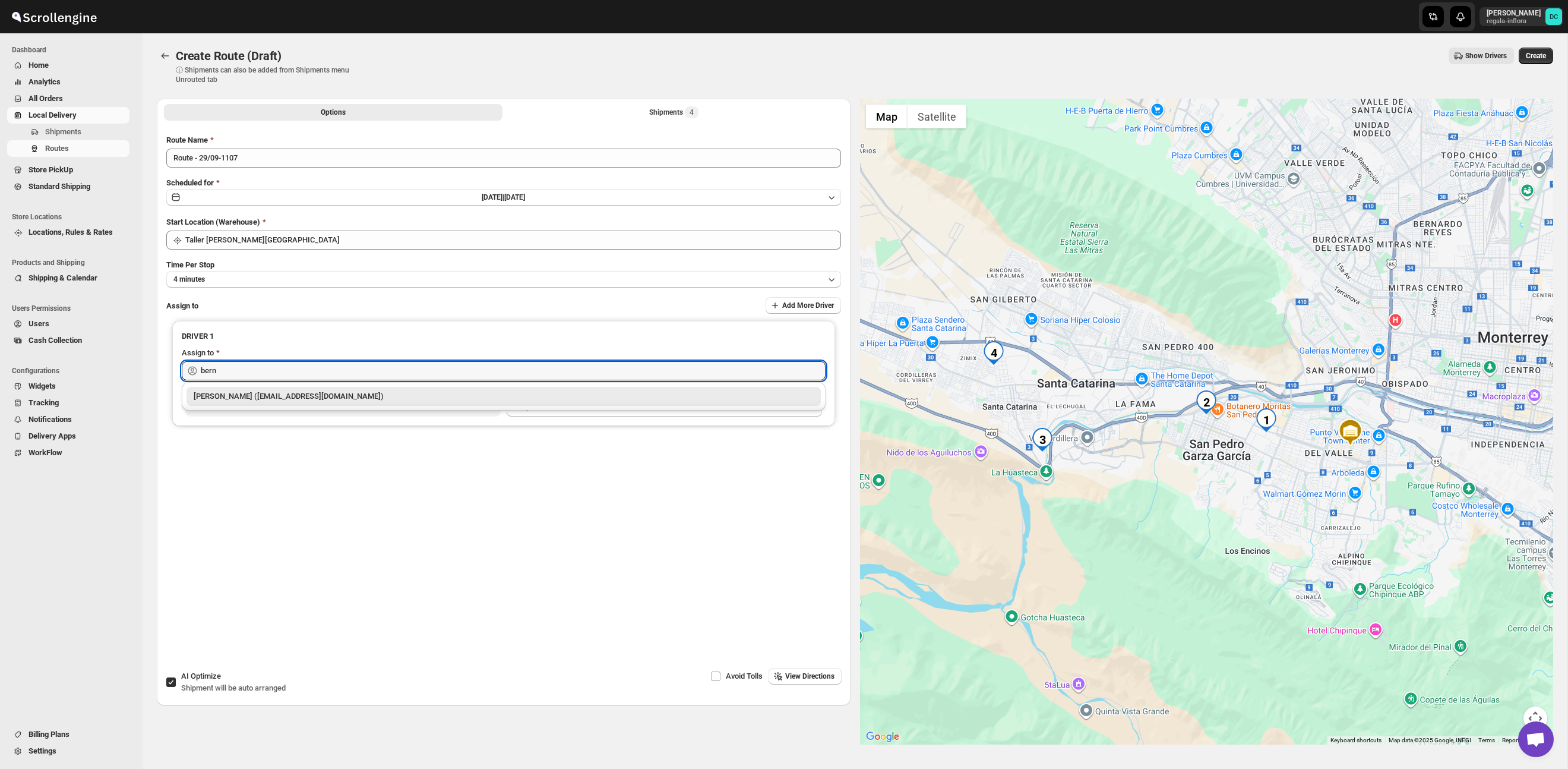
click at [417, 395] on div "[PERSON_NAME] ([EMAIL_ADDRESS][DOMAIN_NAME])" at bounding box center [503, 396] width 620 height 12
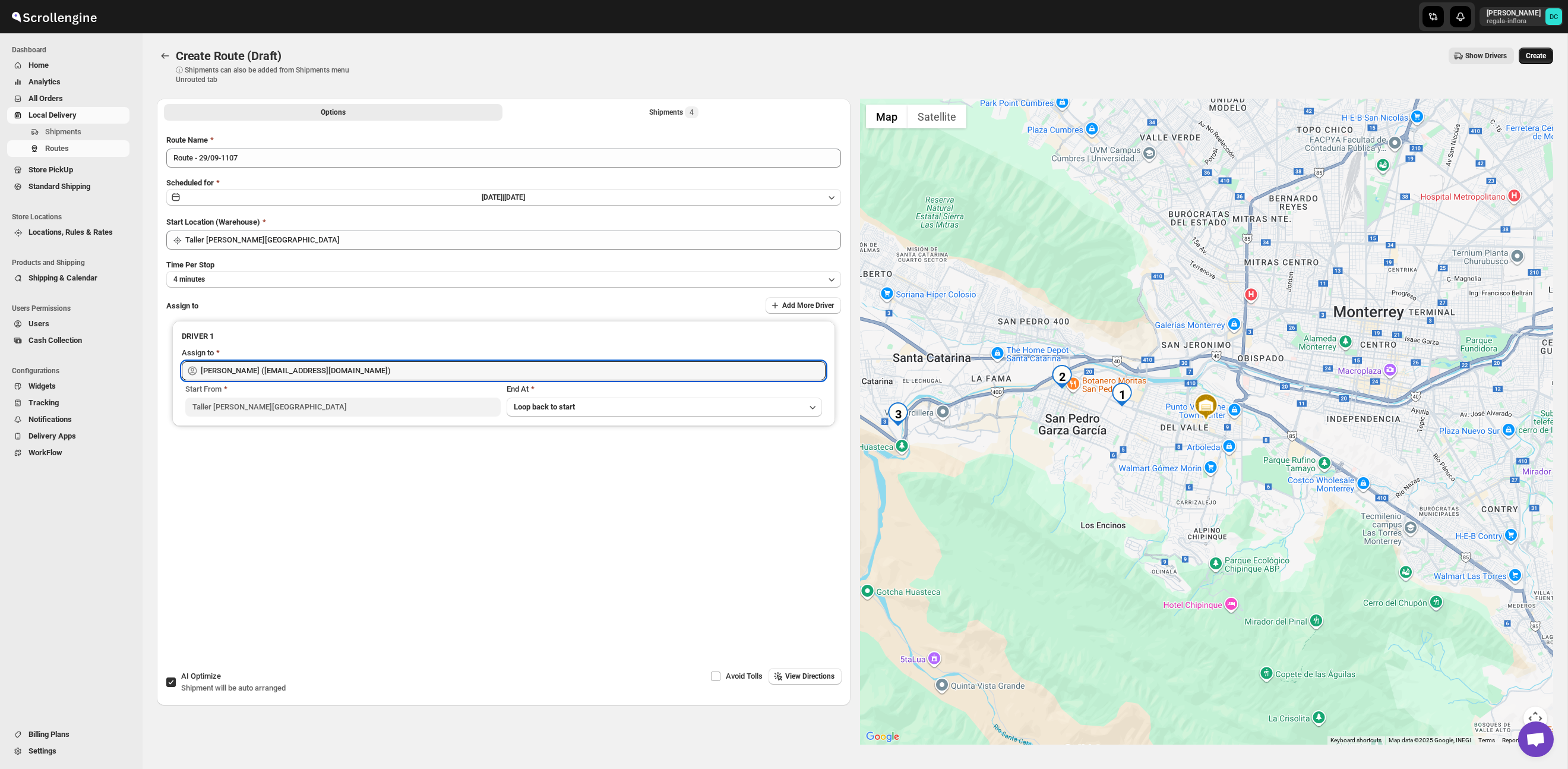
type input "[PERSON_NAME] ([EMAIL_ADDRESS][DOMAIN_NAME])"
click at [1533, 60] on span "Create" at bounding box center [1536, 55] width 20 height 10
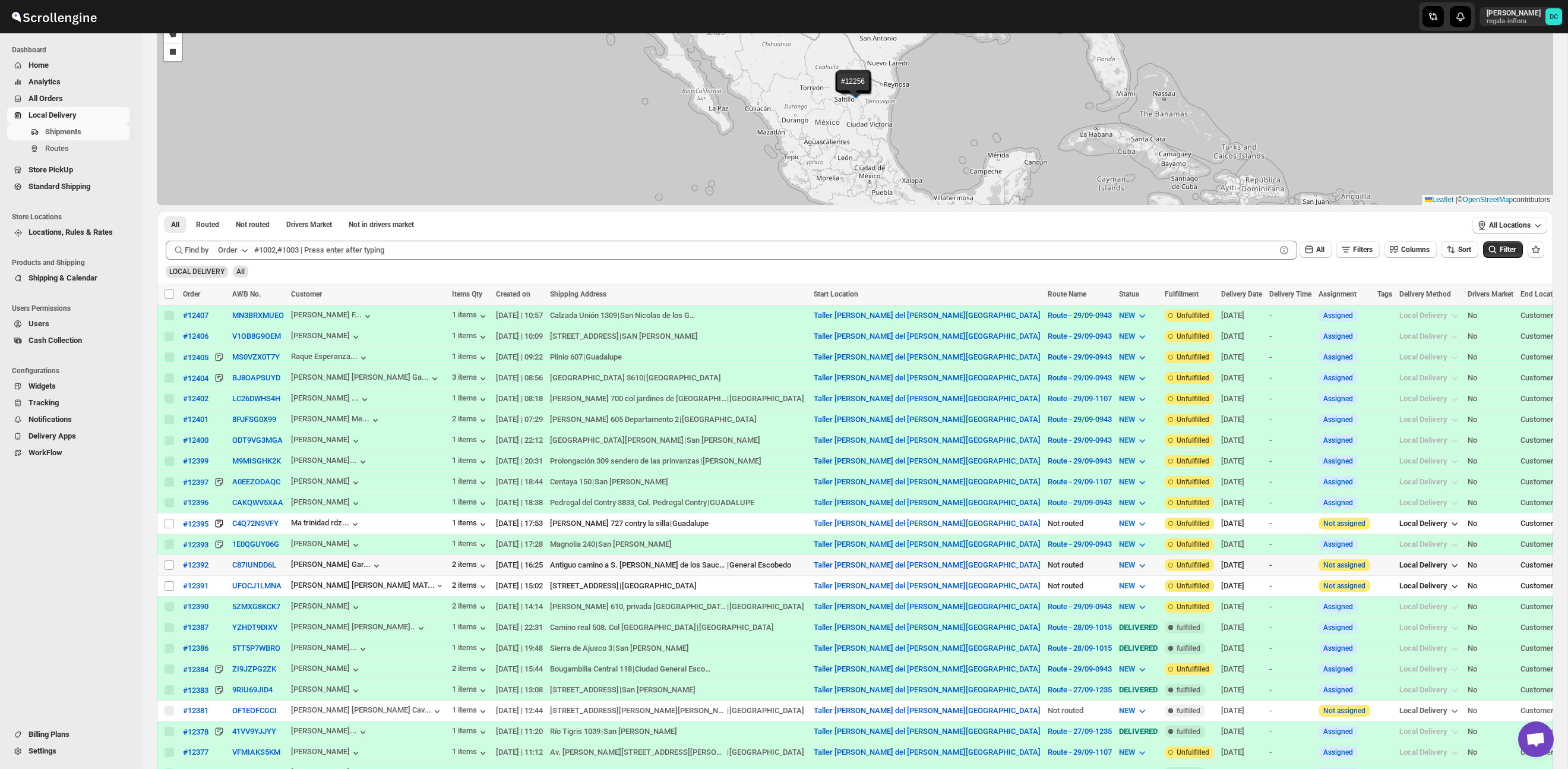
scroll to position [139, 0]
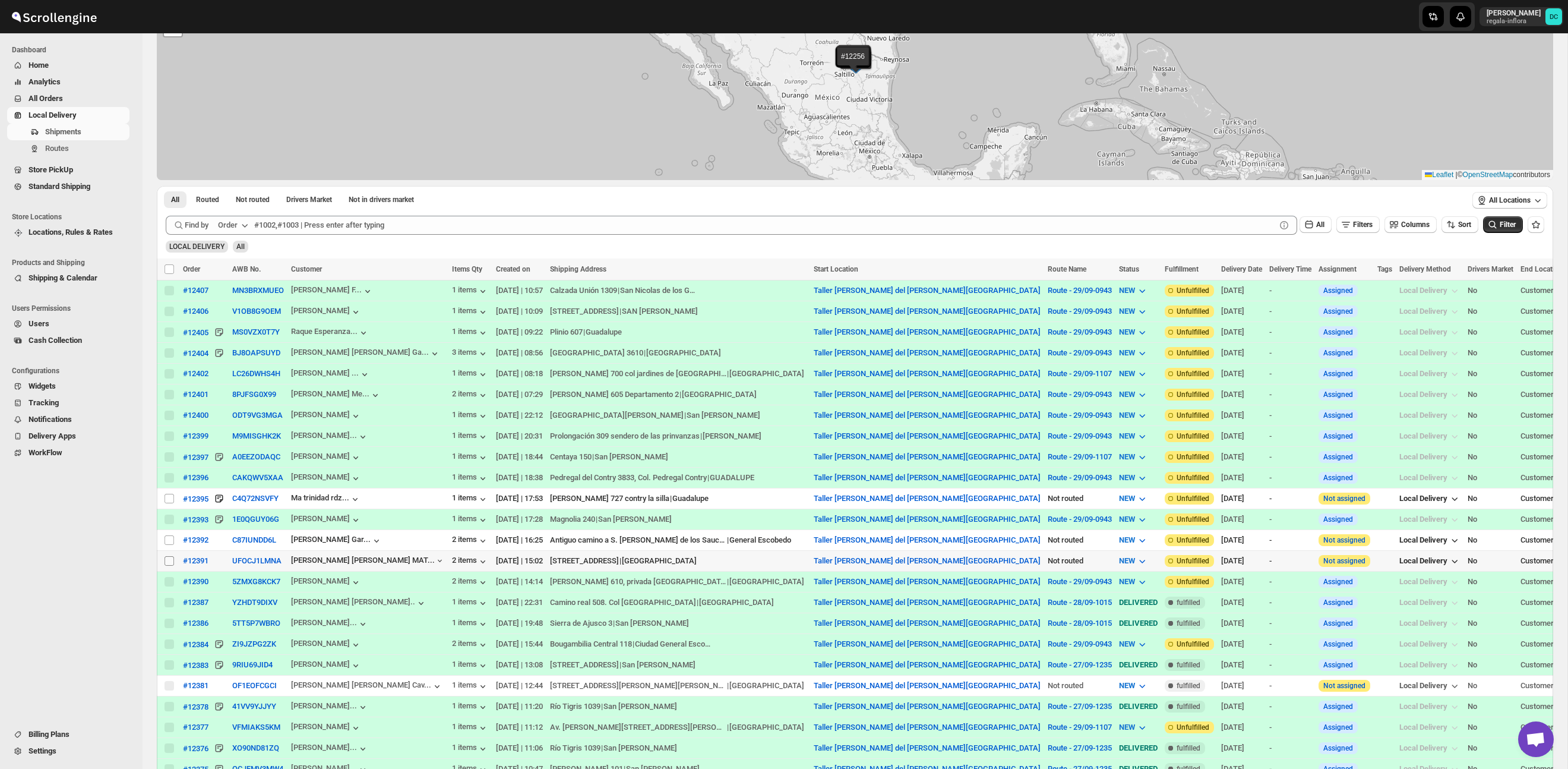
click at [167, 562] on input "Select shipment" at bounding box center [169, 560] width 10 height 10
checkbox input "true"
click at [266, 268] on span "Create Route" at bounding box center [249, 269] width 41 height 10
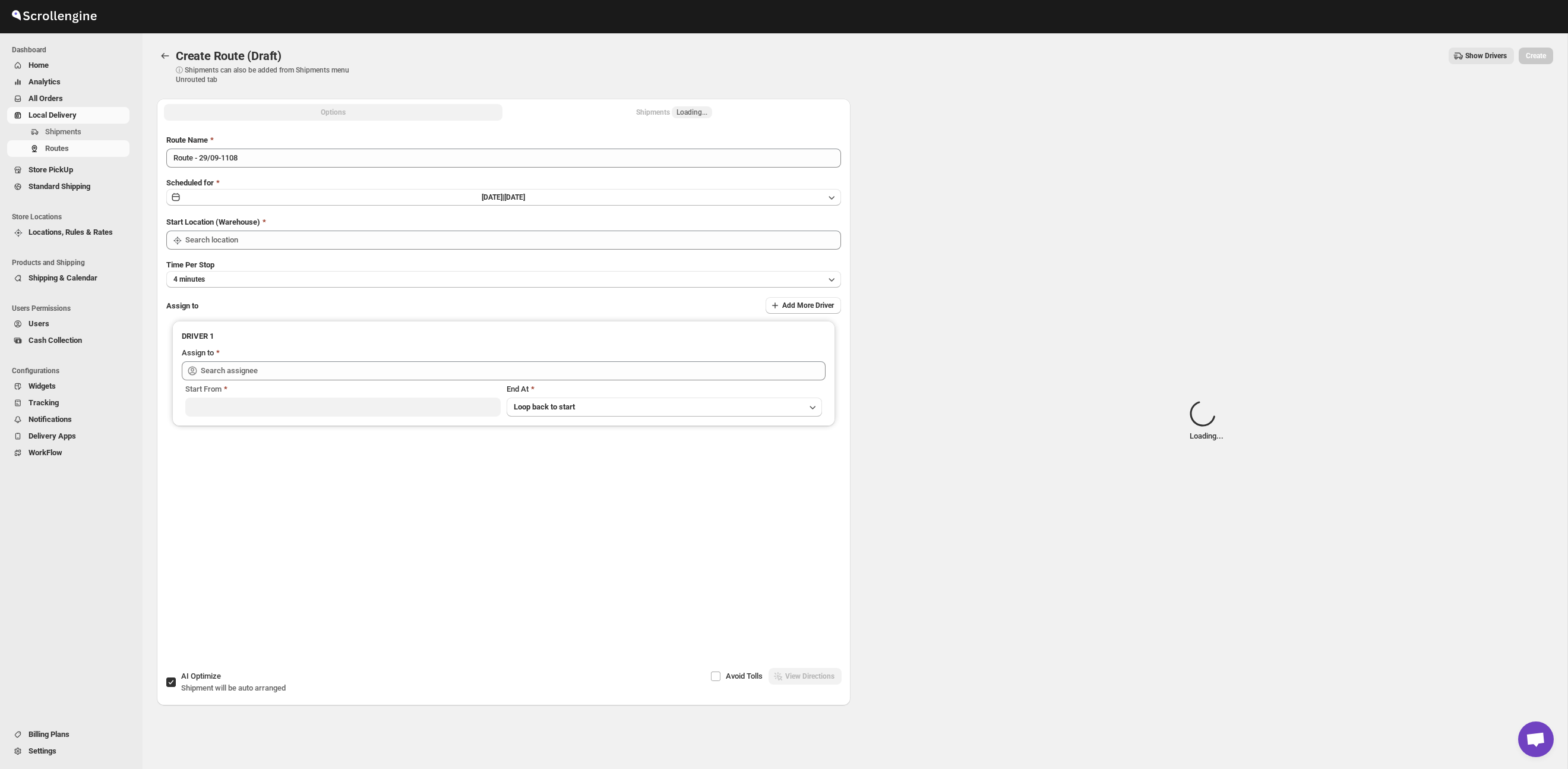
type input "Taller [PERSON_NAME] del [PERSON_NAME][GEOGRAPHIC_DATA]"
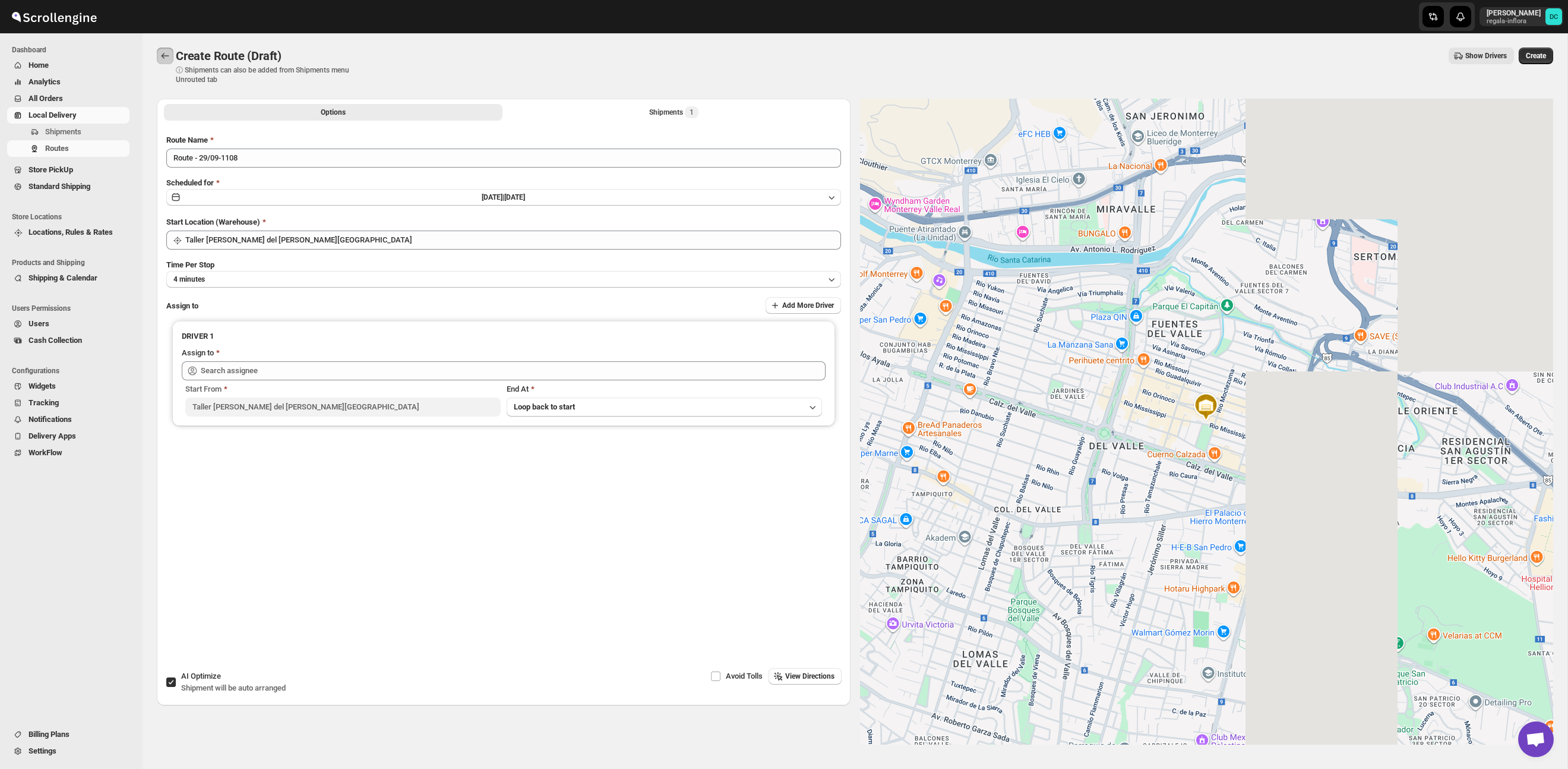
click at [172, 55] on button "Routes" at bounding box center [165, 55] width 17 height 17
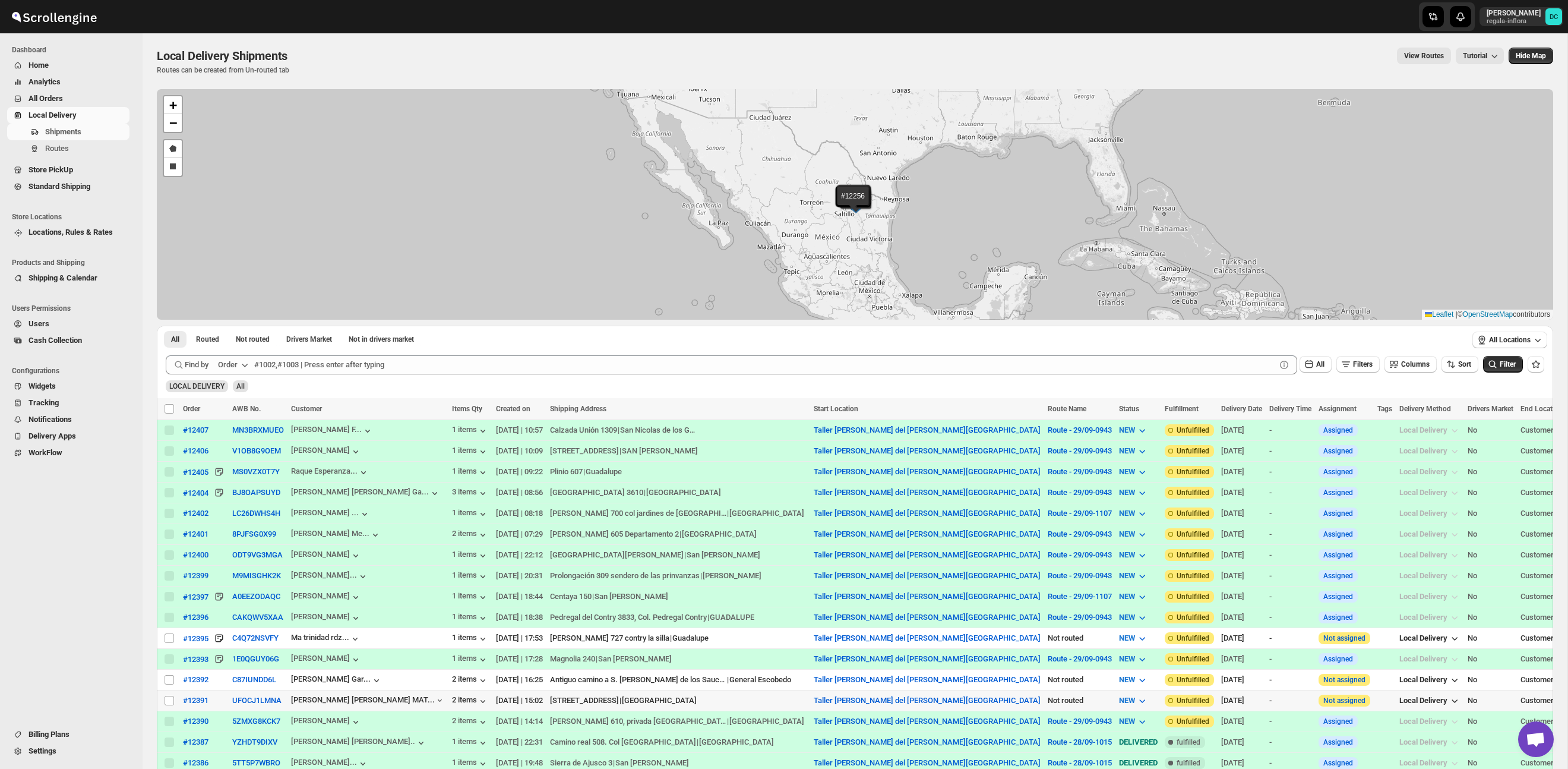
drag, startPoint x: 167, startPoint y: 700, endPoint x: 294, endPoint y: 579, distance: 175.4
click at [167, 700] on input "Select shipment" at bounding box center [169, 700] width 10 height 10
checkbox input "true"
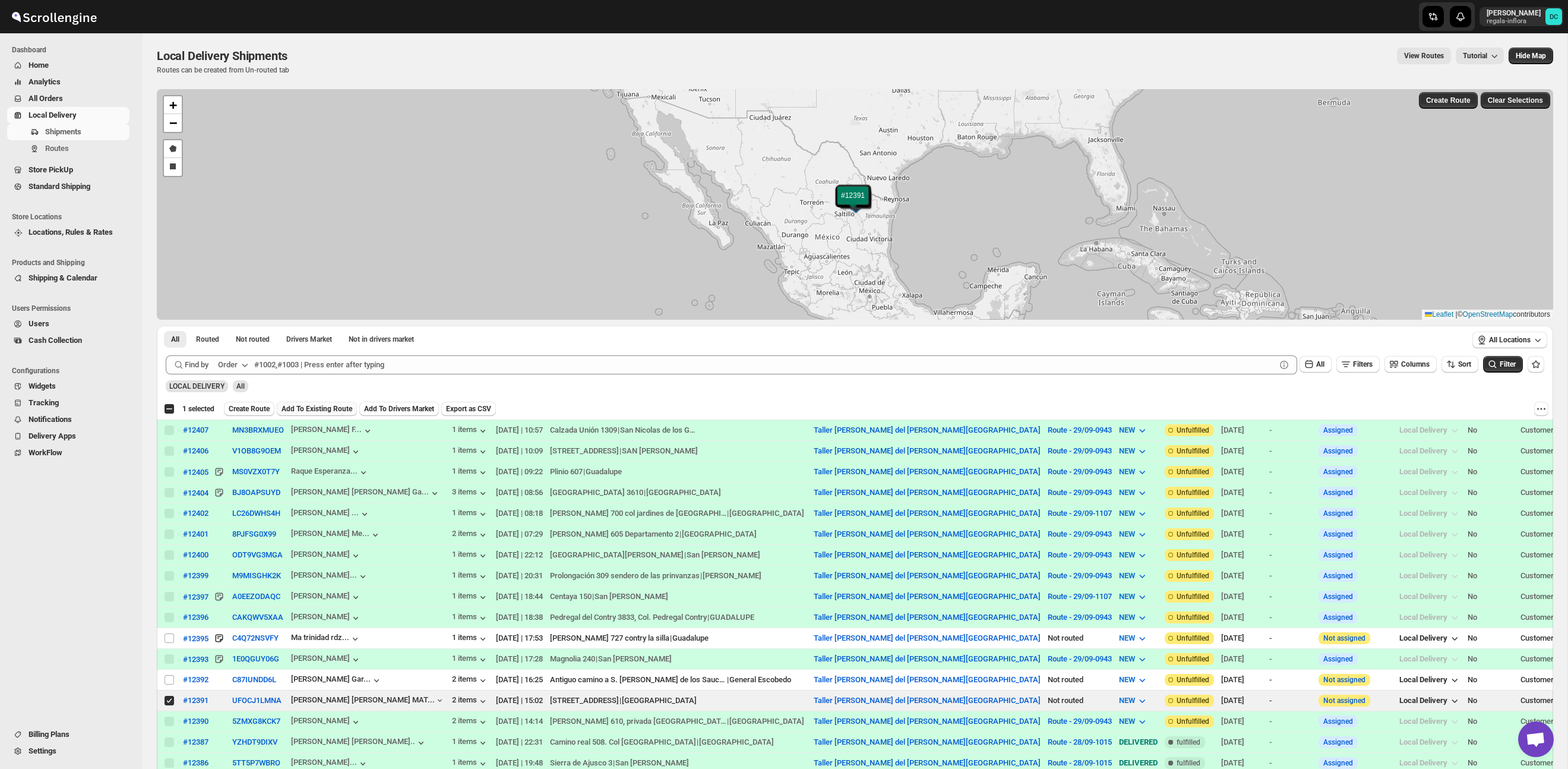
click at [351, 410] on span "Add To Existing Route" at bounding box center [317, 408] width 71 height 10
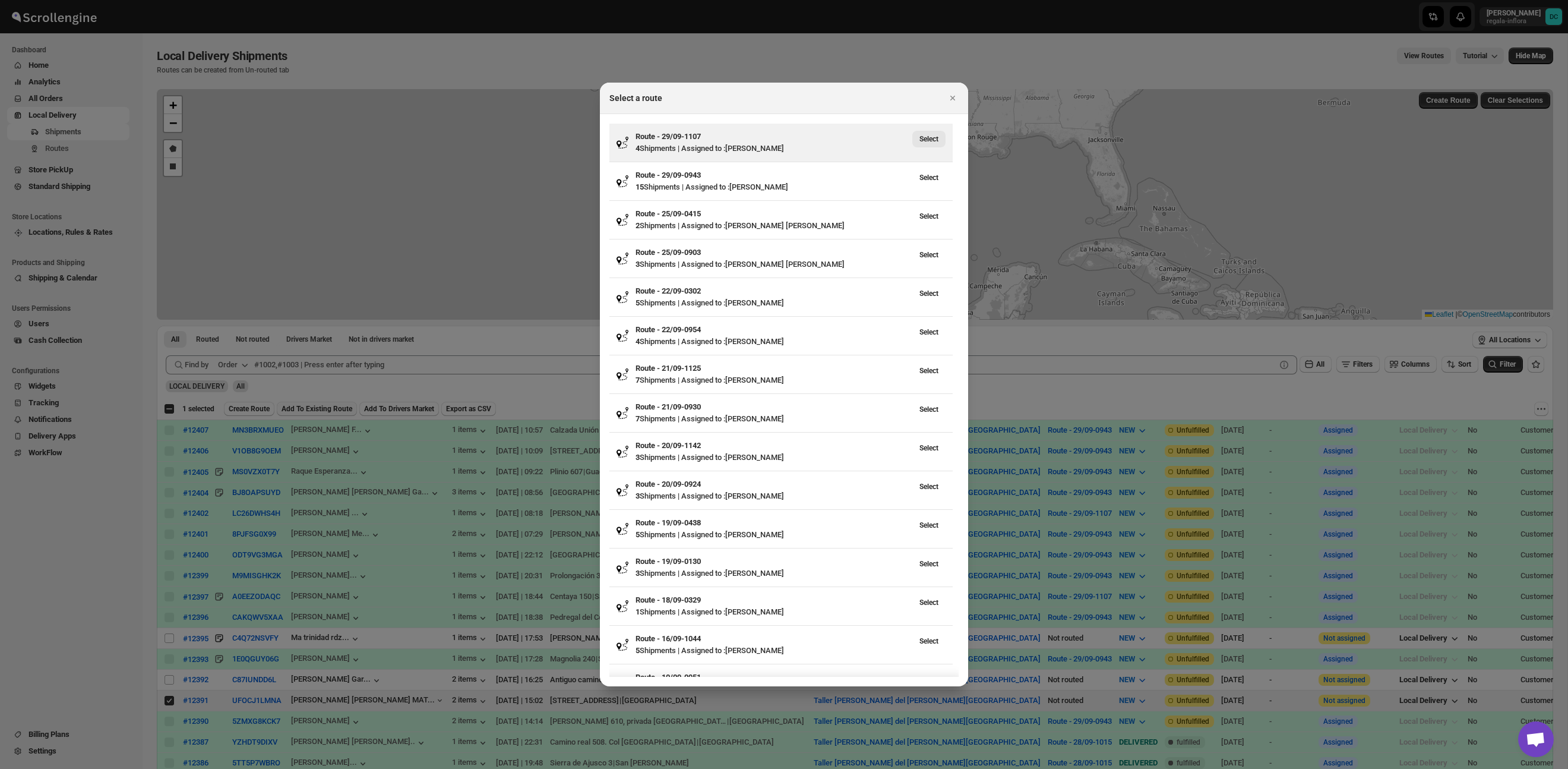
click at [930, 137] on span "Select" at bounding box center [929, 139] width 19 height 10
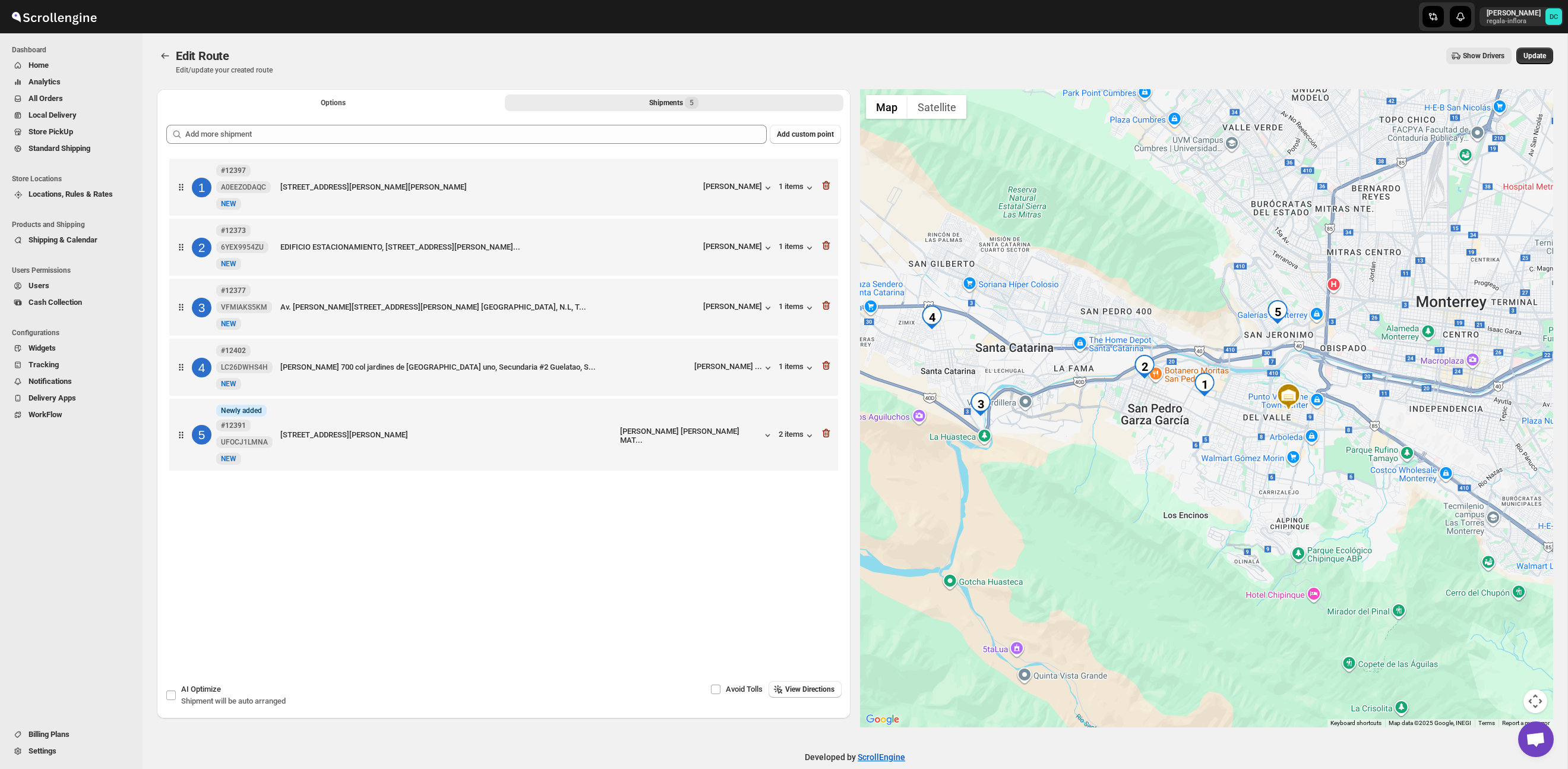
drag, startPoint x: 1051, startPoint y: 297, endPoint x: 1144, endPoint y: 303, distance: 93.2
click at [1135, 300] on div at bounding box center [1207, 408] width 694 height 638
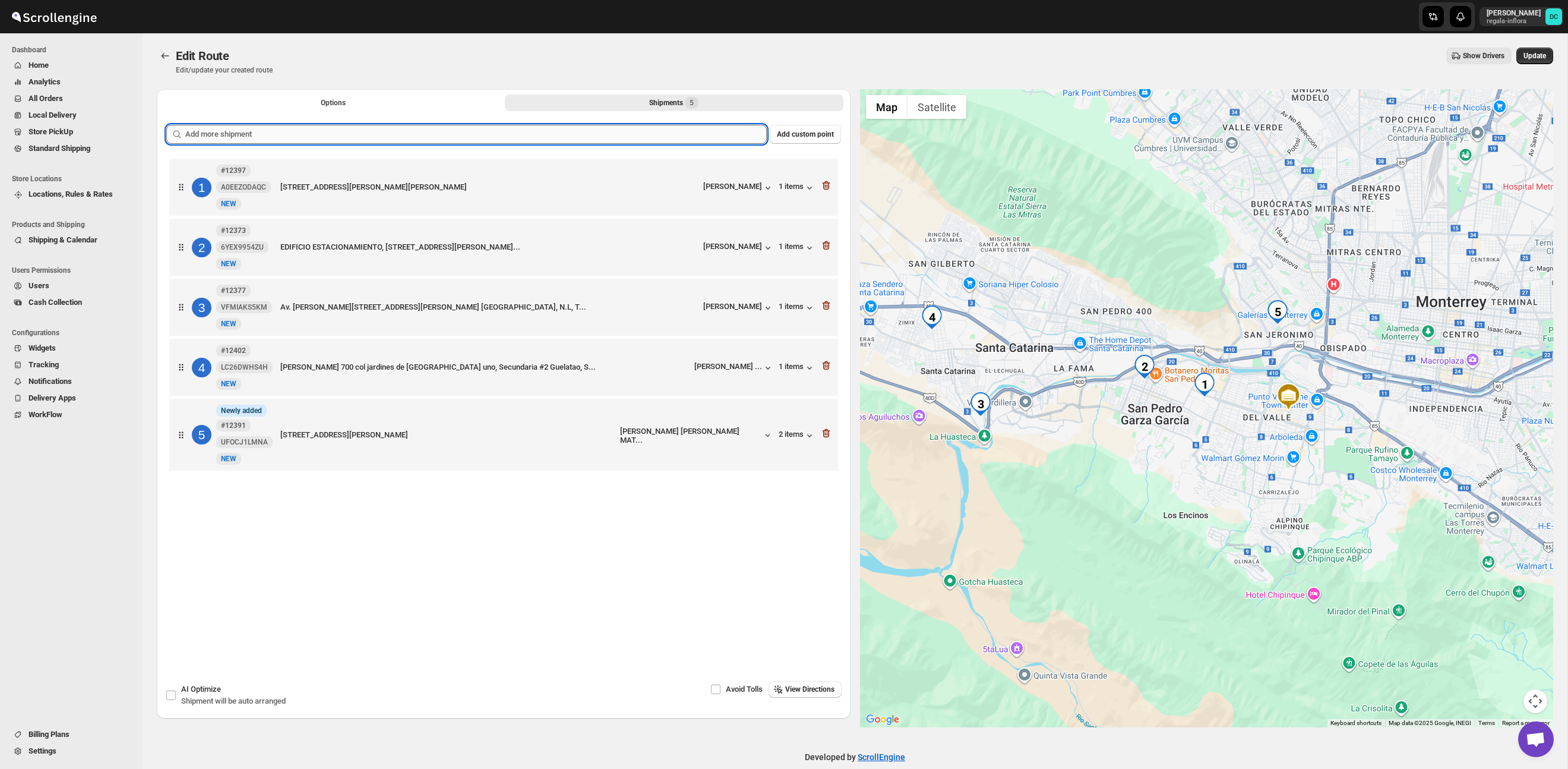
click at [426, 133] on input "text" at bounding box center [476, 134] width 581 height 19
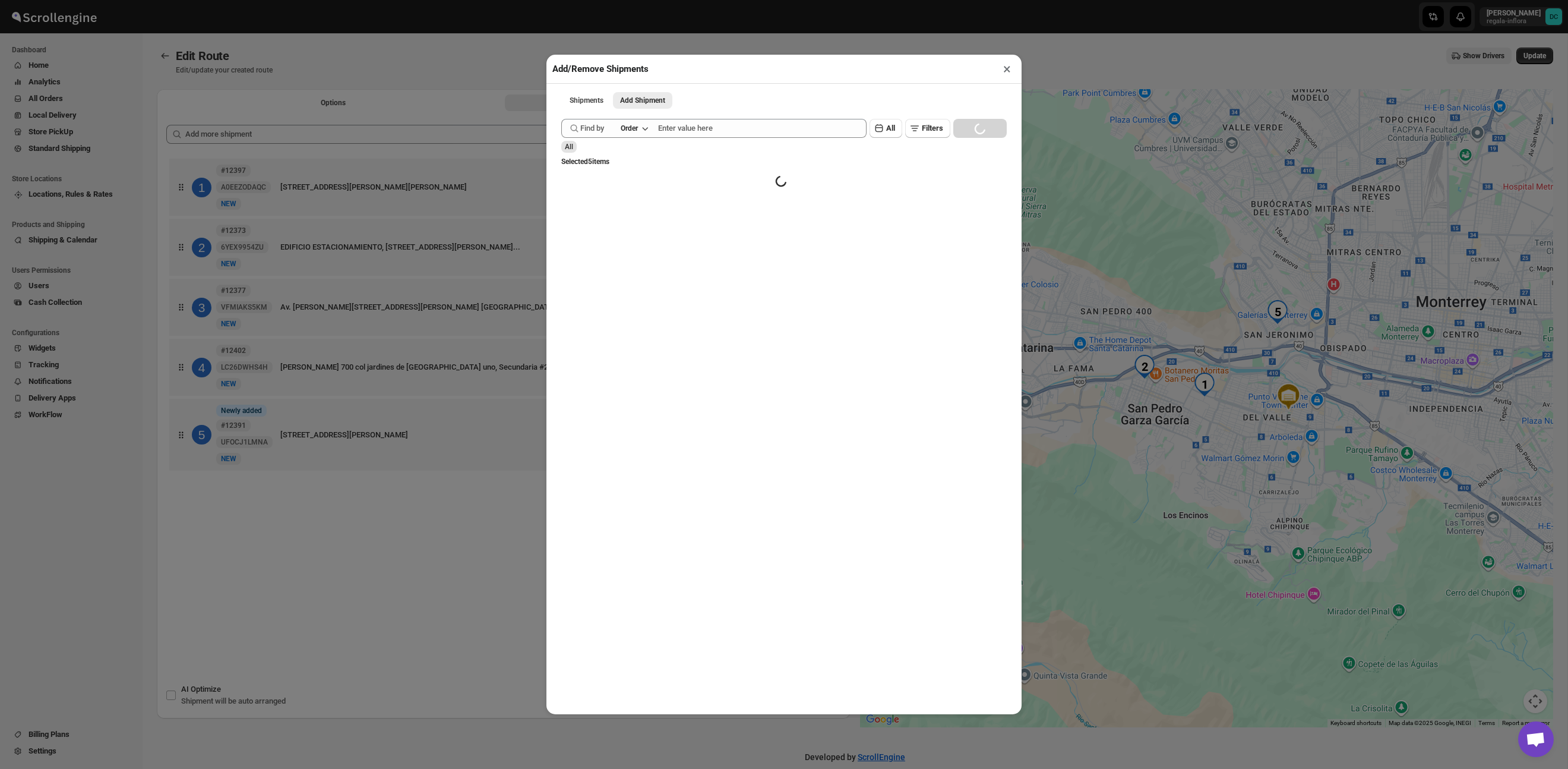
drag, startPoint x: 1010, startPoint y: 72, endPoint x: 932, endPoint y: 80, distance: 78.4
click at [1009, 71] on button "×" at bounding box center [1006, 69] width 17 height 17
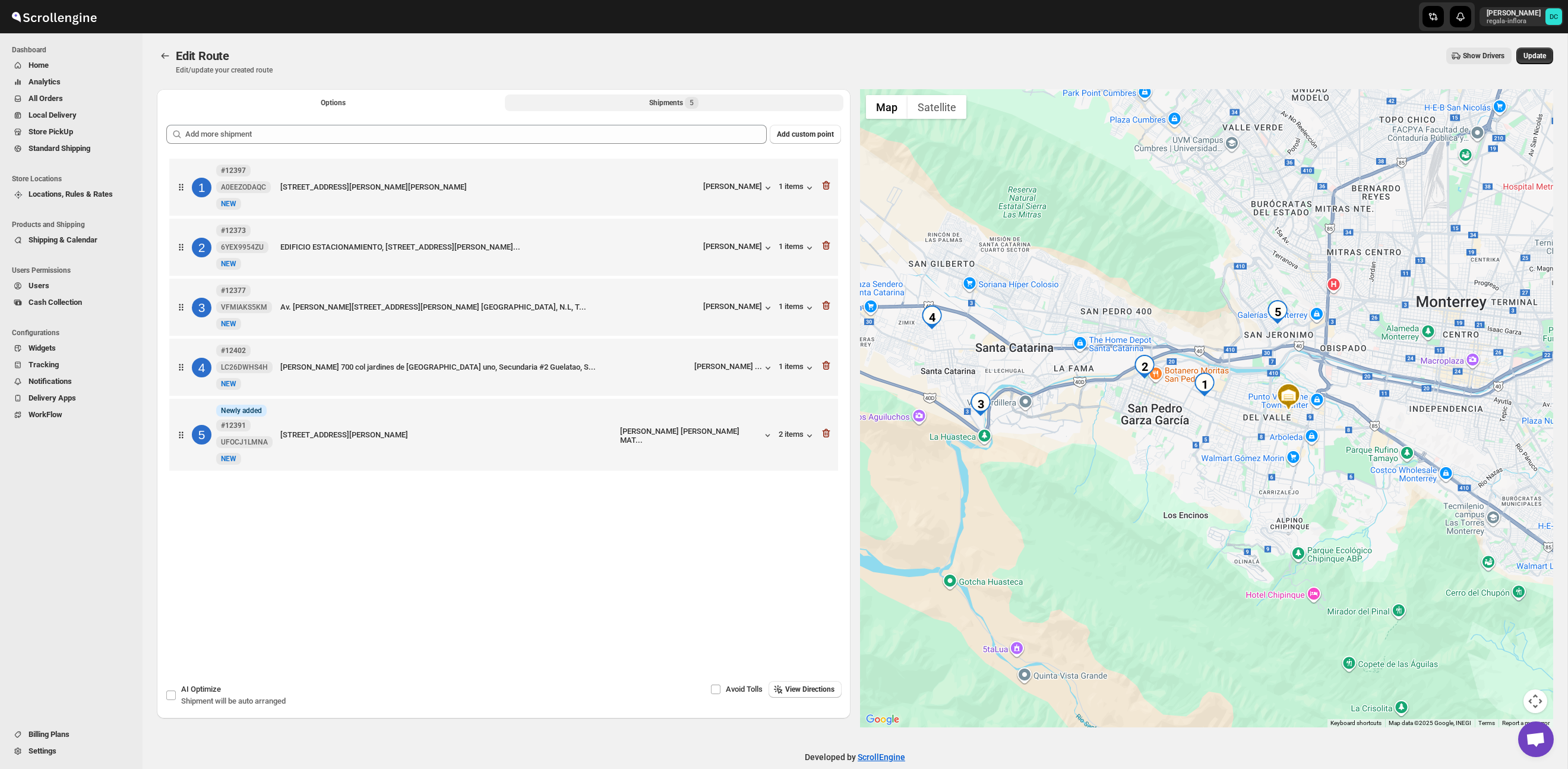
drag, startPoint x: 387, startPoint y: 99, endPoint x: 395, endPoint y: 113, distance: 16.1
click at [387, 99] on button "Options" at bounding box center [333, 103] width 339 height 17
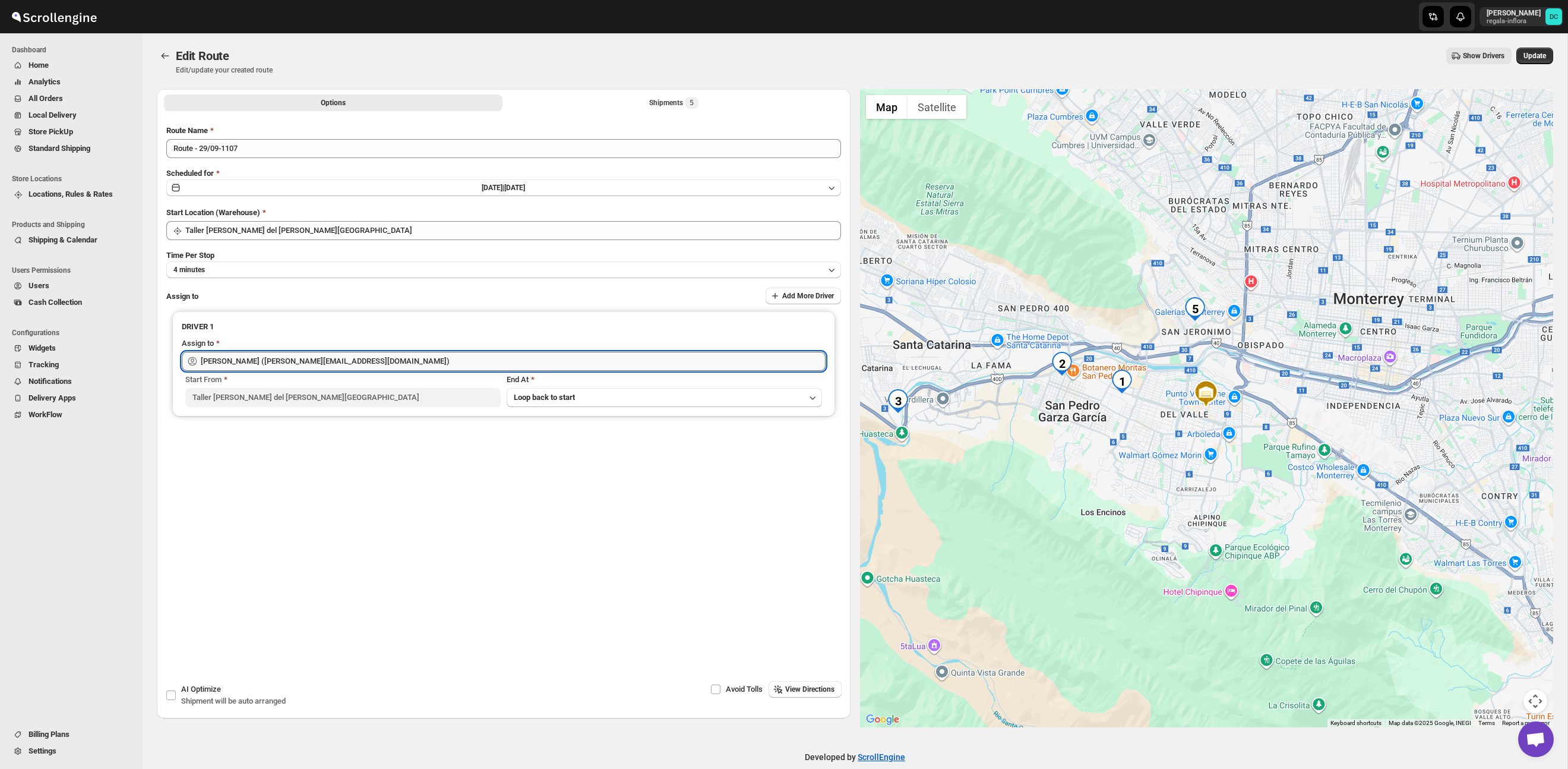
click at [401, 357] on input "[PERSON_NAME] ([PERSON_NAME][EMAIL_ADDRESS][DOMAIN_NAME])" at bounding box center [513, 362] width 625 height 19
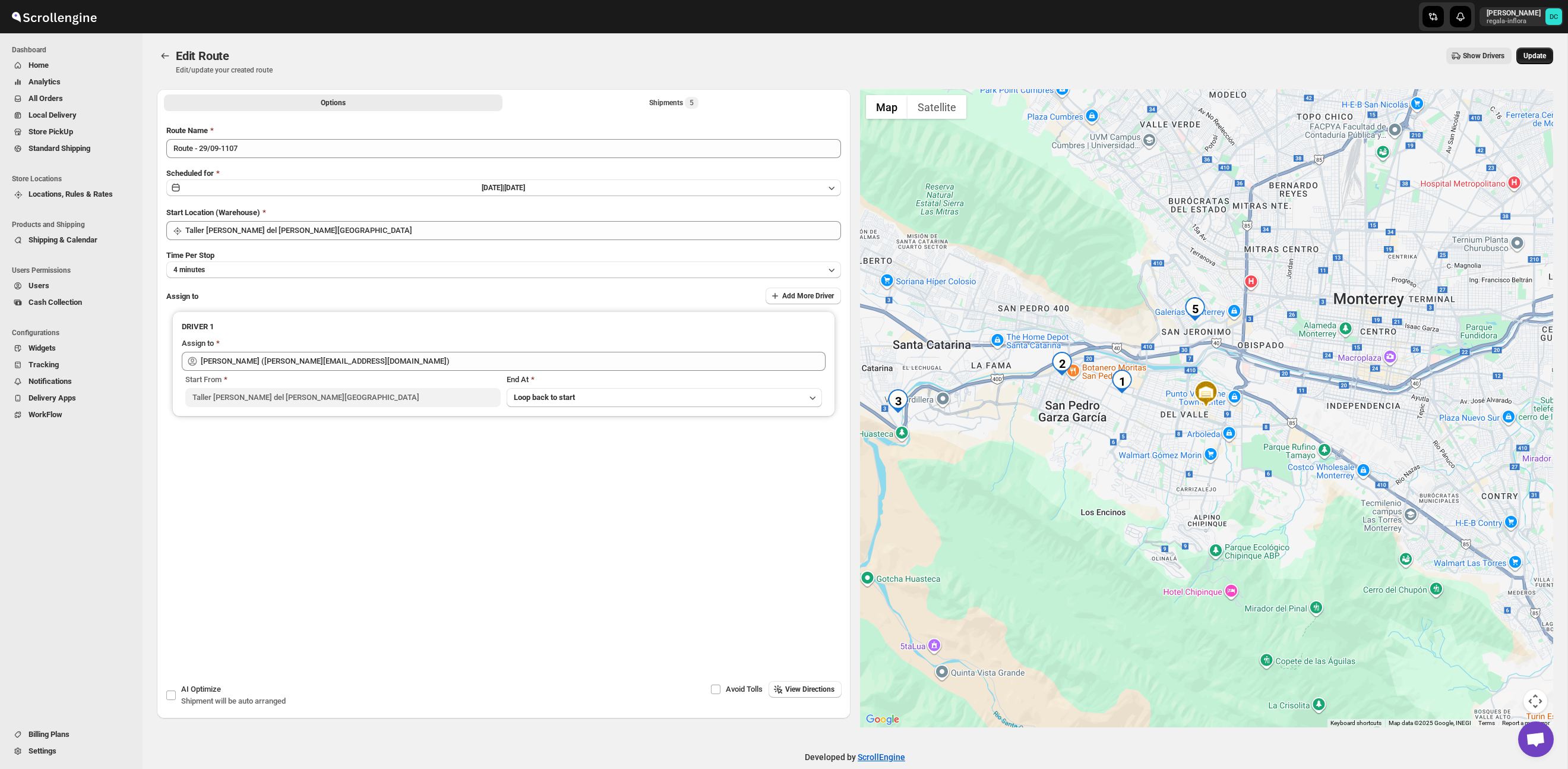
click at [1524, 52] on span "Update" at bounding box center [1535, 55] width 23 height 10
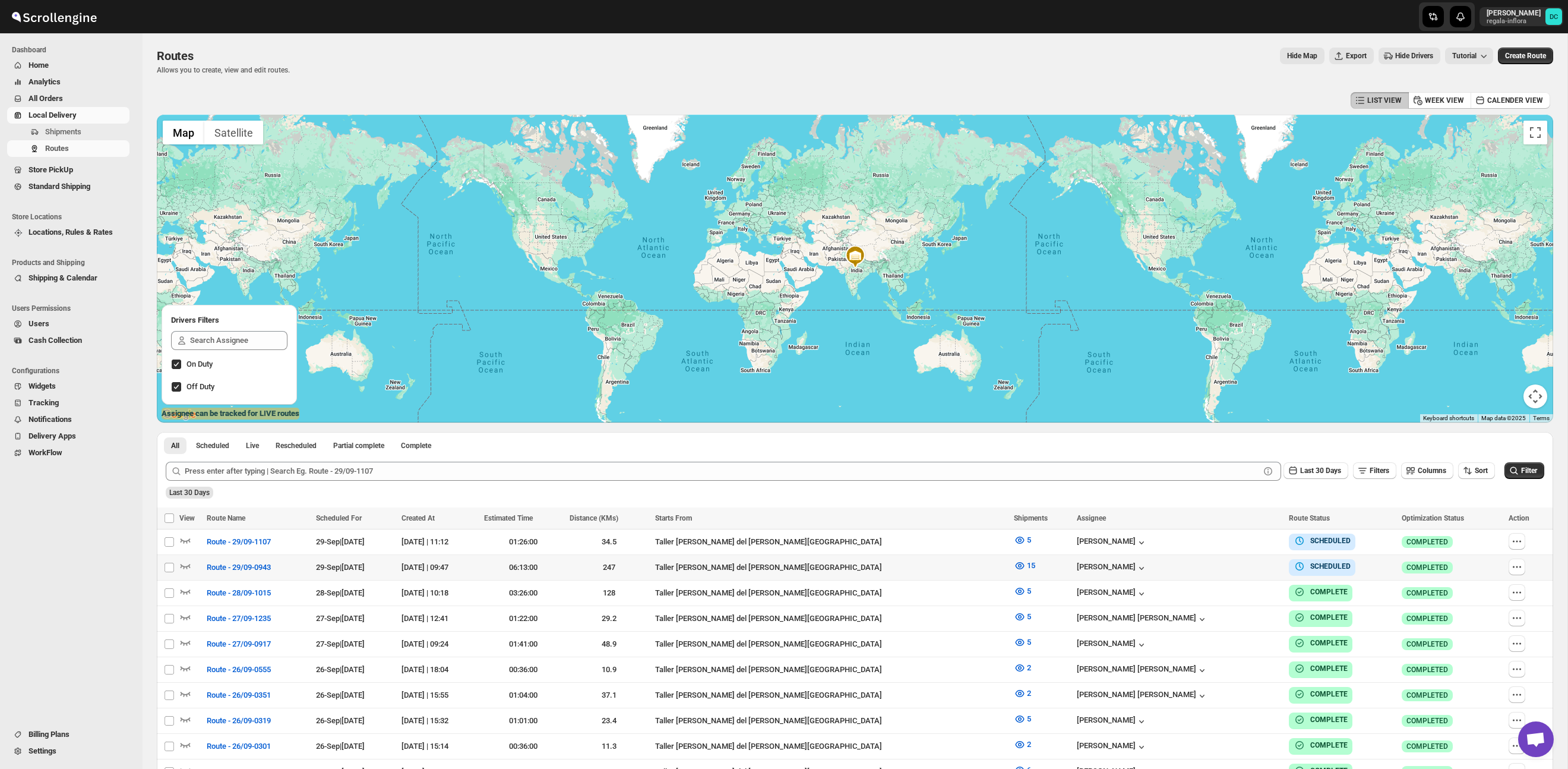
click at [1521, 571] on button "button" at bounding box center [1517, 567] width 17 height 17
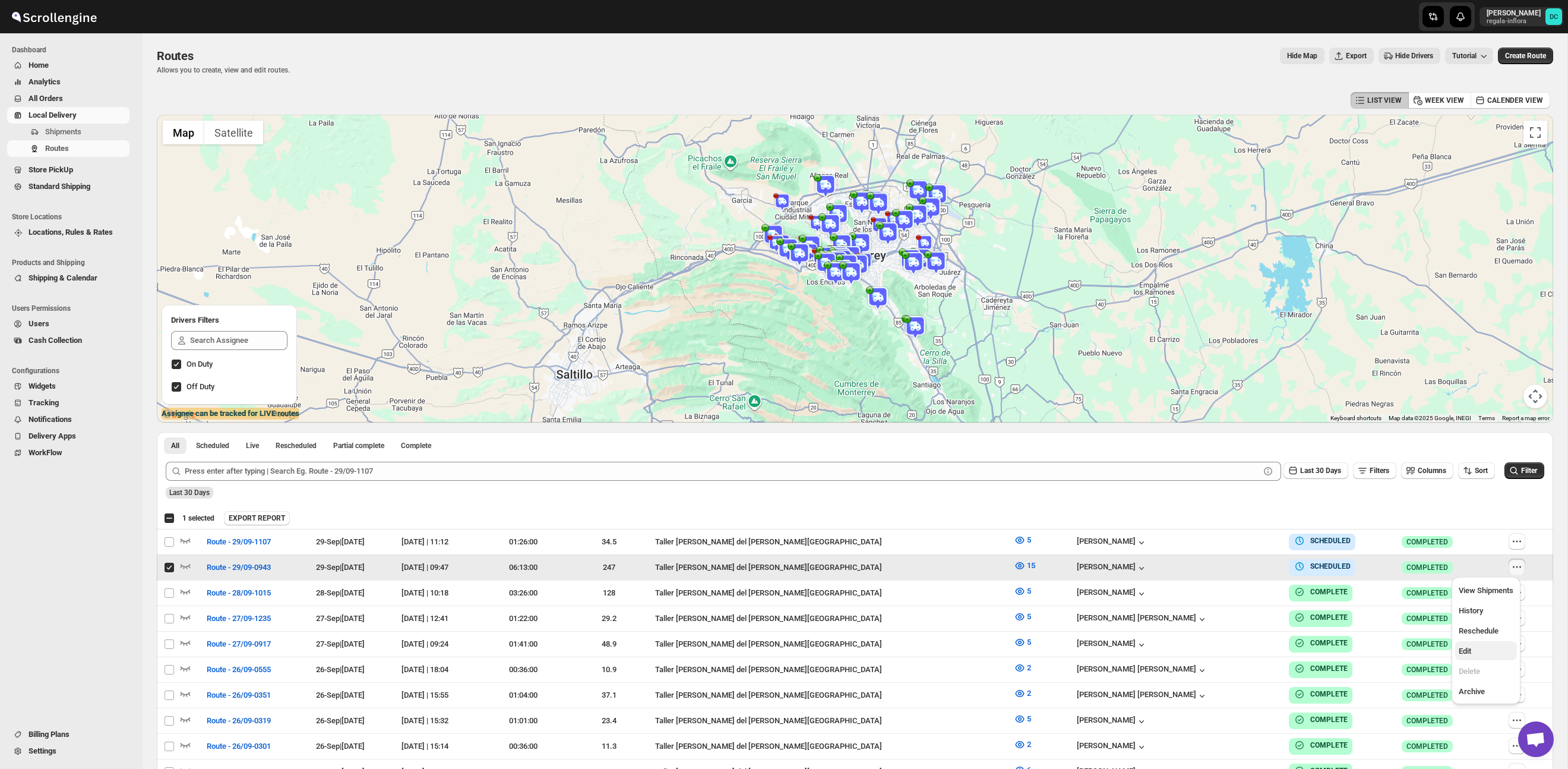
click at [1470, 647] on span "Edit" at bounding box center [1465, 651] width 13 height 9
checkbox input "false"
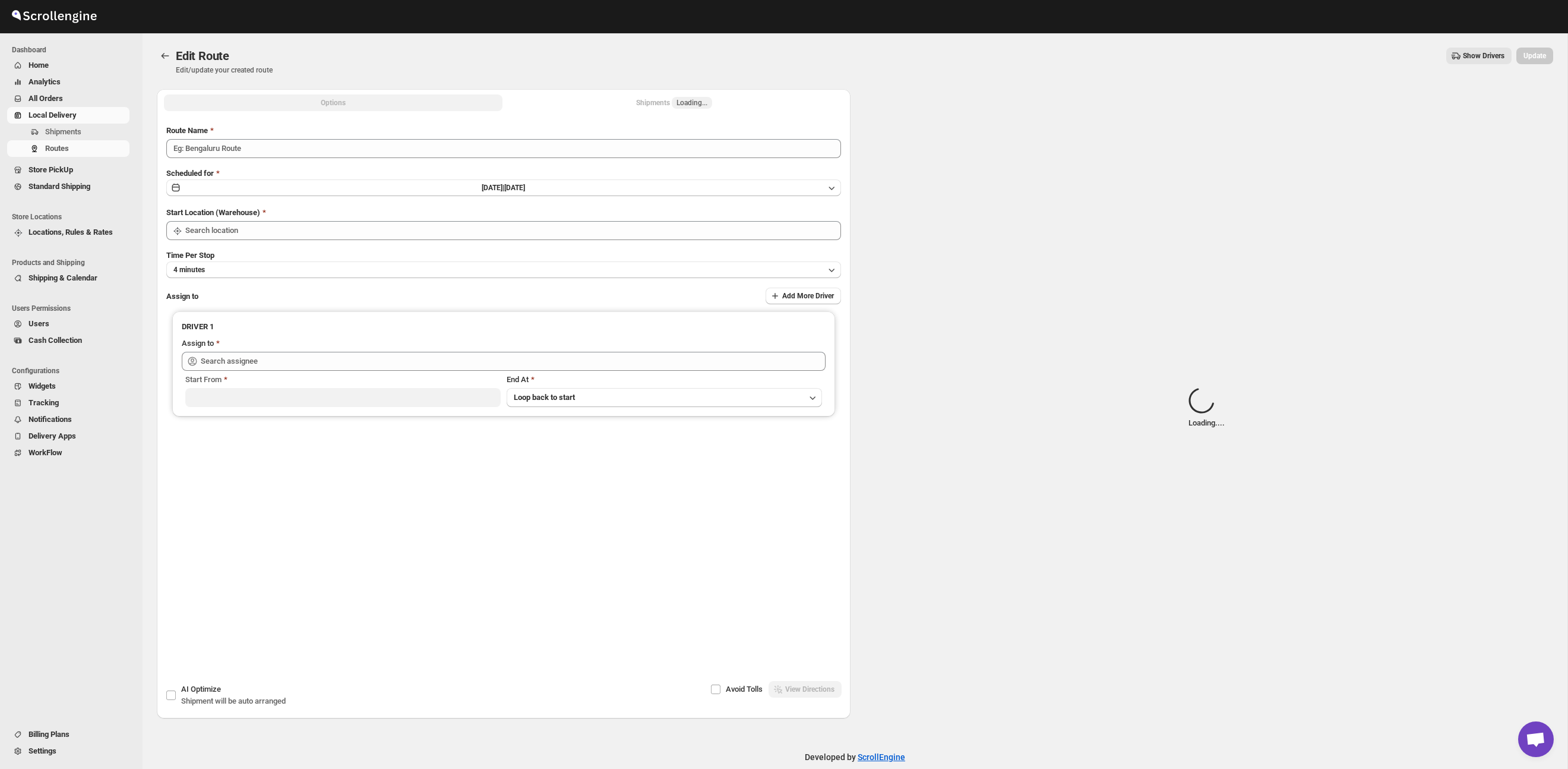
type input "Route - 29/09-0943"
type input "Taller [PERSON_NAME] del [PERSON_NAME][GEOGRAPHIC_DATA]"
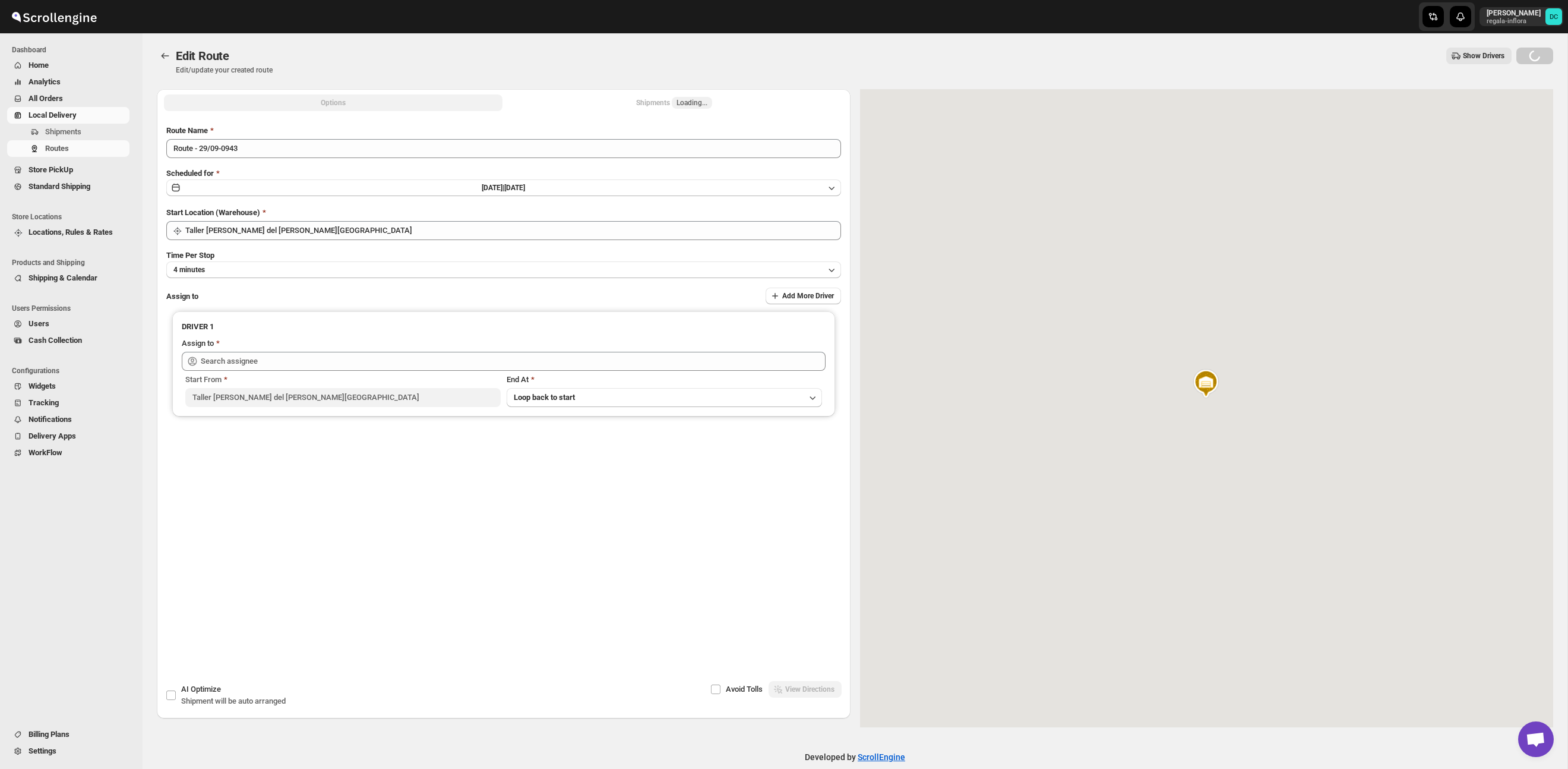
type input "[PERSON_NAME] ([PERSON_NAME][EMAIL_ADDRESS][DOMAIN_NAME])"
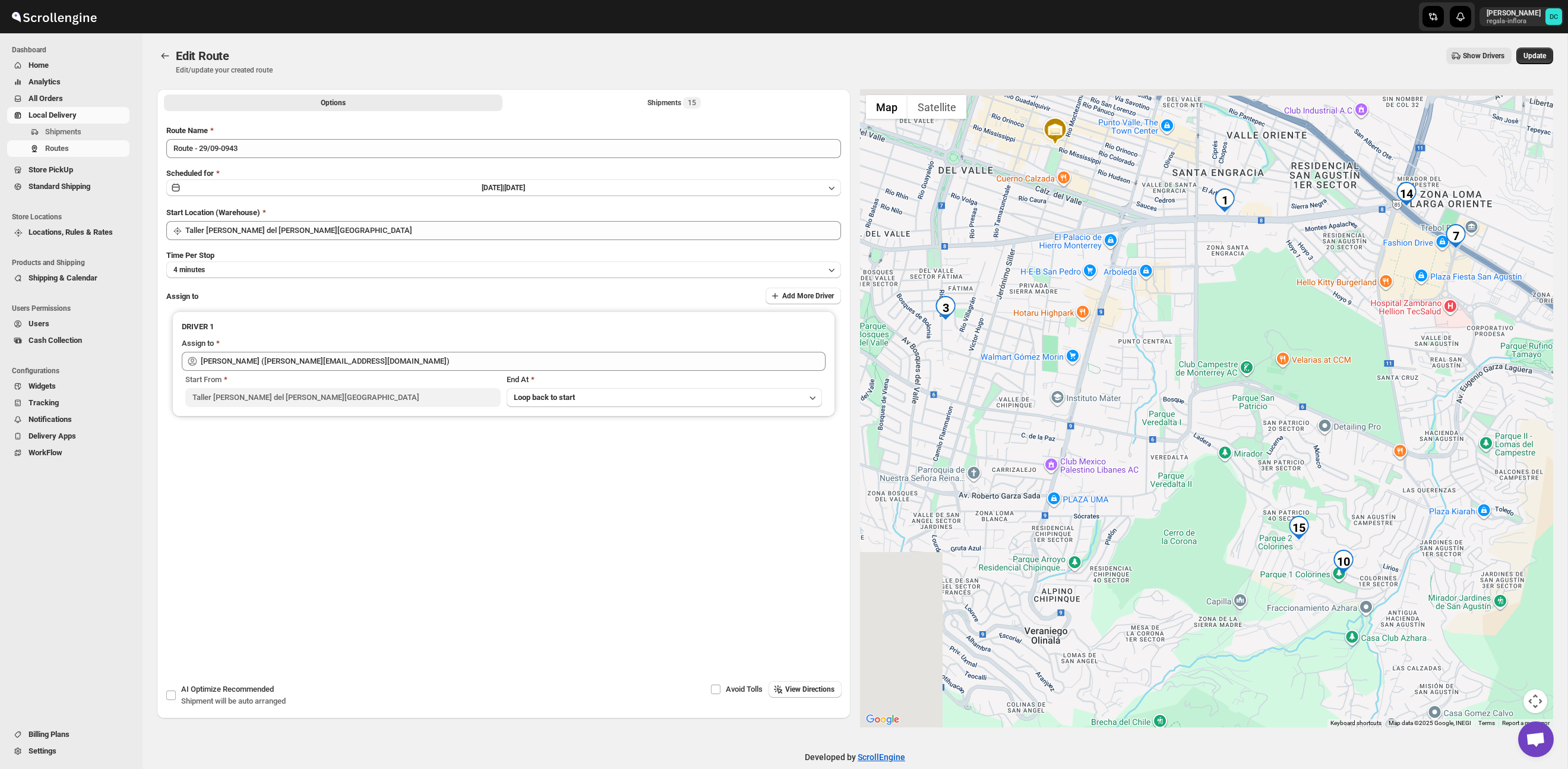
drag, startPoint x: 1053, startPoint y: 301, endPoint x: 1146, endPoint y: 348, distance: 104.2
click at [1145, 348] on div at bounding box center [1207, 408] width 694 height 638
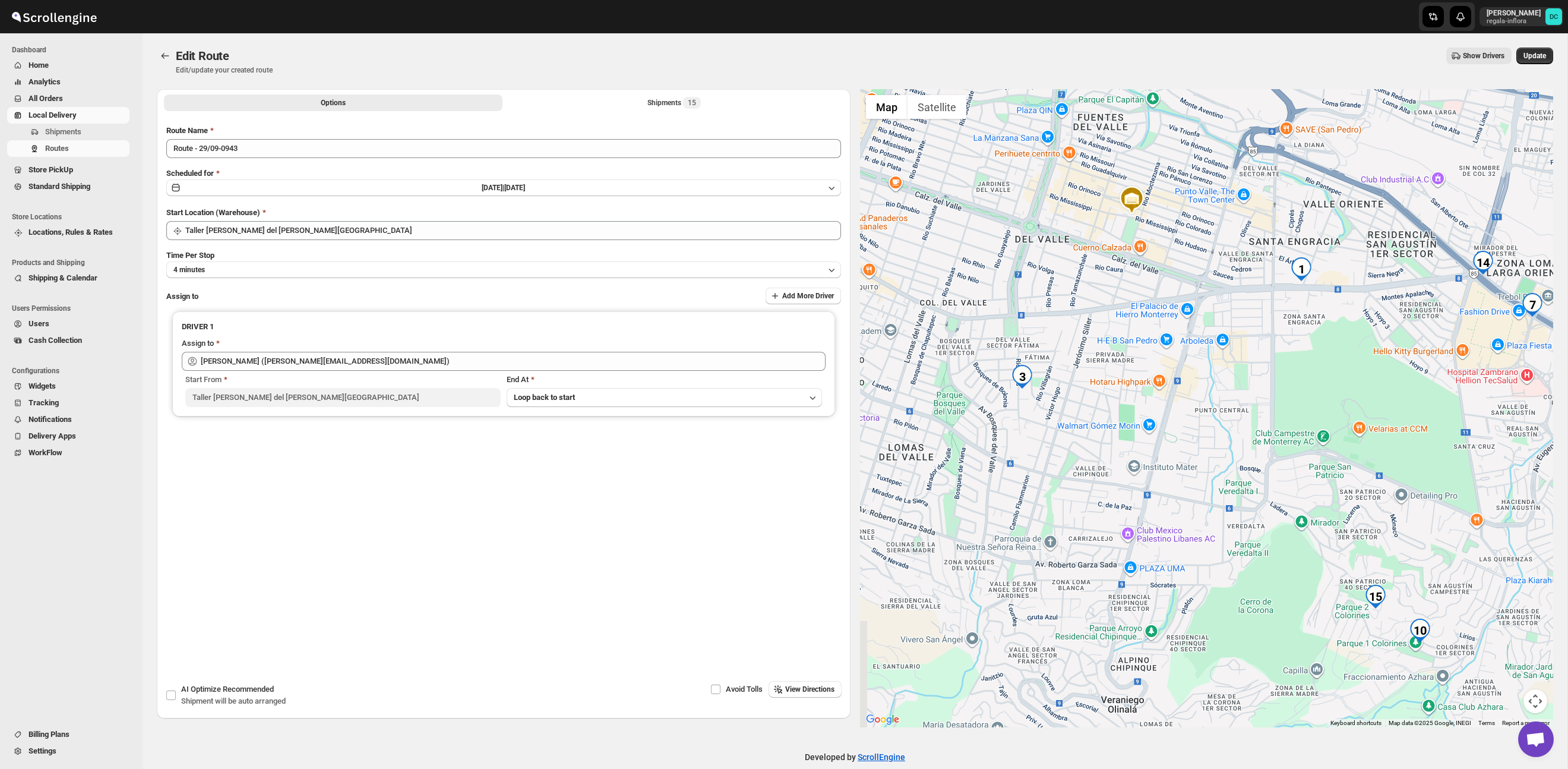
drag, startPoint x: 1265, startPoint y: 290, endPoint x: 1268, endPoint y: 338, distance: 48.1
click at [1286, 334] on div at bounding box center [1207, 408] width 694 height 638
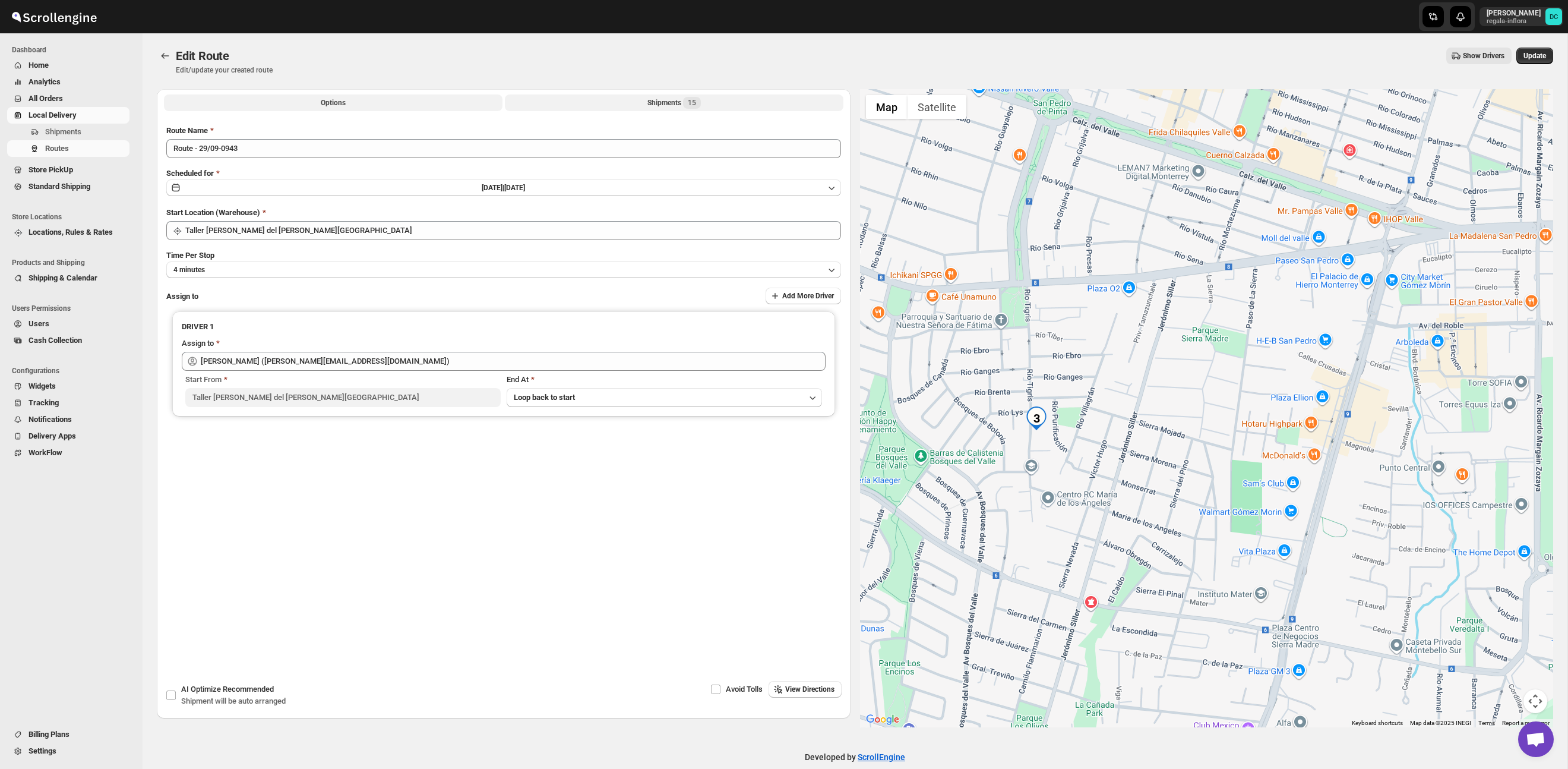
click at [628, 108] on button "Shipments 15" at bounding box center [674, 103] width 339 height 17
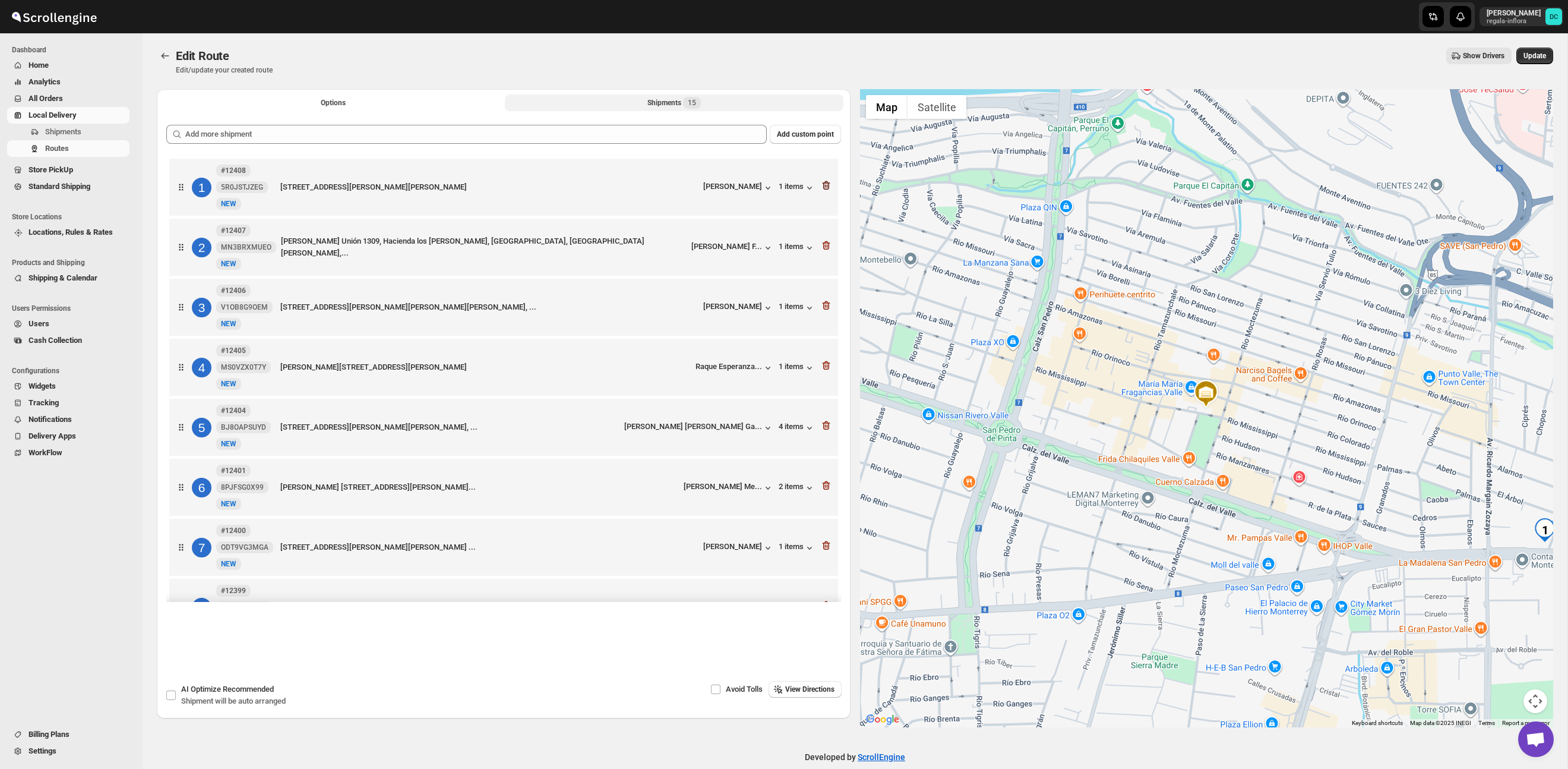
click at [825, 186] on icon "button" at bounding box center [825, 186] width 1 height 4
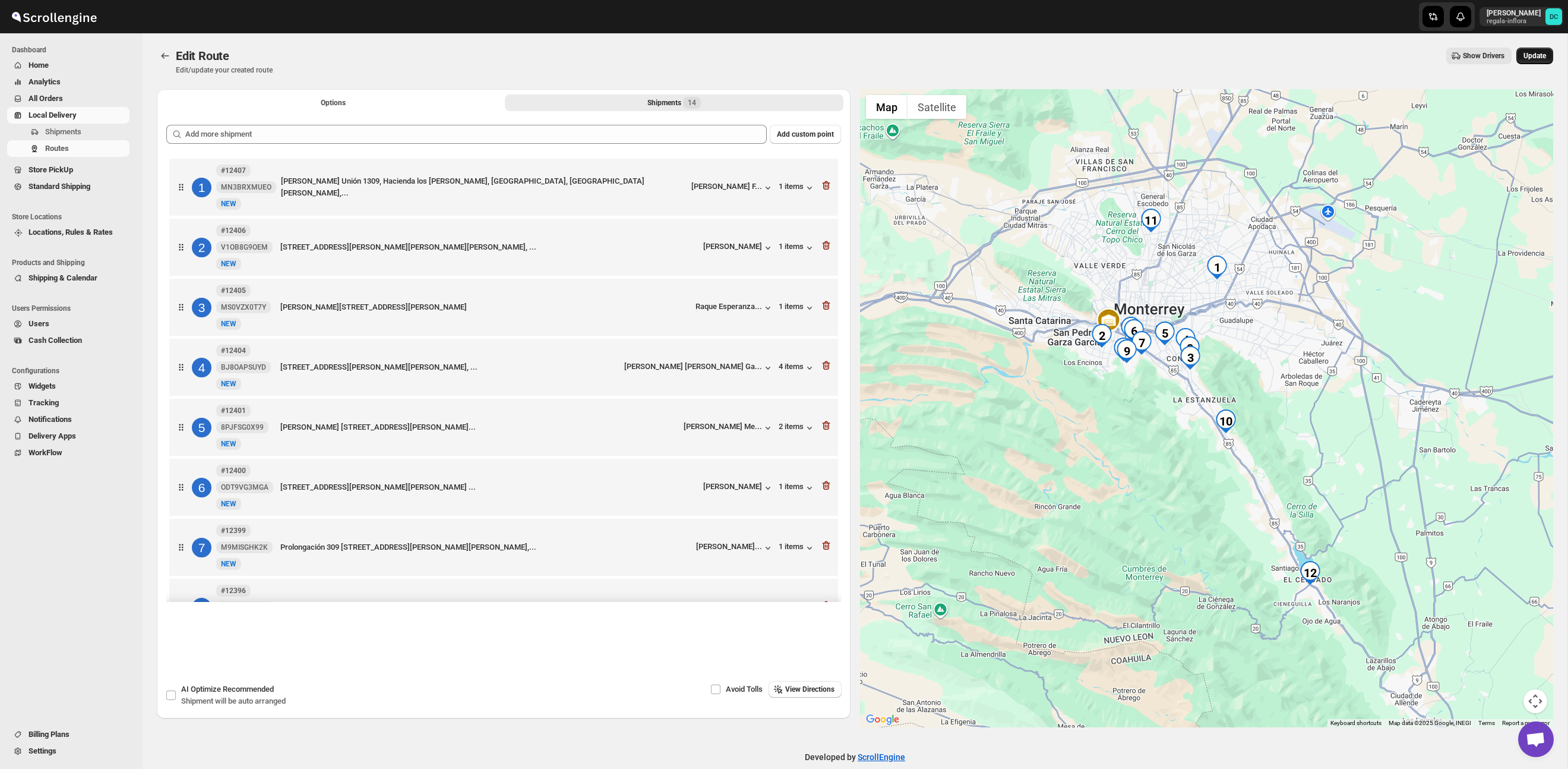
click at [1529, 57] on span "Update" at bounding box center [1535, 55] width 23 height 10
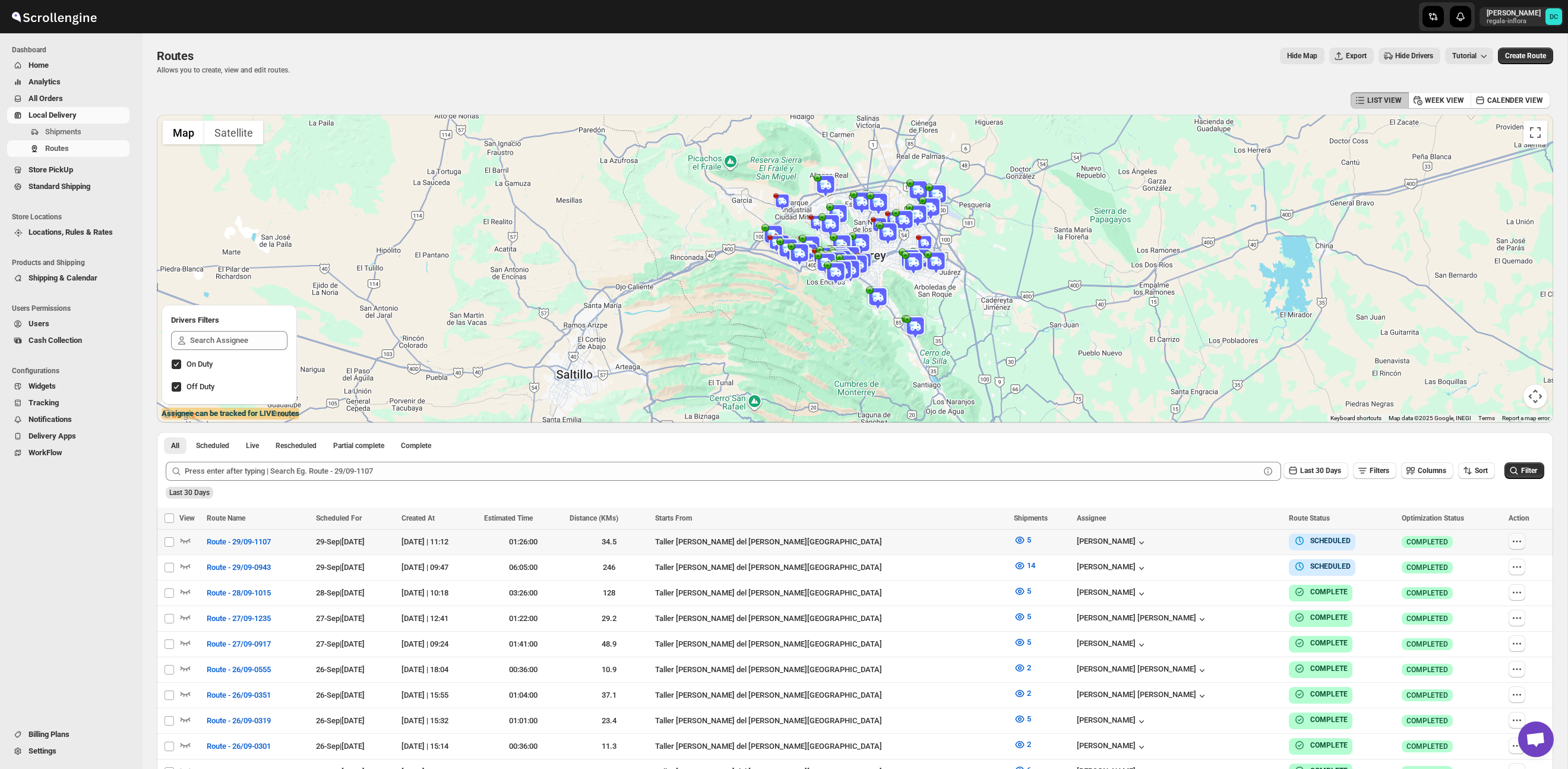
click at [1512, 539] on icon "button" at bounding box center [1517, 541] width 12 height 12
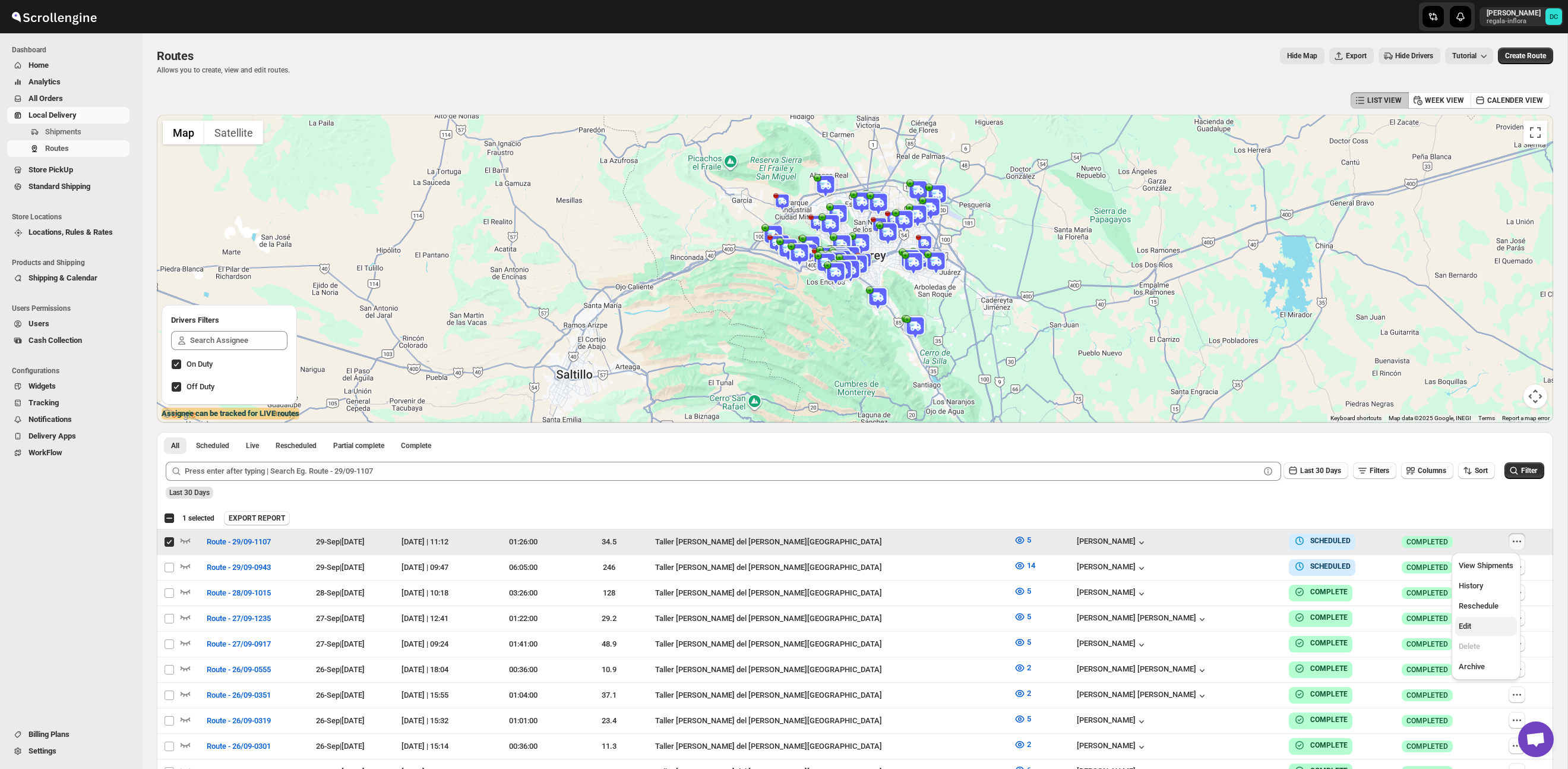
click at [1486, 623] on span "Edit" at bounding box center [1486, 626] width 55 height 12
checkbox input "false"
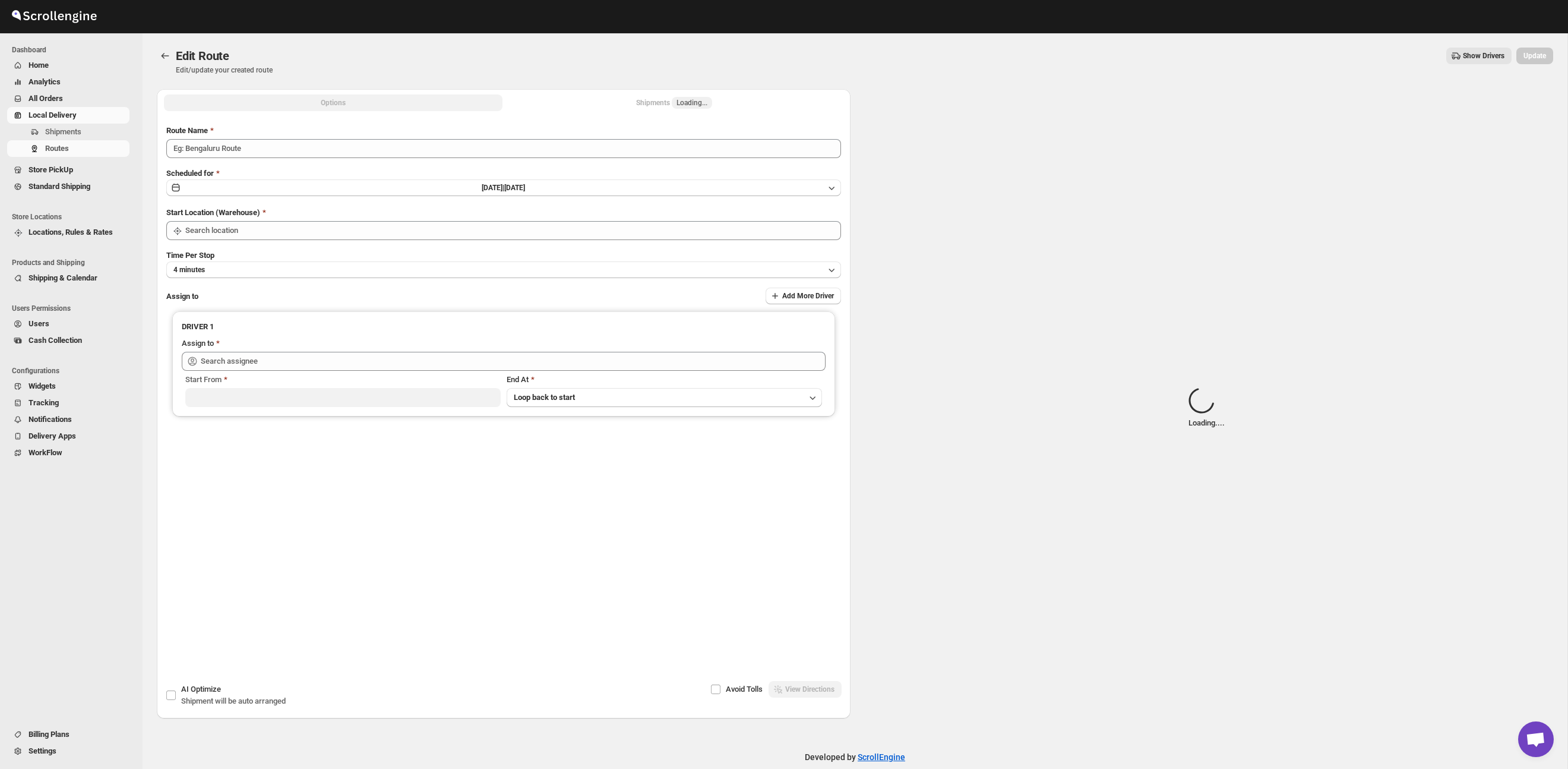
type input "Route - 29/09-1107"
type input "Taller [PERSON_NAME] del [PERSON_NAME][GEOGRAPHIC_DATA]"
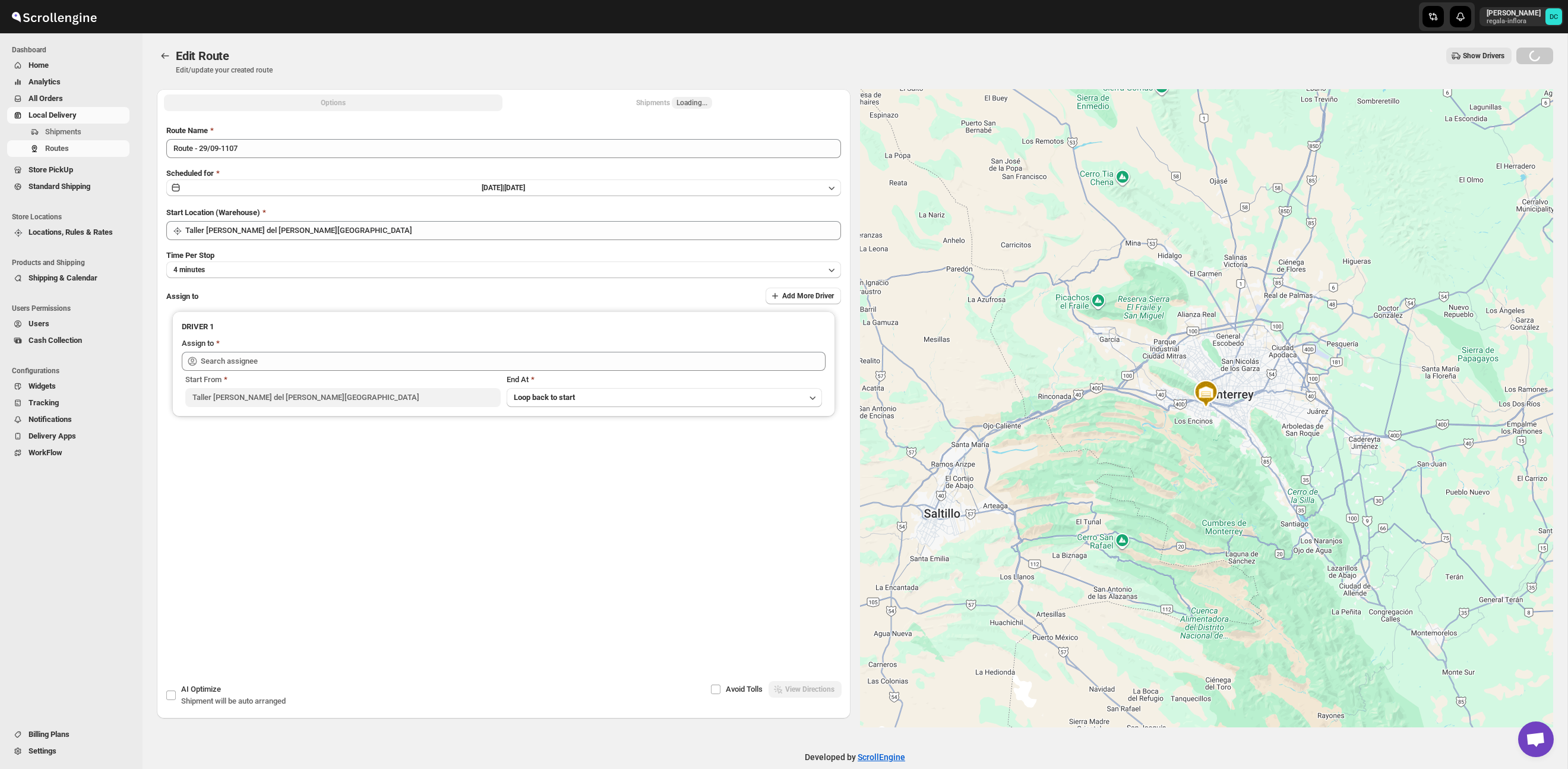
type input "[PERSON_NAME] ([PERSON_NAME][EMAIL_ADDRESS][DOMAIN_NAME])"
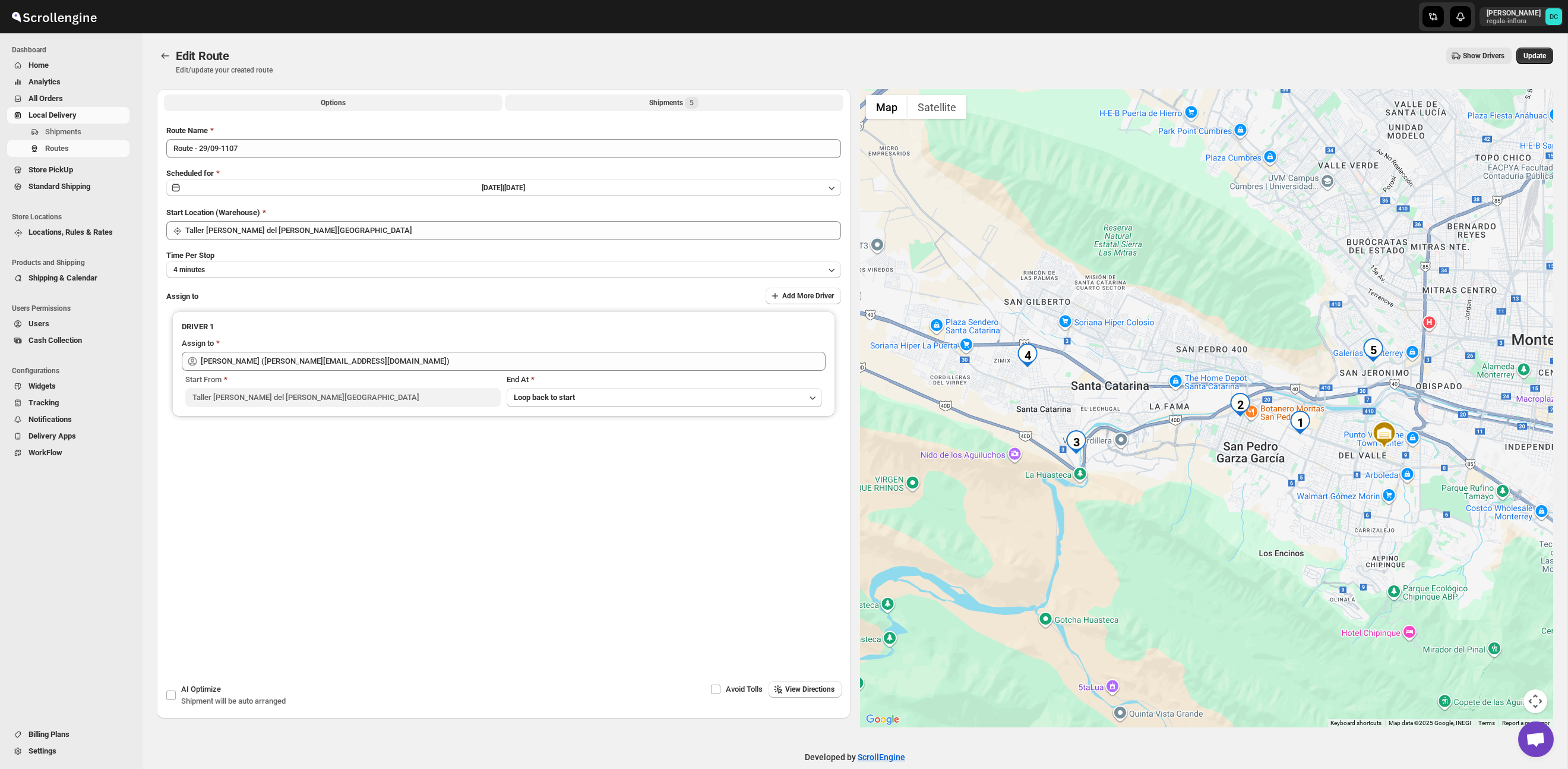
click at [674, 104] on div "Shipments 5" at bounding box center [674, 103] width 49 height 12
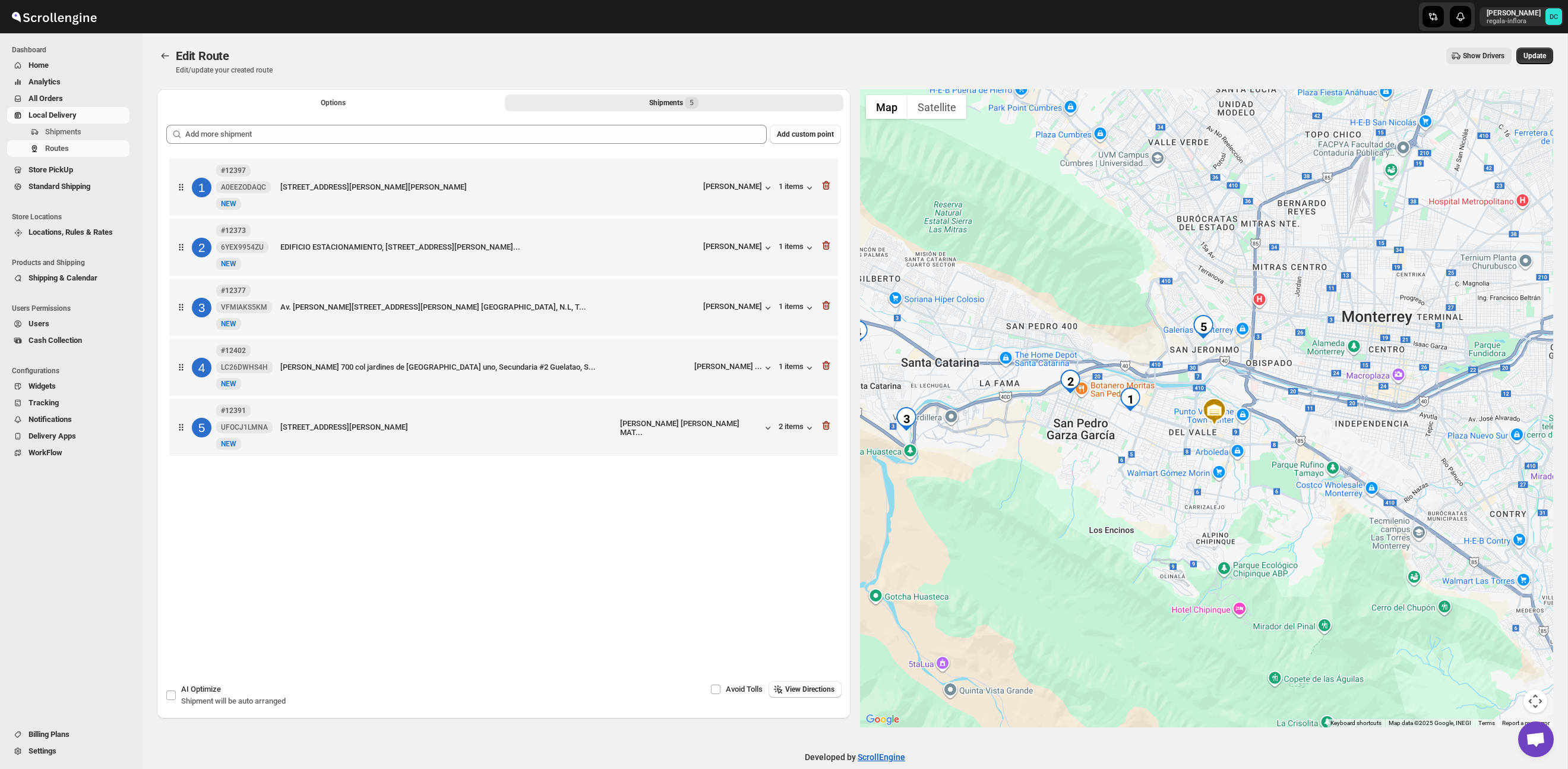
drag, startPoint x: 1162, startPoint y: 409, endPoint x: 1189, endPoint y: 456, distance: 54.2
click at [1189, 456] on div at bounding box center [1207, 408] width 694 height 638
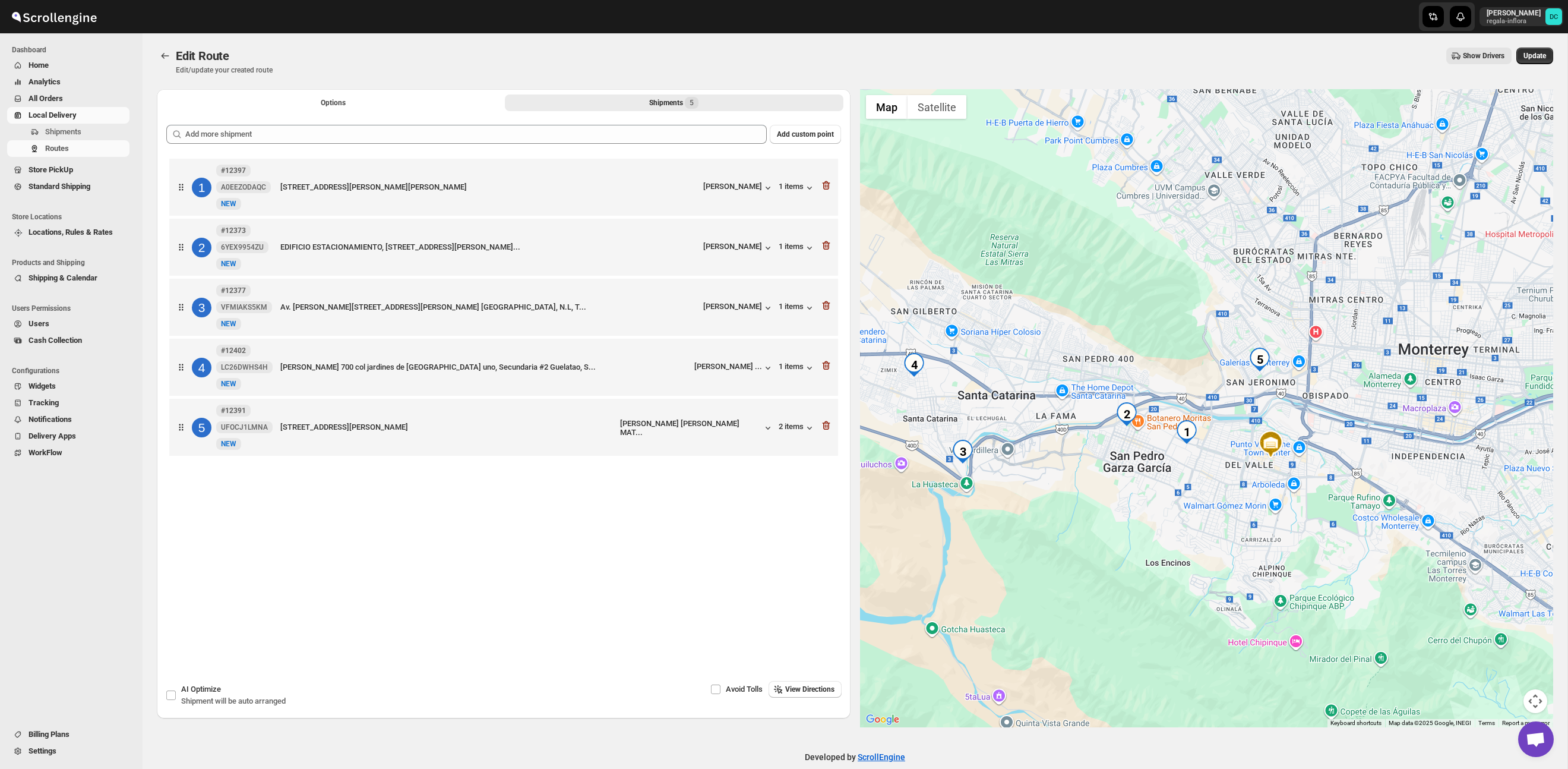
drag, startPoint x: 1102, startPoint y: 449, endPoint x: 1140, endPoint y: 452, distance: 38.1
click at [1140, 452] on div at bounding box center [1207, 408] width 694 height 638
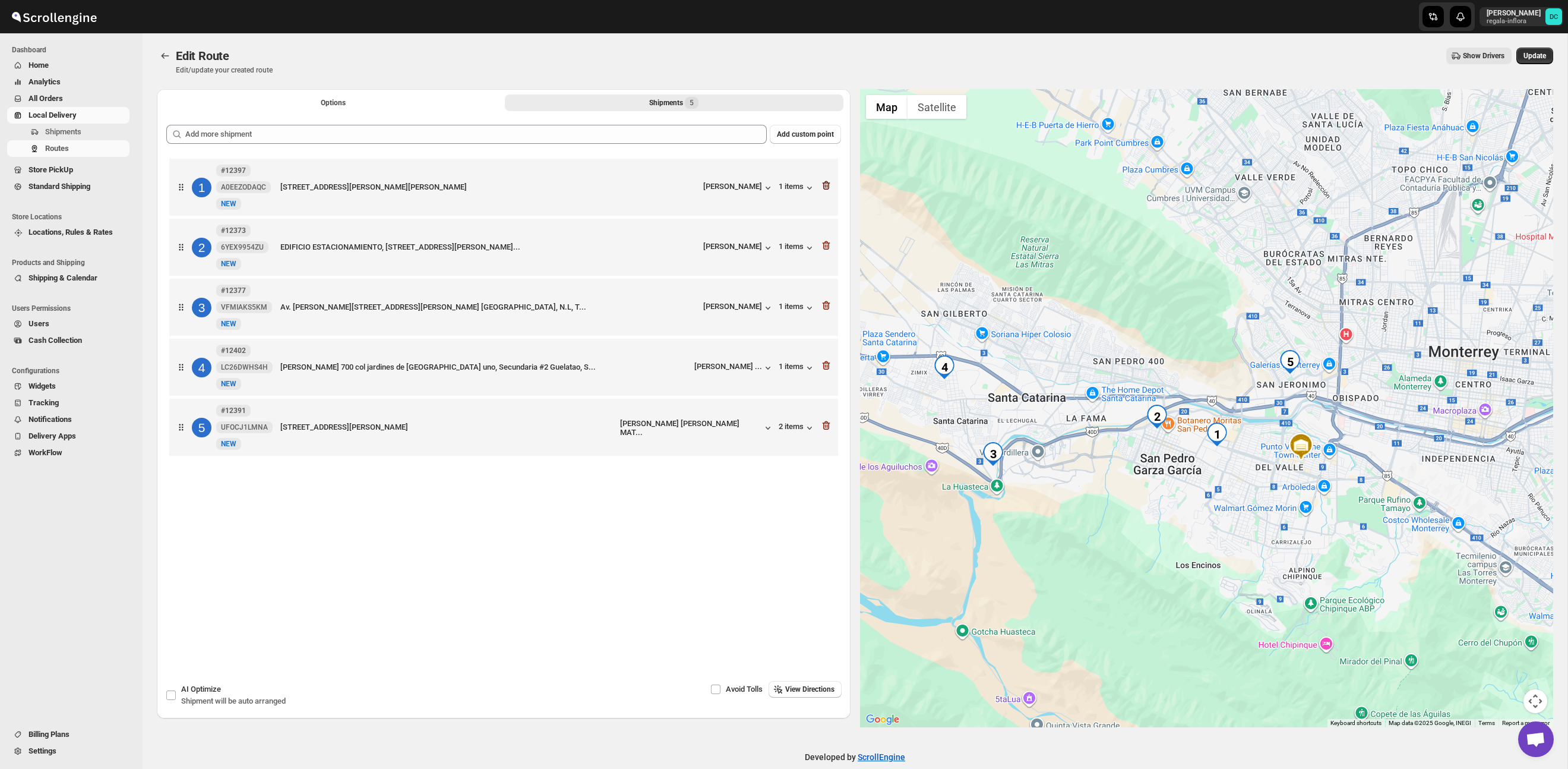
click at [826, 187] on icon "button" at bounding box center [826, 185] width 12 height 12
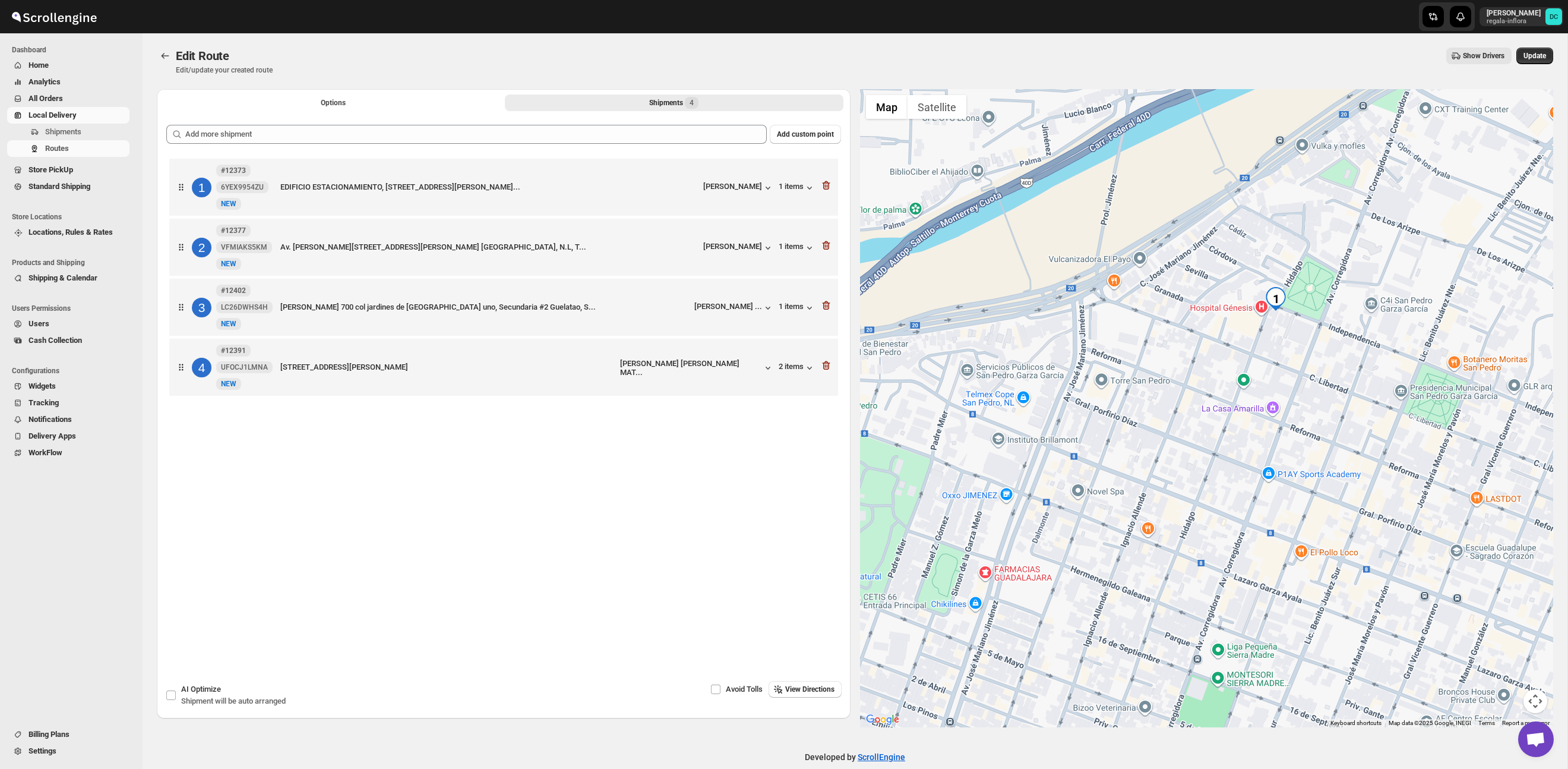
drag, startPoint x: 1222, startPoint y: 373, endPoint x: 1315, endPoint y: 330, distance: 102.5
click at [1317, 328] on div at bounding box center [1207, 408] width 694 height 638
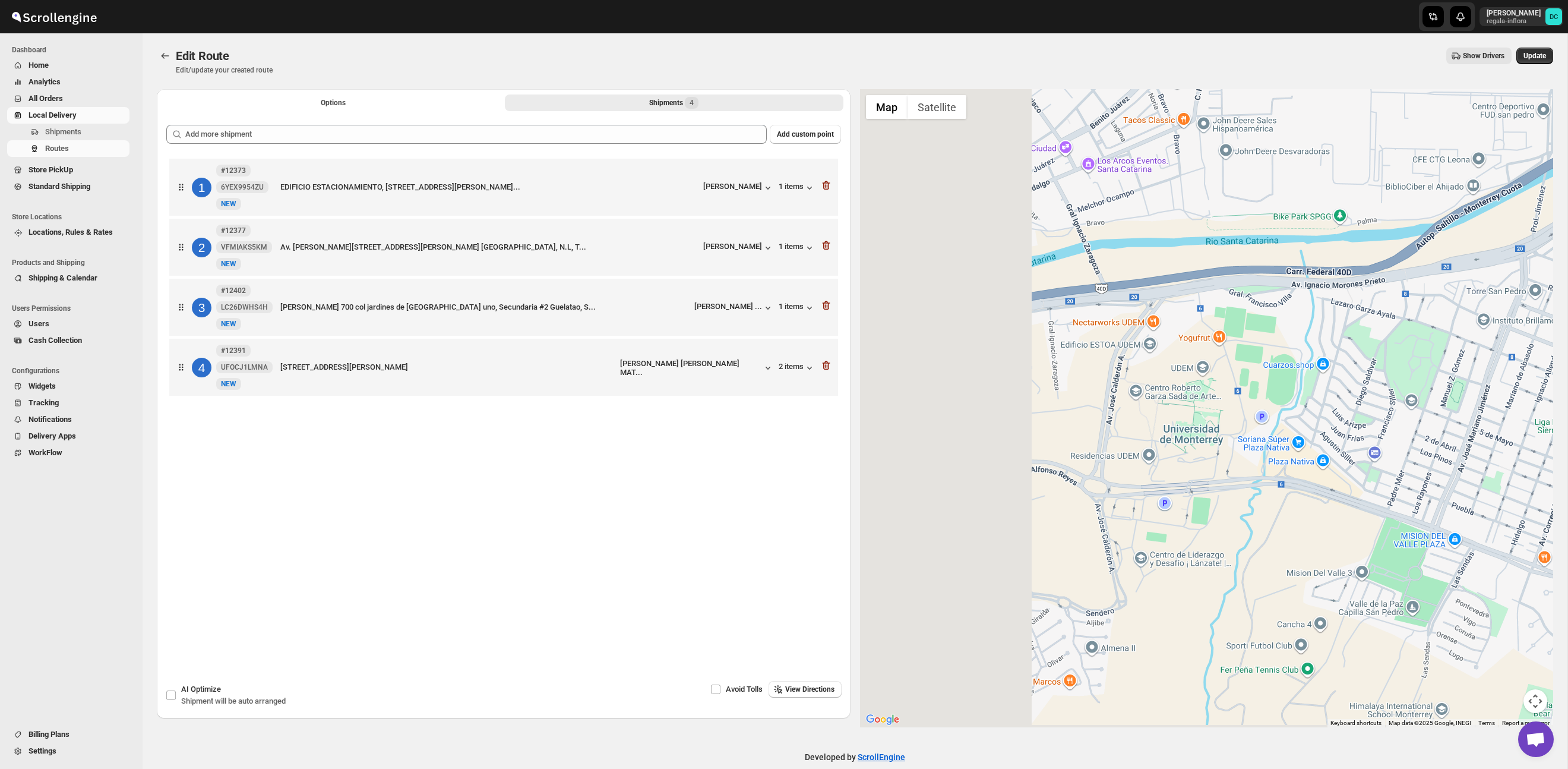
drag, startPoint x: 1098, startPoint y: 456, endPoint x: 1381, endPoint y: 387, distance: 291.3
click at [1427, 377] on div at bounding box center [1207, 408] width 694 height 638
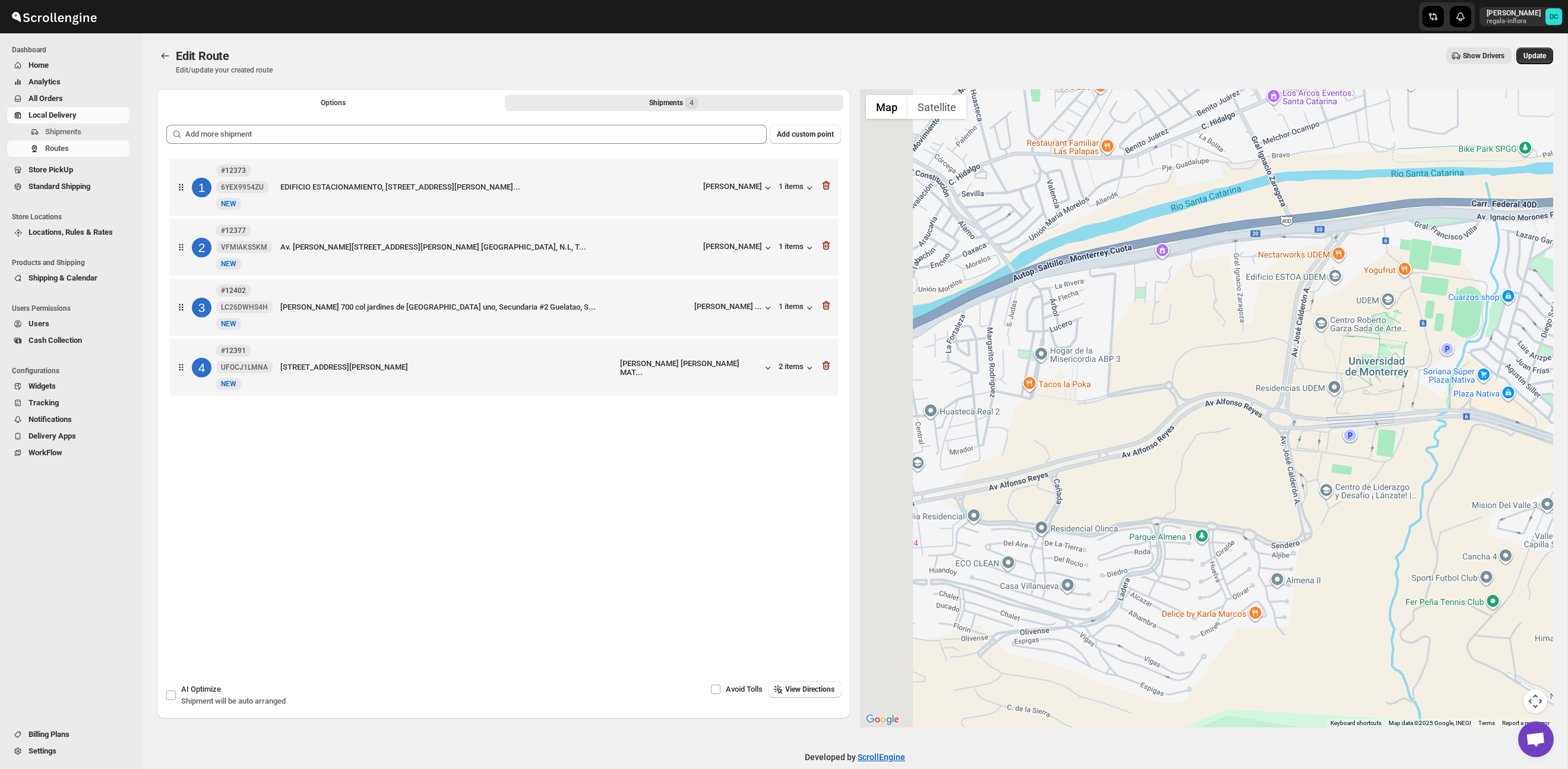
drag, startPoint x: 1115, startPoint y: 481, endPoint x: 1119, endPoint y: 450, distance: 31.3
click at [1335, 401] on div at bounding box center [1207, 408] width 694 height 638
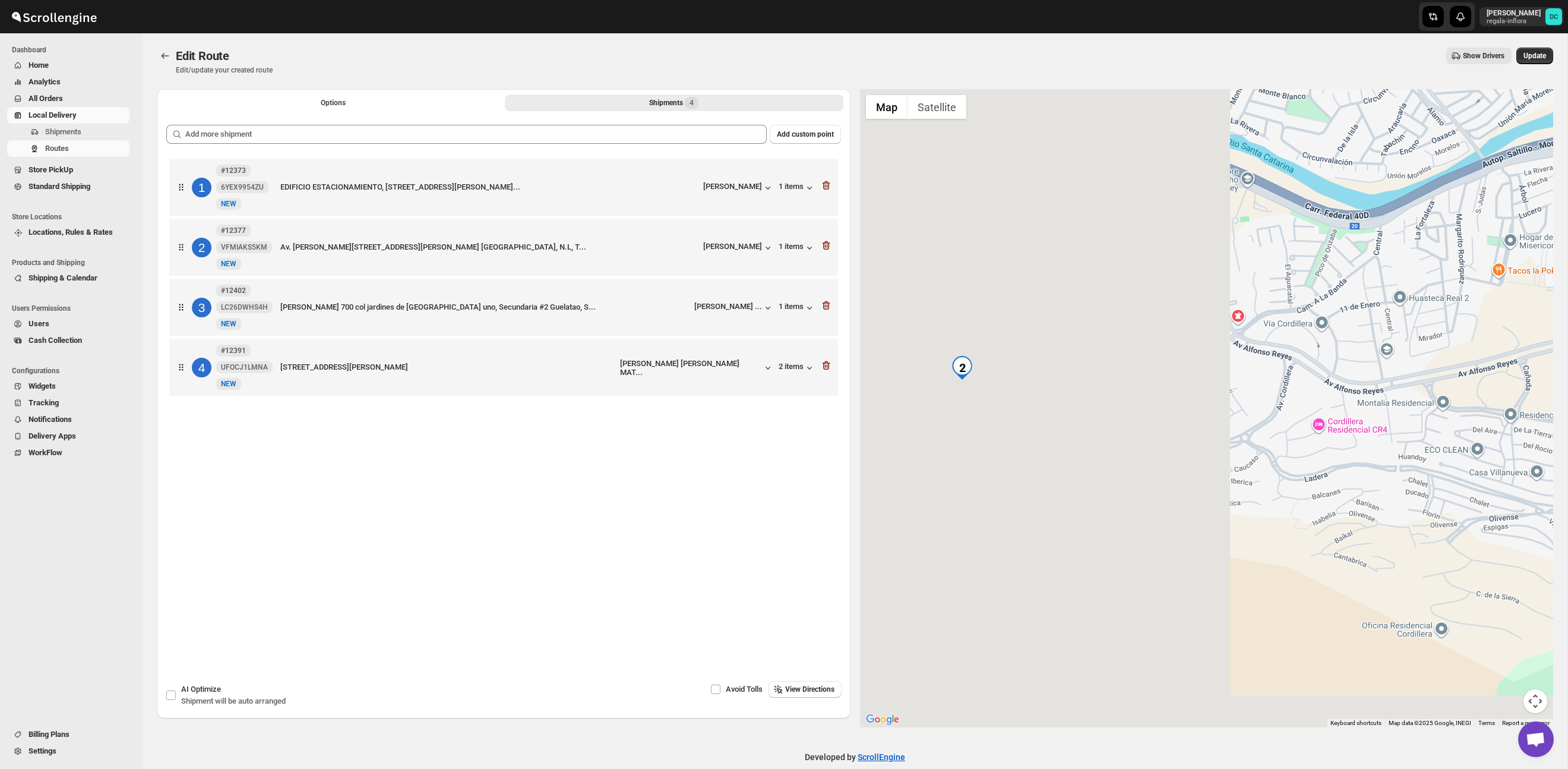
drag, startPoint x: 1081, startPoint y: 446, endPoint x: 1396, endPoint y: 399, distance: 318.5
click at [1510, 346] on div at bounding box center [1207, 408] width 694 height 638
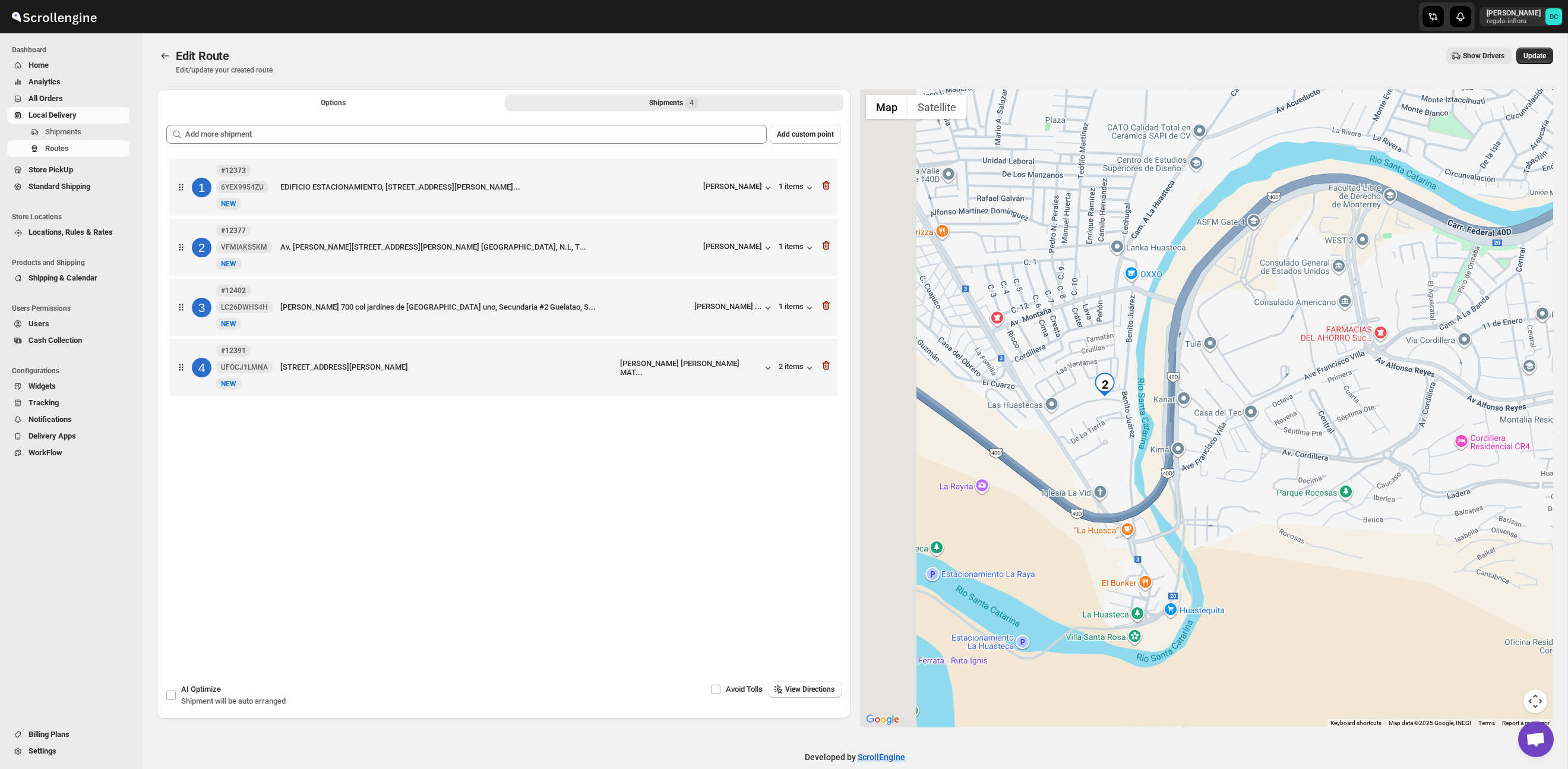
drag, startPoint x: 1040, startPoint y: 395, endPoint x: 1133, endPoint y: 430, distance: 99.4
click at [1138, 432] on div at bounding box center [1207, 408] width 694 height 638
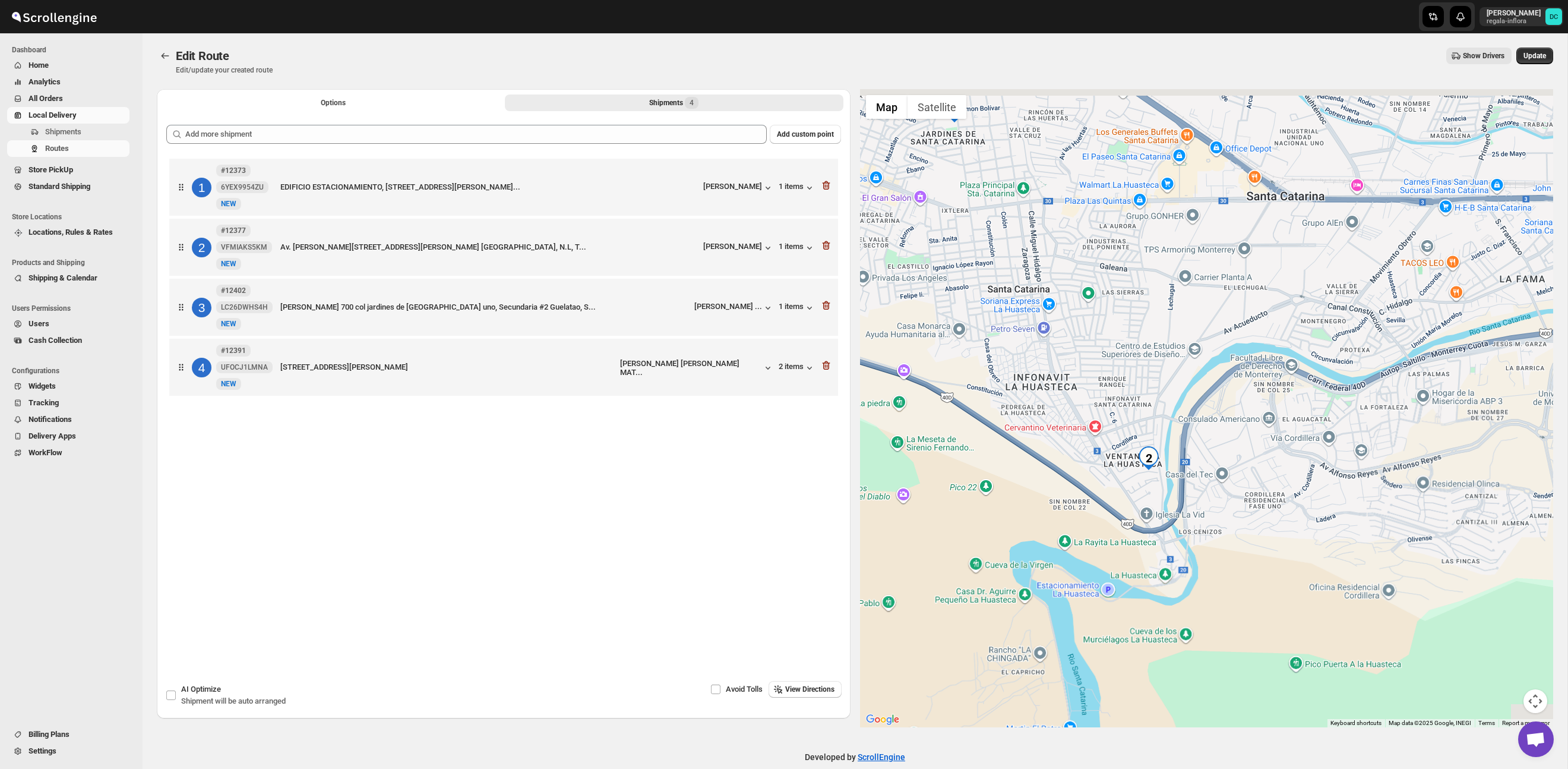
drag, startPoint x: 1361, startPoint y: 292, endPoint x: 1339, endPoint y: 324, distance: 38.8
click at [1339, 324] on div at bounding box center [1207, 408] width 694 height 638
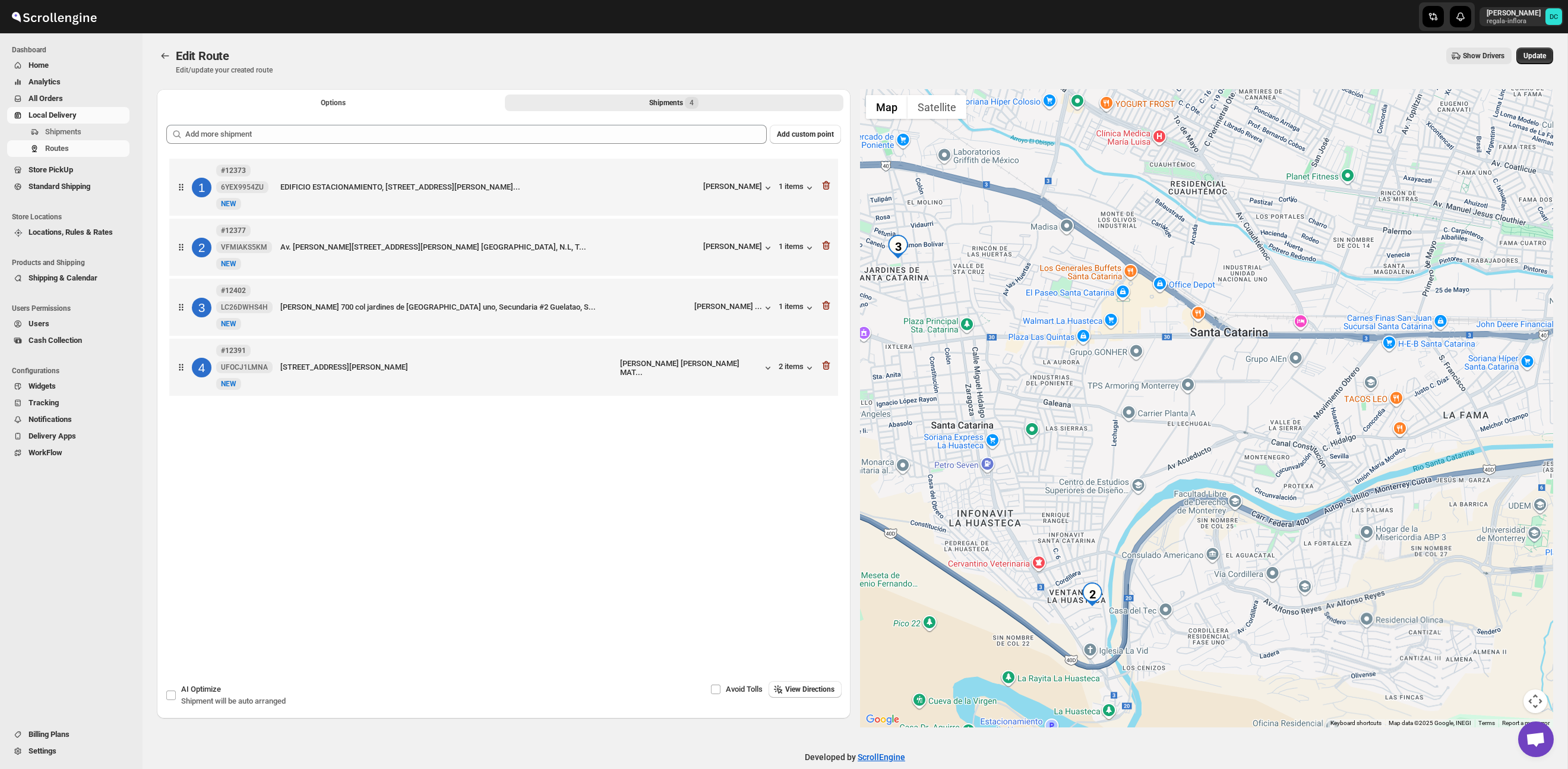
drag, startPoint x: 1392, startPoint y: 294, endPoint x: 1271, endPoint y: 285, distance: 121.3
click at [1370, 354] on div at bounding box center [1207, 408] width 694 height 638
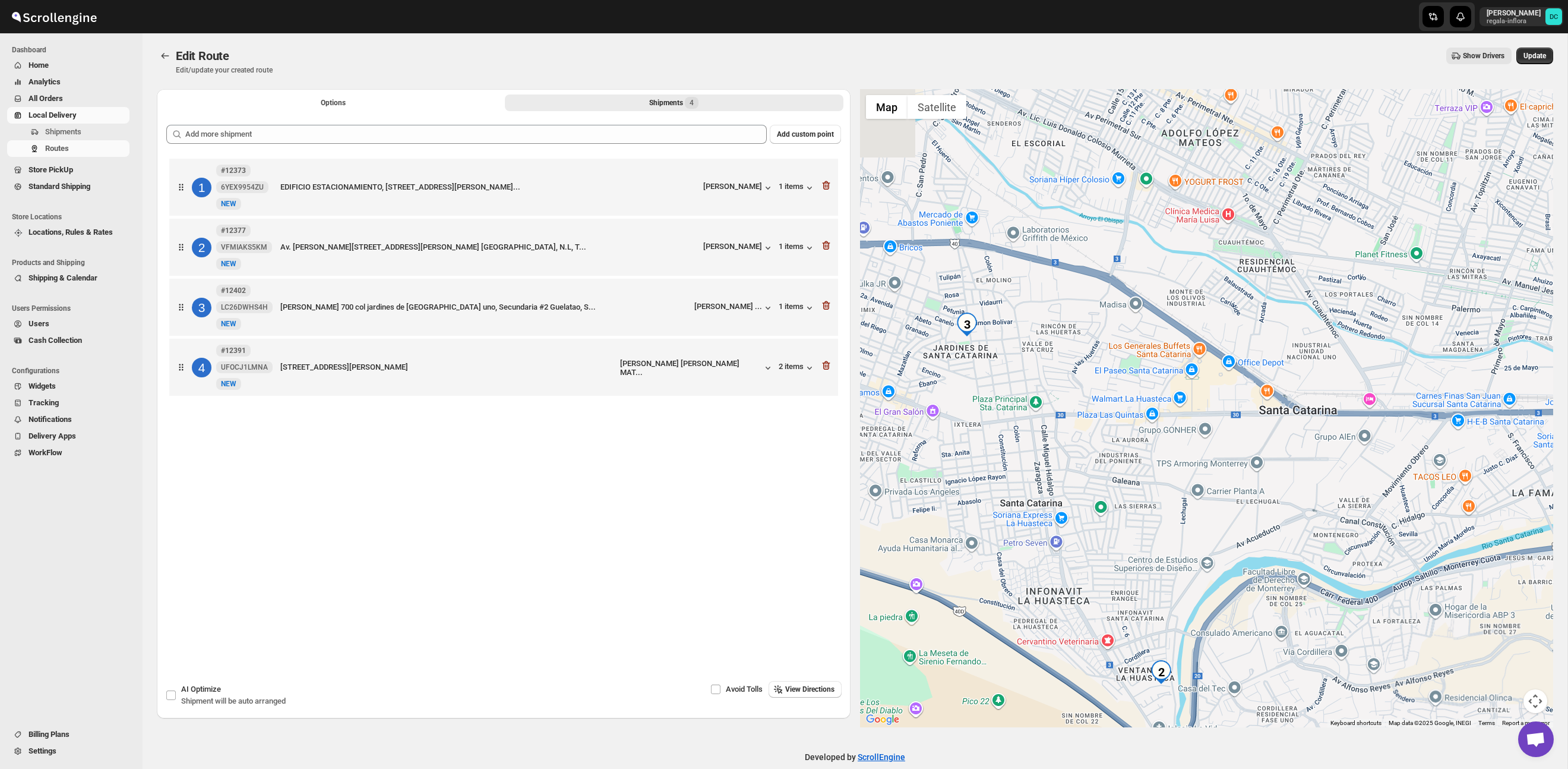
drag, startPoint x: 1214, startPoint y: 235, endPoint x: 1083, endPoint y: 400, distance: 210.7
click at [1319, 295] on div at bounding box center [1207, 408] width 694 height 638
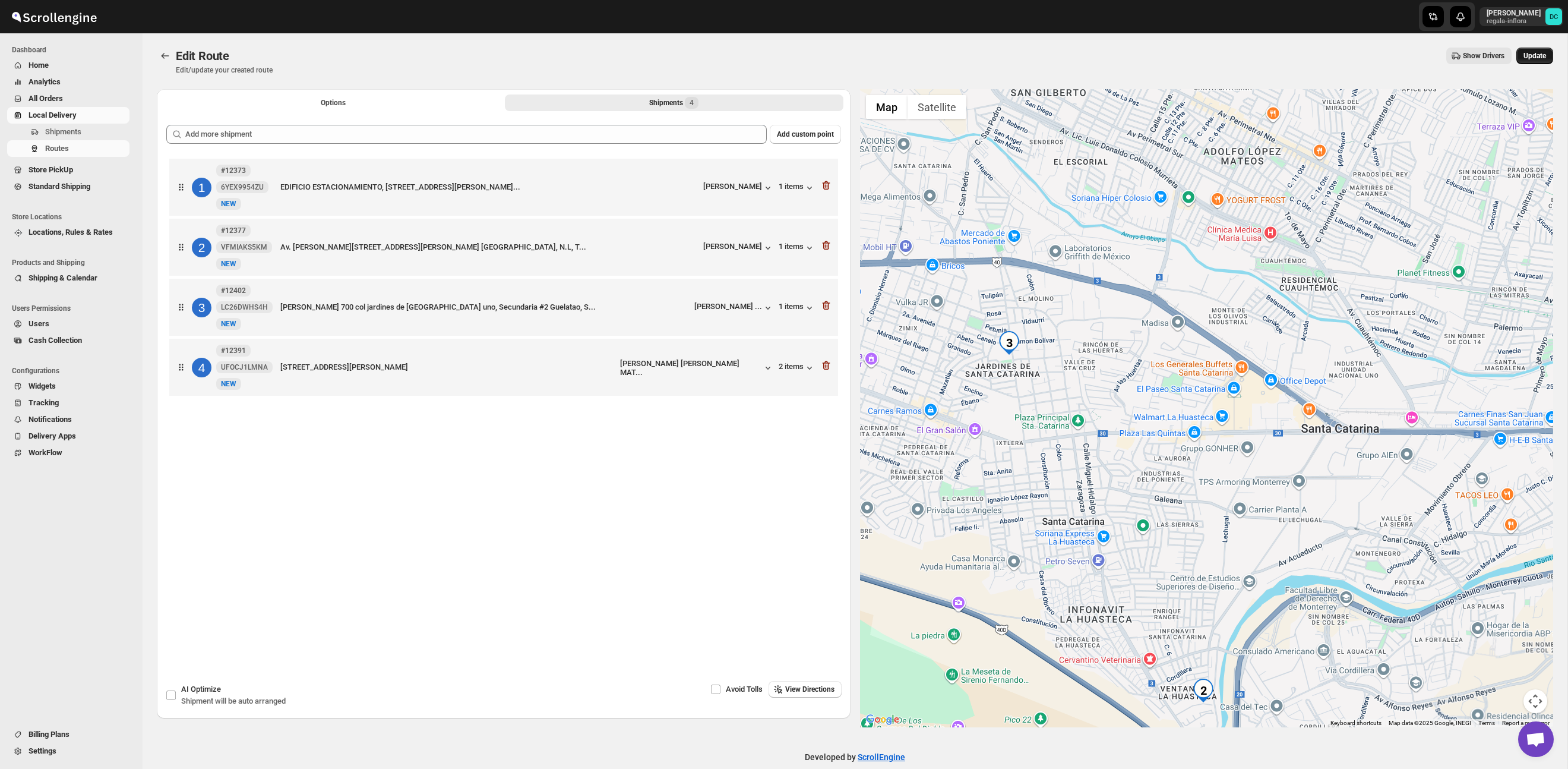
click at [1540, 55] on span "Update" at bounding box center [1535, 55] width 23 height 10
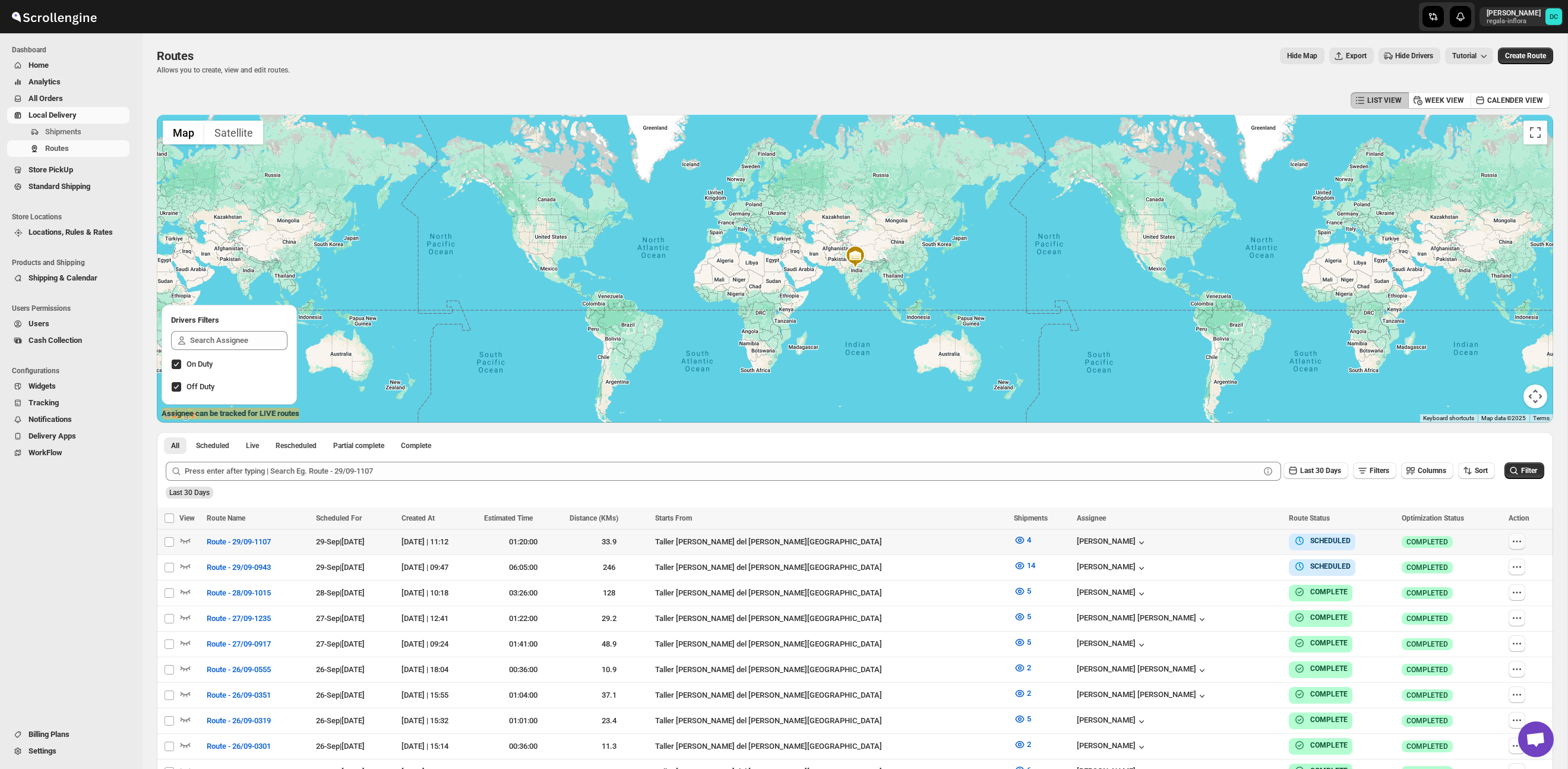
click at [1513, 542] on icon "button" at bounding box center [1517, 541] width 12 height 12
checkbox input "true"
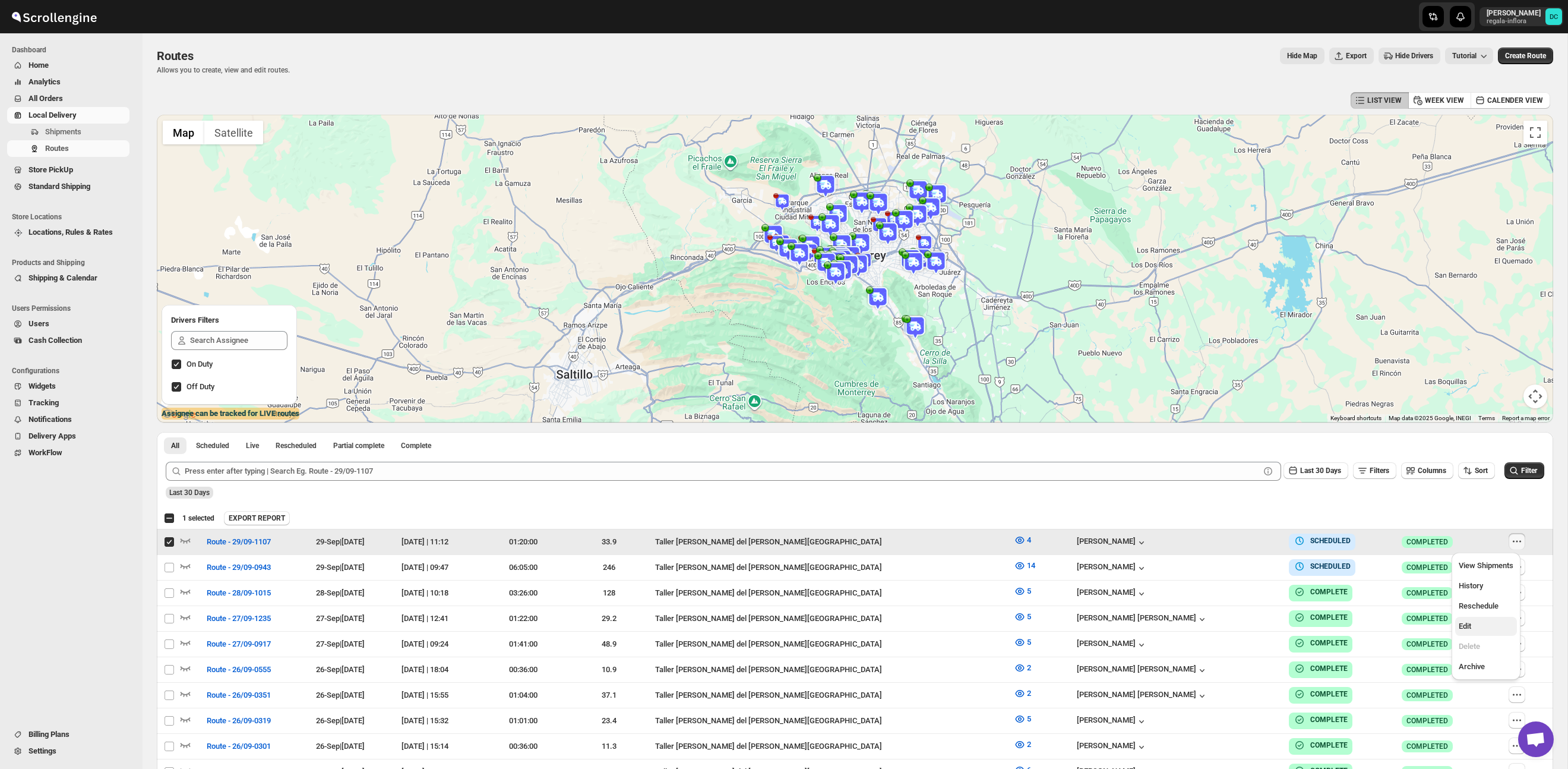
click at [1488, 623] on span "Edit" at bounding box center [1486, 626] width 55 height 12
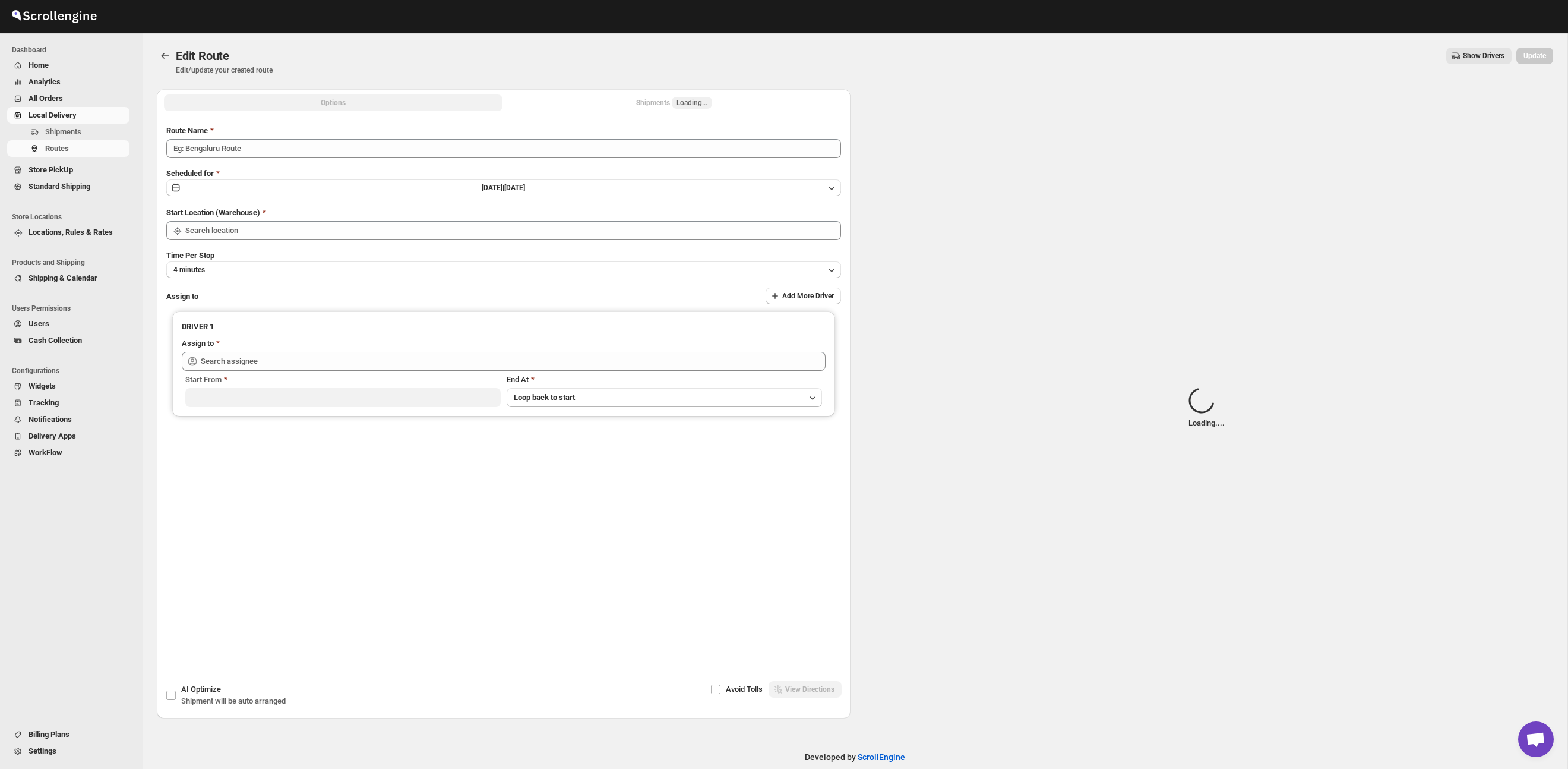
type input "Route - 29/09-1107"
type input "Taller [PERSON_NAME] del [PERSON_NAME][GEOGRAPHIC_DATA]"
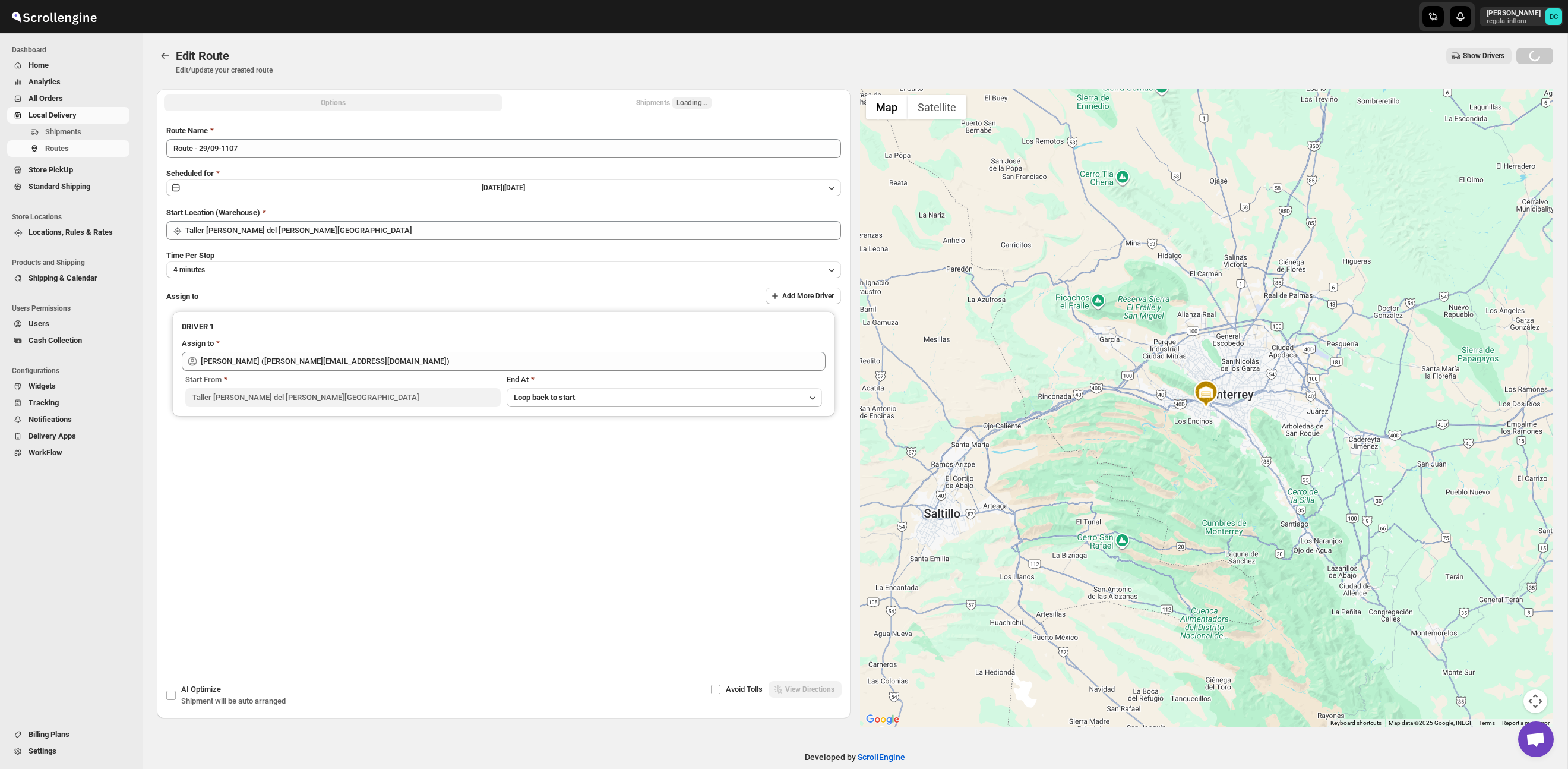
type input "[PERSON_NAME] ([PERSON_NAME][EMAIL_ADDRESS][DOMAIN_NAME])"
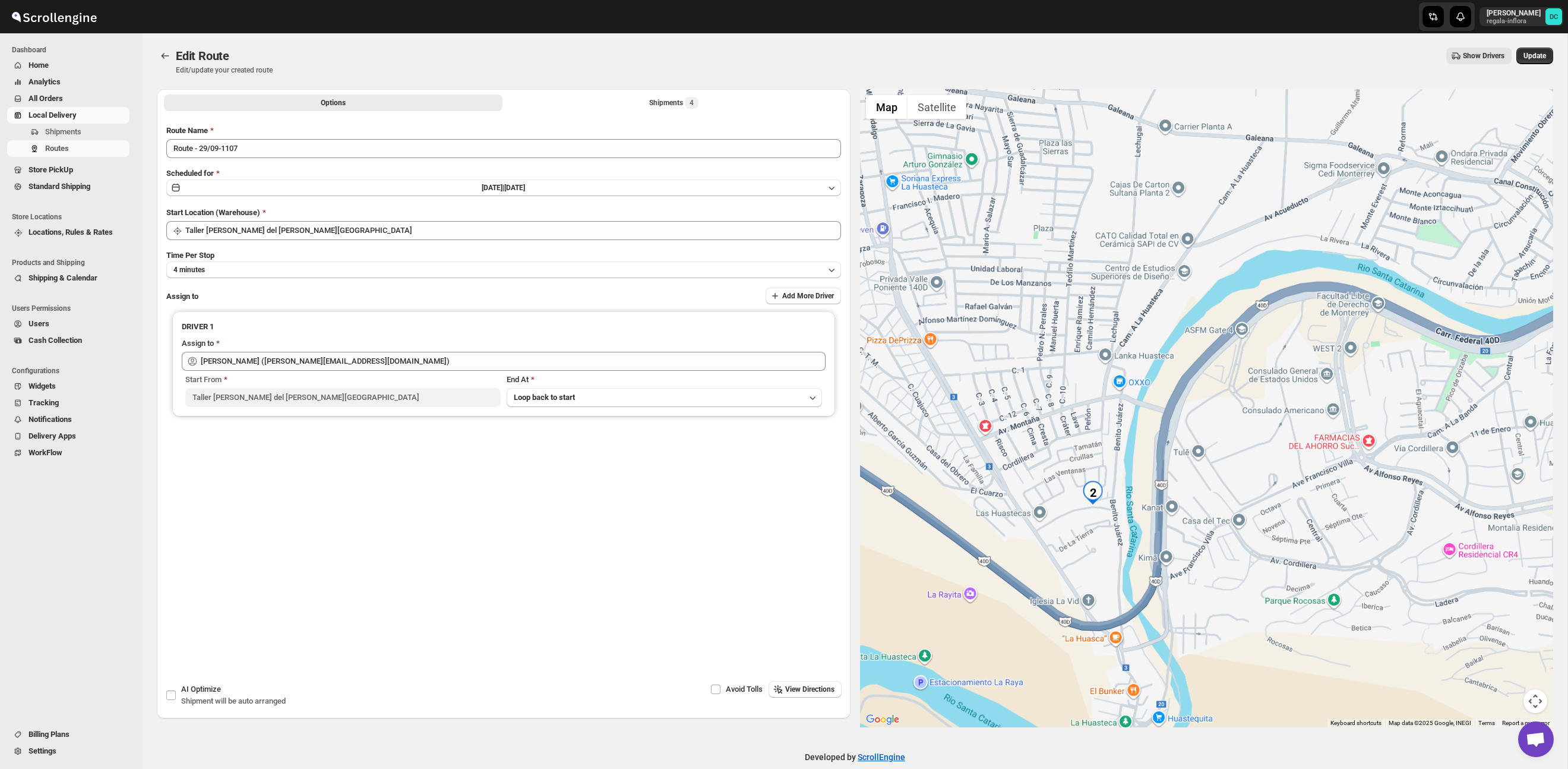
drag, startPoint x: 1001, startPoint y: 292, endPoint x: 1105, endPoint y: 501, distance: 233.4
click at [1122, 545] on div at bounding box center [1207, 408] width 694 height 638
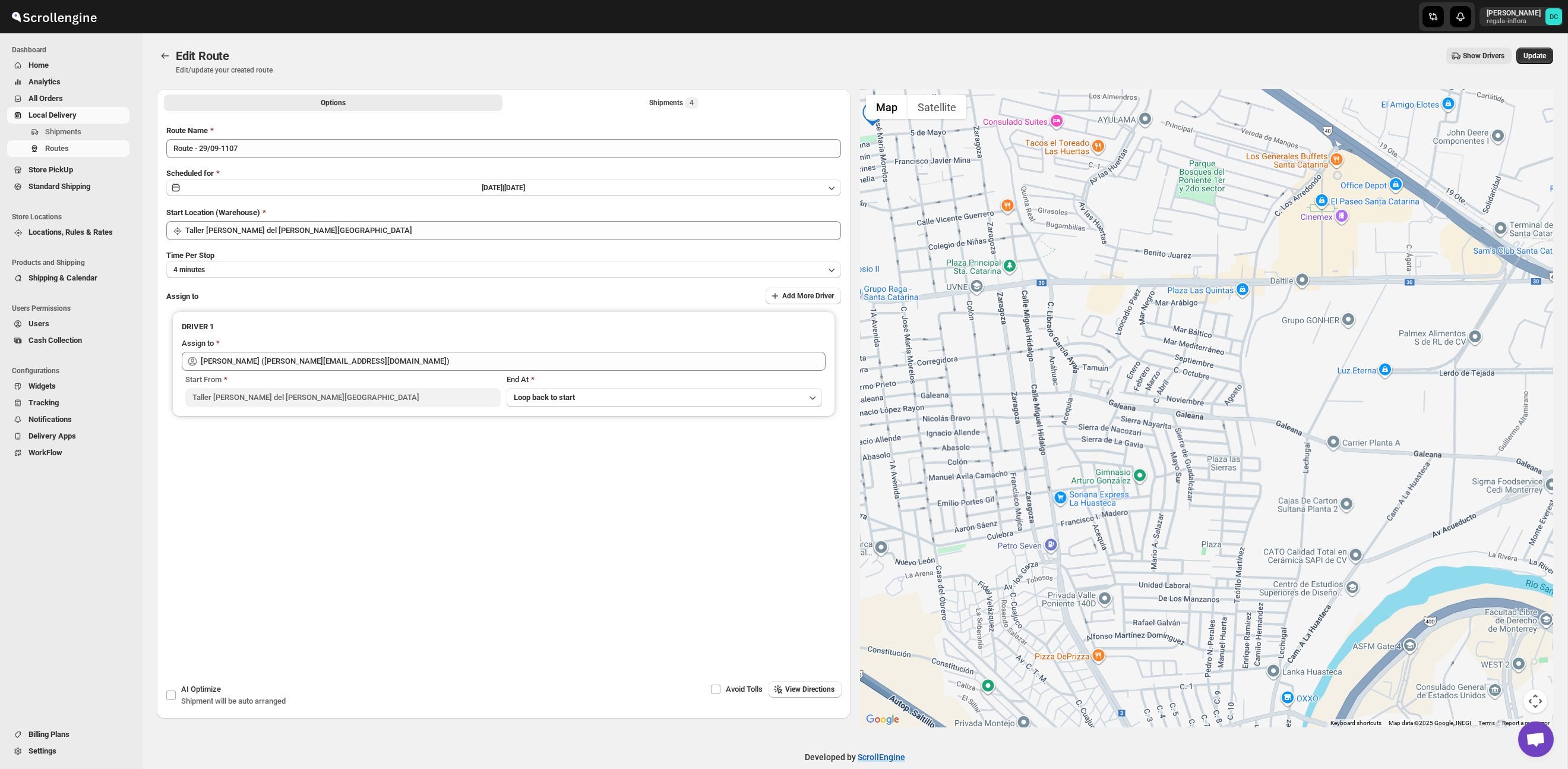
drag, startPoint x: 1006, startPoint y: 346, endPoint x: 1148, endPoint y: 533, distance: 234.8
click at [1148, 533] on div at bounding box center [1207, 408] width 694 height 638
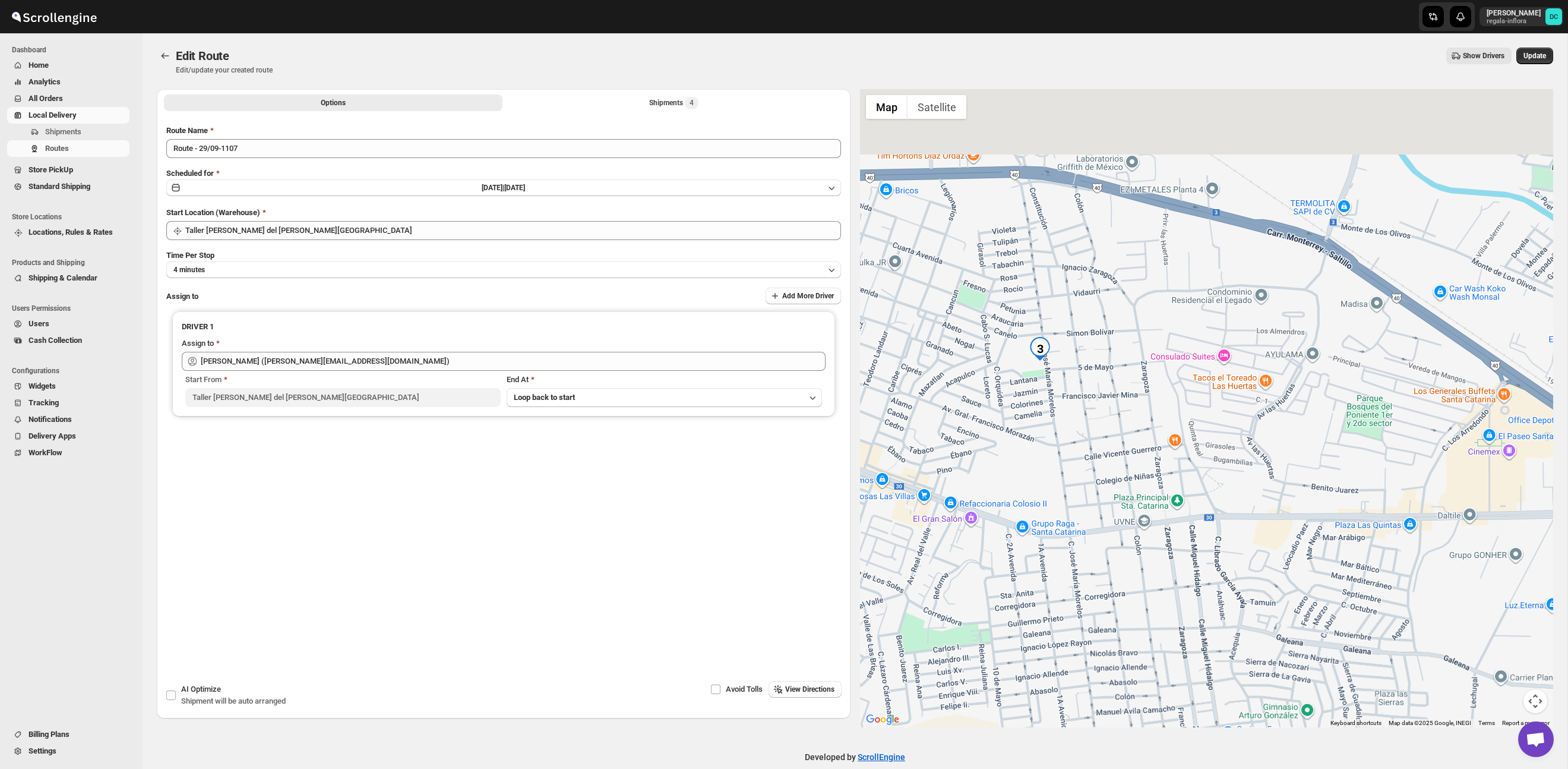
drag, startPoint x: 1009, startPoint y: 361, endPoint x: 1074, endPoint y: 470, distance: 126.9
click at [1074, 470] on div at bounding box center [1207, 408] width 694 height 638
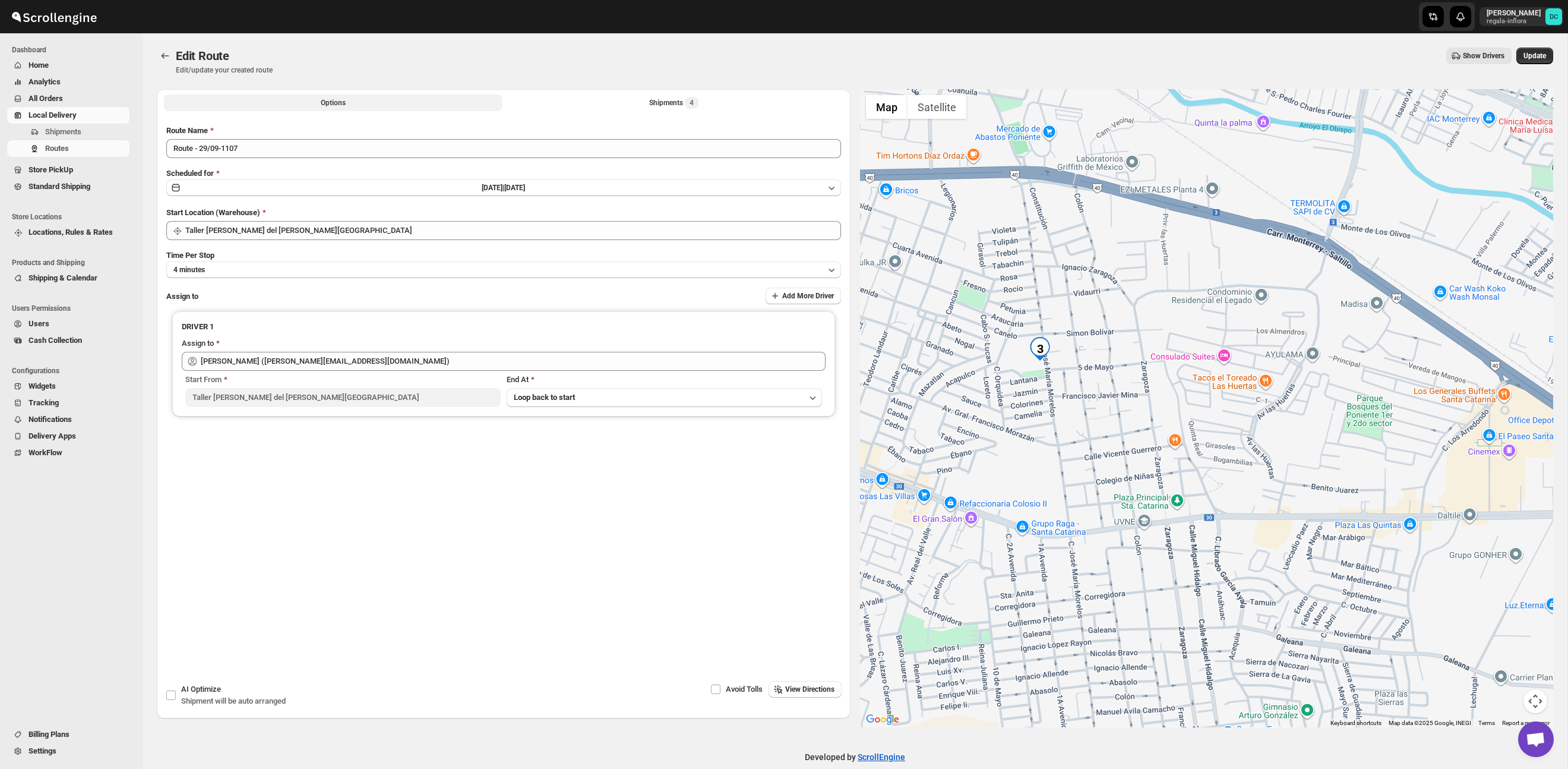
click at [704, 102] on button "Shipments 4" at bounding box center [674, 103] width 339 height 17
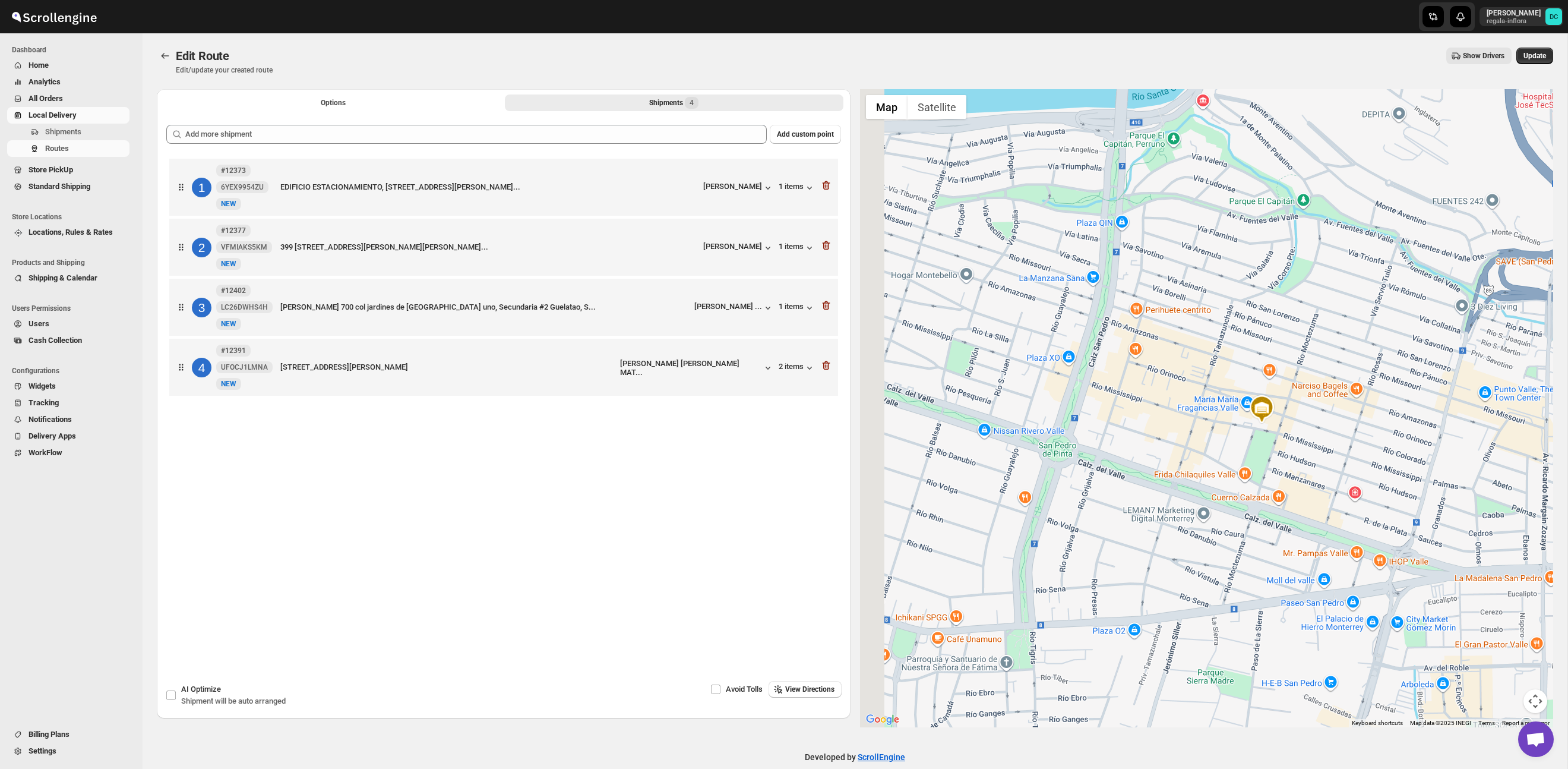
drag, startPoint x: 1036, startPoint y: 337, endPoint x: 1282, endPoint y: 431, distance: 263.3
click at [1403, 430] on div at bounding box center [1207, 408] width 694 height 638
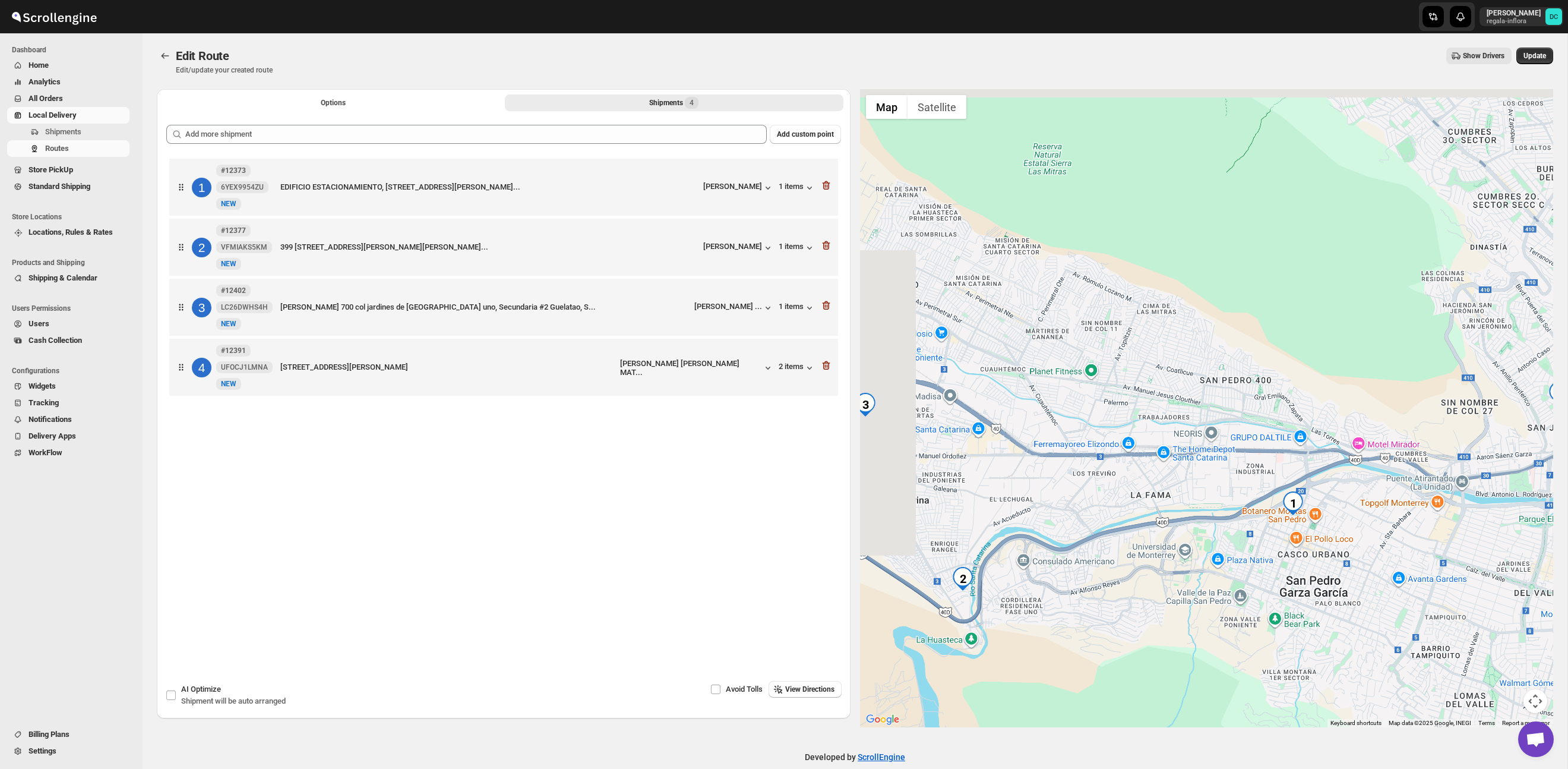
drag, startPoint x: 1055, startPoint y: 343, endPoint x: 1248, endPoint y: 492, distance: 243.8
click at [1322, 459] on div at bounding box center [1207, 408] width 694 height 638
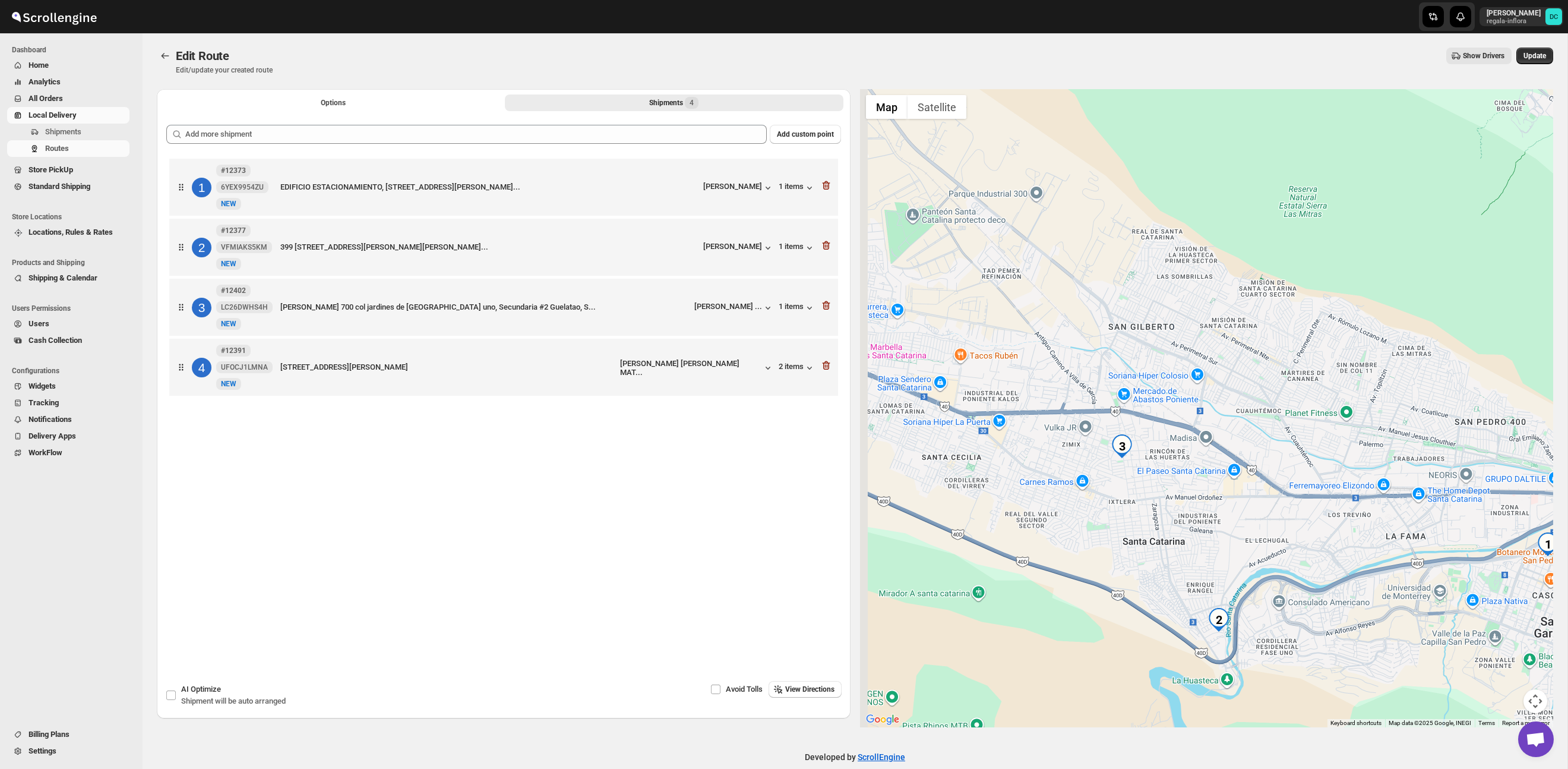
drag, startPoint x: 1057, startPoint y: 511, endPoint x: 1153, endPoint y: 471, distance: 104.0
click at [1281, 534] on div at bounding box center [1207, 408] width 694 height 638
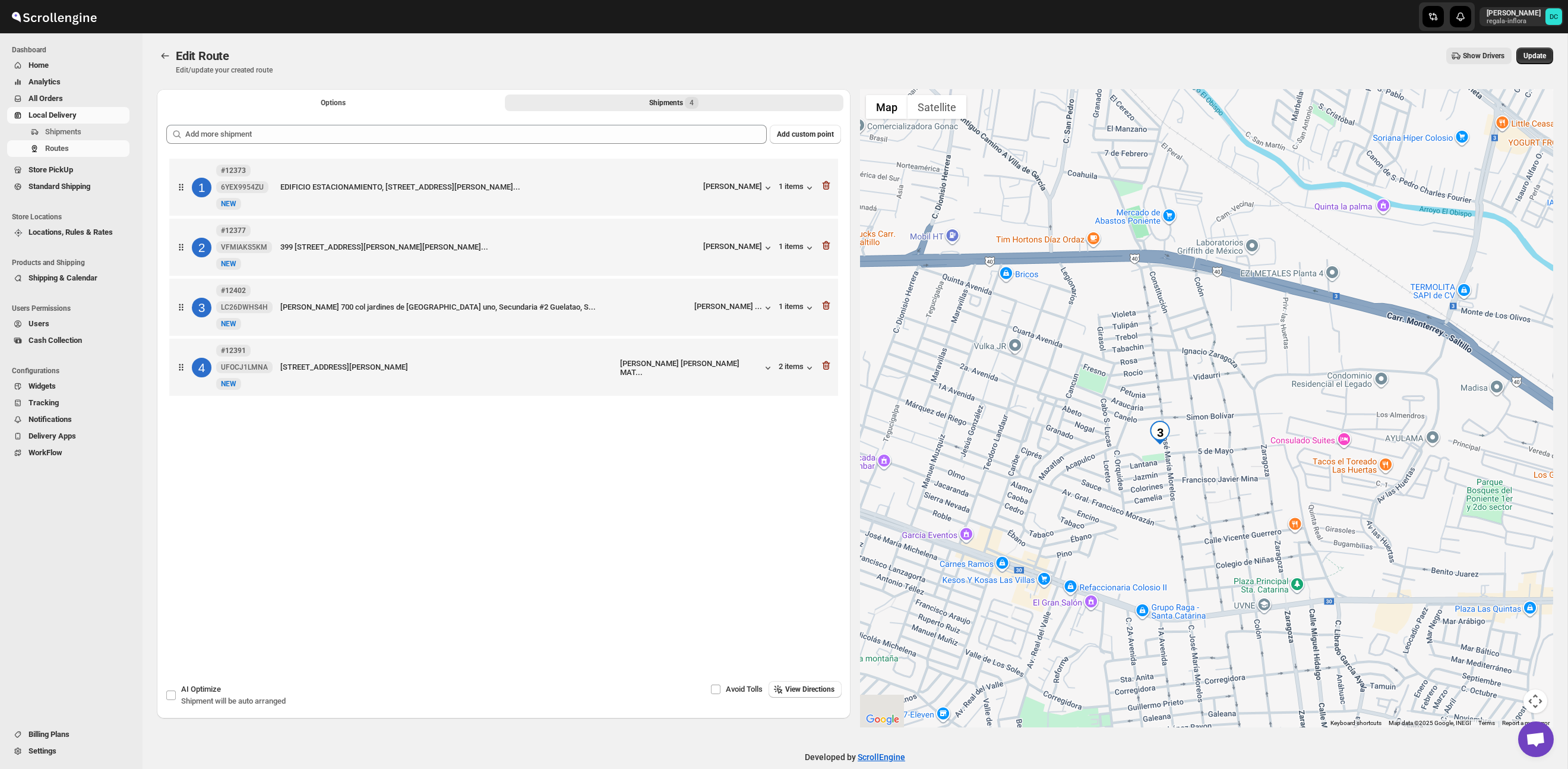
drag, startPoint x: 1214, startPoint y: 540, endPoint x: 1159, endPoint y: 455, distance: 101.2
click at [1203, 480] on div at bounding box center [1207, 408] width 694 height 638
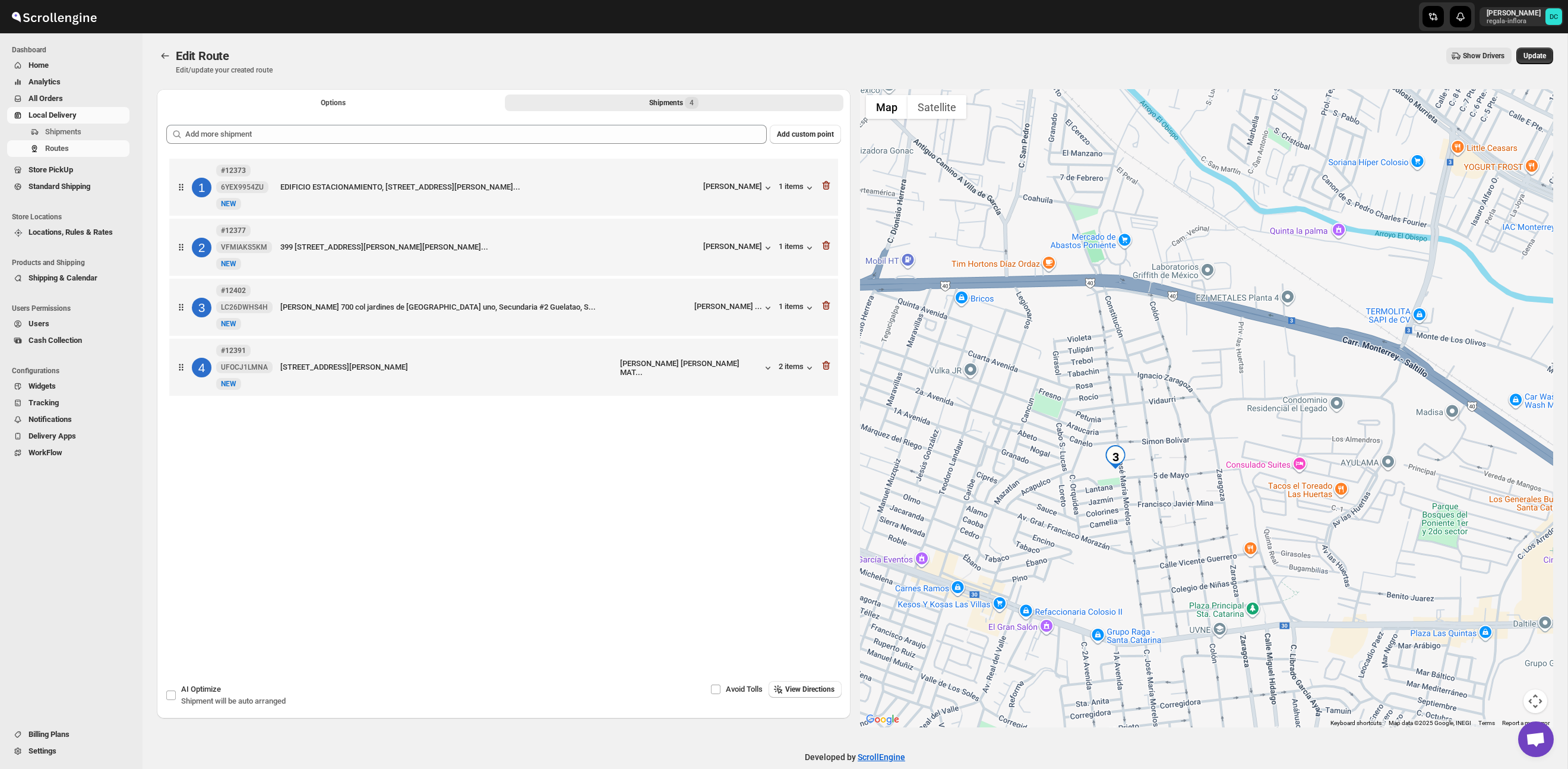
drag, startPoint x: 1226, startPoint y: 439, endPoint x: 1236, endPoint y: 462, distance: 25.1
click at [1122, 472] on div at bounding box center [1207, 408] width 694 height 638
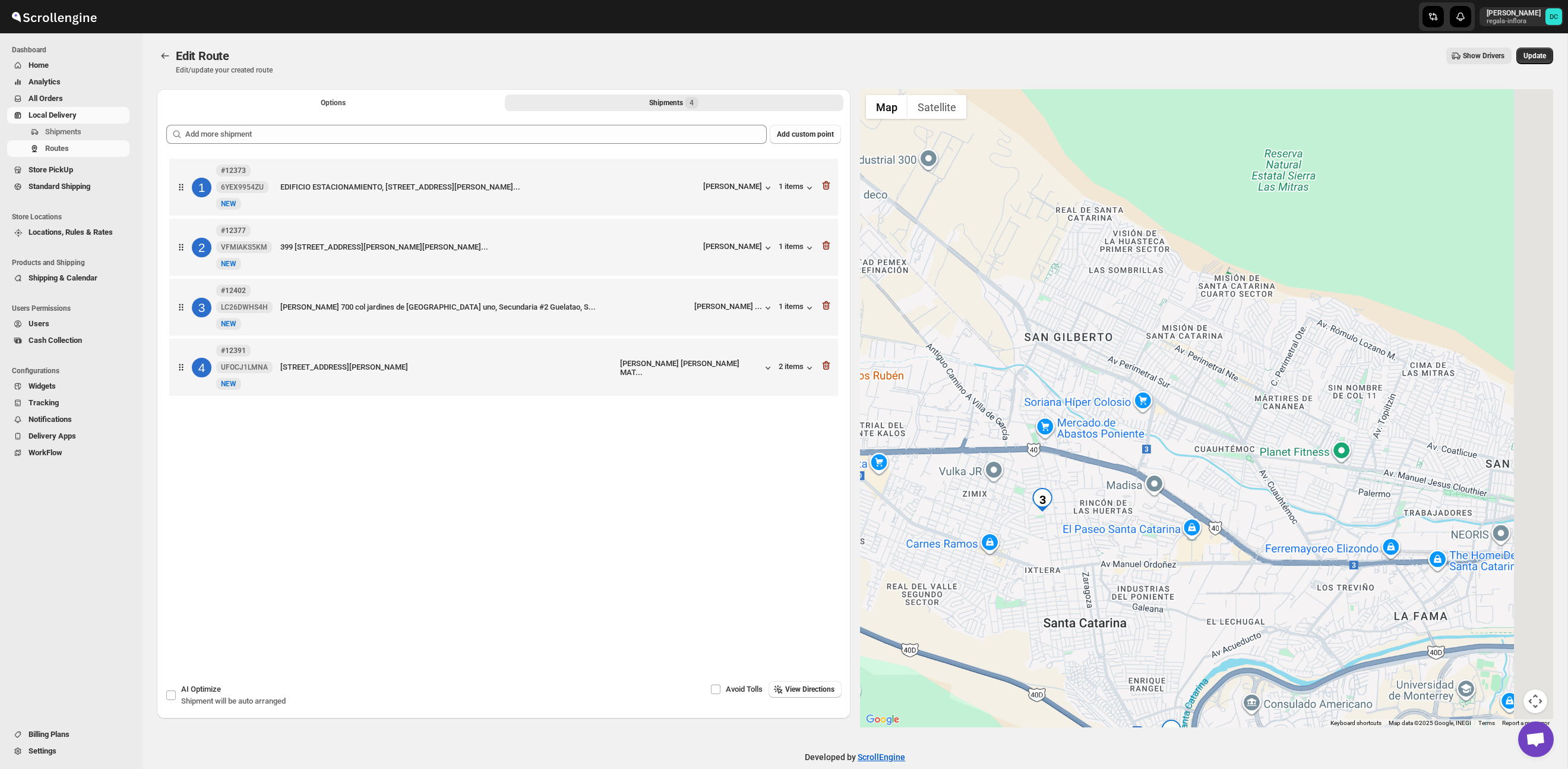
drag, startPoint x: 1443, startPoint y: 401, endPoint x: 1147, endPoint y: 455, distance: 300.9
click at [1144, 460] on div at bounding box center [1207, 408] width 694 height 638
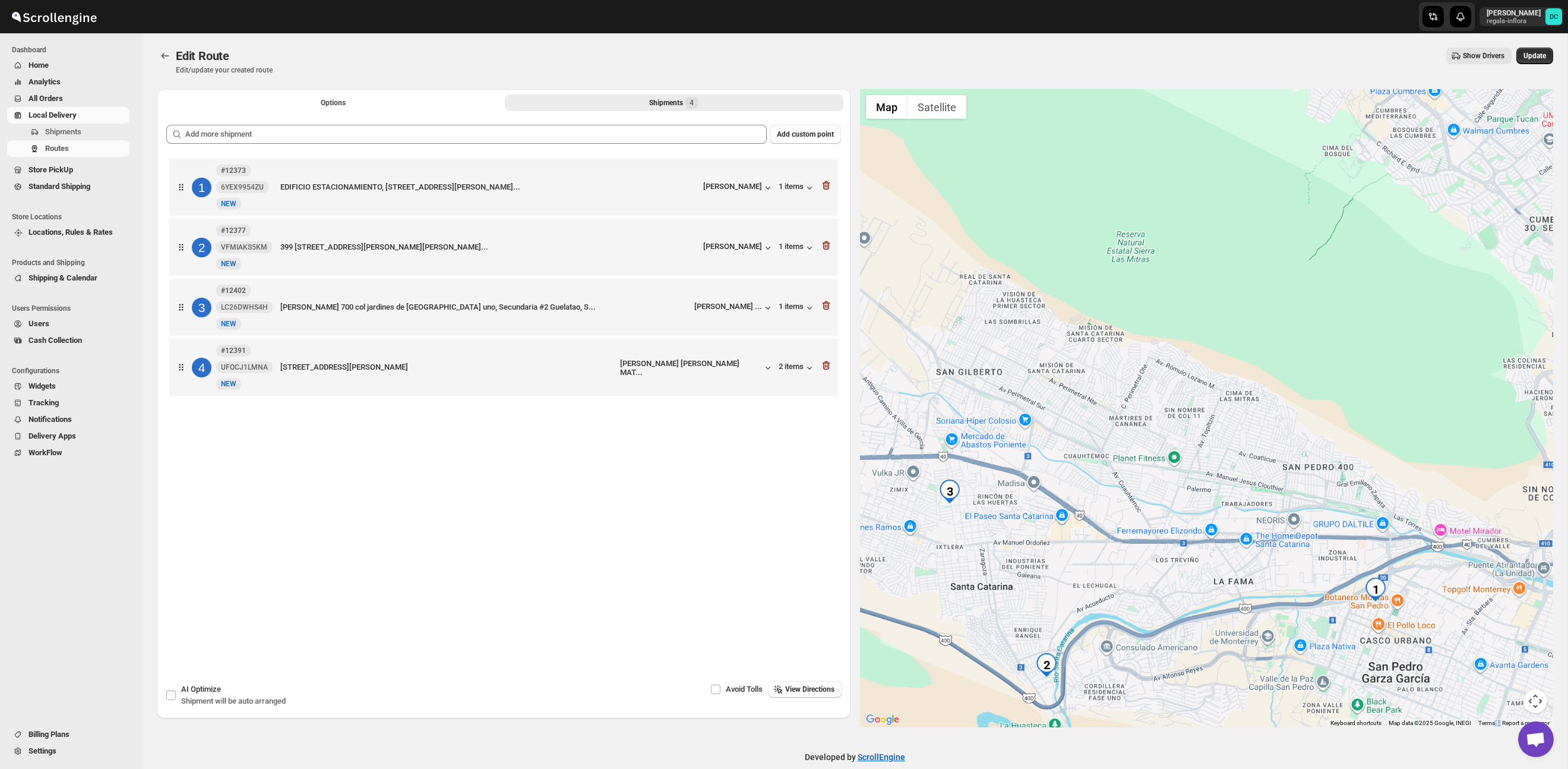
drag, startPoint x: 1256, startPoint y: 393, endPoint x: 1009, endPoint y: 388, distance: 247.1
click at [995, 389] on div at bounding box center [1207, 408] width 694 height 638
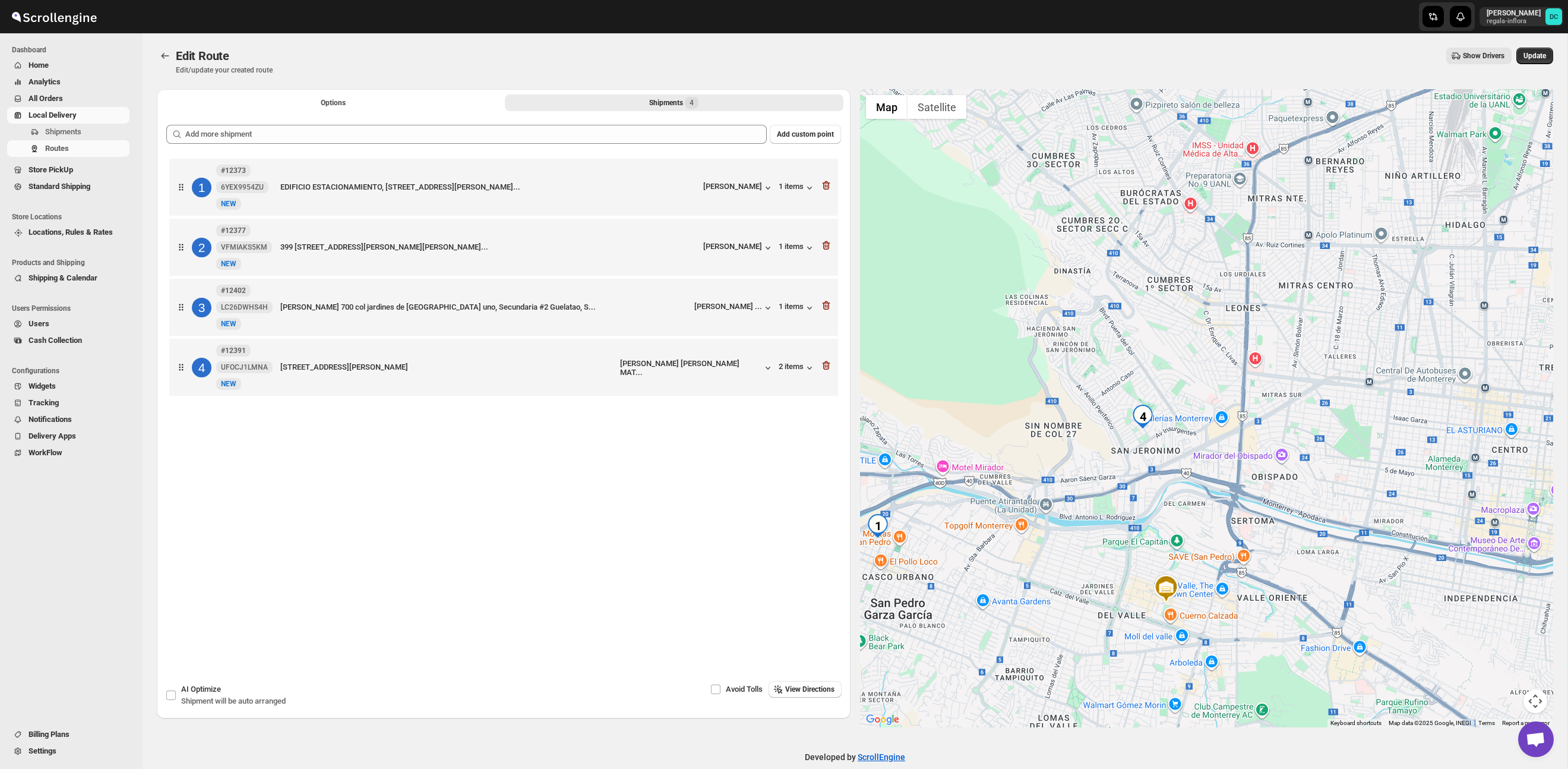
drag, startPoint x: 1200, startPoint y: 477, endPoint x: 1168, endPoint y: 444, distance: 46.0
click at [1125, 416] on div at bounding box center [1207, 408] width 694 height 638
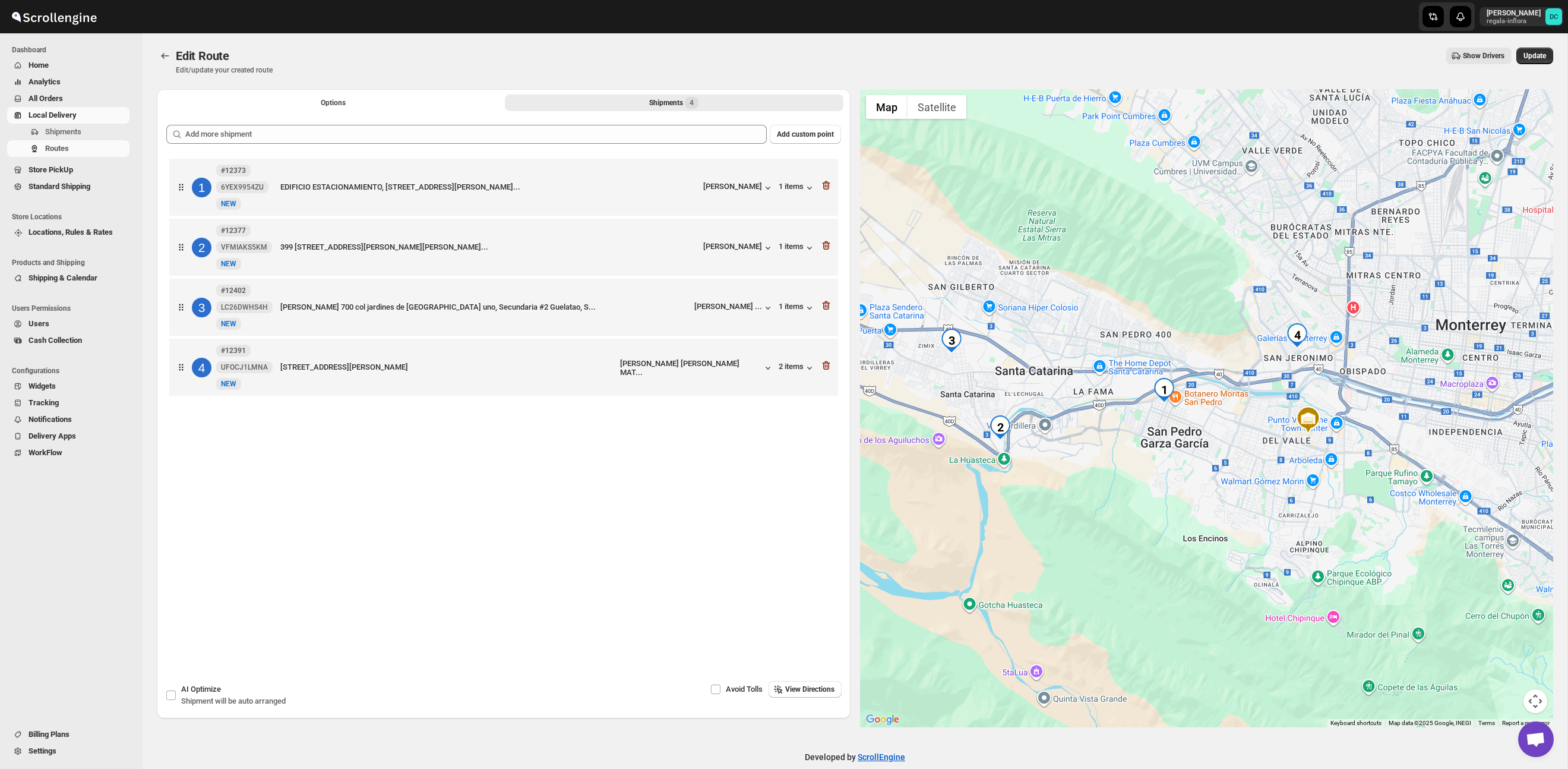
drag, startPoint x: 1159, startPoint y: 426, endPoint x: 1232, endPoint y: 416, distance: 73.7
click at [1232, 416] on div at bounding box center [1207, 408] width 694 height 638
drag, startPoint x: 1540, startPoint y: 56, endPoint x: 1540, endPoint y: 79, distance: 23.0
click at [1540, 56] on span "Update" at bounding box center [1535, 55] width 23 height 10
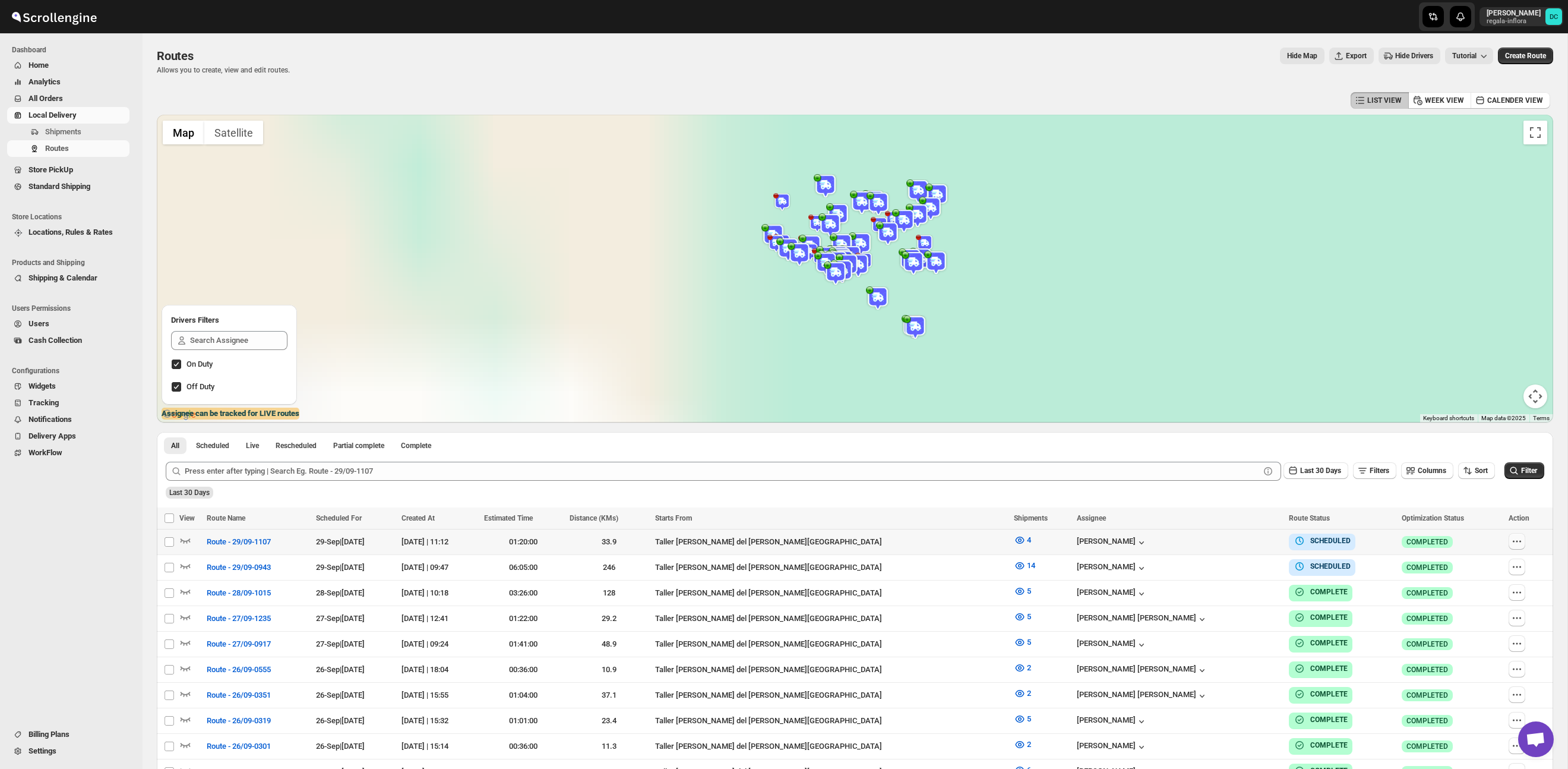
click at [1511, 539] on icon "button" at bounding box center [1517, 541] width 12 height 12
checkbox input "true"
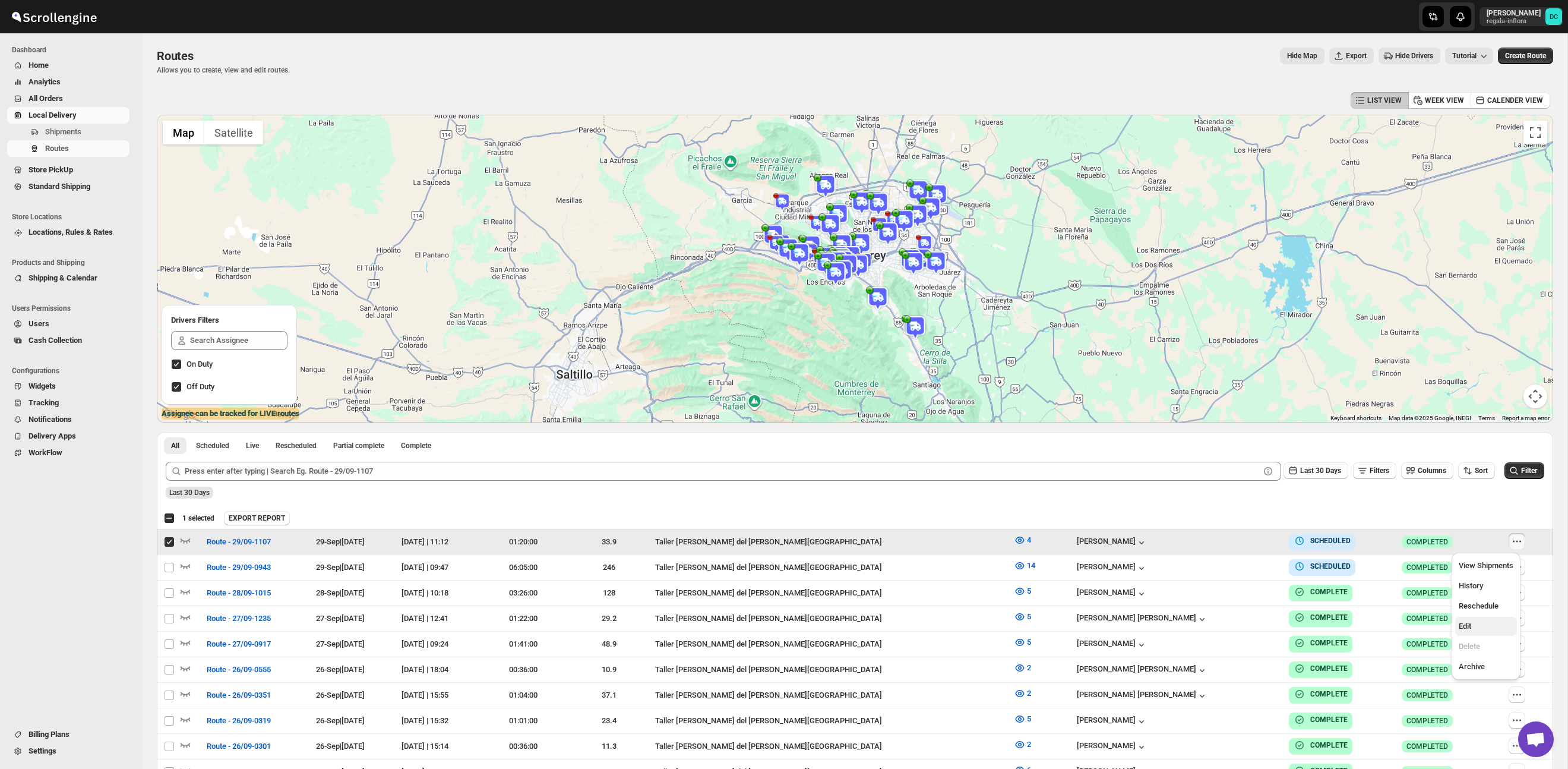
click at [1490, 618] on button "Edit" at bounding box center [1486, 627] width 62 height 19
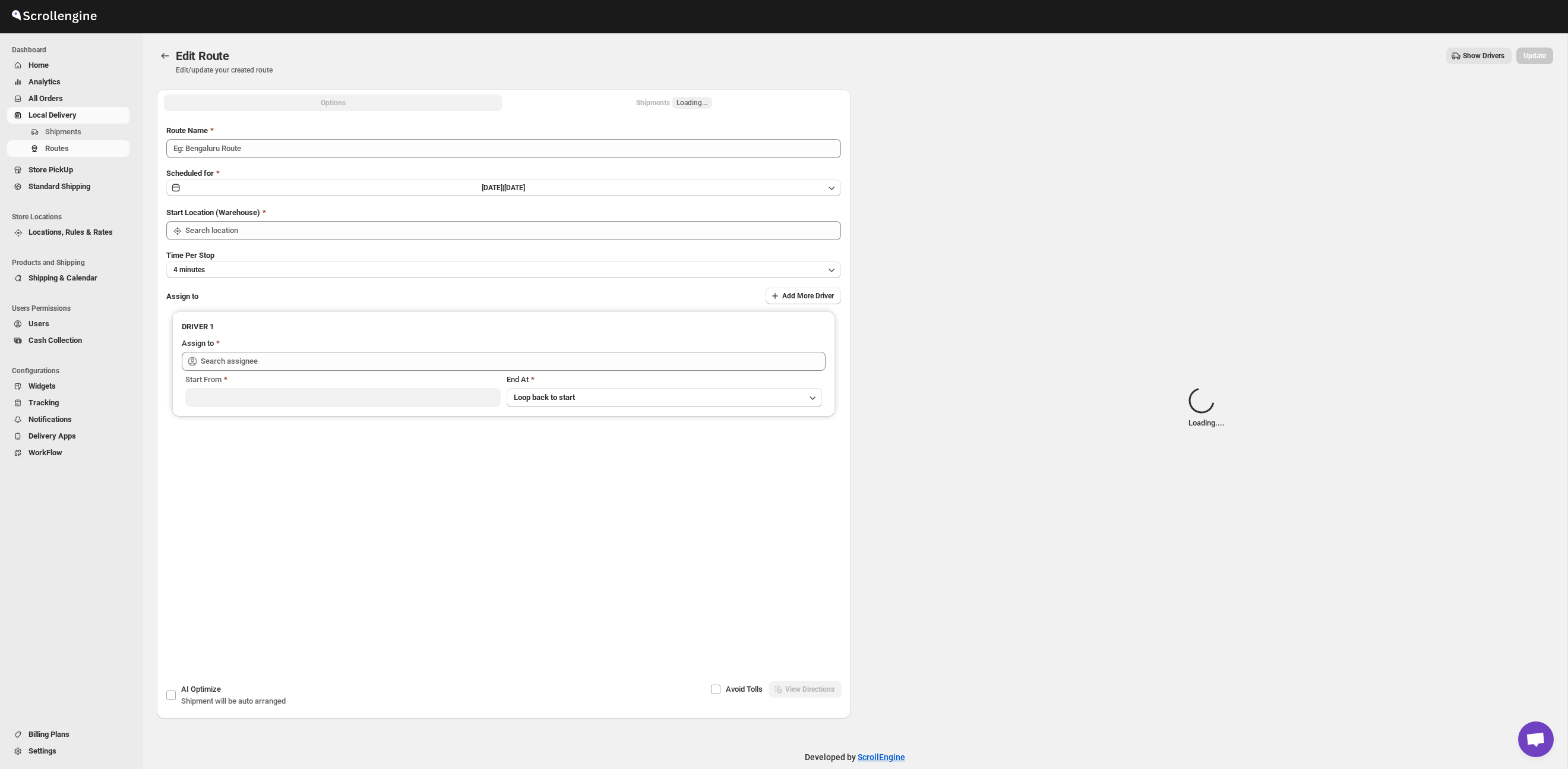
type input "Route - 29/09-1107"
type input "Taller [PERSON_NAME] del [PERSON_NAME][GEOGRAPHIC_DATA]"
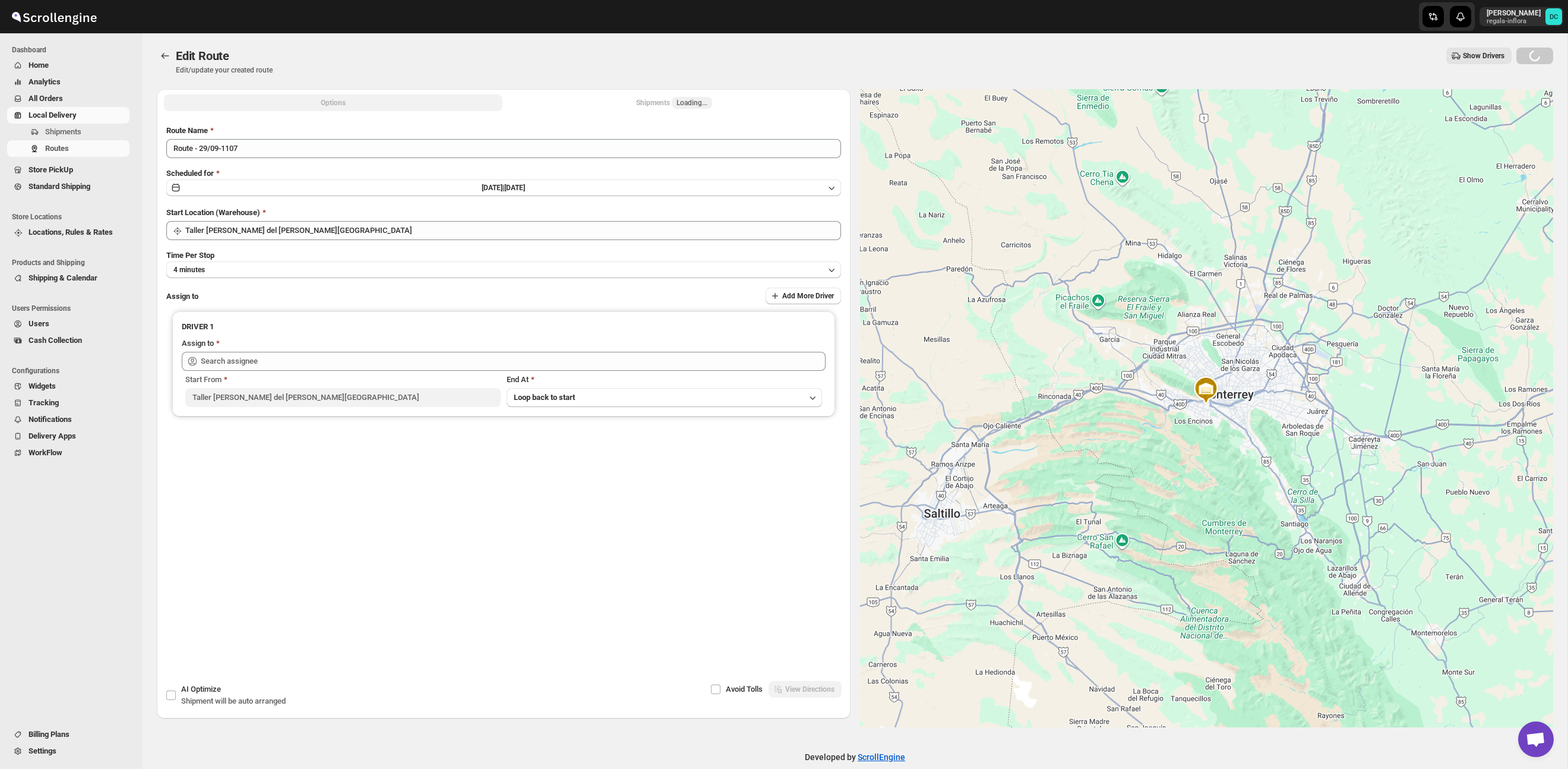
type input "[PERSON_NAME] ([PERSON_NAME][EMAIL_ADDRESS][DOMAIN_NAME])"
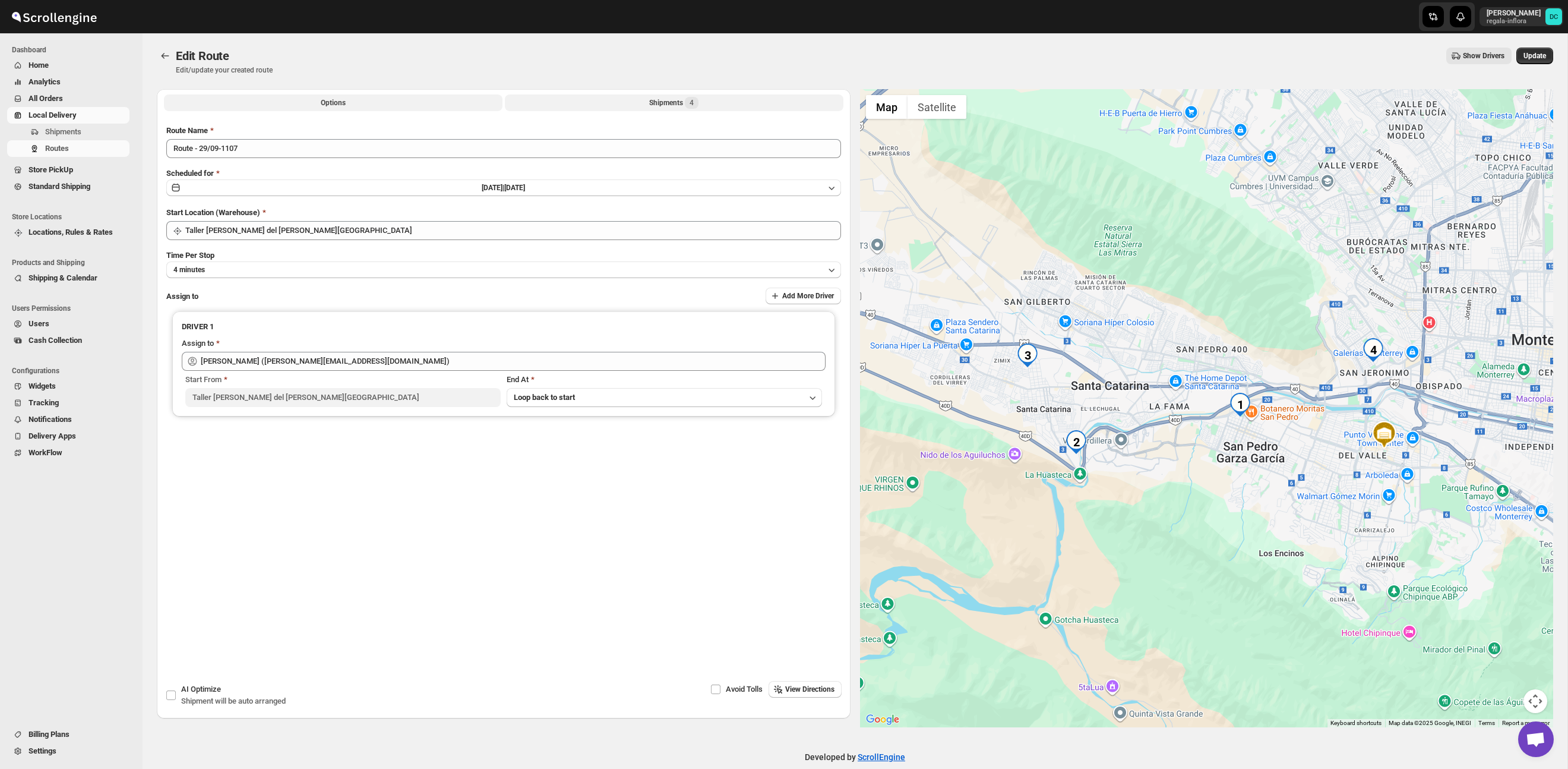
click at [594, 106] on button "Shipments 4" at bounding box center [674, 103] width 339 height 17
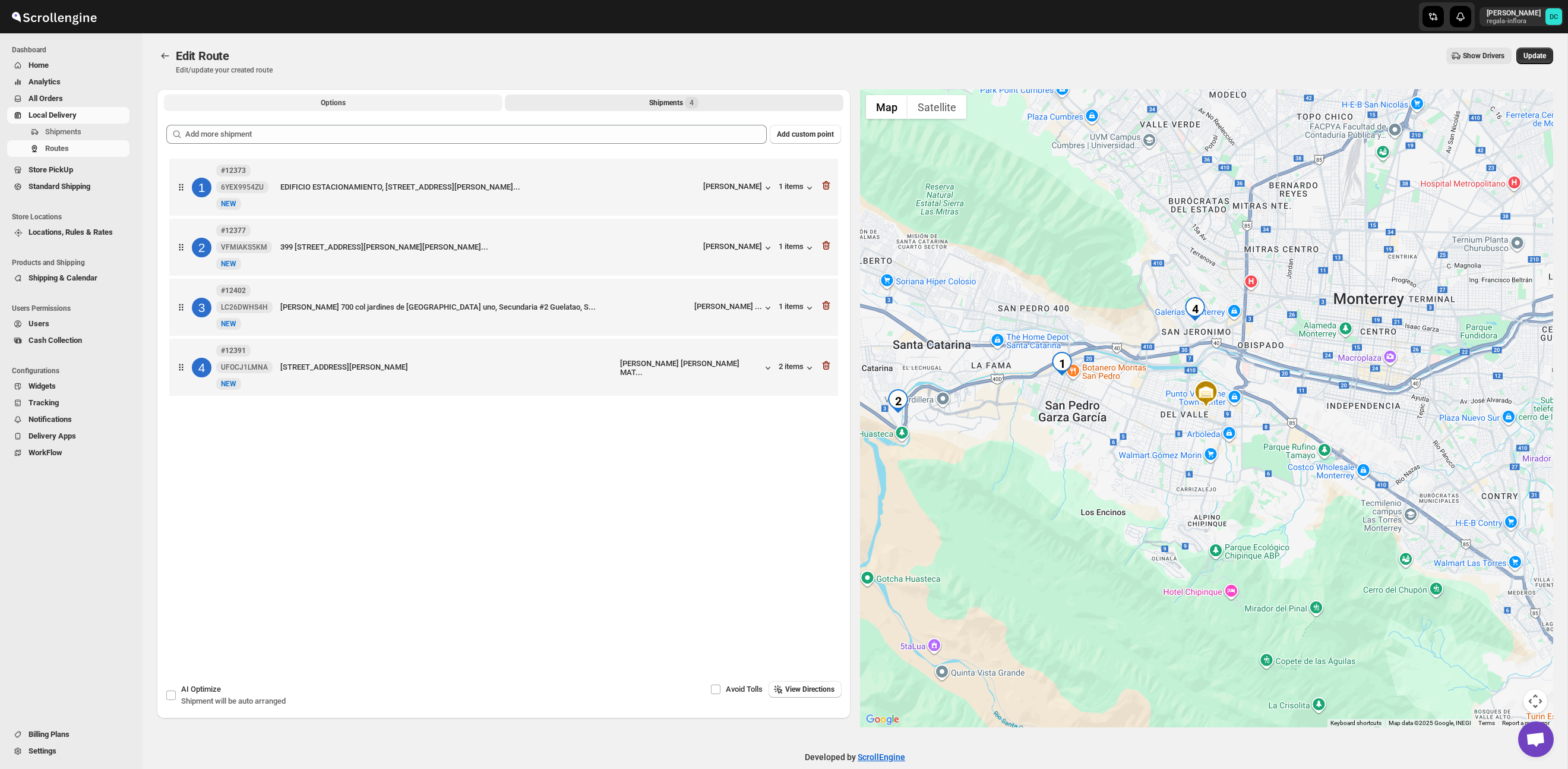
click at [342, 104] on span "Options" at bounding box center [334, 103] width 25 height 10
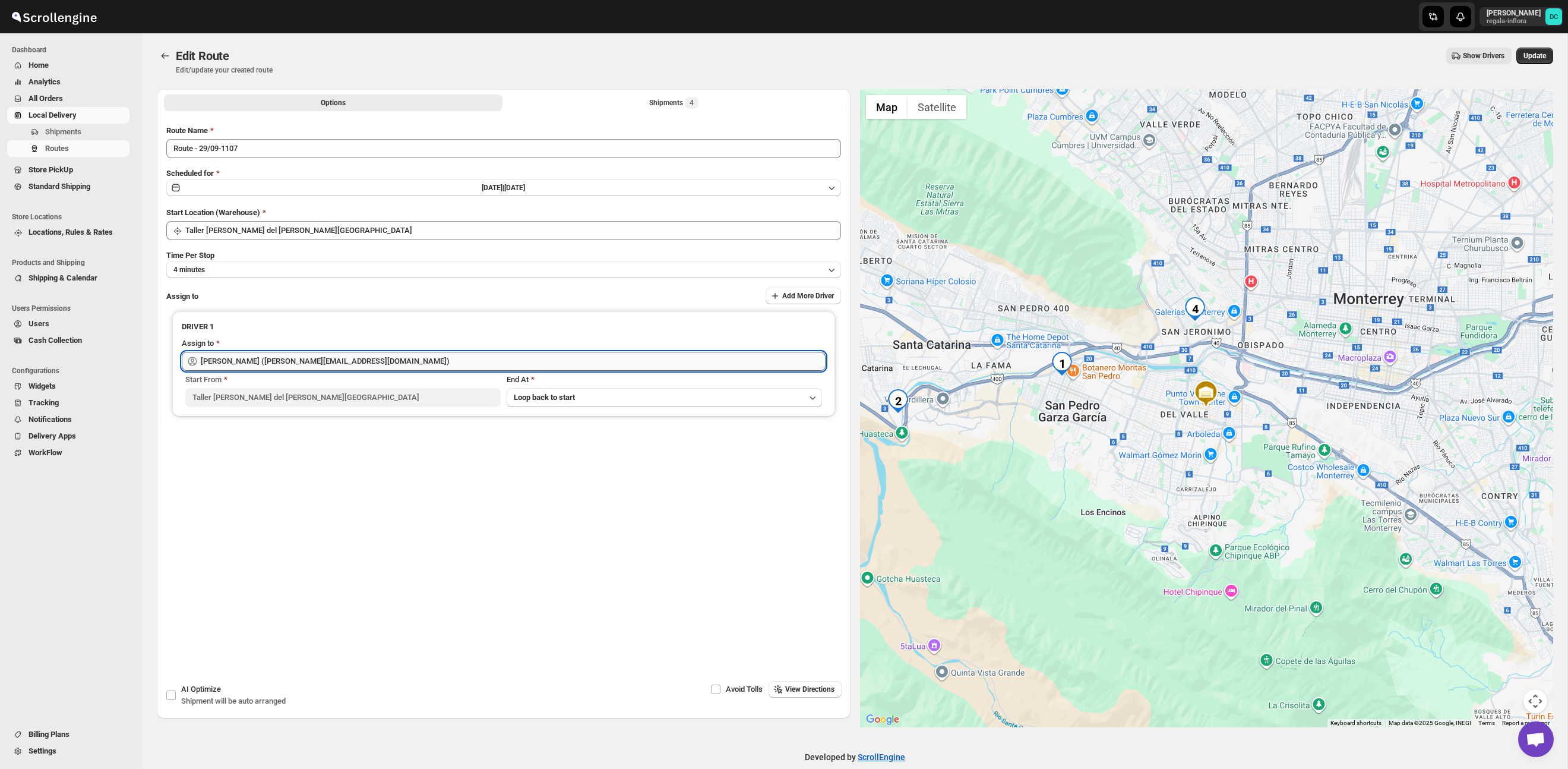
click at [391, 366] on input "[PERSON_NAME] ([PERSON_NAME][EMAIL_ADDRESS][DOMAIN_NAME])" at bounding box center [513, 362] width 625 height 19
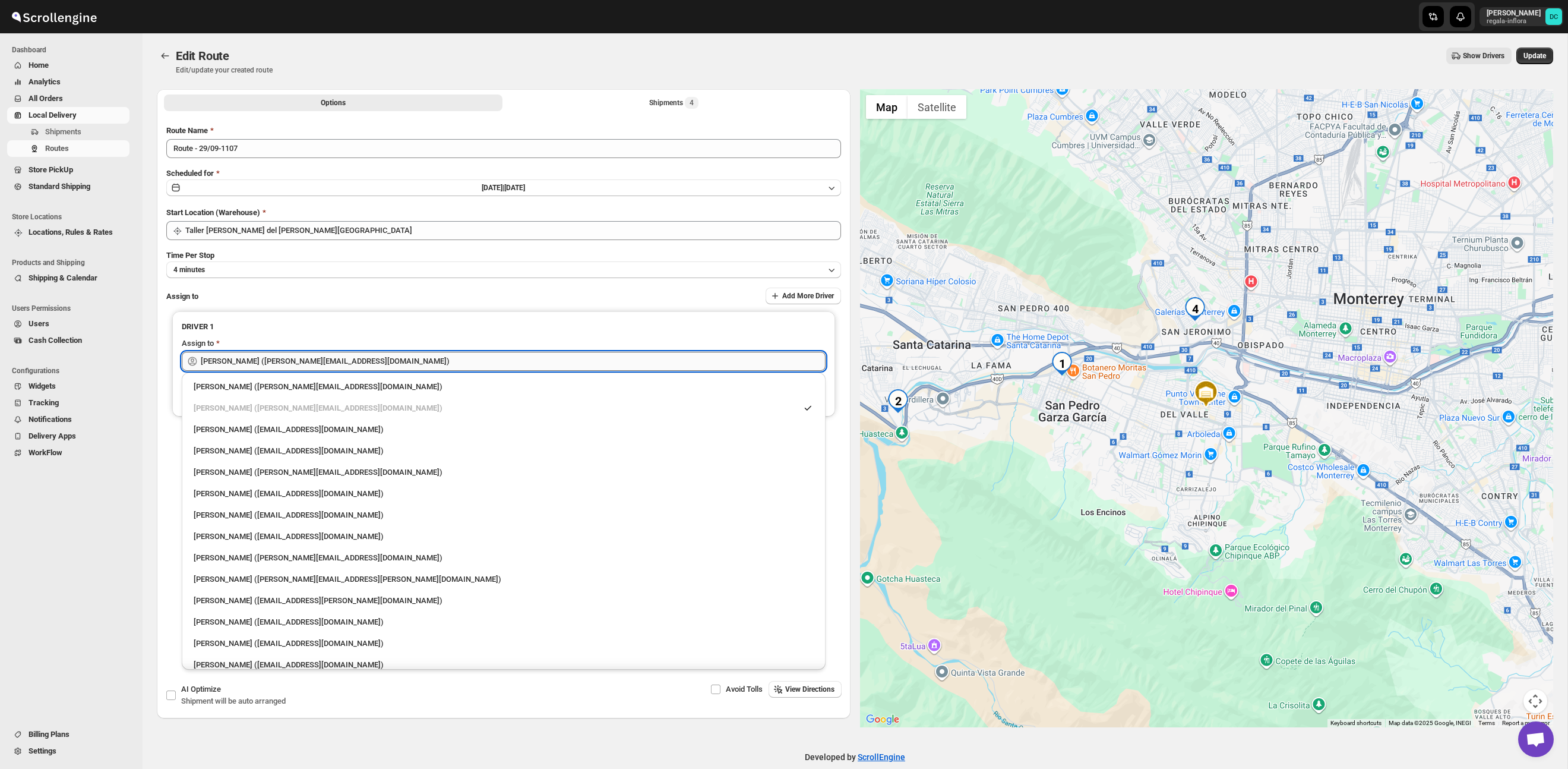
click at [391, 366] on input "[PERSON_NAME] ([PERSON_NAME][EMAIL_ADDRESS][DOMAIN_NAME])" at bounding box center [513, 362] width 625 height 19
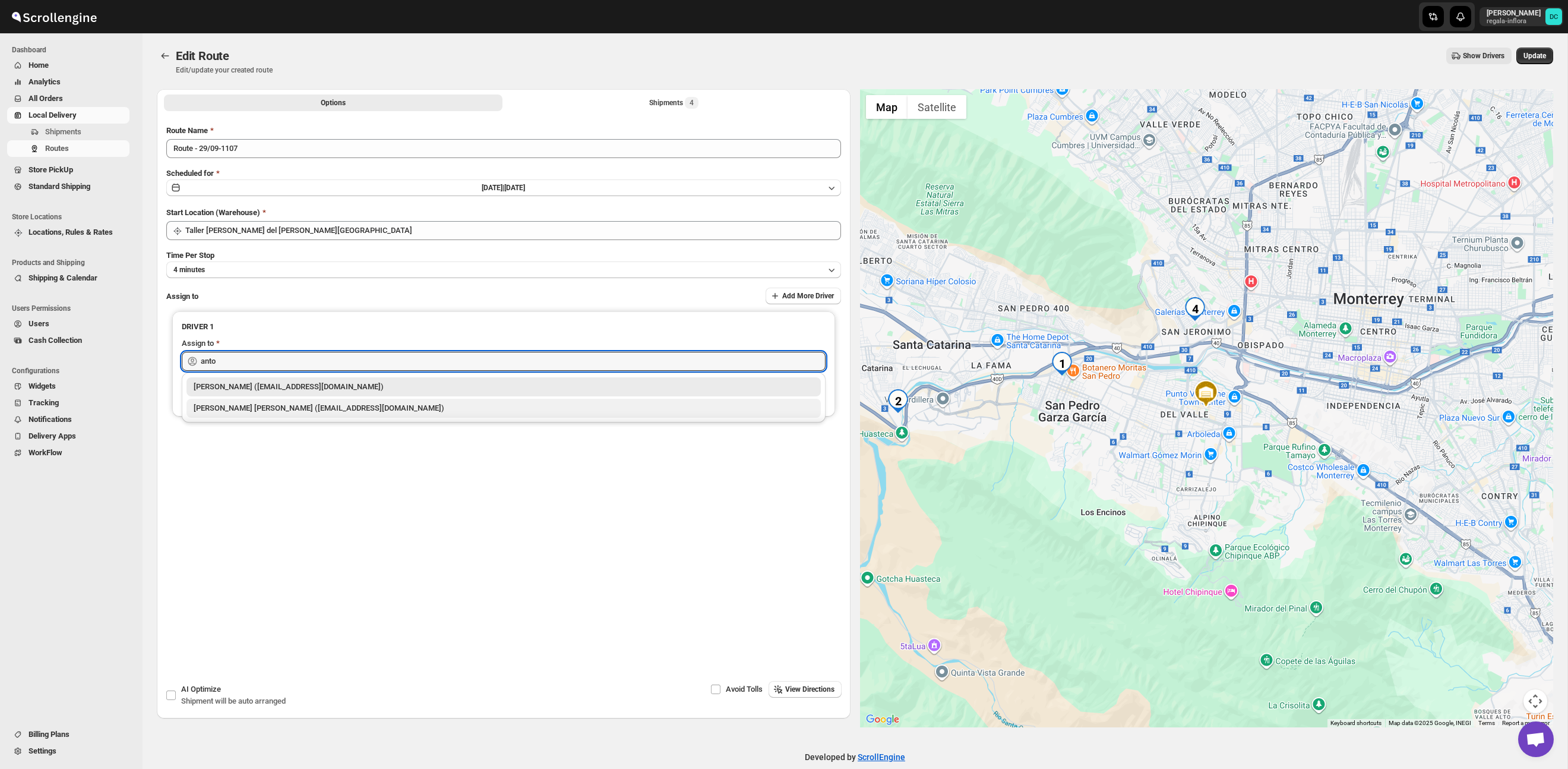
click at [385, 412] on div "[PERSON_NAME] [PERSON_NAME] ([EMAIL_ADDRESS][DOMAIN_NAME])" at bounding box center [503, 408] width 620 height 12
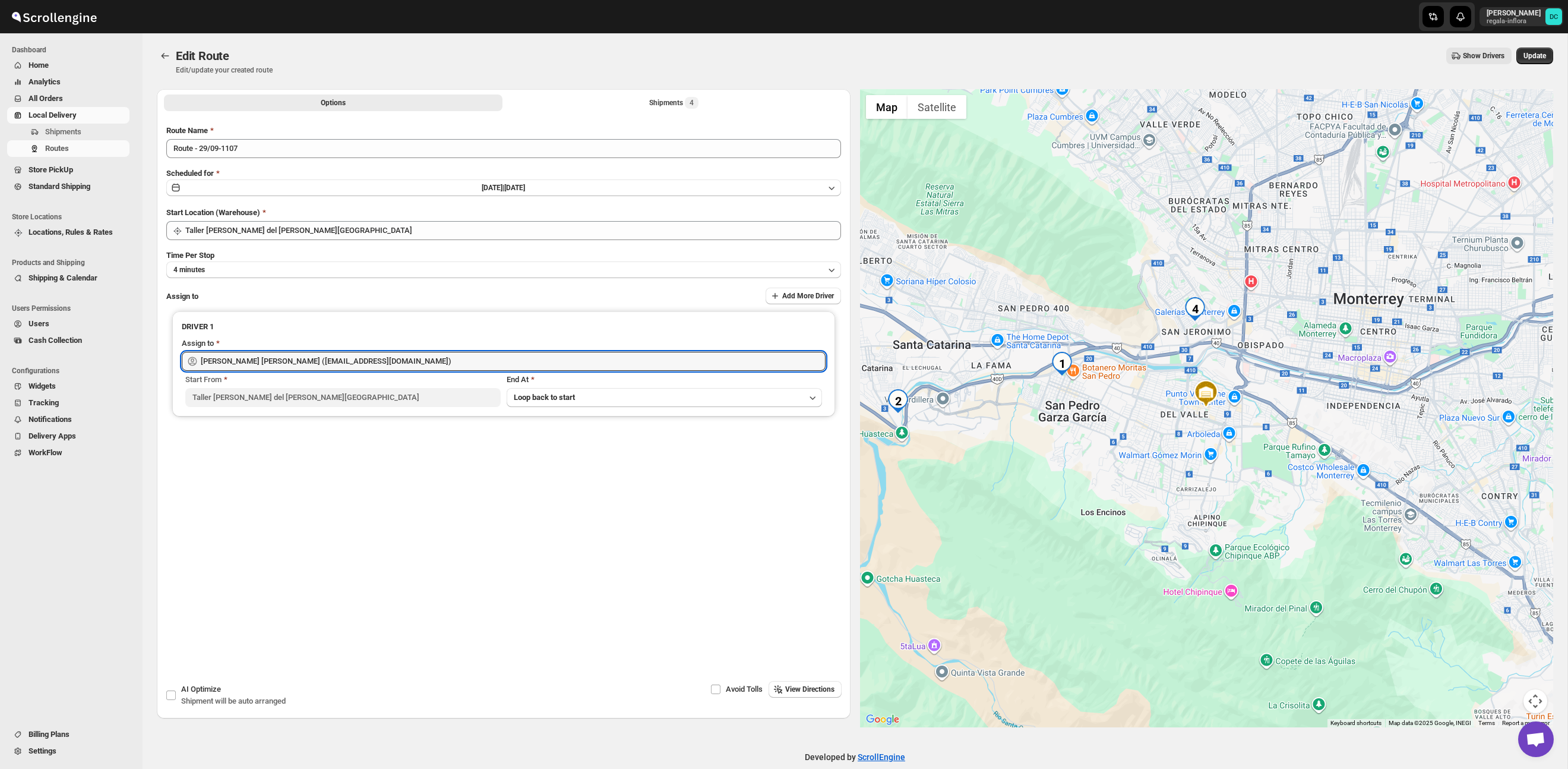
type input "[PERSON_NAME] [PERSON_NAME] ([EMAIL_ADDRESS][DOMAIN_NAME])"
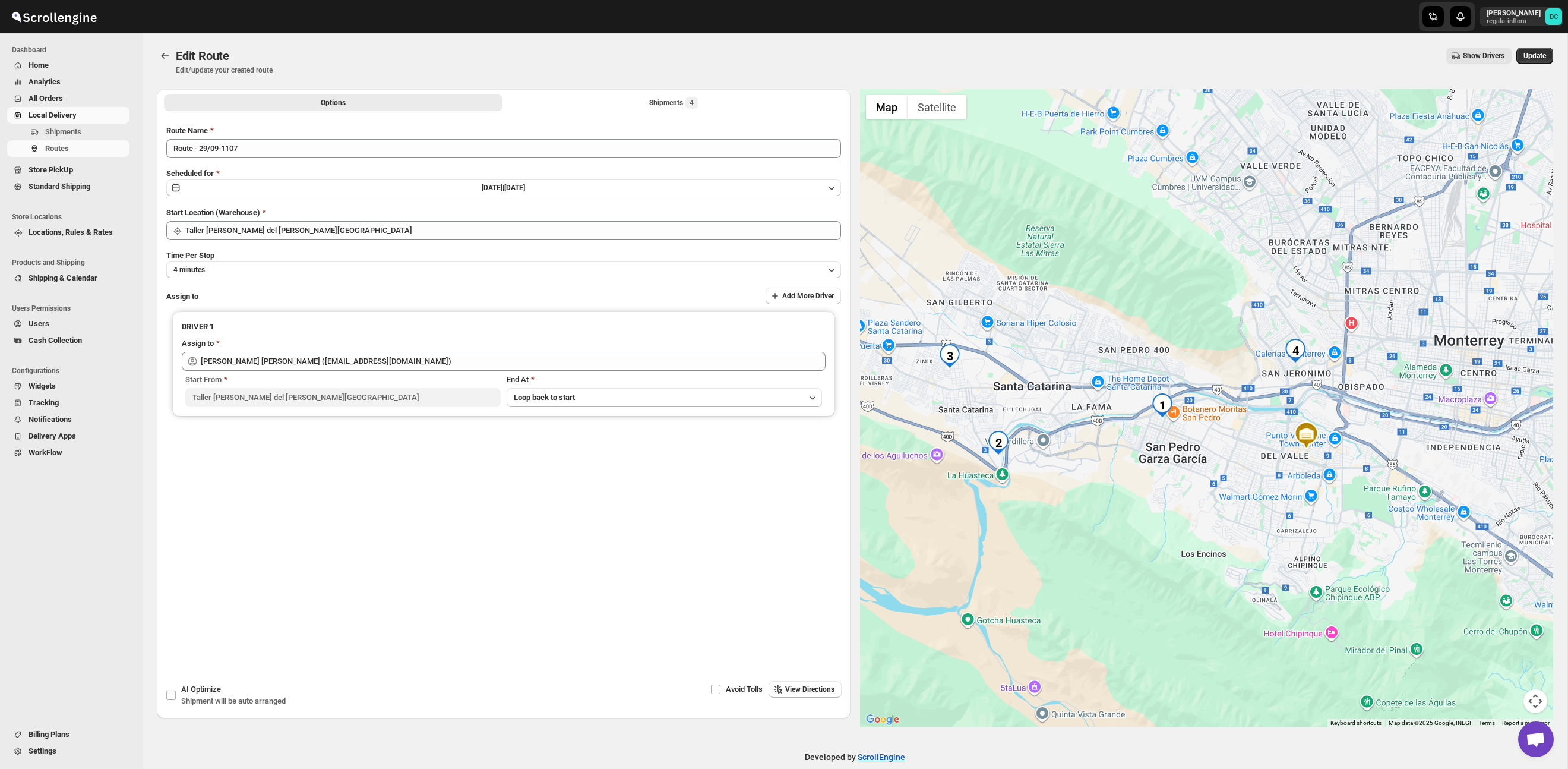
drag, startPoint x: 1101, startPoint y: 441, endPoint x: 1198, endPoint y: 480, distance: 104.5
click at [1198, 480] on div at bounding box center [1207, 408] width 694 height 638
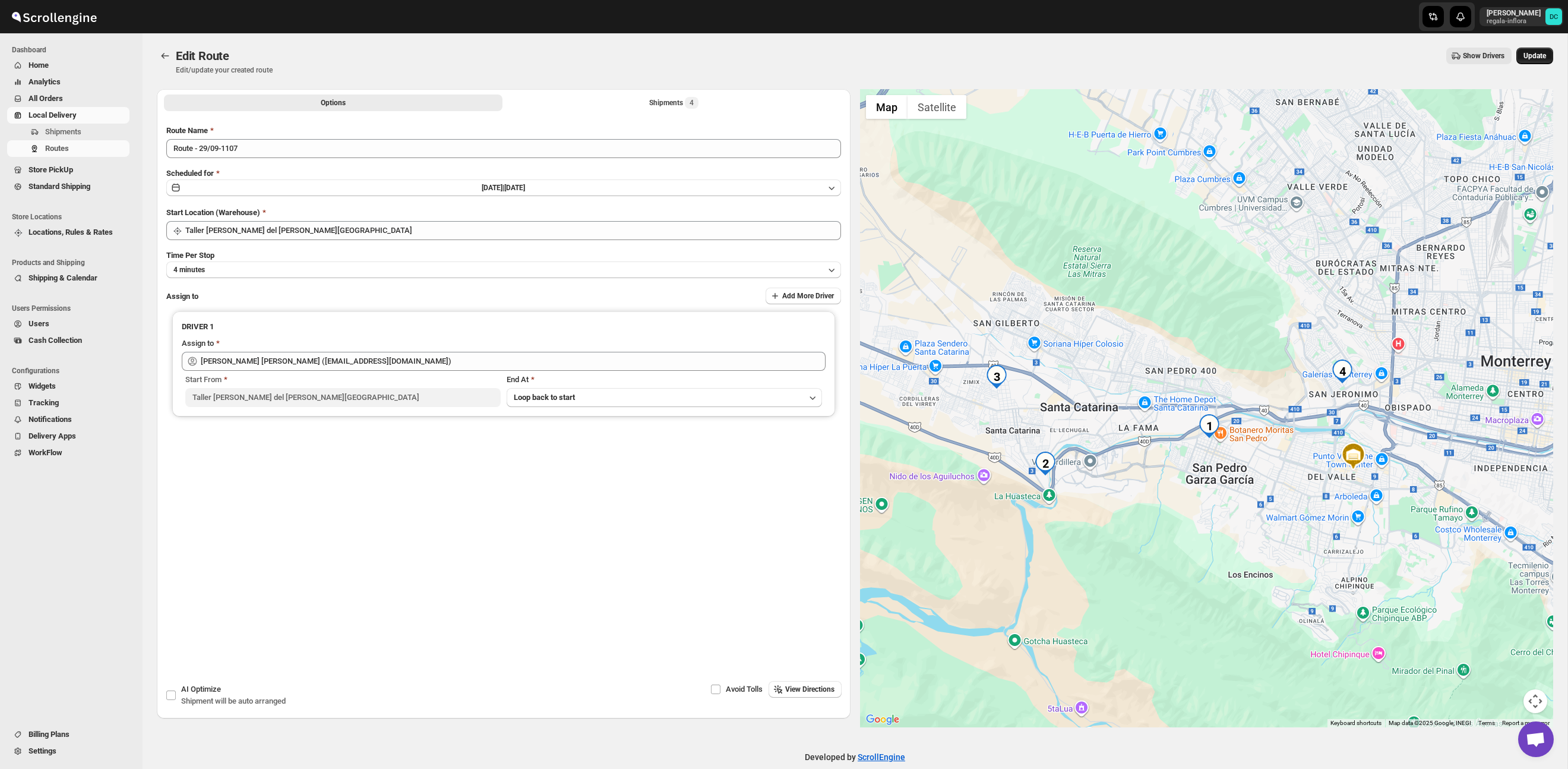
click at [1534, 55] on span "Update" at bounding box center [1535, 55] width 23 height 10
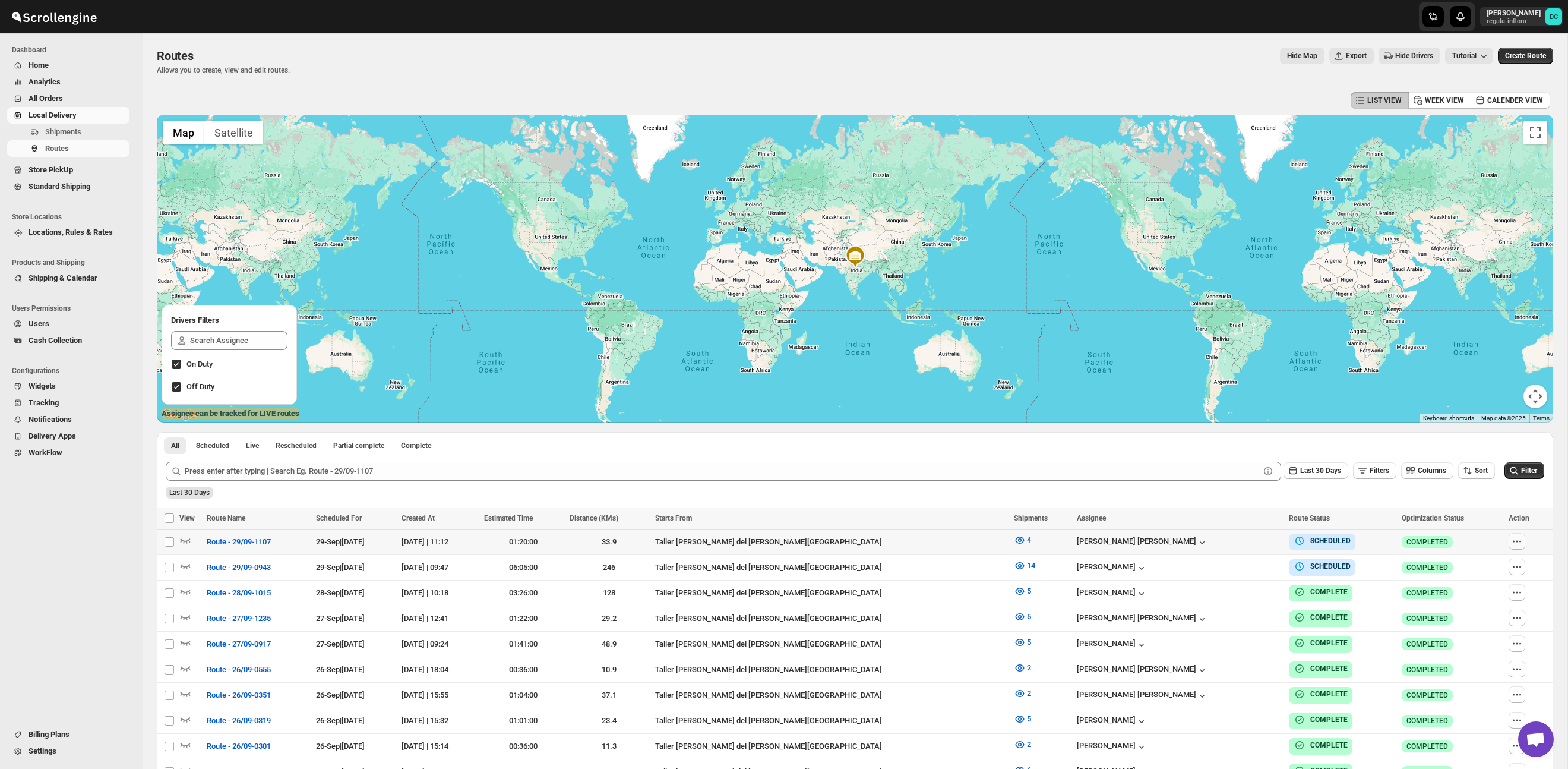
click at [1513, 540] on icon "button" at bounding box center [1517, 541] width 12 height 12
checkbox input "true"
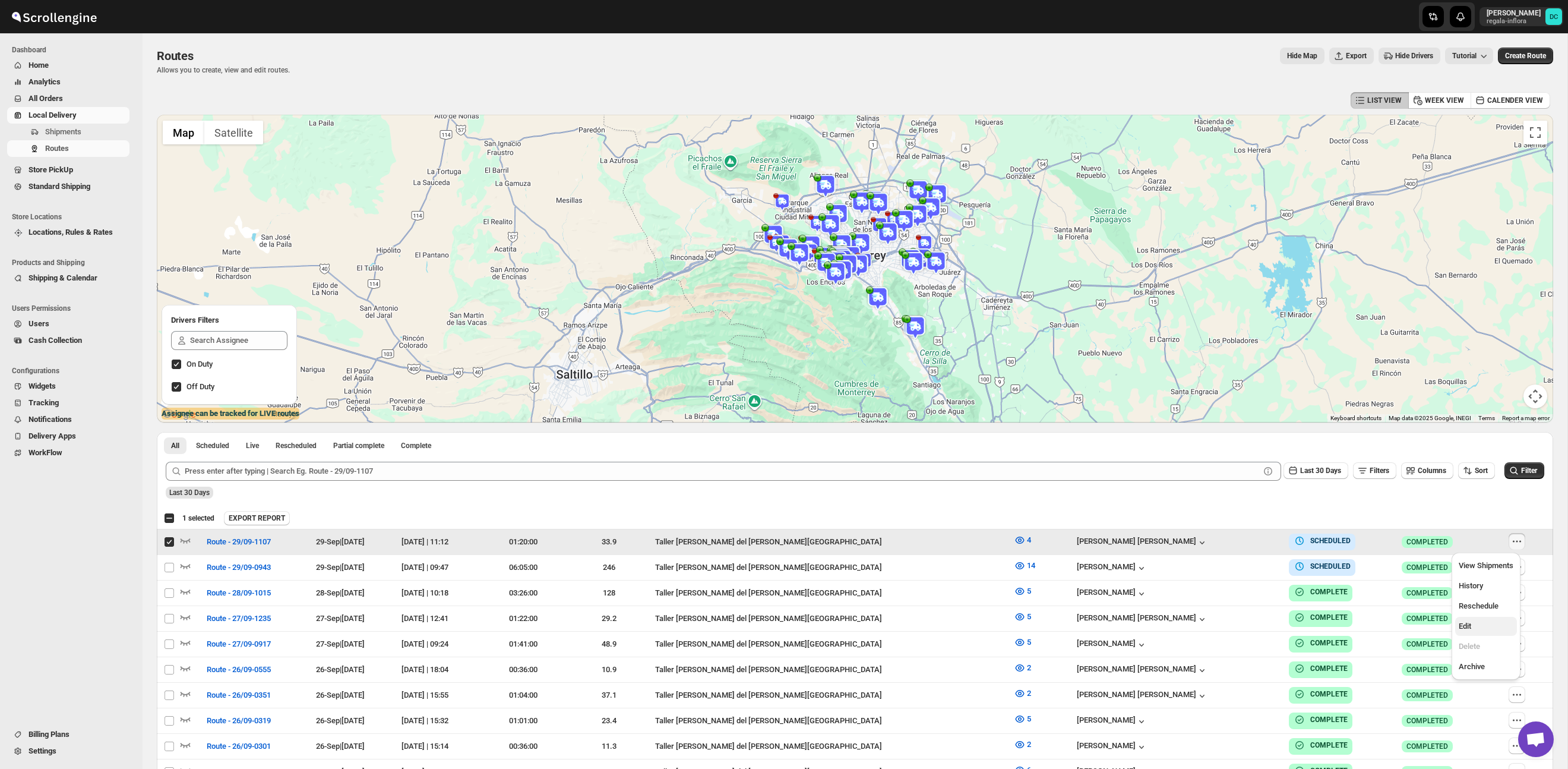
click at [1497, 622] on span "Edit" at bounding box center [1486, 626] width 55 height 12
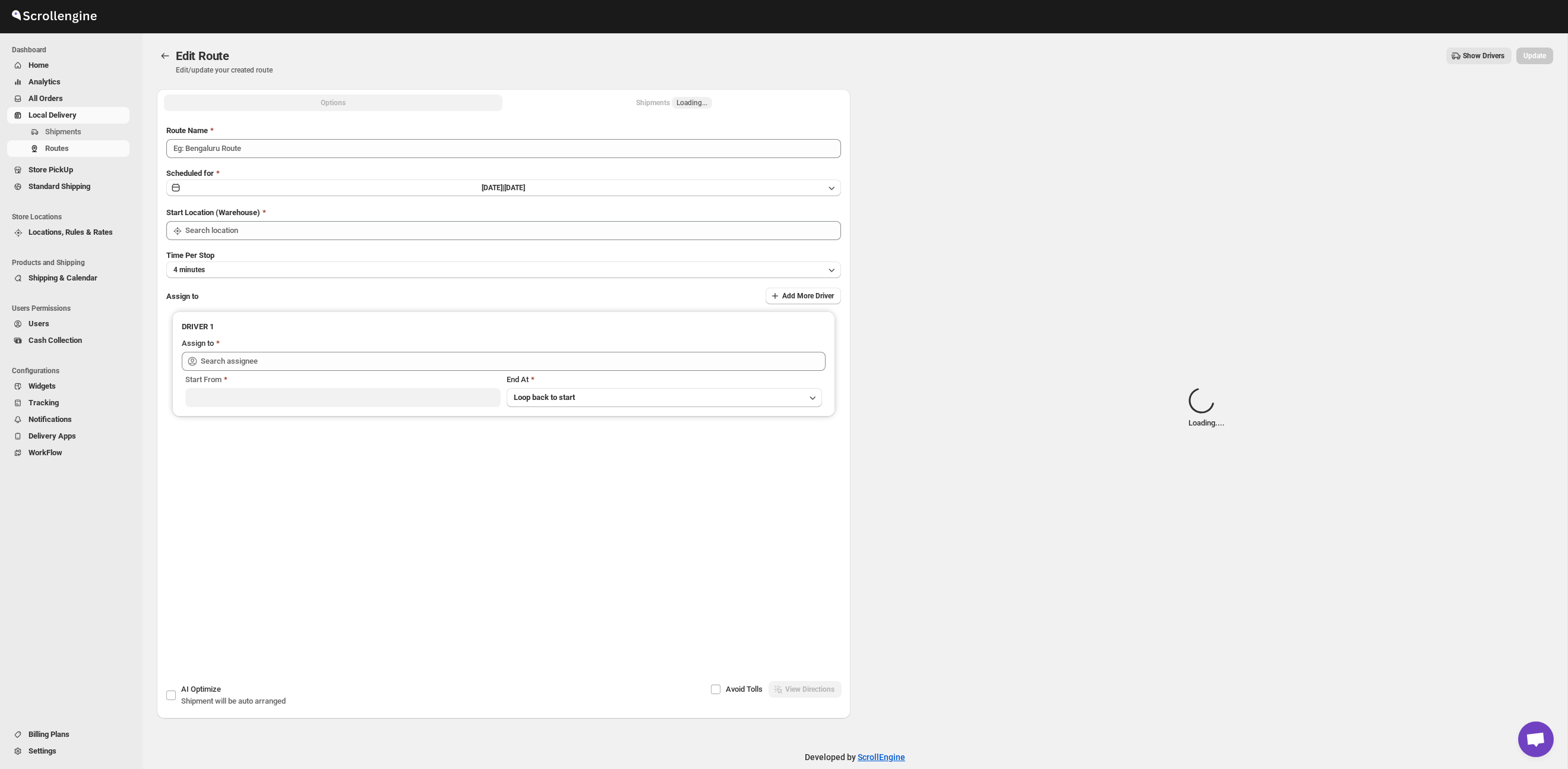
type input "Route - 29/09-1107"
type input "Taller [PERSON_NAME][GEOGRAPHIC_DATA]"
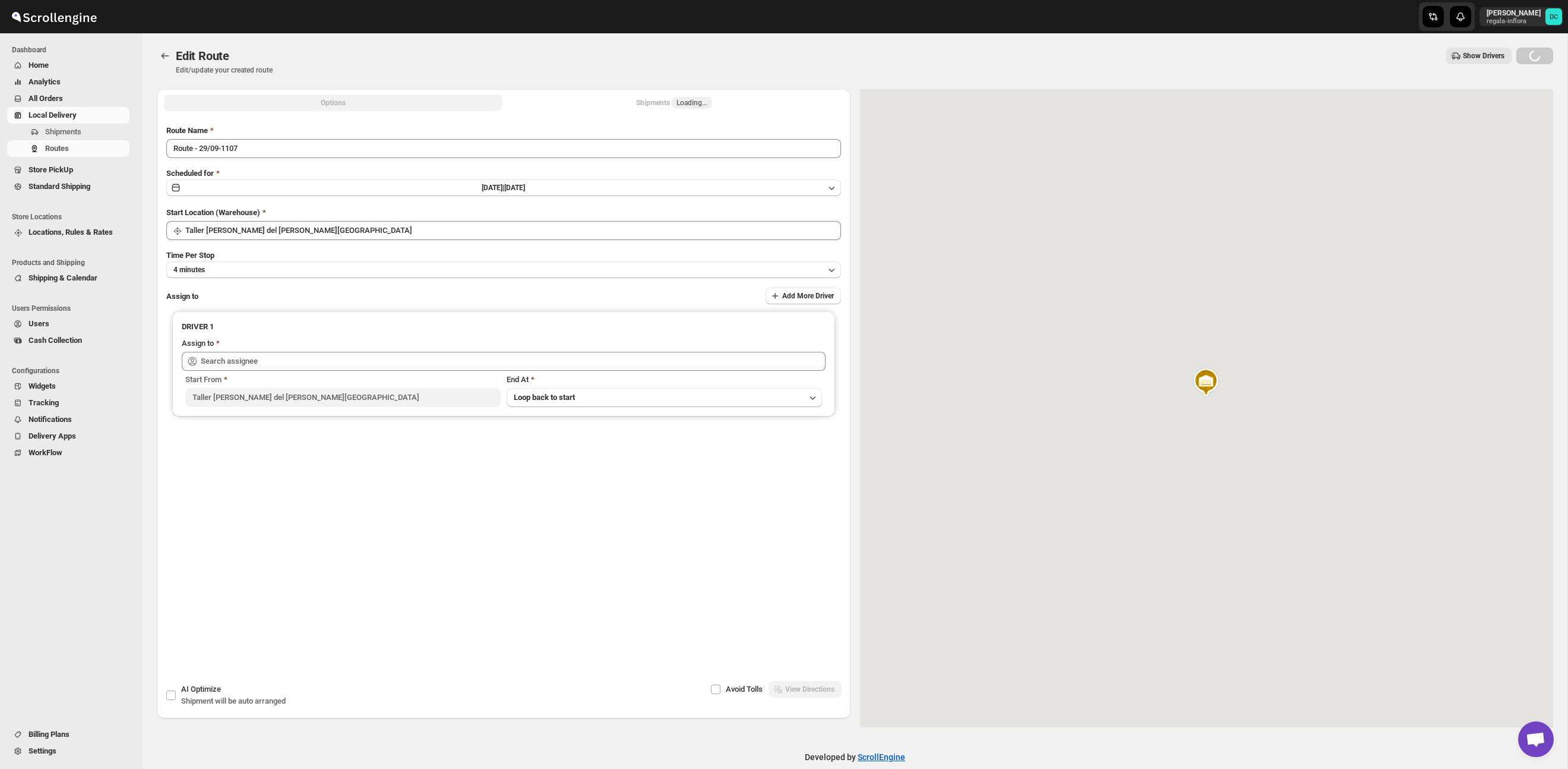
type input "[PERSON_NAME] ([EMAIL_ADDRESS][DOMAIN_NAME])"
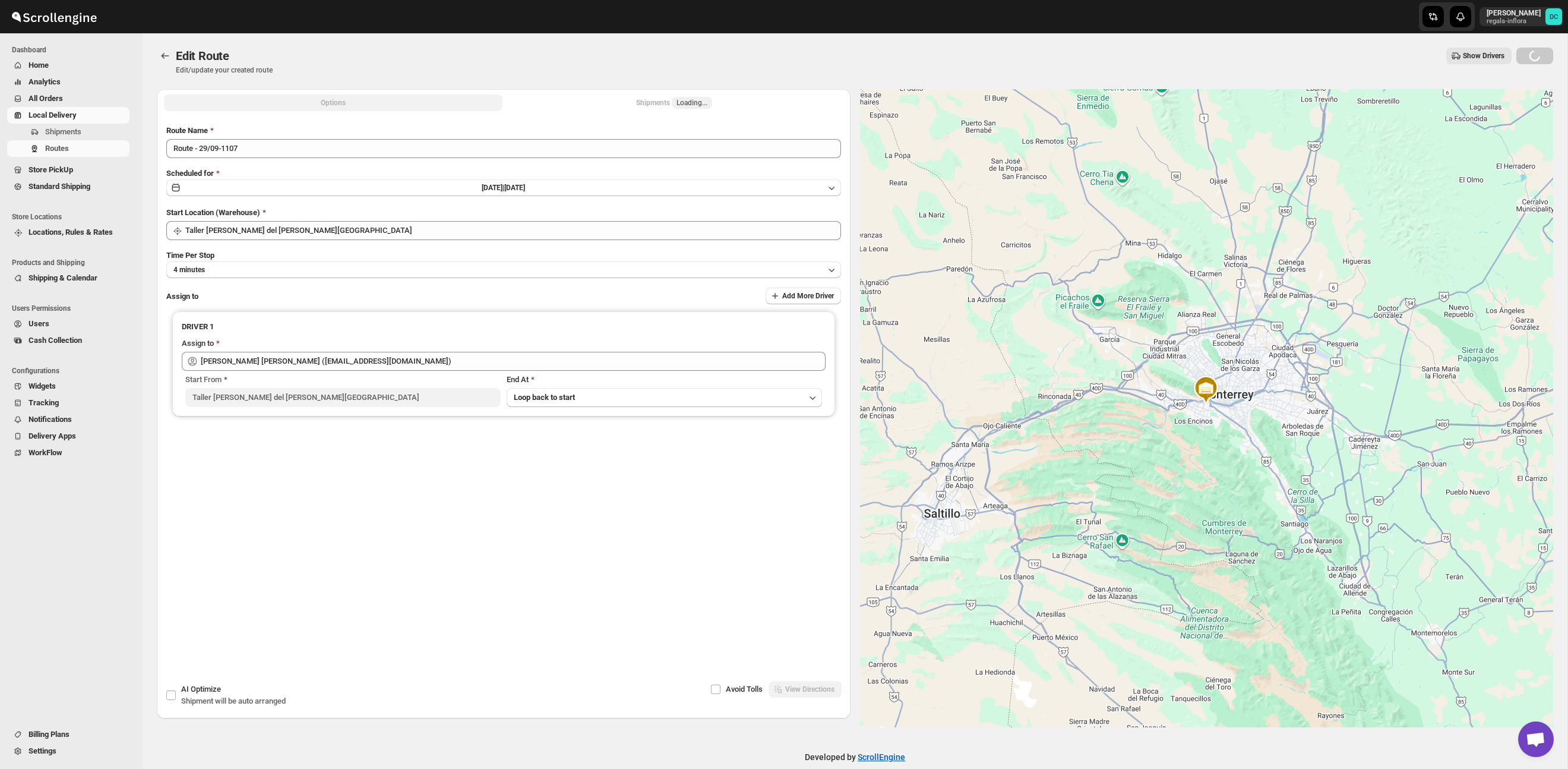
click at [670, 100] on div "Shipments Loading..." at bounding box center [674, 103] width 76 height 12
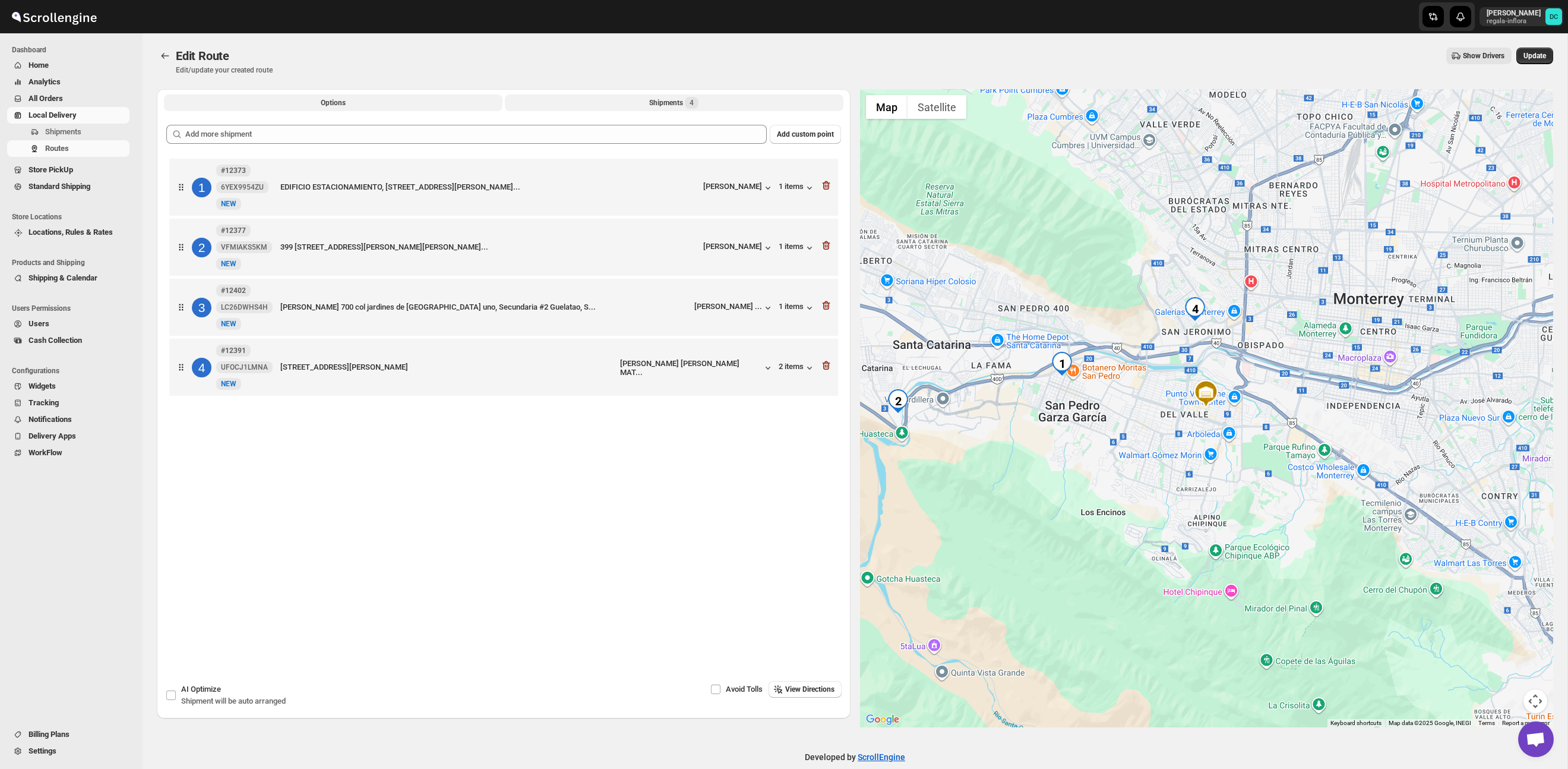
scroll to position [1, 0]
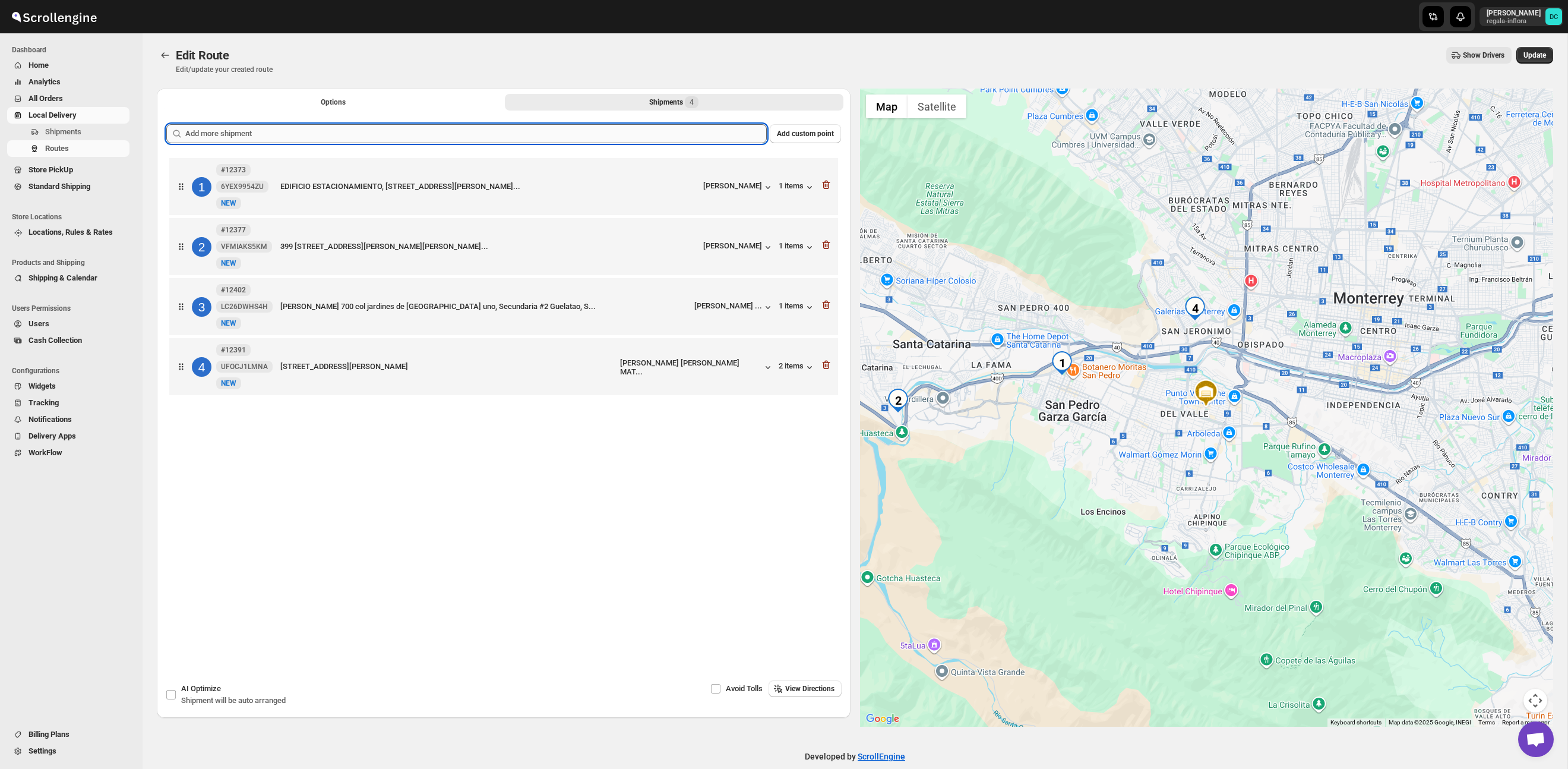
click at [595, 137] on input "text" at bounding box center [476, 134] width 581 height 19
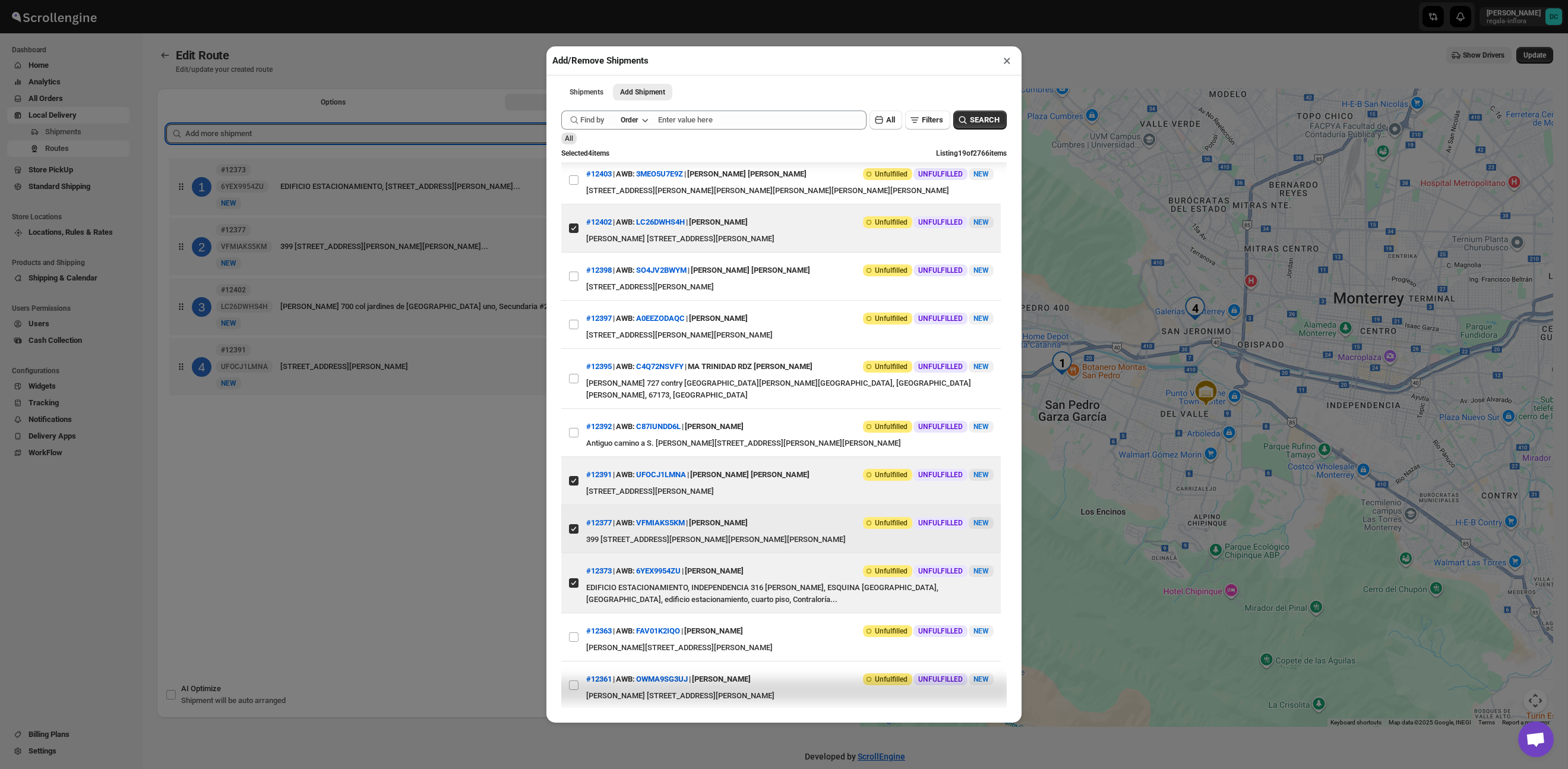
scroll to position [306, 0]
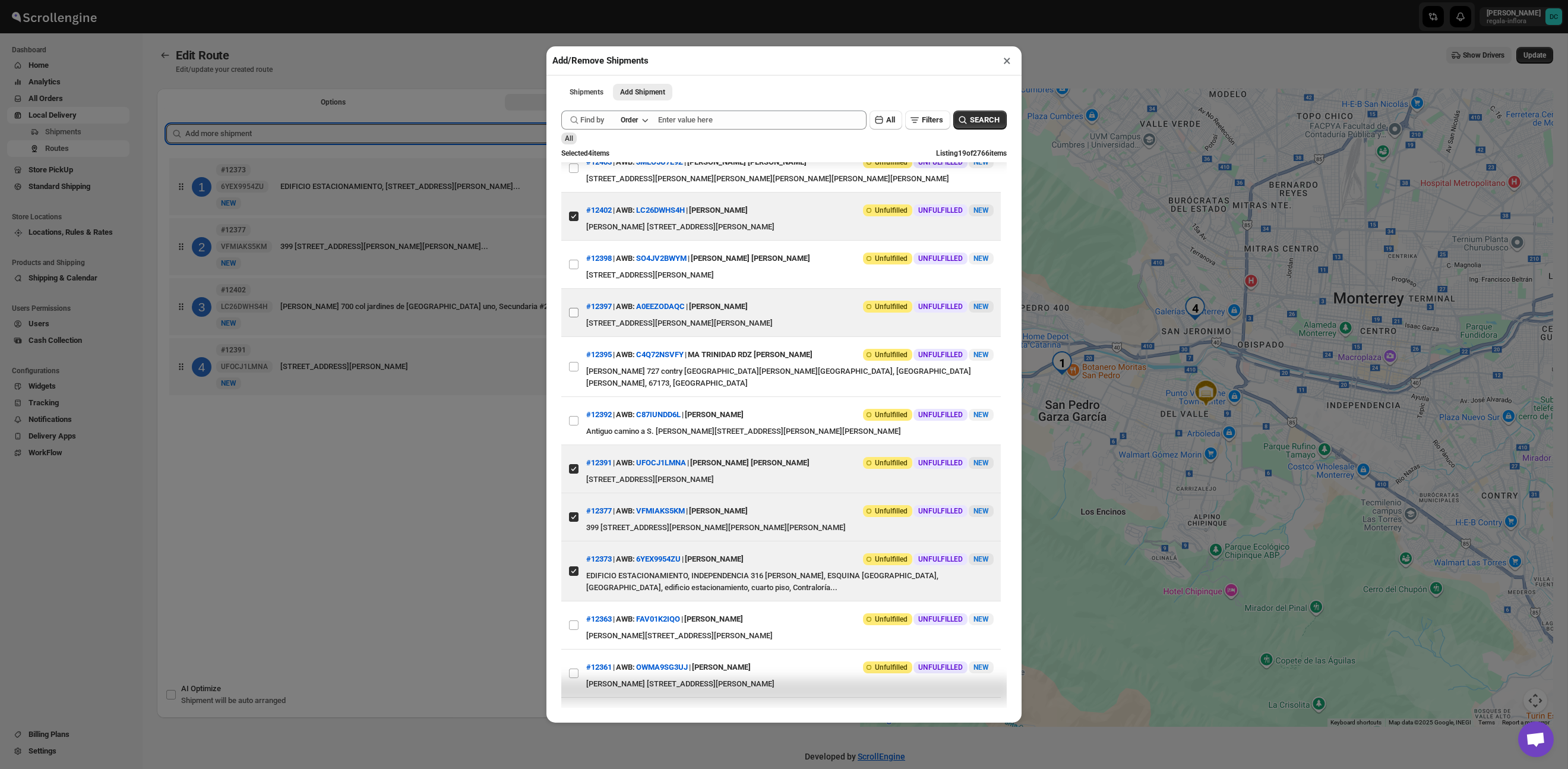
click at [574, 317] on input "View details for 68d9d65e02c94fc1c02bca2f" at bounding box center [573, 312] width 10 height 10
checkbox input "true"
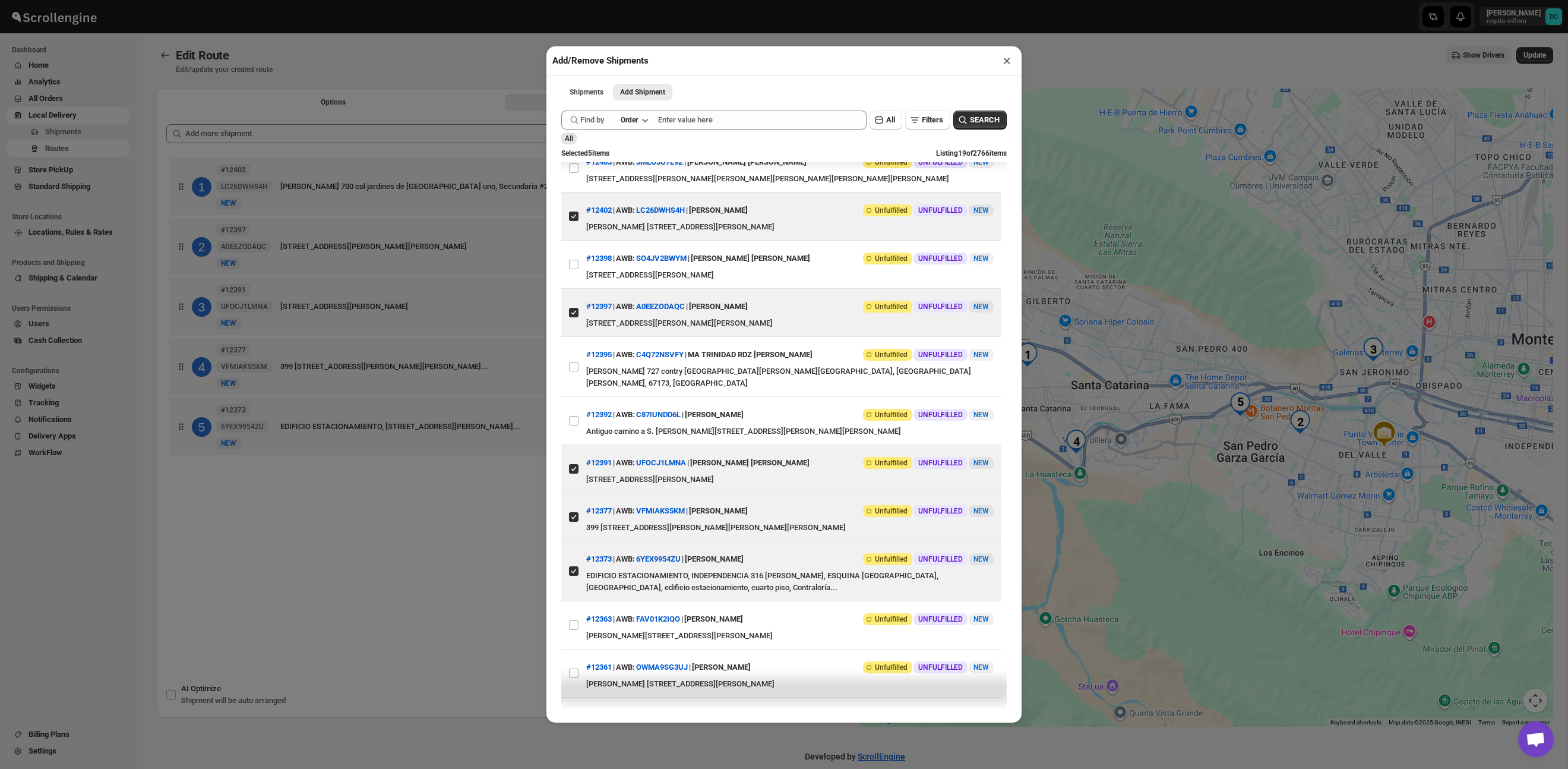
click at [449, 580] on div "Add/Remove Shipments × Shipments Add Shipment More views Shipments Add Shipment…" at bounding box center [784, 384] width 1568 height 769
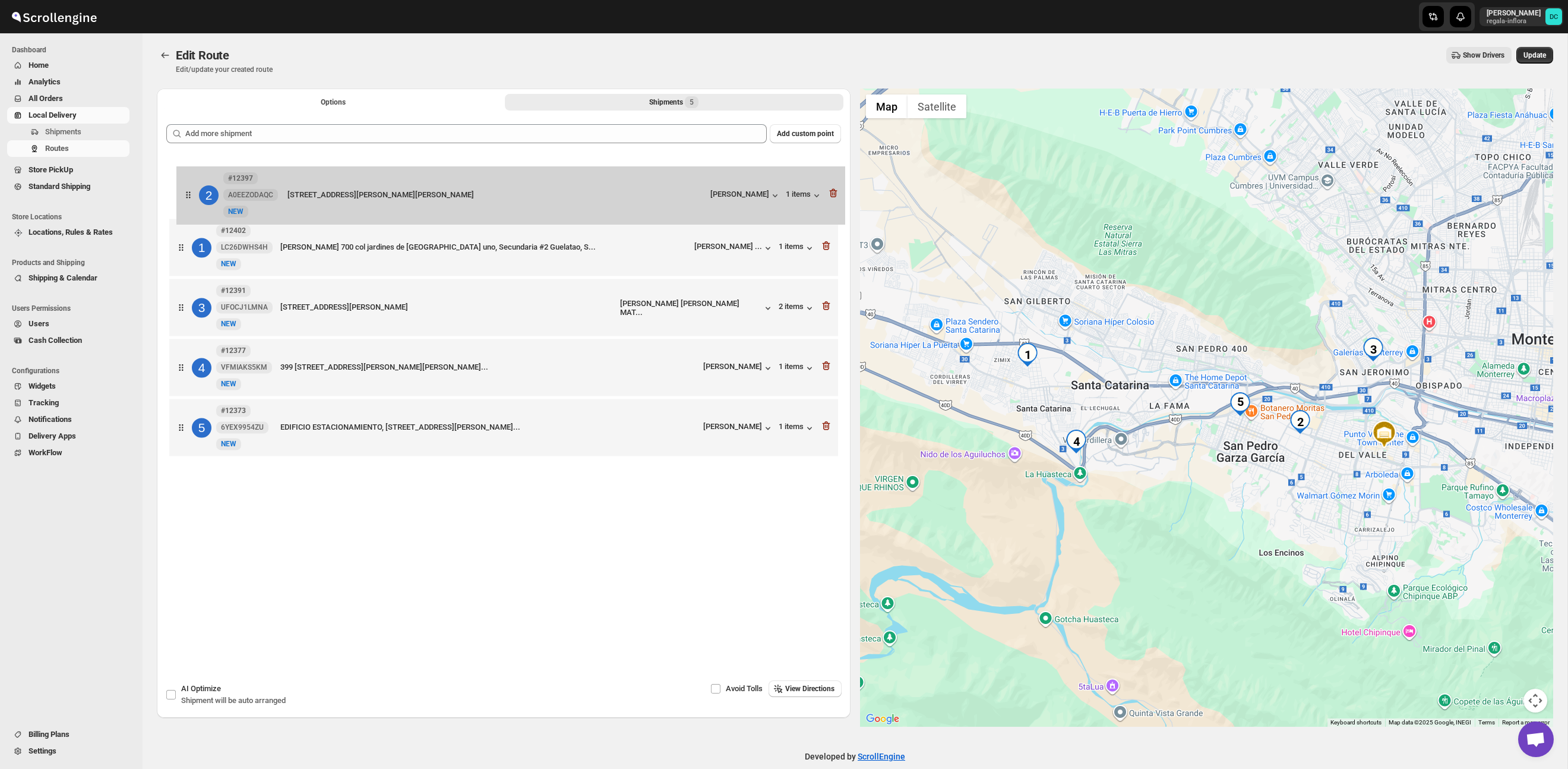
drag, startPoint x: 180, startPoint y: 247, endPoint x: 188, endPoint y: 189, distance: 58.5
click at [188, 189] on div "1 #12402 LC26DWHS4H New NEW Jose O Morales 700 col jardines de Santa Catarina u…" at bounding box center [503, 308] width 674 height 306
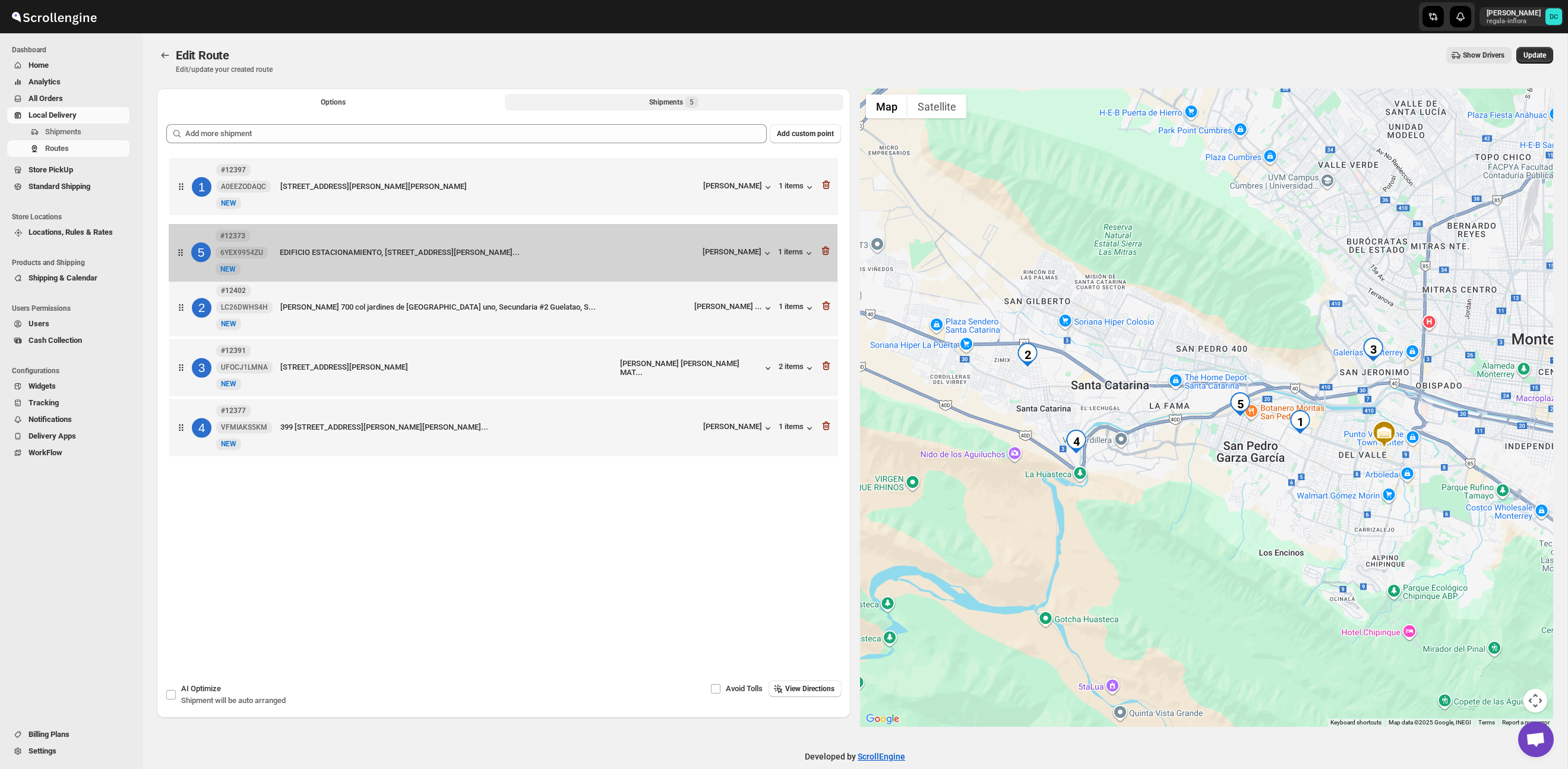
drag, startPoint x: 187, startPoint y: 428, endPoint x: 187, endPoint y: 244, distance: 184.0
click at [188, 244] on div "1 #12397 A0EEZODAQC New NEW Centaya 150, San Pedro Garza García, Nuevo León, 66…" at bounding box center [503, 308] width 674 height 306
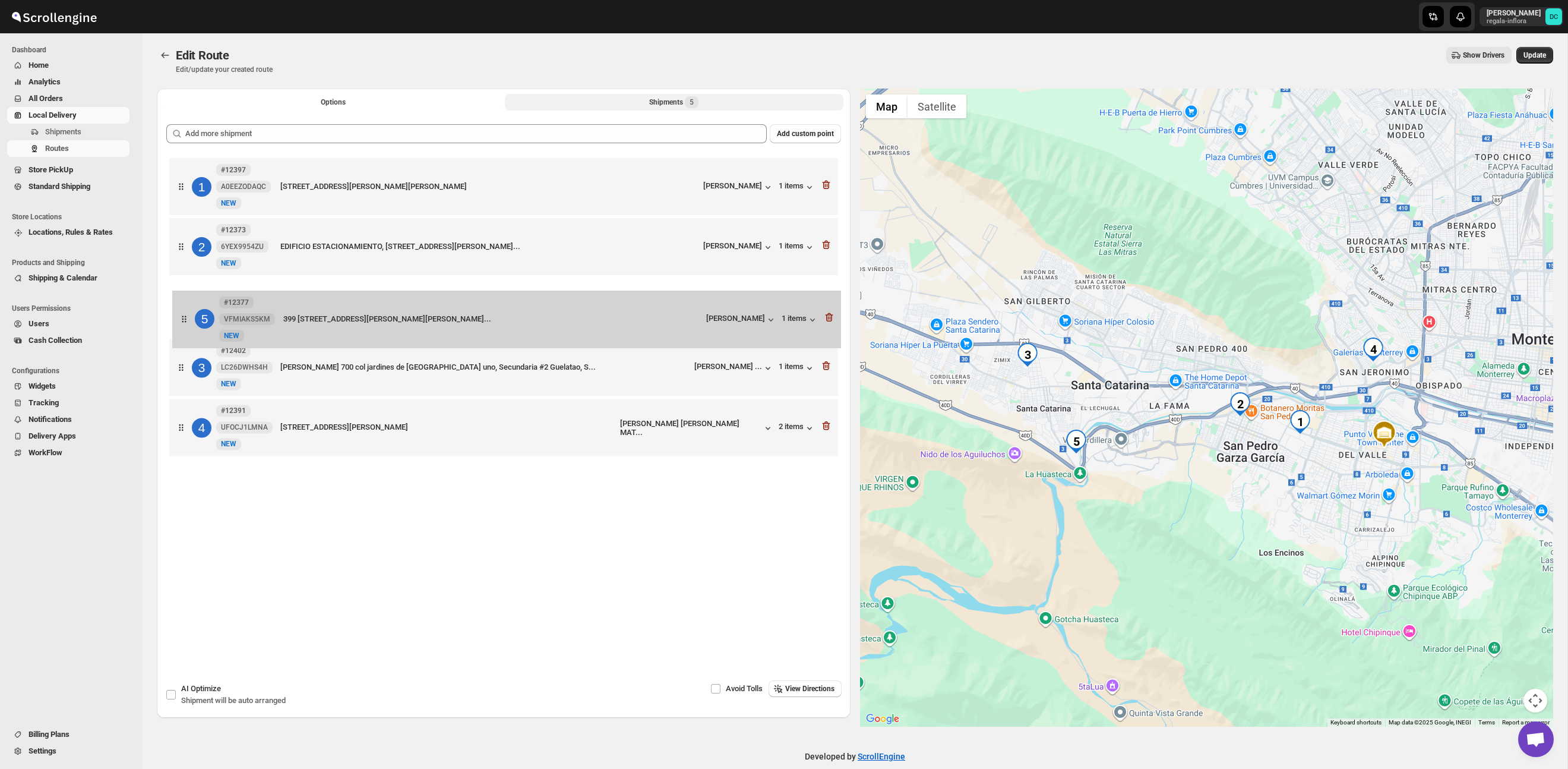
drag, startPoint x: 177, startPoint y: 444, endPoint x: 181, endPoint y: 325, distance: 119.1
click at [181, 325] on div "1 #12397 A0EEZODAQC New NEW Centaya 150, San Pedro Garza García, Nuevo León, 66…" at bounding box center [503, 308] width 674 height 306
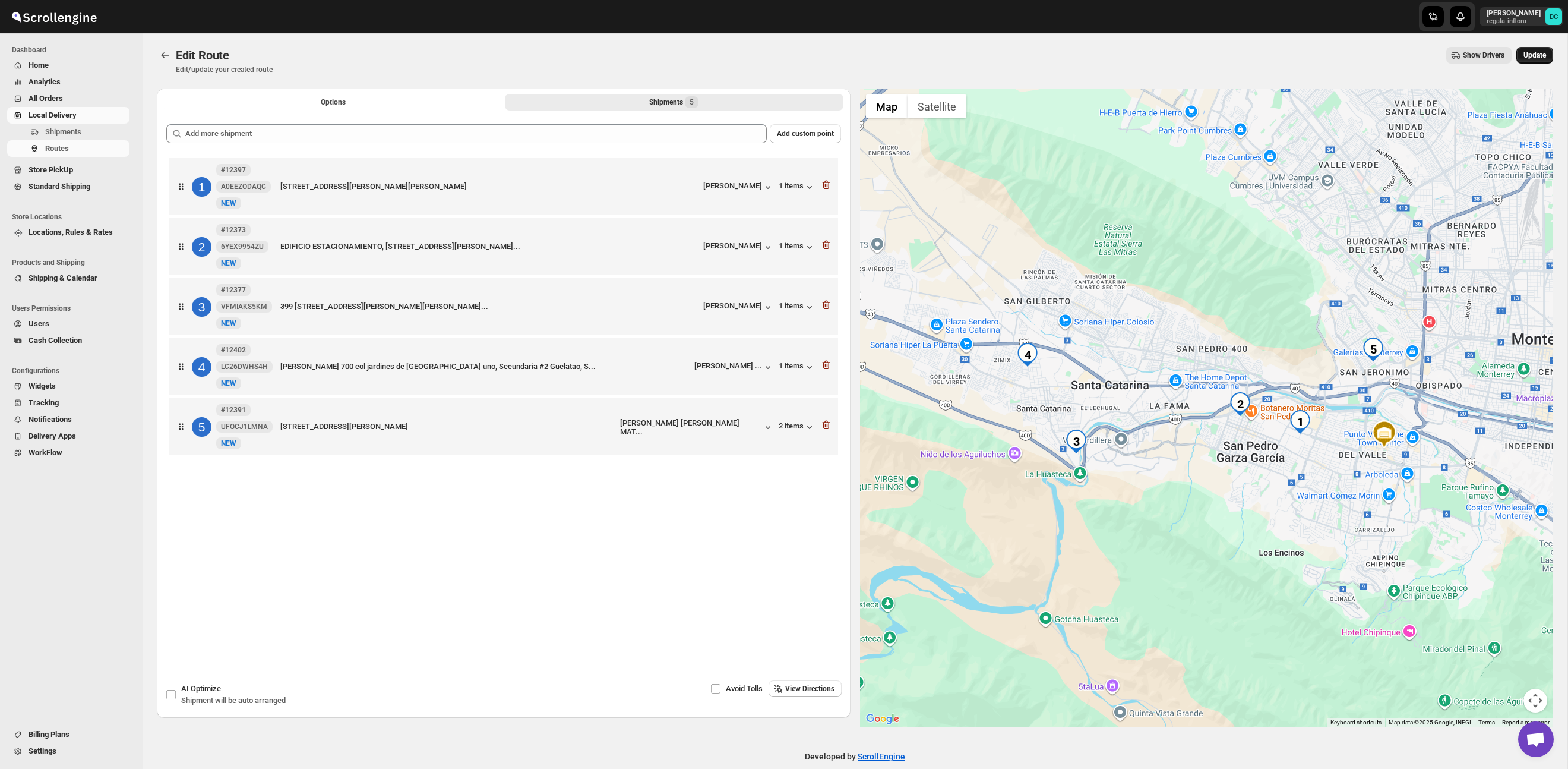
click at [1537, 54] on span "Update" at bounding box center [1535, 55] width 23 height 10
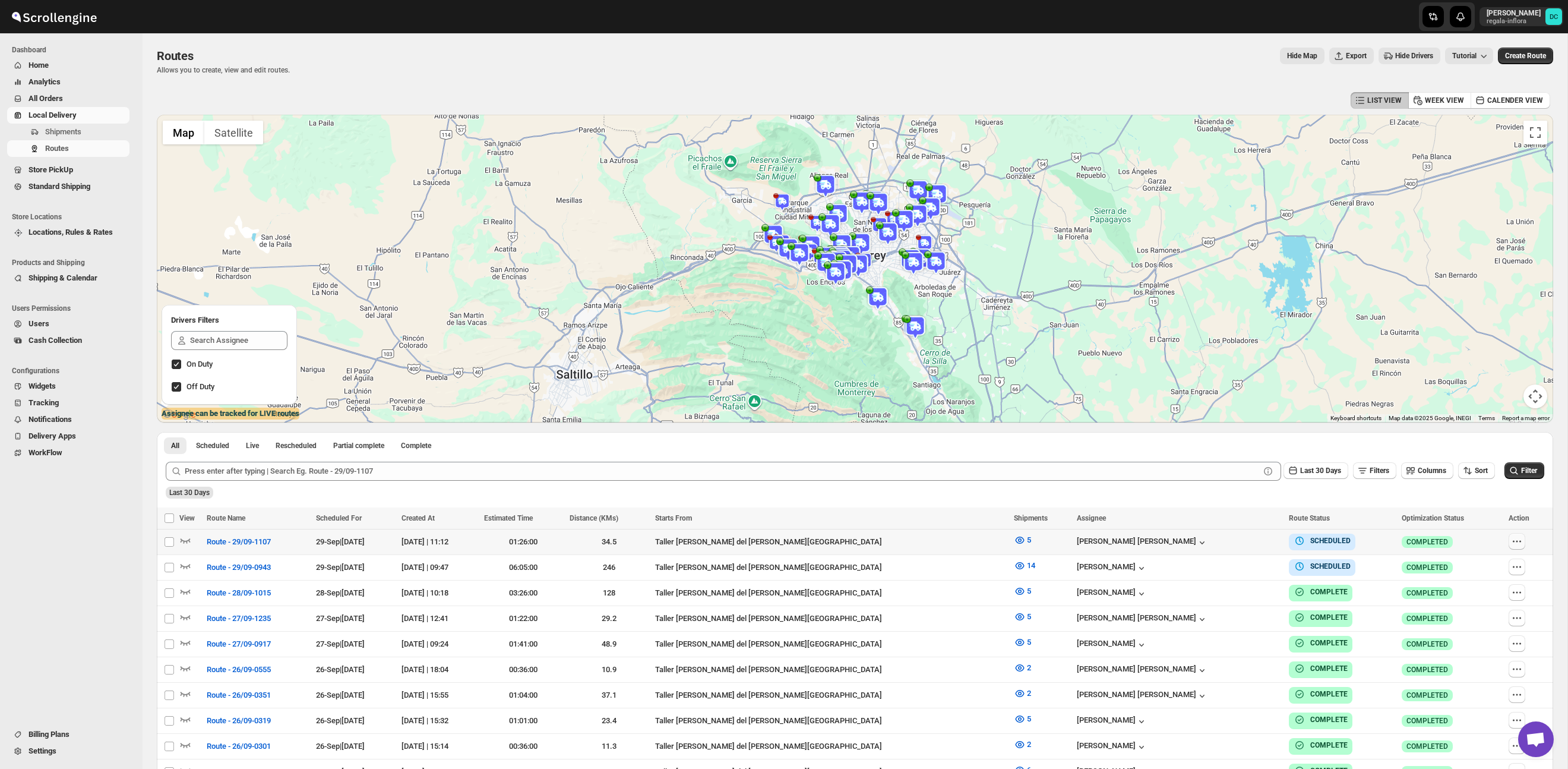
click at [1516, 543] on icon "button" at bounding box center [1517, 541] width 12 height 12
checkbox input "true"
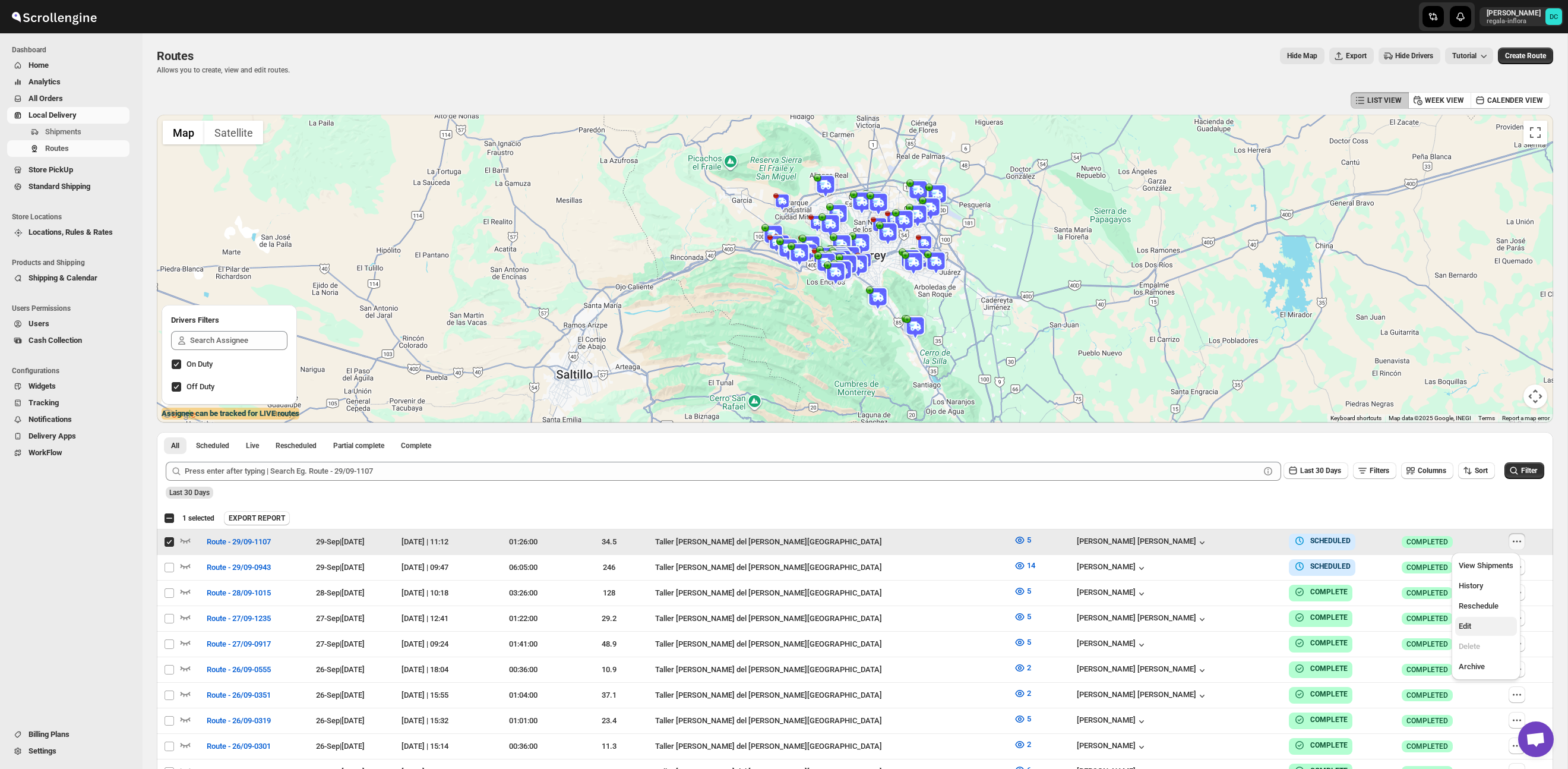
click at [1473, 624] on span "Edit" at bounding box center [1486, 626] width 55 height 12
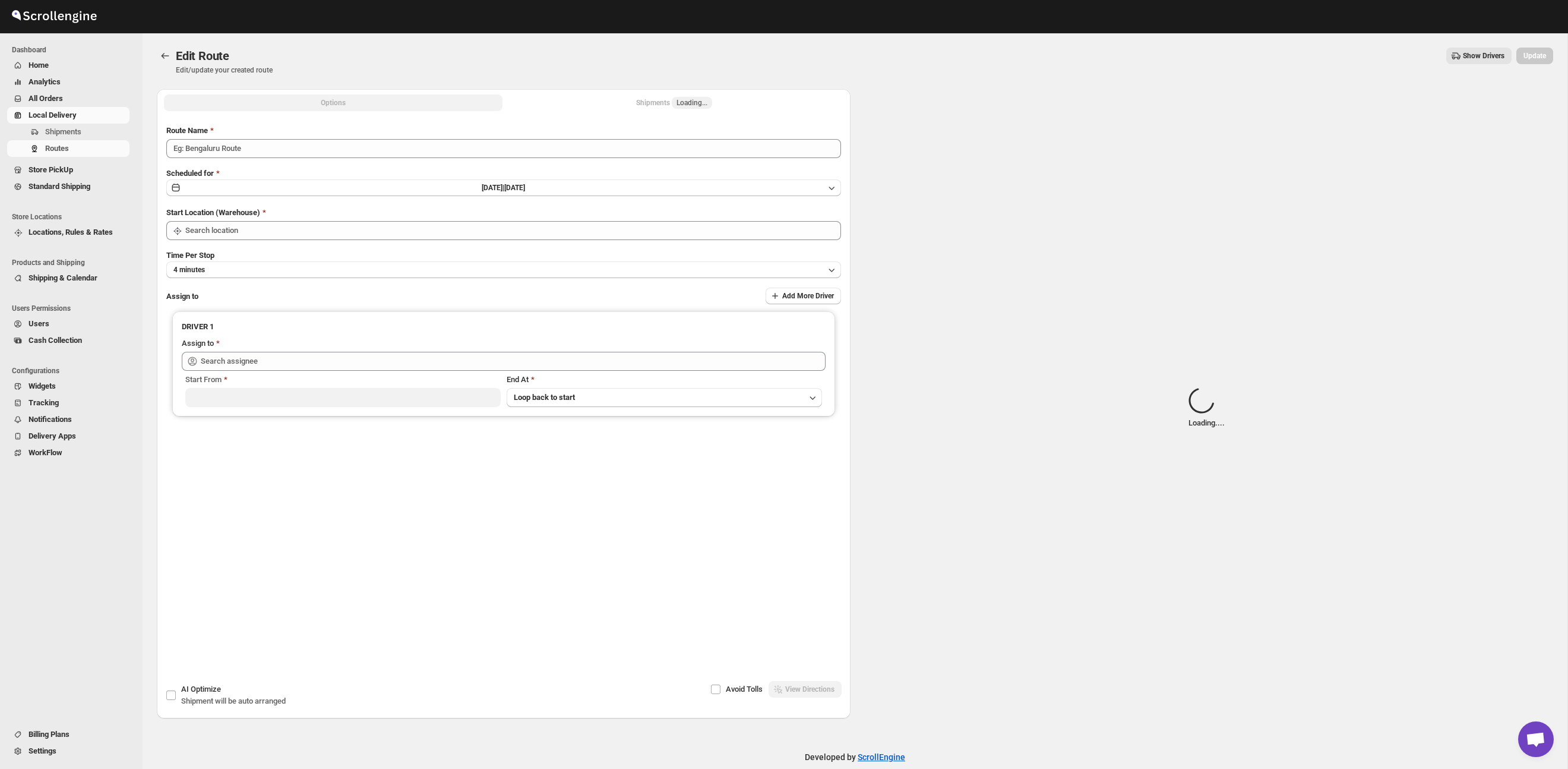
type input "Route - 29/09-1107"
type input "Taller [PERSON_NAME] del [PERSON_NAME][GEOGRAPHIC_DATA]"
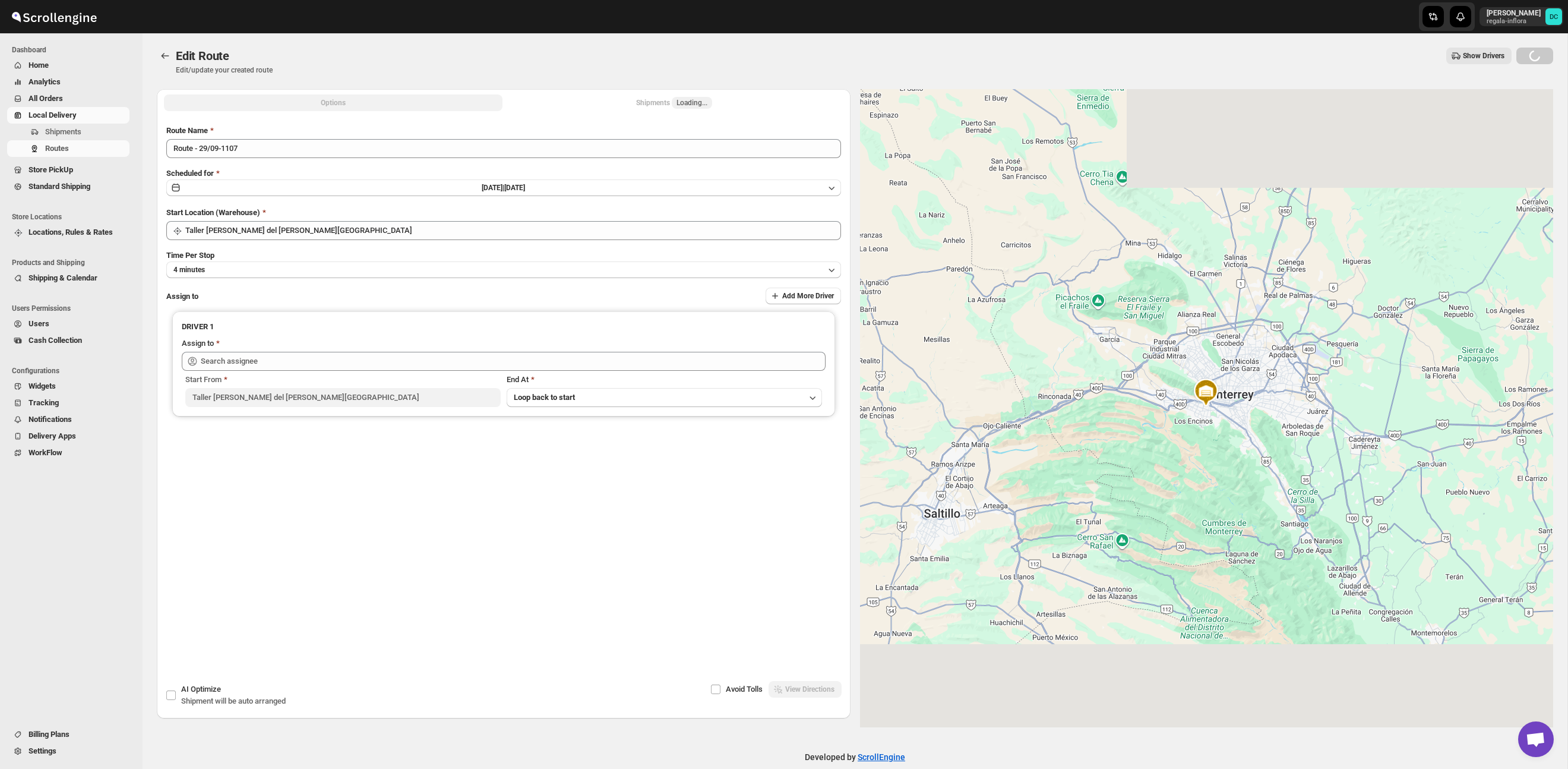
type input "[PERSON_NAME] [PERSON_NAME] ([EMAIL_ADDRESS][DOMAIN_NAME])"
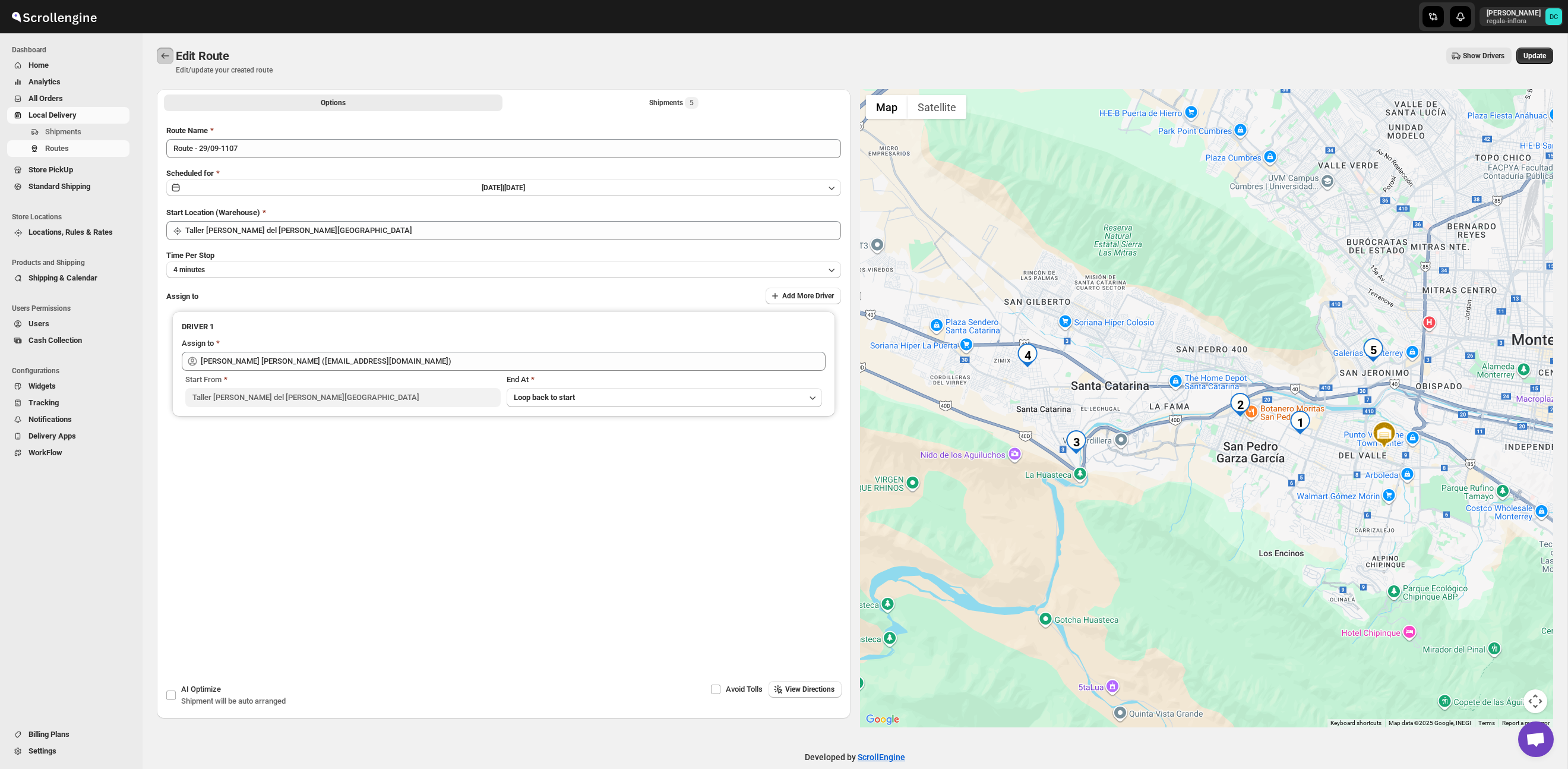
click at [158, 60] on button "Routes" at bounding box center [165, 55] width 17 height 17
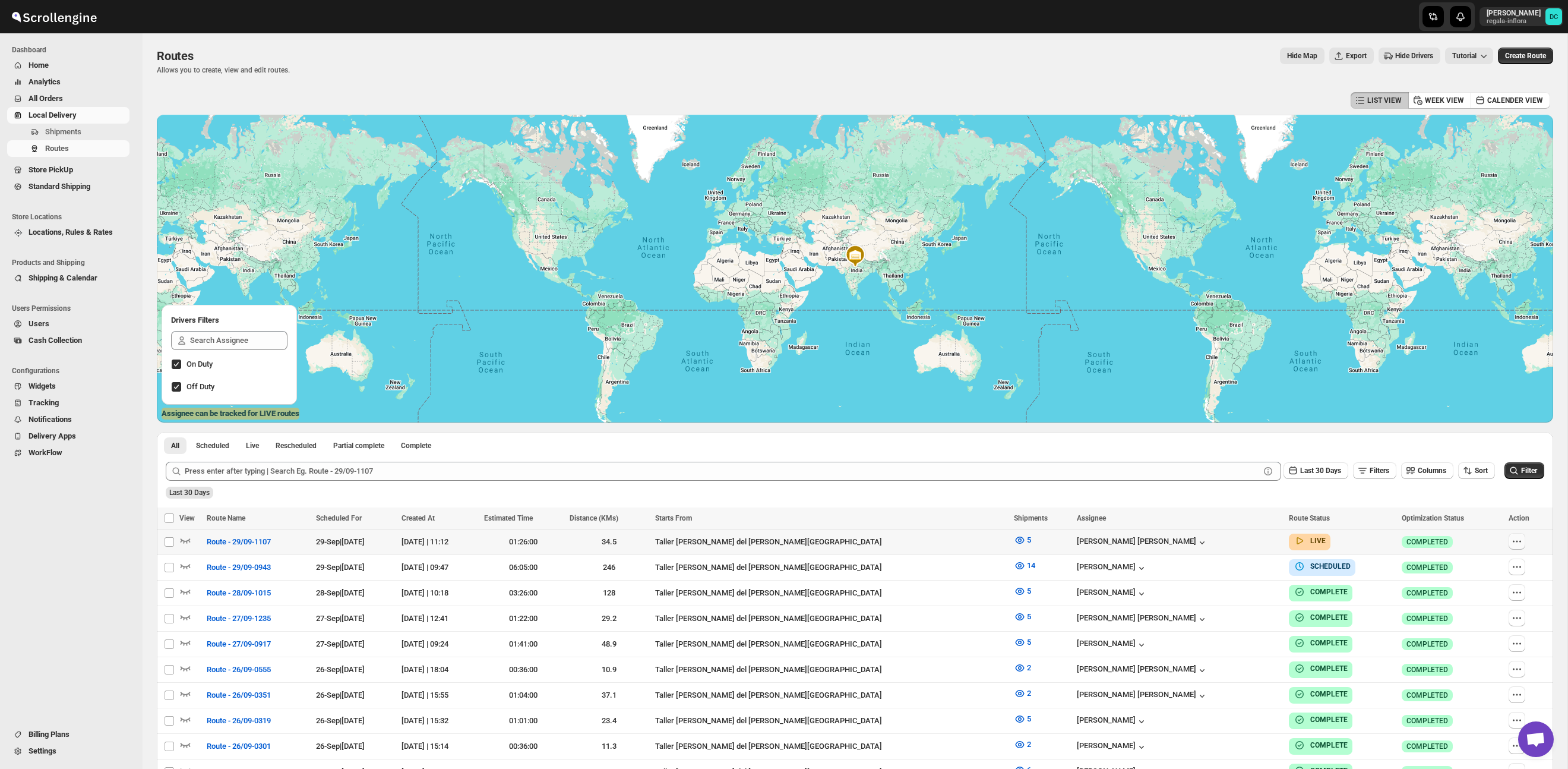
click at [1516, 542] on icon "button" at bounding box center [1517, 541] width 12 height 12
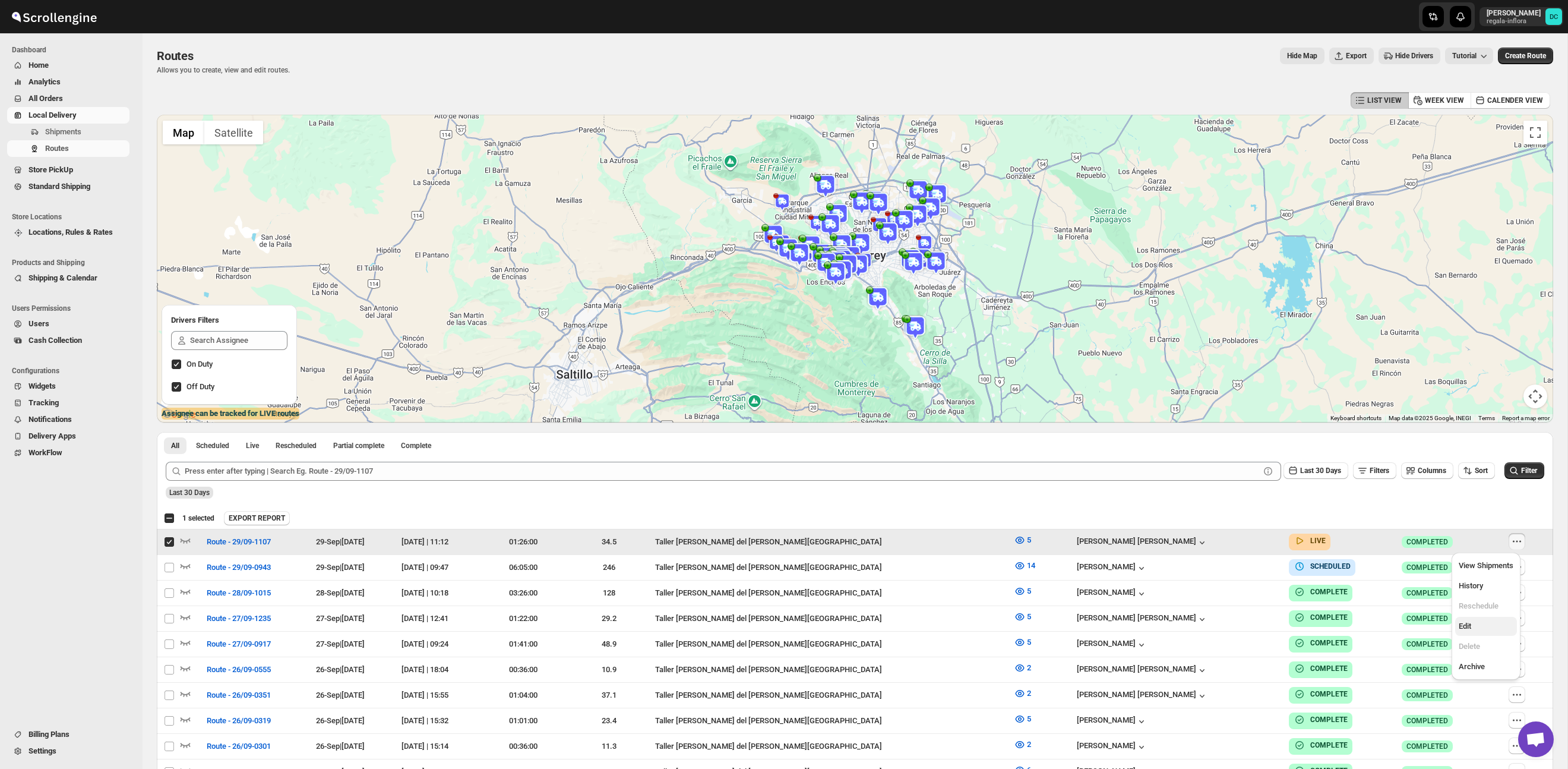
click at [1485, 626] on span "Edit" at bounding box center [1486, 626] width 55 height 12
checkbox input "false"
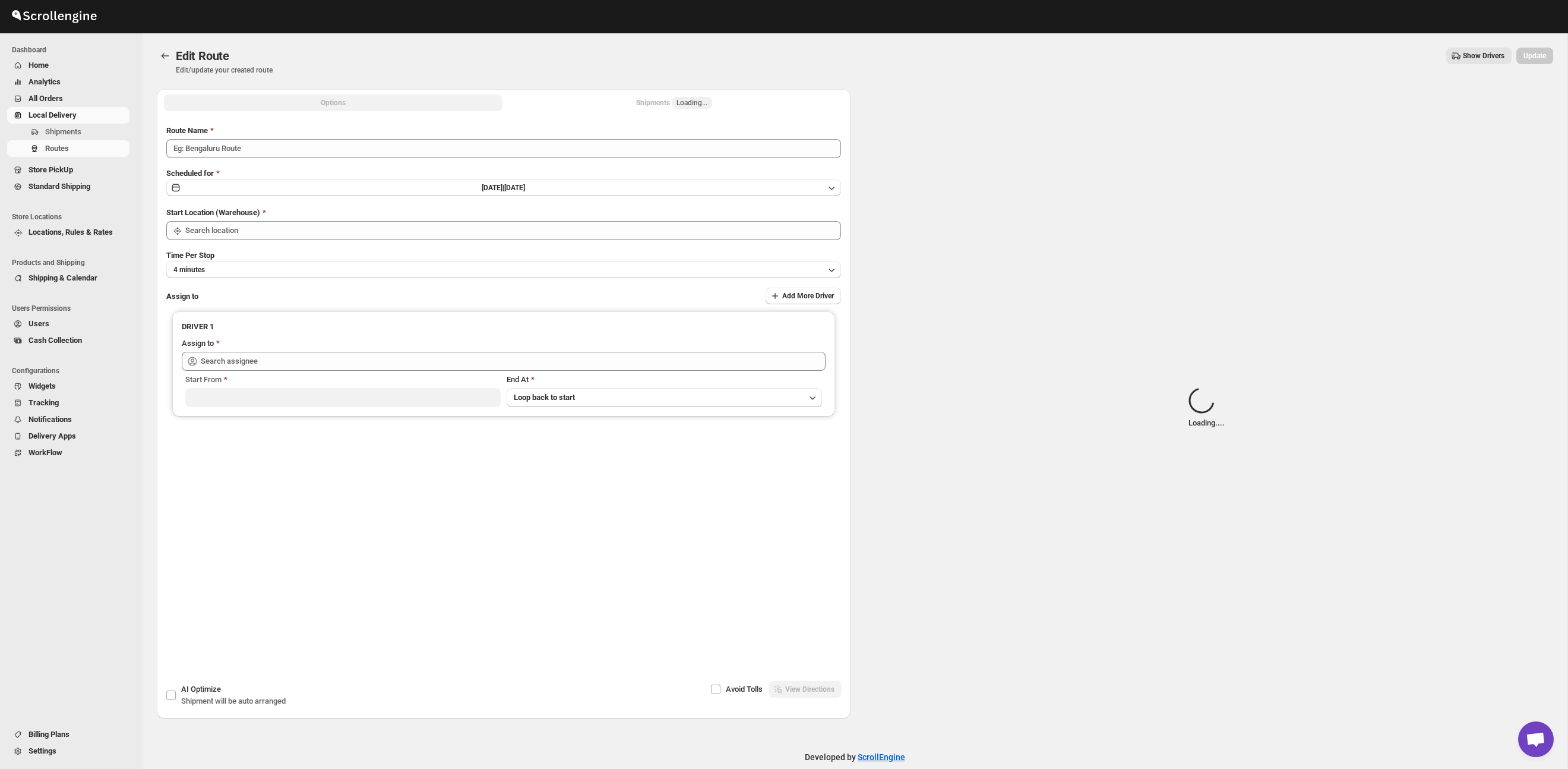
type input "Route - 29/09-1107"
type input "Taller [PERSON_NAME] del [PERSON_NAME][GEOGRAPHIC_DATA]"
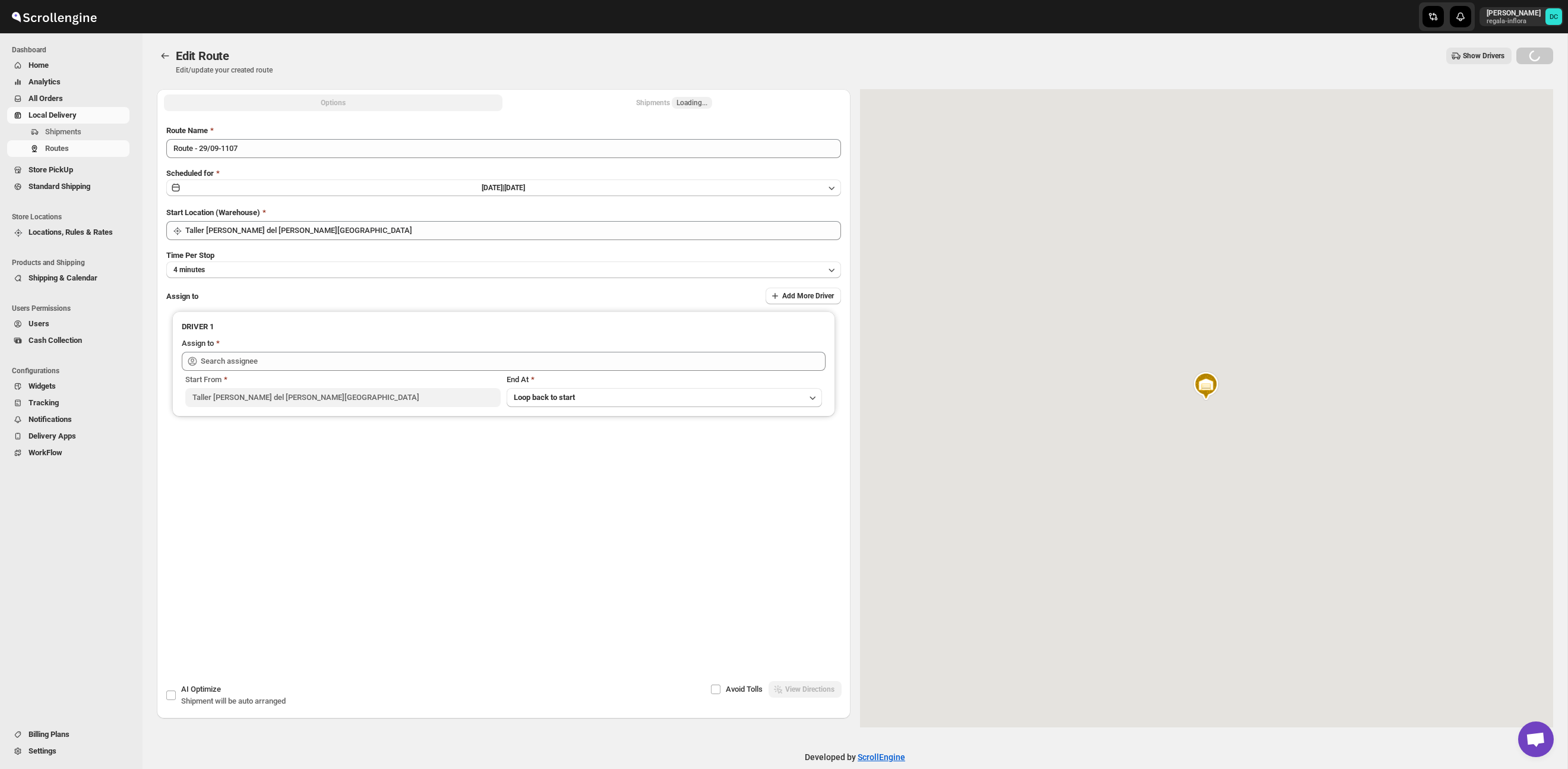
type input "[PERSON_NAME] [PERSON_NAME] ([EMAIL_ADDRESS][DOMAIN_NAME])"
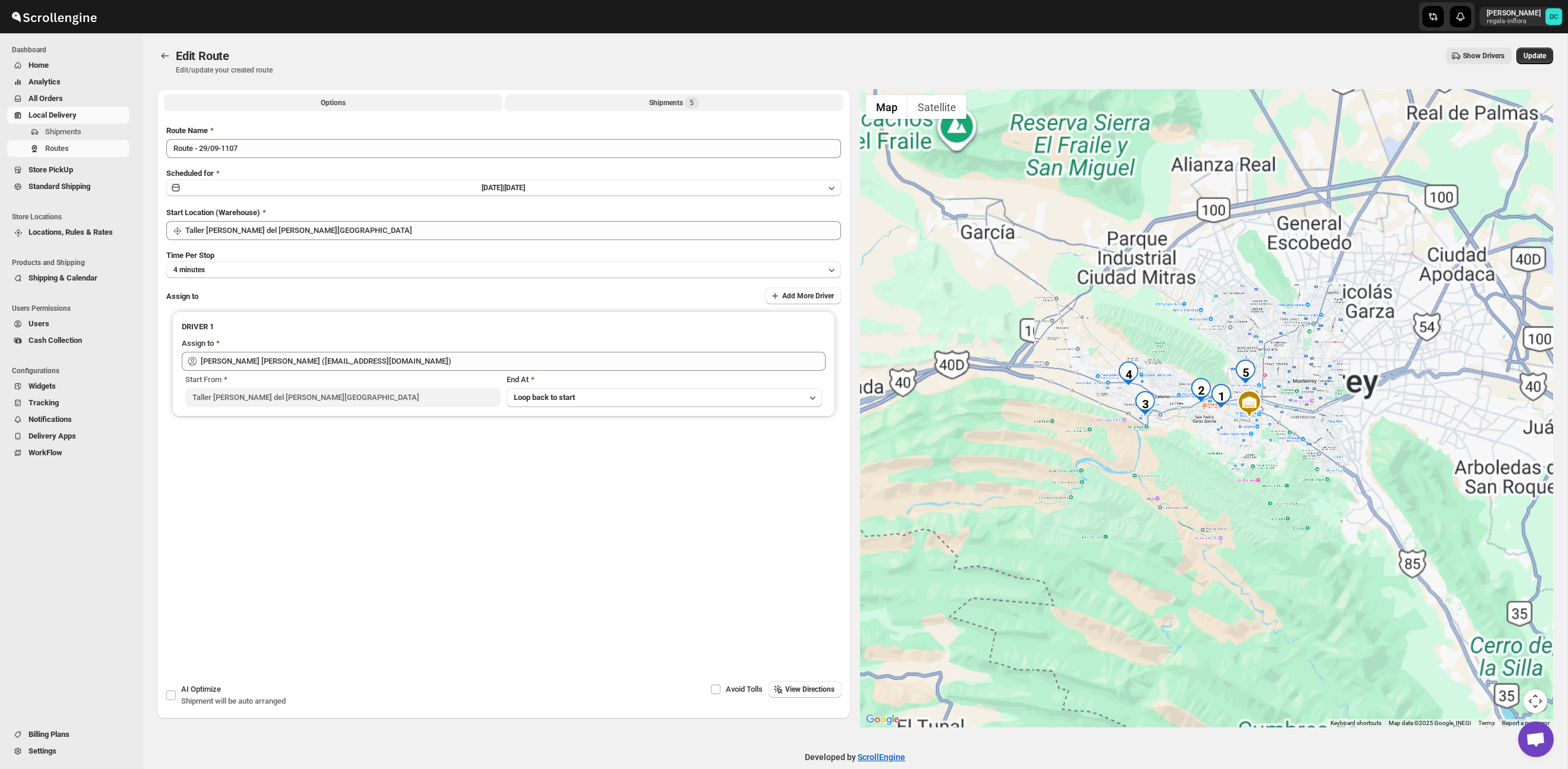
click at [705, 106] on button "Shipments 5" at bounding box center [674, 103] width 339 height 17
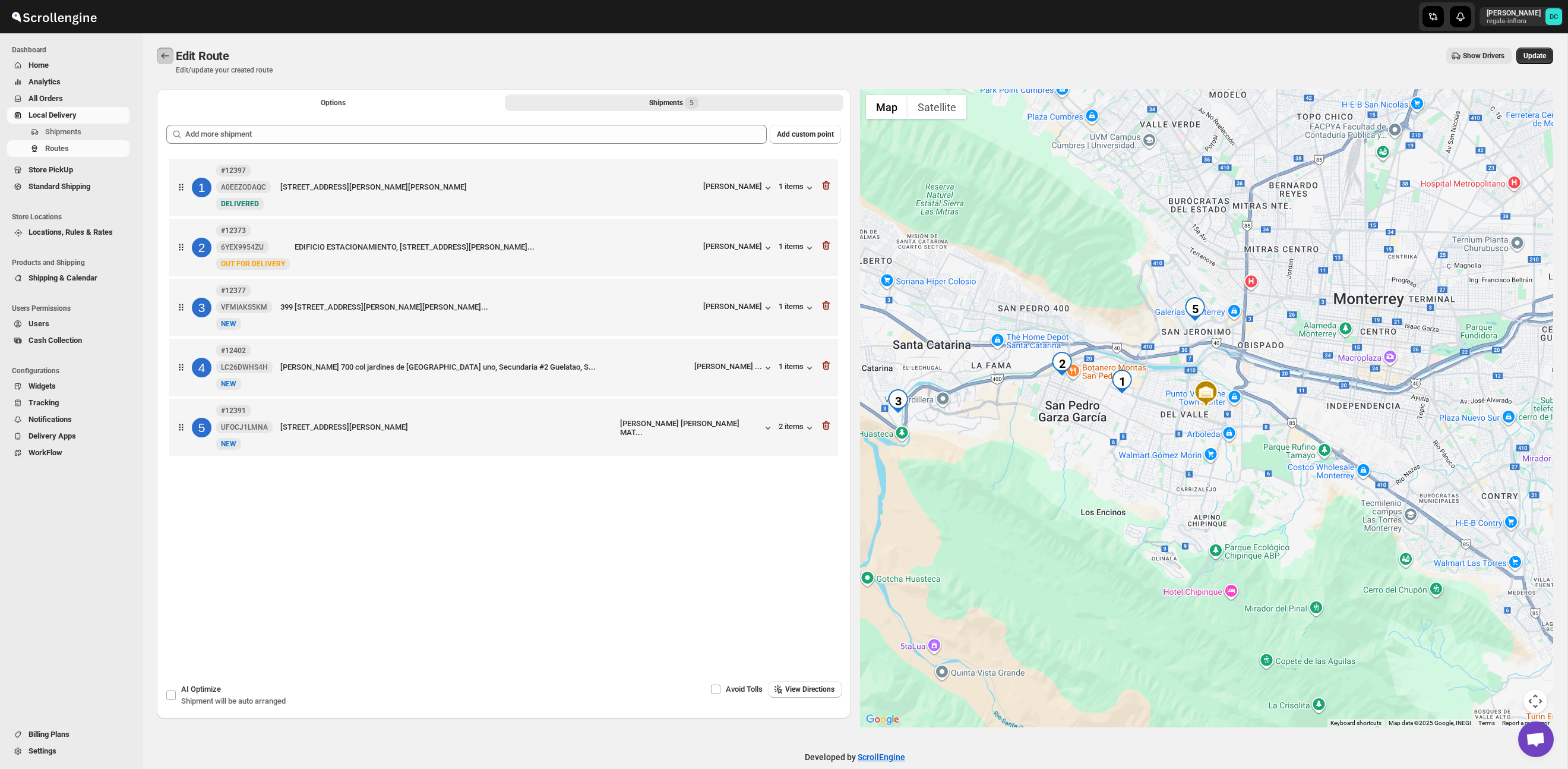
click at [170, 56] on icon "Routes" at bounding box center [165, 56] width 12 height 12
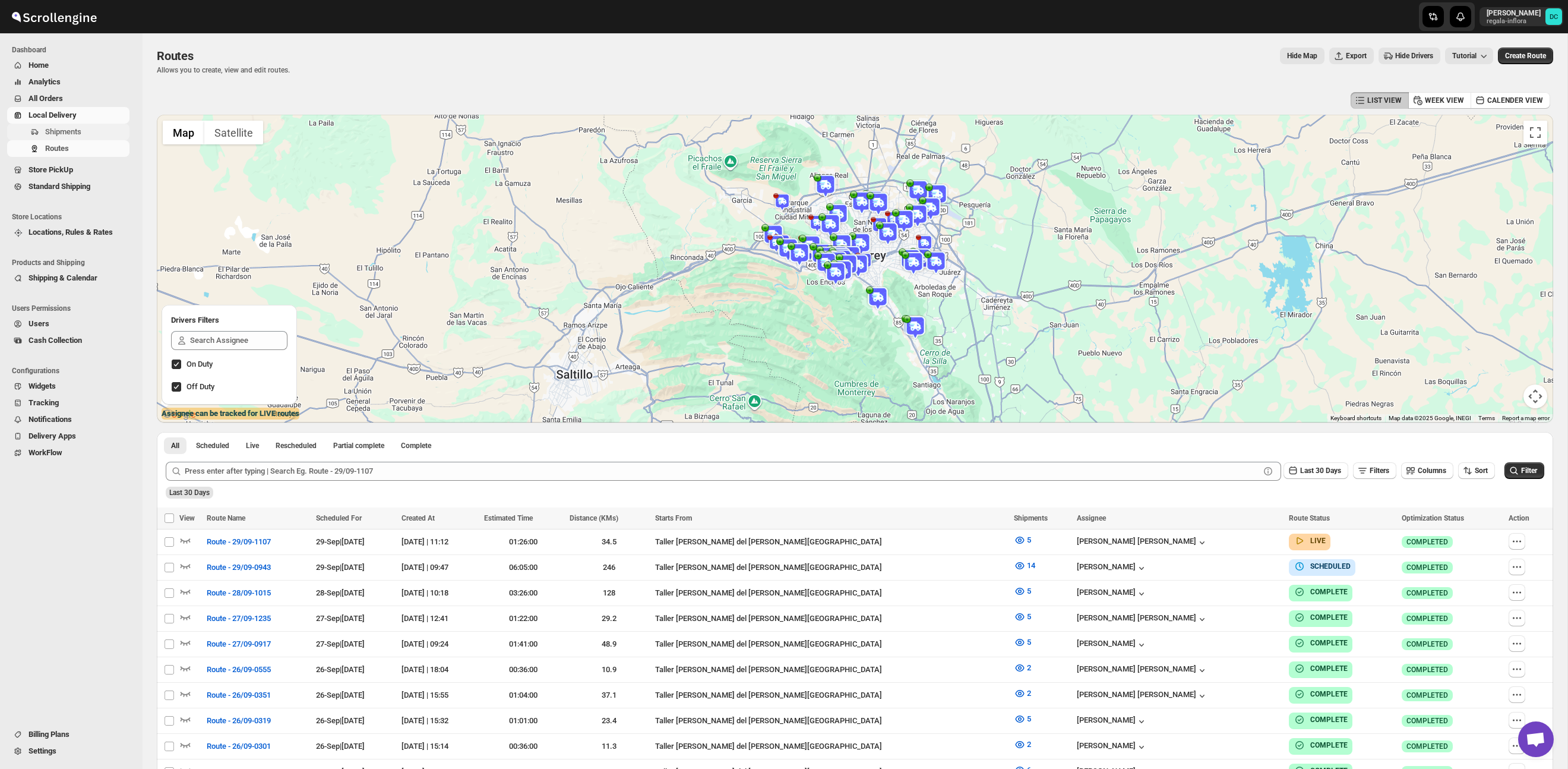
click at [94, 128] on span "Shipments" at bounding box center [86, 132] width 82 height 12
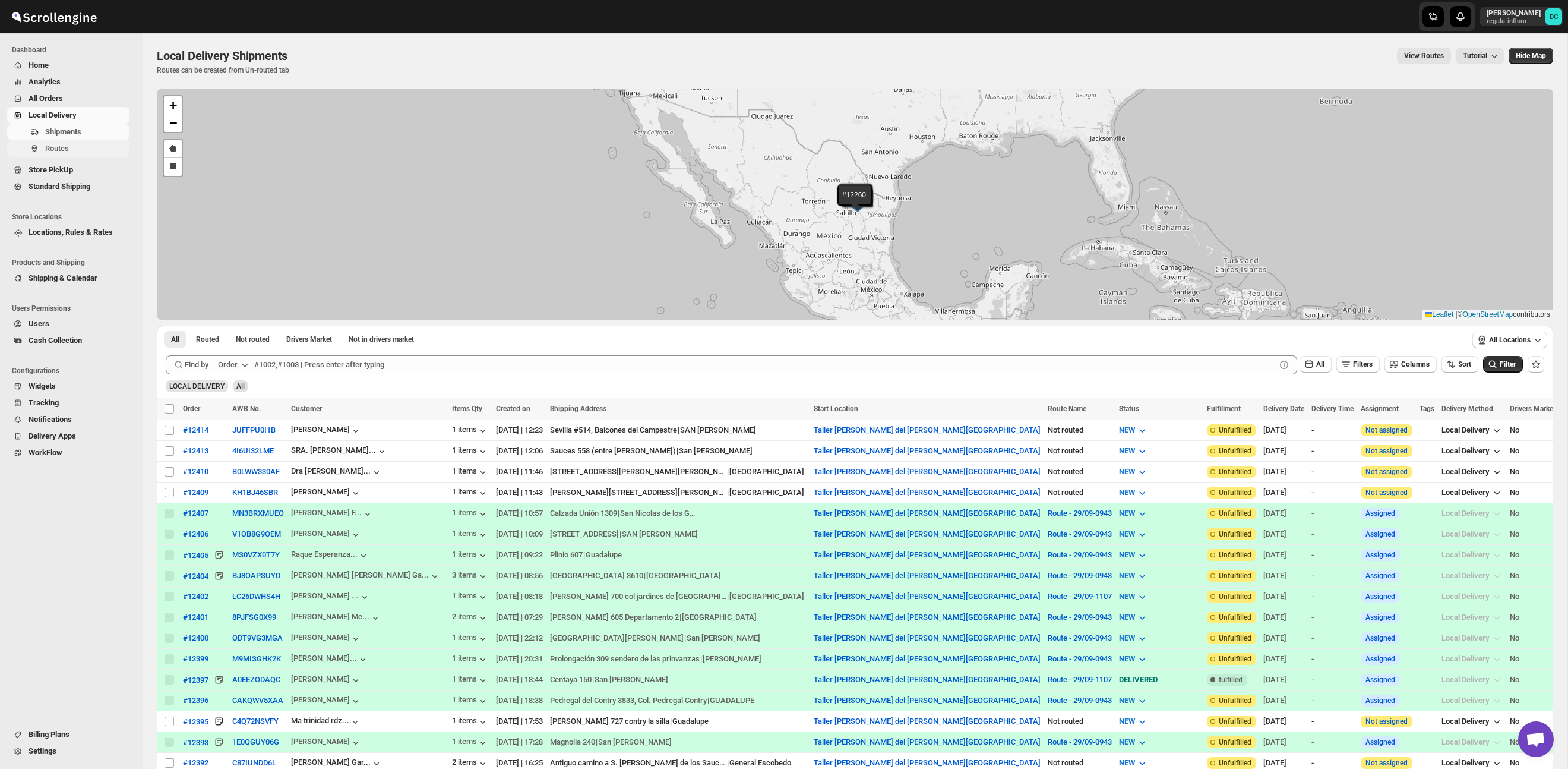
click at [66, 145] on span "Routes" at bounding box center [57, 148] width 24 height 9
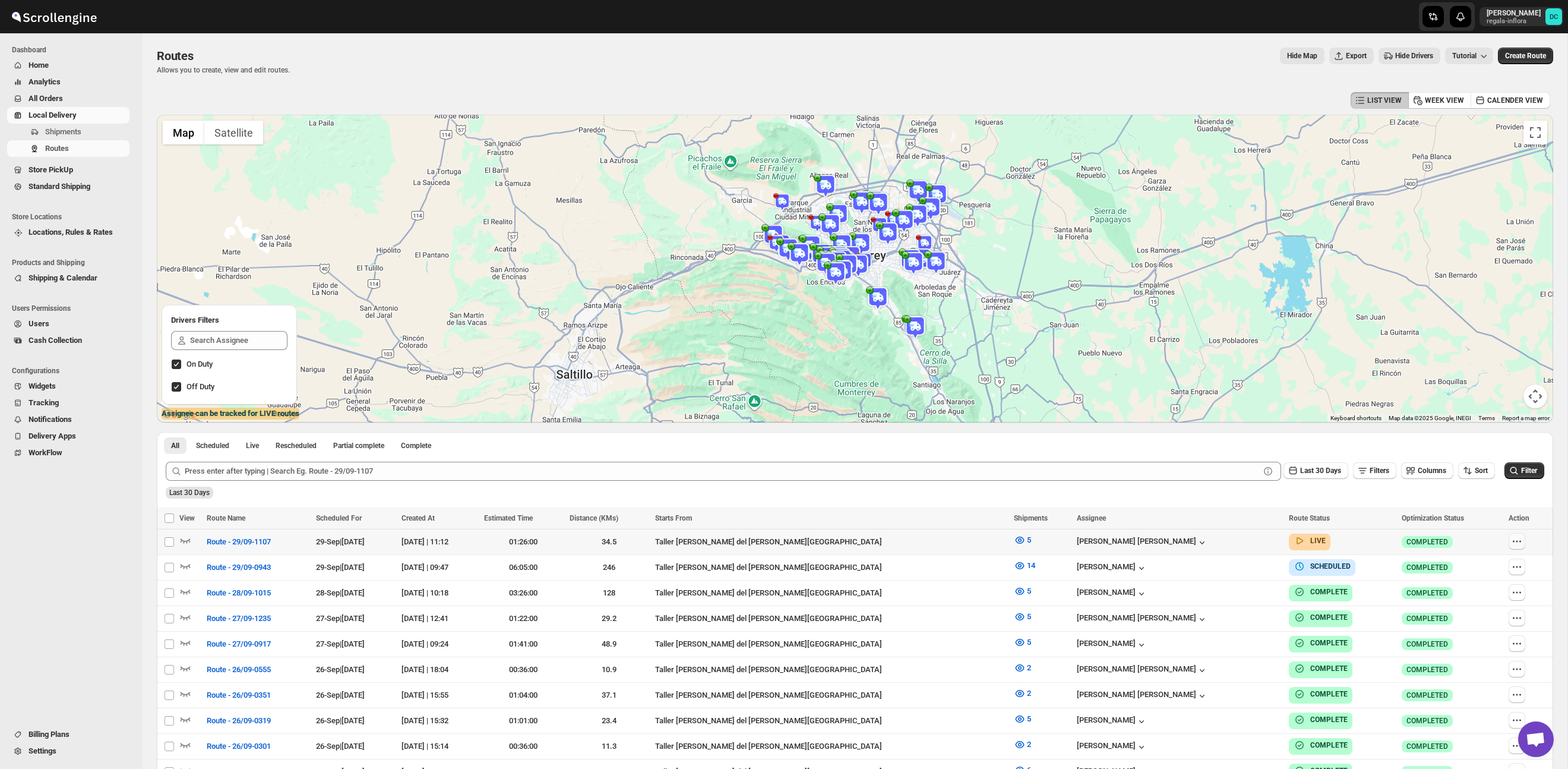
click at [1513, 542] on icon "button" at bounding box center [1517, 541] width 12 height 12
checkbox input "true"
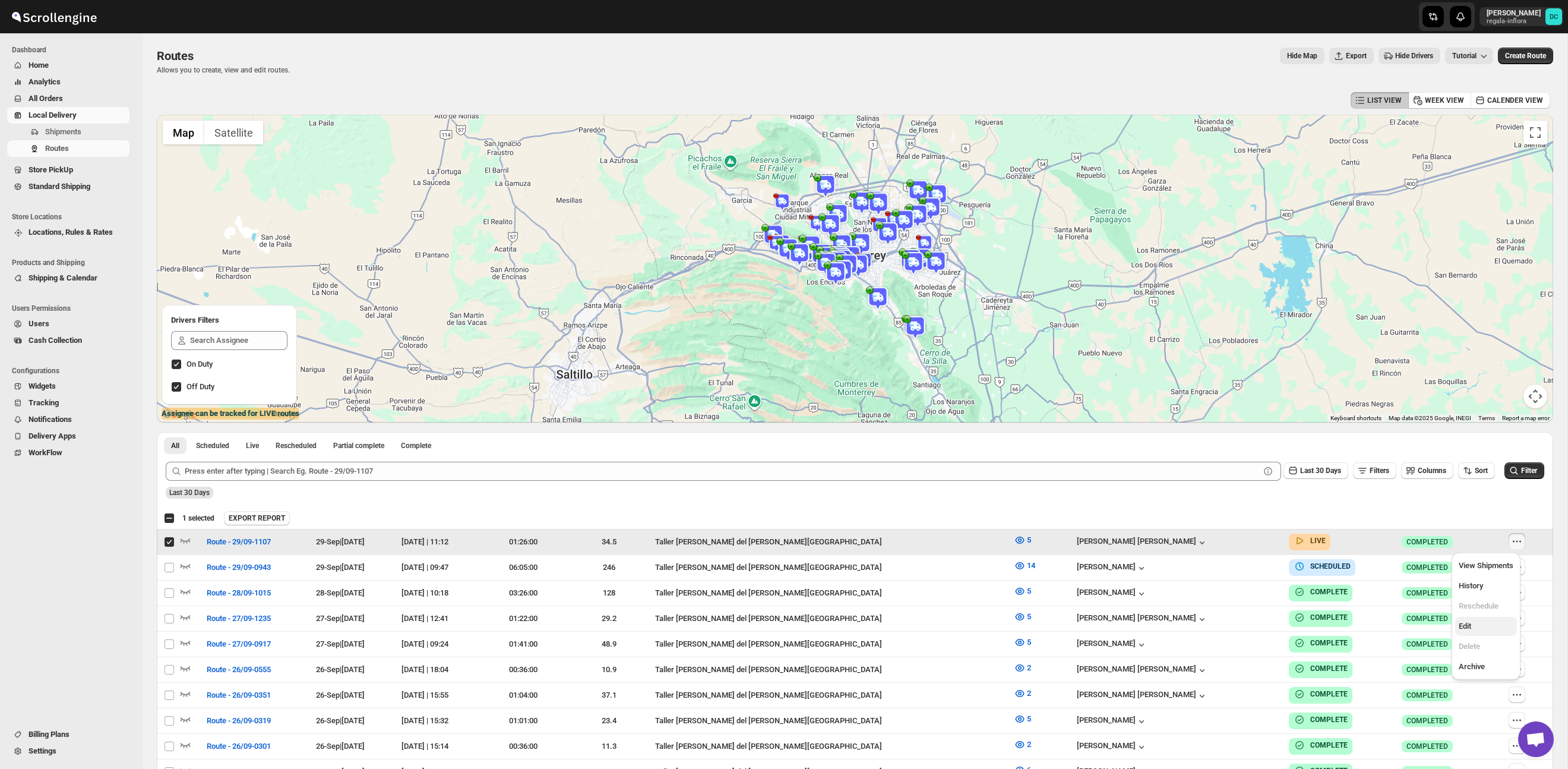
click at [1476, 630] on span "Edit" at bounding box center [1486, 626] width 55 height 12
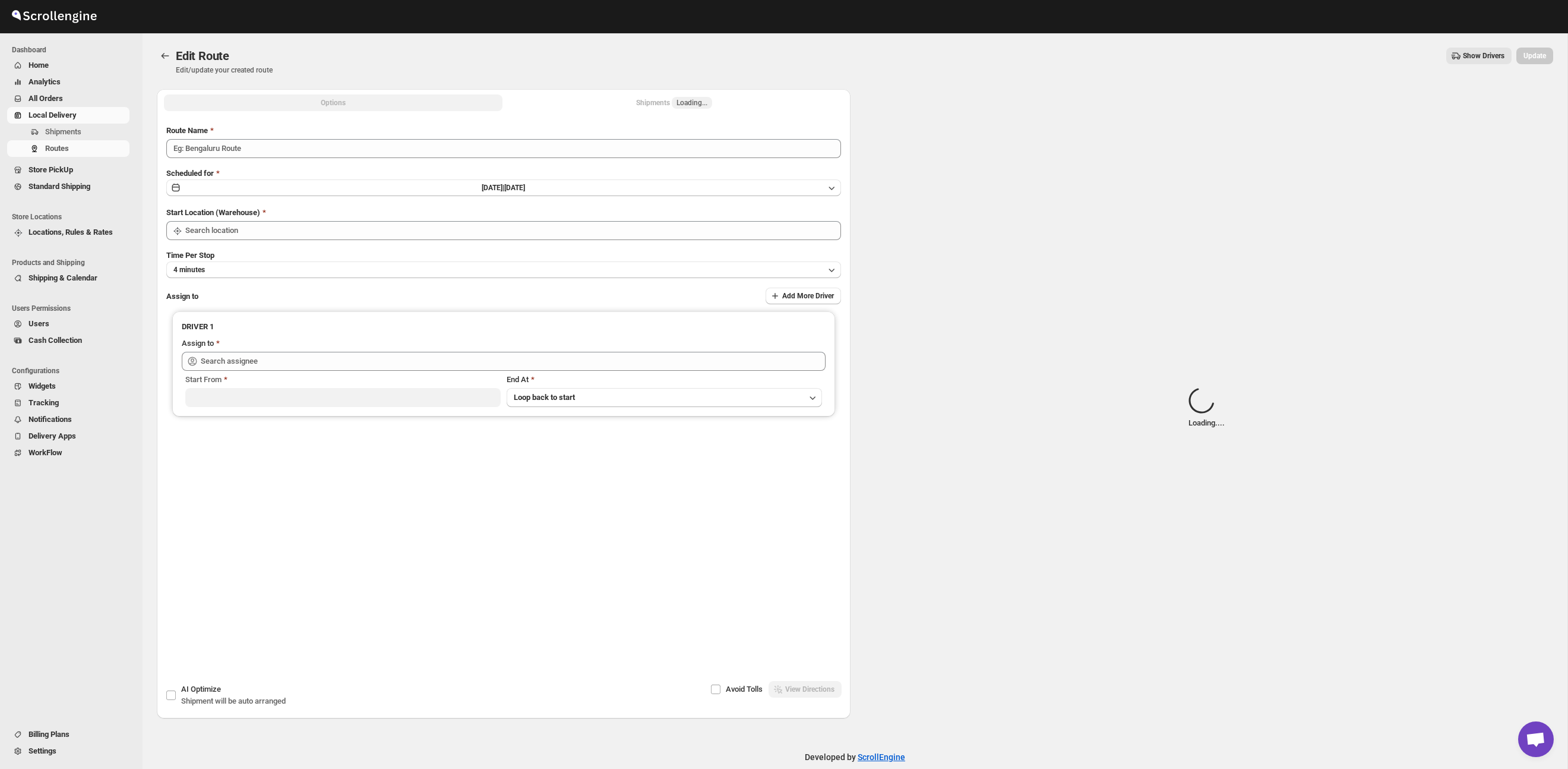
type input "Route - 29/09-1107"
type input "Taller [PERSON_NAME] del [PERSON_NAME][GEOGRAPHIC_DATA]"
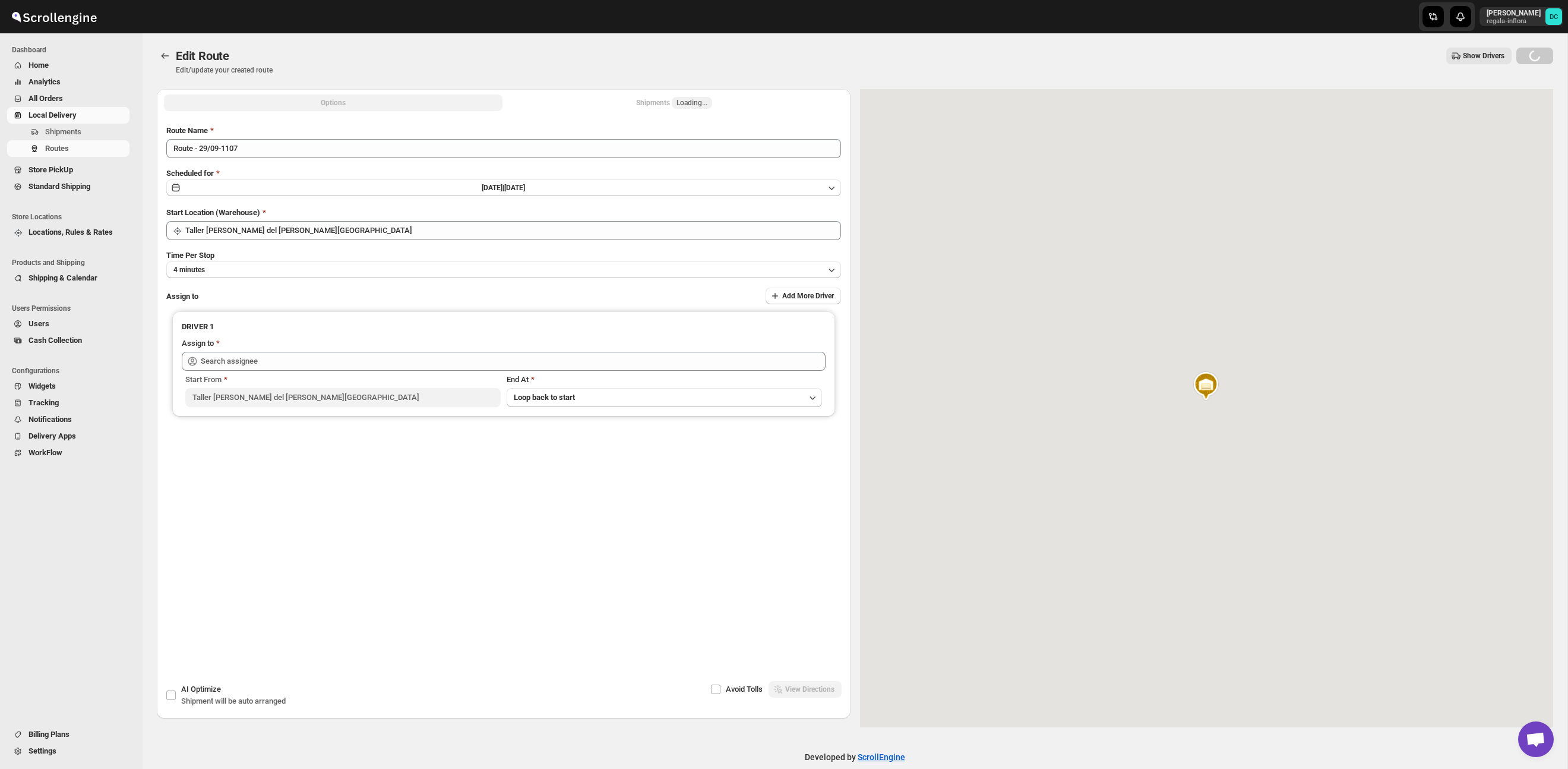
type input "[PERSON_NAME] [PERSON_NAME] ([EMAIL_ADDRESS][DOMAIN_NAME])"
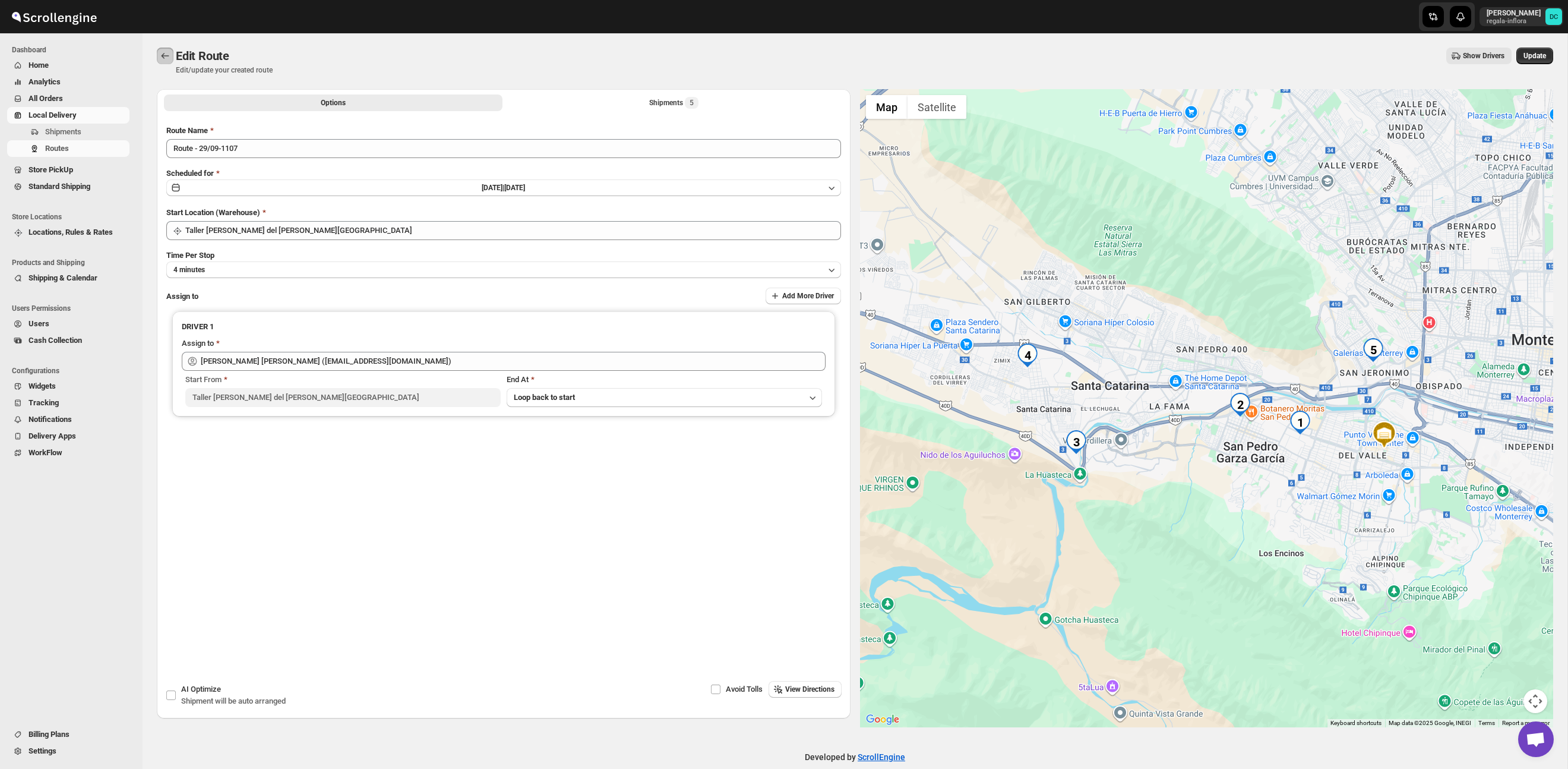
click at [170, 57] on icon "Routes" at bounding box center [165, 56] width 12 height 12
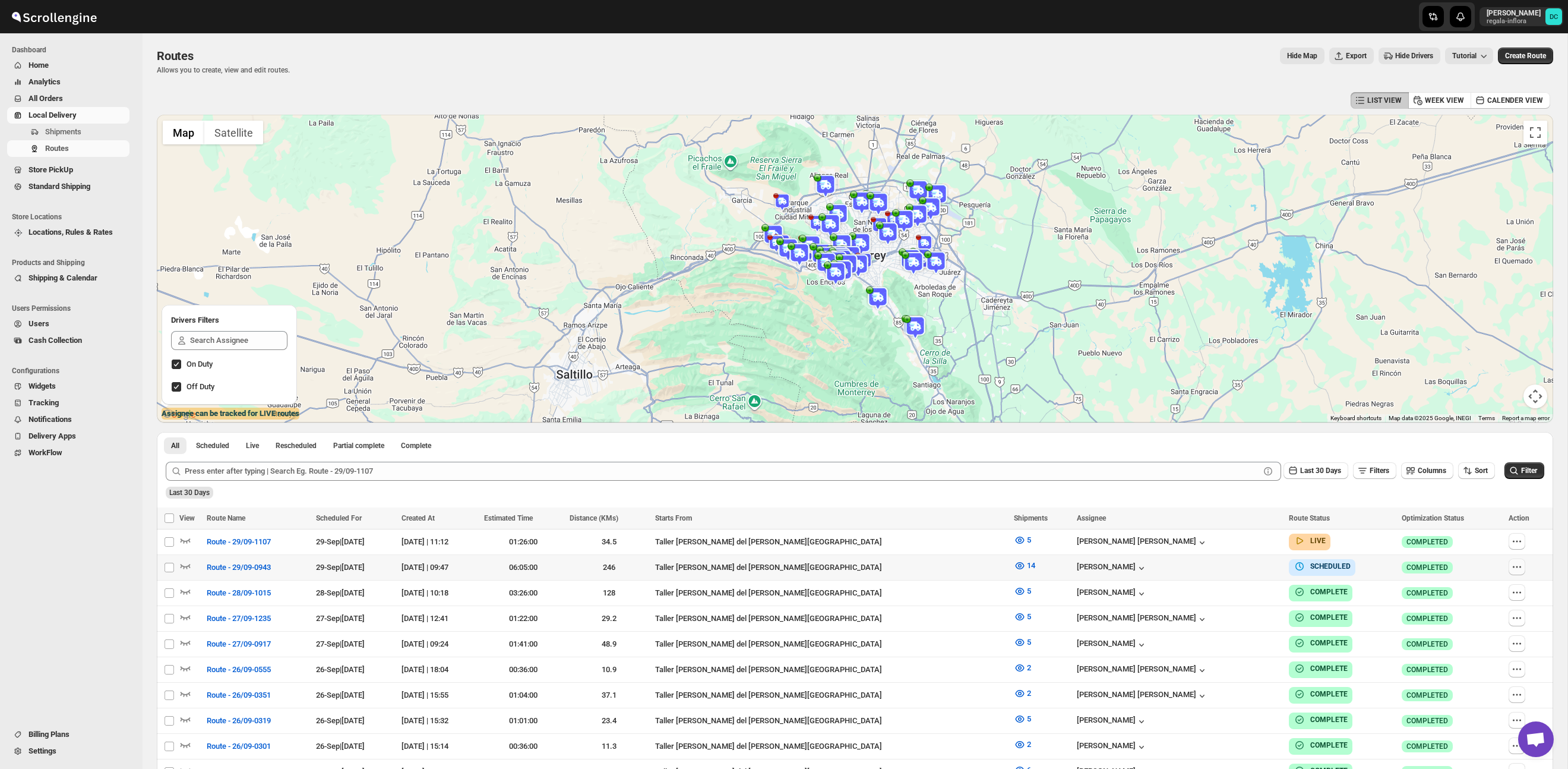
click at [1513, 565] on icon "button" at bounding box center [1513, 566] width 1 height 1
checkbox input "true"
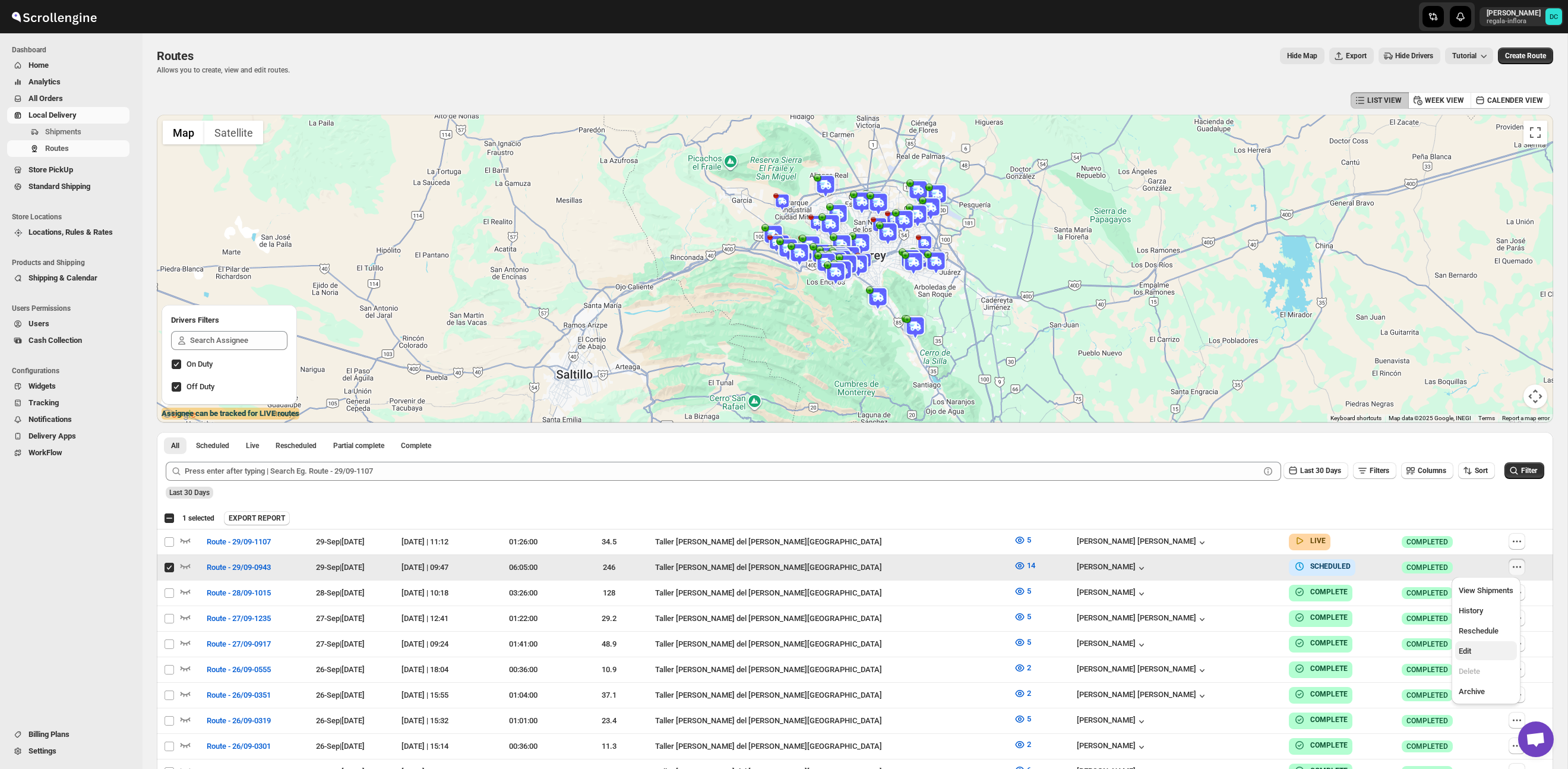
click at [1482, 650] on span "Edit" at bounding box center [1486, 651] width 55 height 12
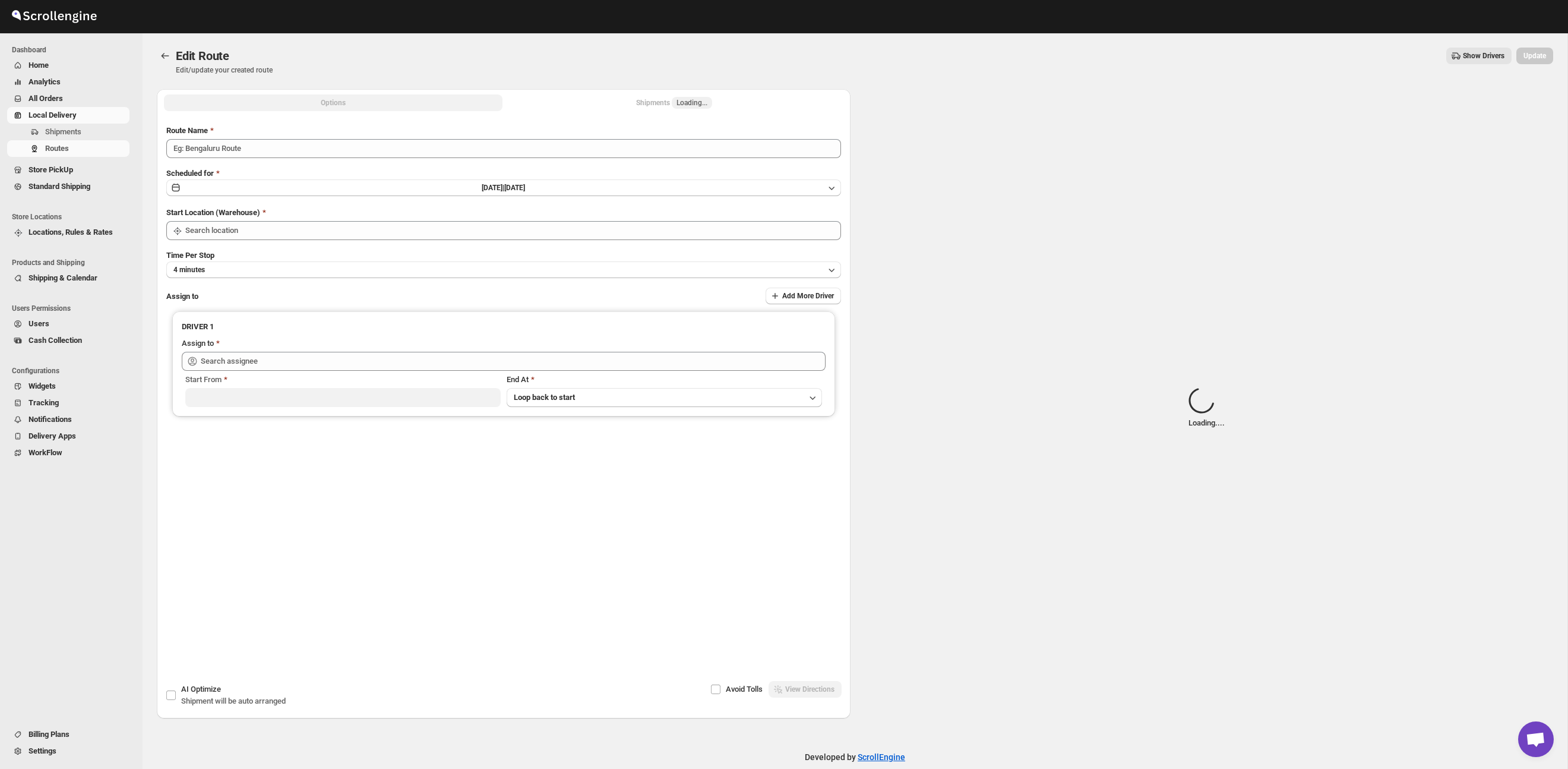
type input "Route - 29/09-0943"
type input "Taller [PERSON_NAME] del [PERSON_NAME][GEOGRAPHIC_DATA]"
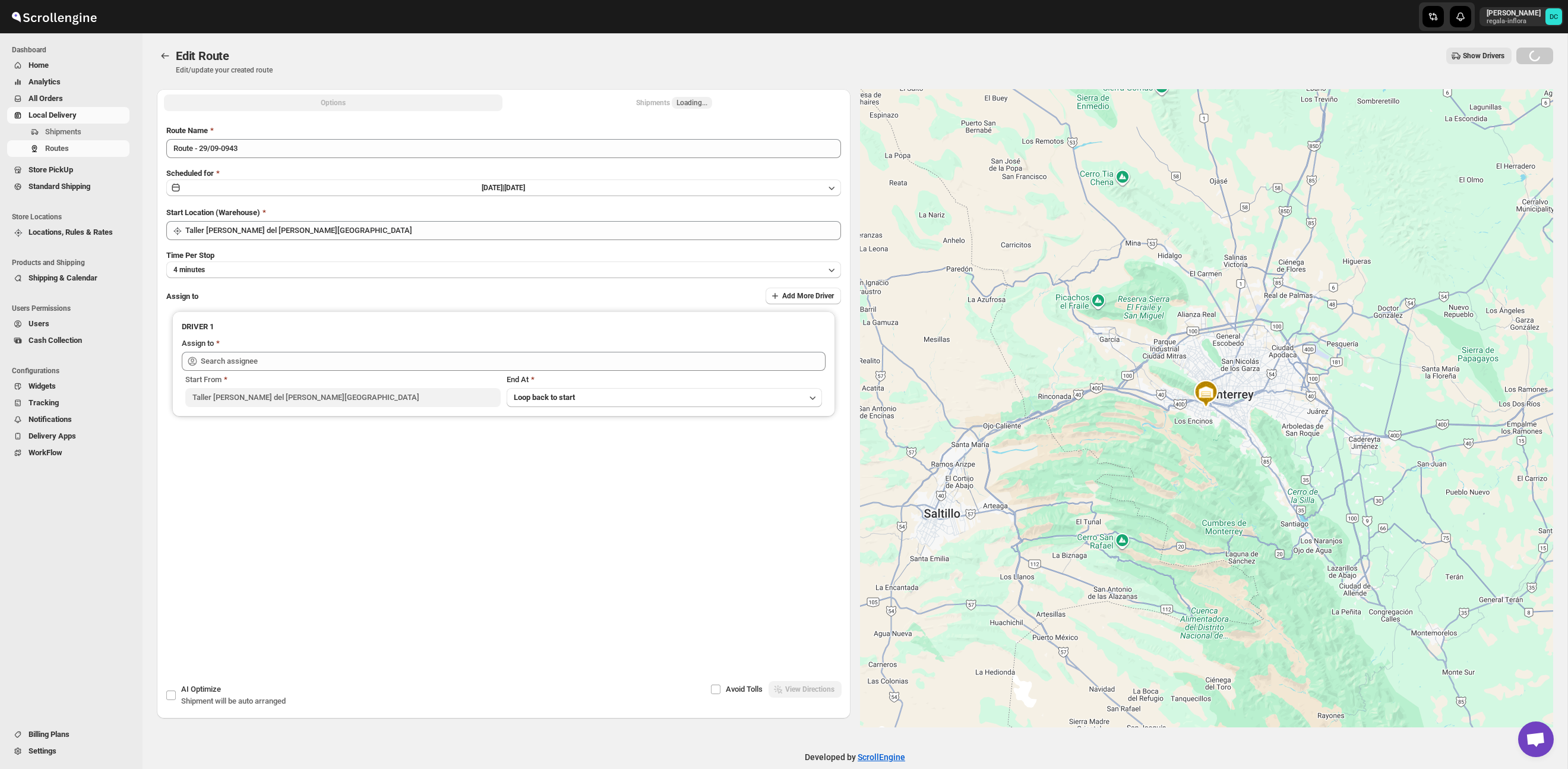
type input "[PERSON_NAME] ([PERSON_NAME][EMAIL_ADDRESS][DOMAIN_NAME])"
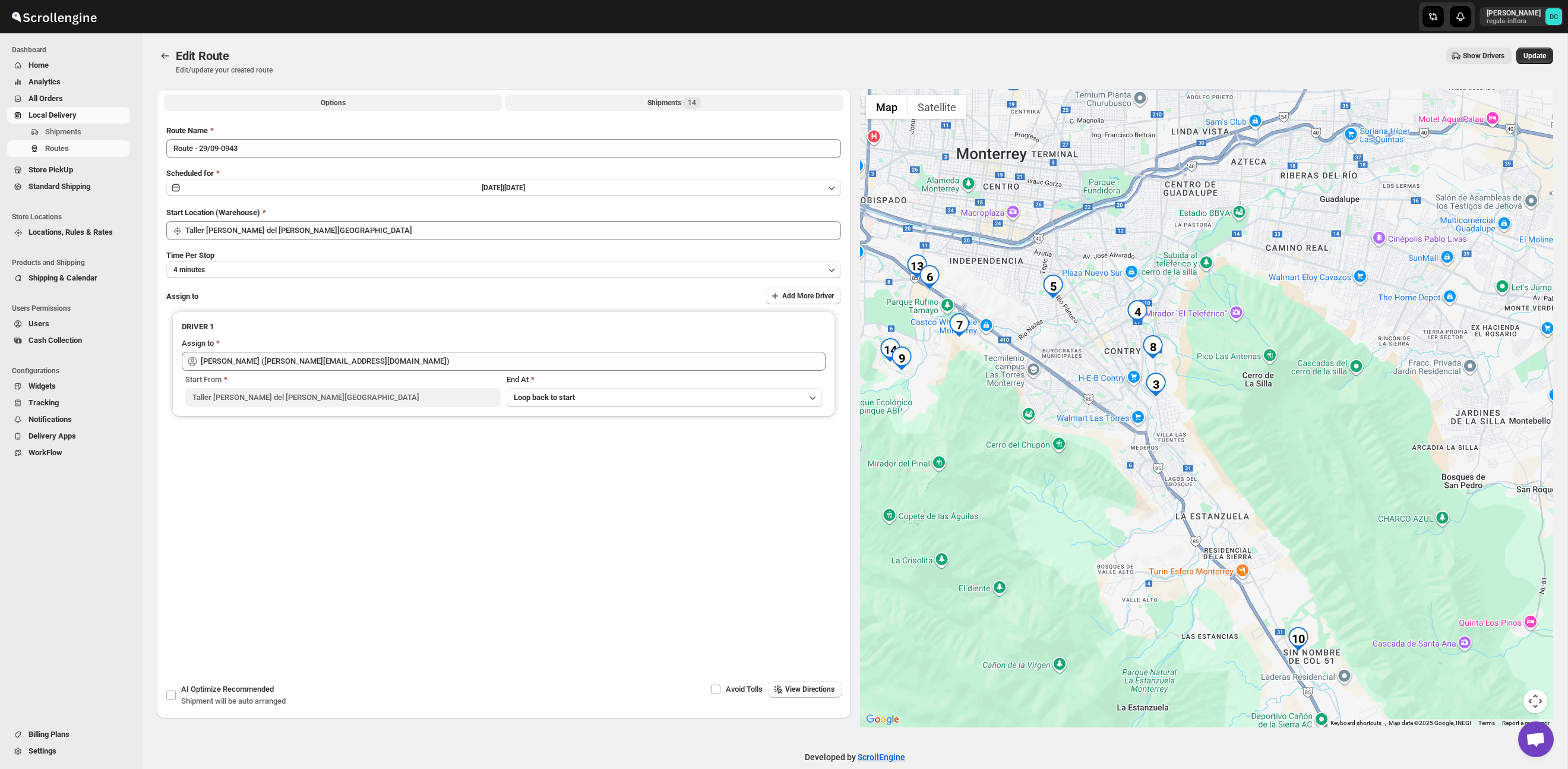
click at [715, 102] on button "Shipments 14" at bounding box center [674, 103] width 339 height 17
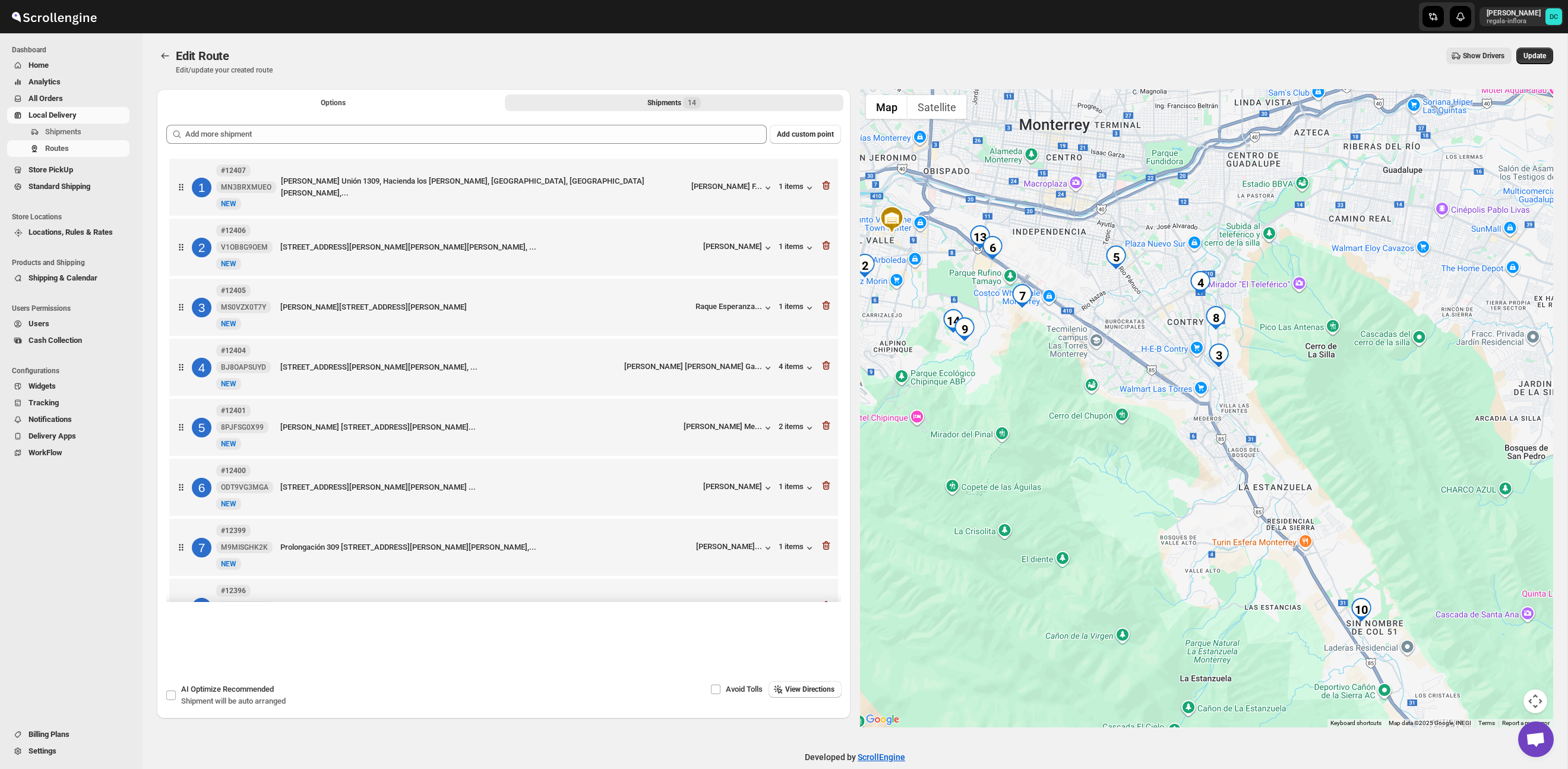
drag, startPoint x: 1452, startPoint y: 559, endPoint x: 1135, endPoint y: 383, distance: 362.6
click at [1135, 383] on div at bounding box center [1207, 408] width 694 height 638
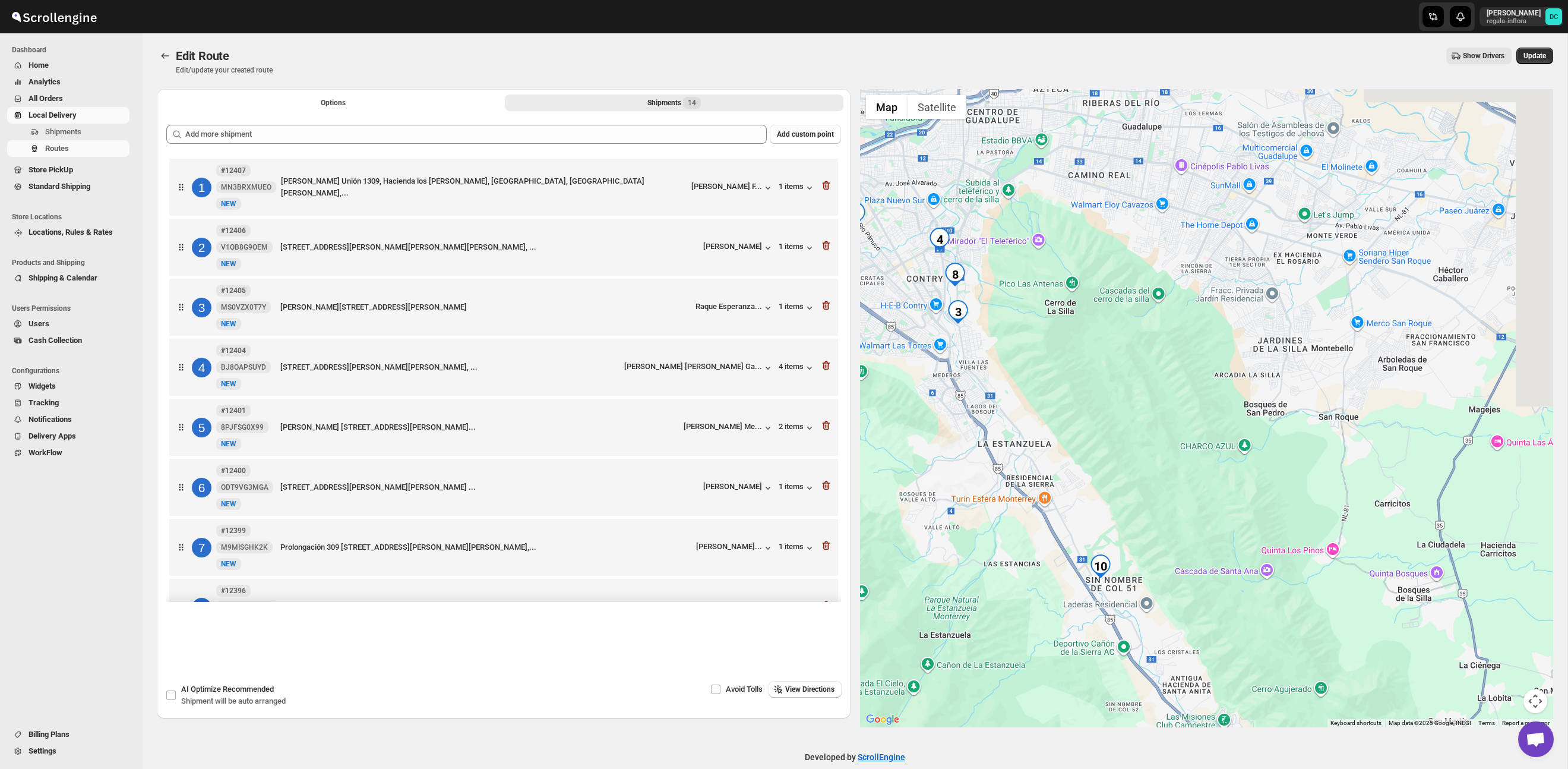
drag, startPoint x: 1361, startPoint y: 455, endPoint x: 1294, endPoint y: 506, distance: 84.2
click at [1335, 538] on div at bounding box center [1207, 408] width 694 height 638
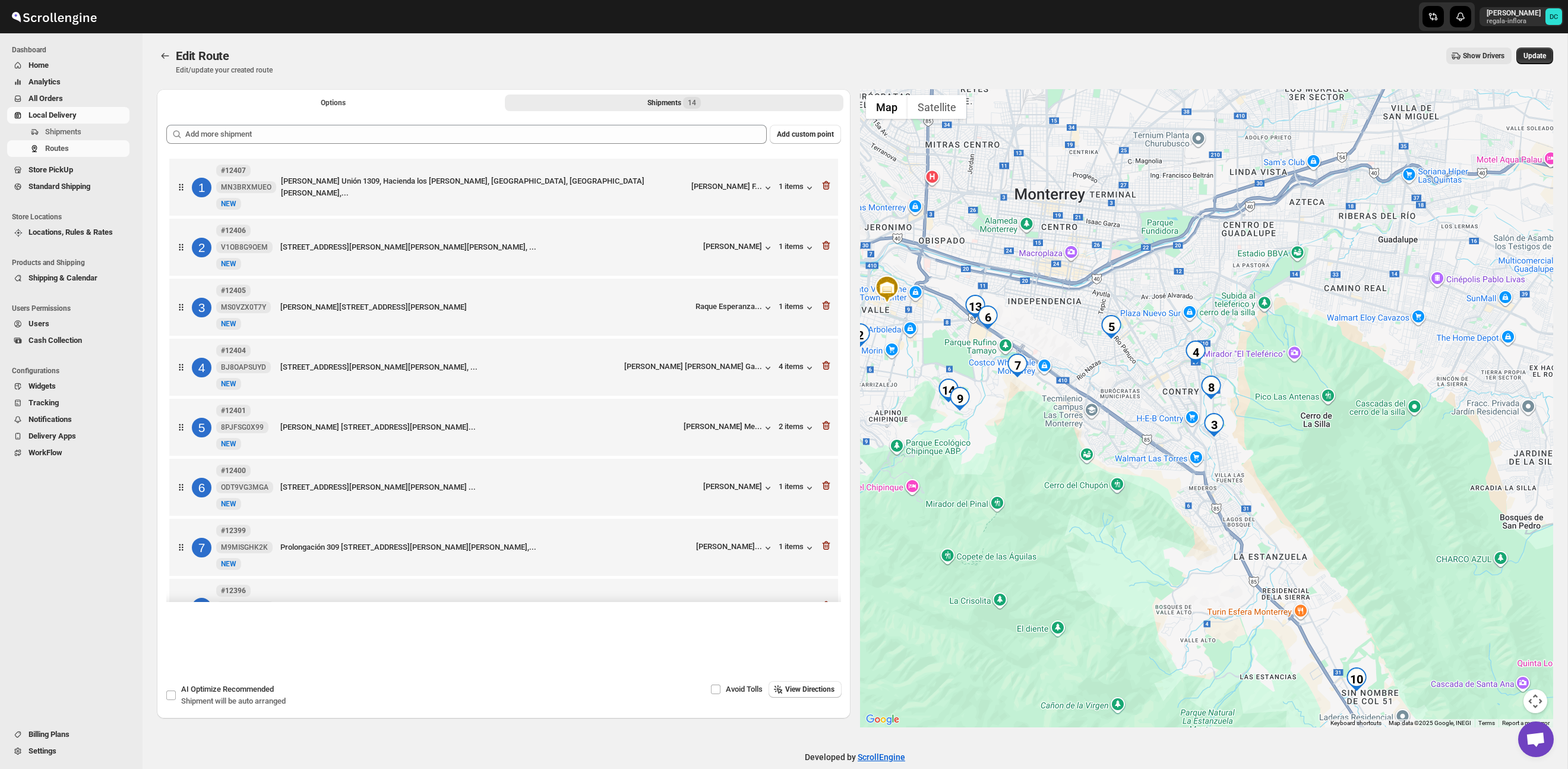
drag, startPoint x: 1122, startPoint y: 331, endPoint x: 1367, endPoint y: 415, distance: 259.0
click at [1367, 415] on div at bounding box center [1207, 408] width 694 height 638
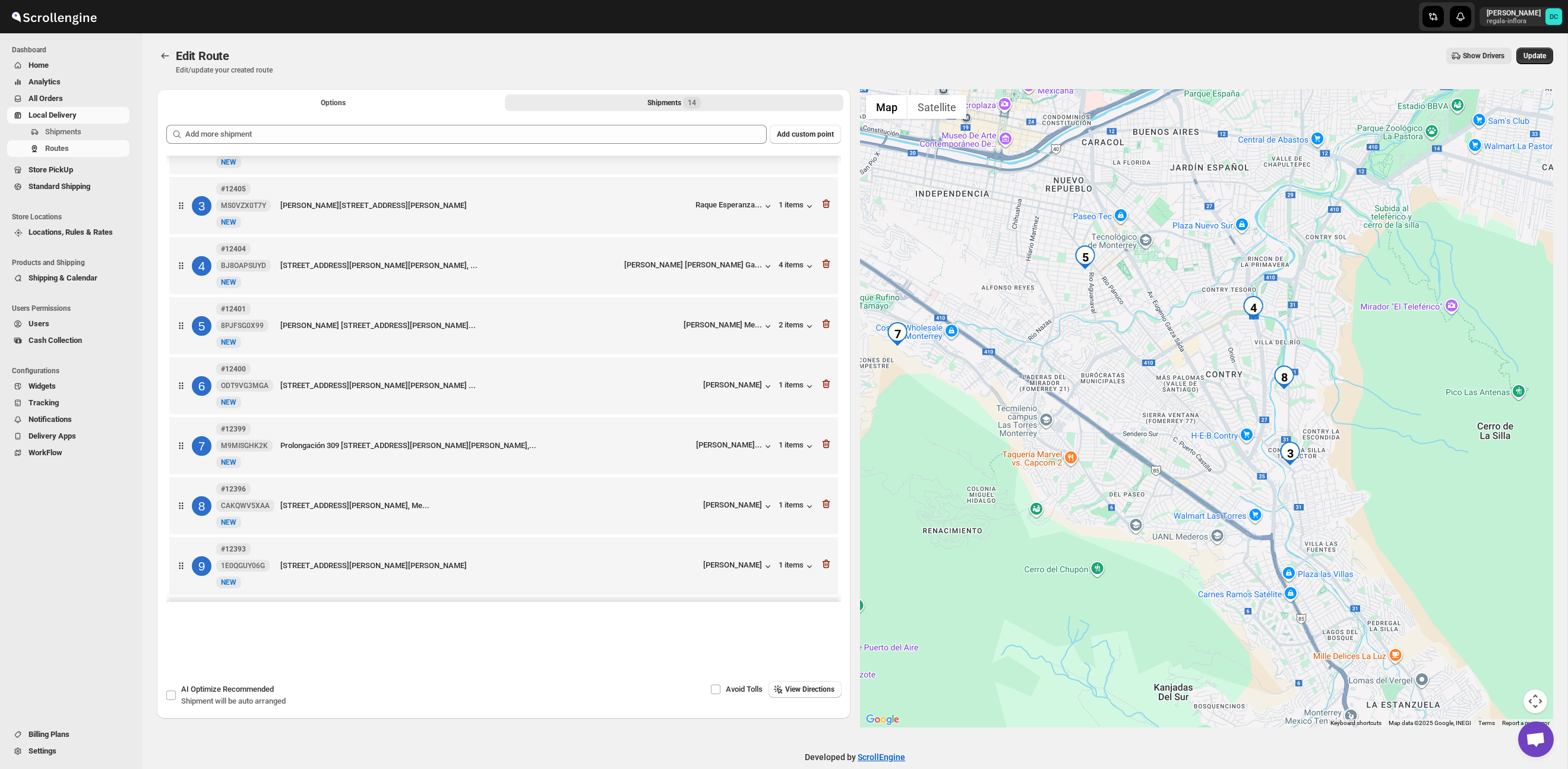
scroll to position [103, 0]
click at [826, 328] on icon "button" at bounding box center [826, 323] width 12 height 12
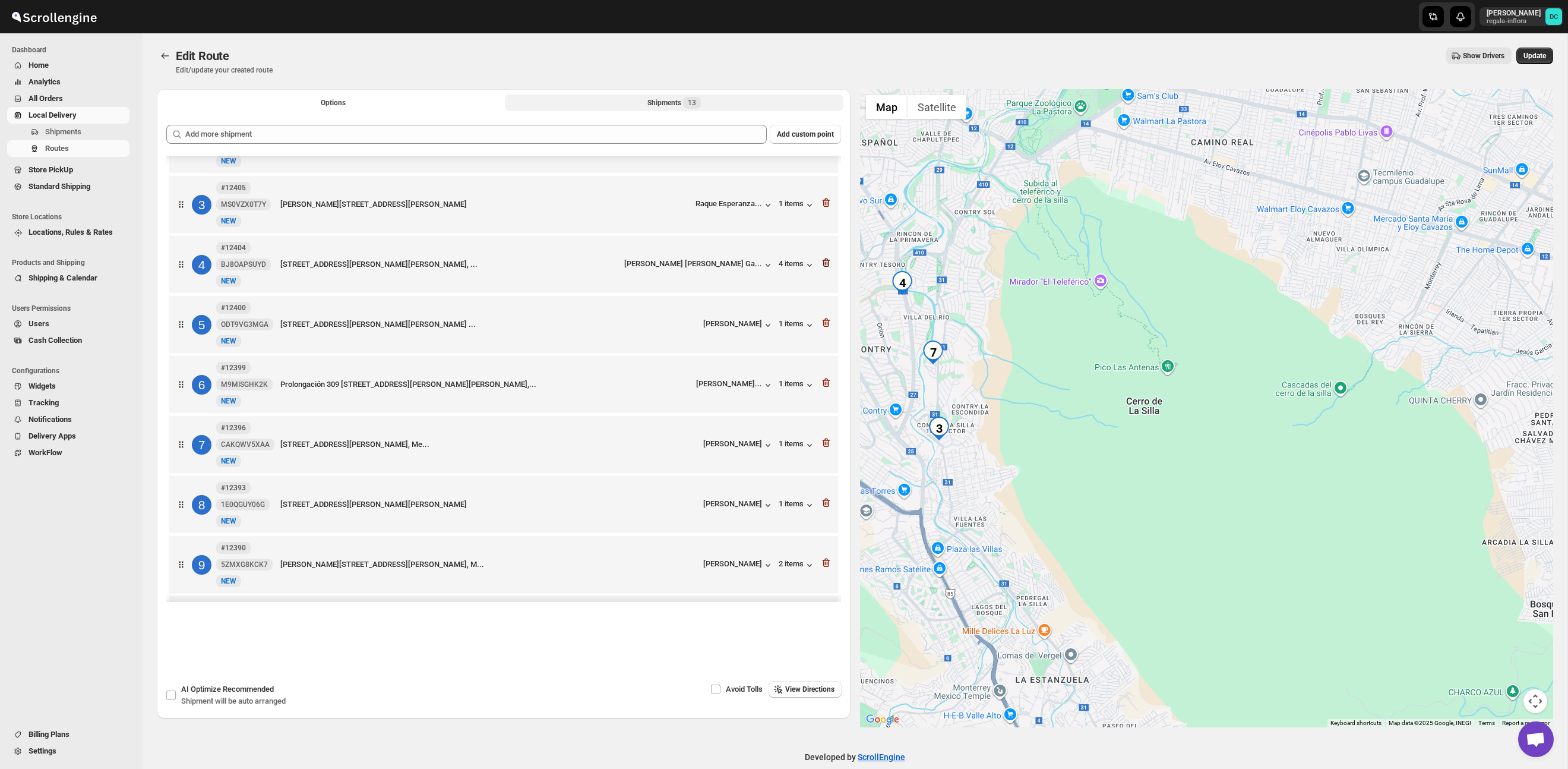
click at [824, 265] on icon "button" at bounding box center [825, 263] width 1 height 4
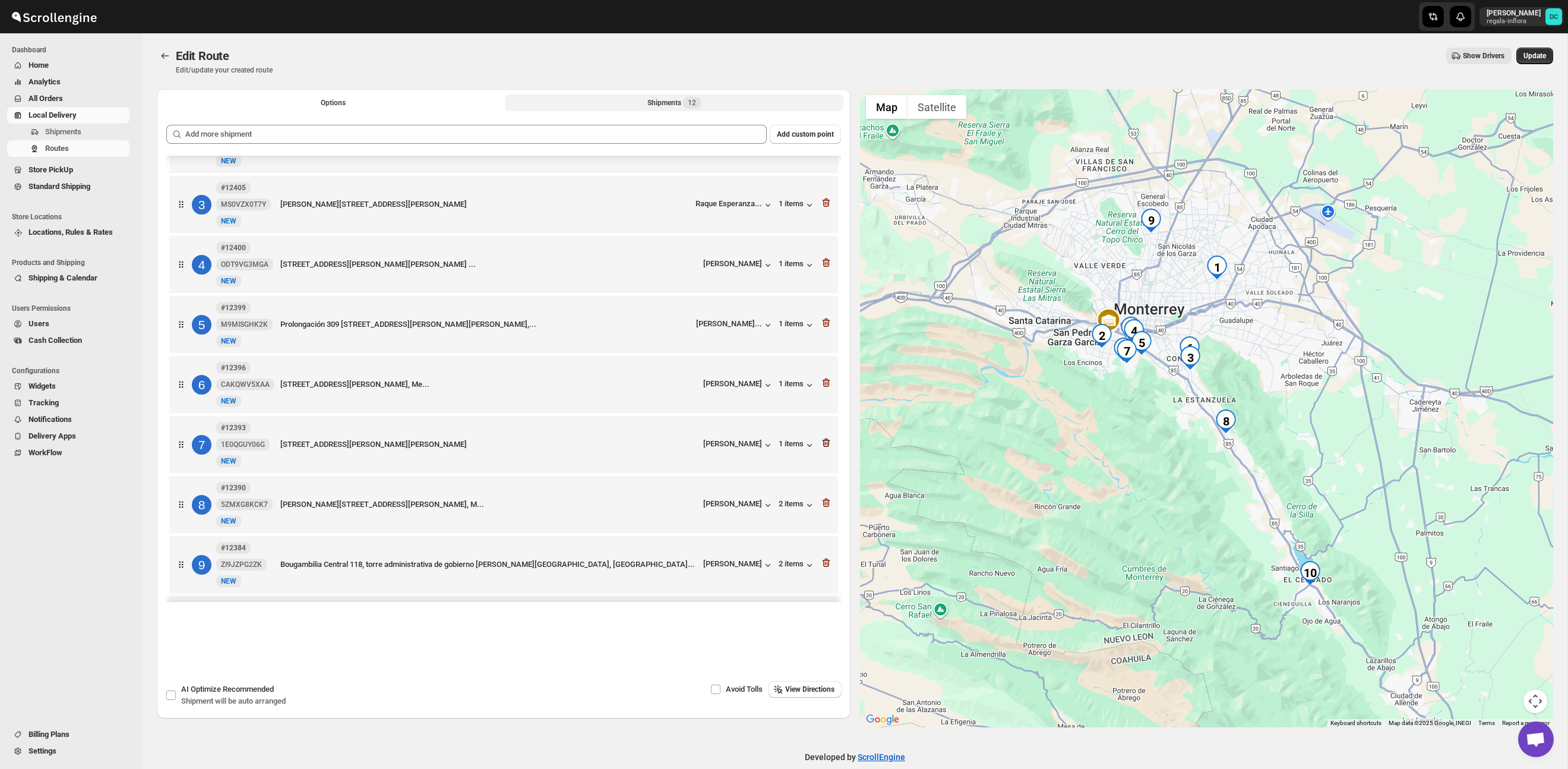
click at [824, 449] on icon "button" at bounding box center [826, 443] width 12 height 12
click at [827, 207] on icon "button" at bounding box center [826, 203] width 7 height 9
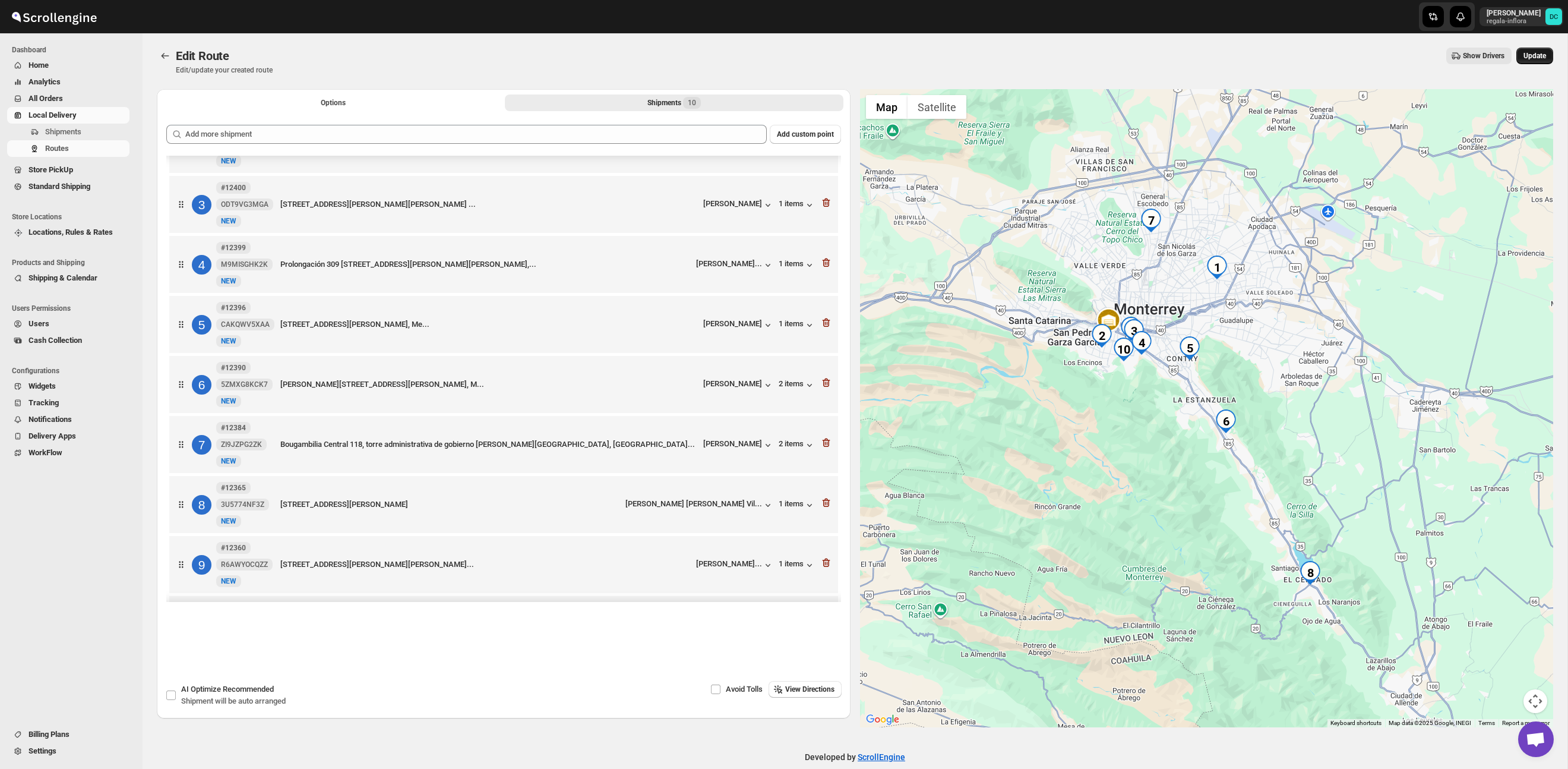
click at [1539, 60] on span "Update" at bounding box center [1535, 55] width 23 height 10
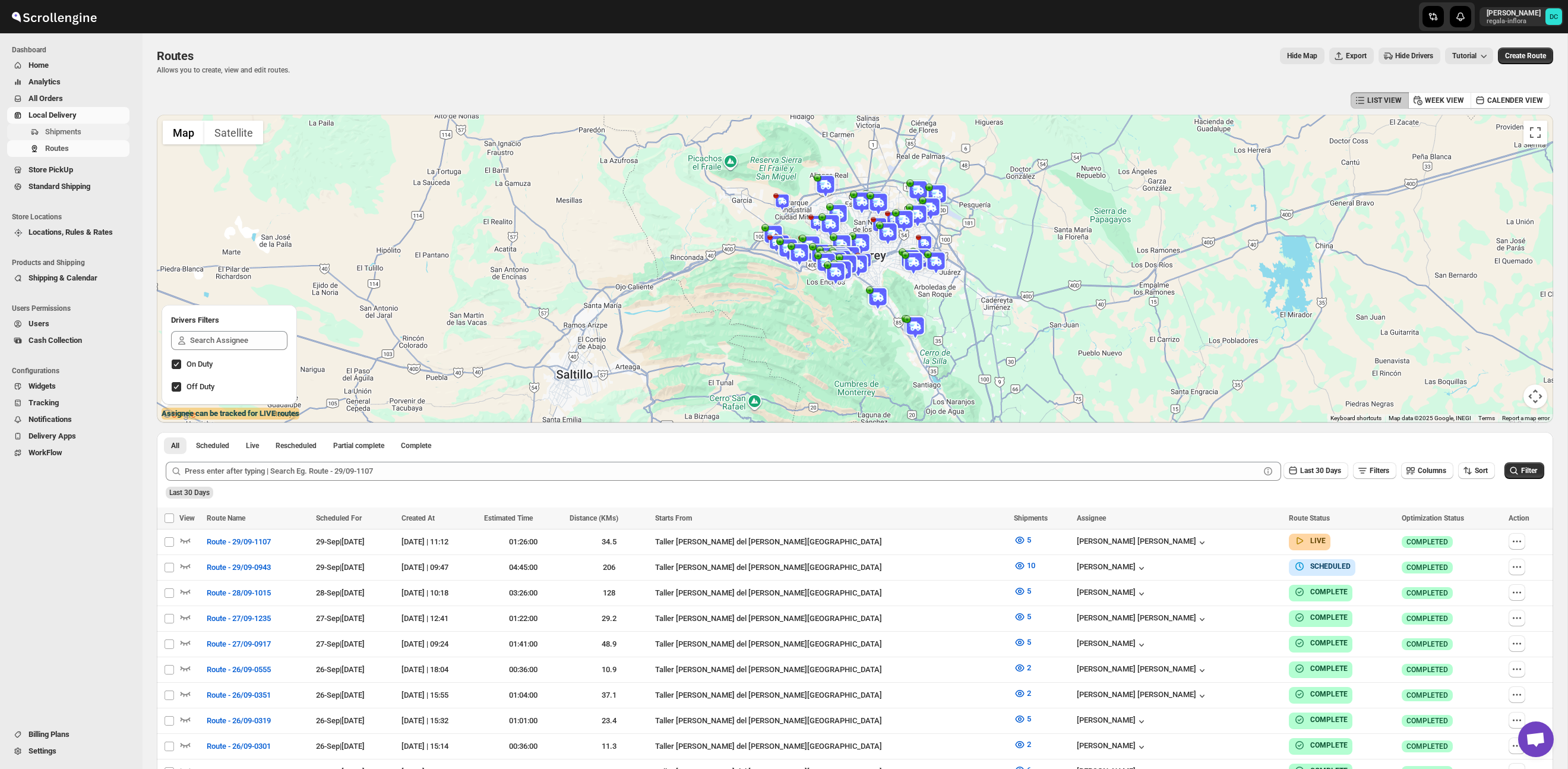
click at [97, 137] on span "Shipments" at bounding box center [86, 132] width 82 height 12
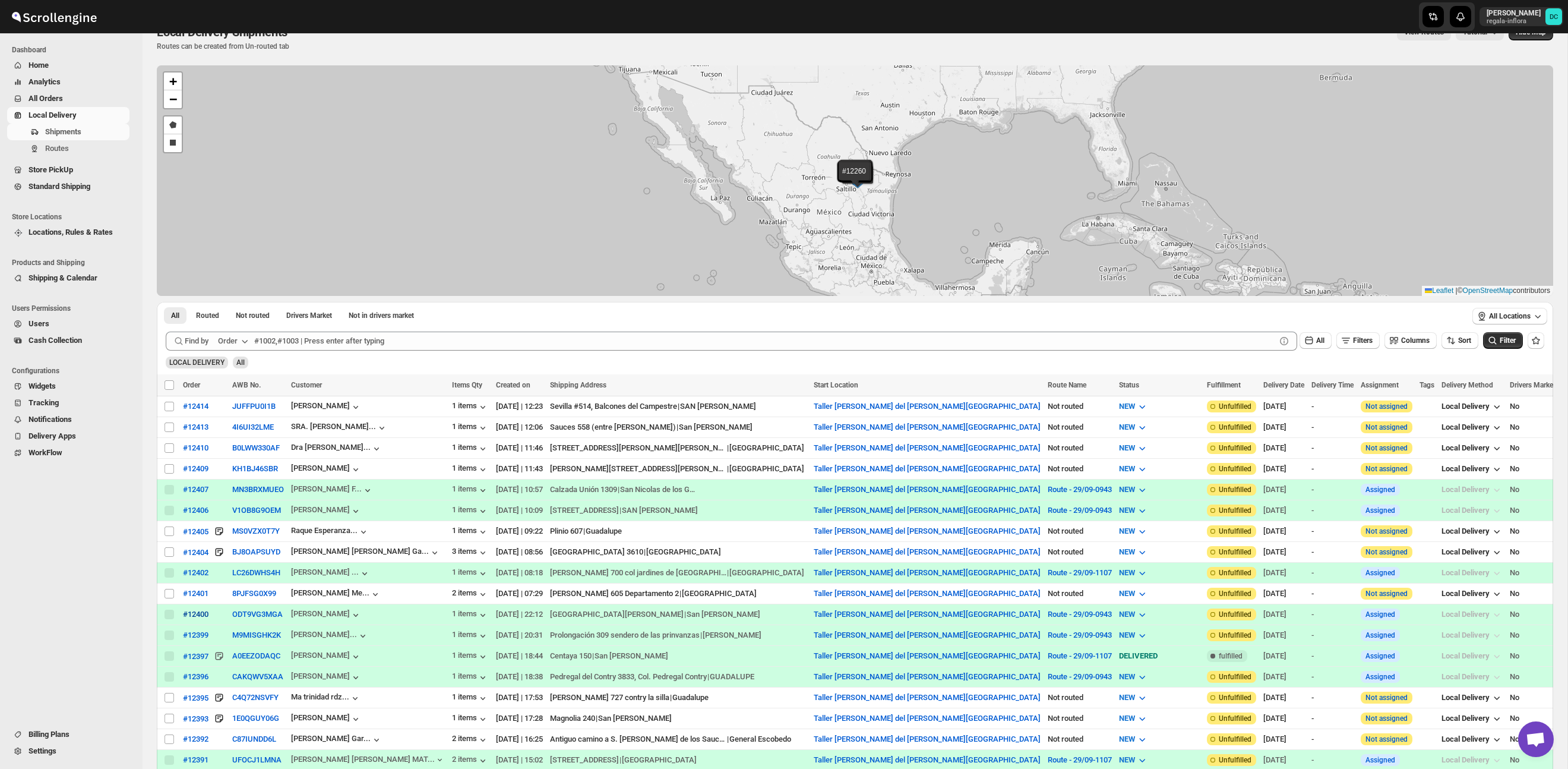
scroll to position [24, 0]
click at [170, 592] on input "Select shipment" at bounding box center [169, 593] width 10 height 10
checkbox input "true"
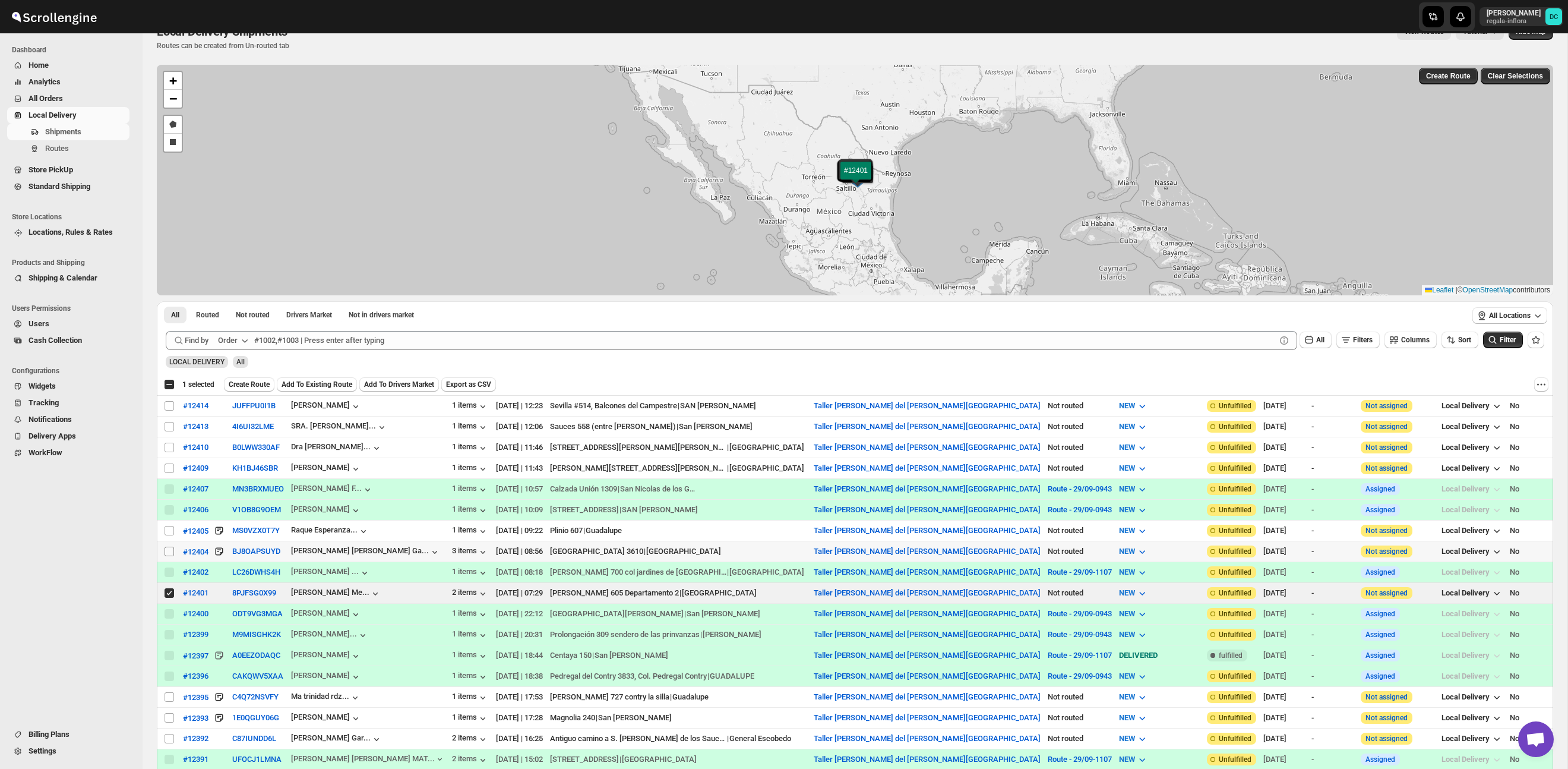
click at [167, 553] on input "Select shipment" at bounding box center [169, 551] width 10 height 10
checkbox input "true"
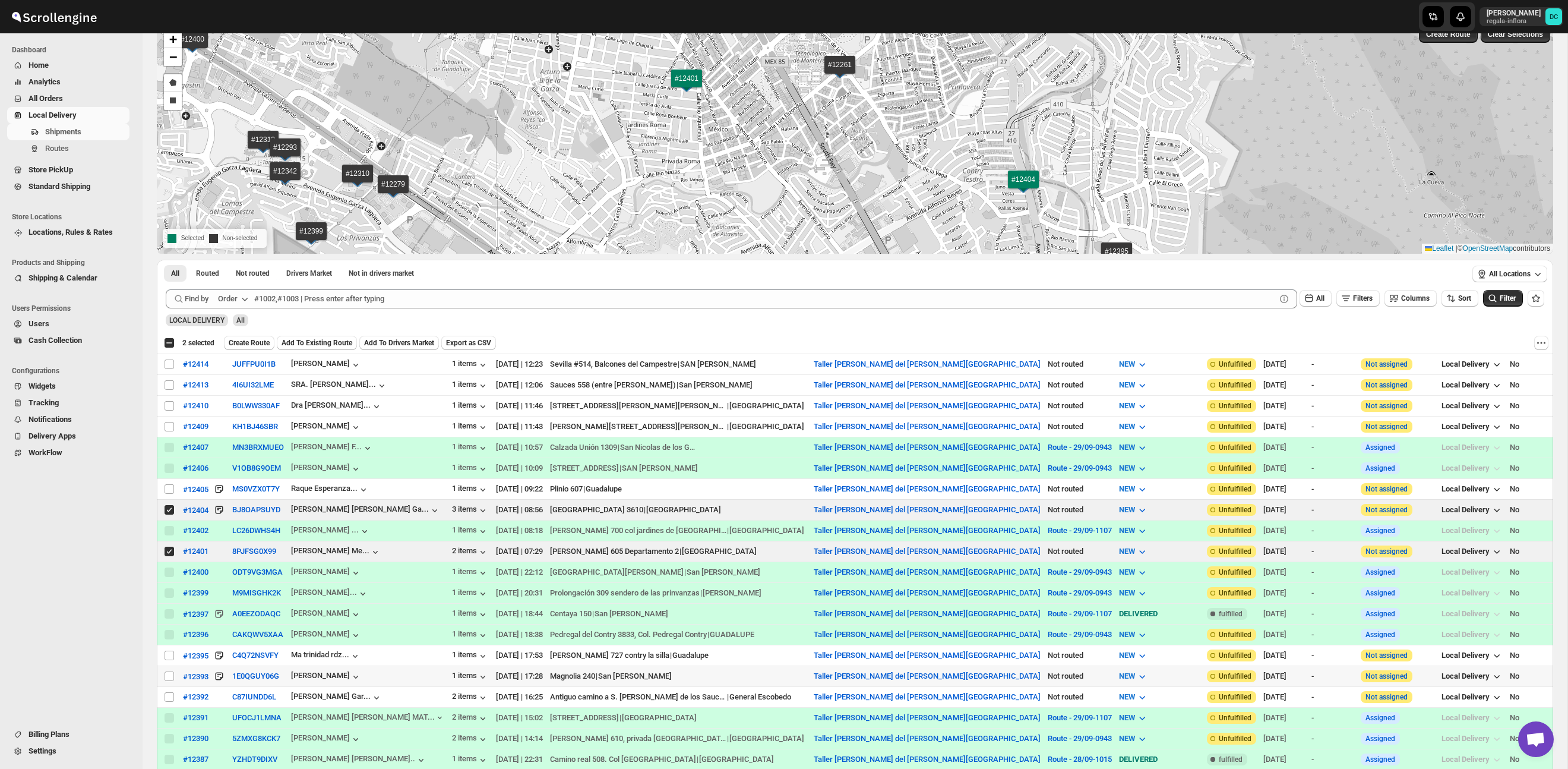
scroll to position [67, 0]
drag, startPoint x: 165, startPoint y: 341, endPoint x: 172, endPoint y: 342, distance: 7.1
click at [165, 341] on div "Select all 13 shipments 2 selected" at bounding box center [189, 342] width 50 height 10
checkbox input "true"
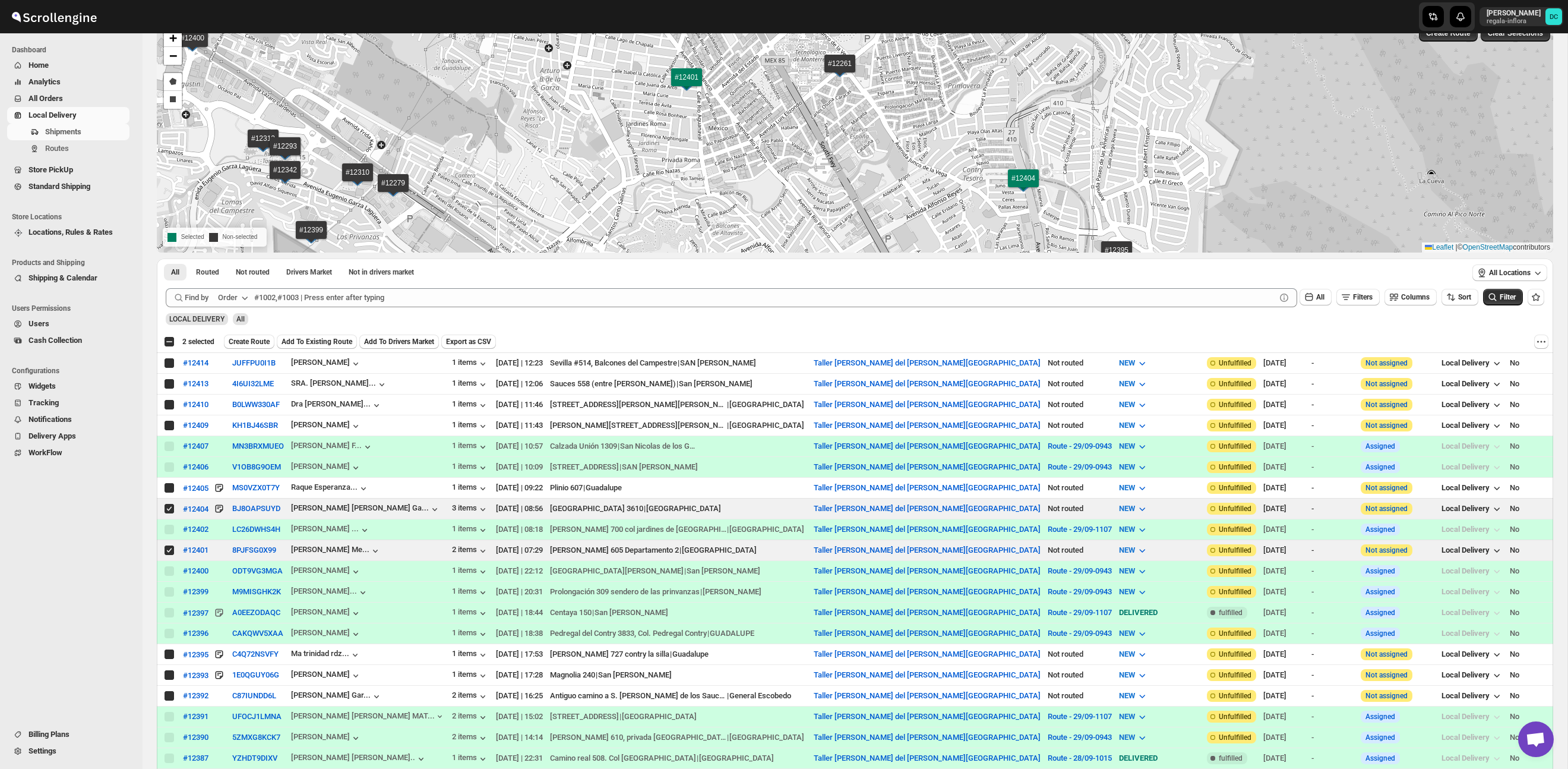
checkbox input "true"
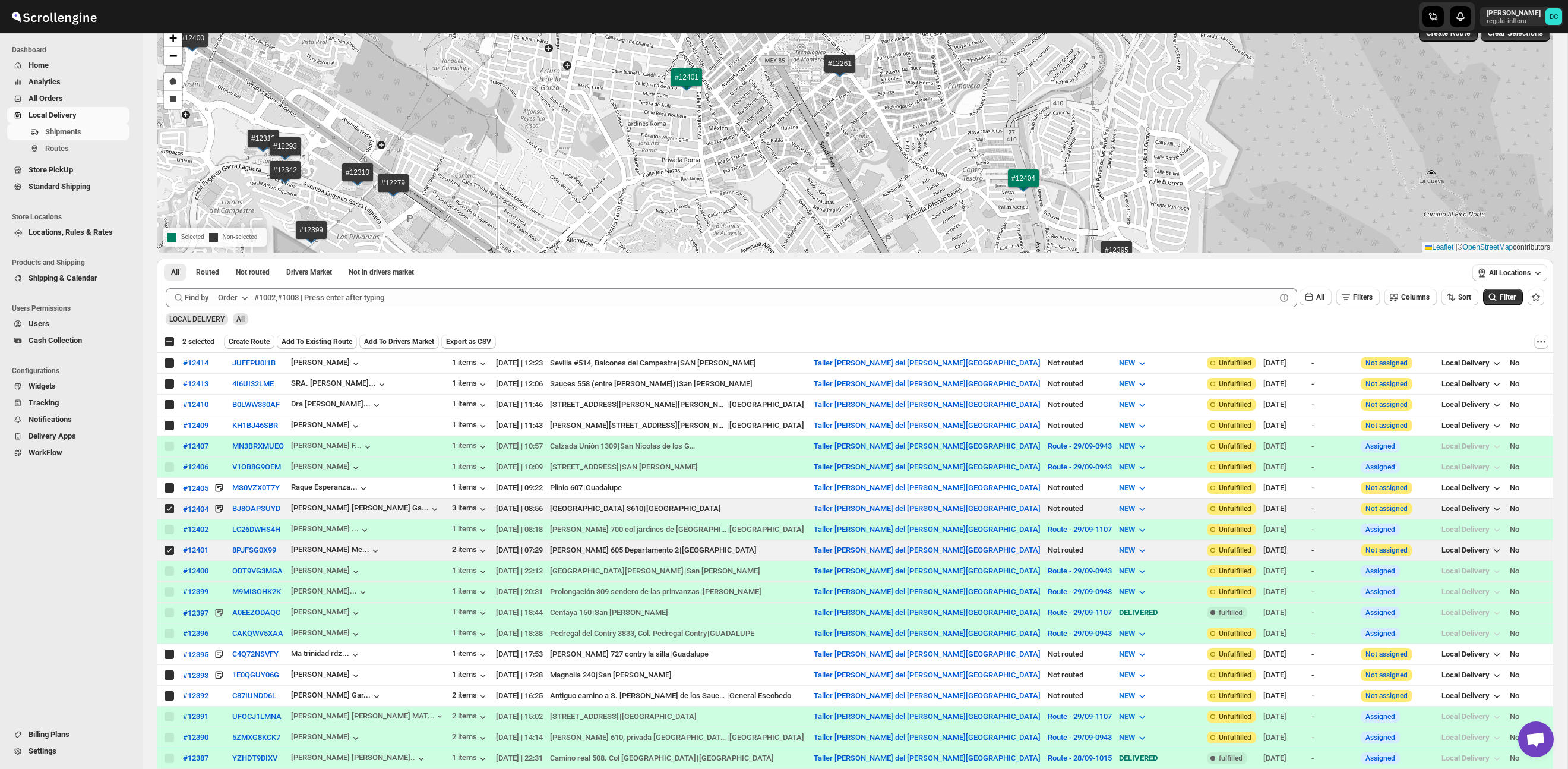
checkbox input "true"
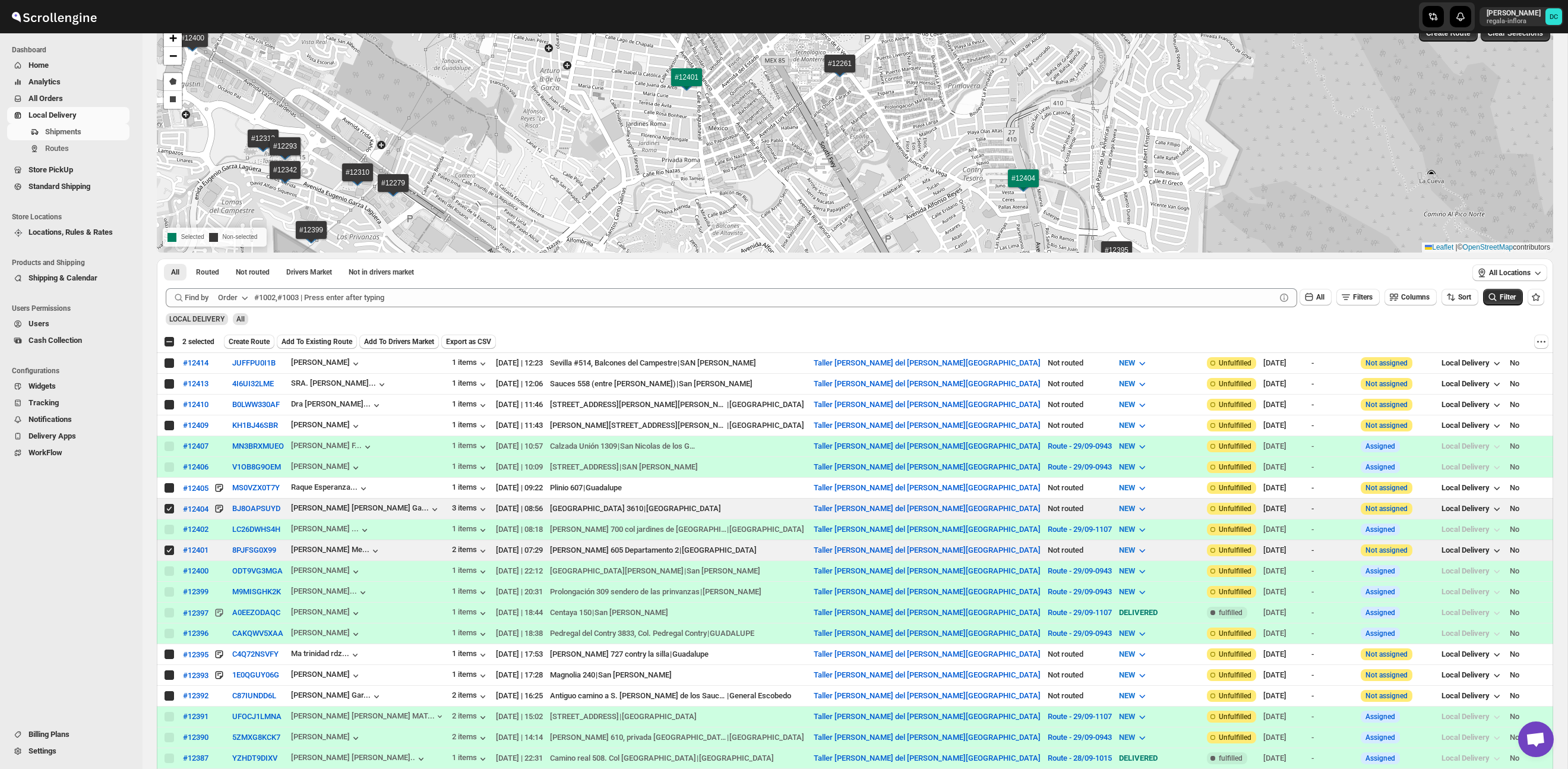
checkbox input "true"
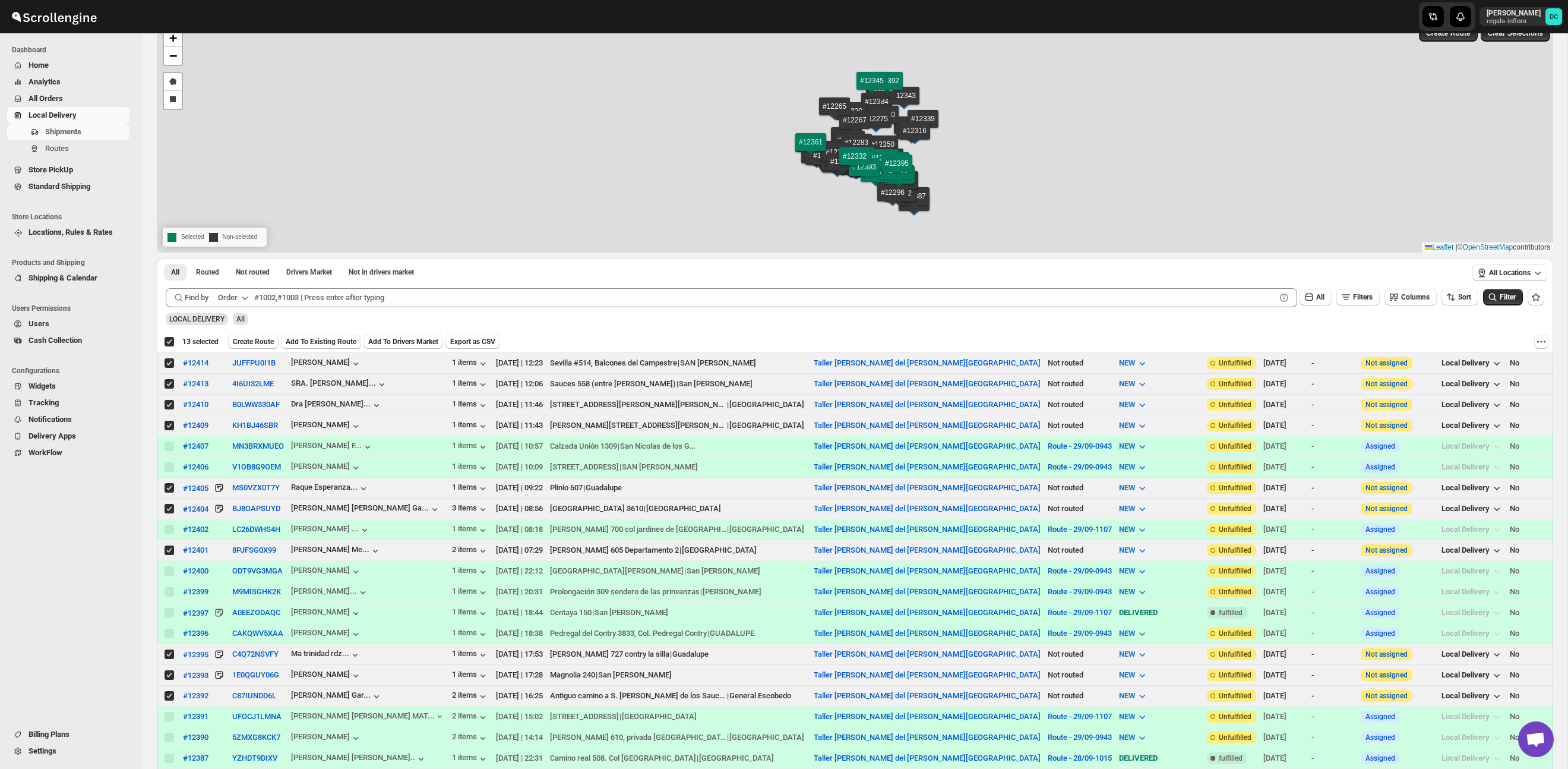
click at [171, 342] on div "Deselect all 13 shipments 13 selected" at bounding box center [191, 342] width 55 height 10
checkbox input "false"
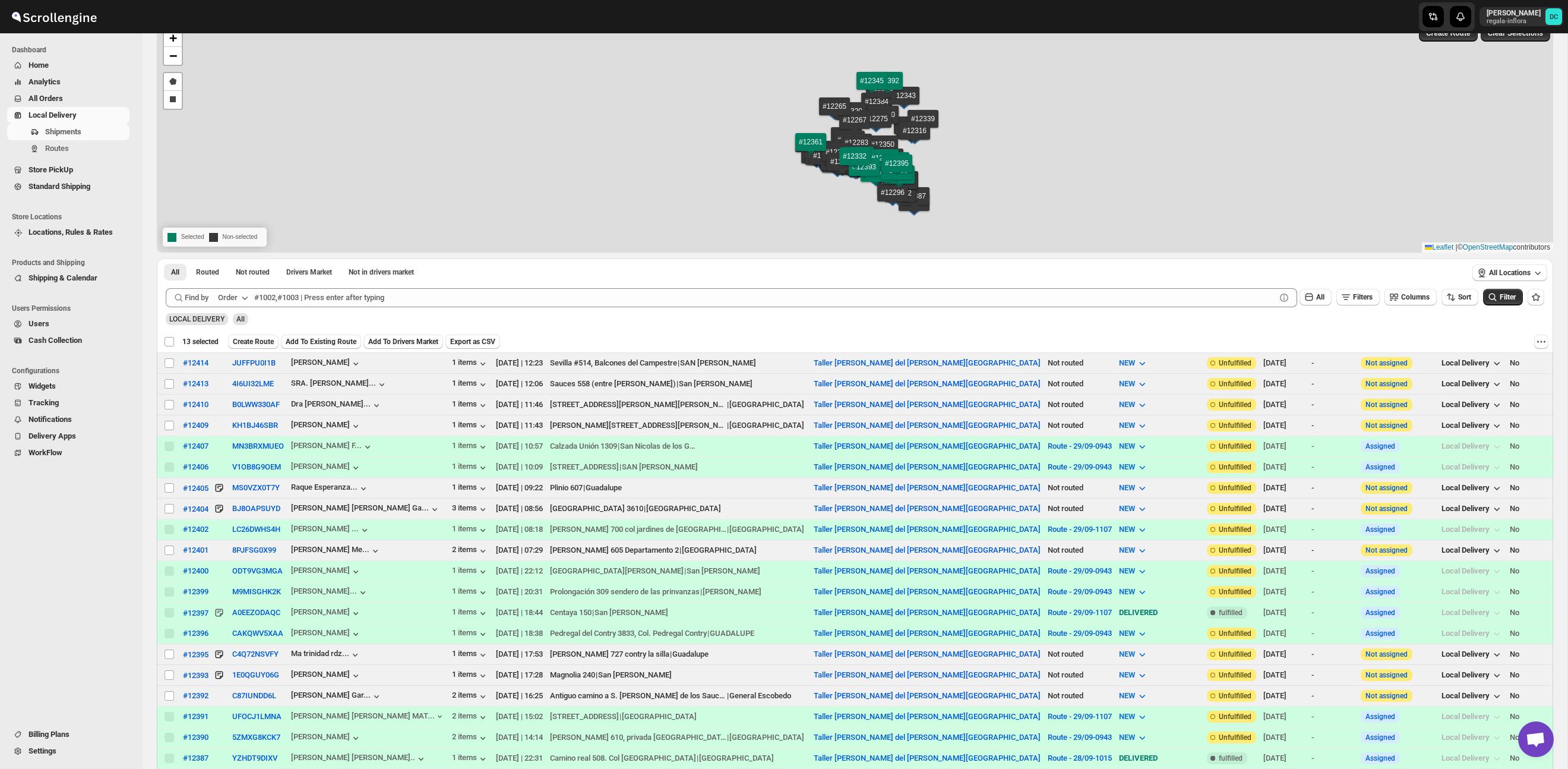
checkbox input "false"
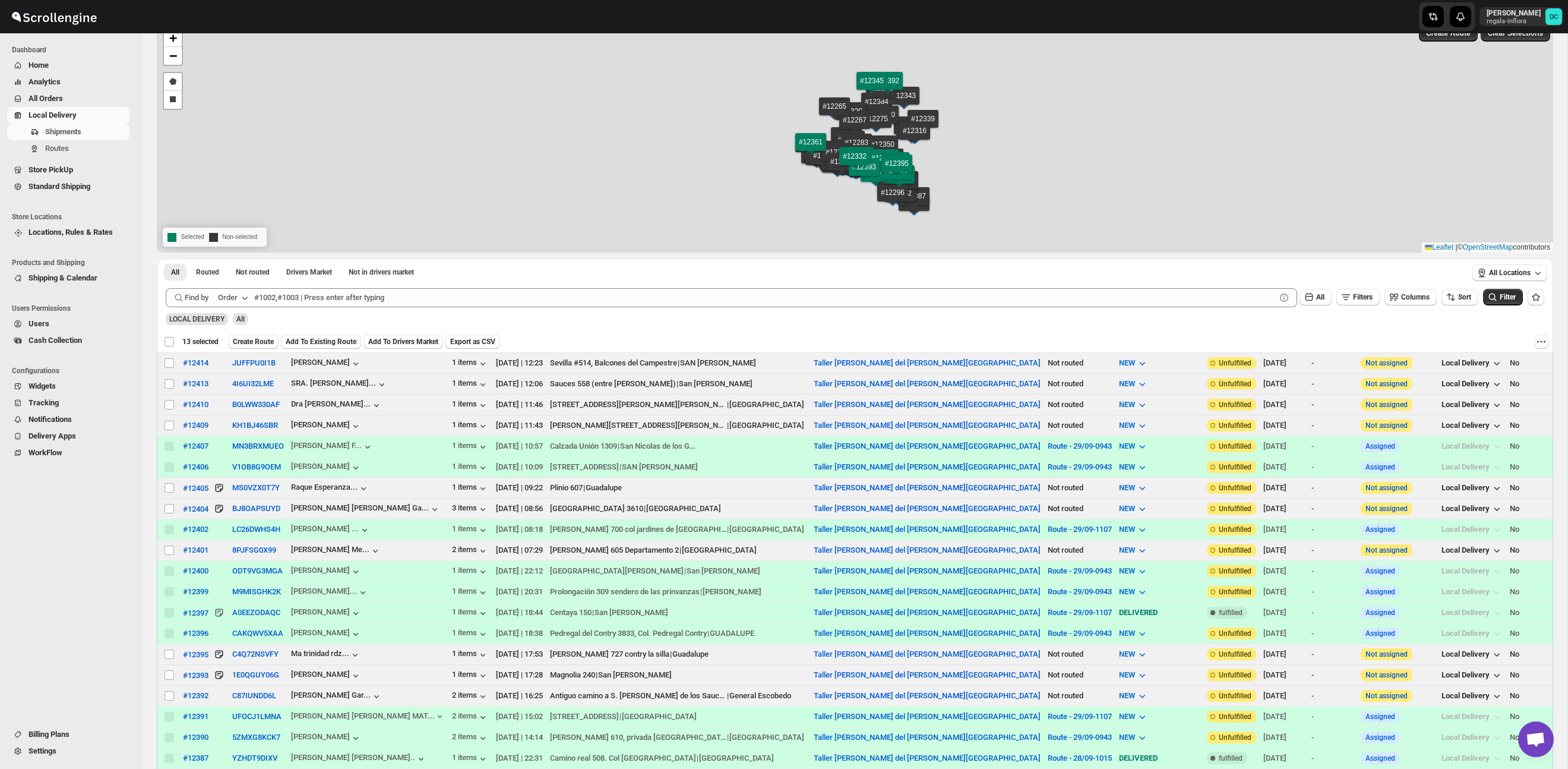
checkbox input "false"
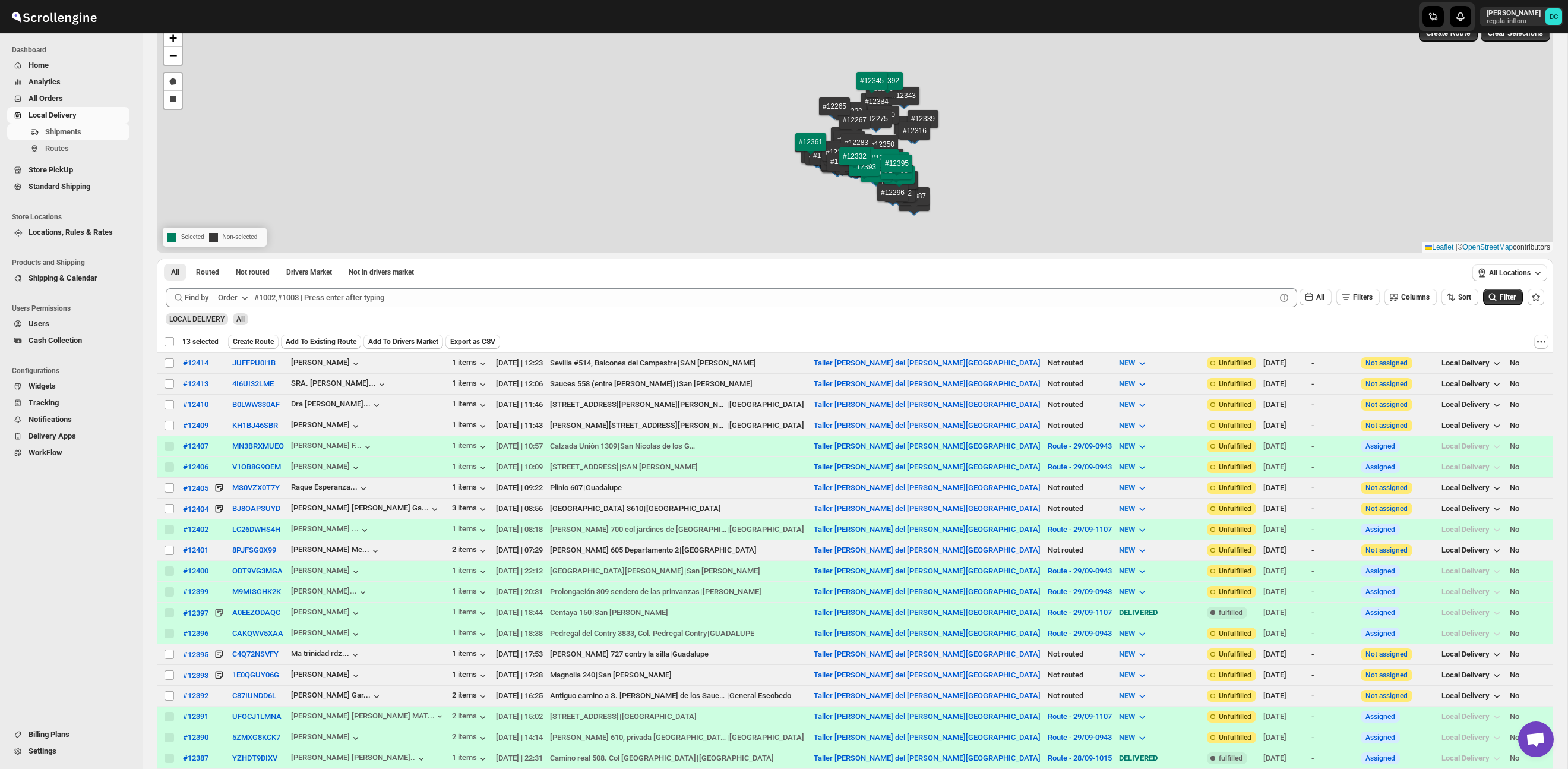
checkbox input "false"
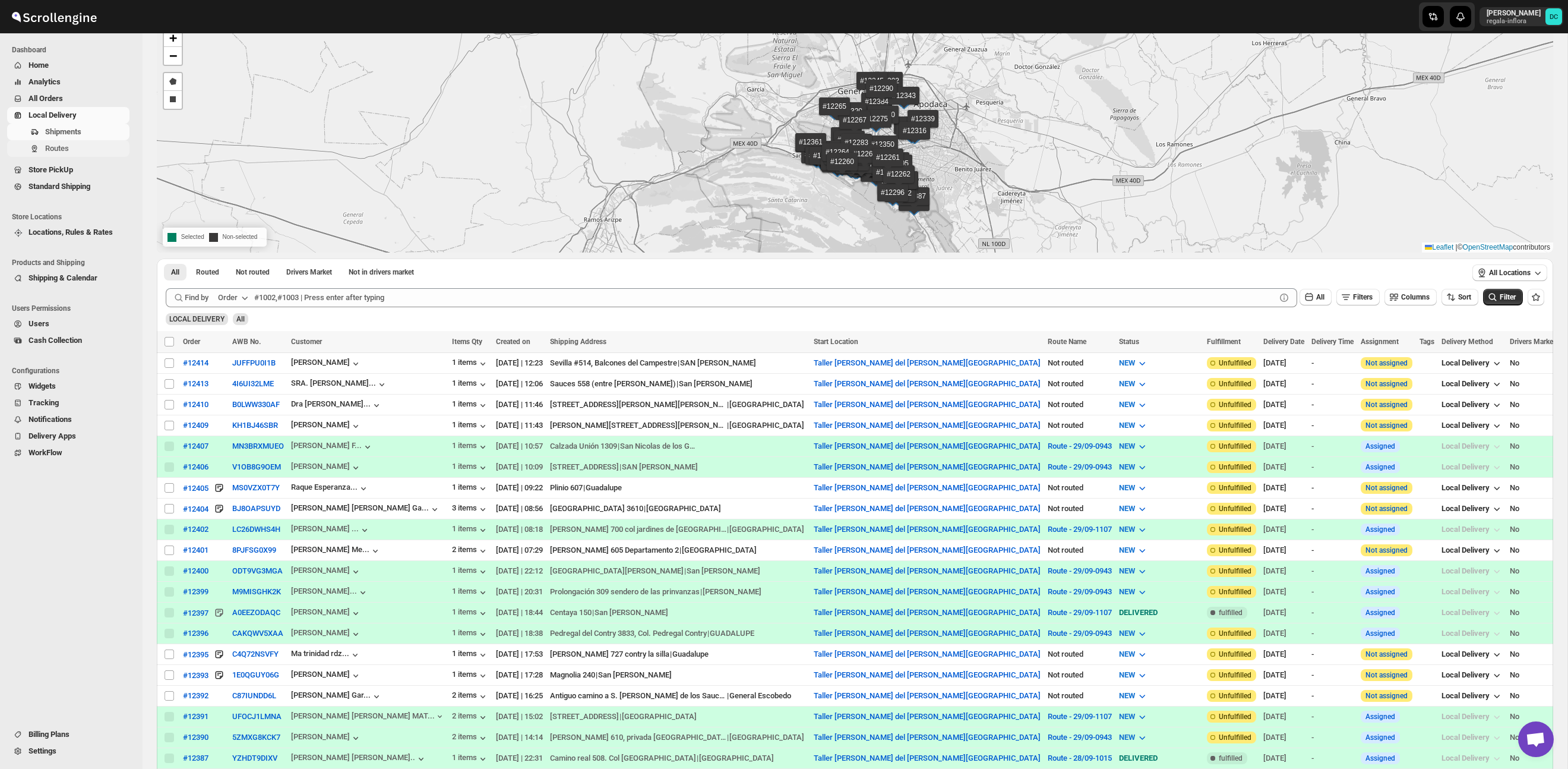
click at [68, 154] on span "Routes" at bounding box center [86, 148] width 82 height 12
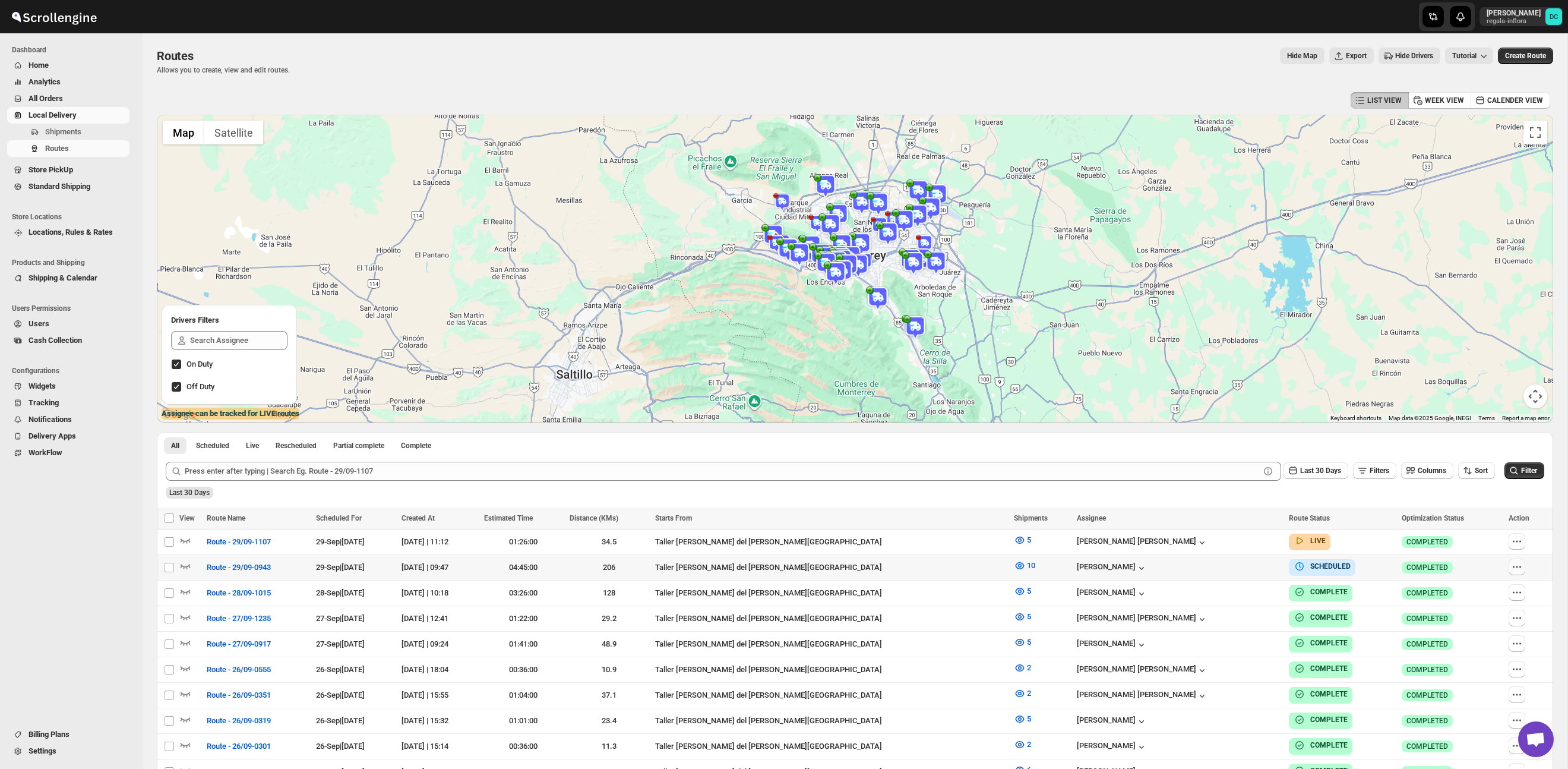
click at [1511, 565] on icon "button" at bounding box center [1517, 567] width 12 height 12
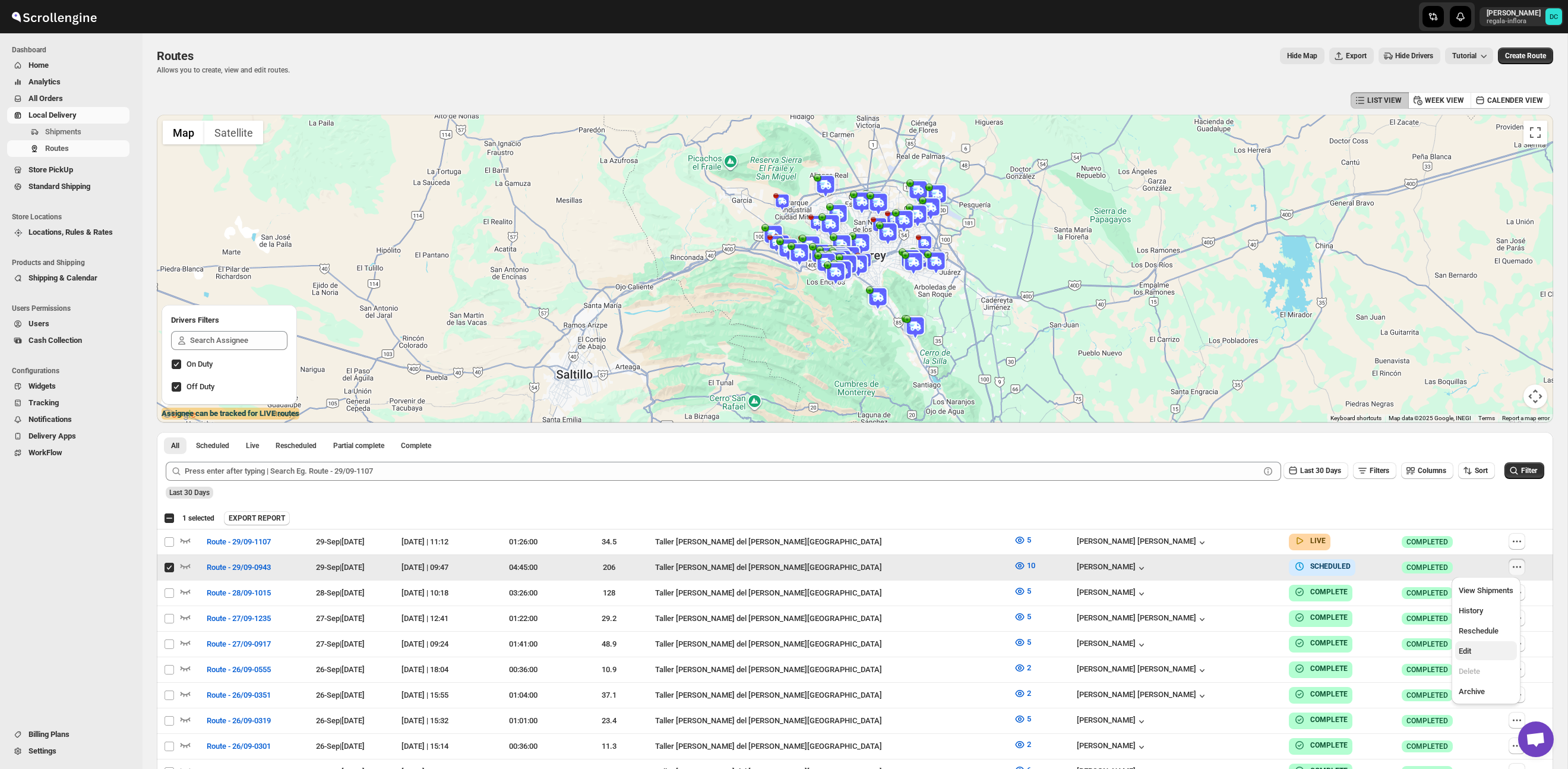
click at [1488, 647] on span "Edit" at bounding box center [1486, 651] width 55 height 12
checkbox input "false"
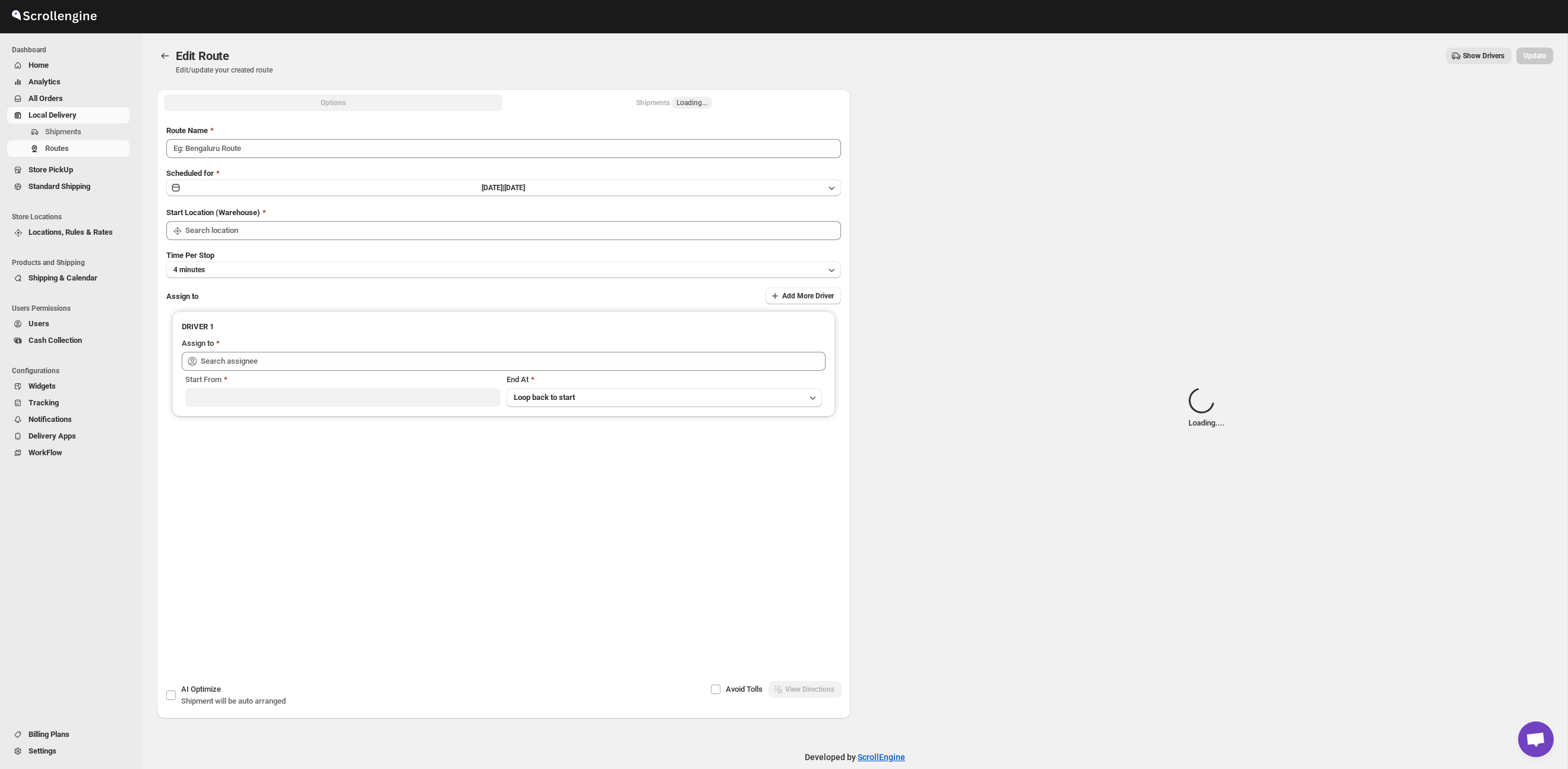
type input "Route - 29/09-0943"
type input "Taller [PERSON_NAME] del [PERSON_NAME][GEOGRAPHIC_DATA]"
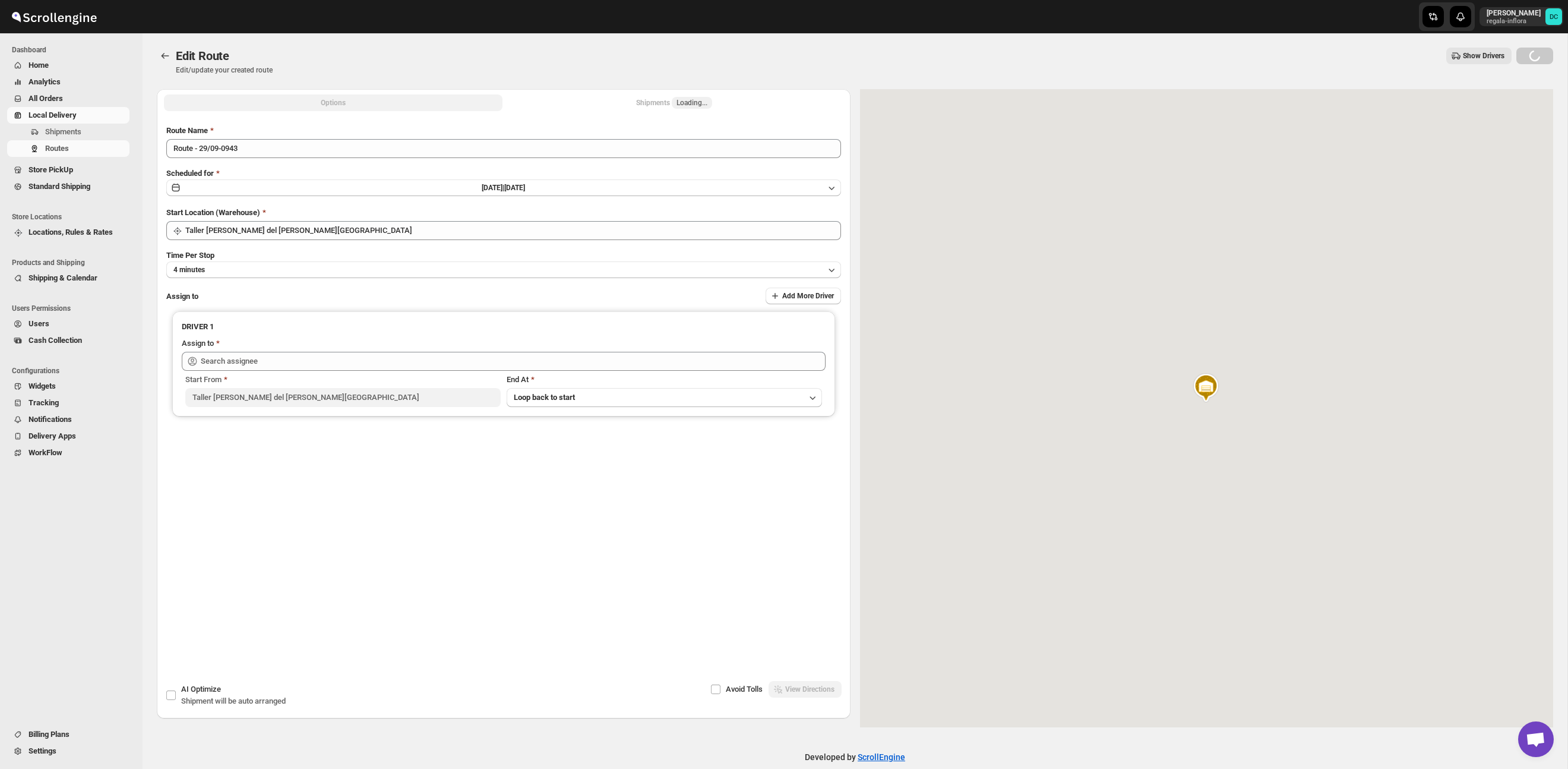
type input "[PERSON_NAME] ([PERSON_NAME][EMAIL_ADDRESS][DOMAIN_NAME])"
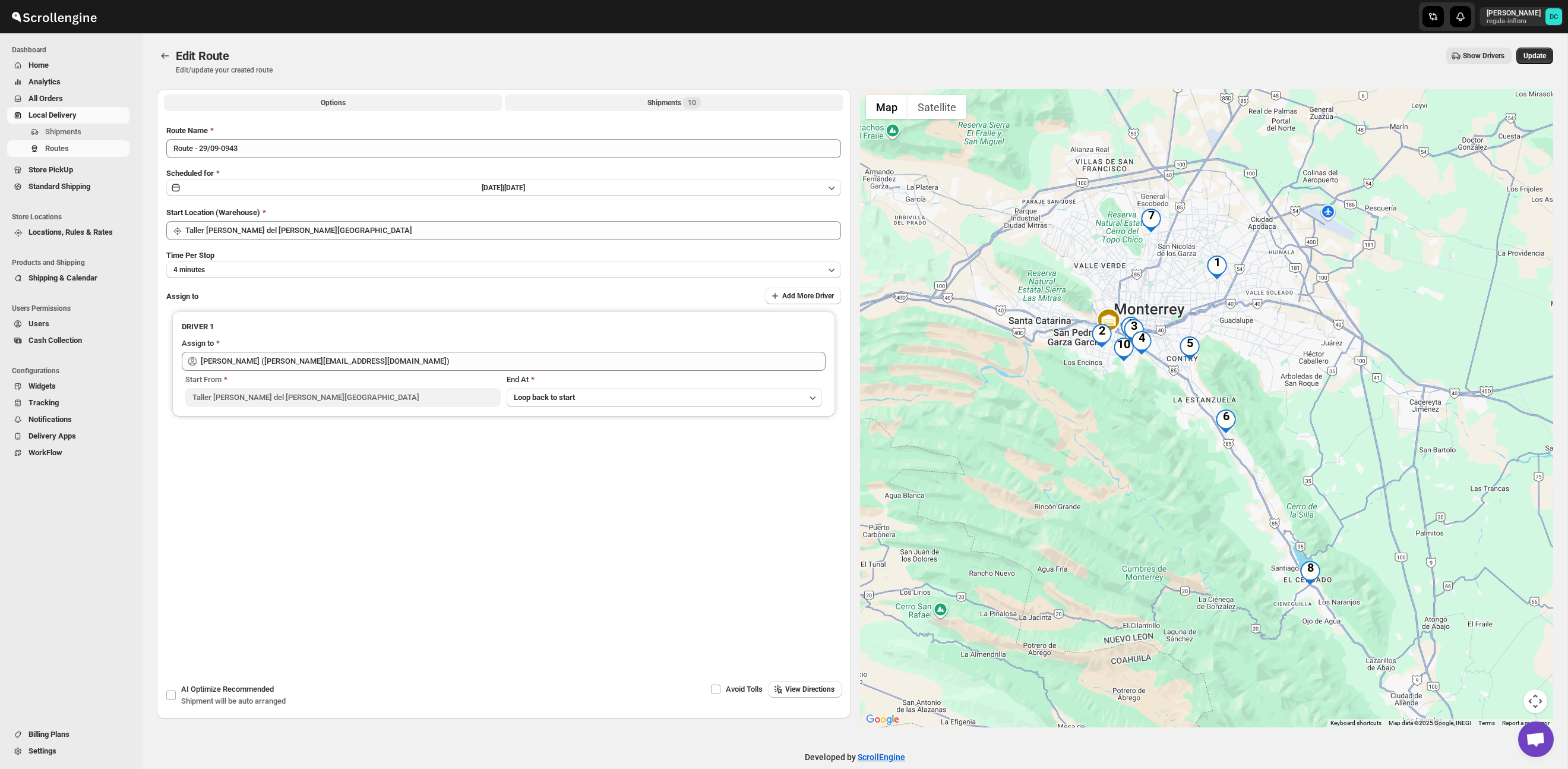
click at [597, 100] on button "Shipments 10" at bounding box center [674, 103] width 339 height 17
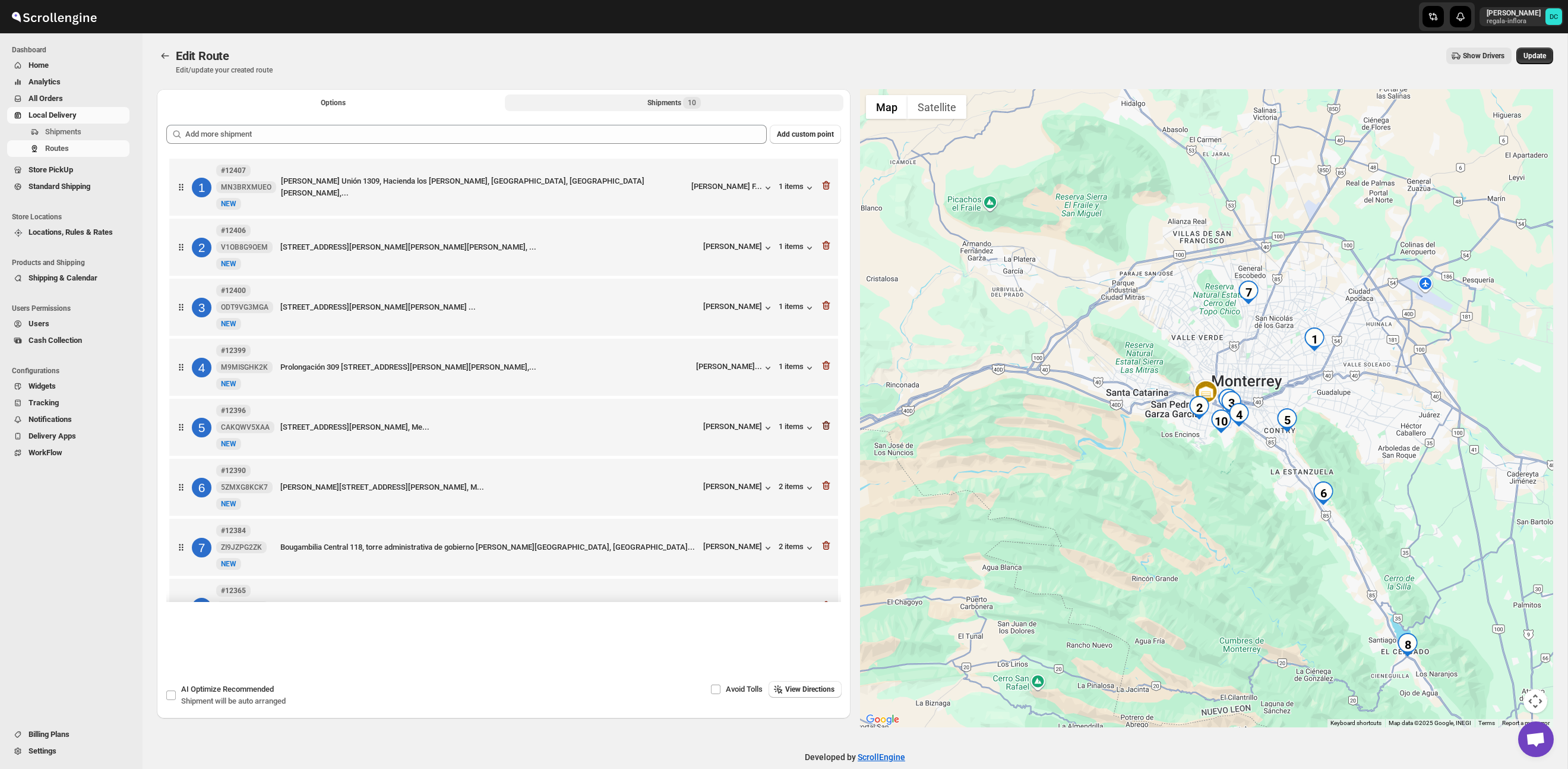
click at [826, 428] on icon "button" at bounding box center [826, 425] width 12 height 12
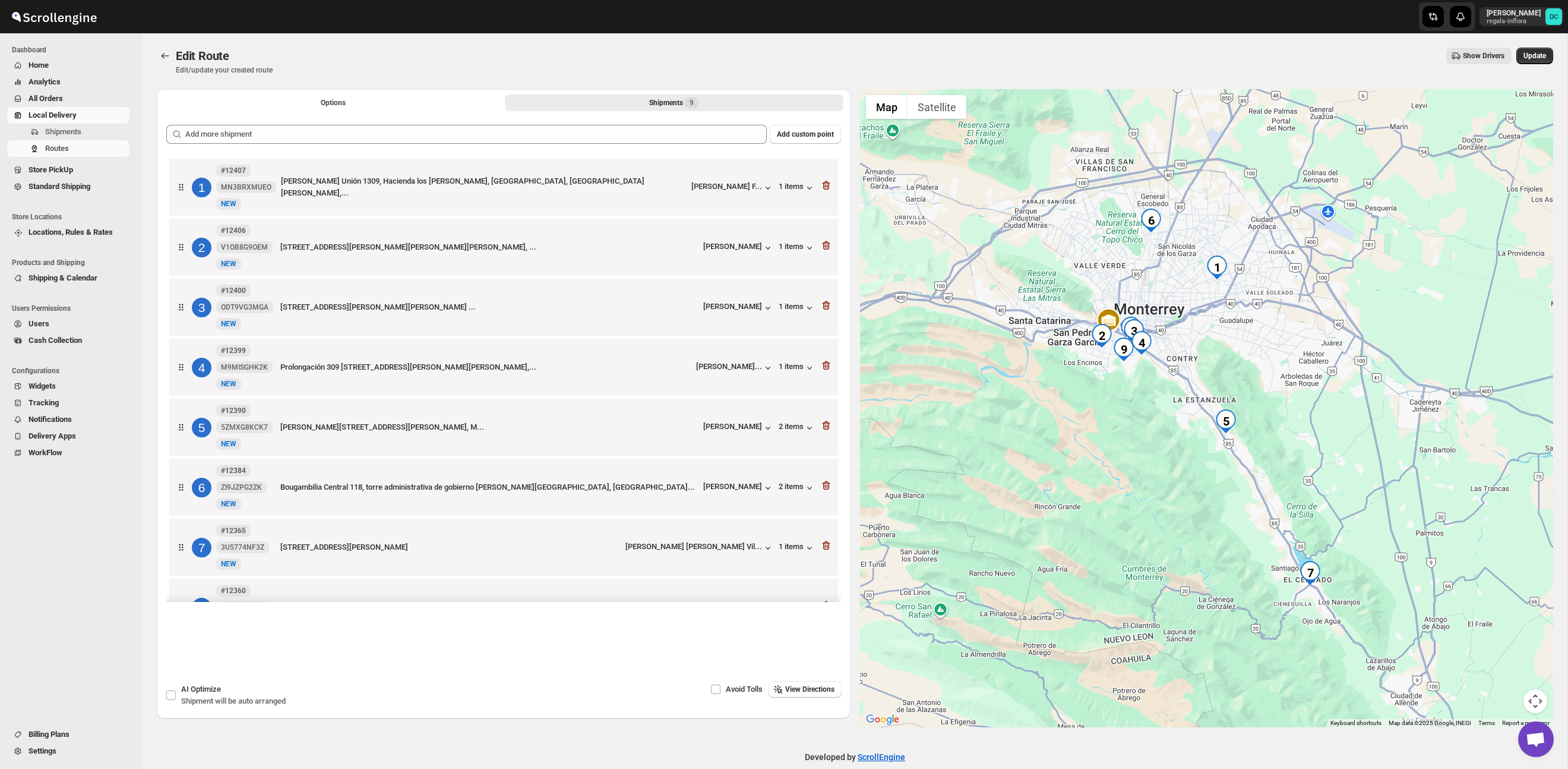
drag, startPoint x: 1540, startPoint y: 58, endPoint x: 1461, endPoint y: 72, distance: 80.2
click at [1539, 58] on span "Update" at bounding box center [1535, 55] width 23 height 10
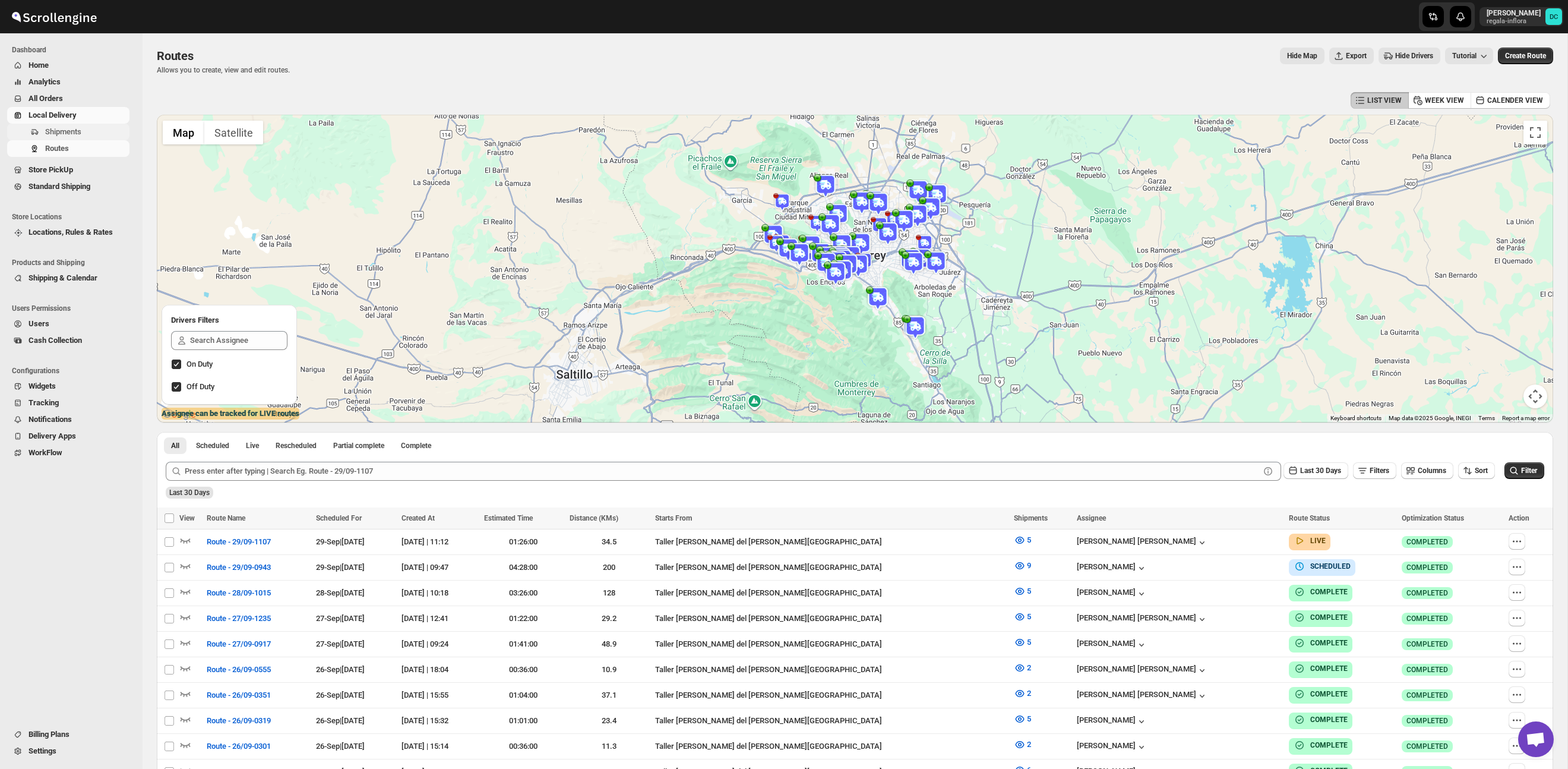
click at [79, 129] on span "Shipments" at bounding box center [63, 131] width 36 height 9
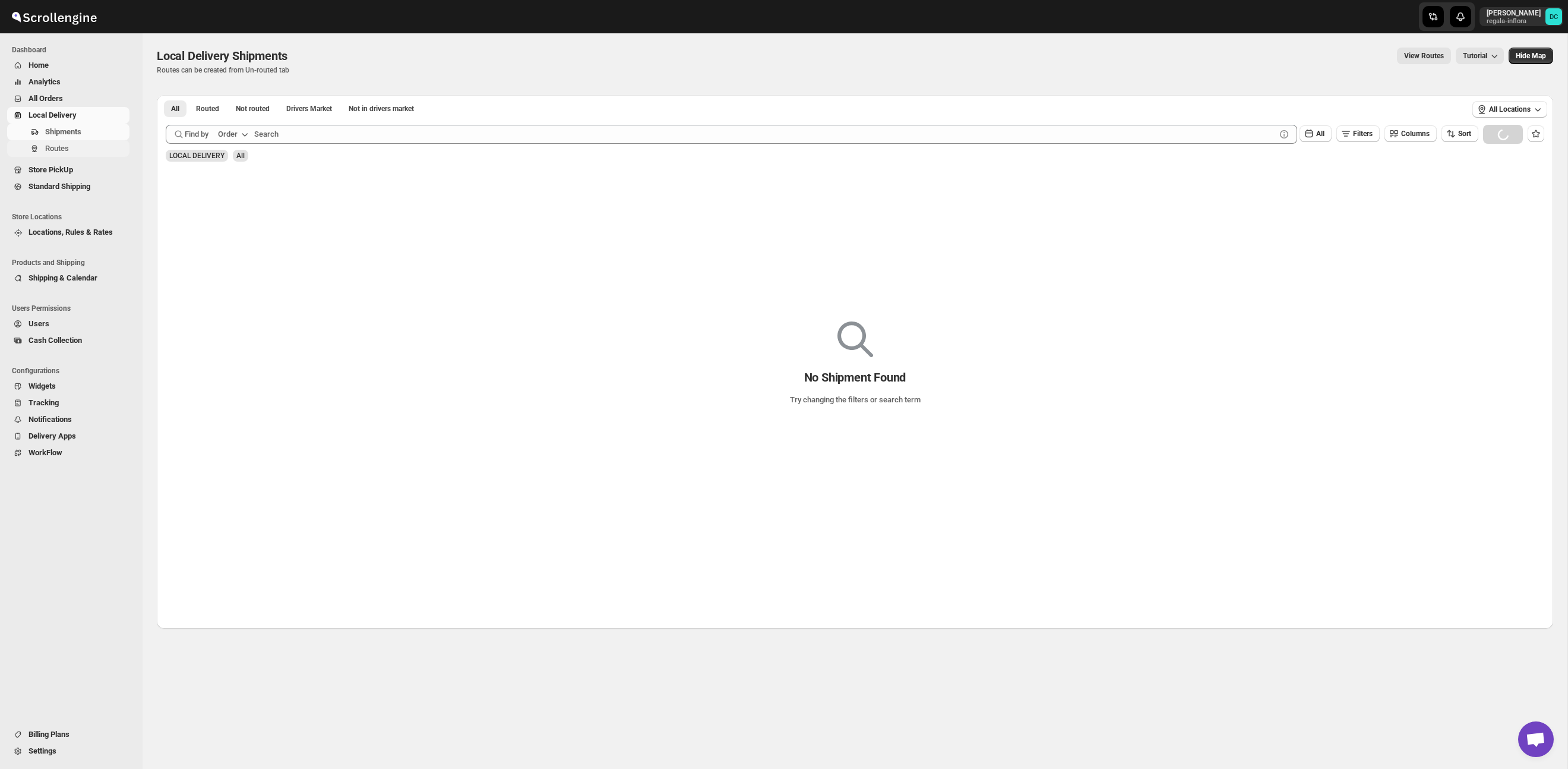
click at [72, 149] on span "Routes" at bounding box center [86, 148] width 82 height 12
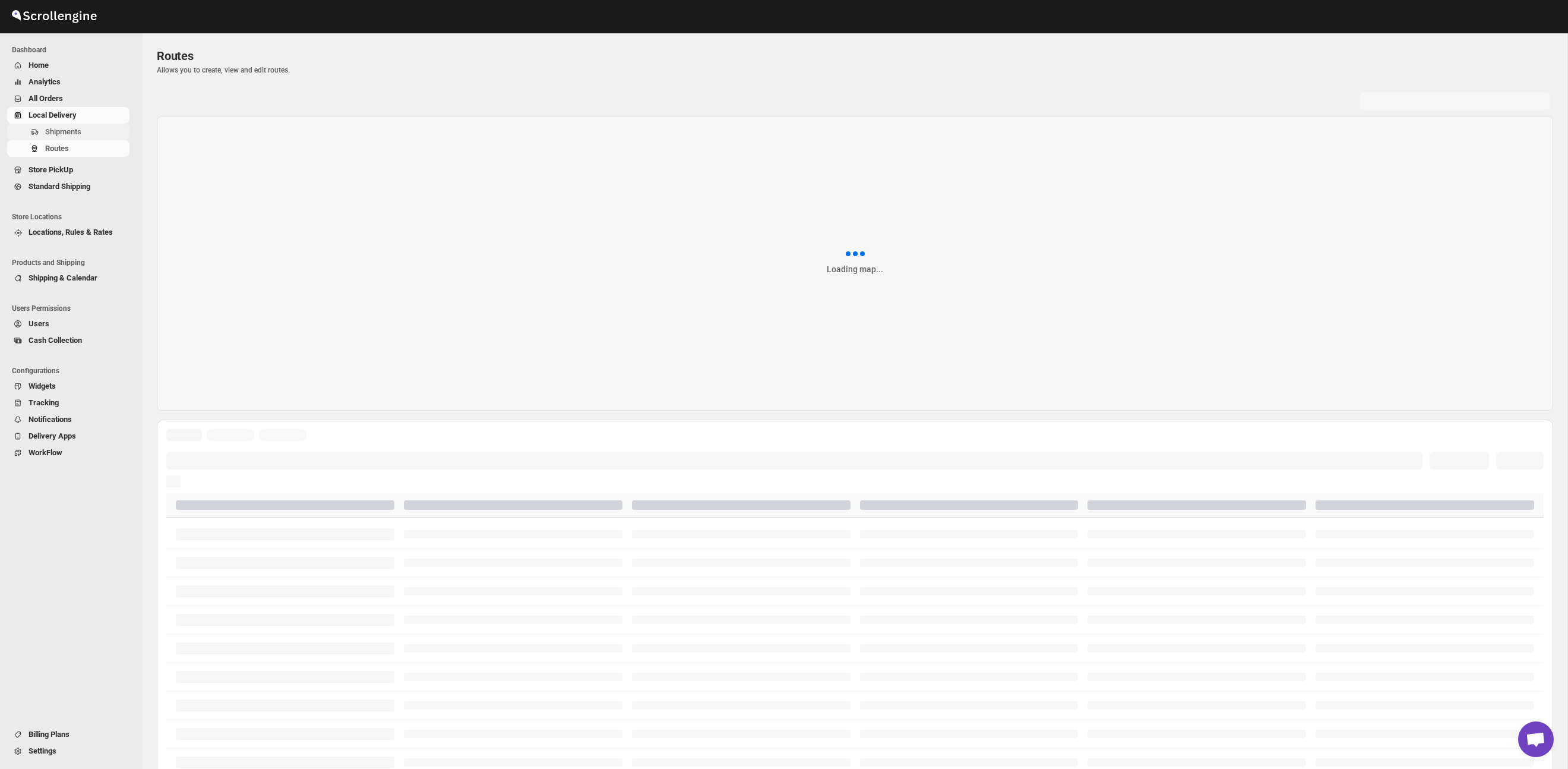
click at [91, 133] on span "Shipments" at bounding box center [86, 132] width 82 height 12
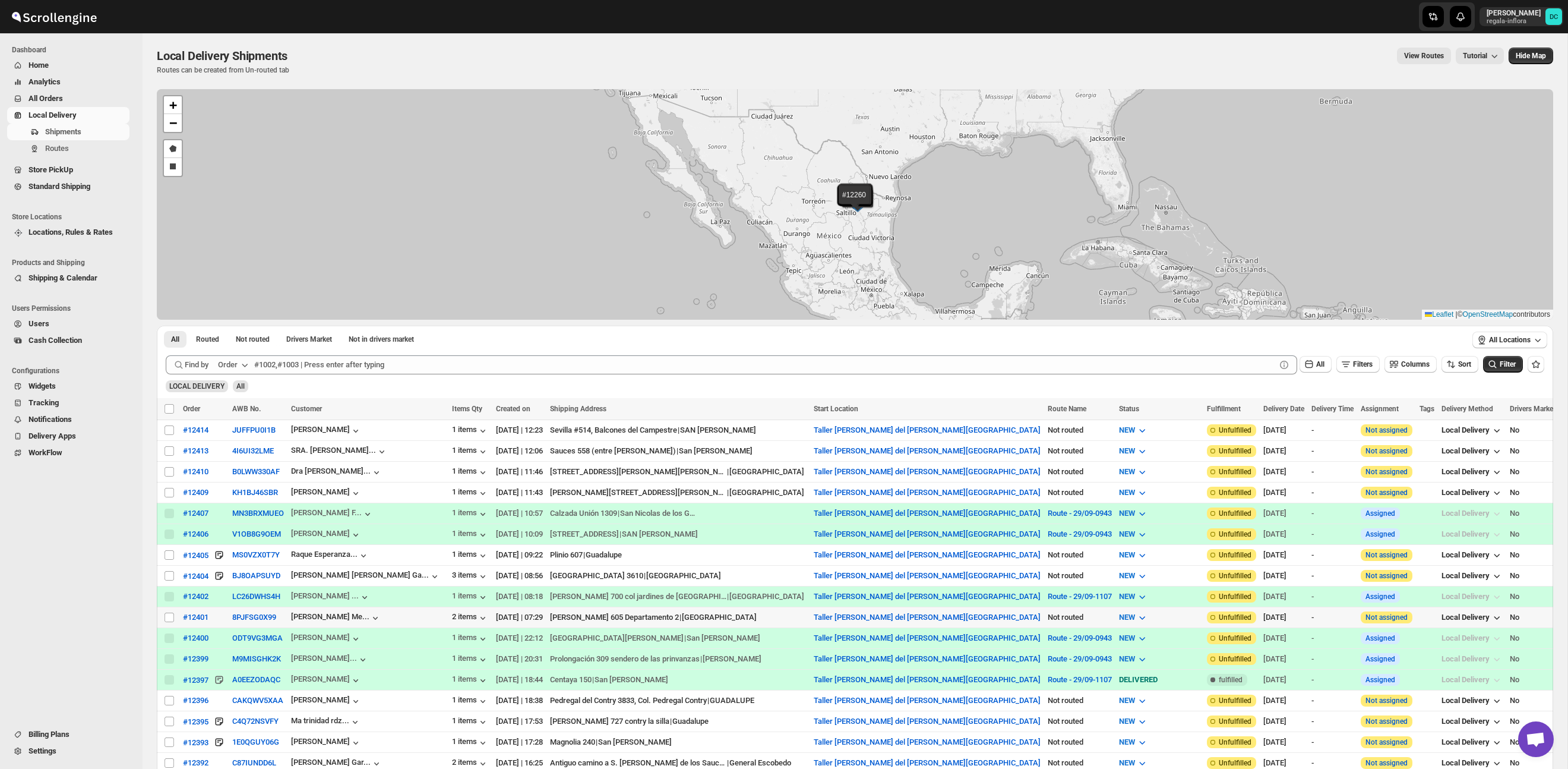
drag, startPoint x: 172, startPoint y: 617, endPoint x: 175, endPoint y: 608, distance: 9.5
click at [172, 617] on input "Select shipment" at bounding box center [169, 617] width 10 height 10
checkbox input "true"
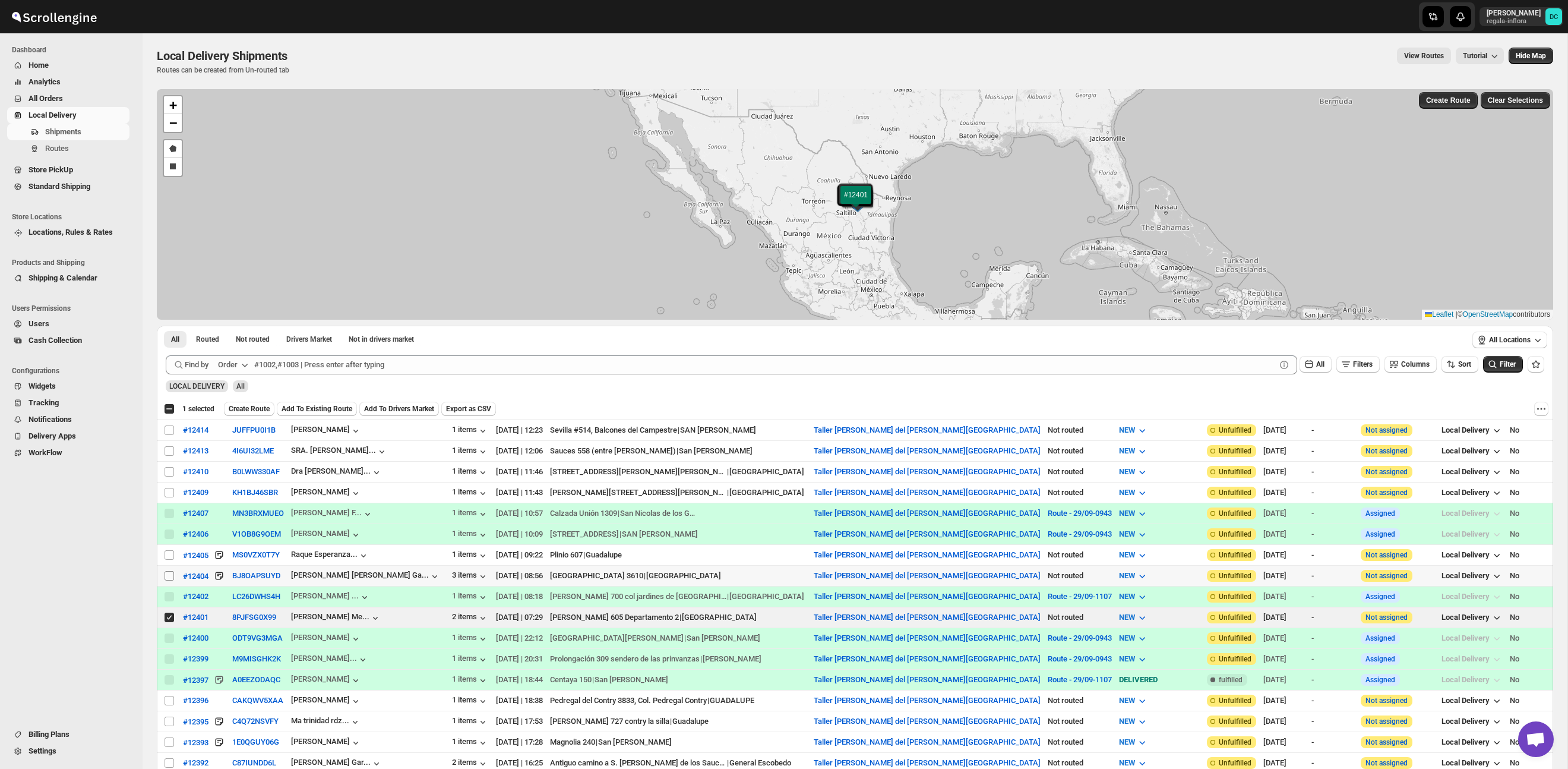
click at [172, 576] on input "Select shipment" at bounding box center [169, 576] width 10 height 10
checkbox input "true"
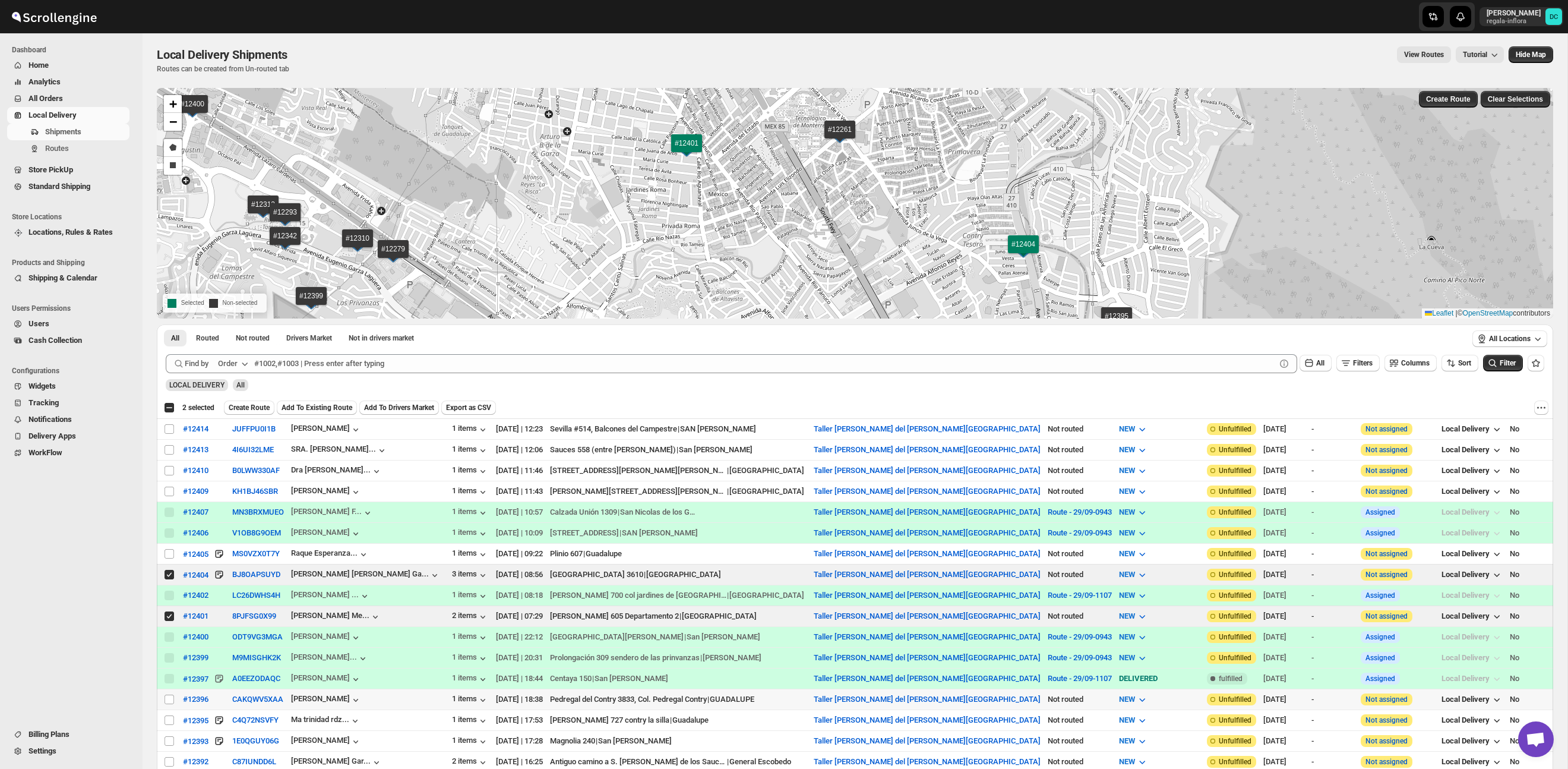
scroll to position [4, 0]
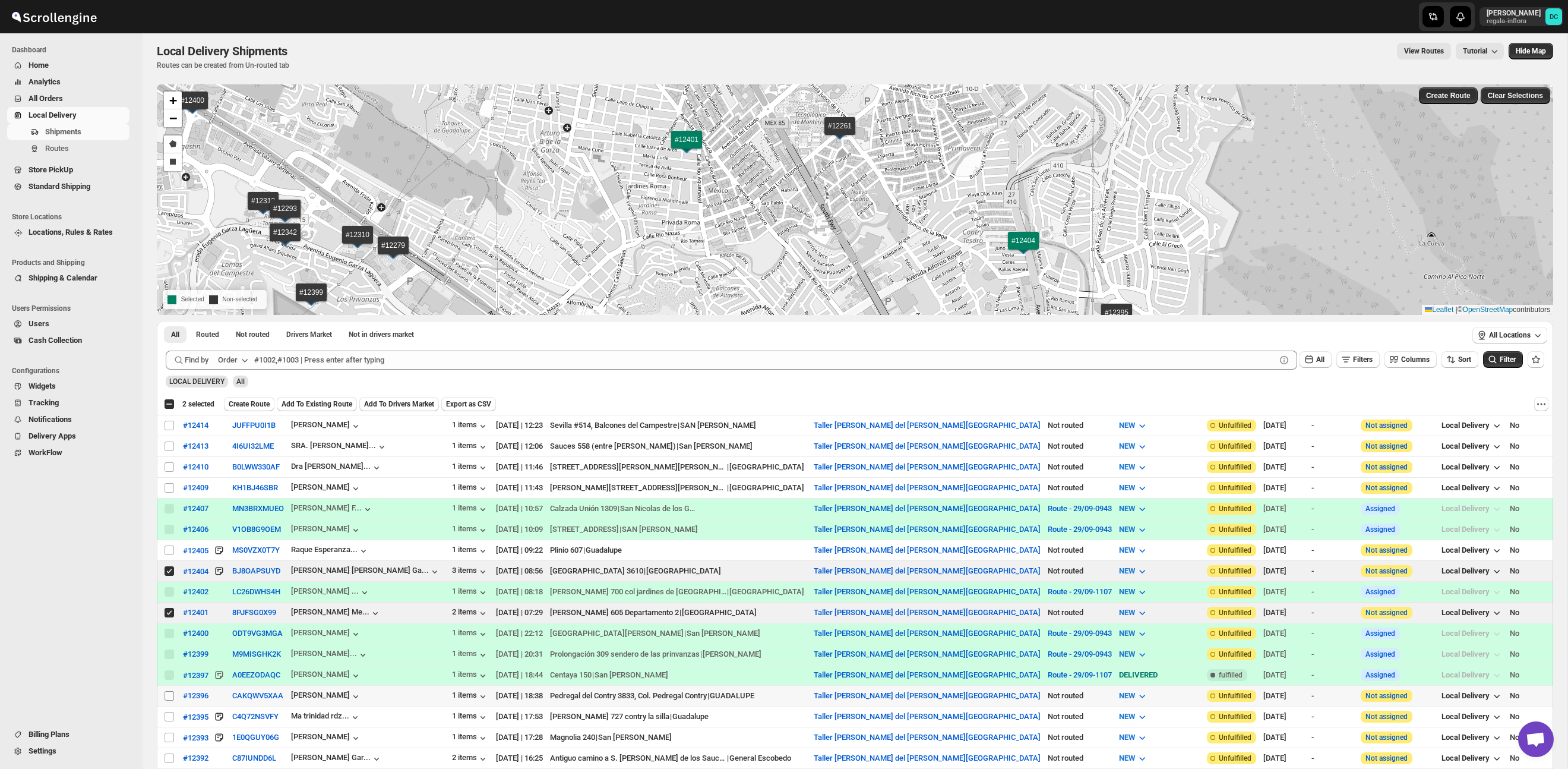
click at [169, 696] on input "Select shipment" at bounding box center [169, 695] width 10 height 10
checkbox input "true"
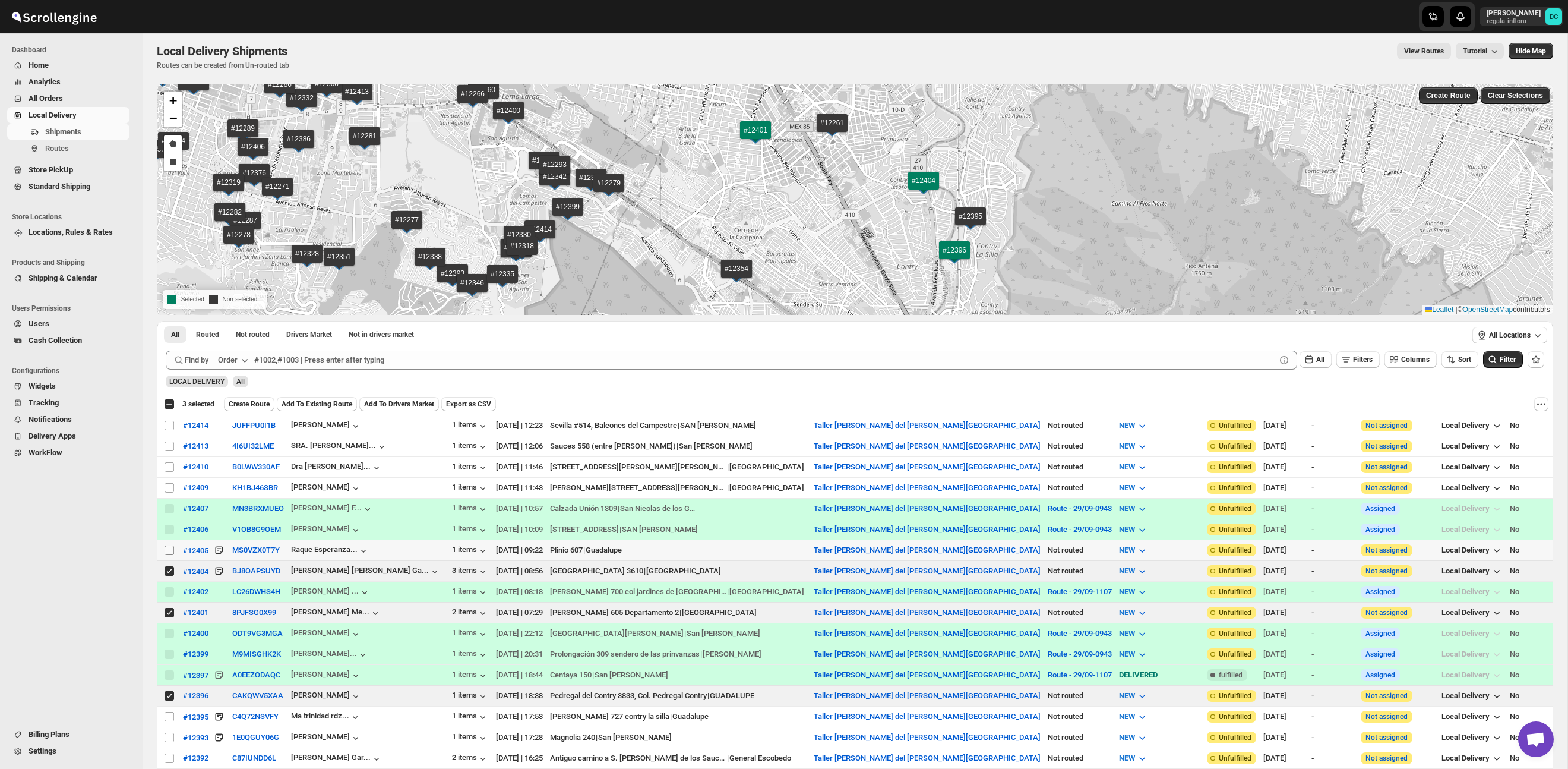
click at [169, 550] on input "Select shipment" at bounding box center [169, 550] width 10 height 10
checkbox input "true"
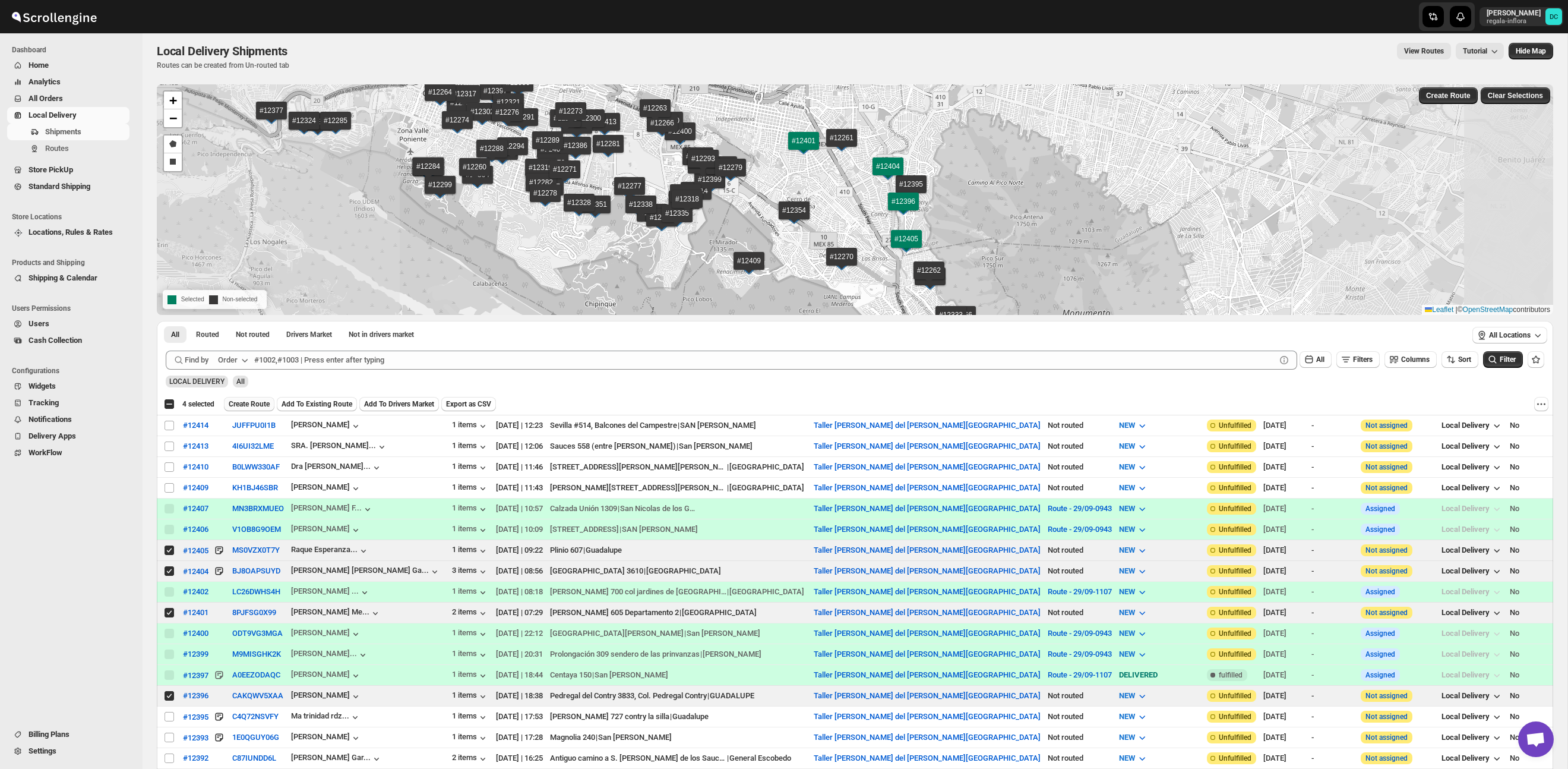
click at [257, 407] on span "Create Route" at bounding box center [249, 404] width 41 height 10
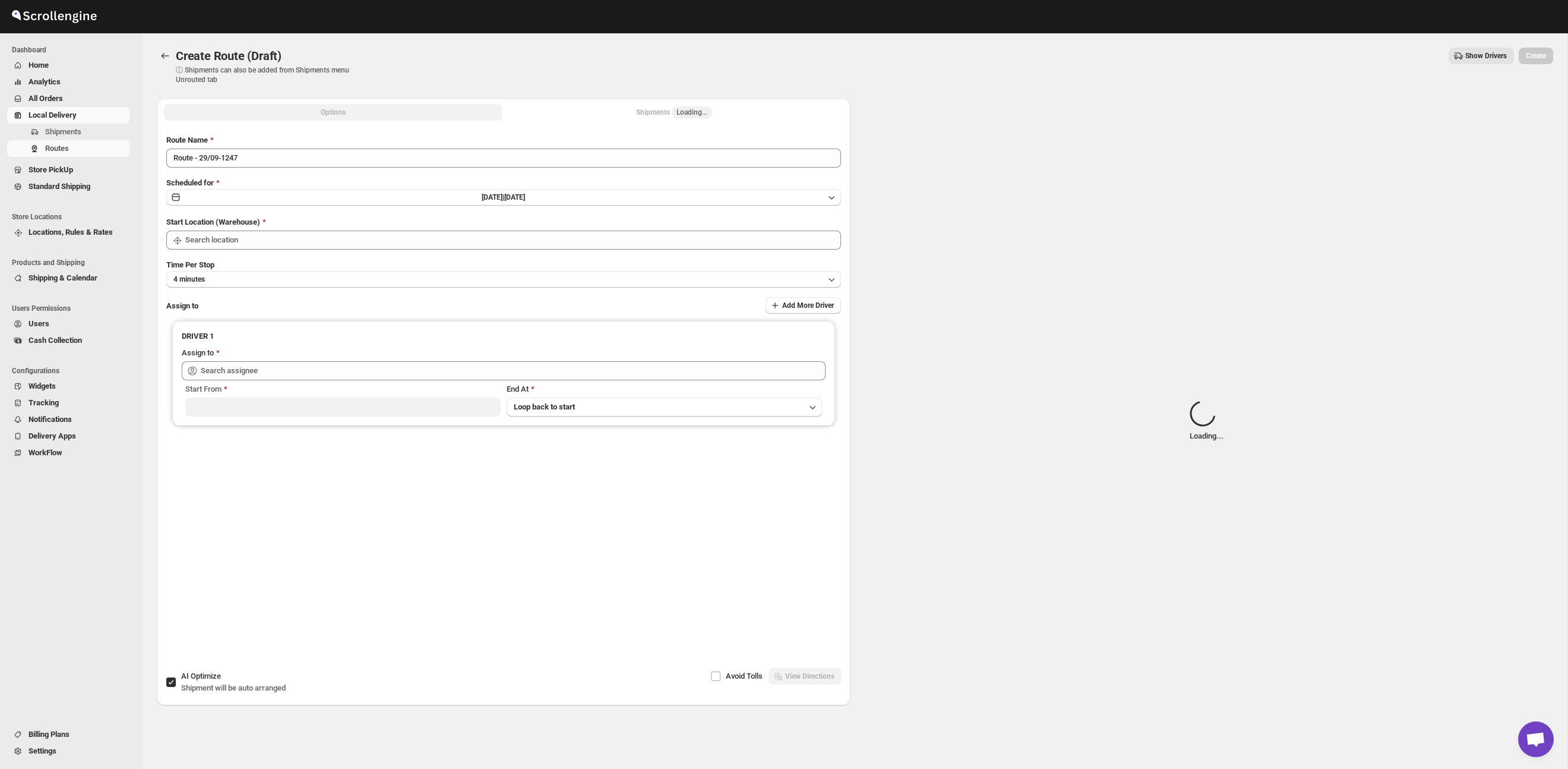
type input "Taller [PERSON_NAME] del [PERSON_NAME][GEOGRAPHIC_DATA]"
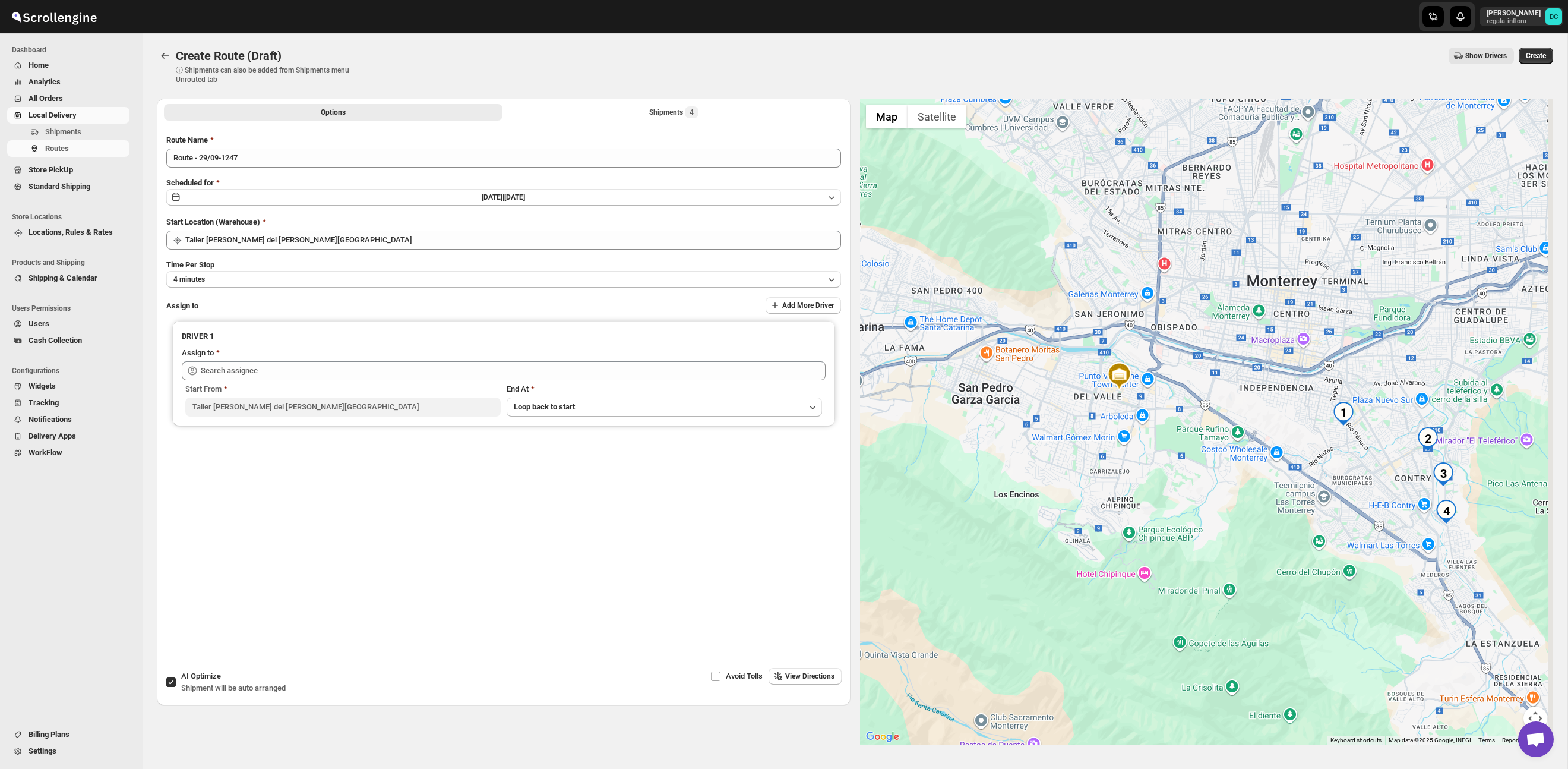
drag, startPoint x: 1394, startPoint y: 486, endPoint x: 1232, endPoint y: 434, distance: 170.1
click at [1234, 434] on div at bounding box center [1207, 421] width 694 height 646
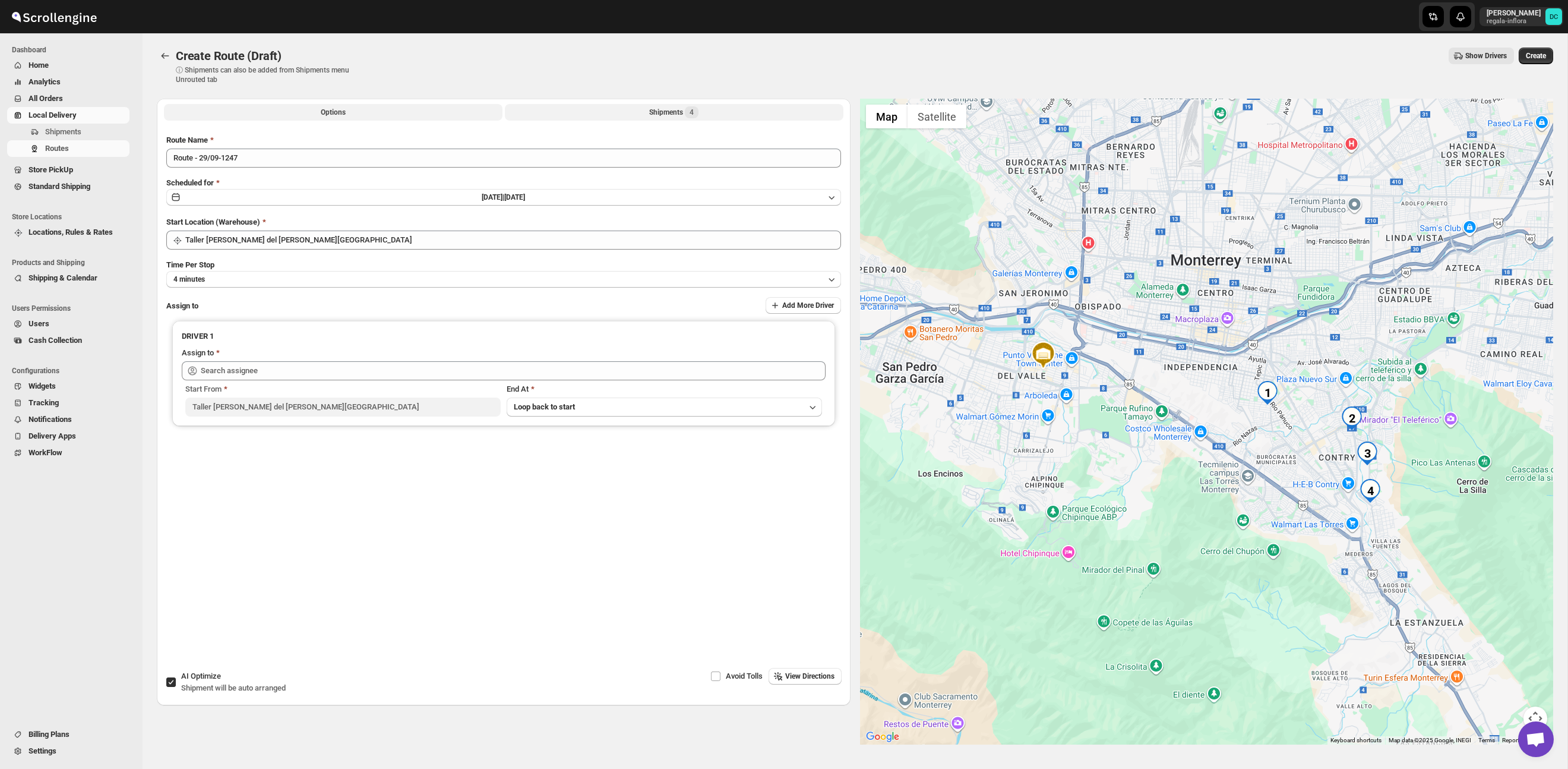
click at [699, 114] on span "4" at bounding box center [691, 112] width 14 height 12
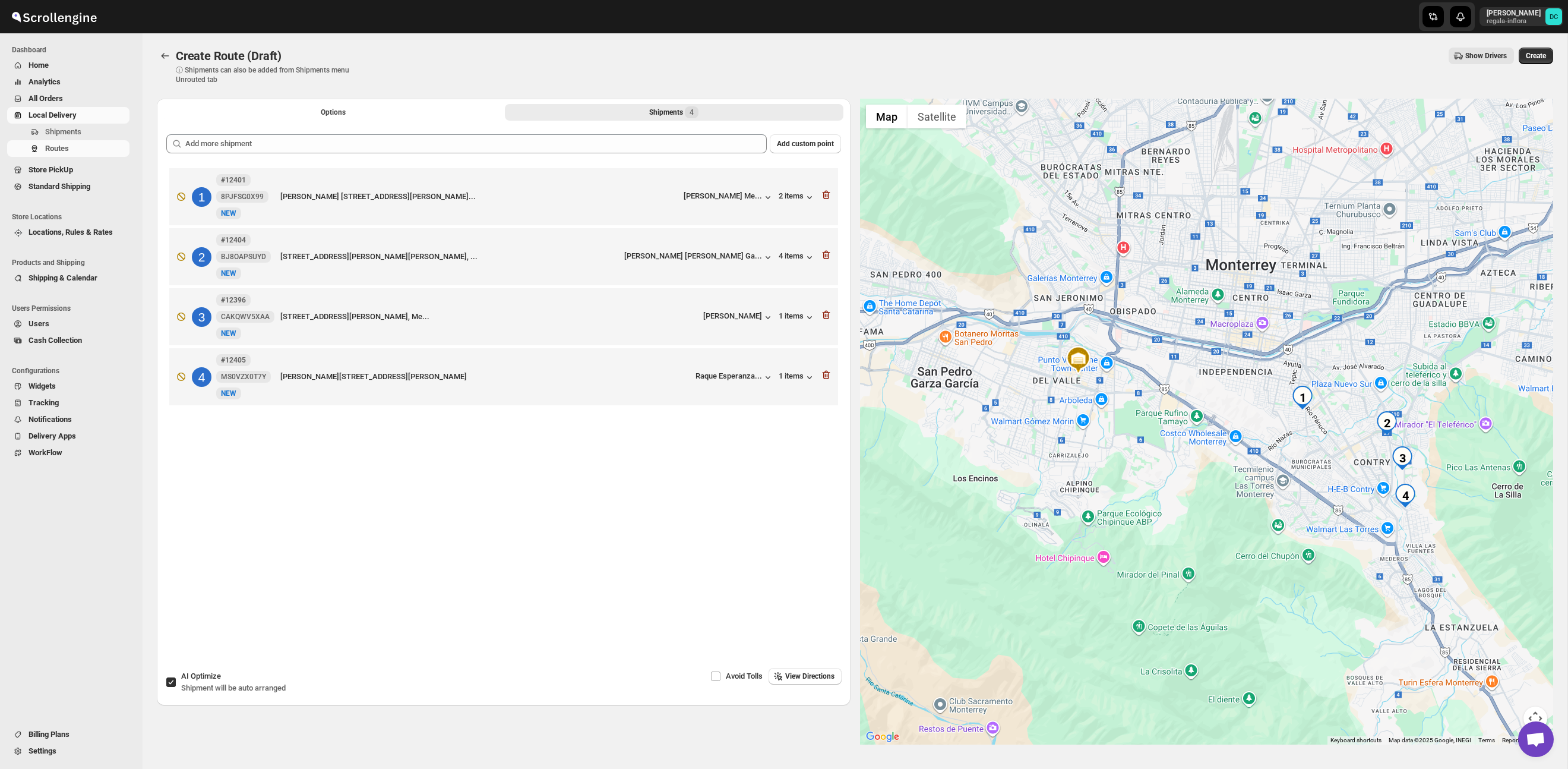
drag, startPoint x: 1413, startPoint y: 521, endPoint x: 1229, endPoint y: 461, distance: 193.5
click at [1232, 463] on div at bounding box center [1207, 421] width 694 height 646
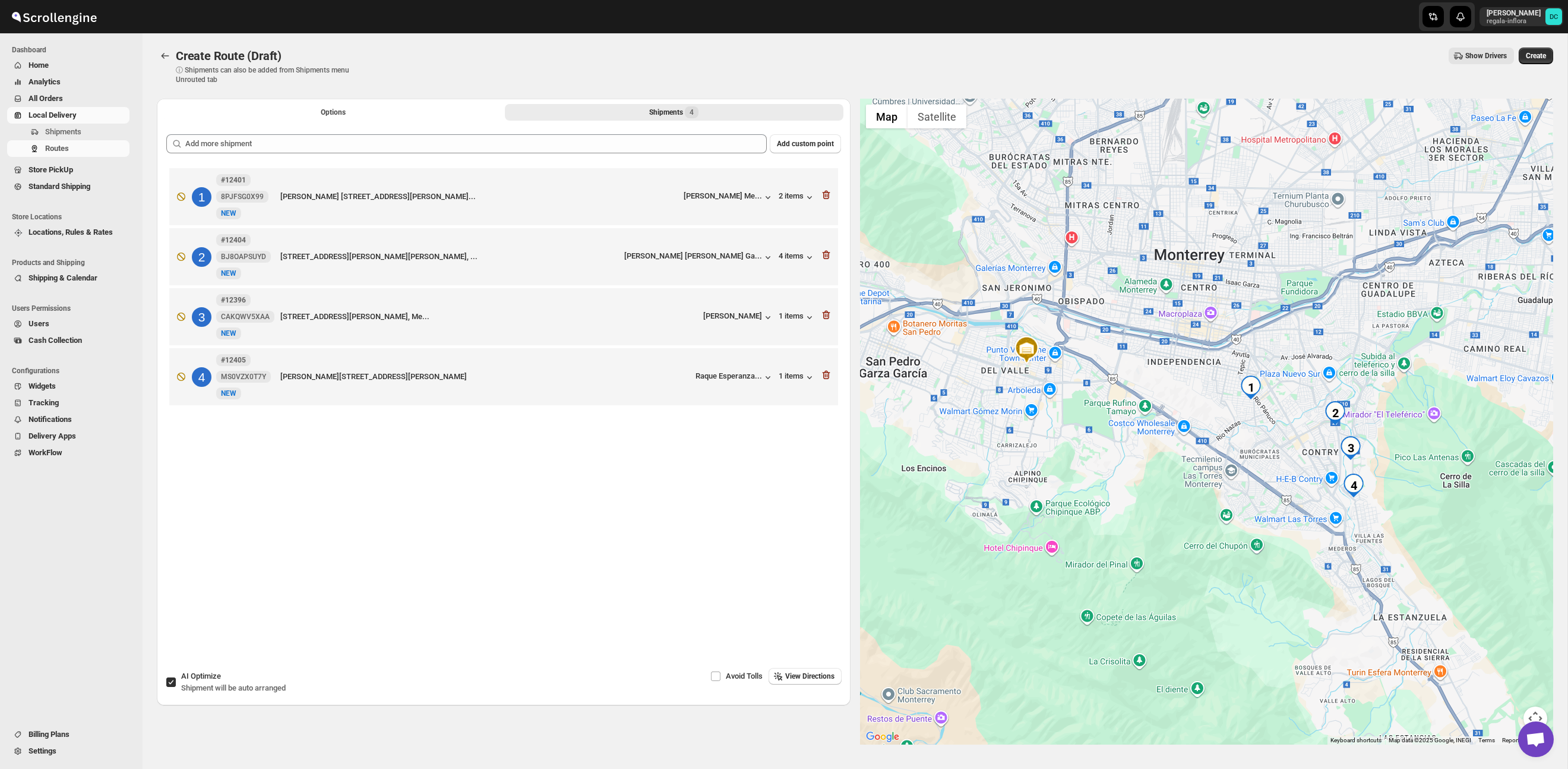
click at [175, 678] on input "AI Optimize Shipment will be auto arranged" at bounding box center [170, 682] width 10 height 10
checkbox input "false"
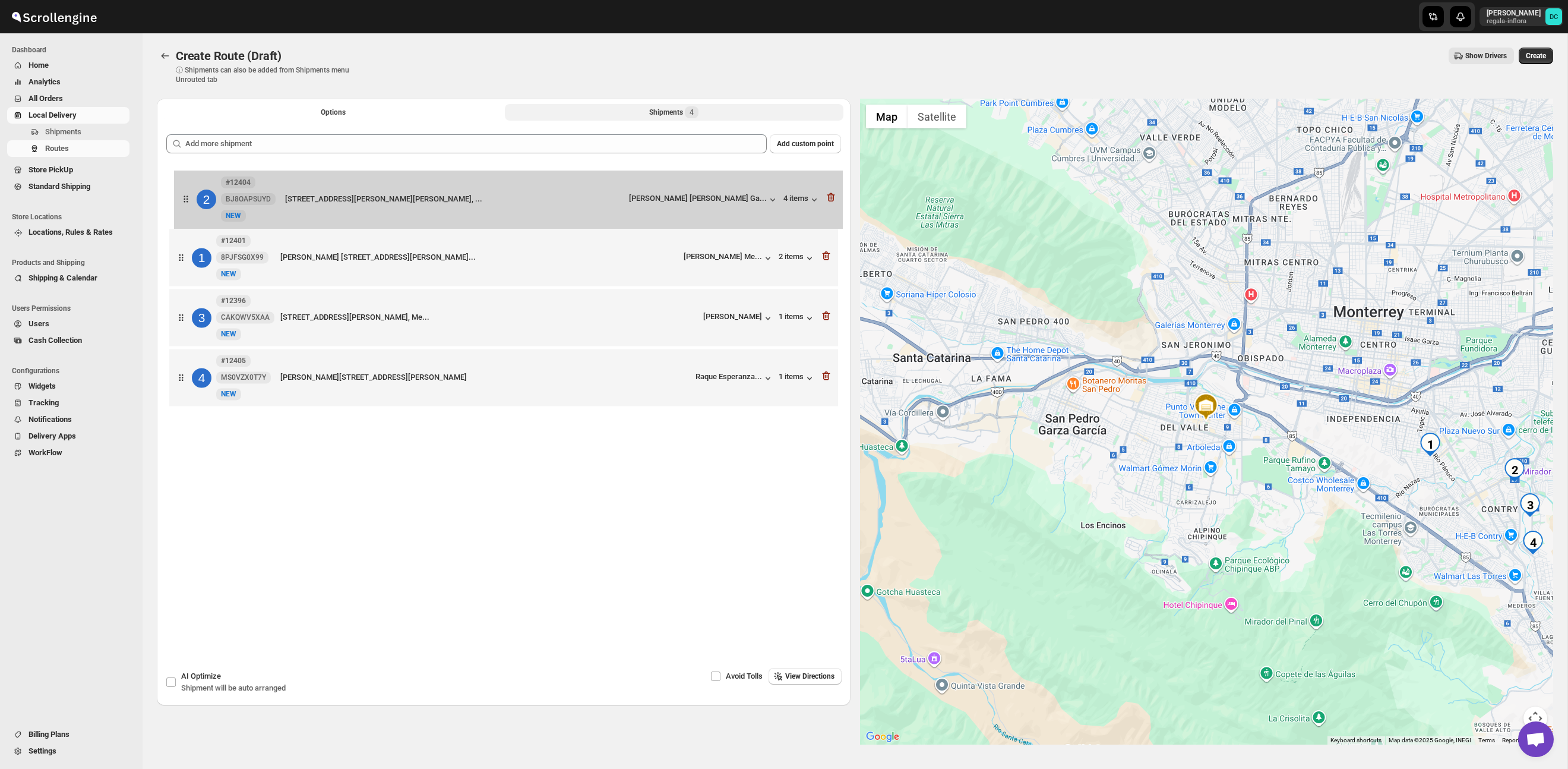
drag, startPoint x: 184, startPoint y: 258, endPoint x: 190, endPoint y: 190, distance: 68.3
click at [190, 190] on div "1 #12401 8PJFSG0X99 New NEW Juana de Arco 605 Departamento 2, Apartamento plant…" at bounding box center [503, 289] width 674 height 246
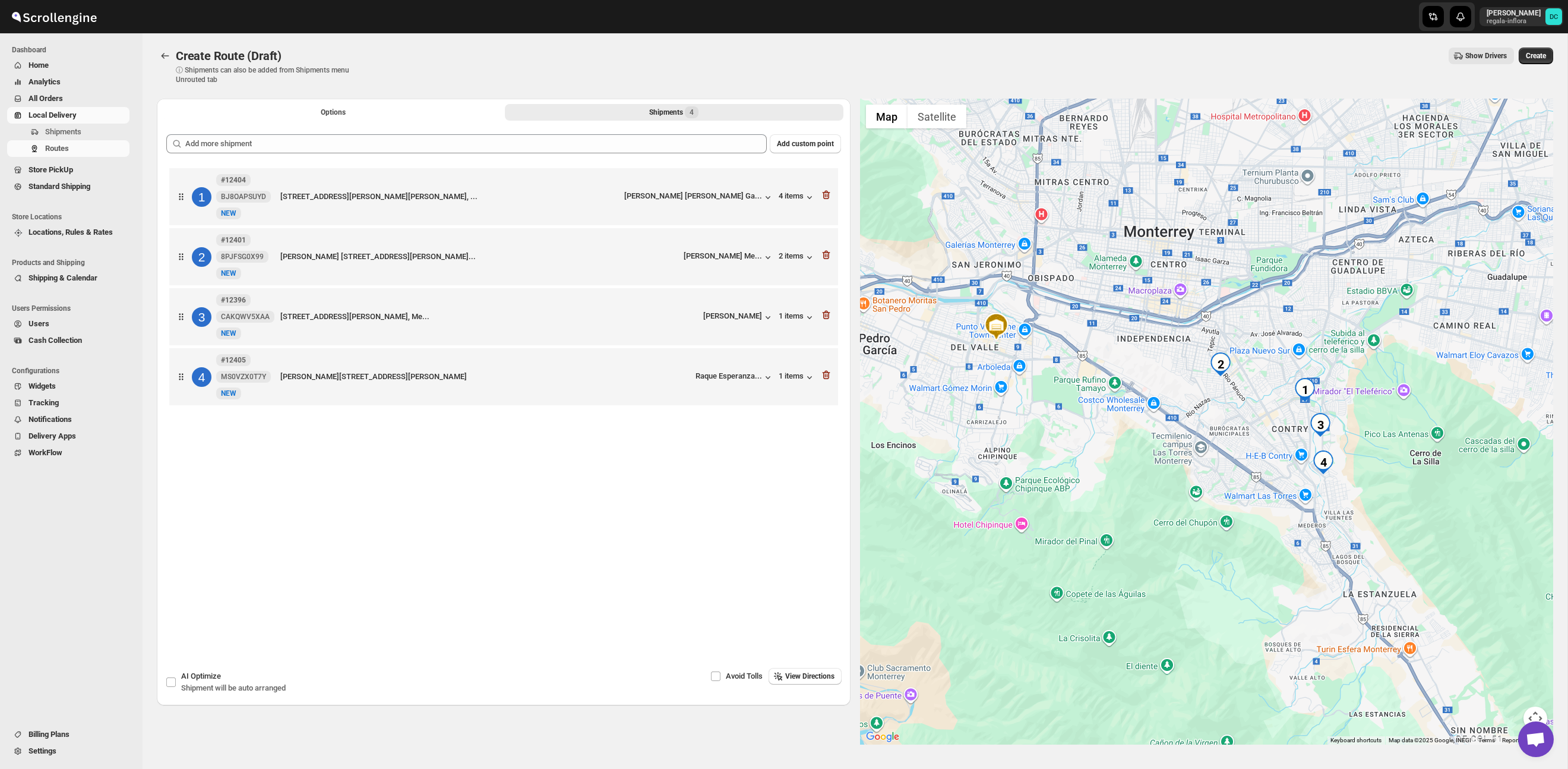
drag, startPoint x: 1294, startPoint y: 428, endPoint x: 1272, endPoint y: 421, distance: 23.1
click at [1272, 421] on div at bounding box center [1207, 421] width 694 height 646
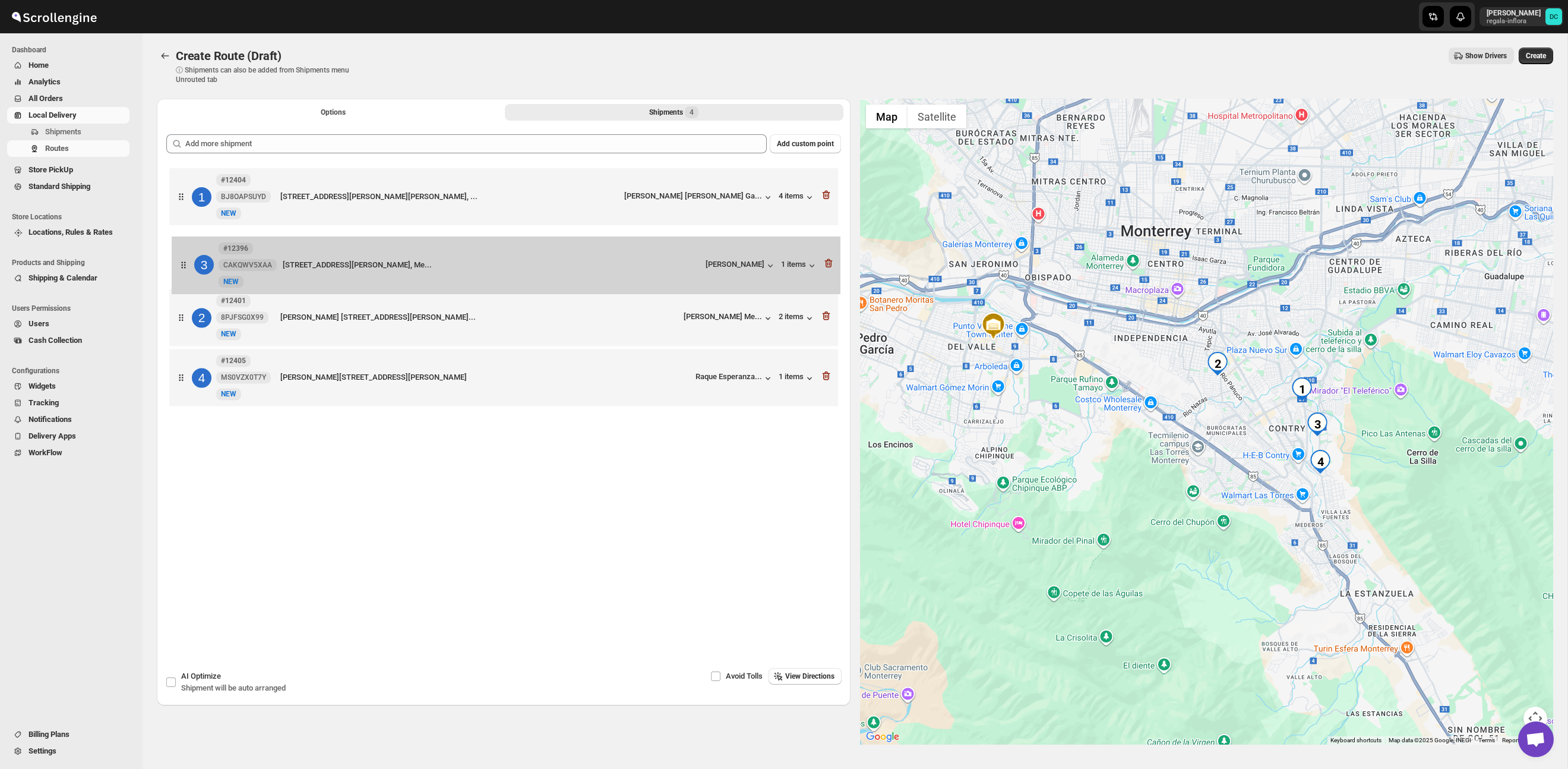
drag, startPoint x: 182, startPoint y: 317, endPoint x: 184, endPoint y: 255, distance: 62.0
click at [184, 255] on div "1 #12404 BJ8OAPSUYD New NEW Avenida Revolución 3610, los tamales de teresita, M…" at bounding box center [503, 289] width 674 height 246
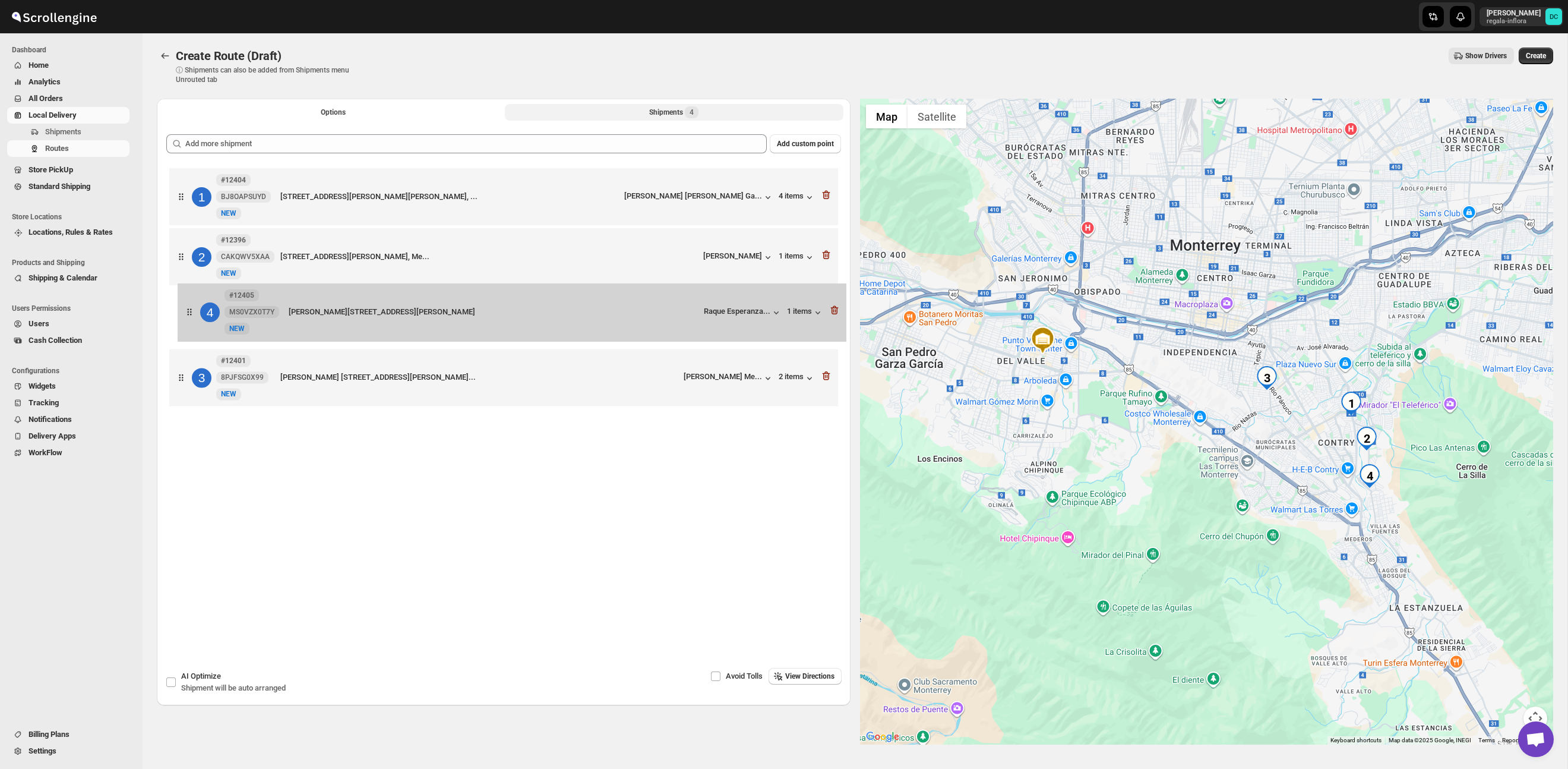
drag, startPoint x: 180, startPoint y: 390, endPoint x: 189, endPoint y: 317, distance: 73.6
click at [189, 317] on div "1 #12404 BJ8OAPSUYD New NEW Avenida Revolución 3610, los tamales de teresita, M…" at bounding box center [503, 289] width 674 height 246
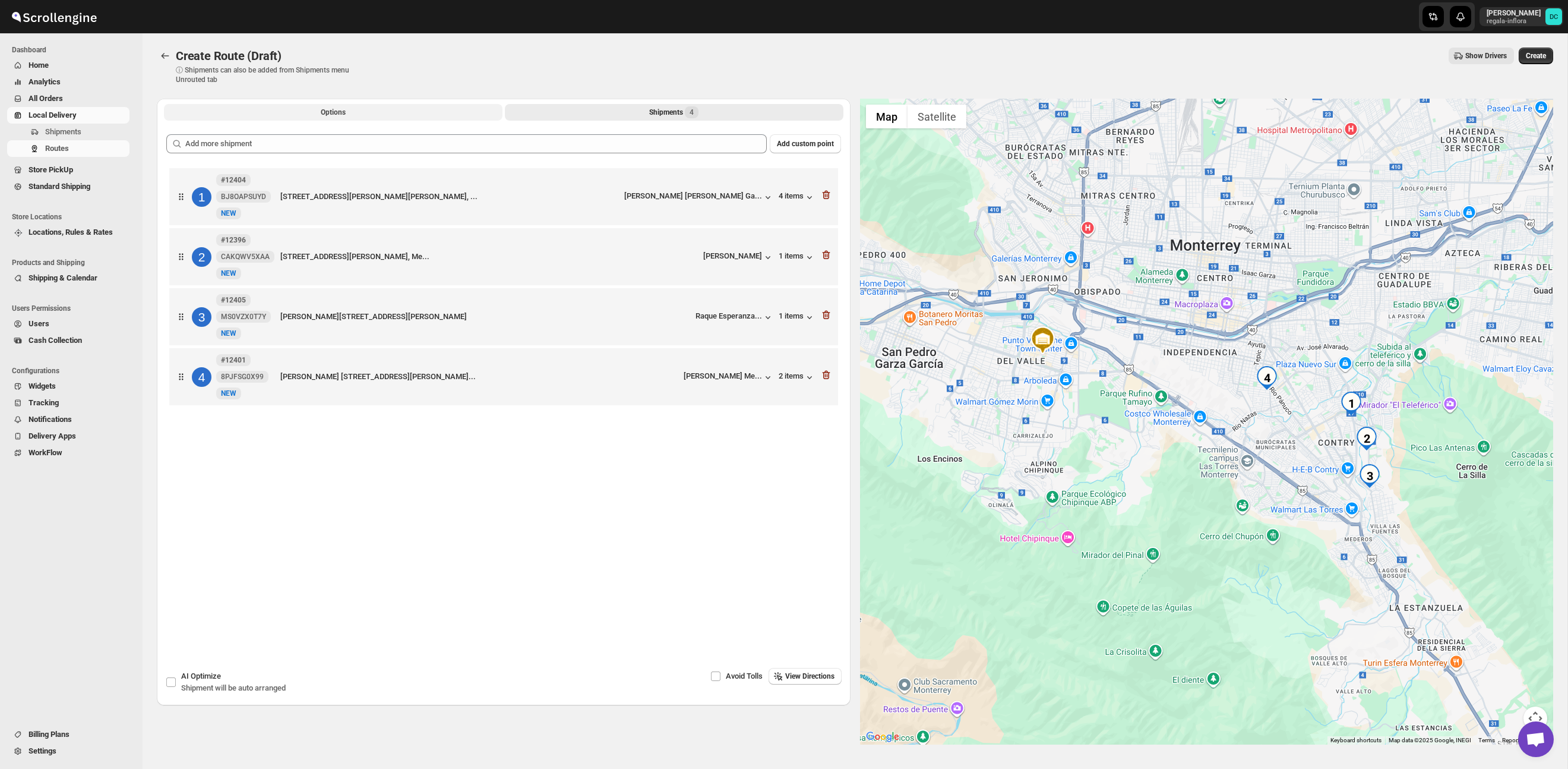
click at [387, 115] on button "Options" at bounding box center [333, 112] width 339 height 17
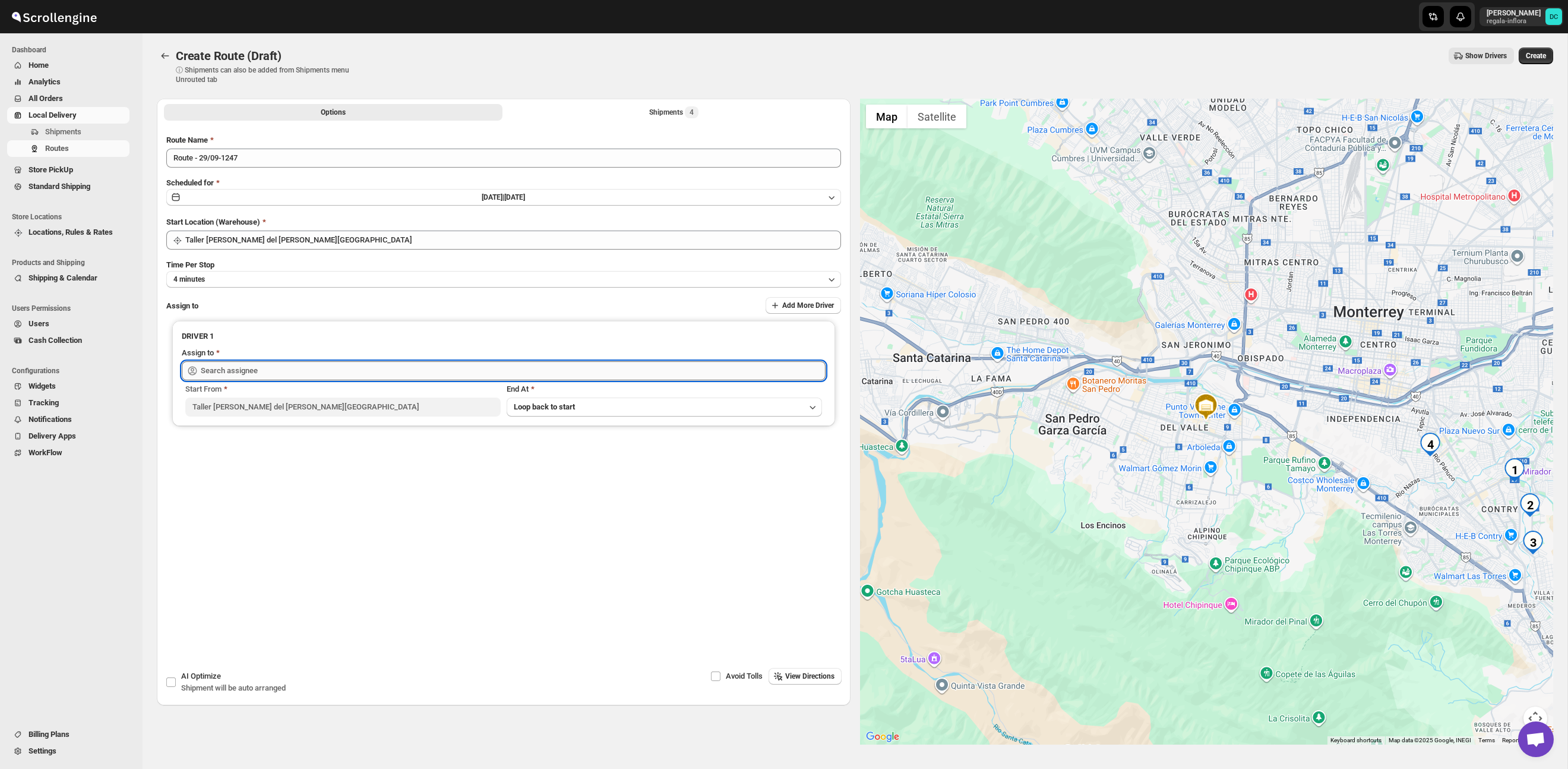
click at [364, 366] on input "text" at bounding box center [513, 370] width 625 height 19
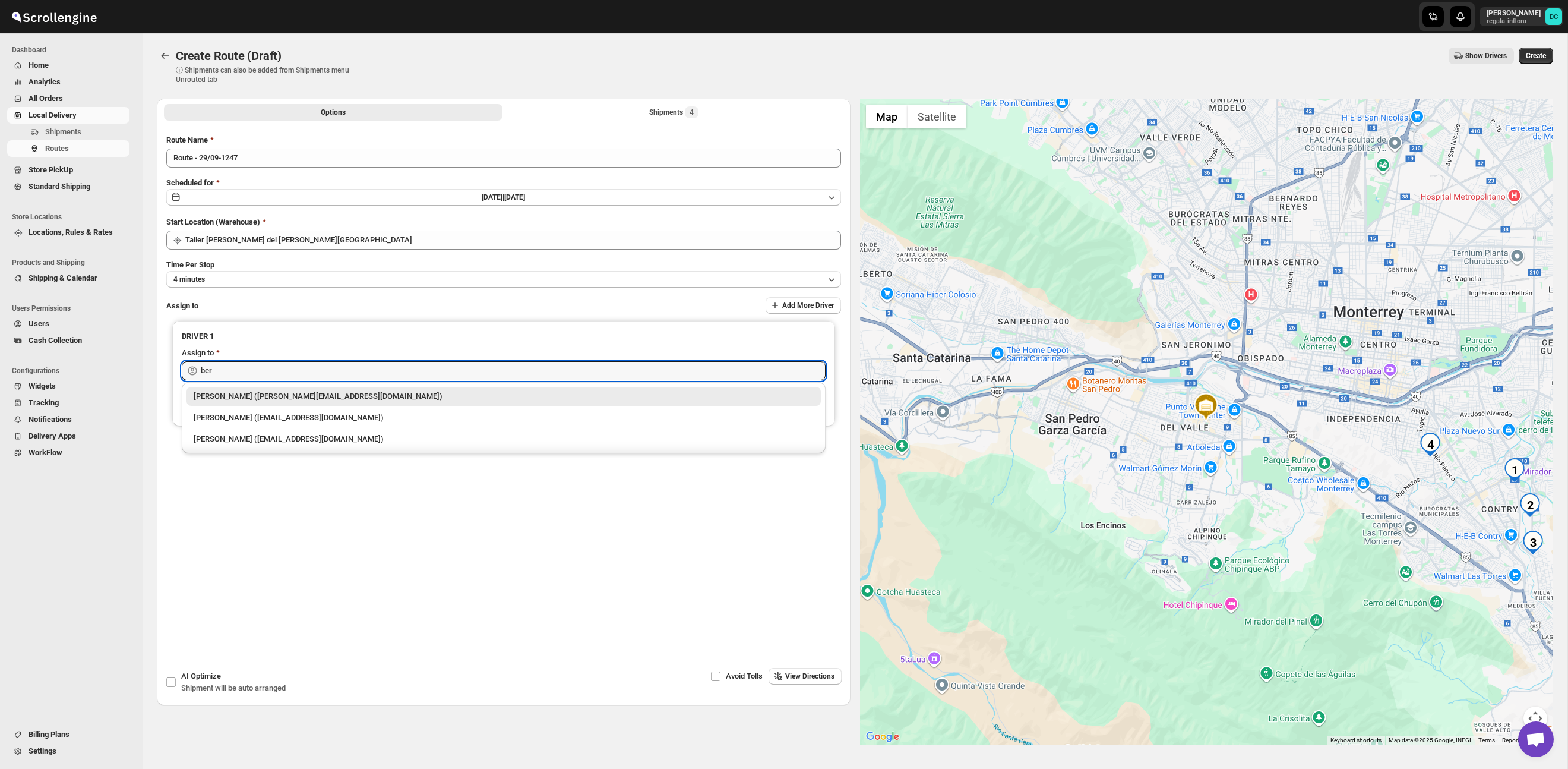
click at [369, 395] on div "[PERSON_NAME] ([PERSON_NAME][EMAIL_ADDRESS][DOMAIN_NAME])" at bounding box center [503, 396] width 620 height 12
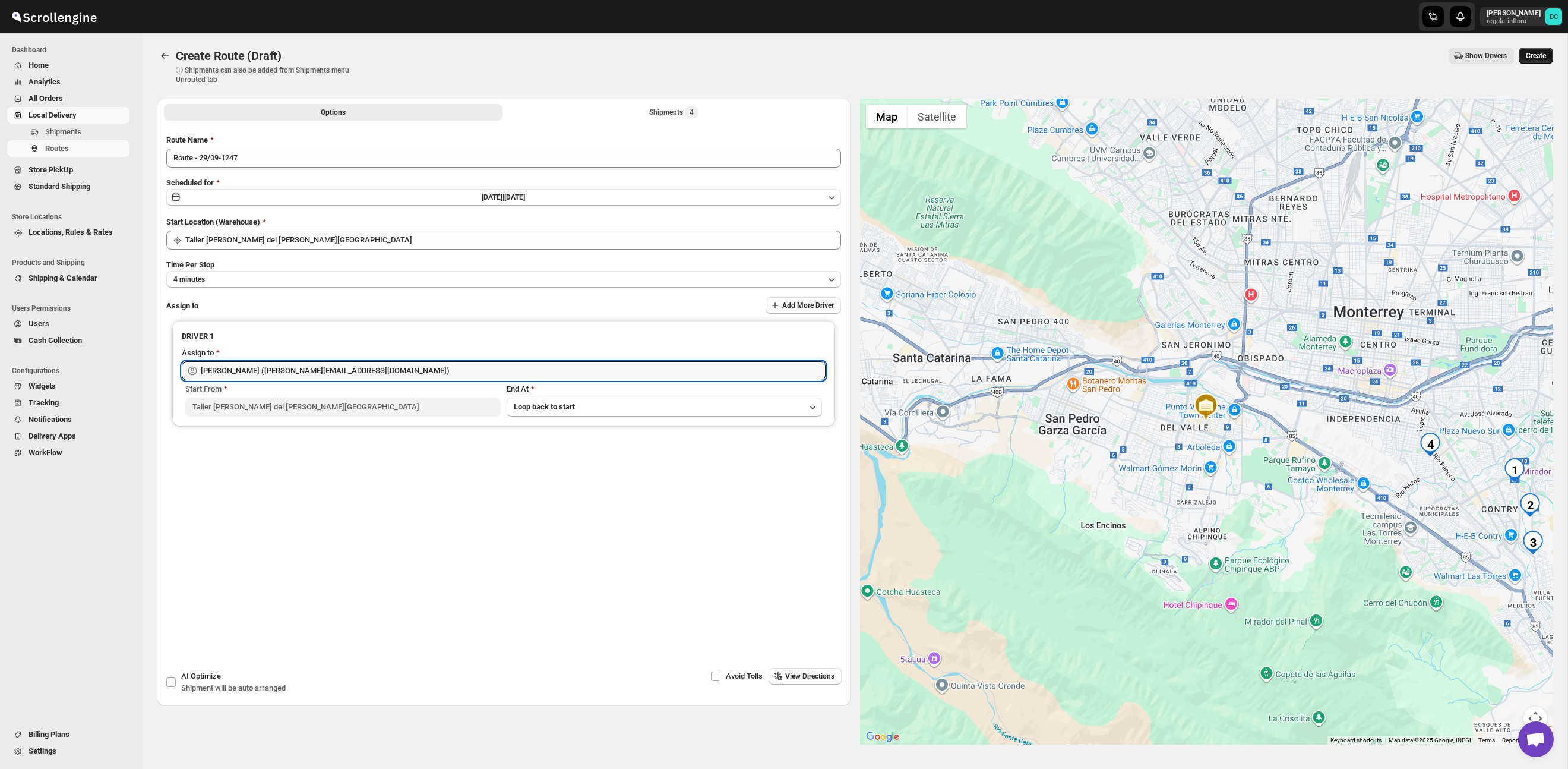
type input "[PERSON_NAME] ([PERSON_NAME][EMAIL_ADDRESS][DOMAIN_NAME])"
click at [1520, 58] on button "Create" at bounding box center [1536, 55] width 35 height 17
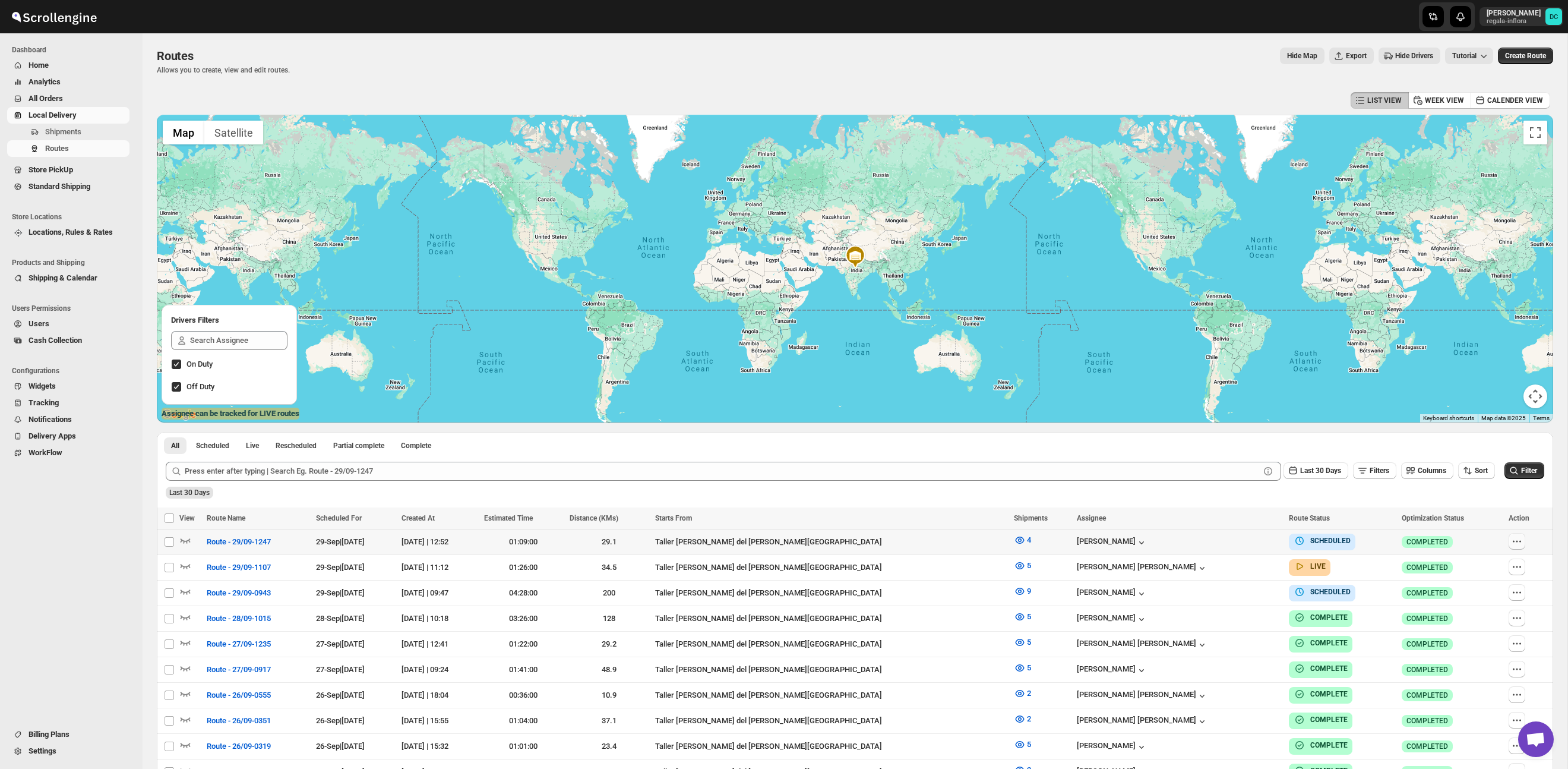
click at [1511, 541] on icon "button" at bounding box center [1517, 541] width 12 height 12
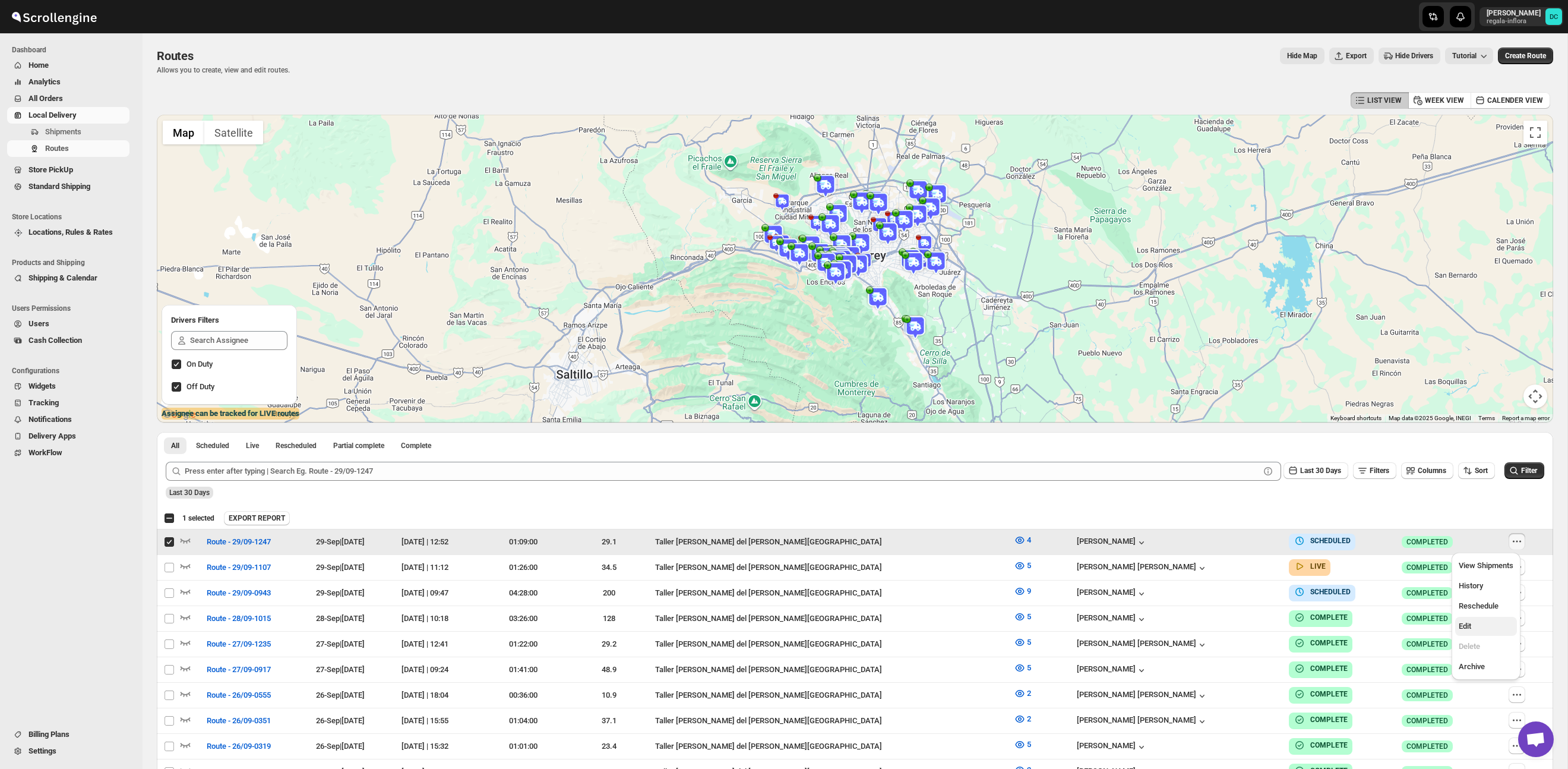
click at [1485, 626] on span "Edit" at bounding box center [1486, 626] width 55 height 12
checkbox input "false"
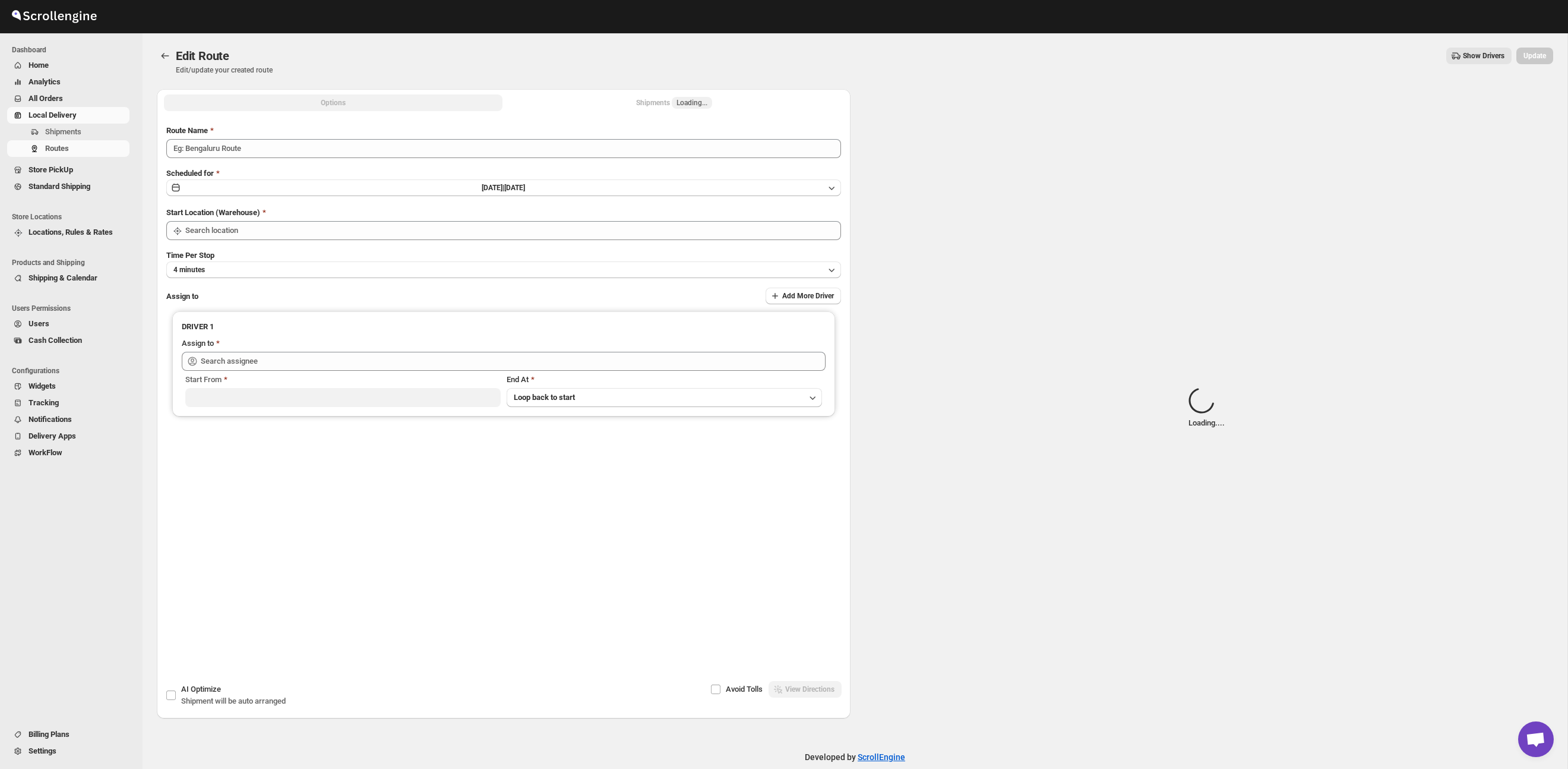
type input "Route - 29/09-1247"
type input "Taller [PERSON_NAME] del [PERSON_NAME][GEOGRAPHIC_DATA]"
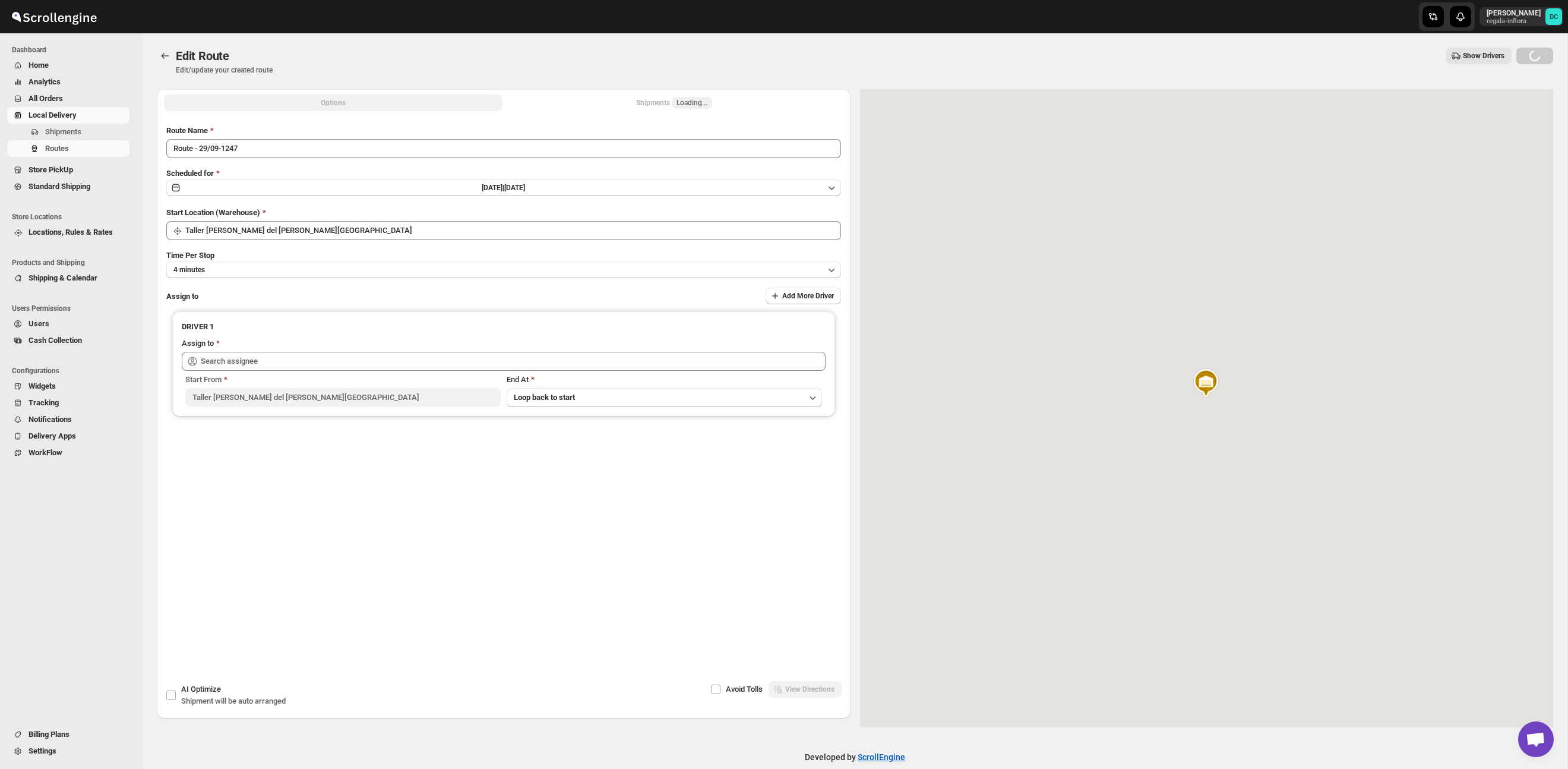
type input "[PERSON_NAME] ([PERSON_NAME][EMAIL_ADDRESS][DOMAIN_NAME])"
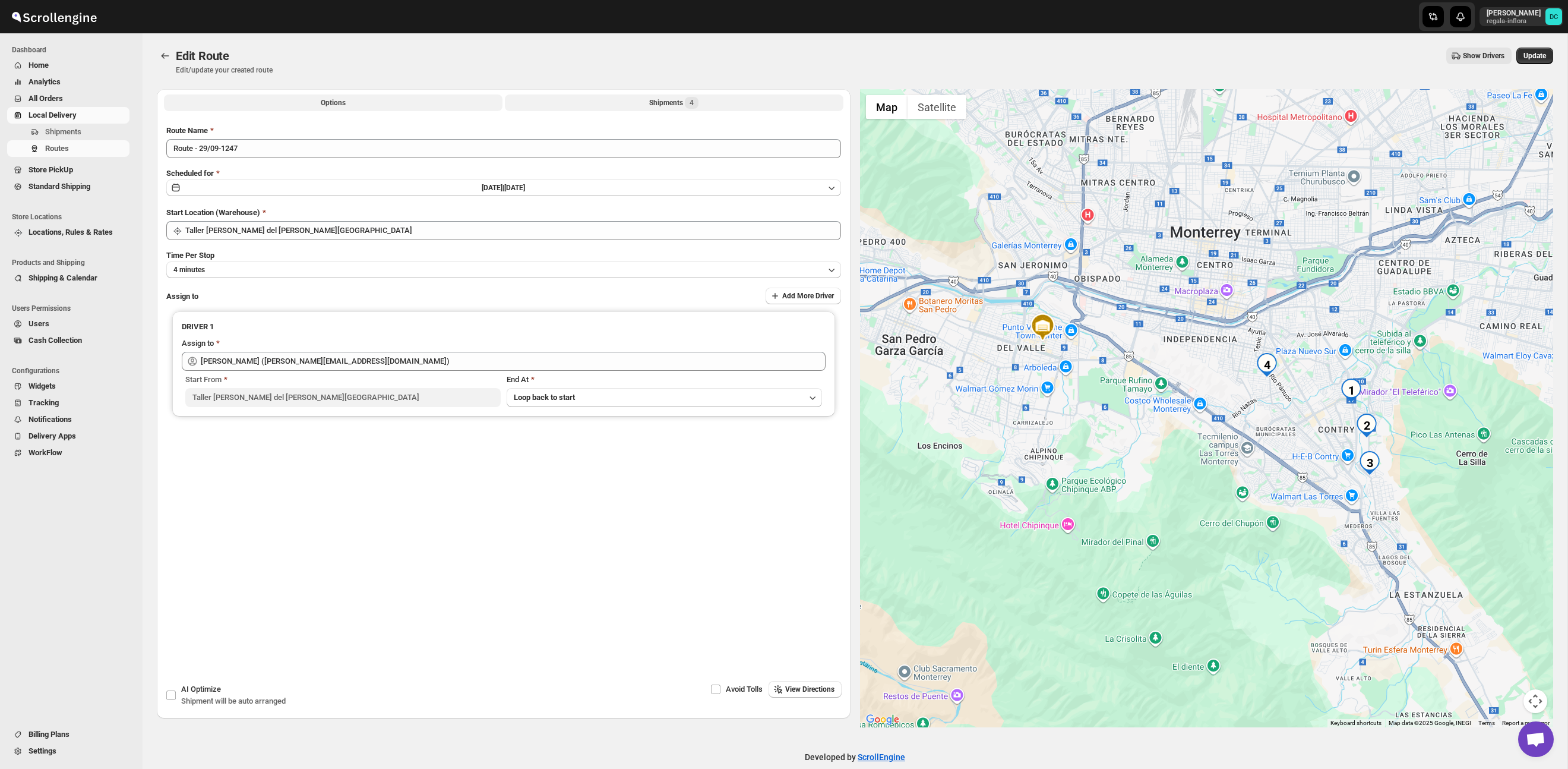
click at [677, 105] on div "Shipments 4" at bounding box center [674, 103] width 49 height 12
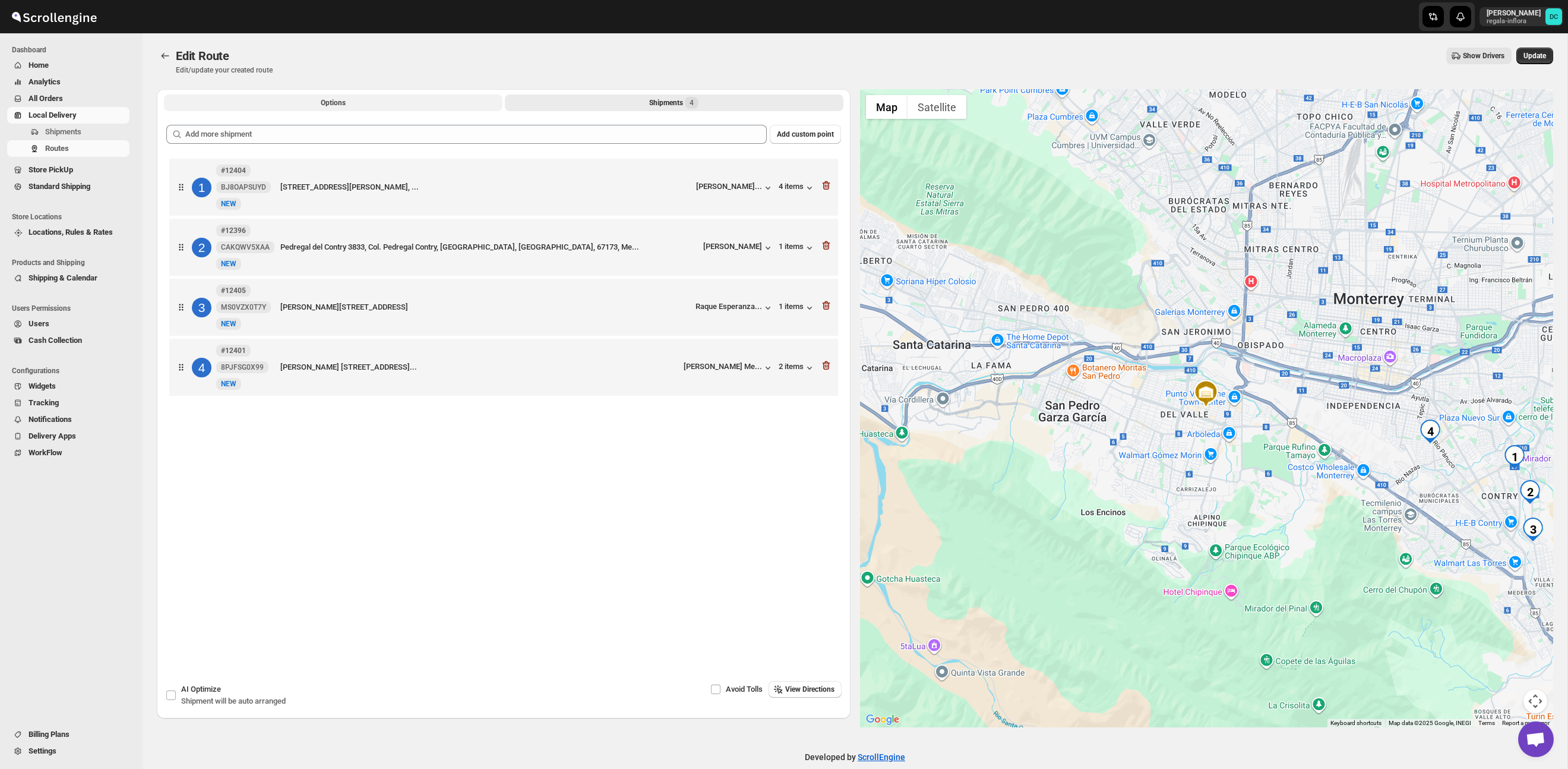
click at [345, 99] on span "Options" at bounding box center [334, 103] width 25 height 10
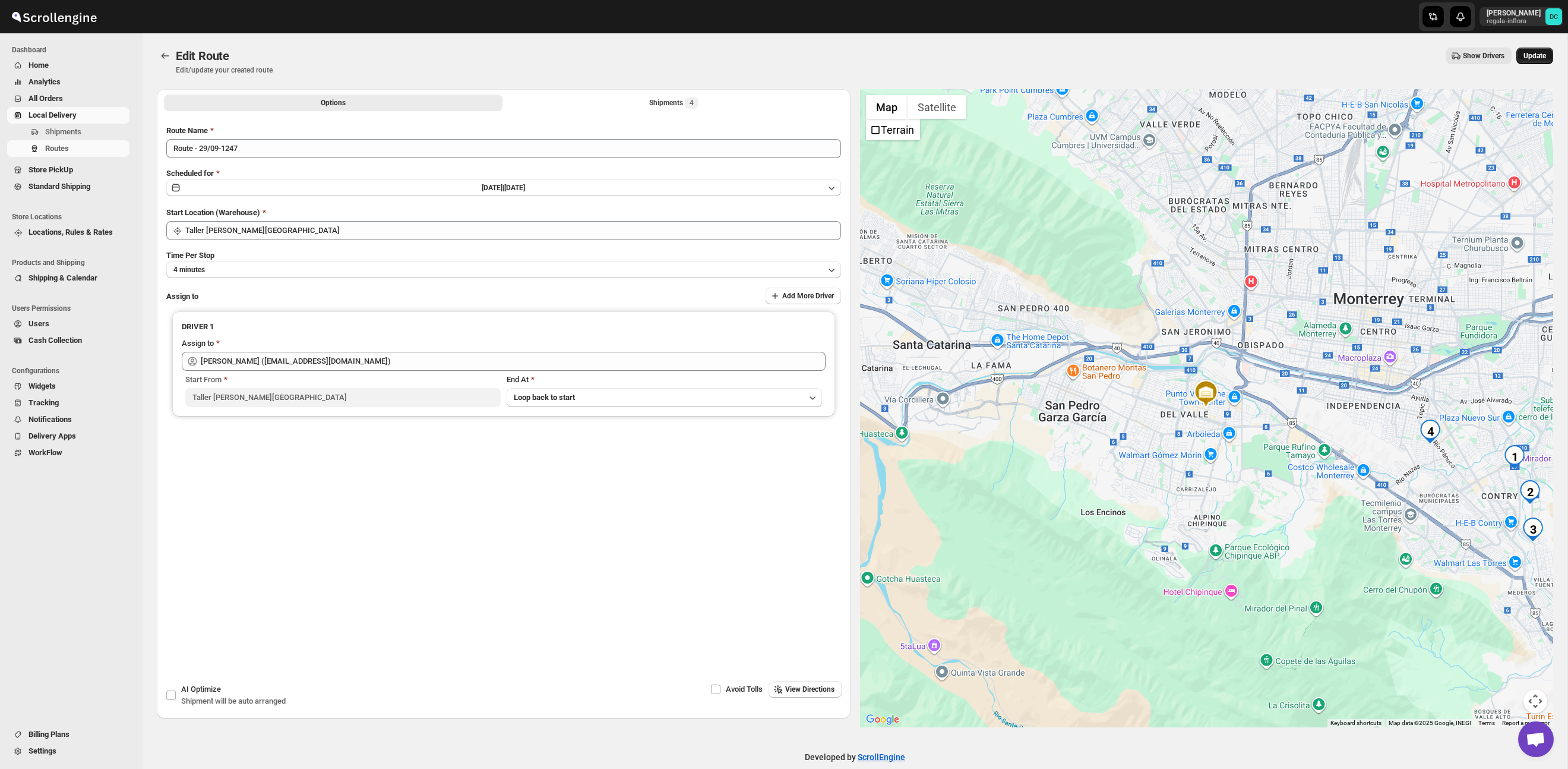
click at [1534, 52] on span "Update" at bounding box center [1535, 55] width 23 height 10
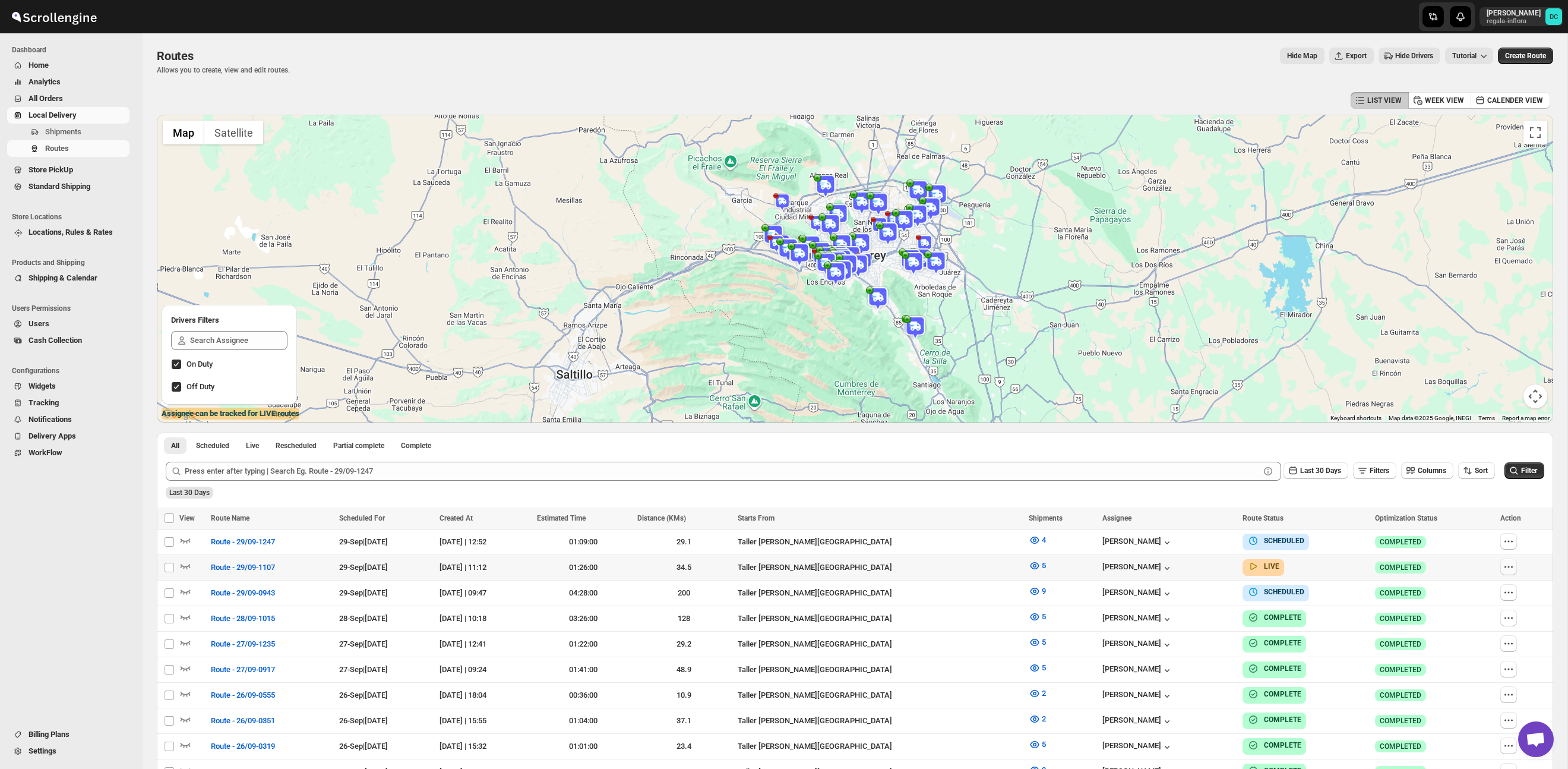
click at [1515, 568] on icon "button" at bounding box center [1509, 567] width 12 height 12
checkbox input "true"
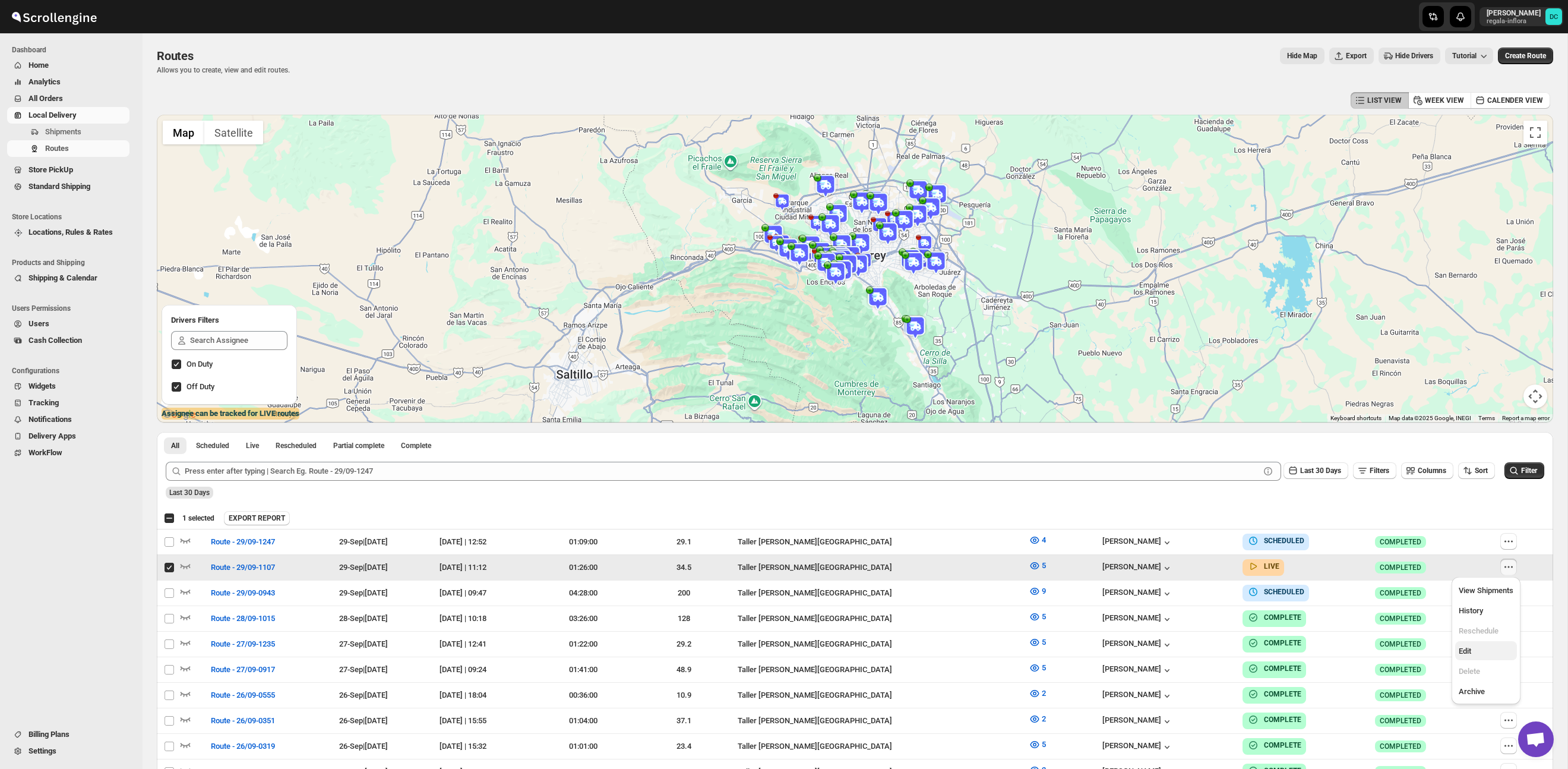
click at [1461, 653] on span "Edit" at bounding box center [1465, 651] width 13 height 9
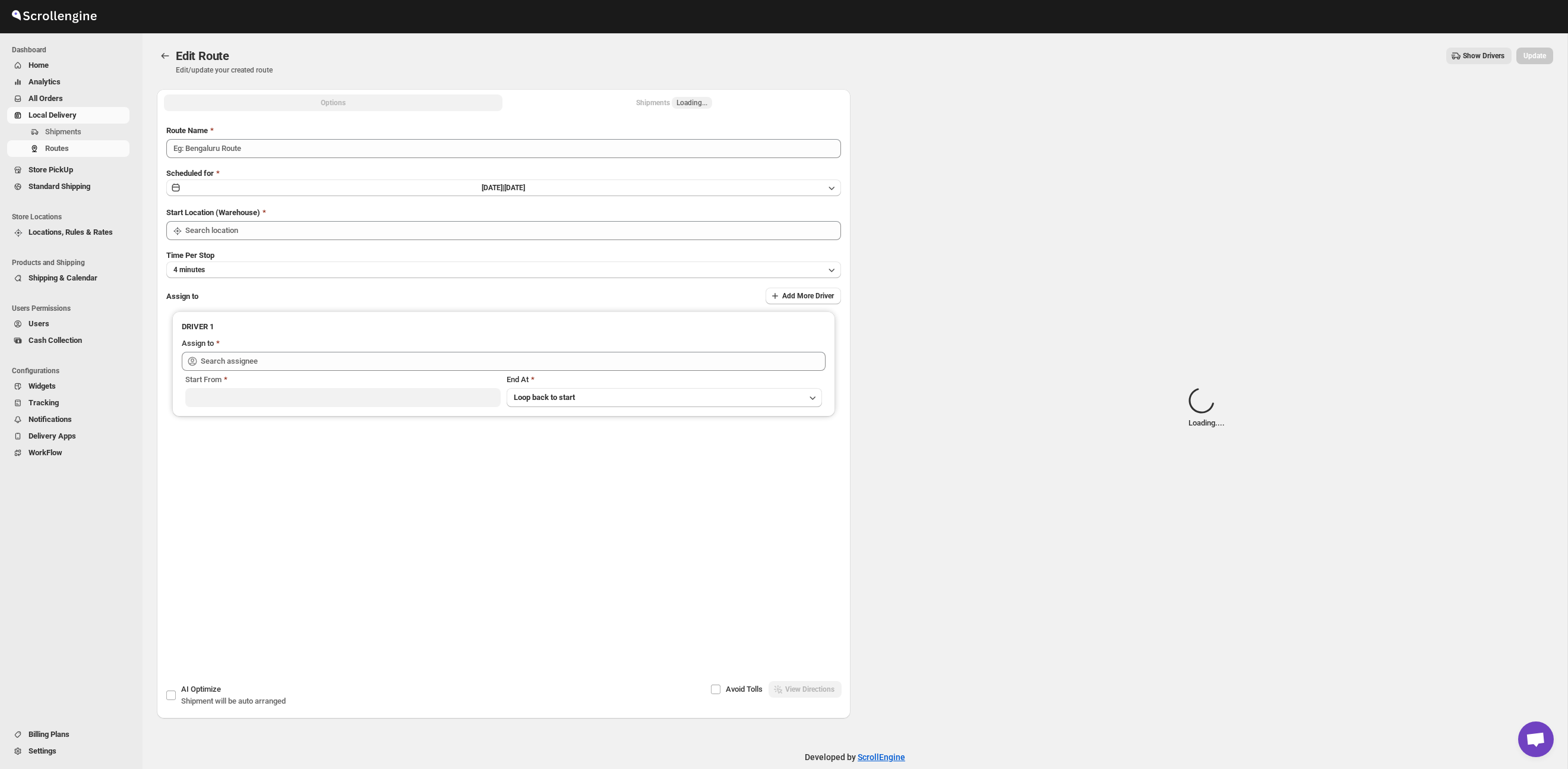
type input "Route - 29/09-1107"
type input "Taller [PERSON_NAME][GEOGRAPHIC_DATA]"
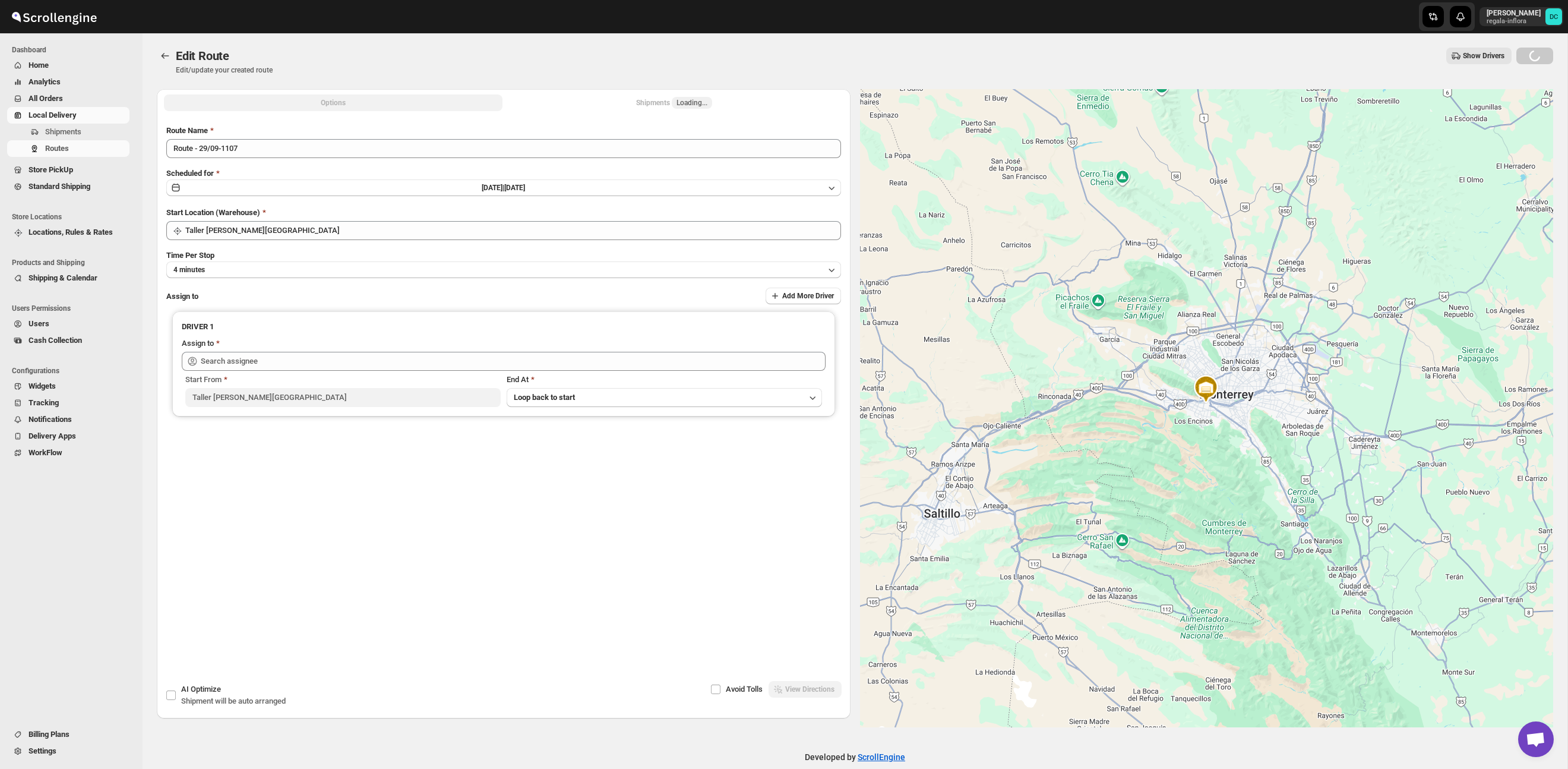
type input "[PERSON_NAME] ([EMAIL_ADDRESS][DOMAIN_NAME])"
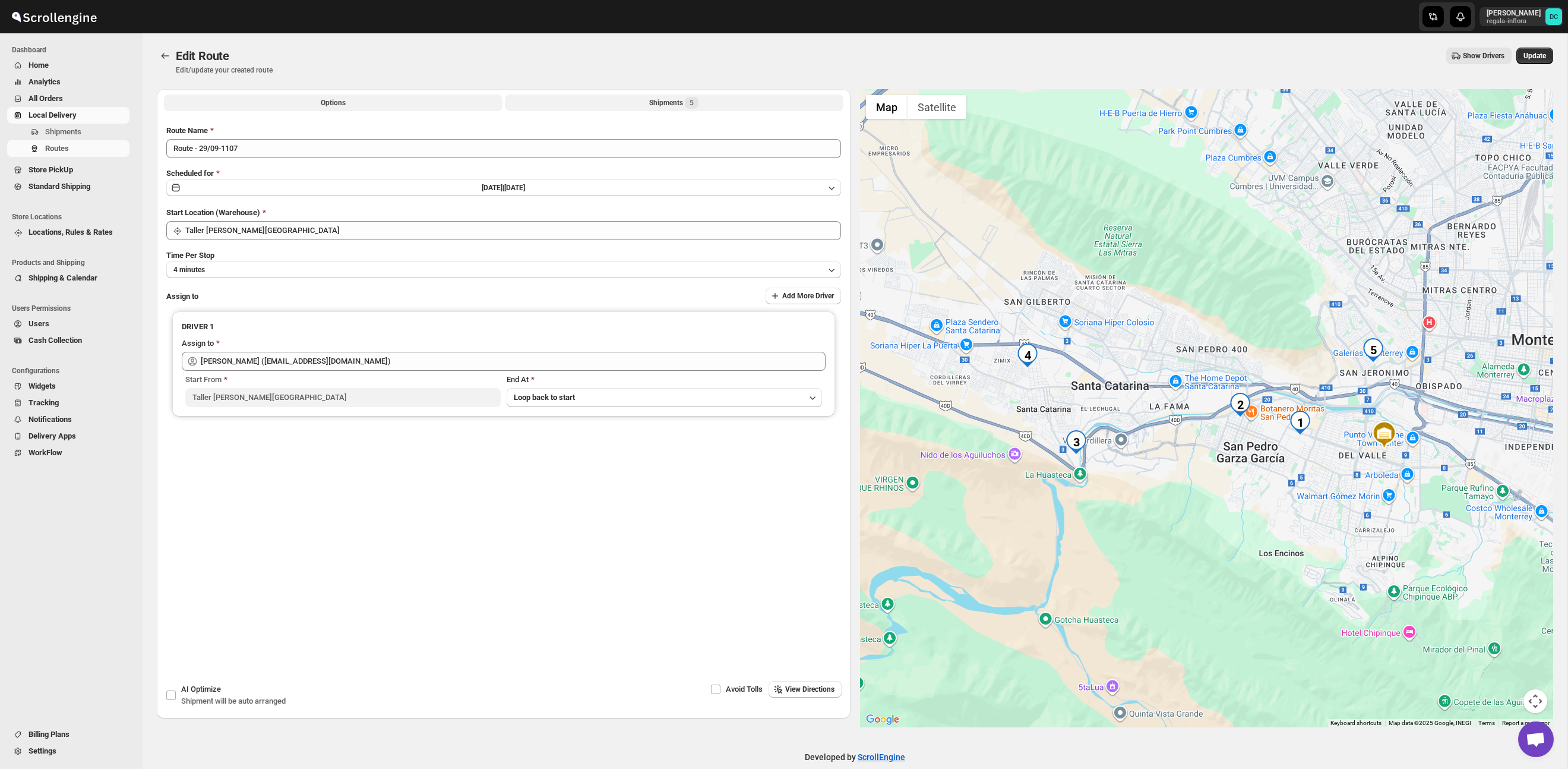
click at [678, 104] on div "Shipments 5" at bounding box center [674, 103] width 49 height 12
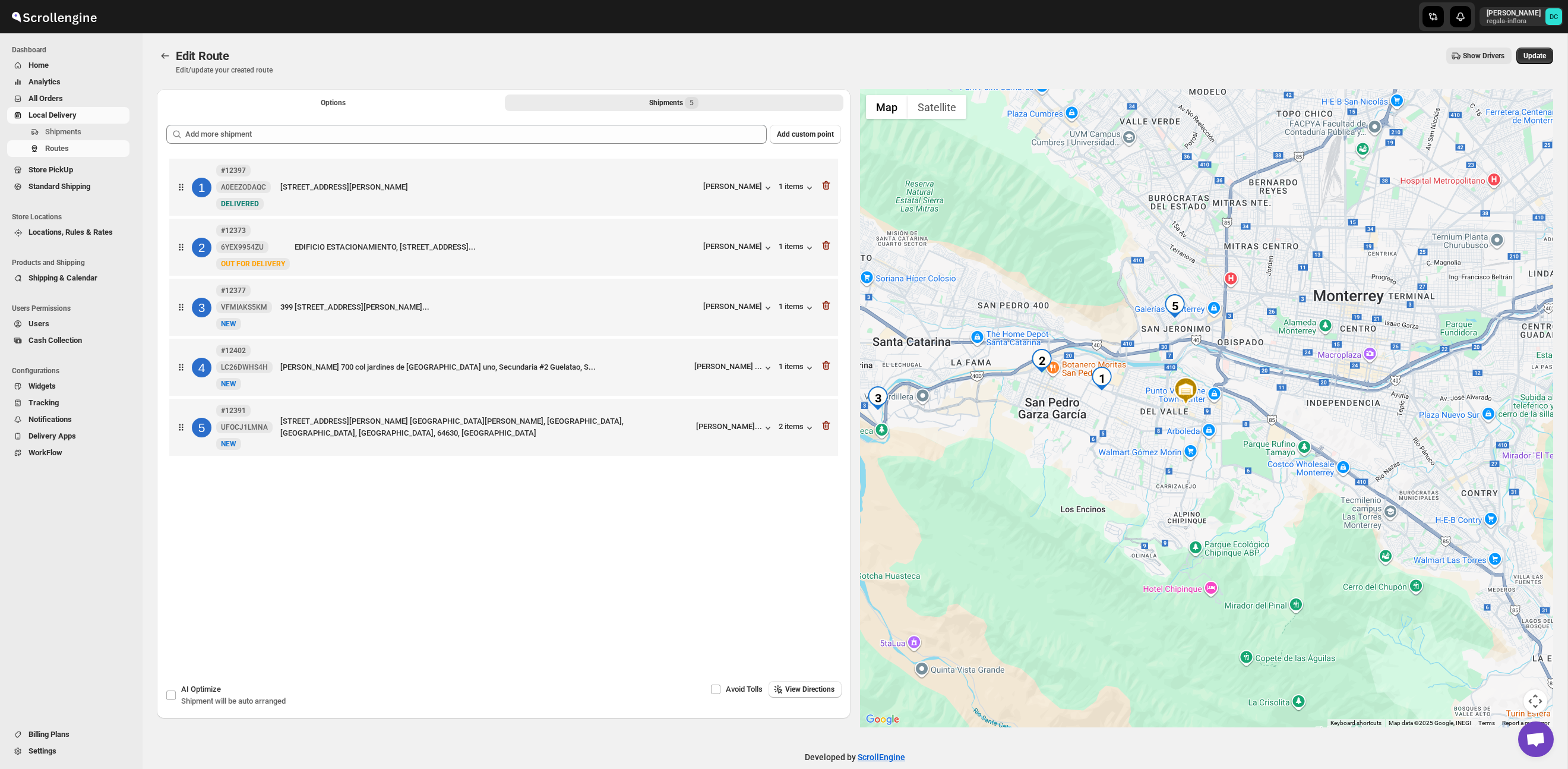
drag, startPoint x: 1332, startPoint y: 388, endPoint x: 1233, endPoint y: 388, distance: 99.0
click at [1233, 388] on div at bounding box center [1207, 408] width 694 height 638
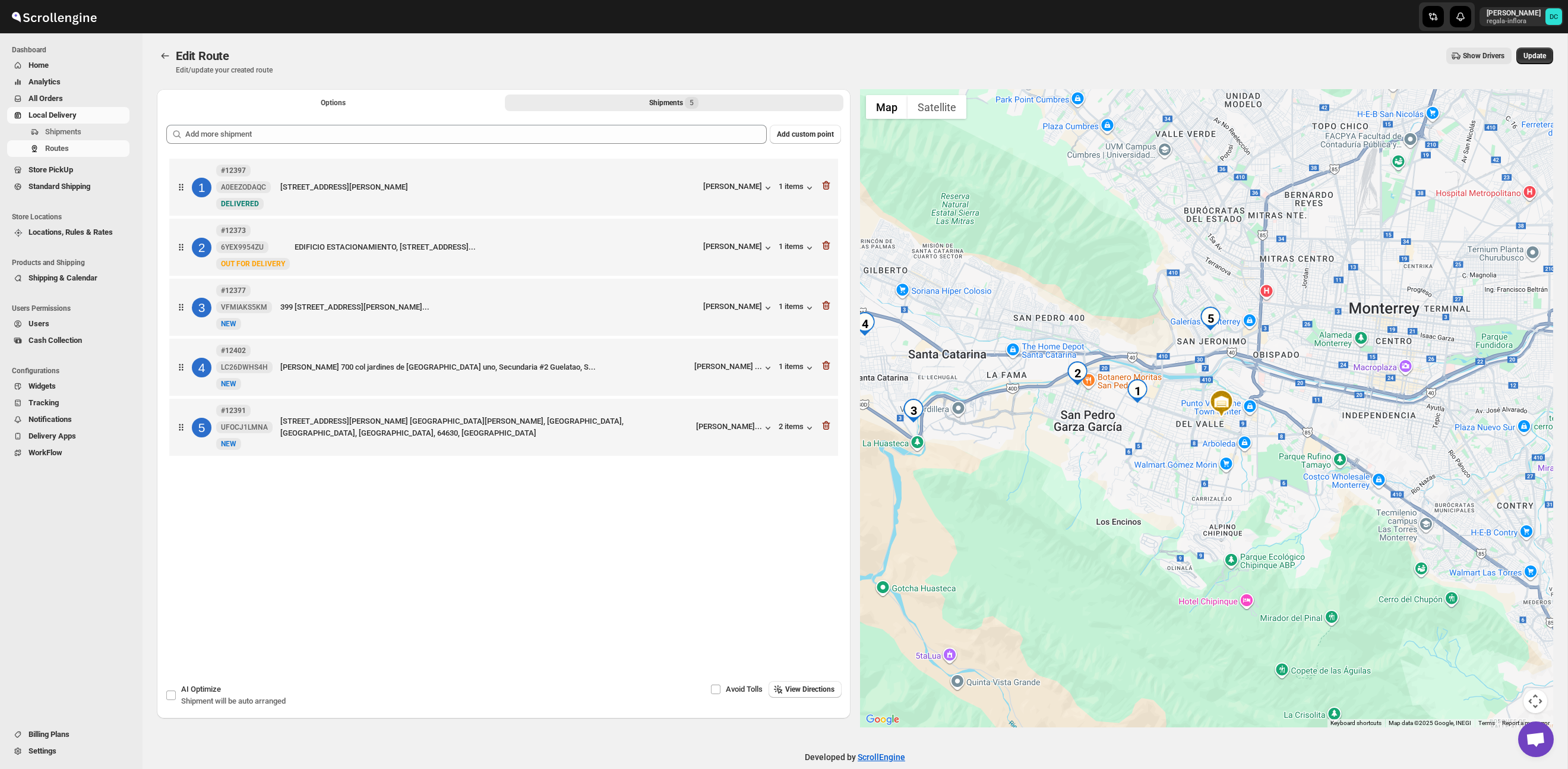
drag, startPoint x: 1229, startPoint y: 339, endPoint x: 1279, endPoint y: 343, distance: 50.2
click at [1279, 343] on div at bounding box center [1207, 408] width 694 height 638
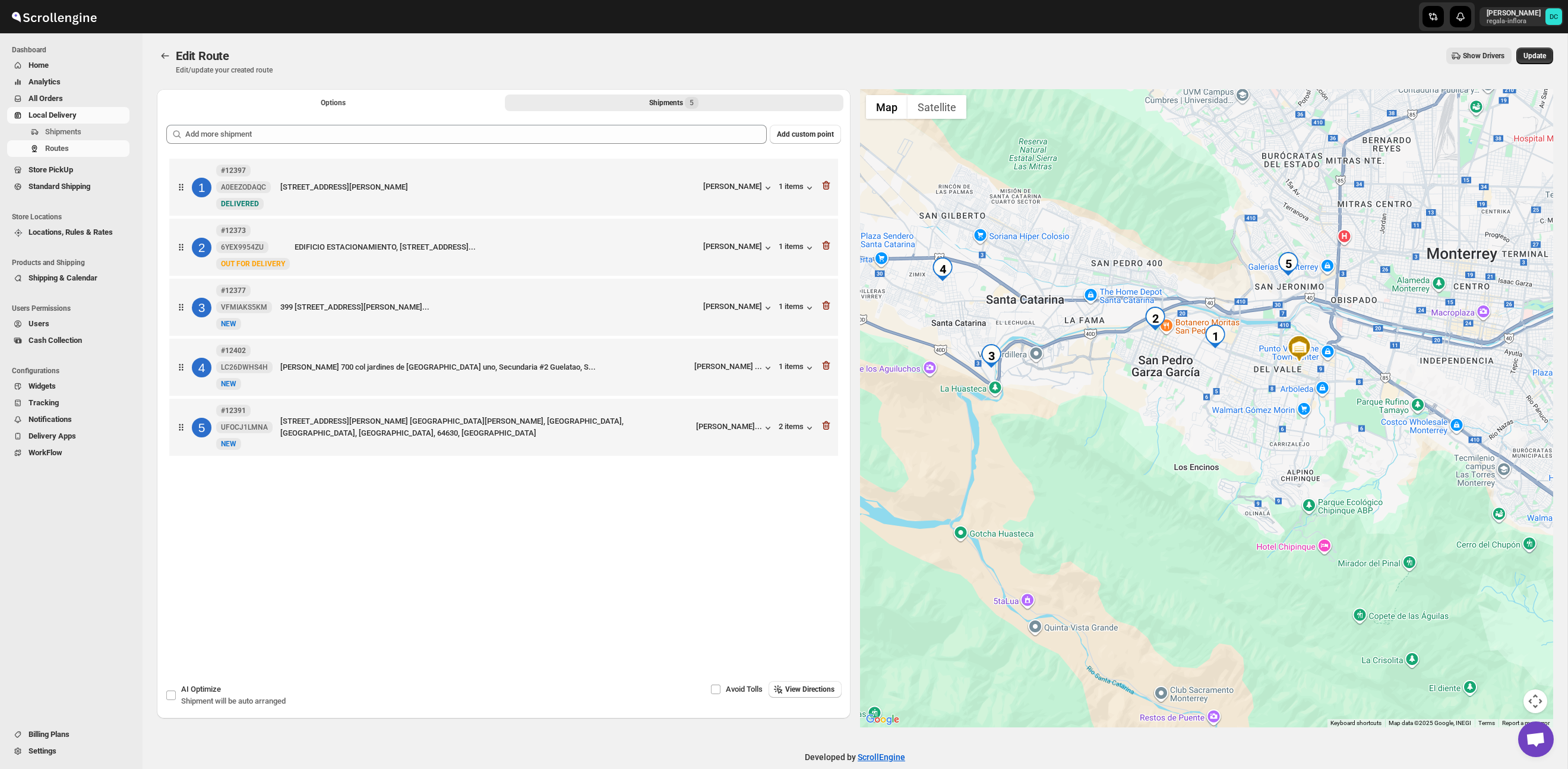
drag, startPoint x: 1166, startPoint y: 328, endPoint x: 1242, endPoint y: 272, distance: 94.4
click at [1242, 272] on div at bounding box center [1207, 408] width 694 height 638
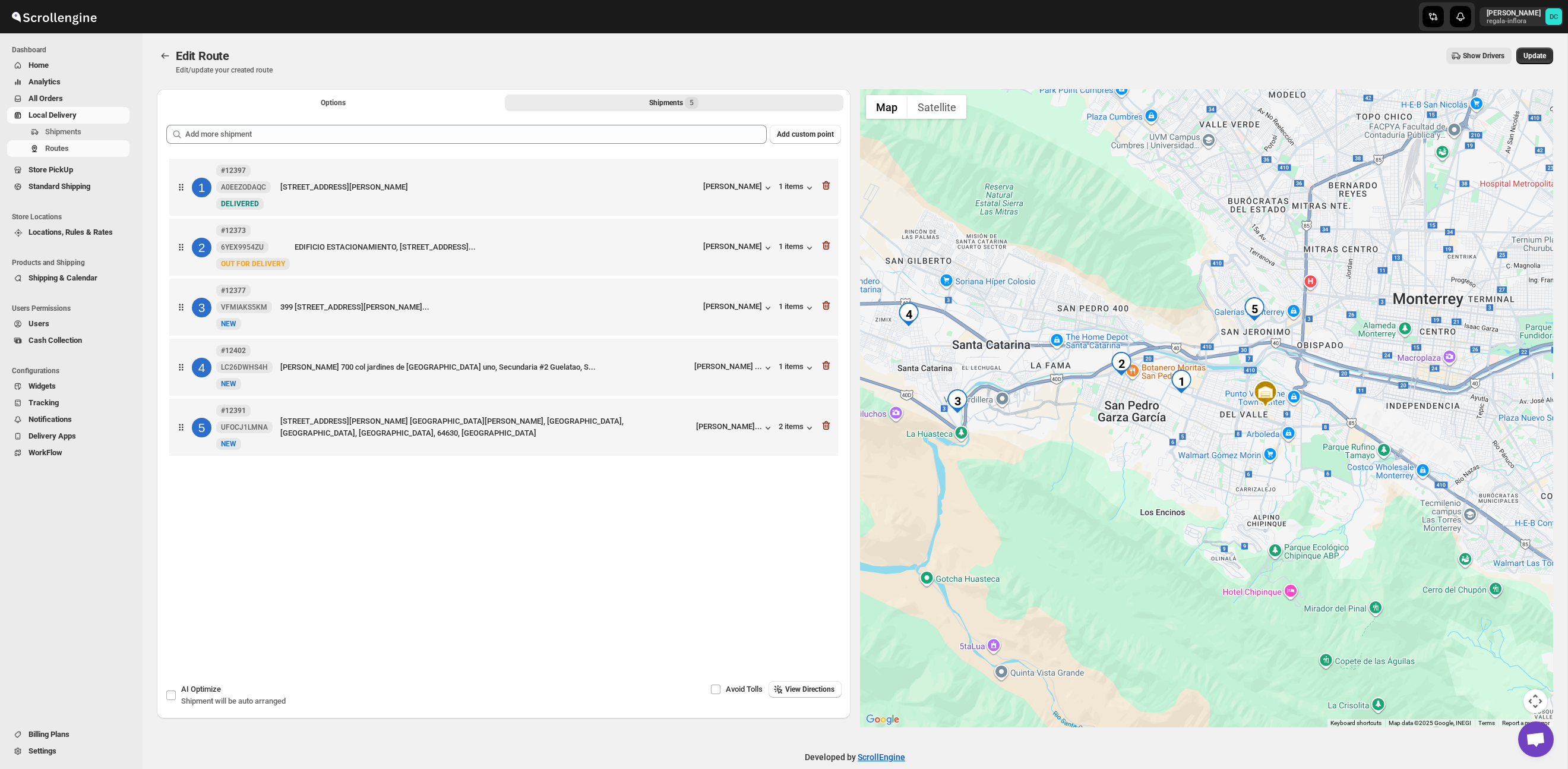
drag, startPoint x: 1316, startPoint y: 374, endPoint x: 1310, endPoint y: 385, distance: 12.5
click at [1310, 385] on div at bounding box center [1207, 408] width 694 height 638
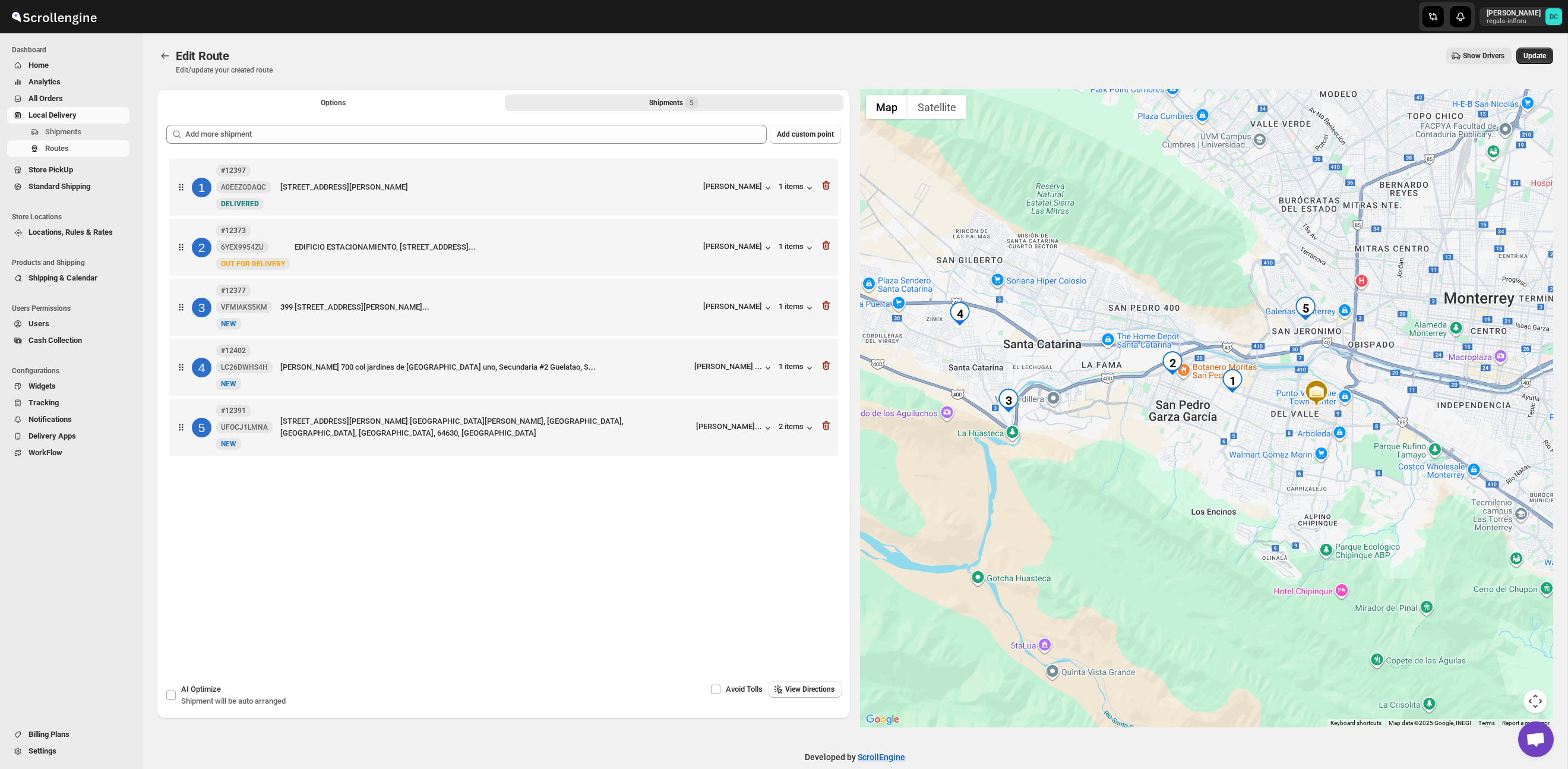
drag, startPoint x: 1170, startPoint y: 288, endPoint x: 1228, endPoint y: 275, distance: 59.4
click at [1228, 275] on div at bounding box center [1207, 408] width 694 height 638
click at [163, 53] on icon "Routes" at bounding box center [165, 56] width 7 height 6
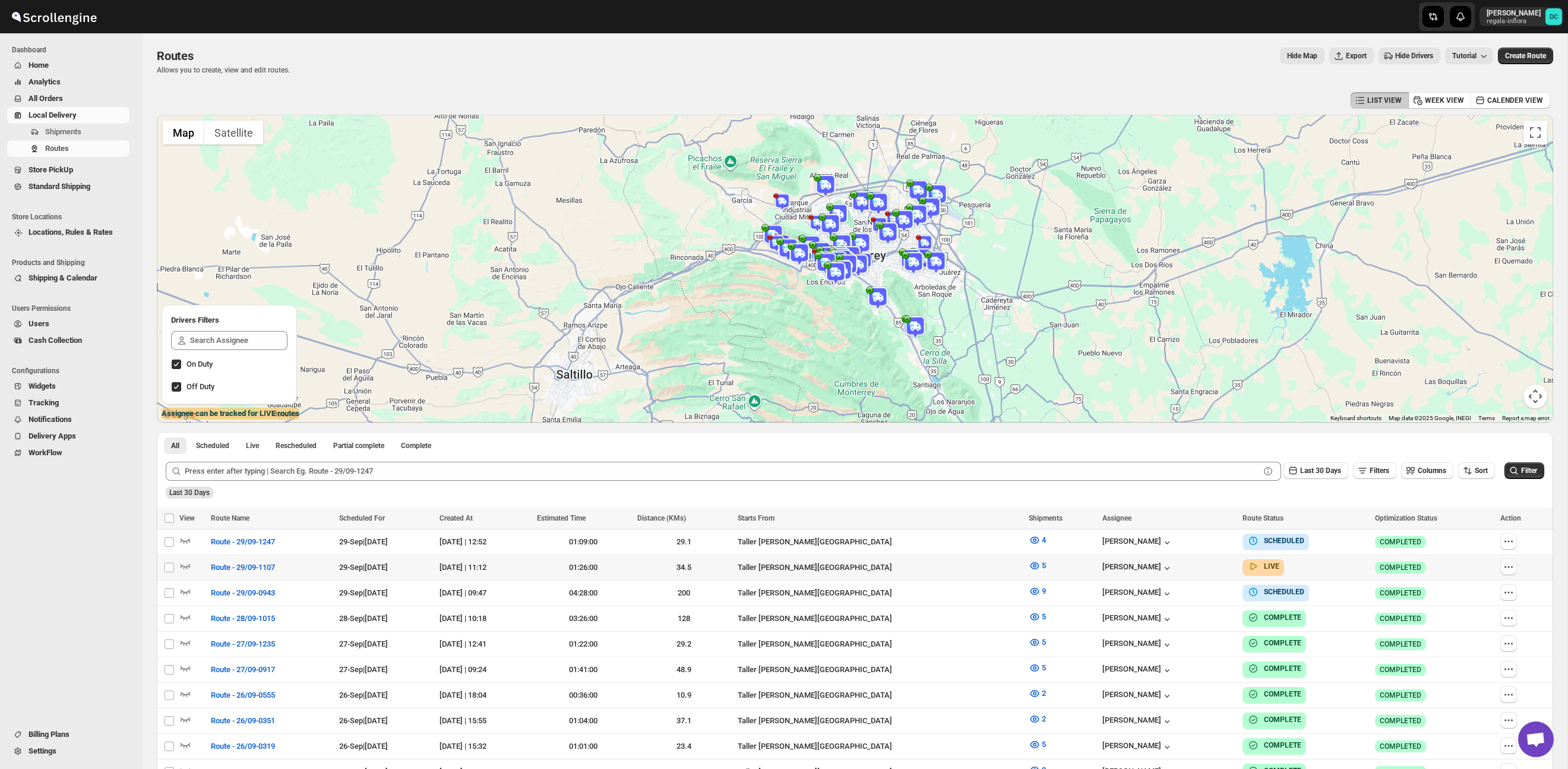
click at [1515, 565] on icon "button" at bounding box center [1509, 567] width 12 height 12
checkbox input "true"
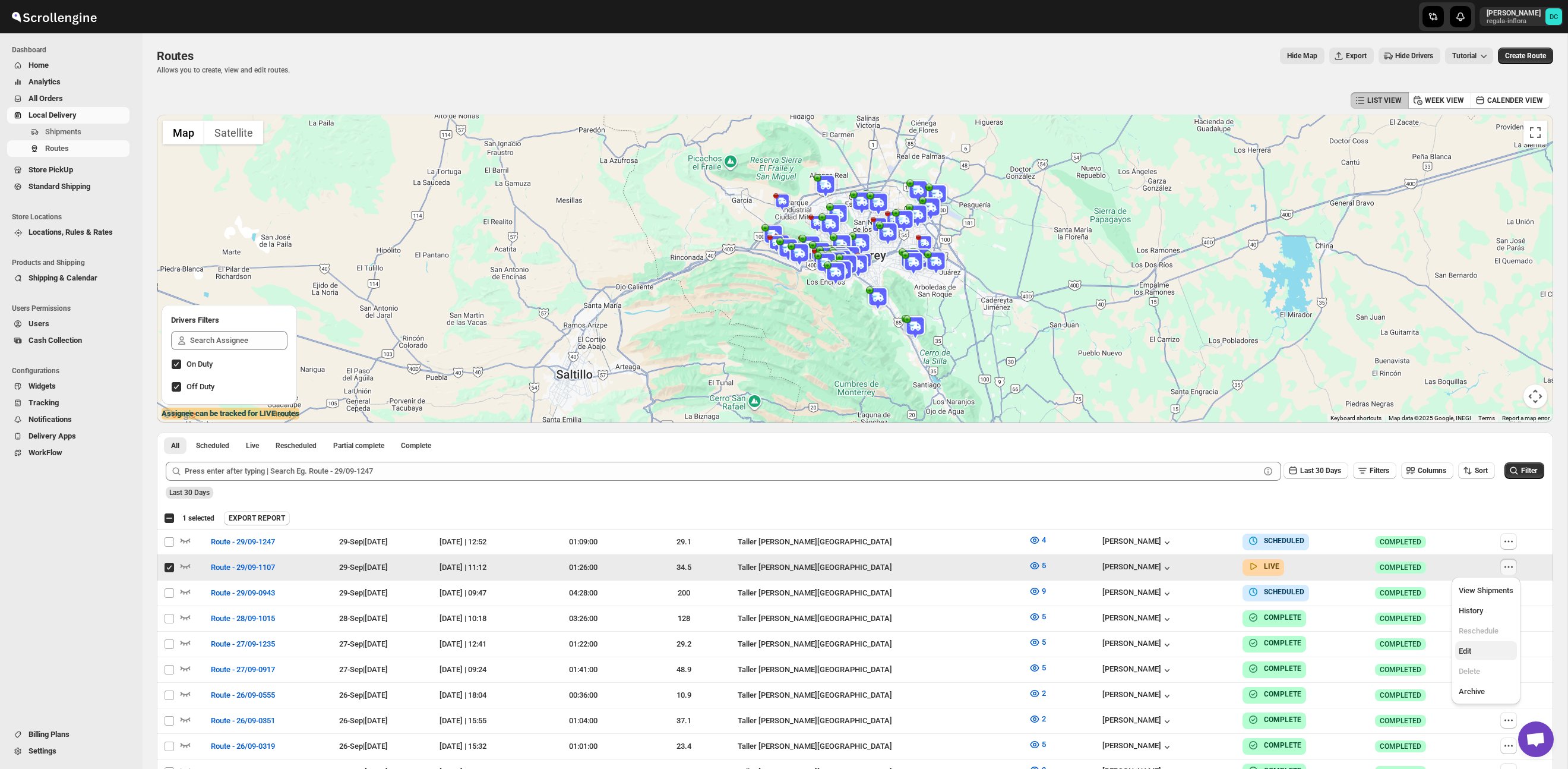
click at [1471, 653] on span "Edit" at bounding box center [1465, 651] width 13 height 9
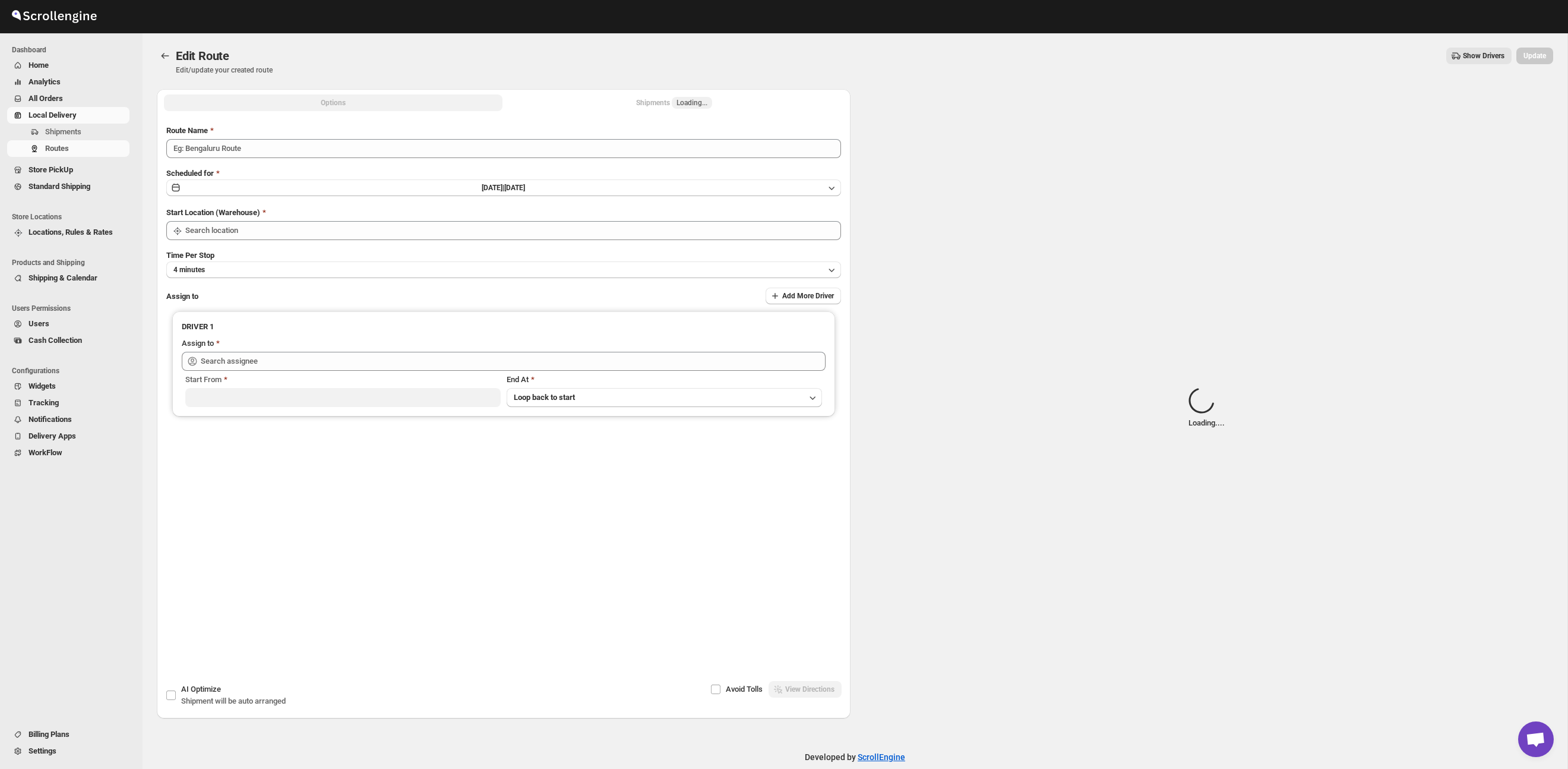
type input "Route - 29/09-1107"
type input "Taller [PERSON_NAME][GEOGRAPHIC_DATA]"
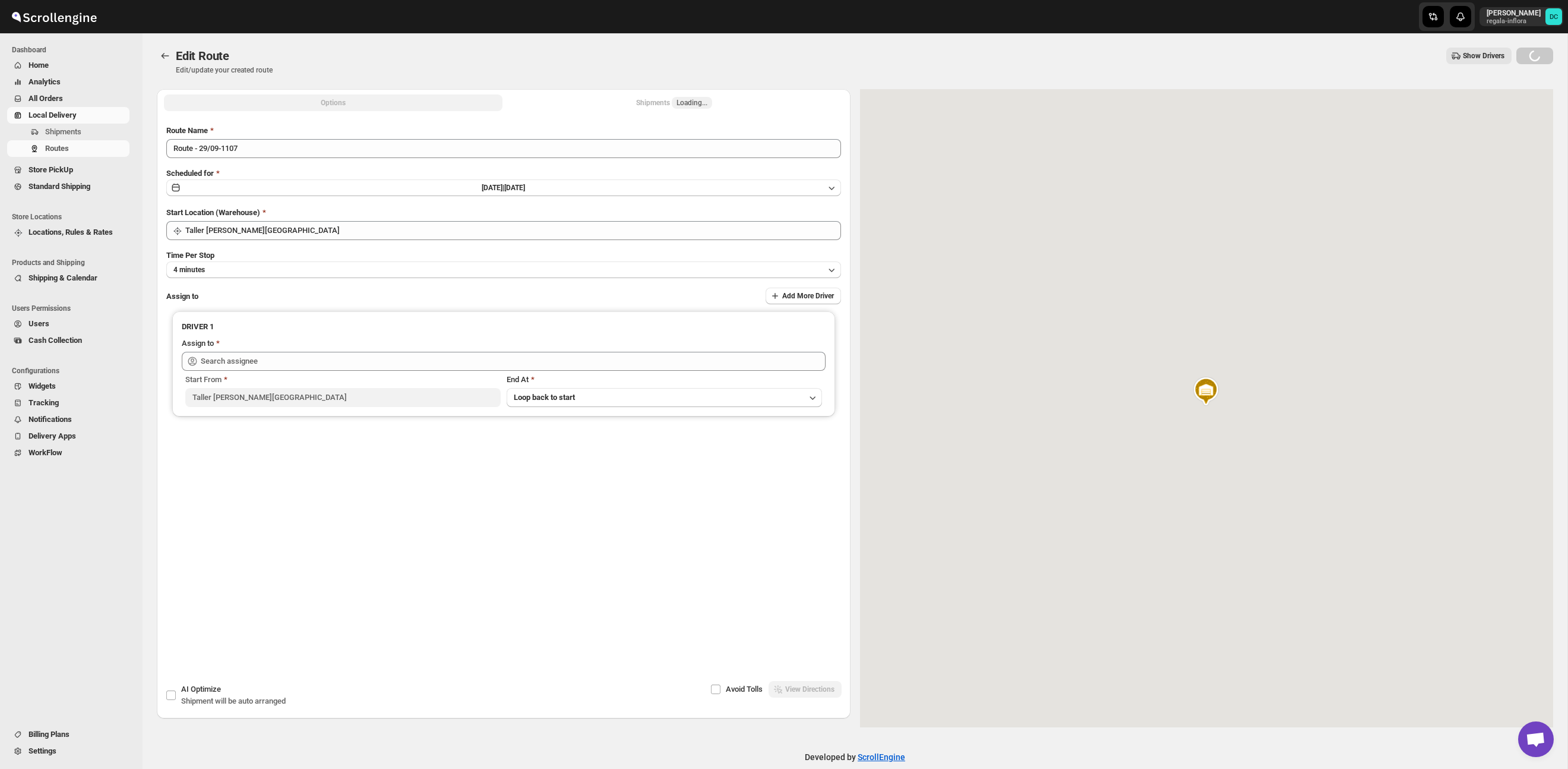
type input "[PERSON_NAME] ([EMAIL_ADDRESS][DOMAIN_NAME])"
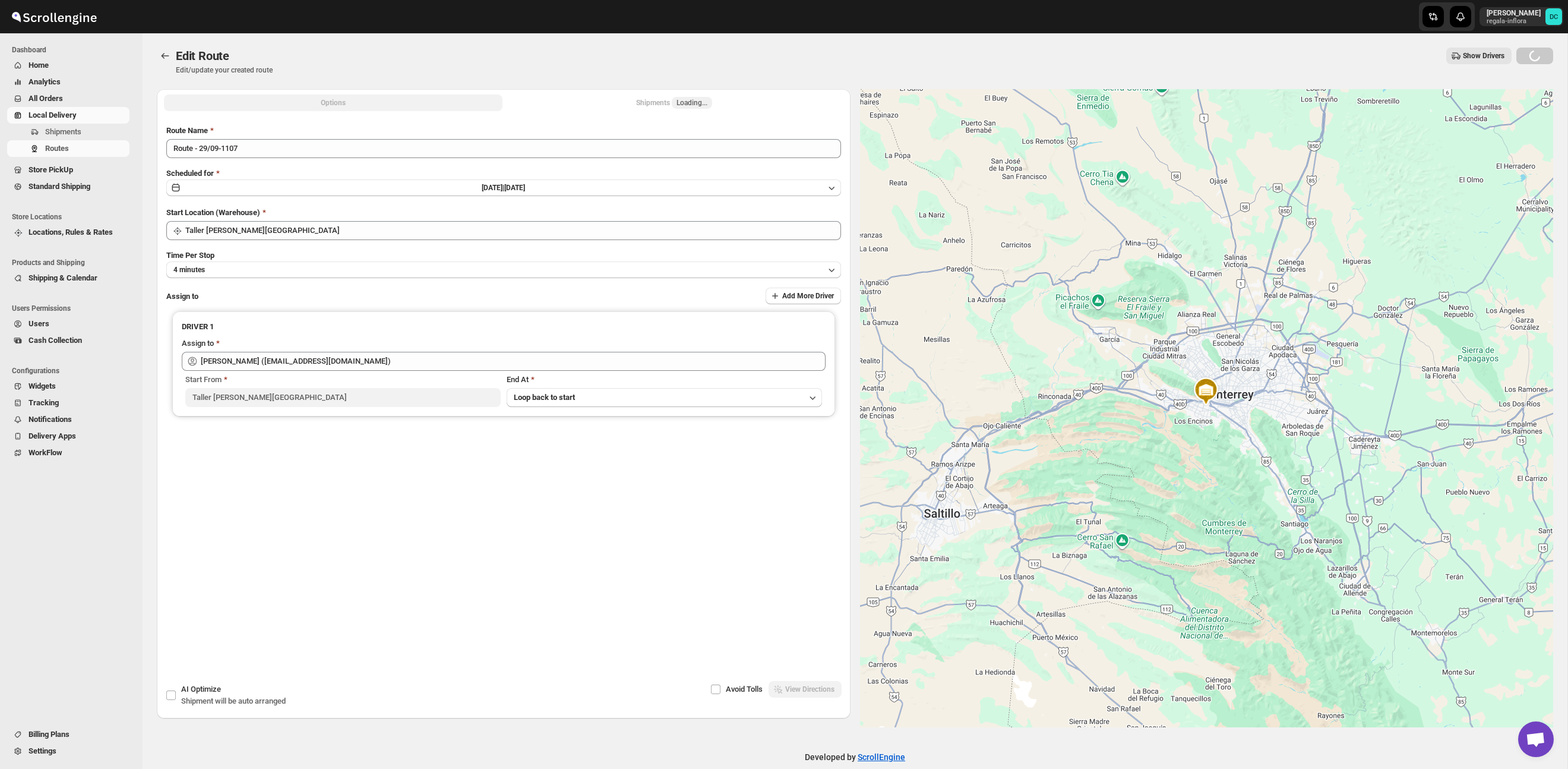
click at [650, 100] on div "Shipments Loading..." at bounding box center [674, 103] width 76 height 12
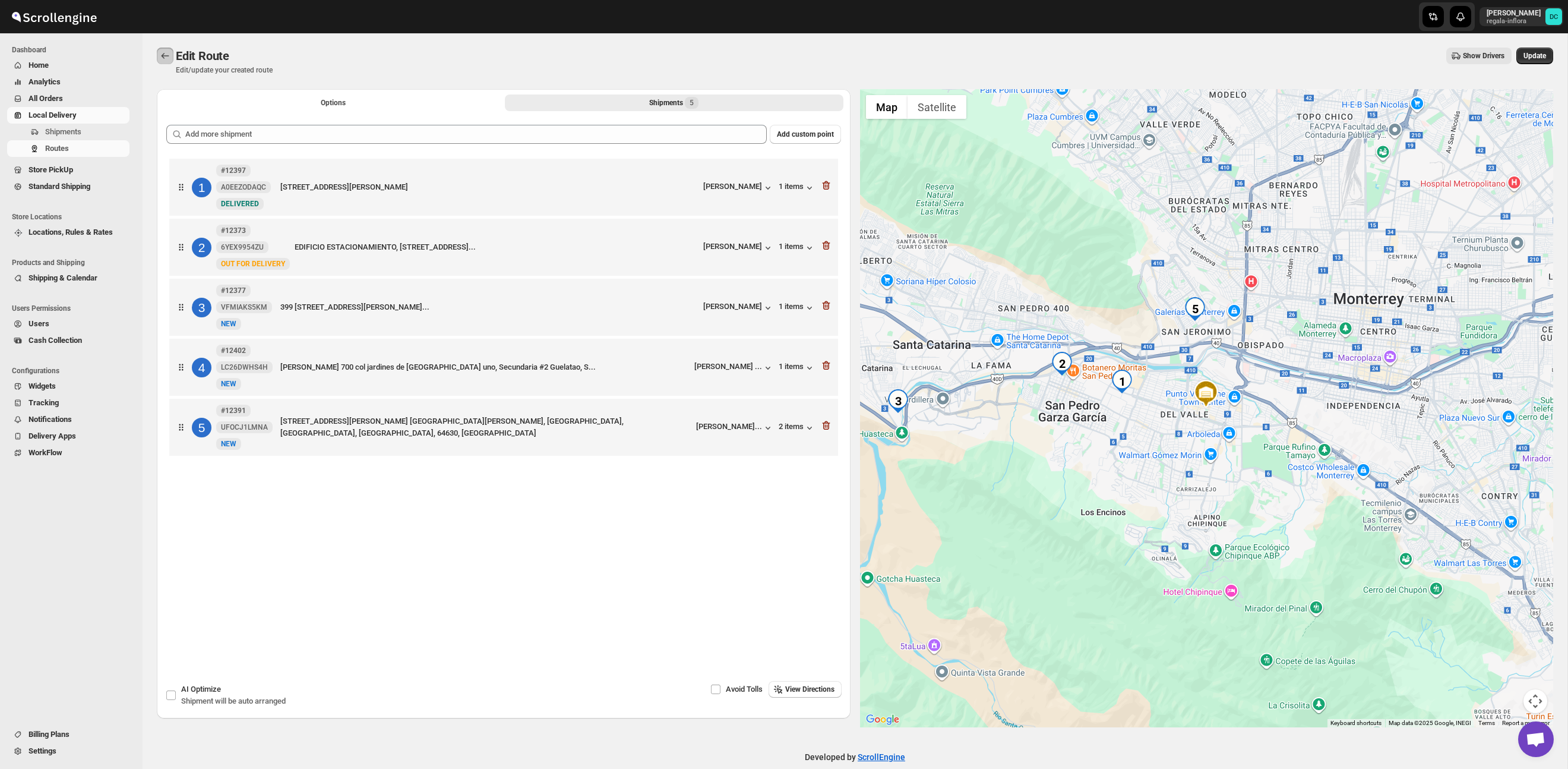
click at [171, 56] on button "Routes" at bounding box center [165, 55] width 17 height 17
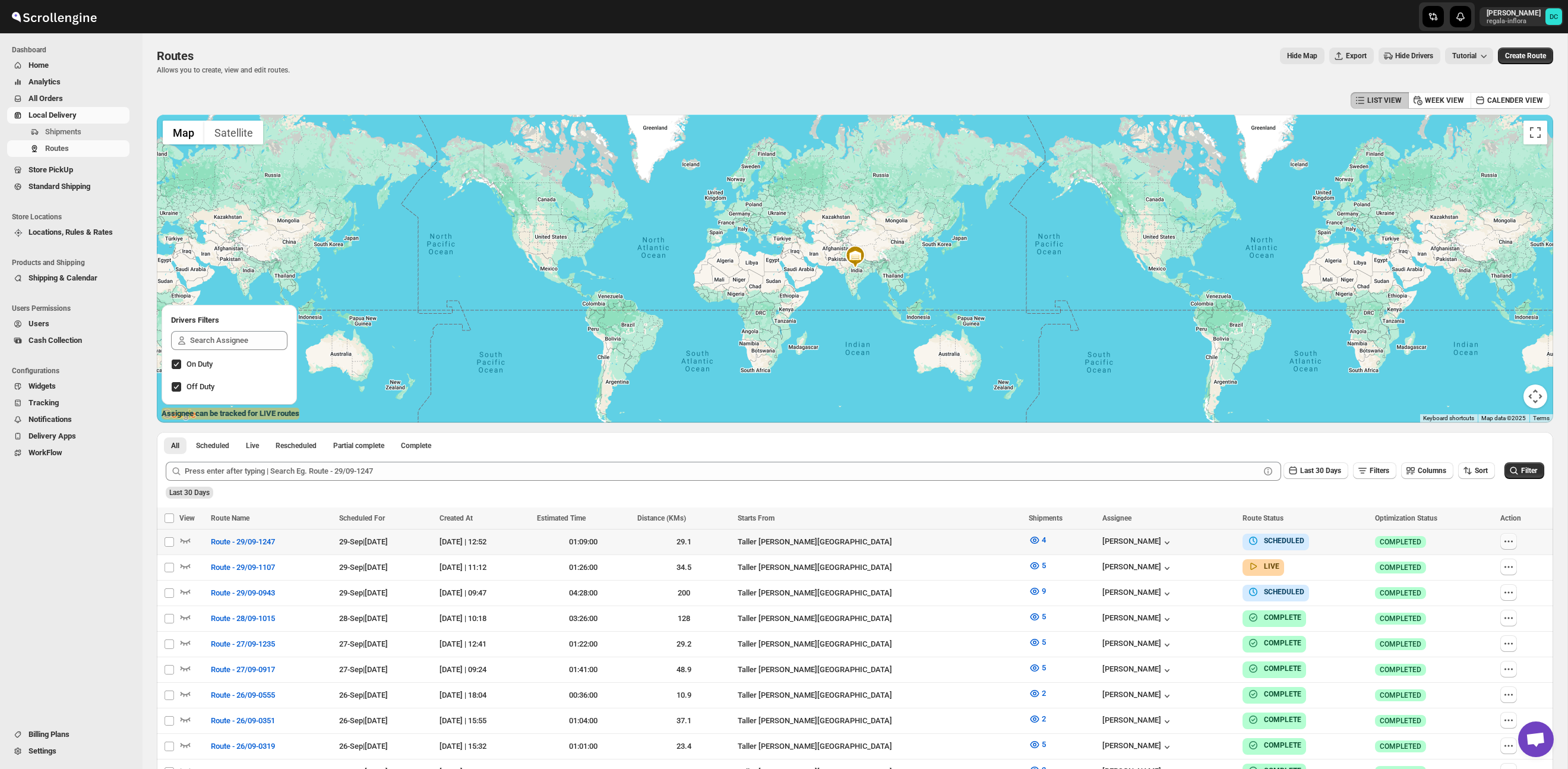
click at [1510, 535] on icon "button" at bounding box center [1509, 541] width 12 height 12
checkbox input "true"
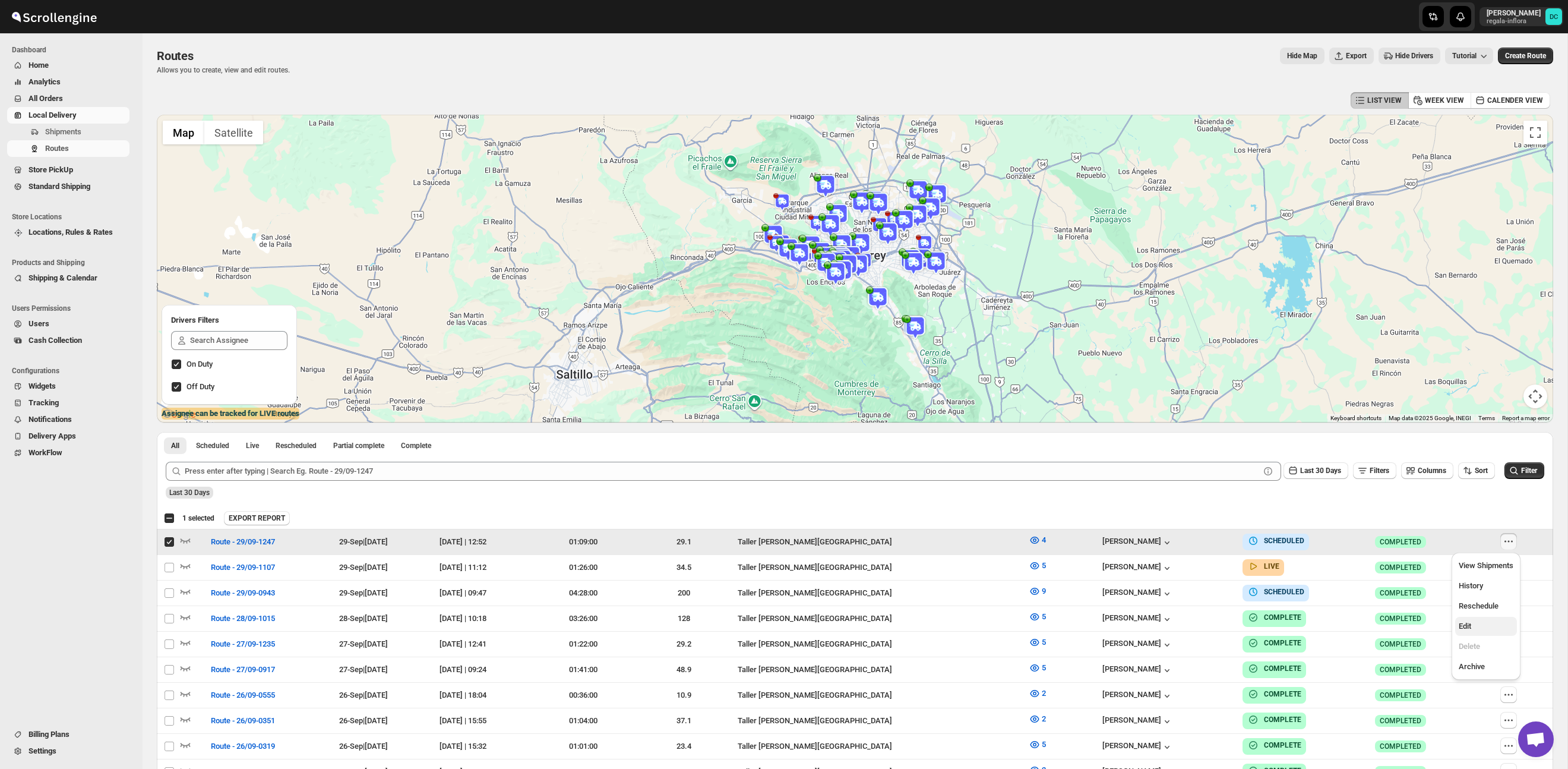
click at [1471, 628] on span "Edit" at bounding box center [1465, 626] width 13 height 9
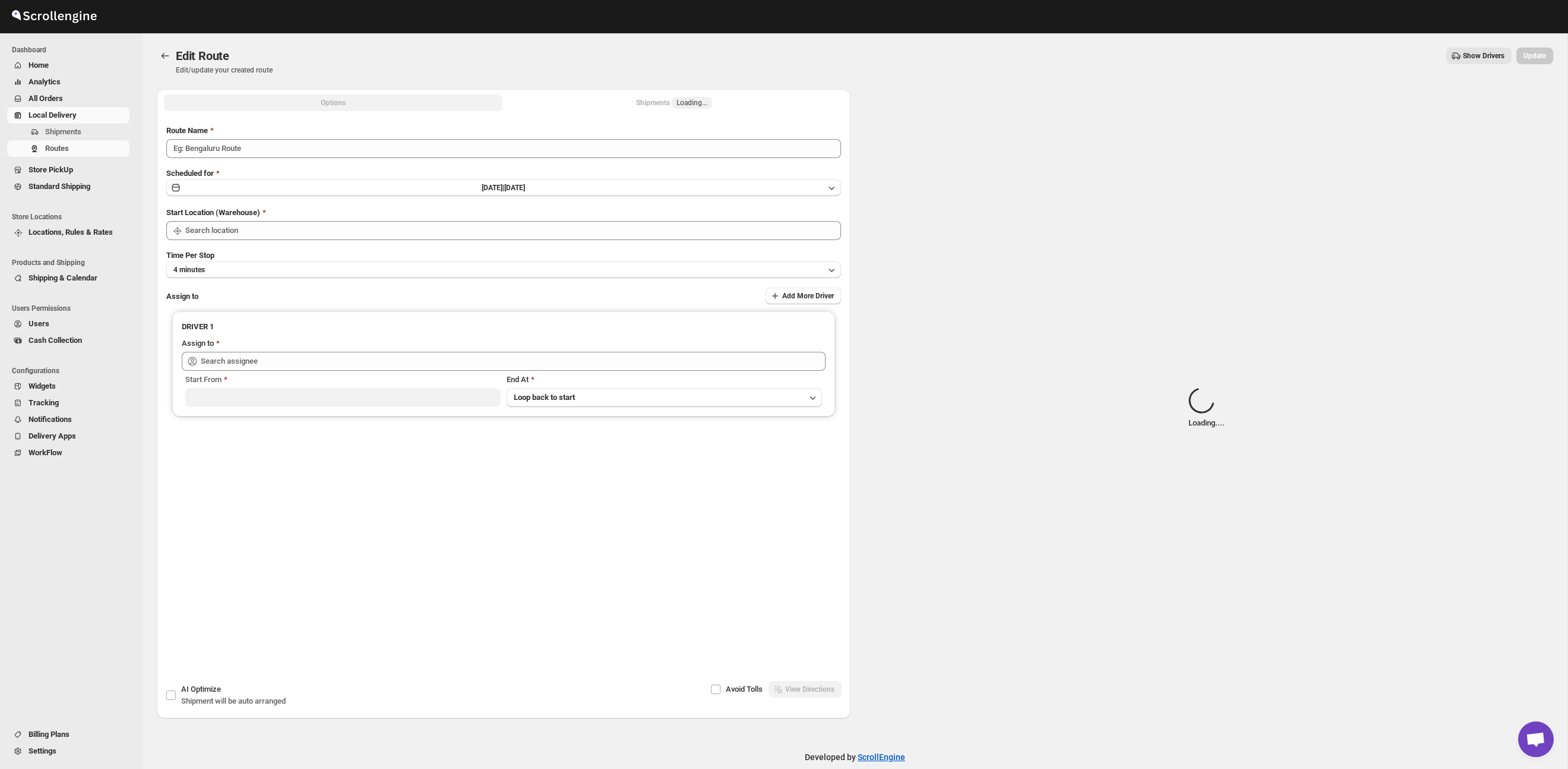
type input "Route - 29/09-1247"
type input "Taller [PERSON_NAME][GEOGRAPHIC_DATA]"
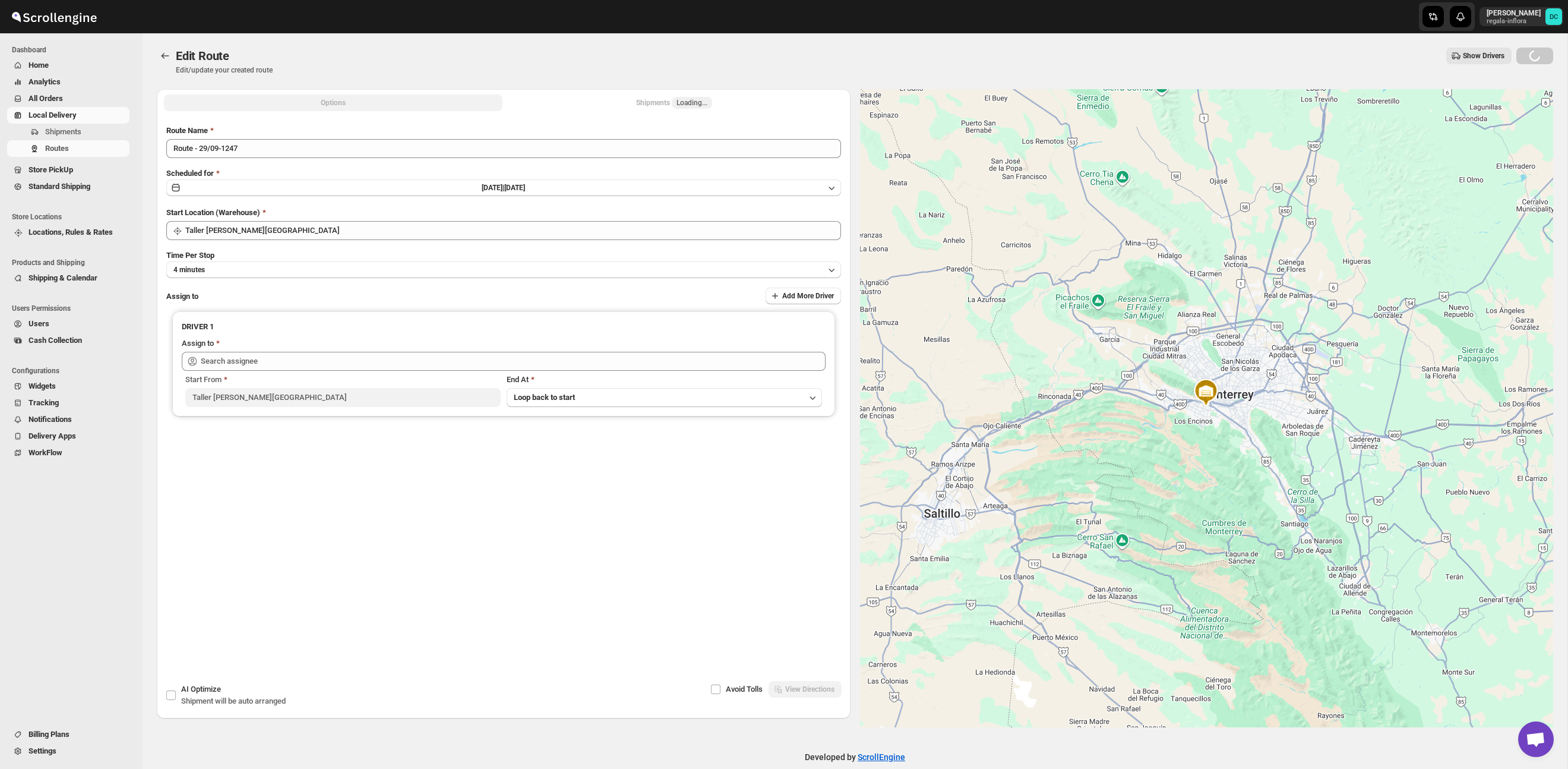
type input "[PERSON_NAME] ([EMAIL_ADDRESS][DOMAIN_NAME])"
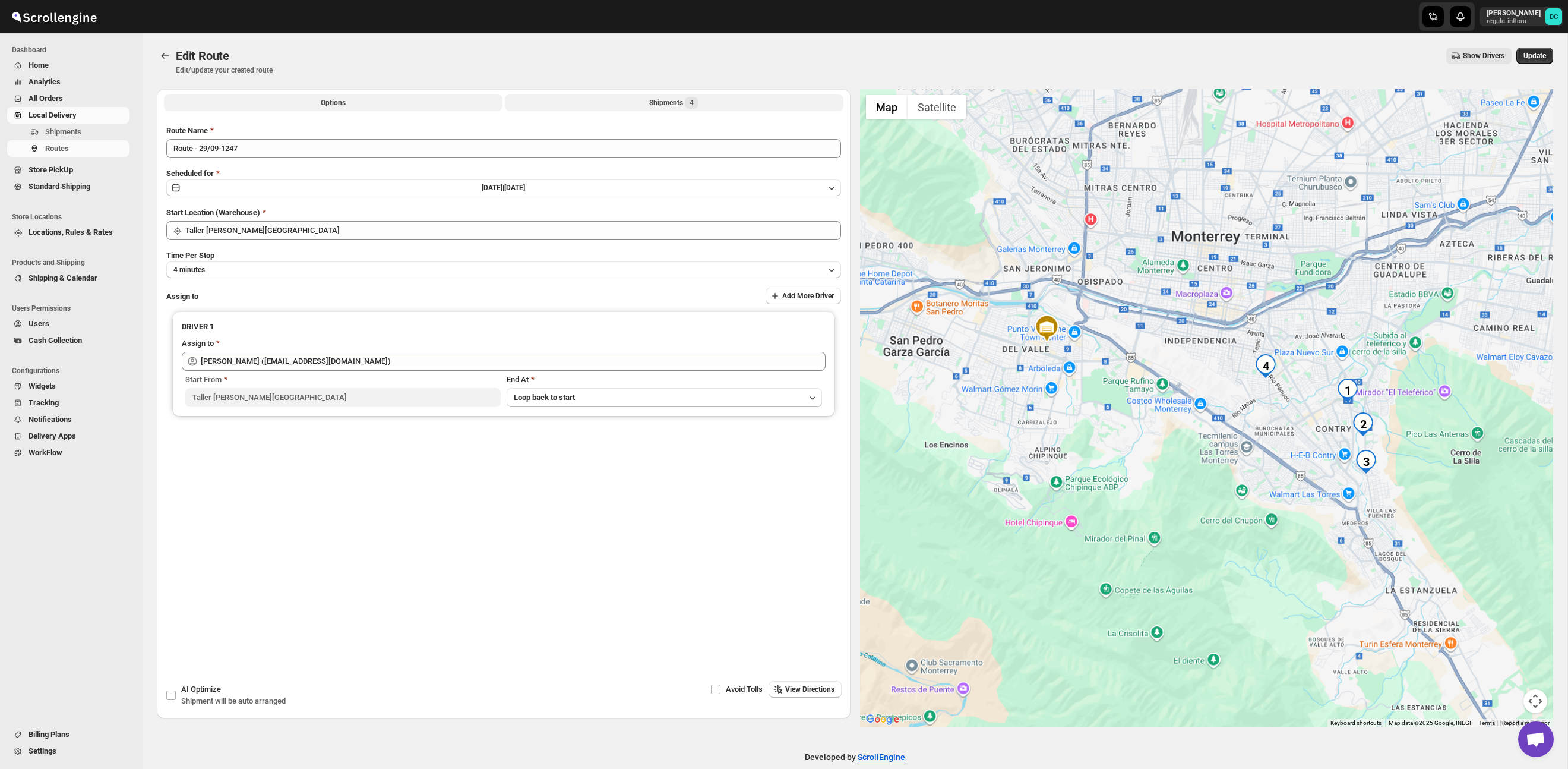
click at [671, 108] on div "Shipments 4" at bounding box center [674, 103] width 49 height 12
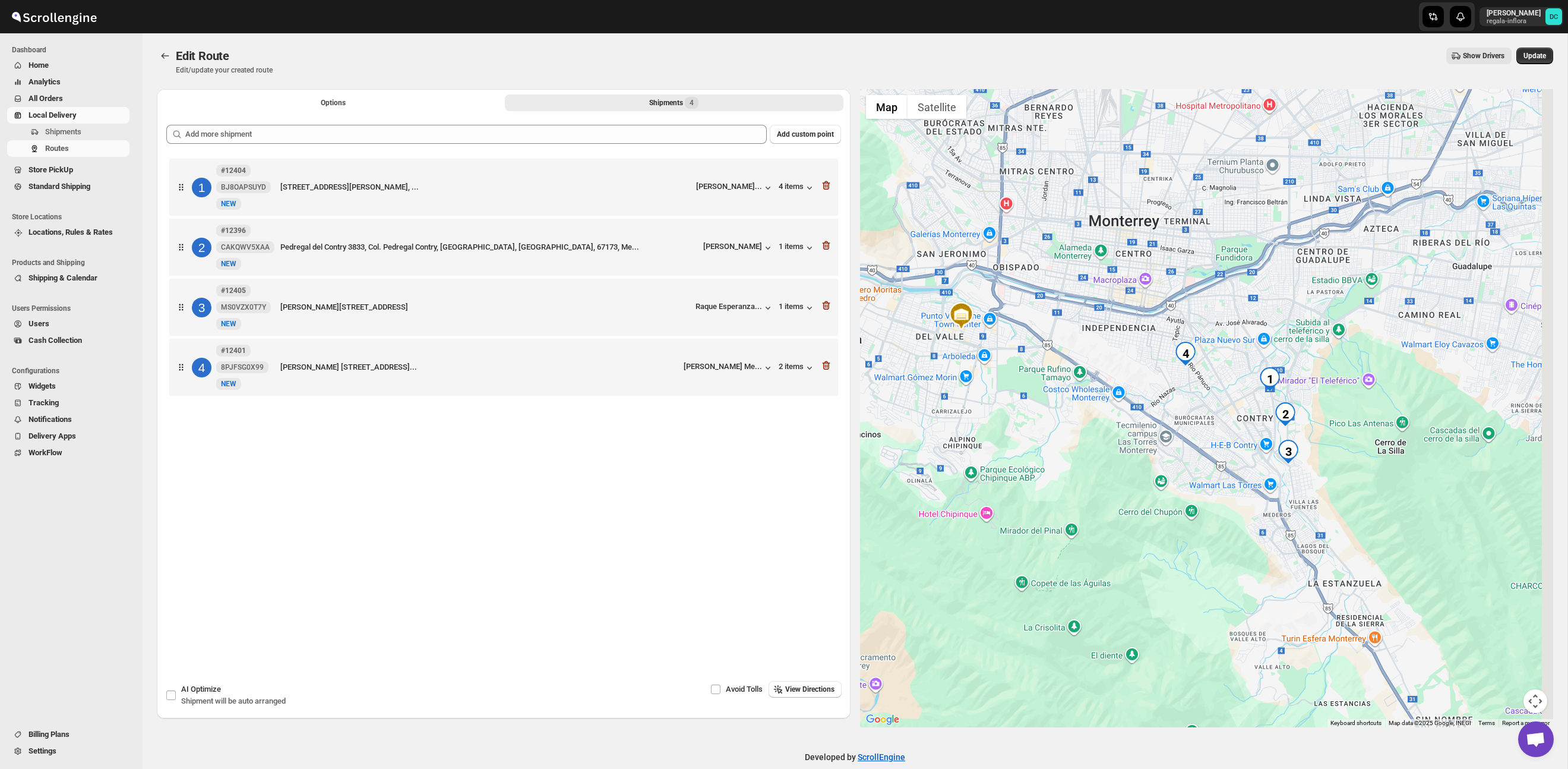
drag, startPoint x: 1445, startPoint y: 484, endPoint x: 1138, endPoint y: 389, distance: 321.4
click at [1138, 389] on div at bounding box center [1207, 408] width 694 height 638
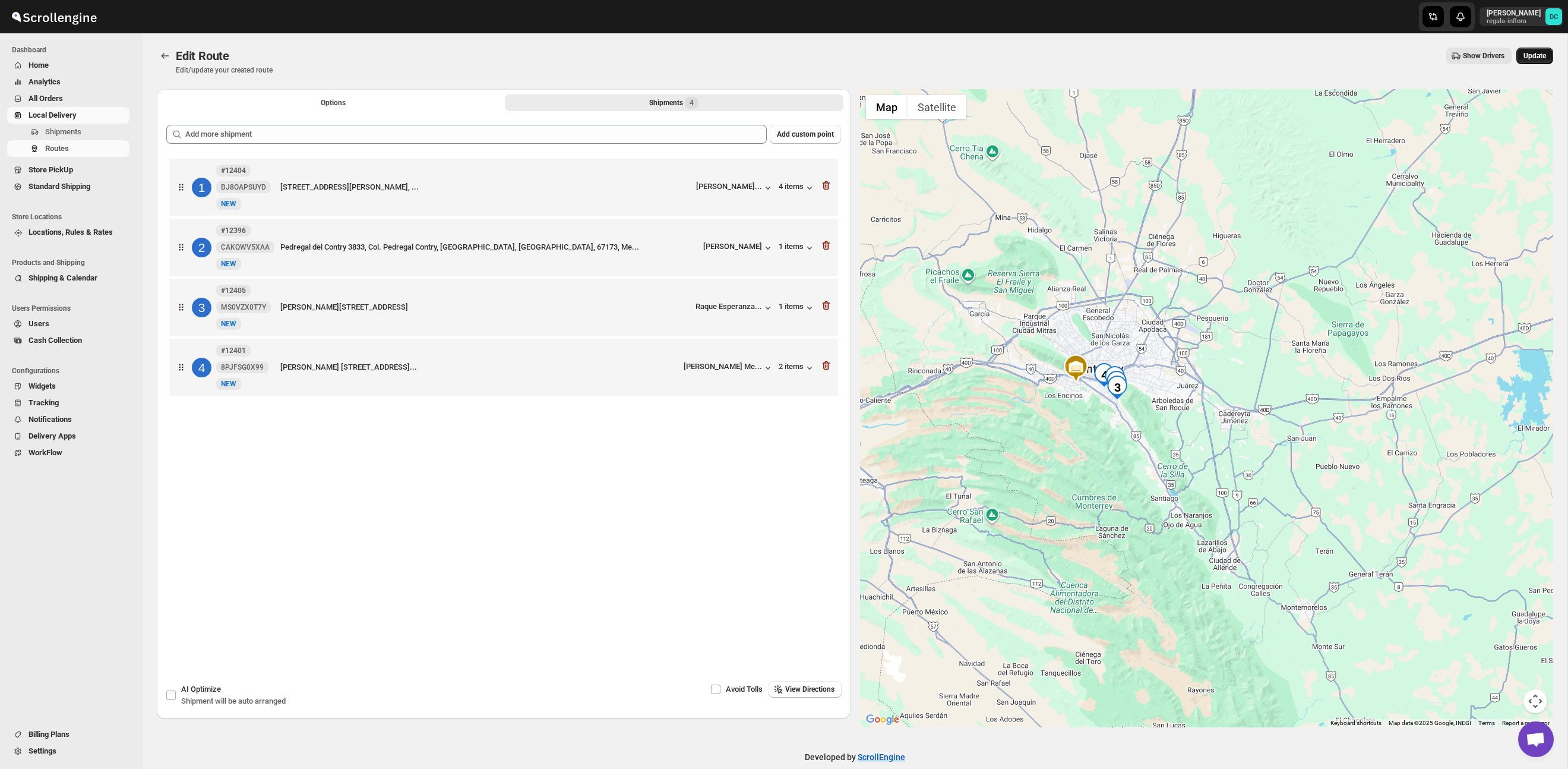
click at [1535, 56] on span "Update" at bounding box center [1535, 55] width 23 height 10
